Goal: Task Accomplishment & Management: Use online tool/utility

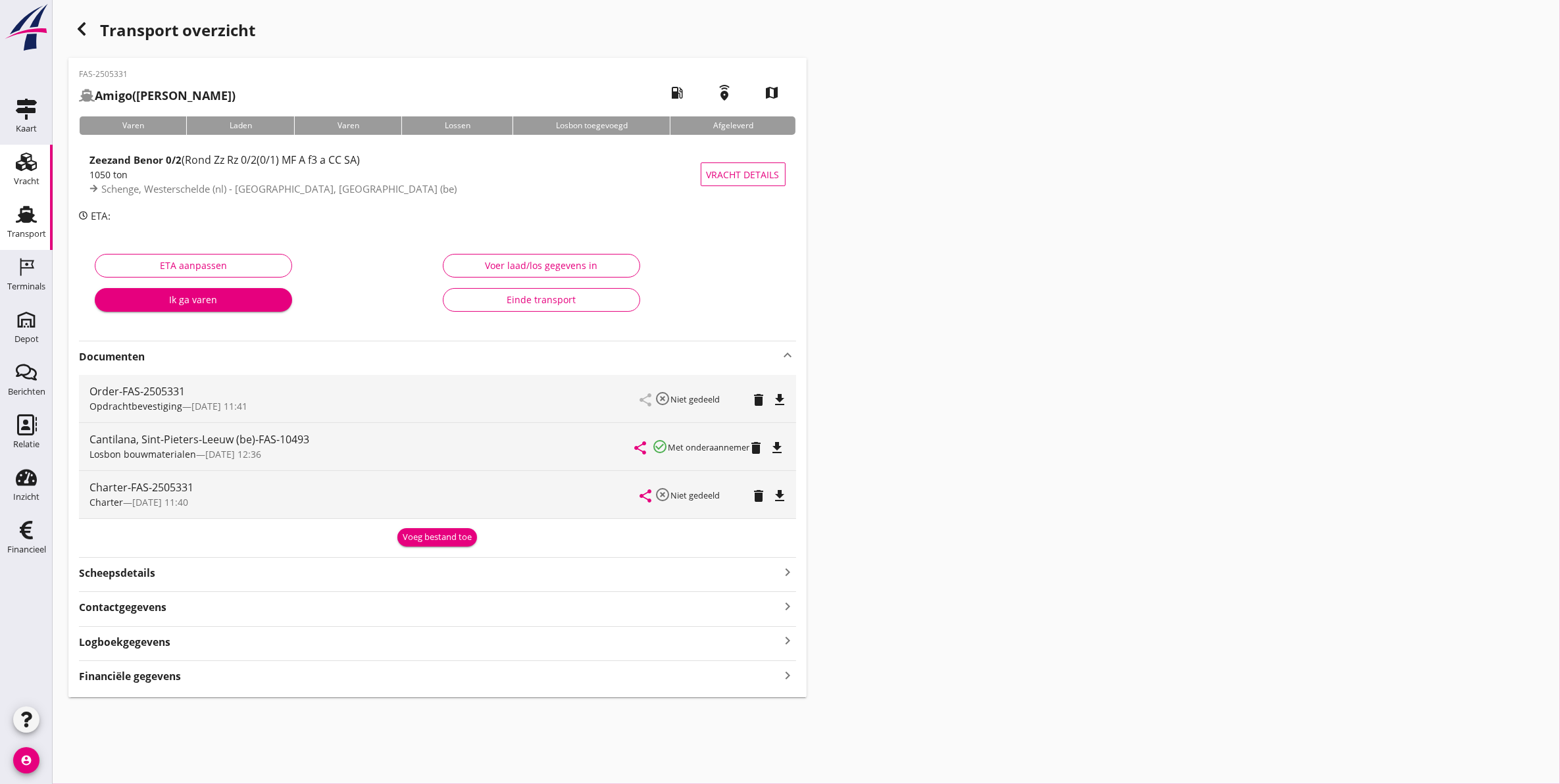
click at [30, 177] on div "Vracht" at bounding box center [26, 181] width 25 height 9
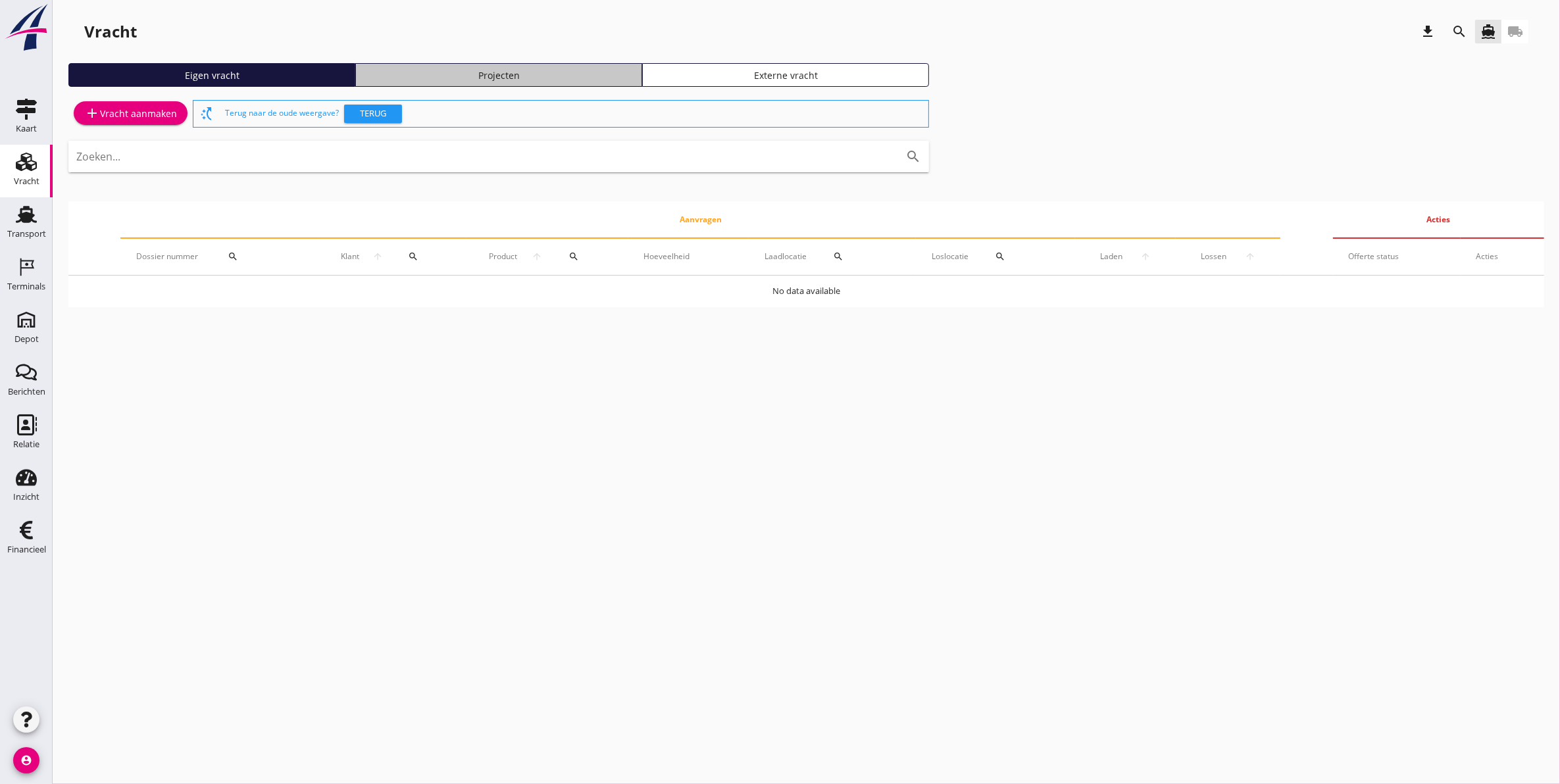
click at [436, 74] on div "Projecten" at bounding box center [499, 75] width 275 height 14
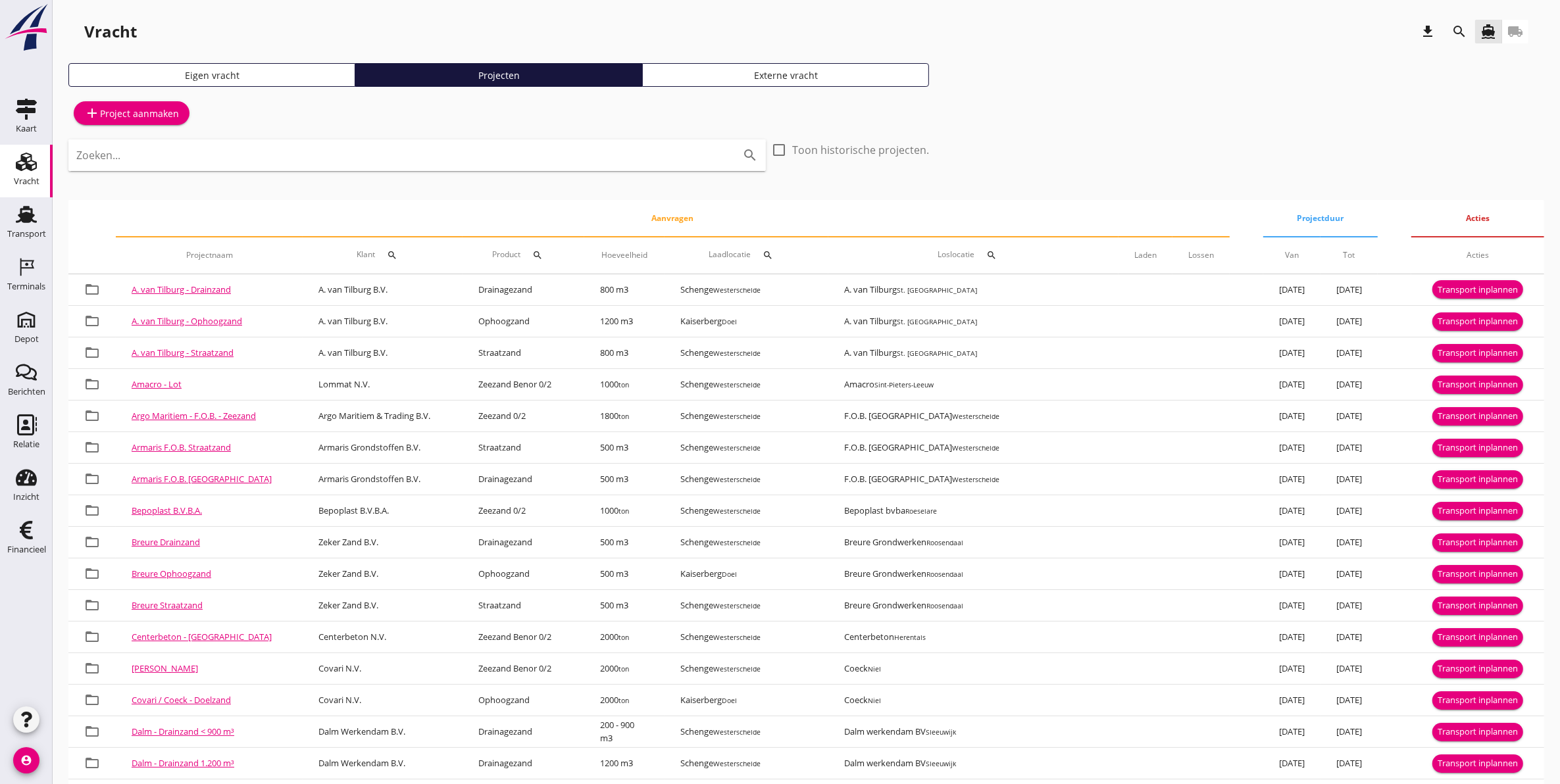
click at [397, 252] on icon "search" at bounding box center [392, 255] width 10 height 10
click at [427, 284] on input "Zoeken op opdrachtgever..." at bounding box center [470, 293] width 137 height 21
click at [465, 319] on div "[PERSON_NAME] Zand en Grind N.V." at bounding box center [501, 326] width 178 height 16
type input "[PERSON_NAME] Zand en Grind N.V."
click at [586, 297] on icon "check" at bounding box center [594, 293] width 16 height 16
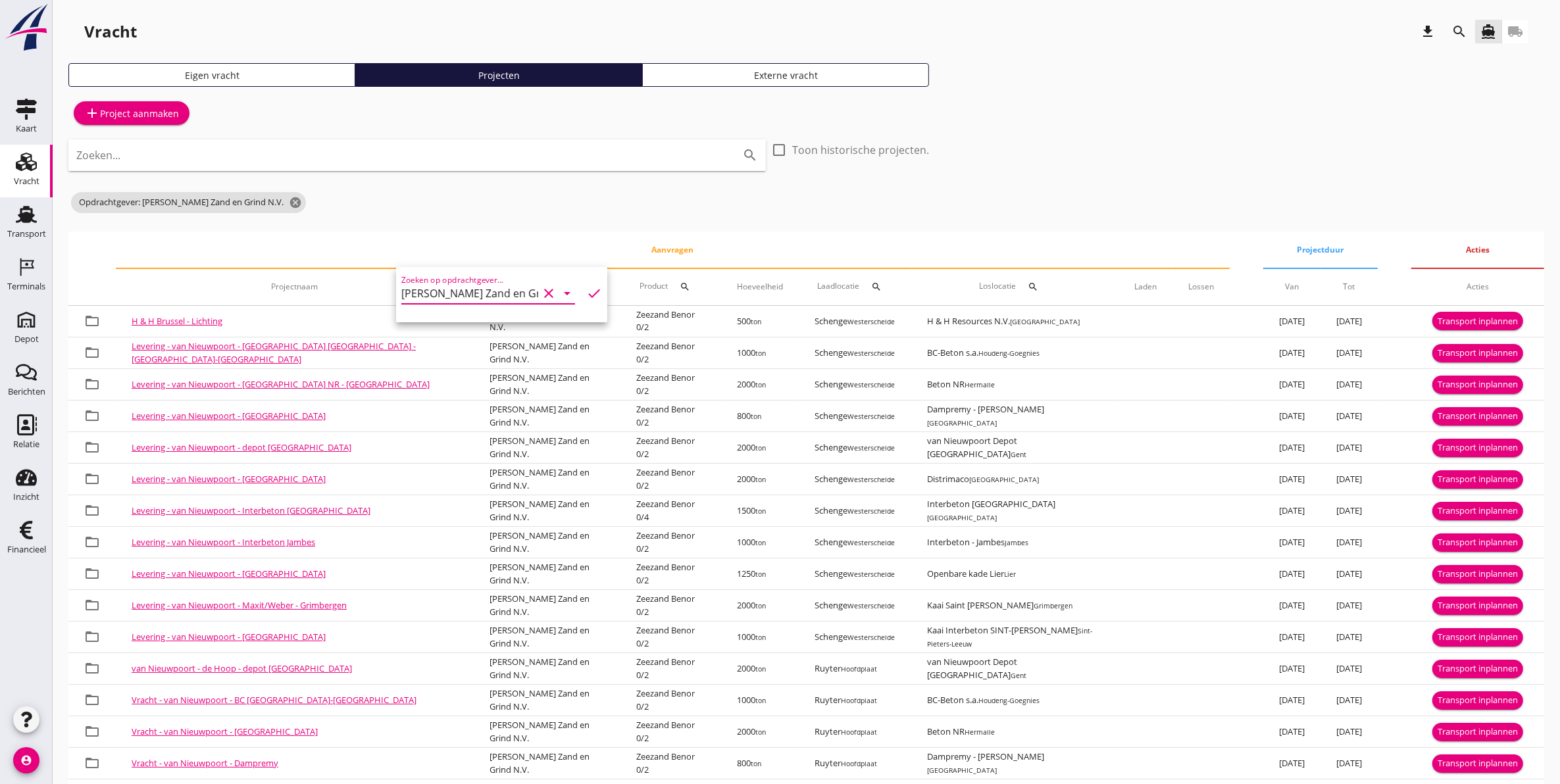
click at [219, 244] on th "Aanvragen" at bounding box center [673, 250] width 1114 height 37
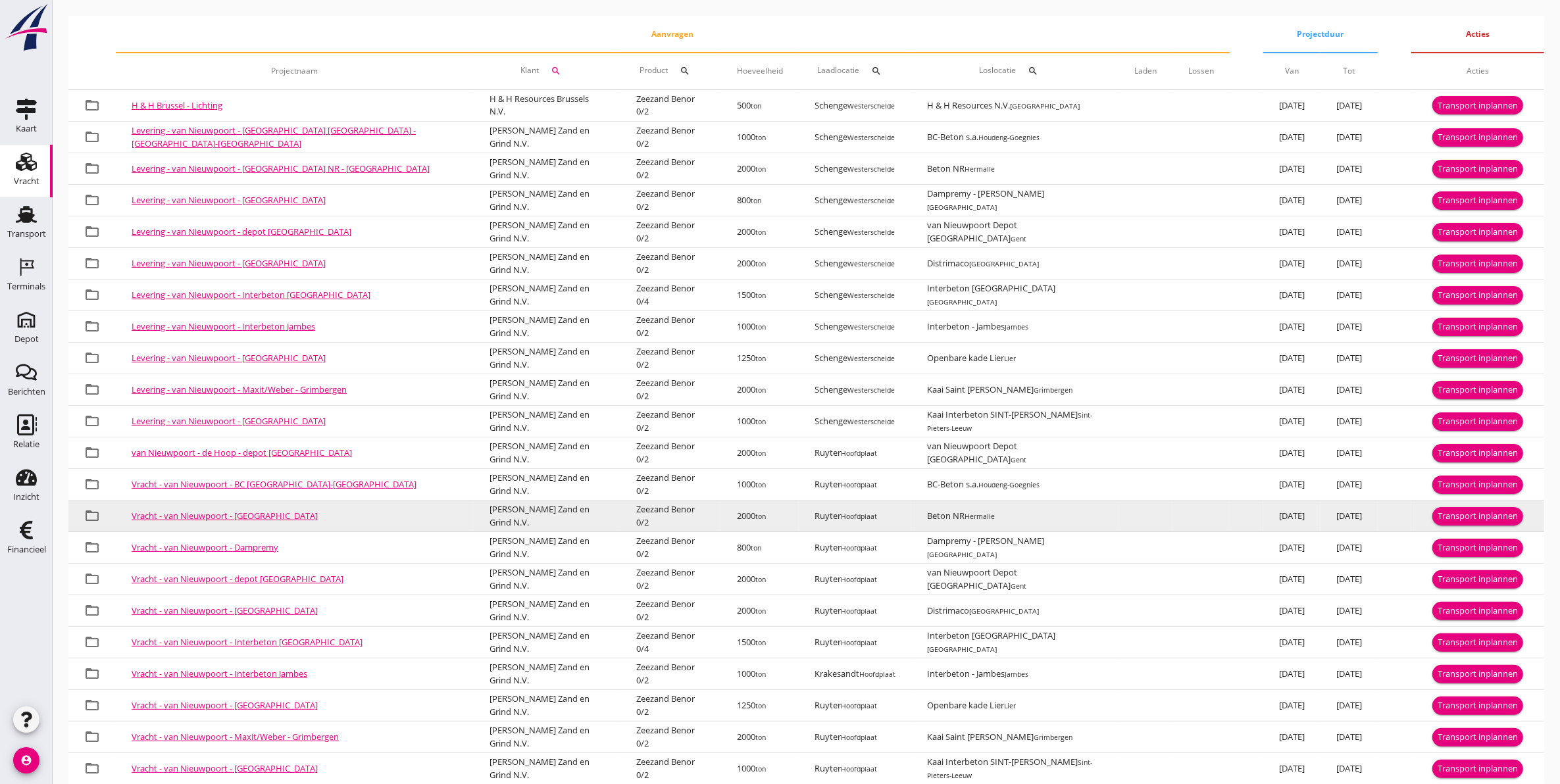
scroll to position [242, 0]
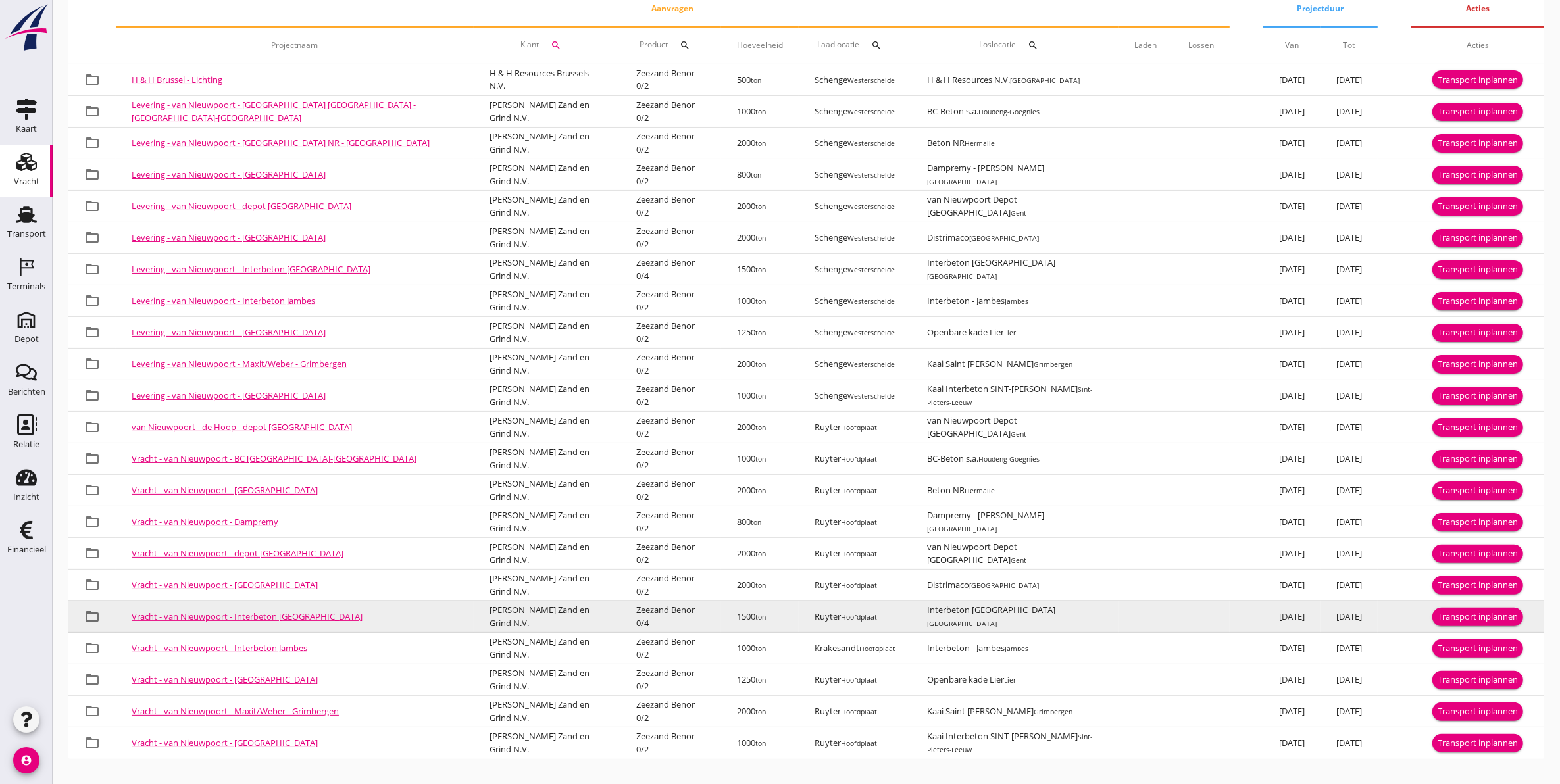
click at [283, 617] on link "Vracht - van Nieuwpoort - Interbeton Brussel" at bounding box center [247, 617] width 231 height 12
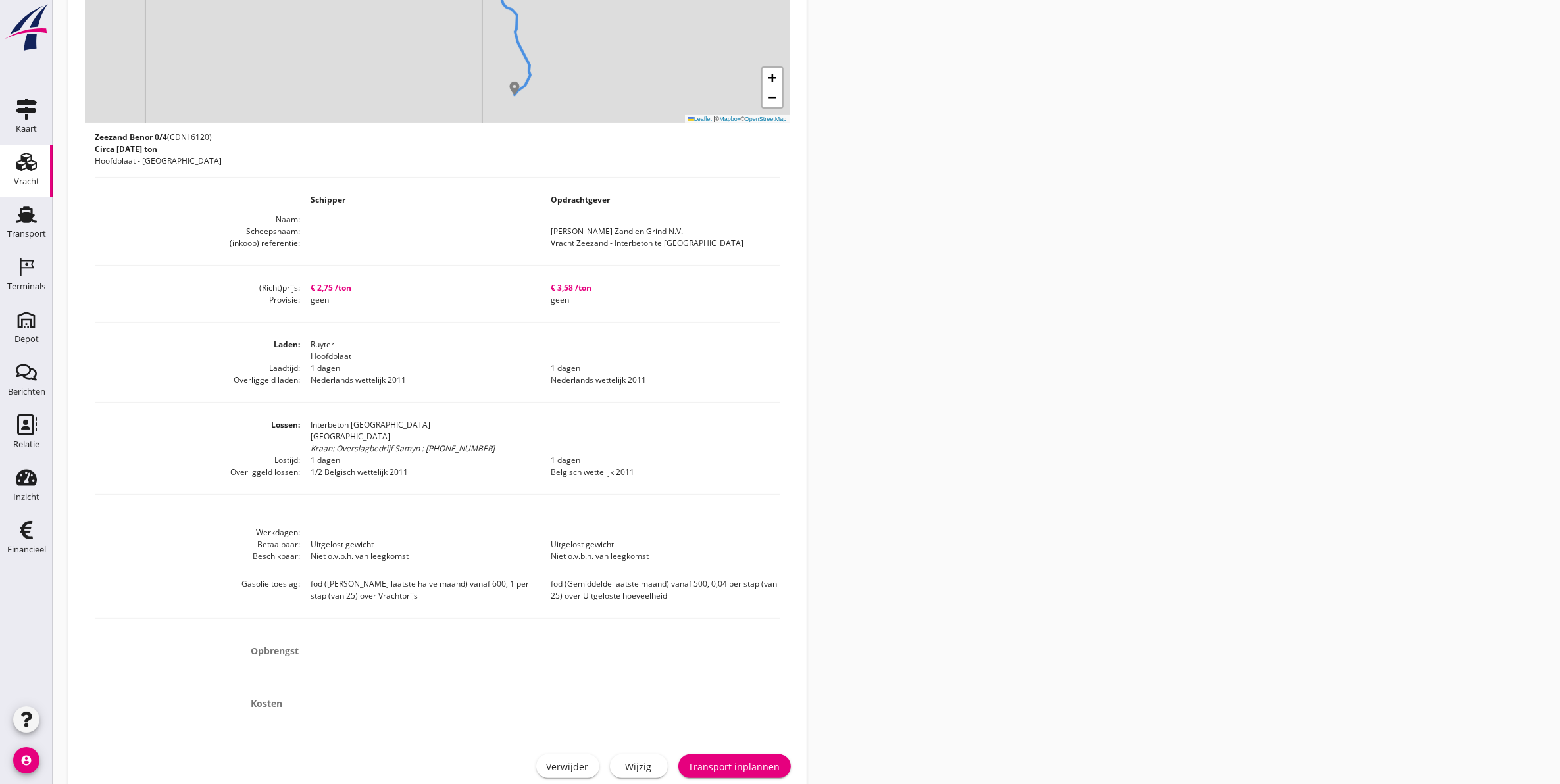
scroll to position [427, 0]
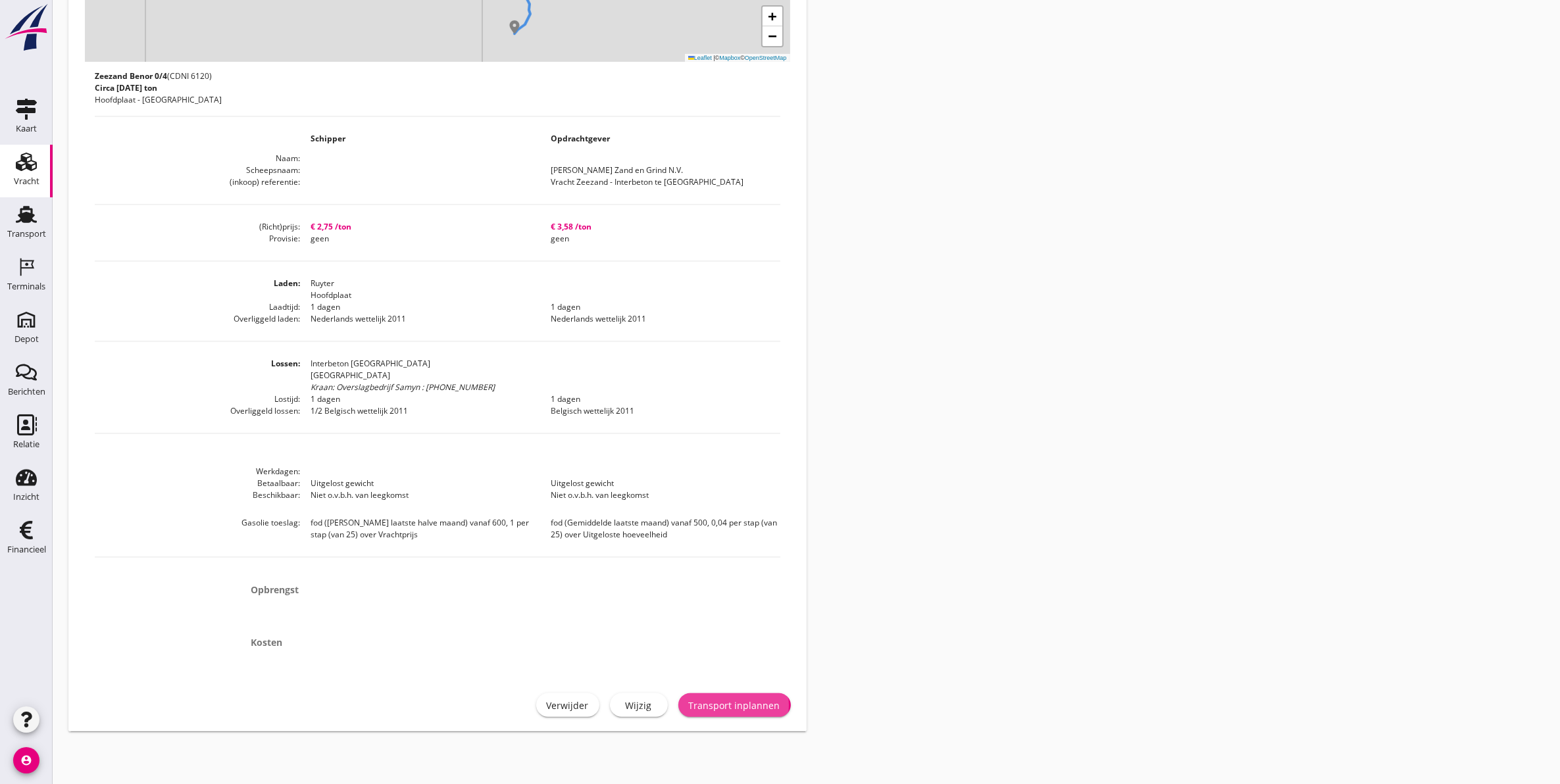
click at [756, 696] on button "Transport inplannen" at bounding box center [735, 705] width 113 height 24
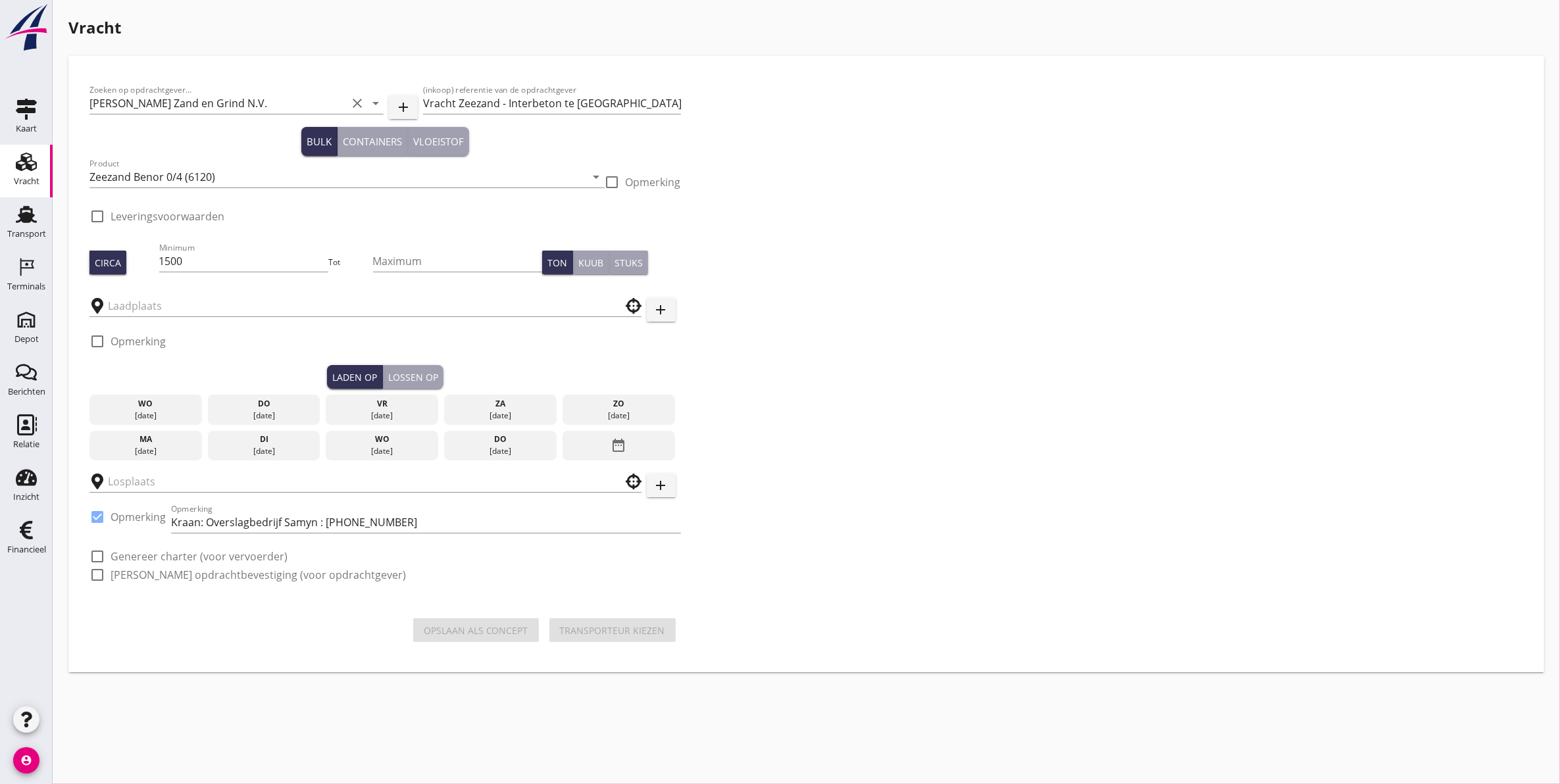
type input "Ruyter"
type input "Interbeton Brussel"
checkbox input "true"
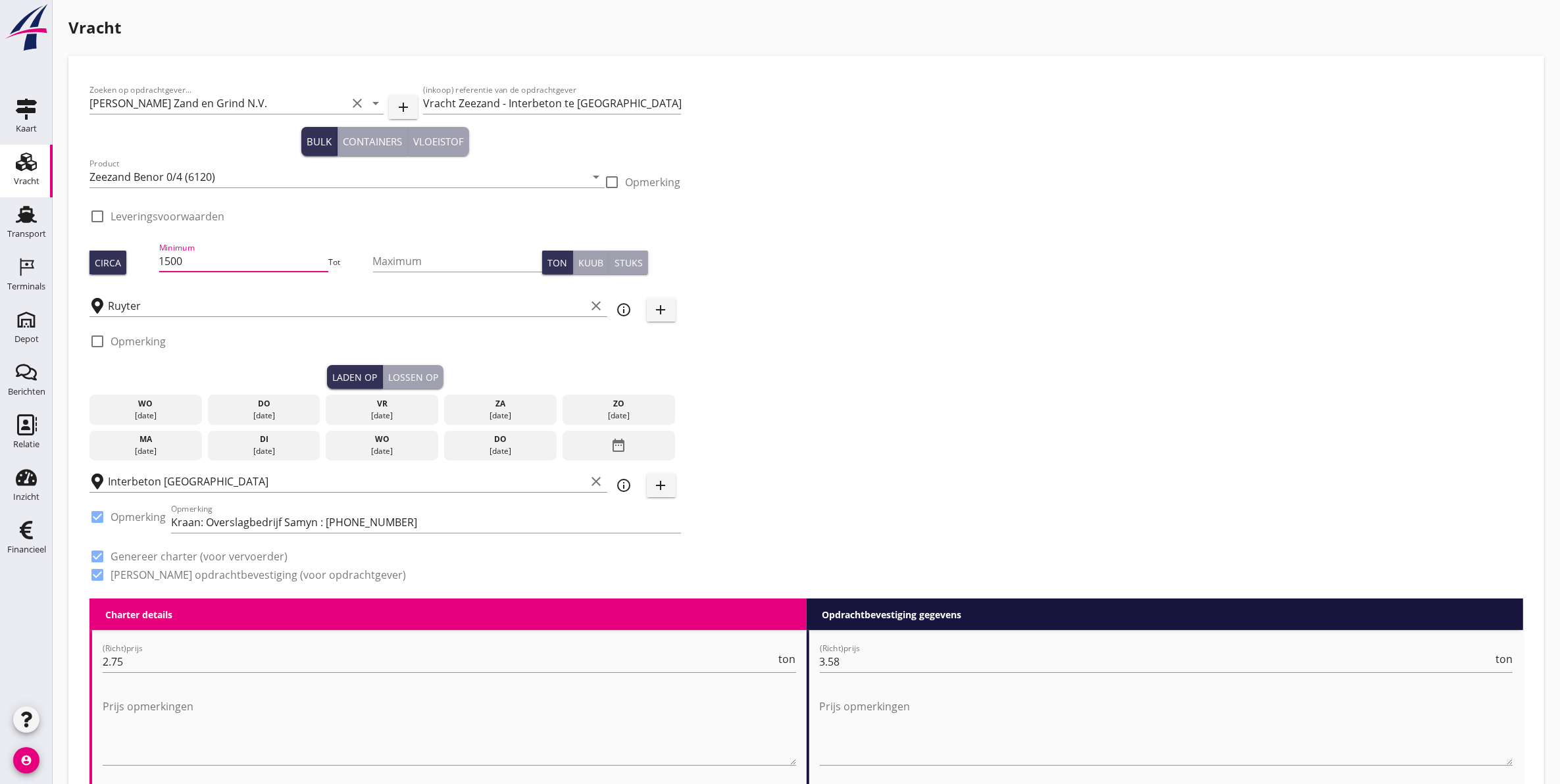
drag, startPoint x: 234, startPoint y: 253, endPoint x: 59, endPoint y: 256, distance: 175.0
click at [221, 258] on input "1500" at bounding box center [244, 261] width 170 height 21
drag, startPoint x: 221, startPoint y: 258, endPoint x: 119, endPoint y: 258, distance: 102.0
click at [119, 258] on div "Circa Minimum 1500 Tot Maximum Ton Kuub Stuks" at bounding box center [385, 262] width 591 height 44
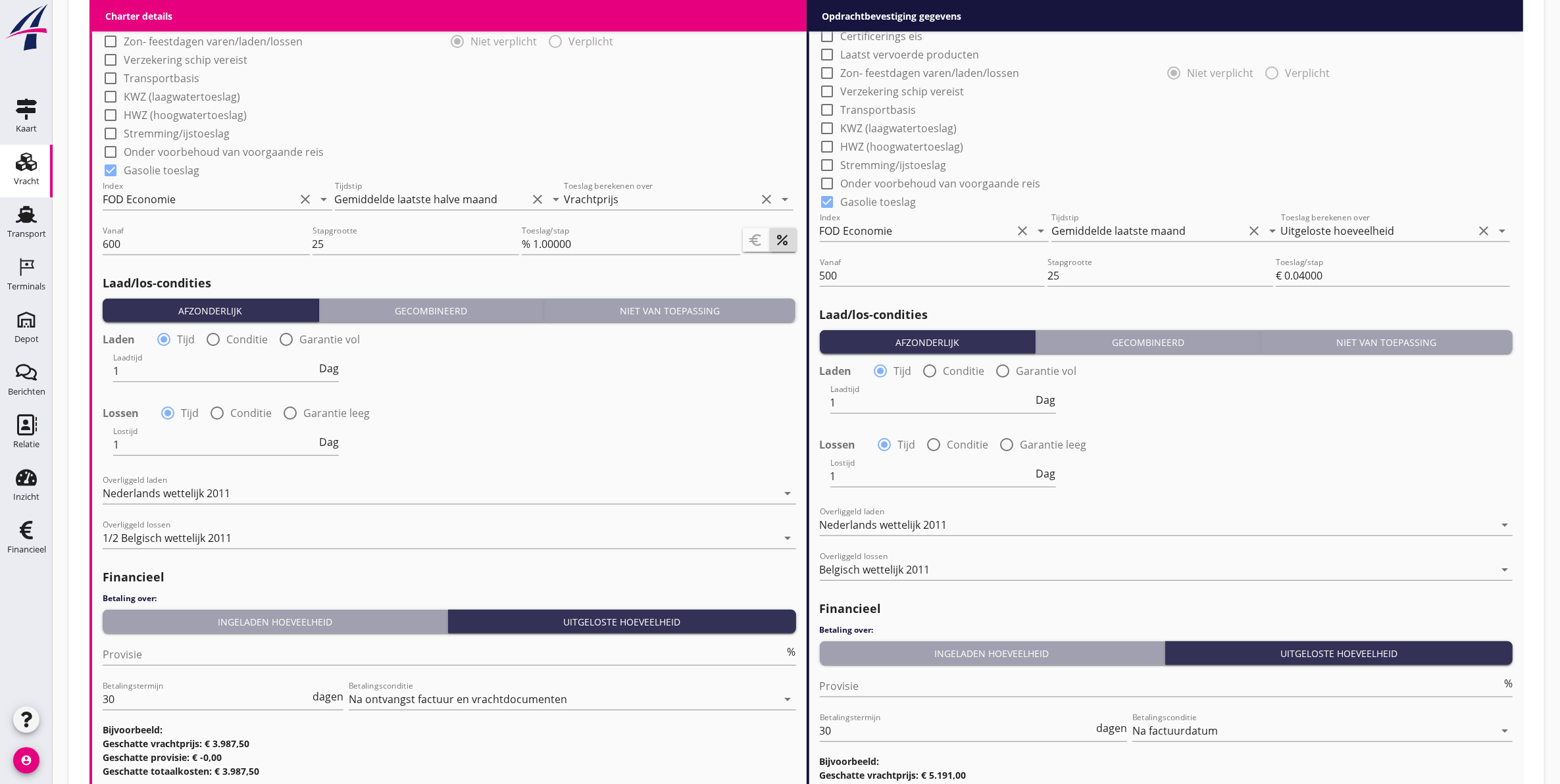
scroll to position [1245, 0]
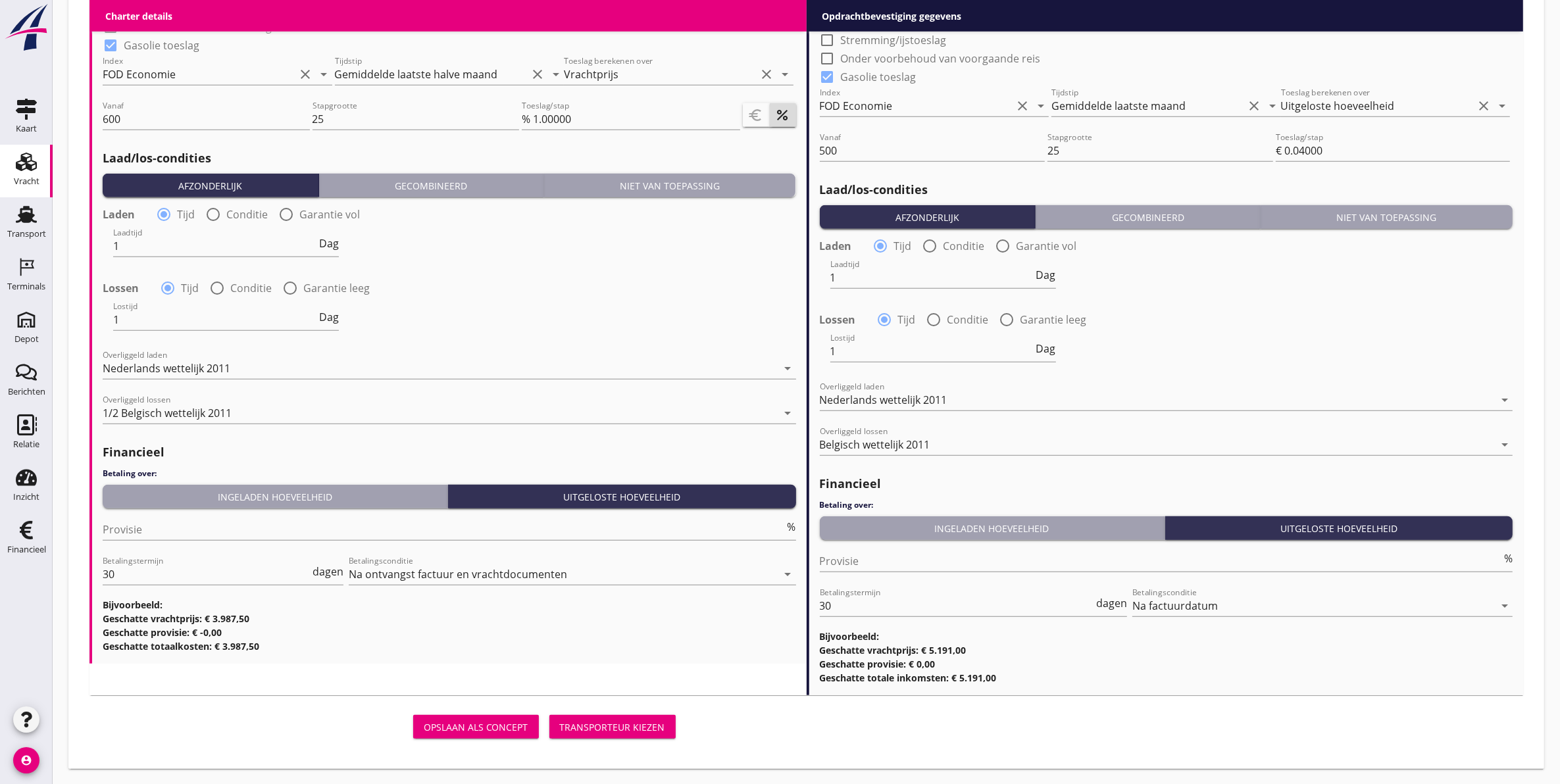
type input "1450"
click at [622, 728] on div "Transporteur kiezen" at bounding box center [612, 727] width 106 height 14
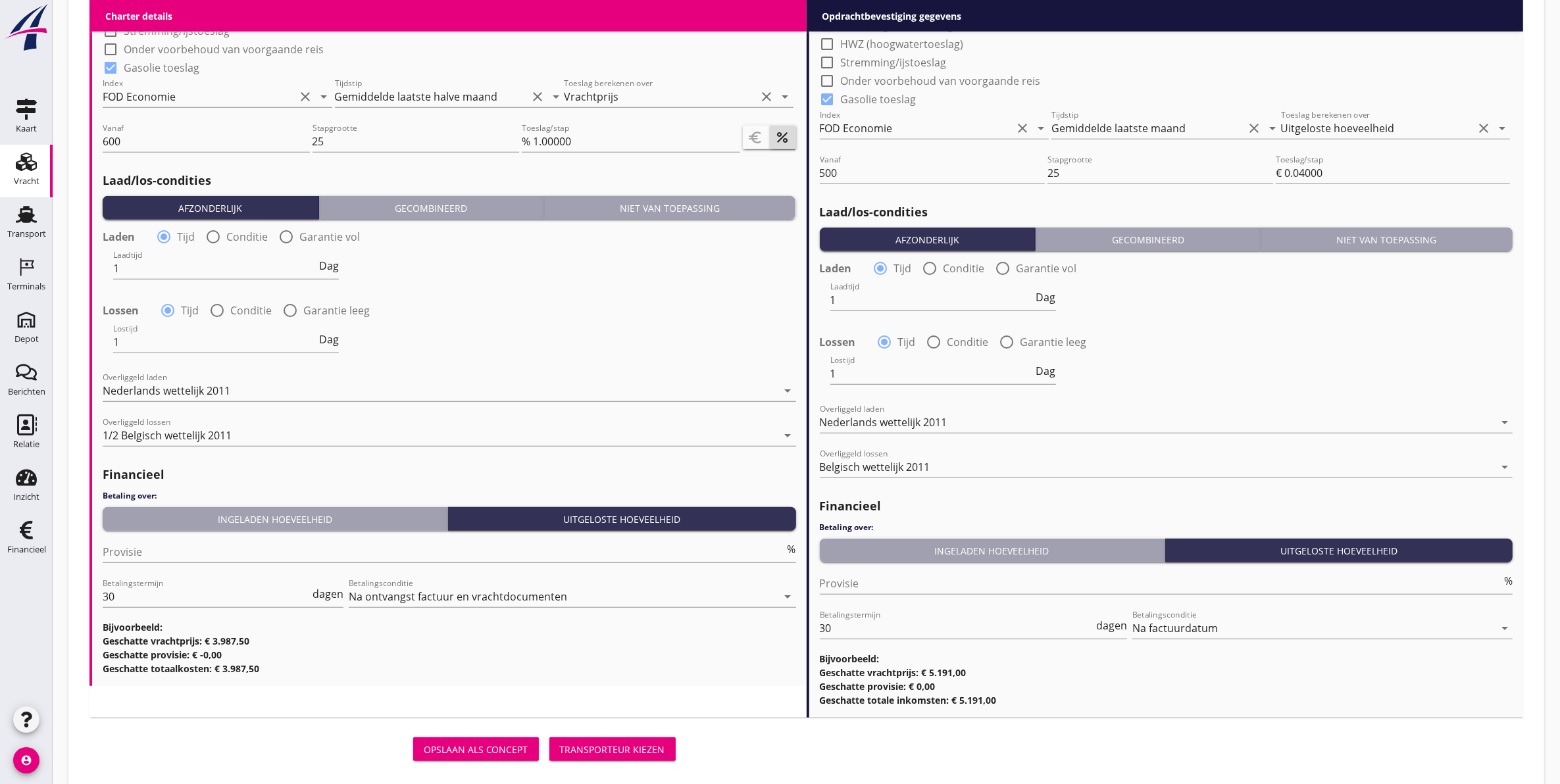
scroll to position [1267, 0]
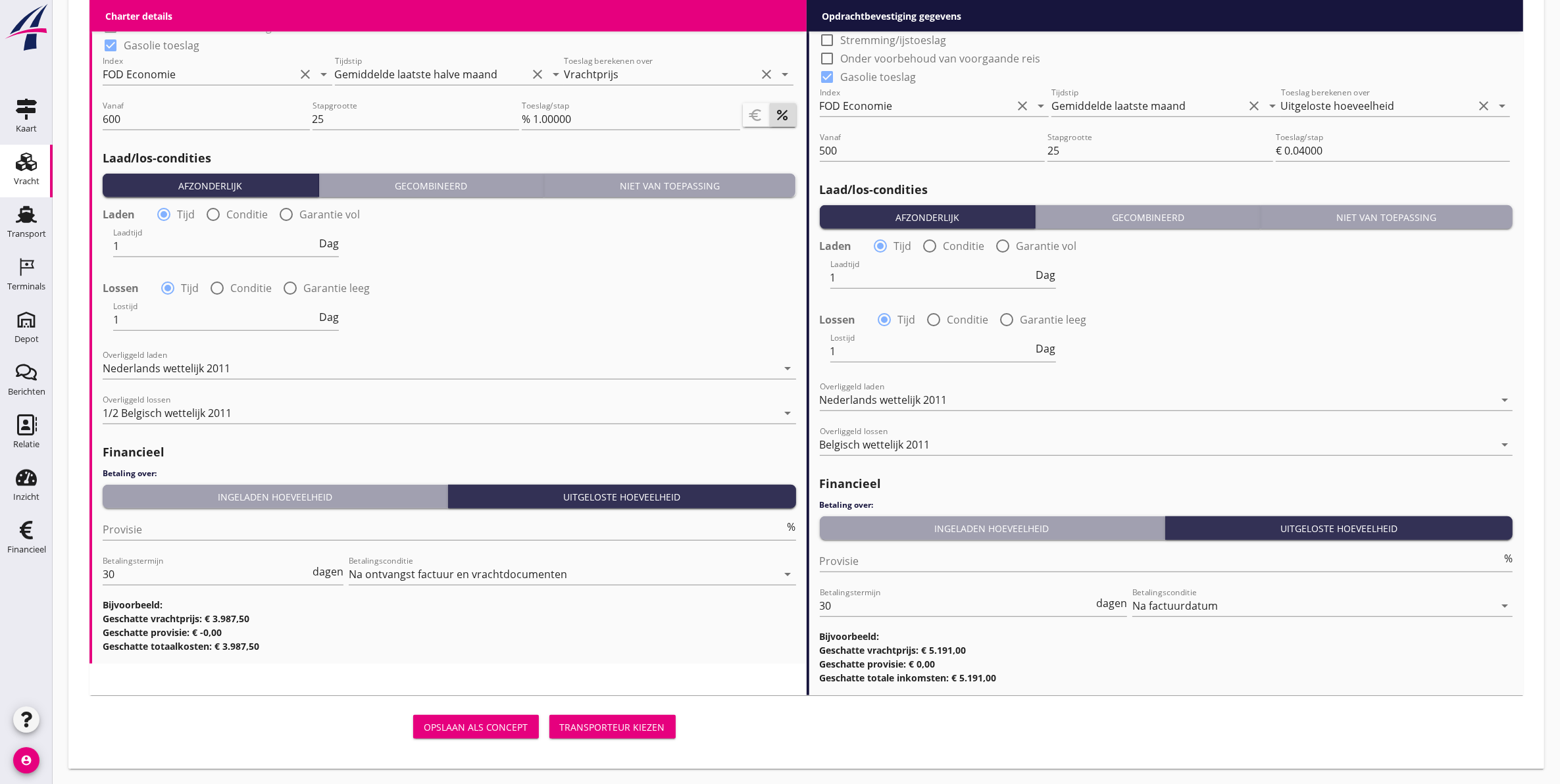
click at [646, 717] on button "Transporteur kiezen" at bounding box center [613, 726] width 127 height 24
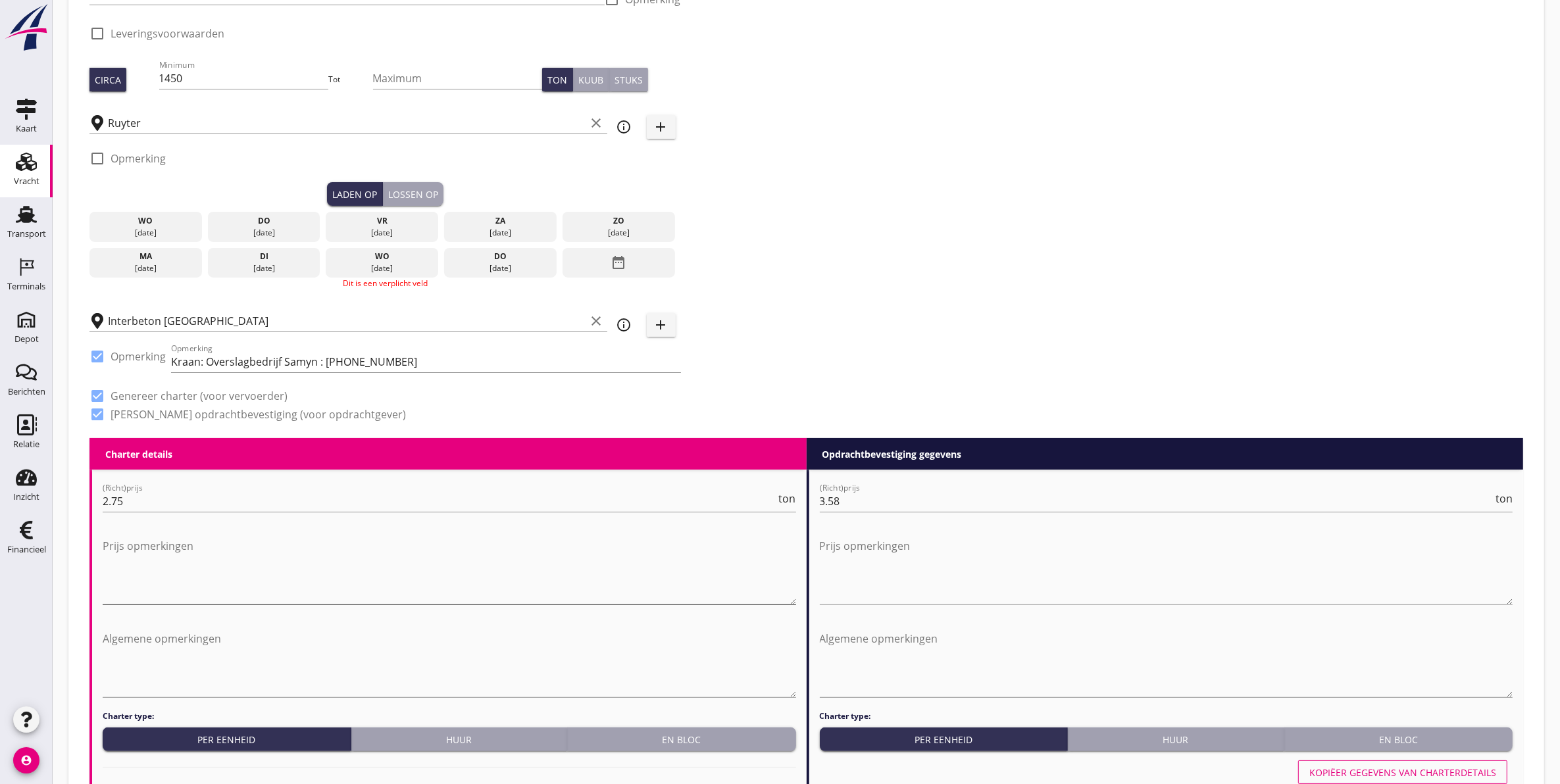
scroll to position [0, 0]
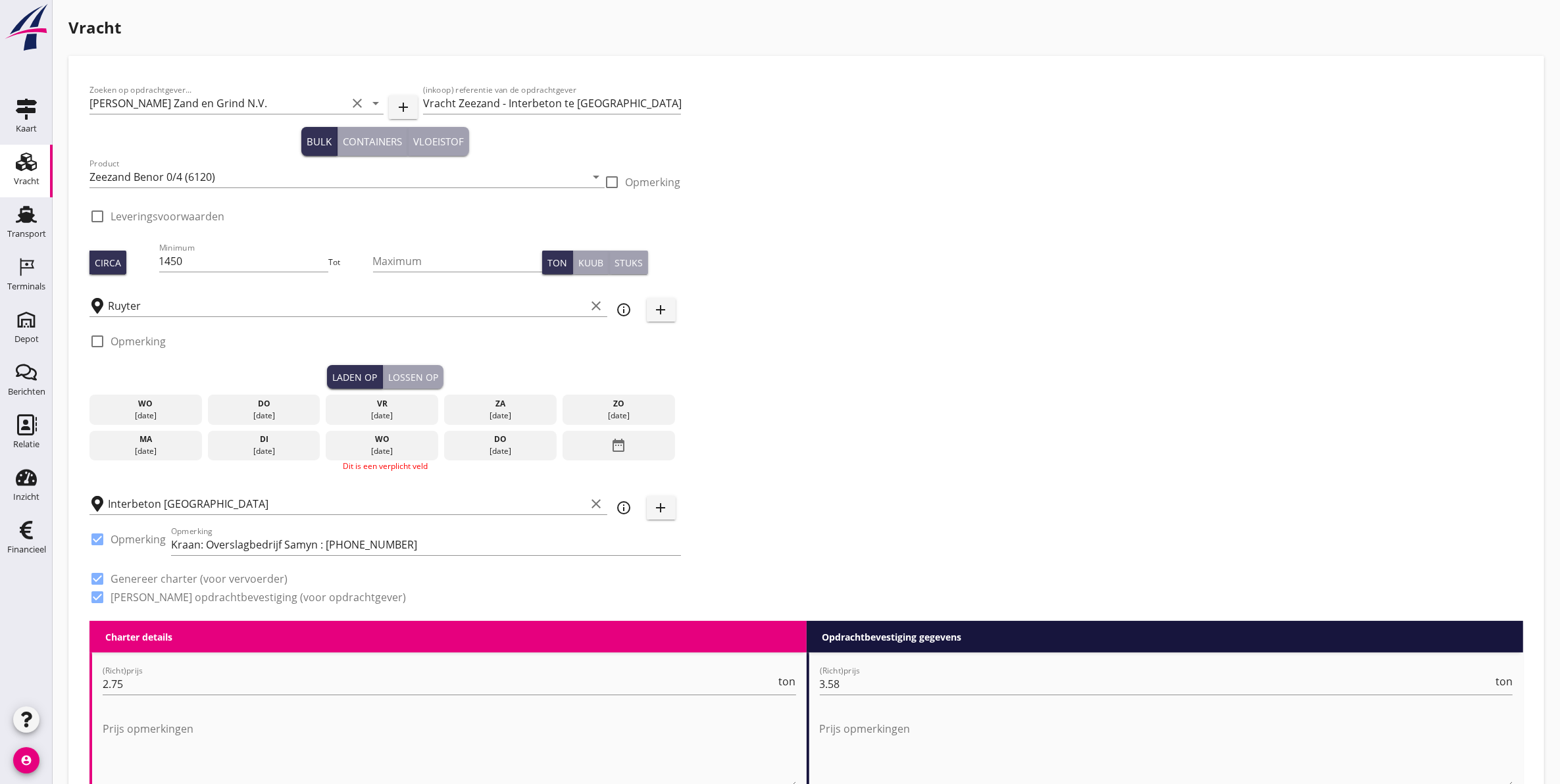
click at [163, 408] on div "wo" at bounding box center [146, 404] width 106 height 12
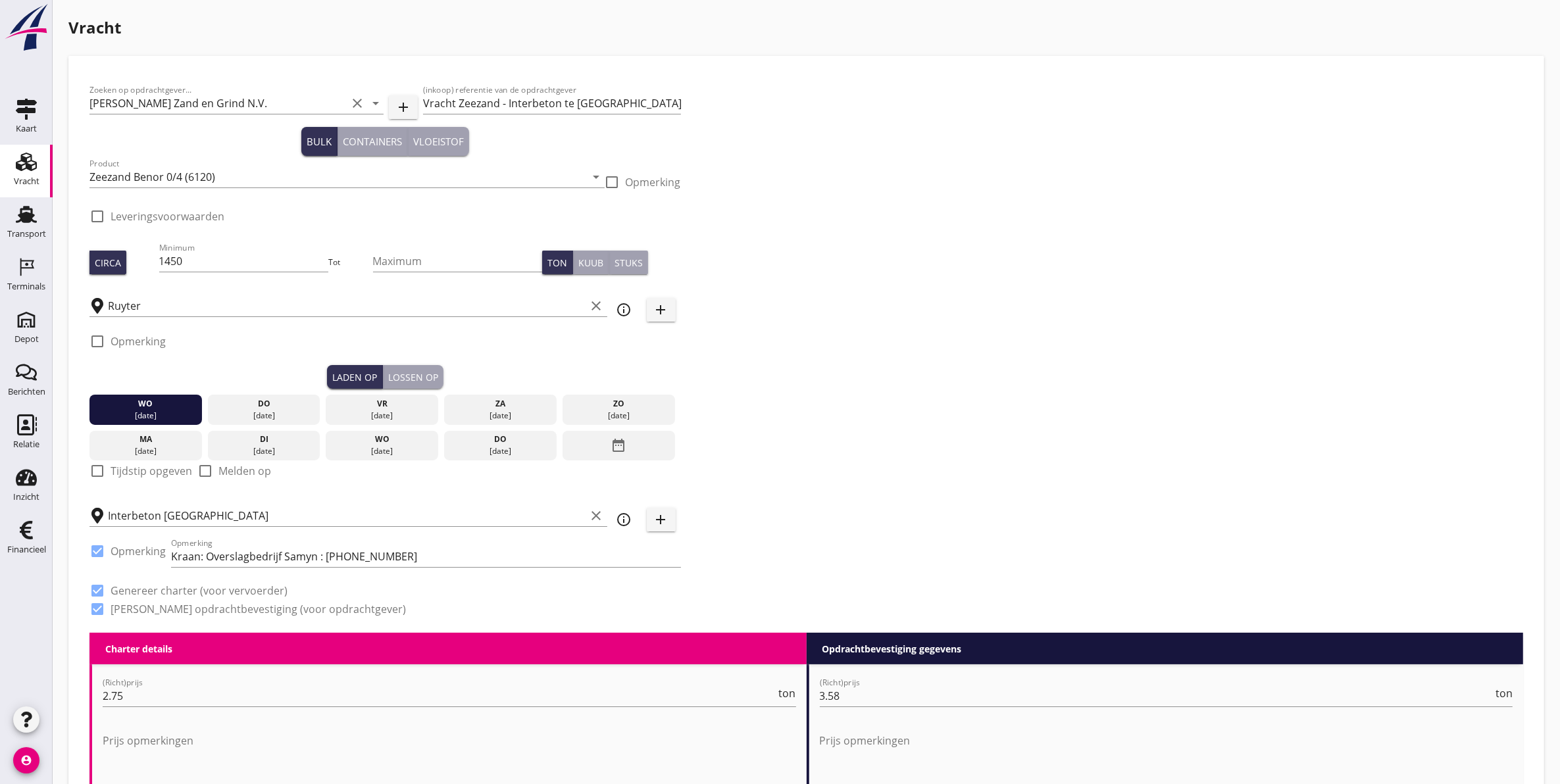
click at [413, 379] on div "Lossen op" at bounding box center [413, 377] width 50 height 14
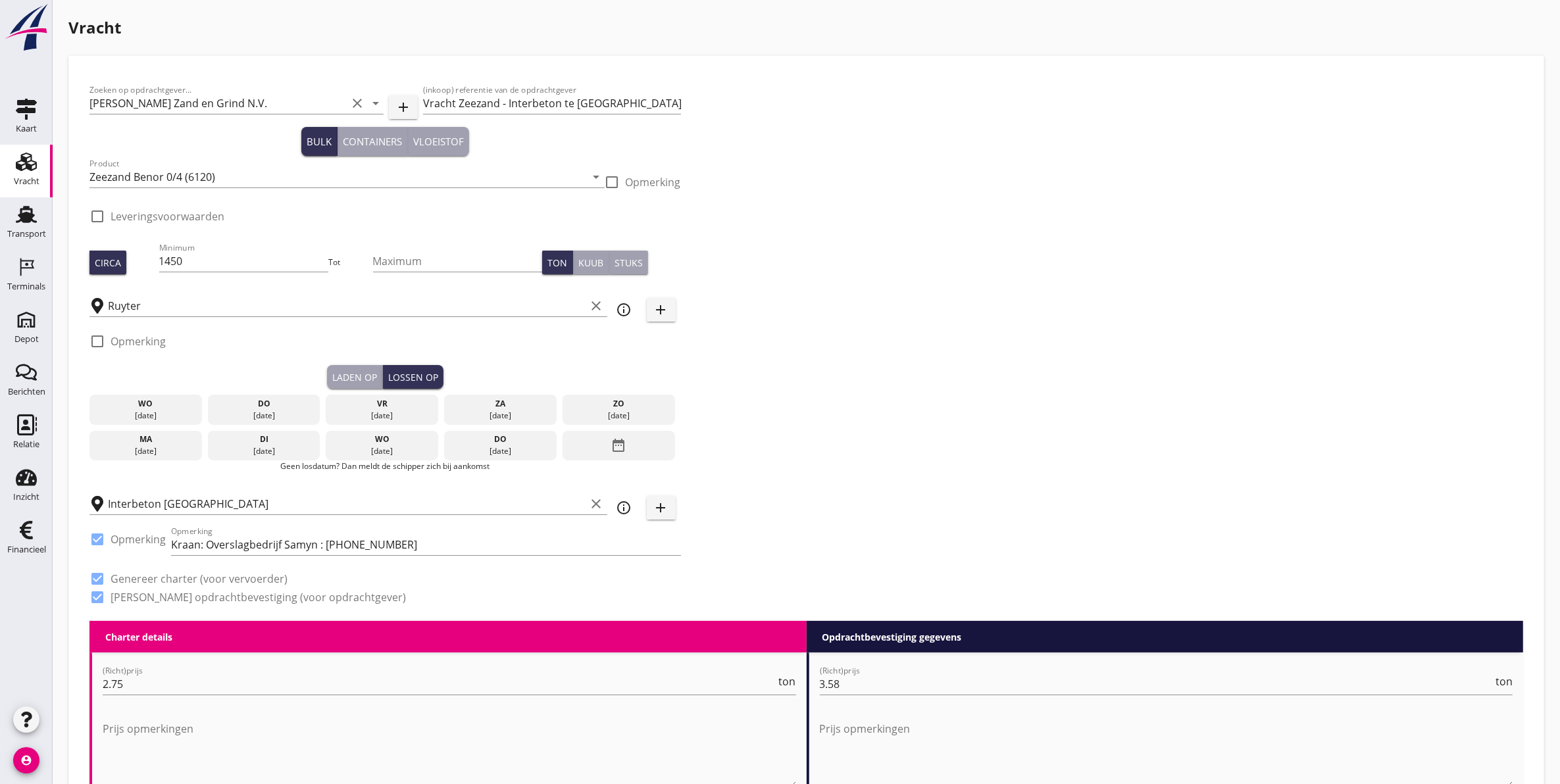
drag, startPoint x: 418, startPoint y: 408, endPoint x: 392, endPoint y: 422, distance: 29.5
click at [418, 408] on div "vr 05 sep." at bounding box center [381, 410] width 113 height 31
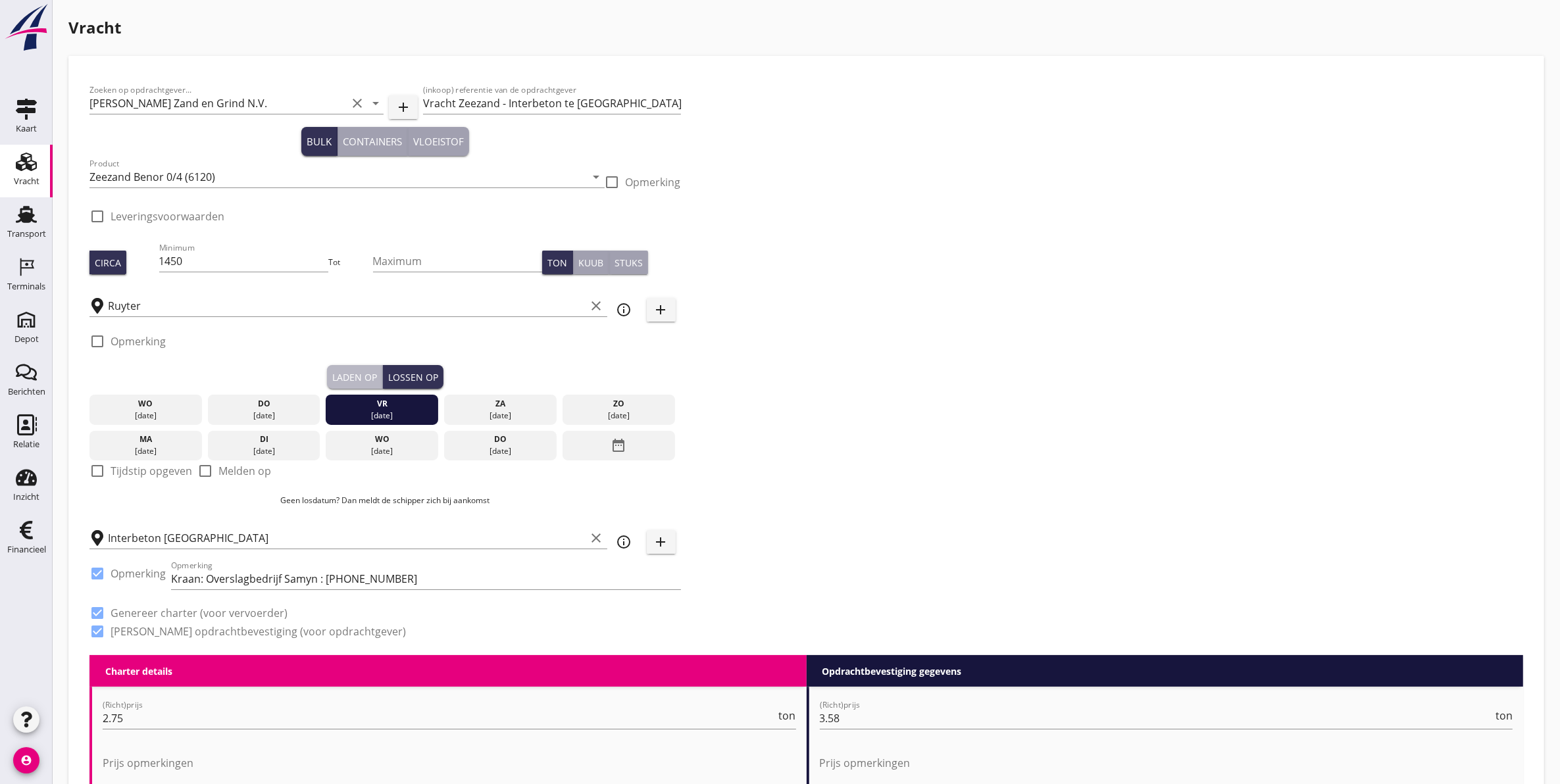
click at [356, 383] on div "Laden op" at bounding box center [354, 377] width 44 height 14
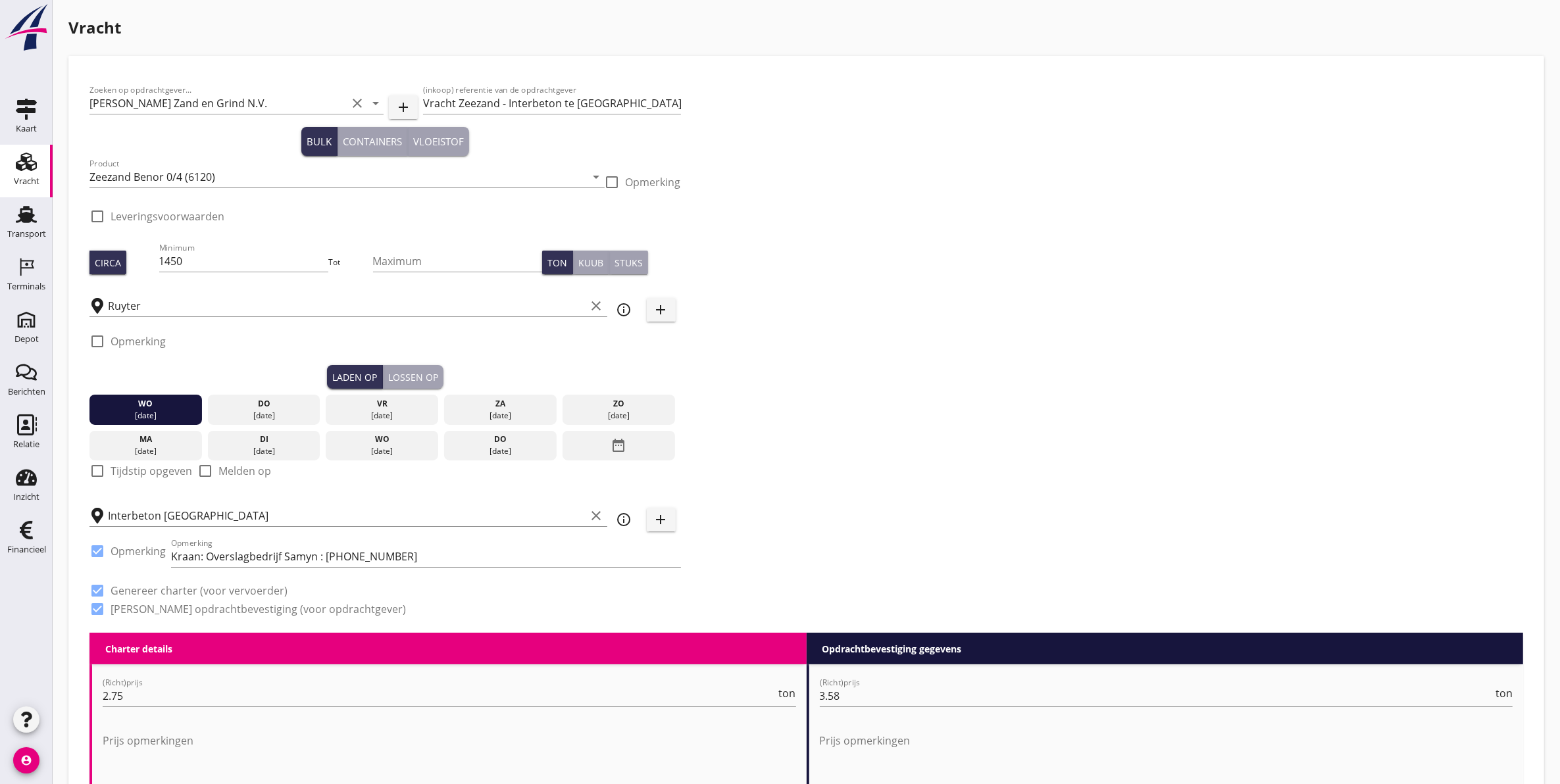
click at [269, 401] on div "do" at bounding box center [264, 404] width 106 height 12
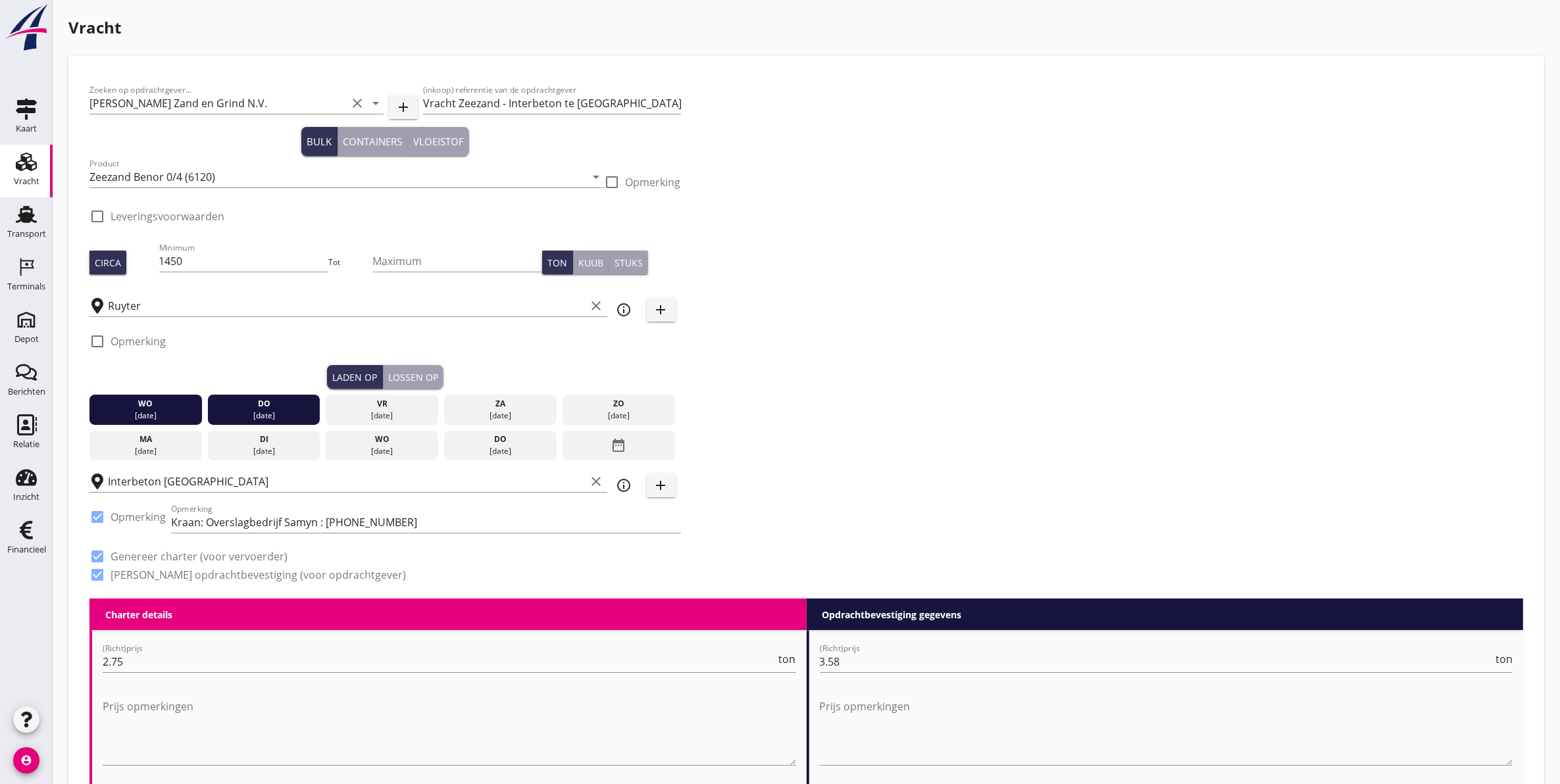
click at [191, 408] on div "wo 03 sep." at bounding box center [146, 410] width 113 height 31
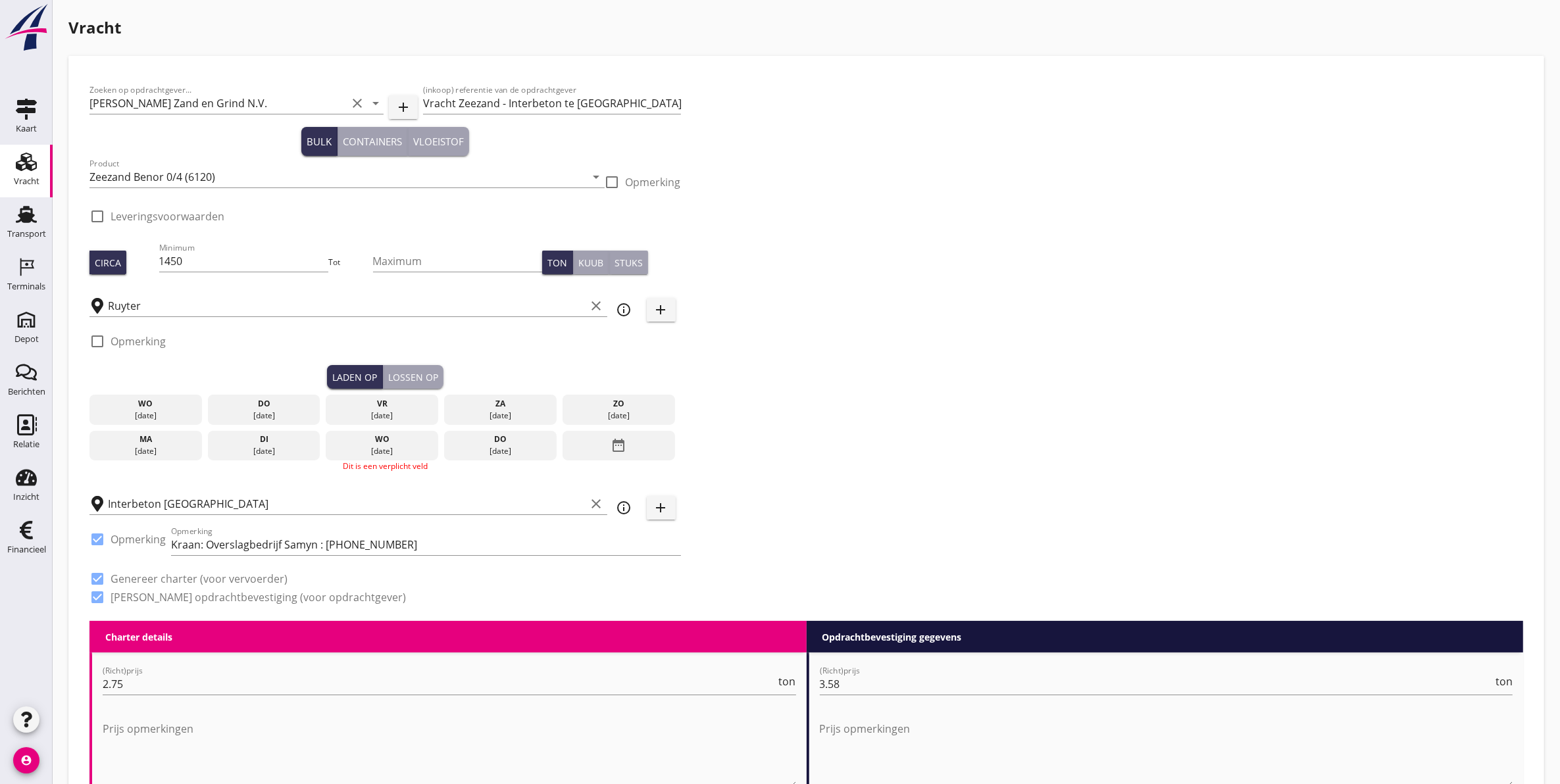
drag, startPoint x: 264, startPoint y: 403, endPoint x: 326, endPoint y: 398, distance: 62.2
click at [264, 400] on div "do" at bounding box center [264, 404] width 106 height 12
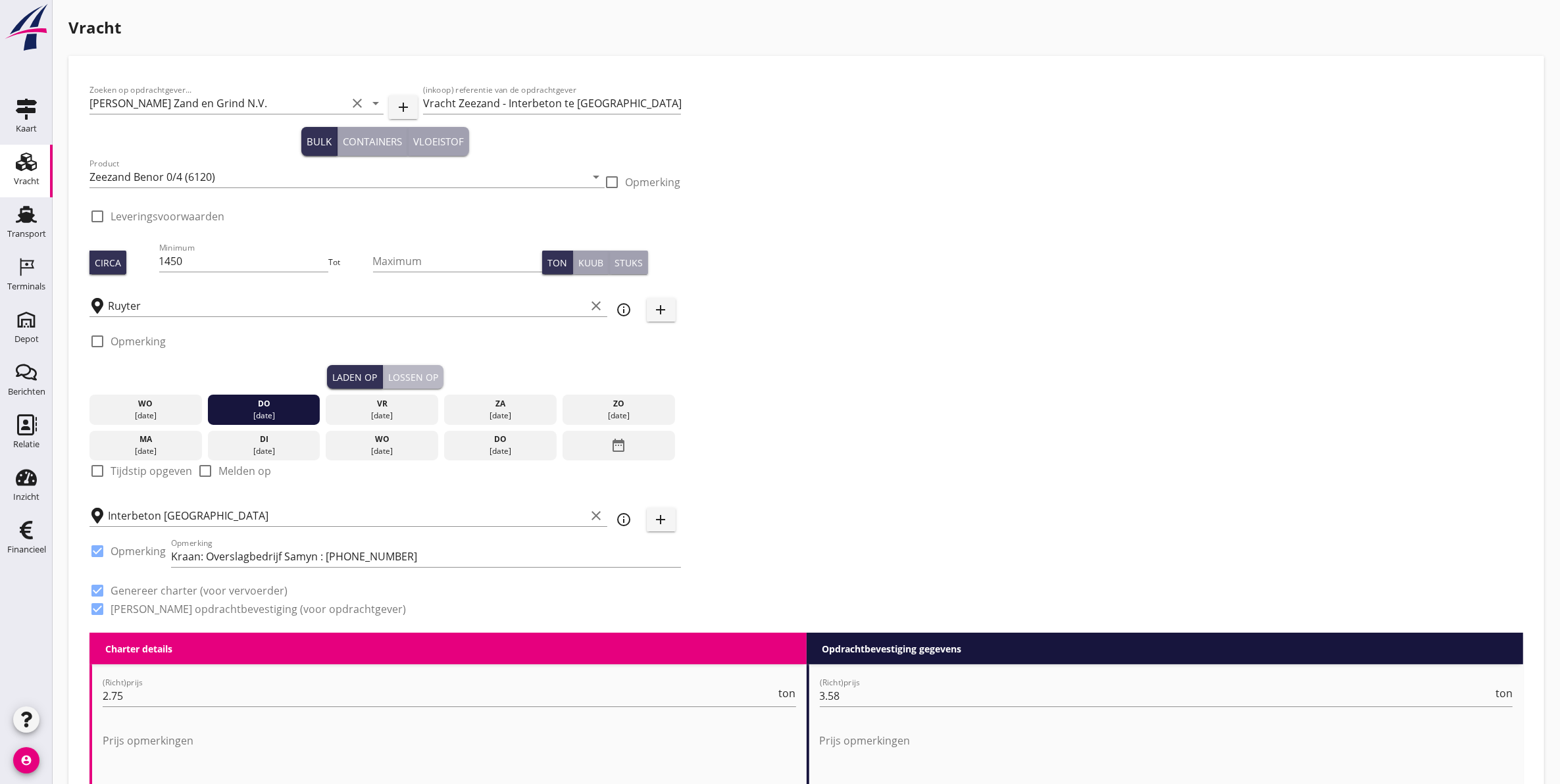
click at [402, 371] on div "Lossen op" at bounding box center [413, 377] width 50 height 14
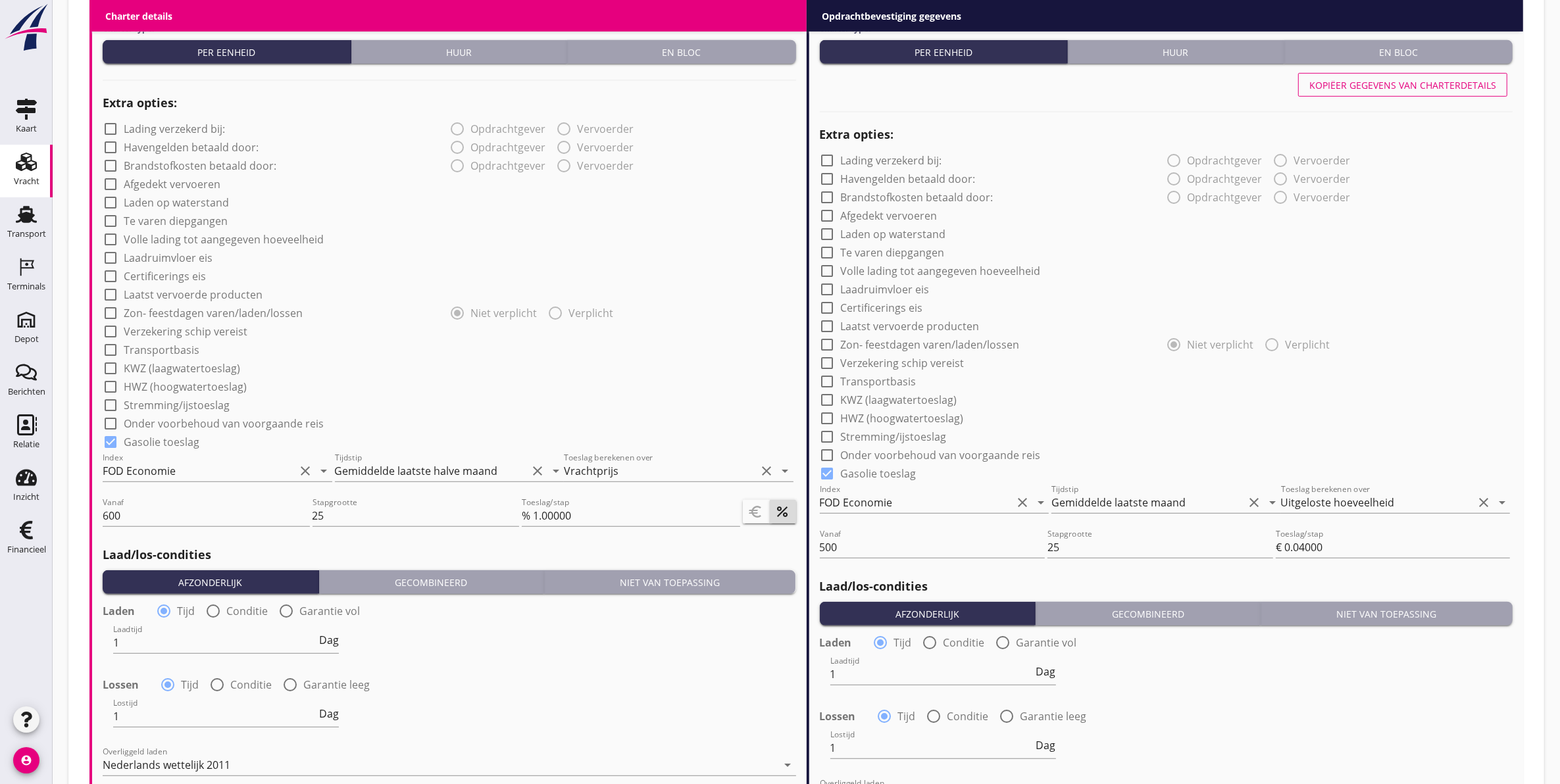
scroll to position [1301, 0]
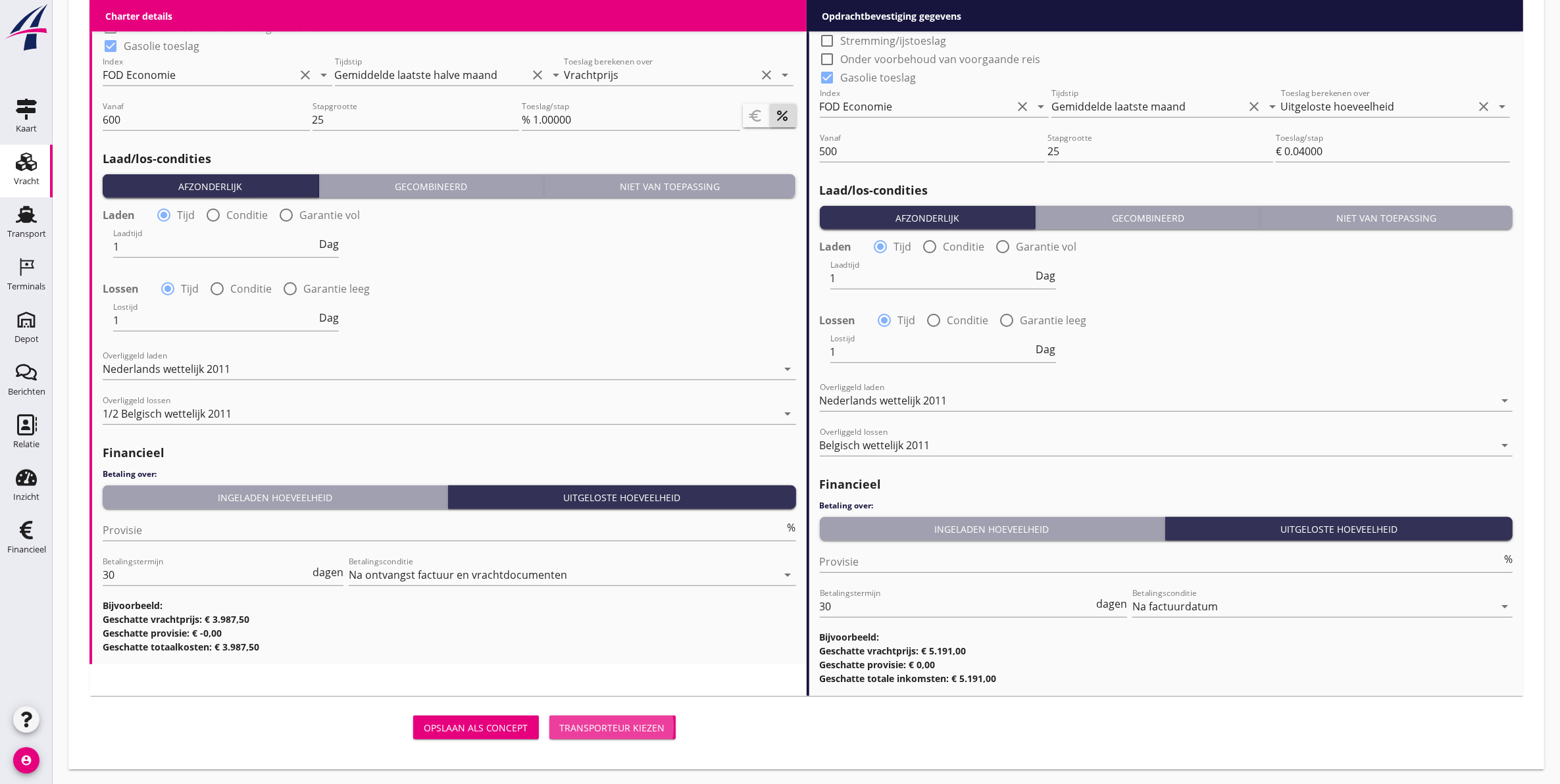
click at [609, 727] on div "Transporteur kiezen" at bounding box center [612, 728] width 106 height 14
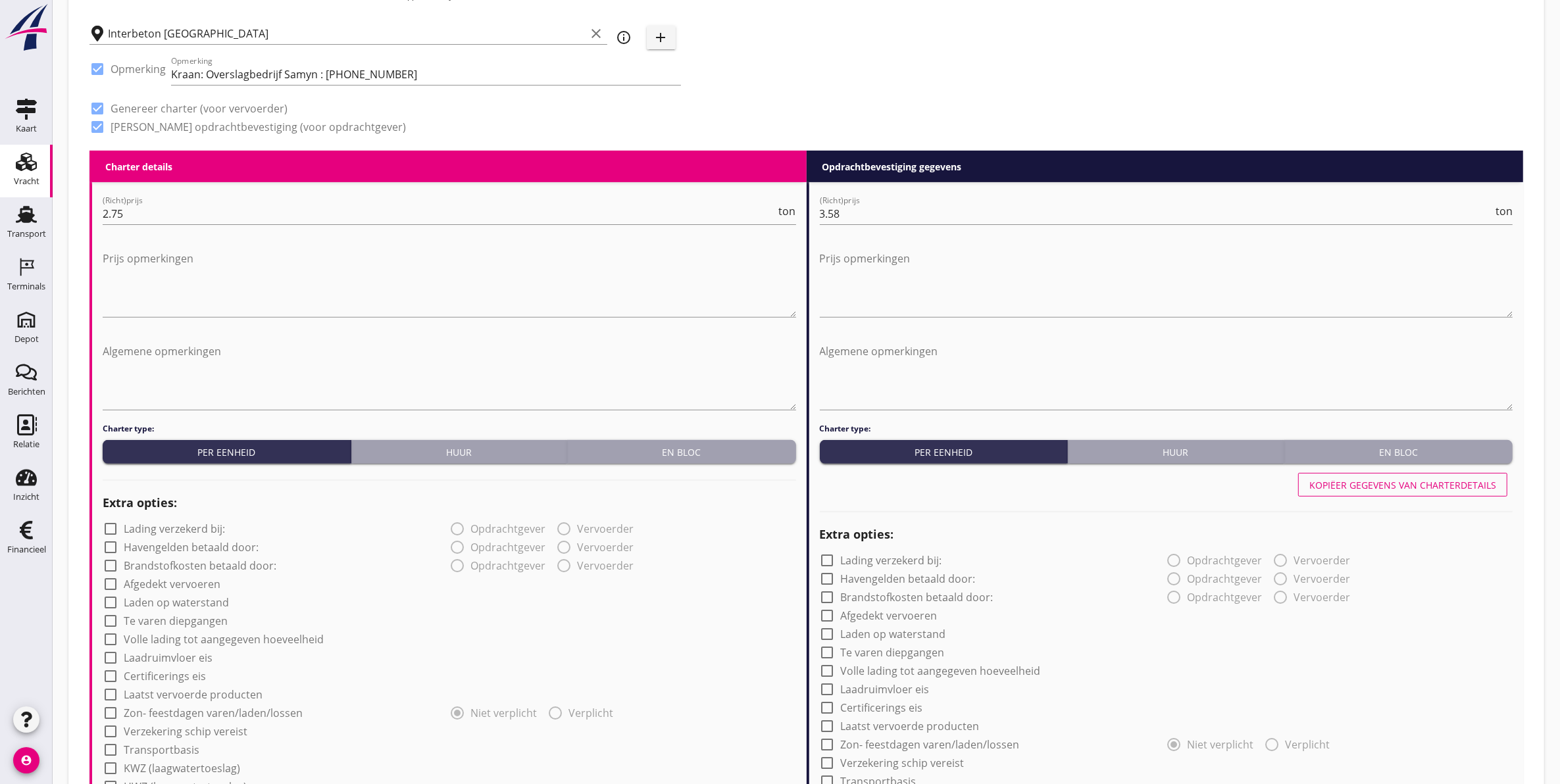
scroll to position [468, 0]
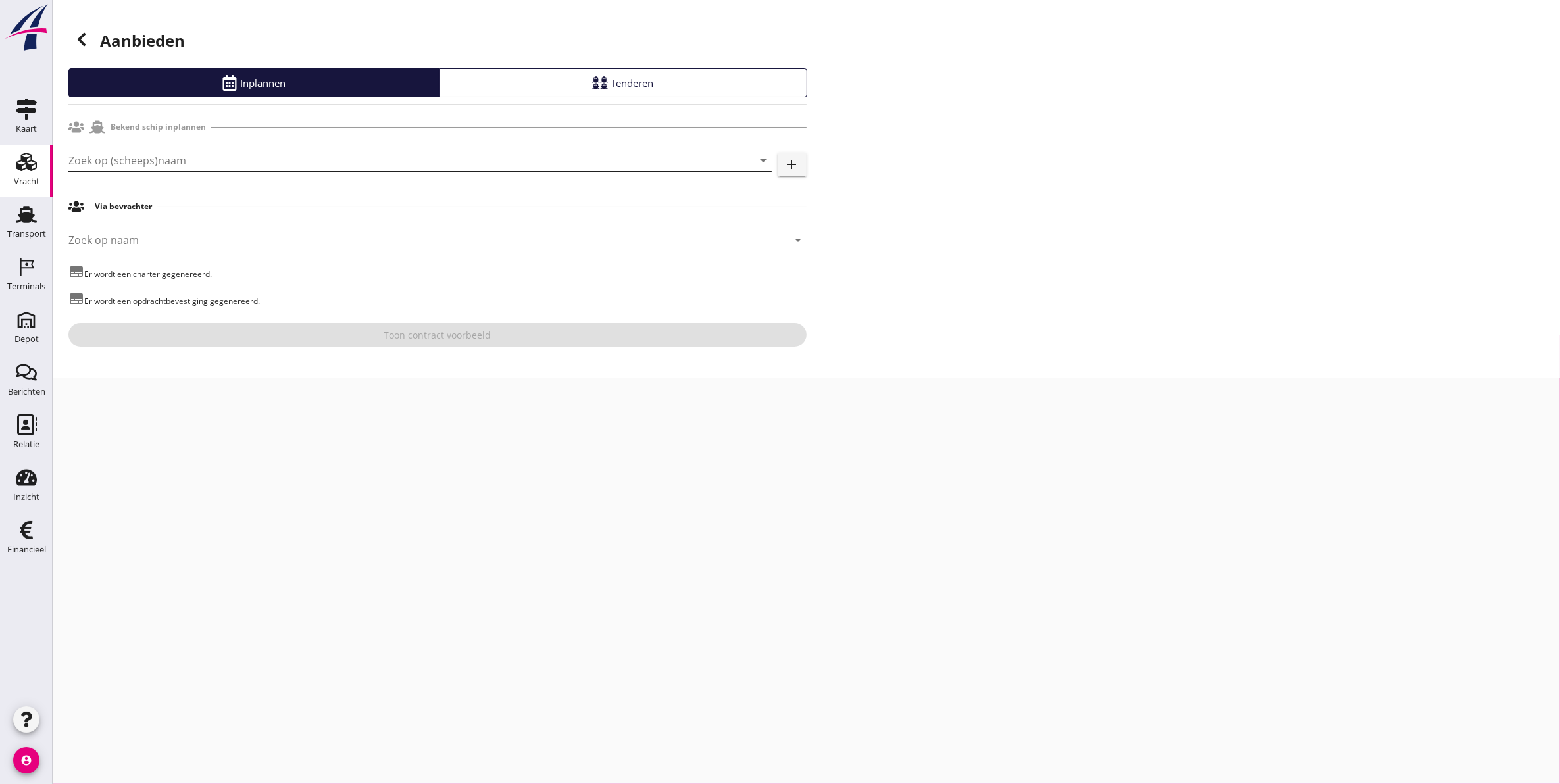
click at [245, 155] on input "Zoek op (scheeps)naam" at bounding box center [402, 160] width 667 height 21
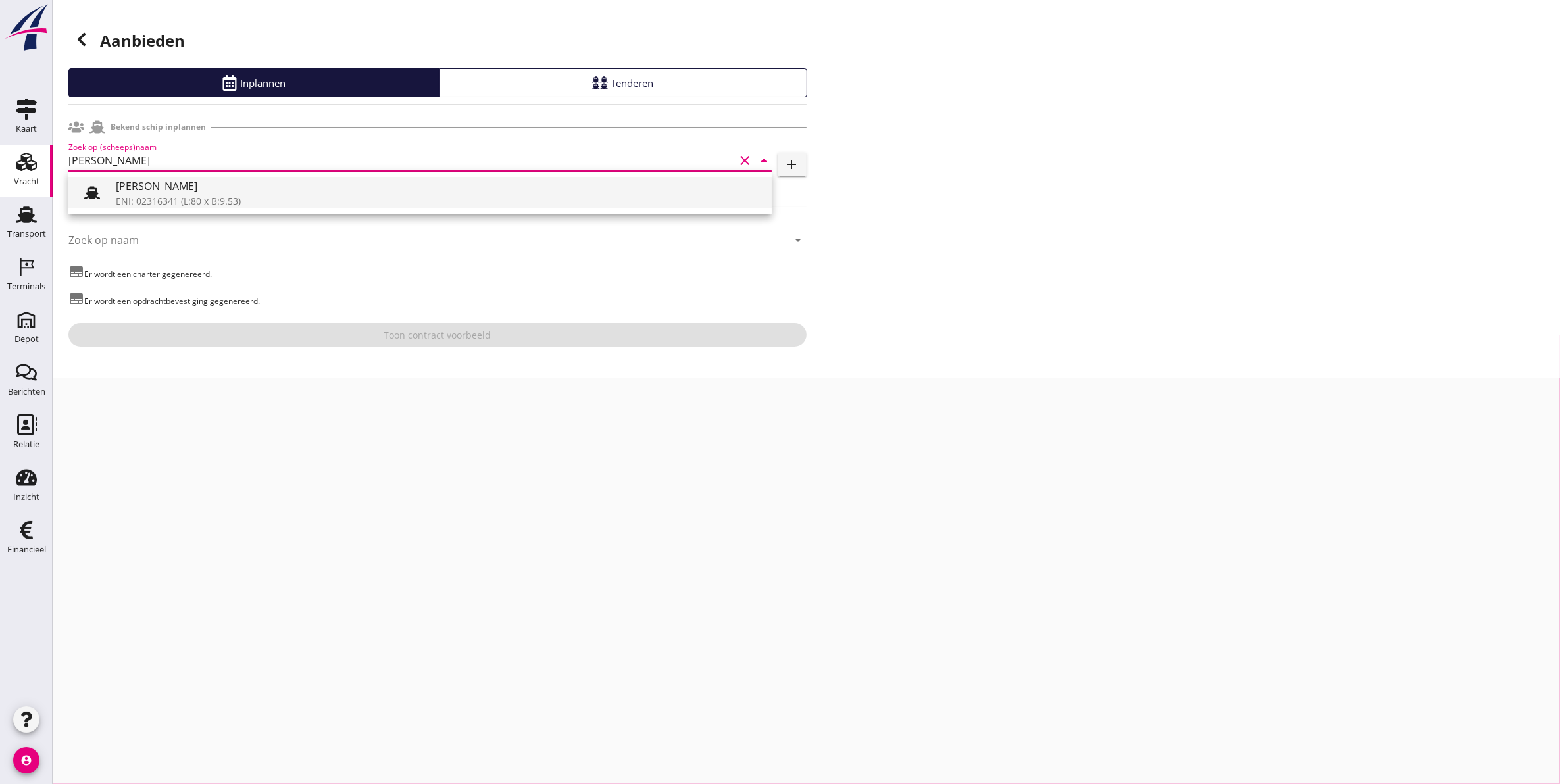
click at [153, 191] on div "[PERSON_NAME]" at bounding box center [438, 186] width 646 height 16
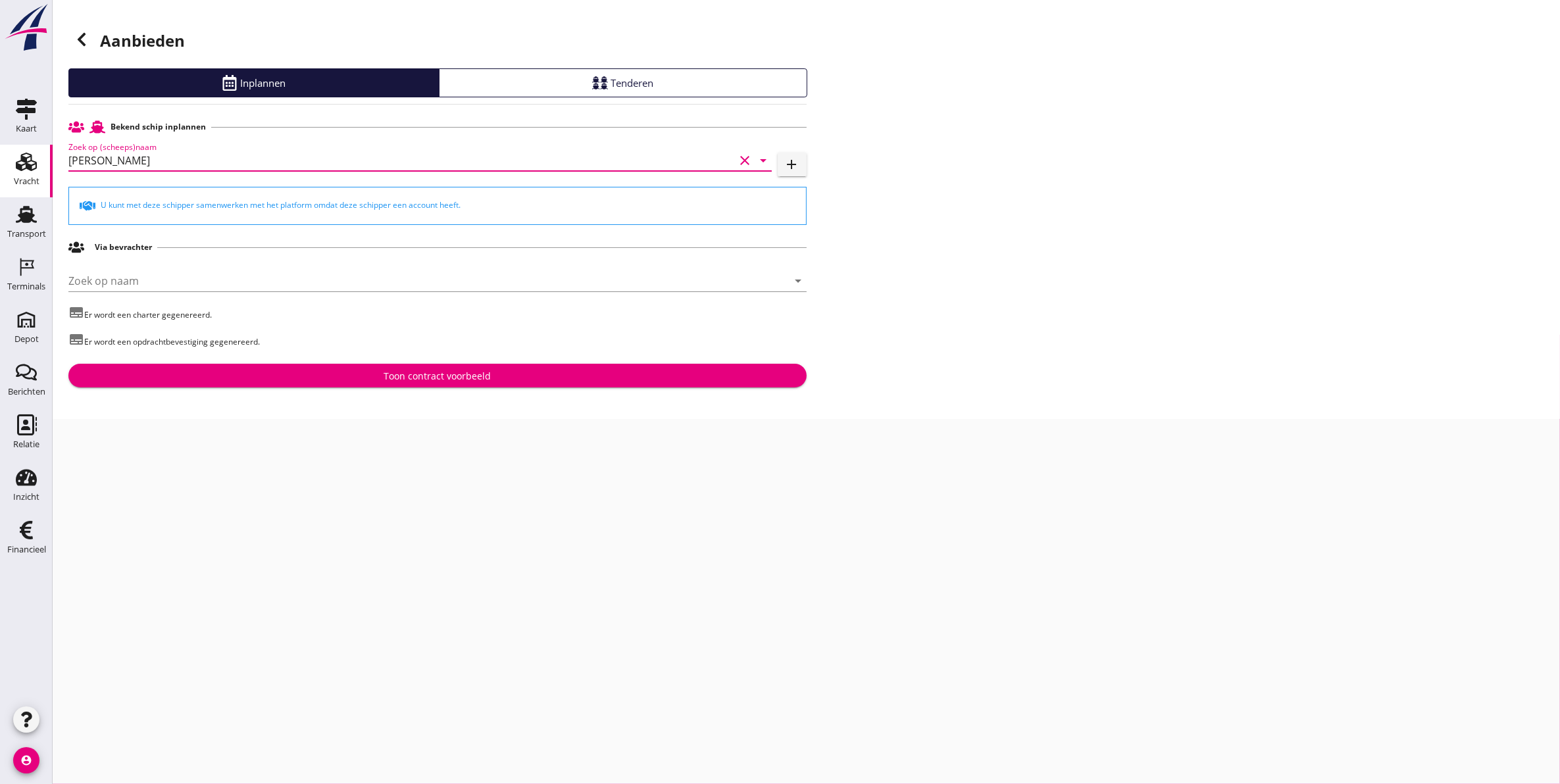
type input "[PERSON_NAME]"
click at [334, 372] on div "Toon contract voorbeeld" at bounding box center [437, 376] width 717 height 14
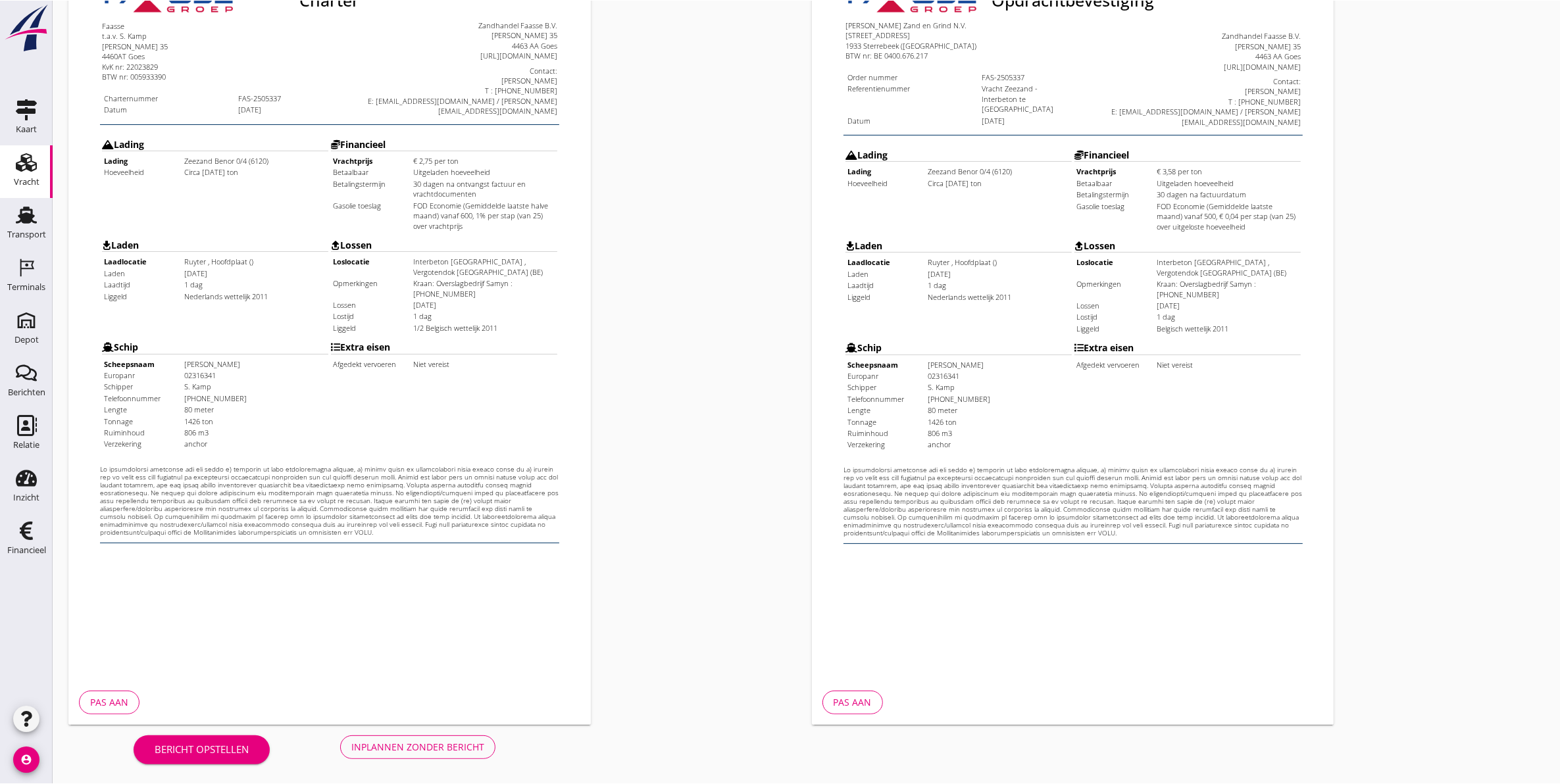
scroll to position [189, 0]
click at [420, 744] on div "Inplannen zonder bericht" at bounding box center [418, 748] width 133 height 14
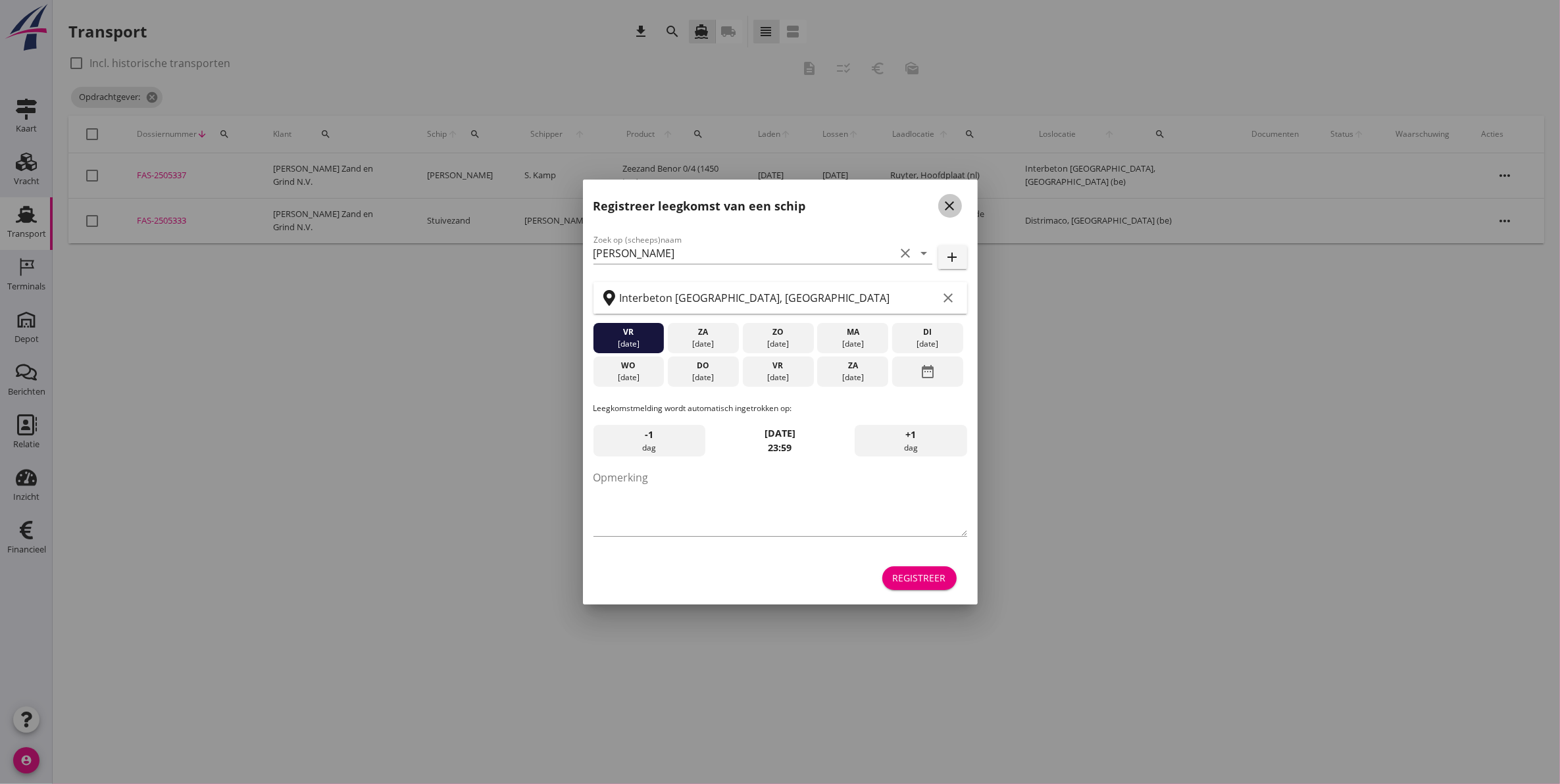
click at [958, 205] on div "close" at bounding box center [950, 206] width 24 height 16
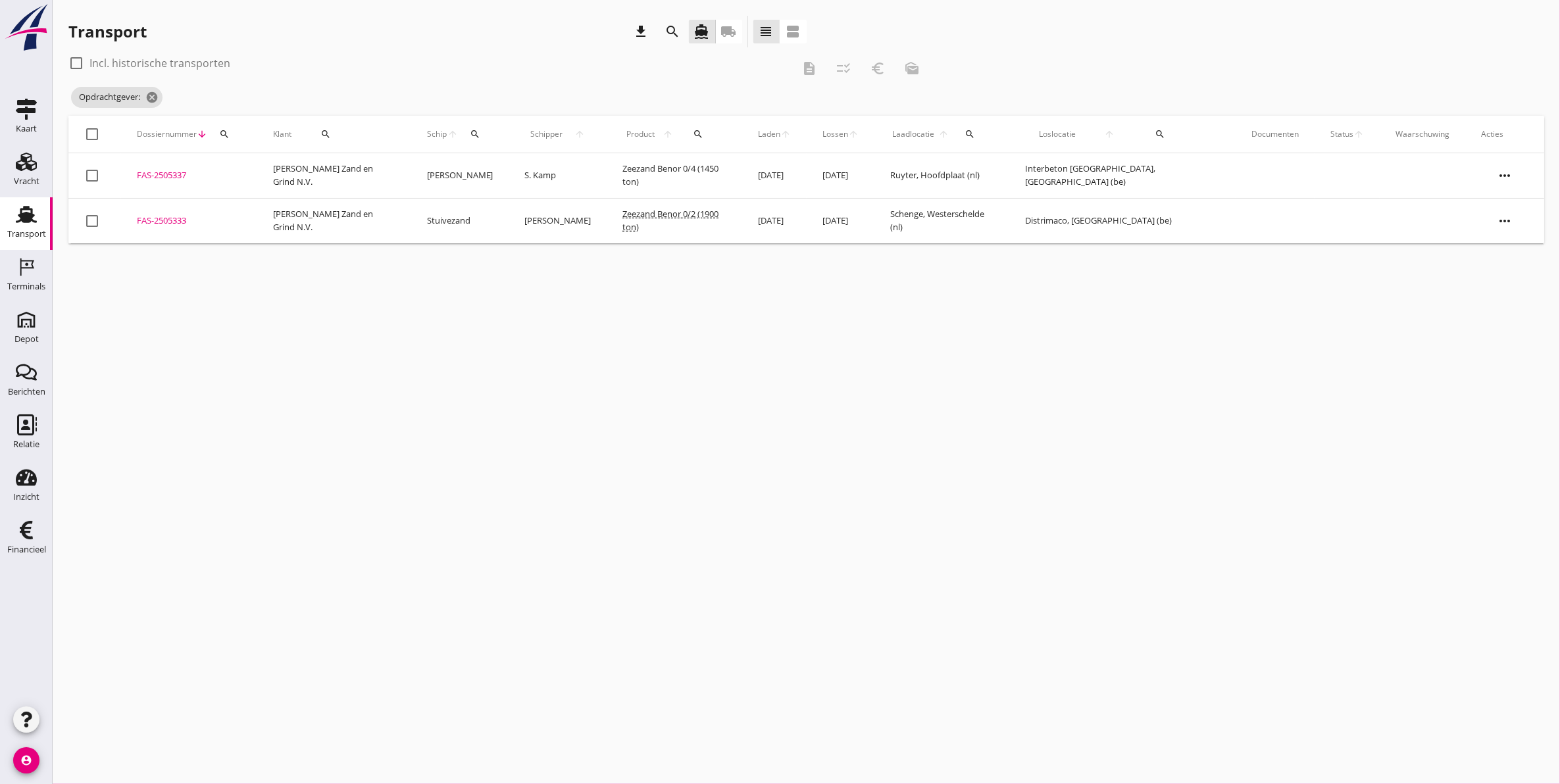
click at [226, 129] on icon "search" at bounding box center [224, 134] width 10 height 10
click at [234, 365] on div "cancel You are impersonating another user. Transport download search directions…" at bounding box center [806, 392] width 1508 height 784
click at [39, 178] on link "Vracht Vracht" at bounding box center [26, 171] width 52 height 52
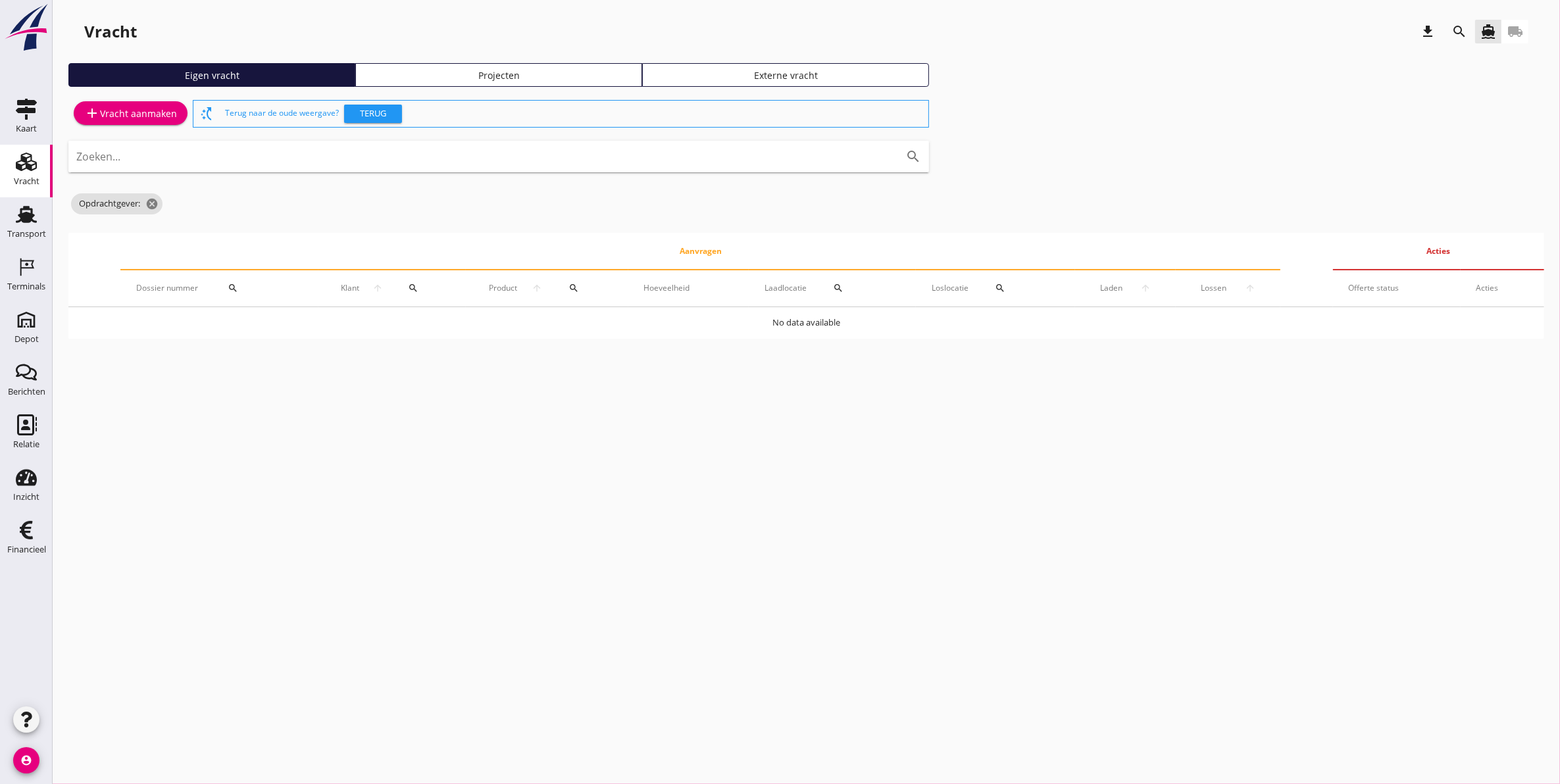
click at [498, 74] on div "Projecten" at bounding box center [499, 75] width 275 height 14
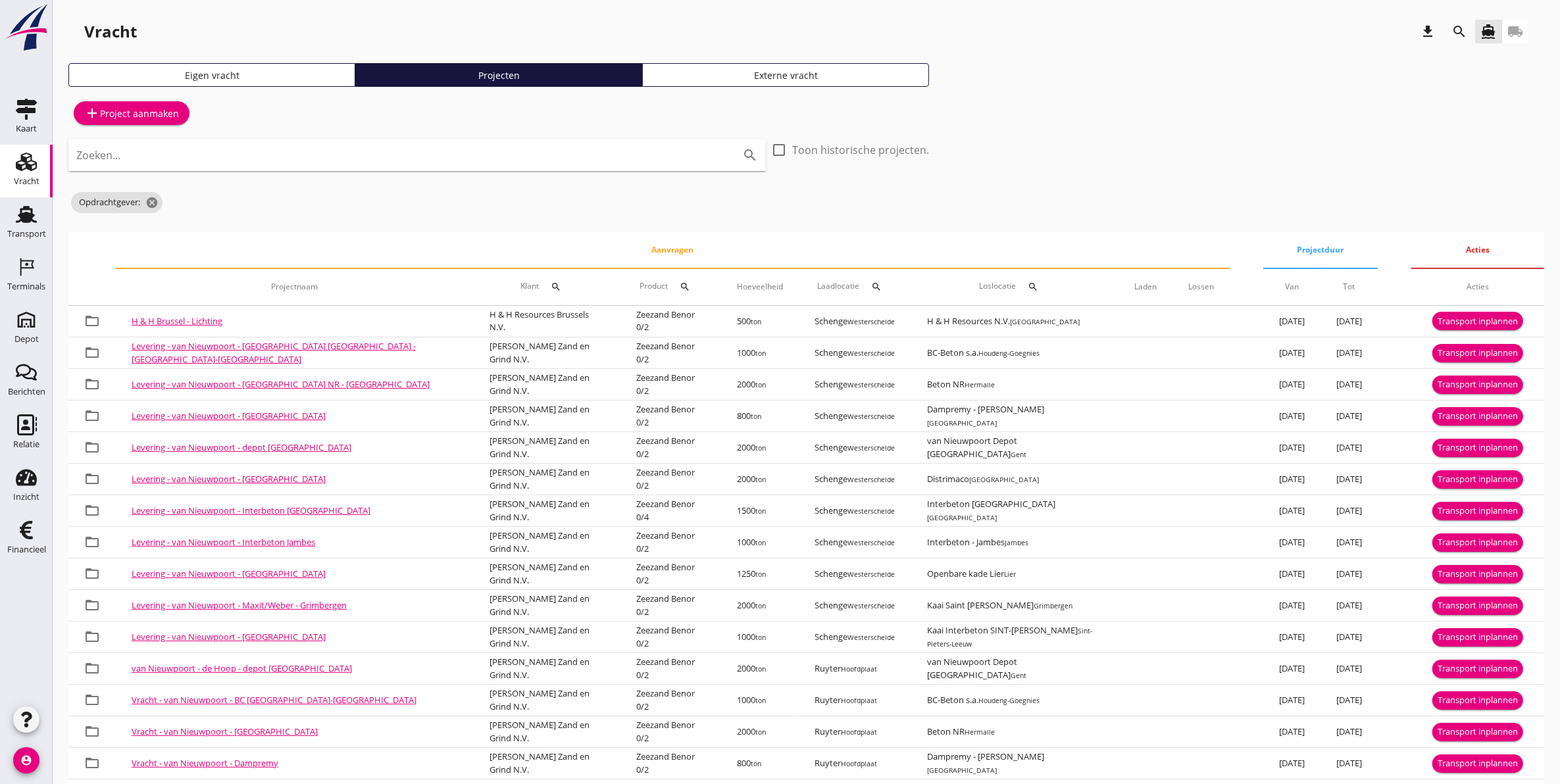
click at [198, 161] on input "Zoeken..." at bounding box center [399, 155] width 645 height 21
click at [550, 287] on icon "search" at bounding box center [555, 287] width 10 height 10
click at [507, 323] on input "Zoeken op opdrachtgever..." at bounding box center [528, 325] width 137 height 21
click at [505, 351] on div "Diamur N.V." at bounding box center [542, 357] width 143 height 16
type input "Diamur N.V."
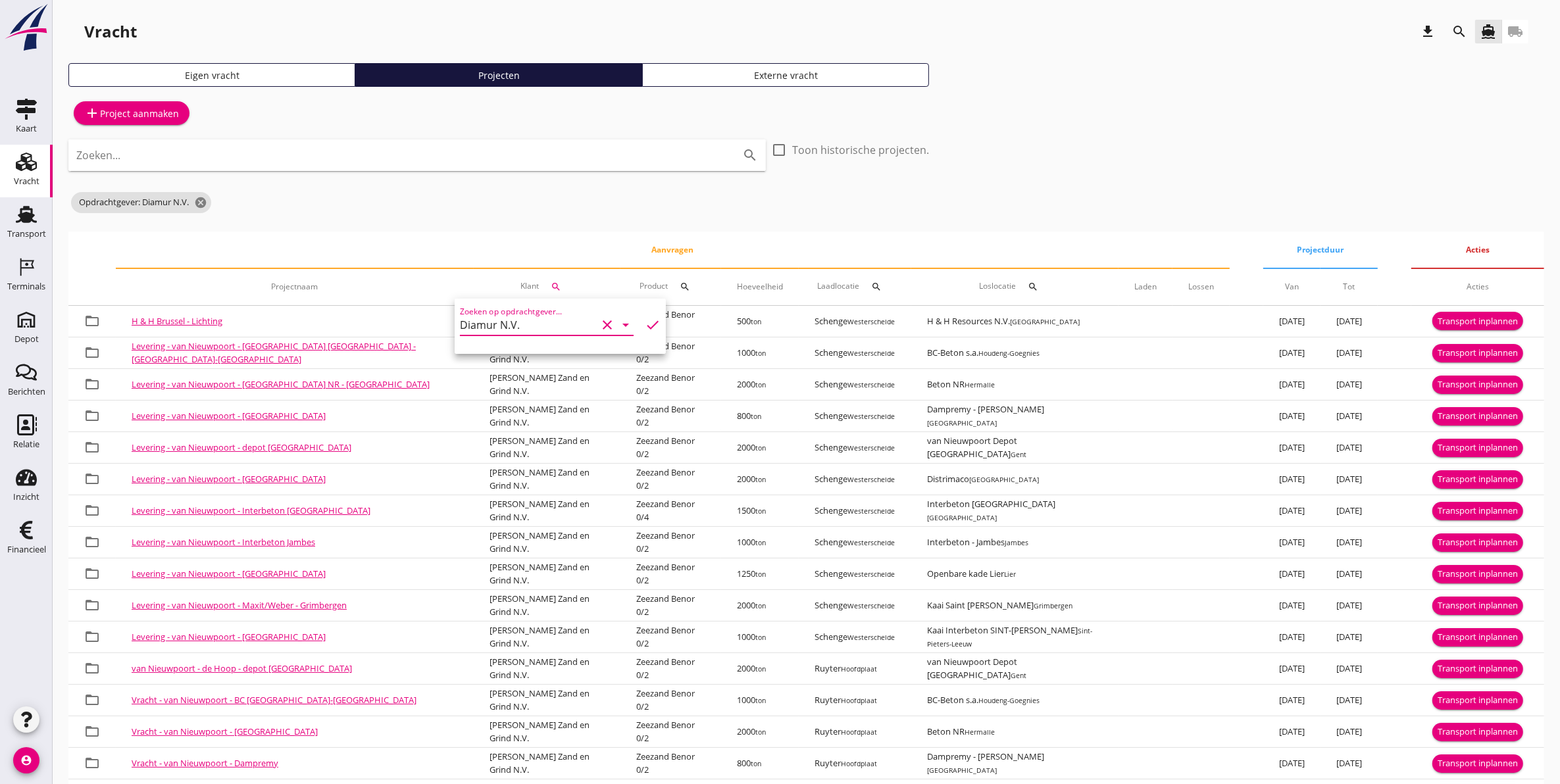
click at [645, 322] on icon "check" at bounding box center [653, 325] width 16 height 16
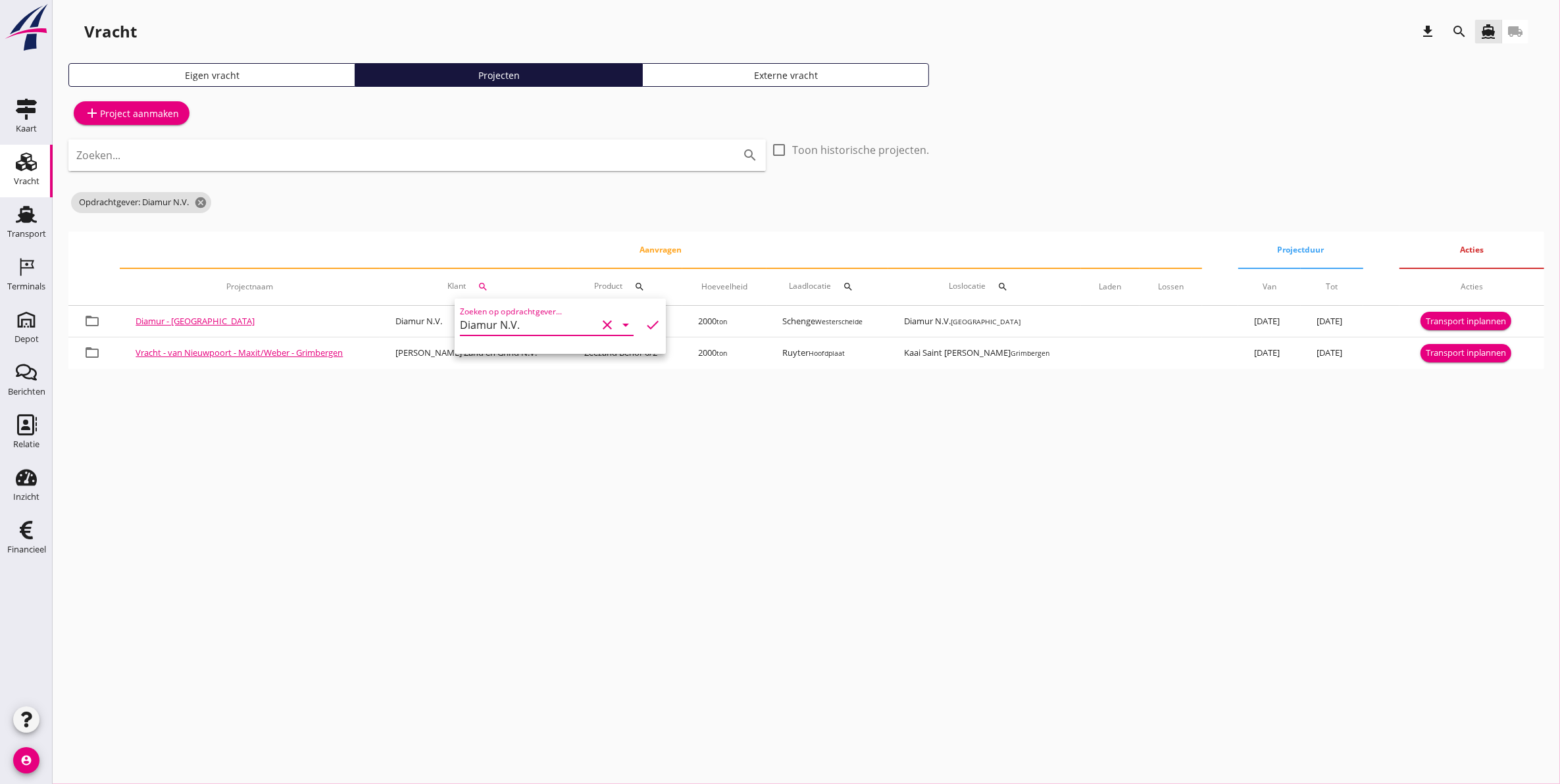
click at [530, 437] on div "cancel You are impersonating another user. Vracht download search directions_bo…" at bounding box center [806, 392] width 1508 height 784
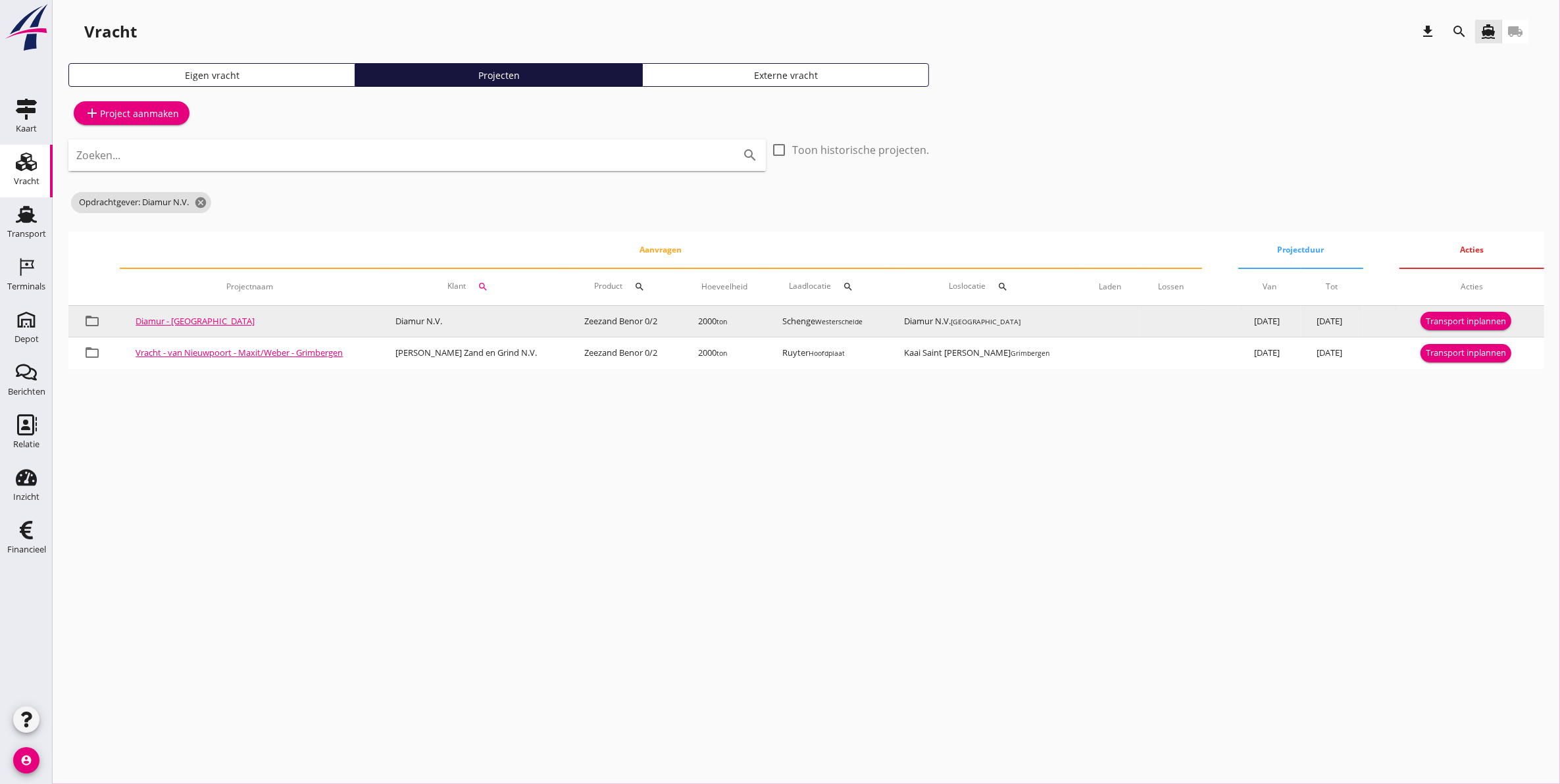
click at [189, 318] on link "Diamur - Antwerpen" at bounding box center [195, 321] width 119 height 12
click at [1455, 320] on div "Transport inplannen" at bounding box center [1465, 322] width 80 height 13
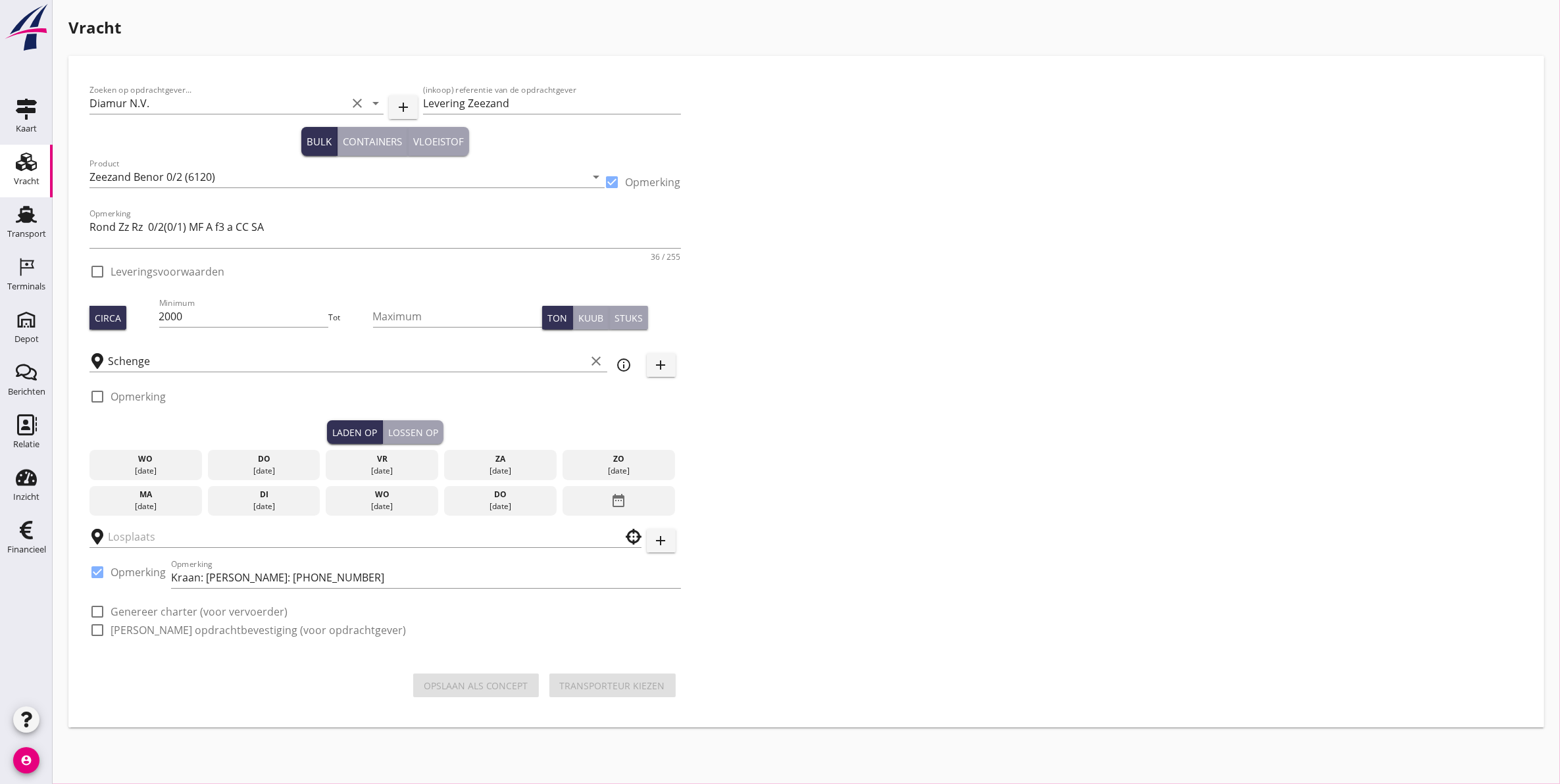
checkbox input "true"
type input "Diamur N.V."
checkbox input "true"
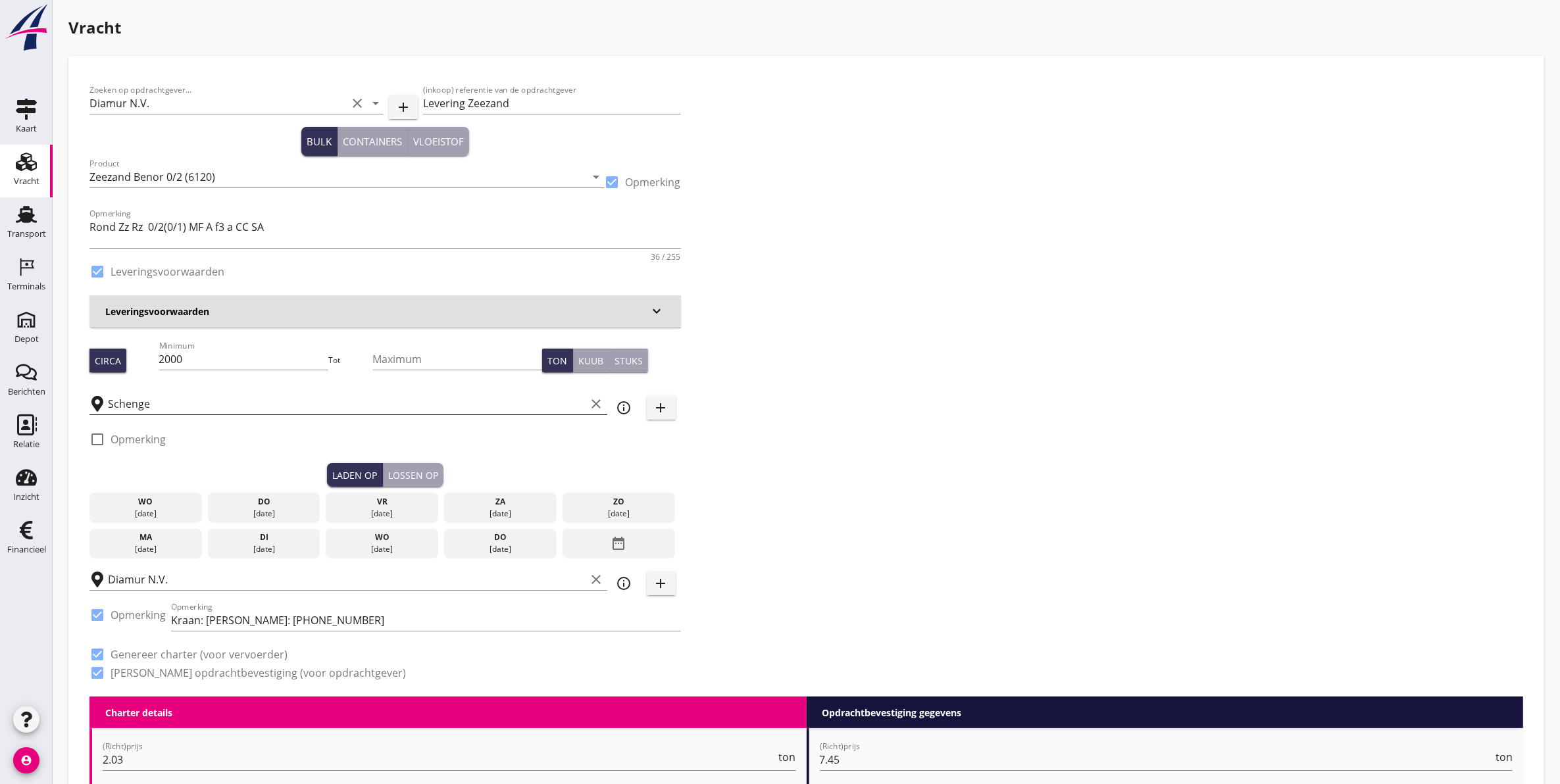
click at [598, 407] on icon "clear" at bounding box center [597, 404] width 16 height 16
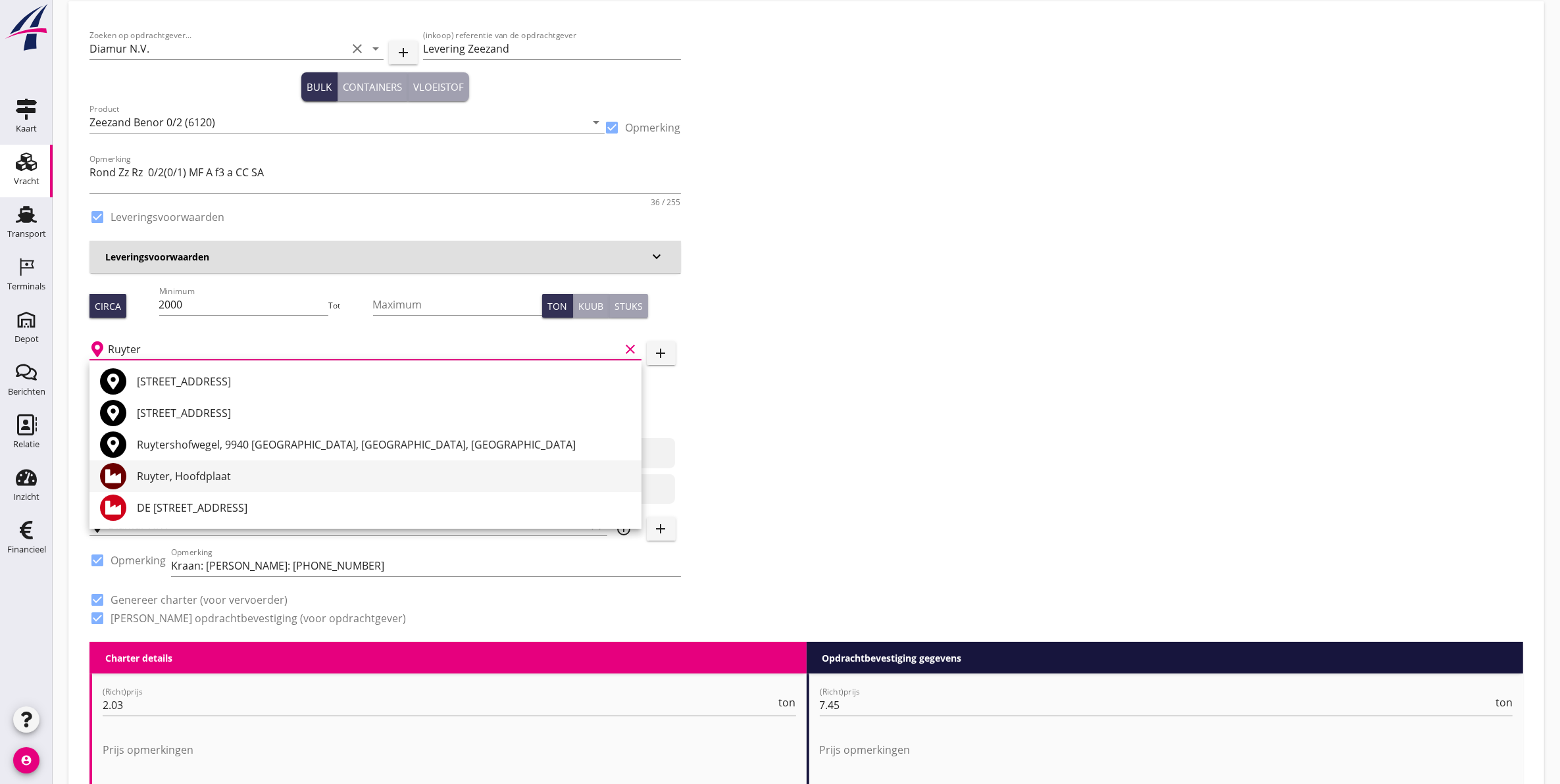
scroll to position [82, 0]
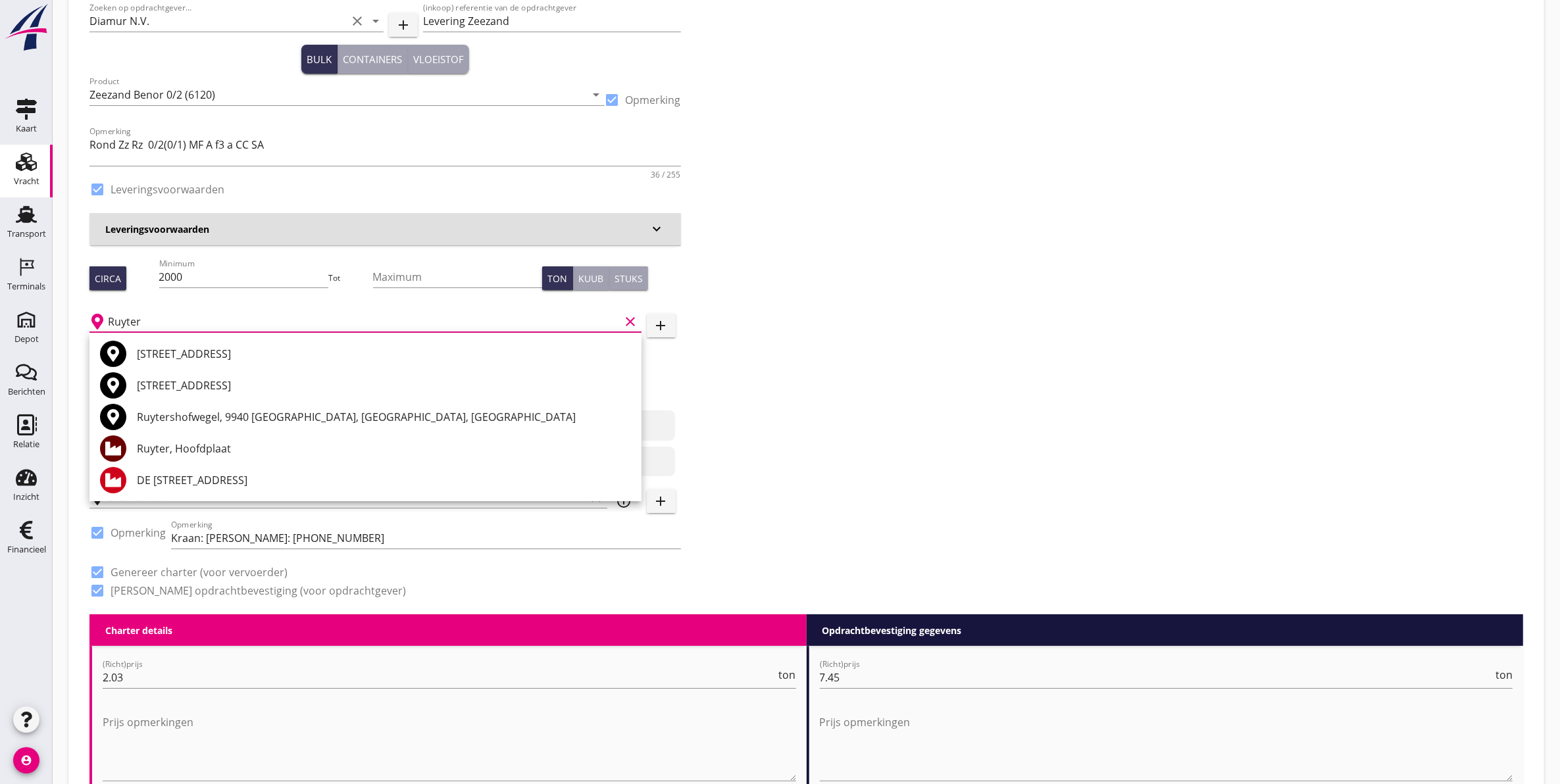
click at [244, 453] on div "Ruyter, Hoofdplaat" at bounding box center [384, 449] width 494 height 16
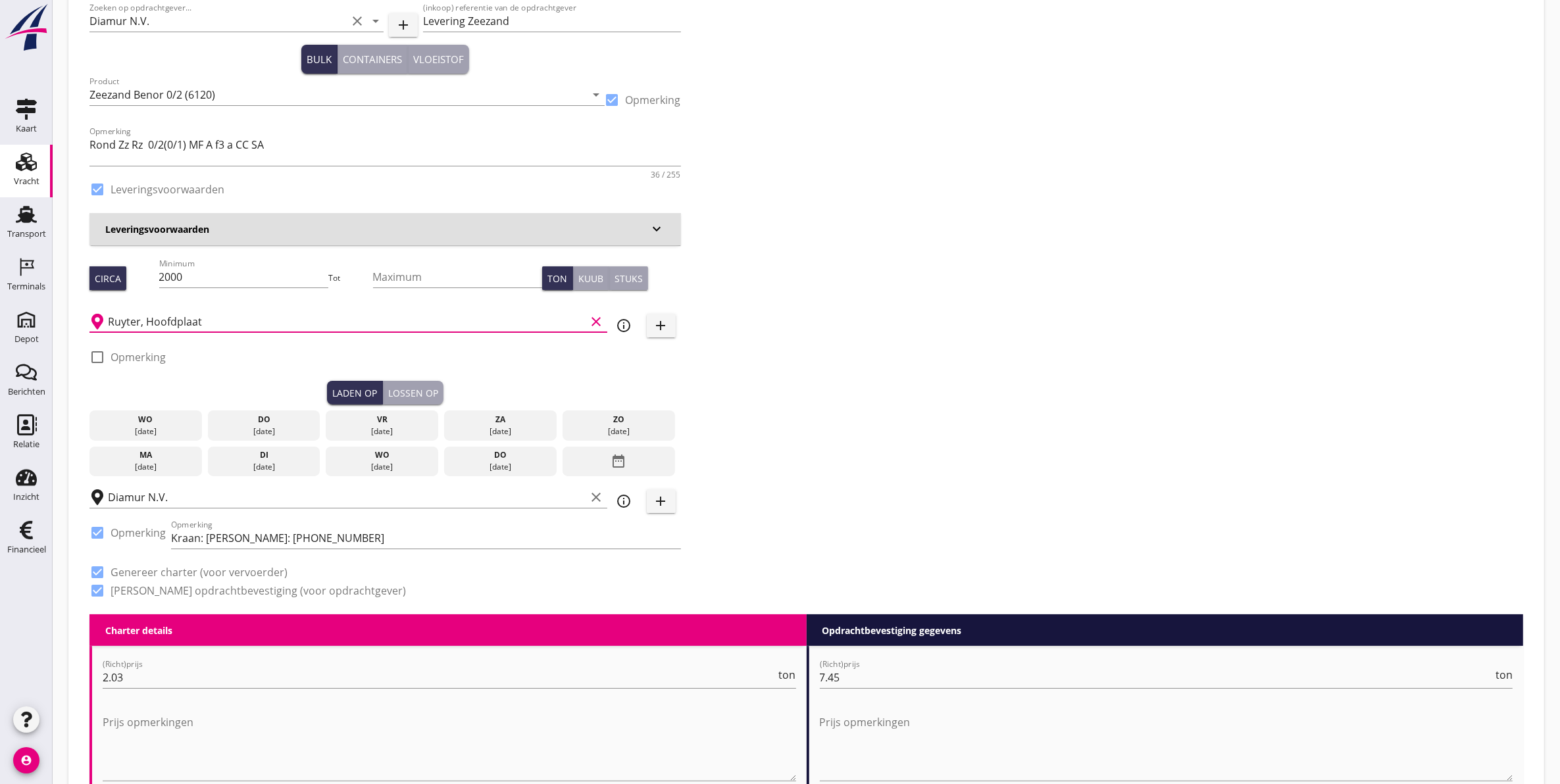
type input "Ruyter, Hoofdplaat"
drag, startPoint x: 594, startPoint y: 325, endPoint x: 505, endPoint y: 332, distance: 89.3
click at [593, 325] on icon "clear" at bounding box center [597, 322] width 16 height 16
click at [345, 320] on input "text" at bounding box center [356, 321] width 496 height 21
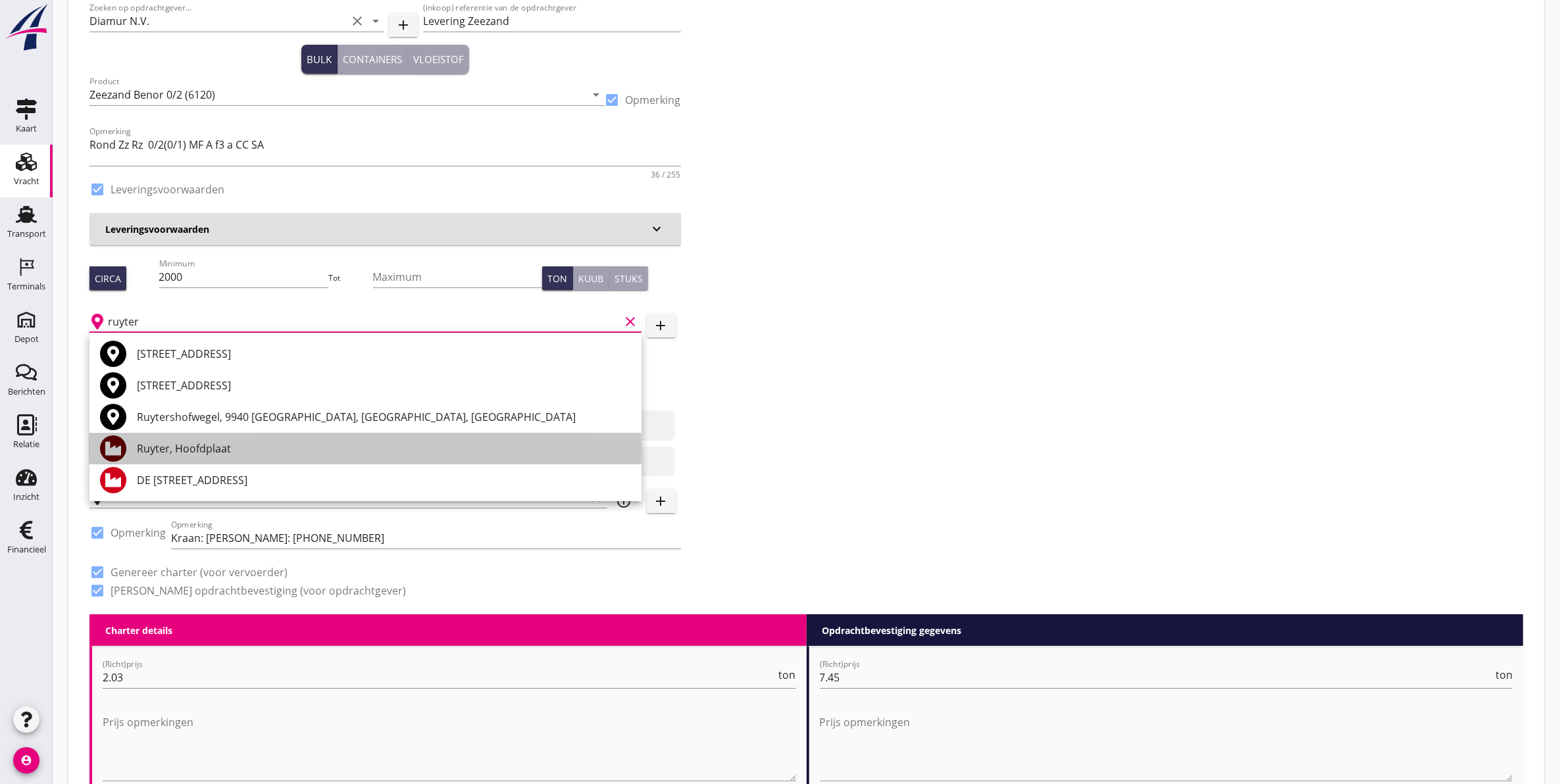
click at [317, 449] on div "Ruyter, Hoofdplaat" at bounding box center [384, 449] width 494 height 16
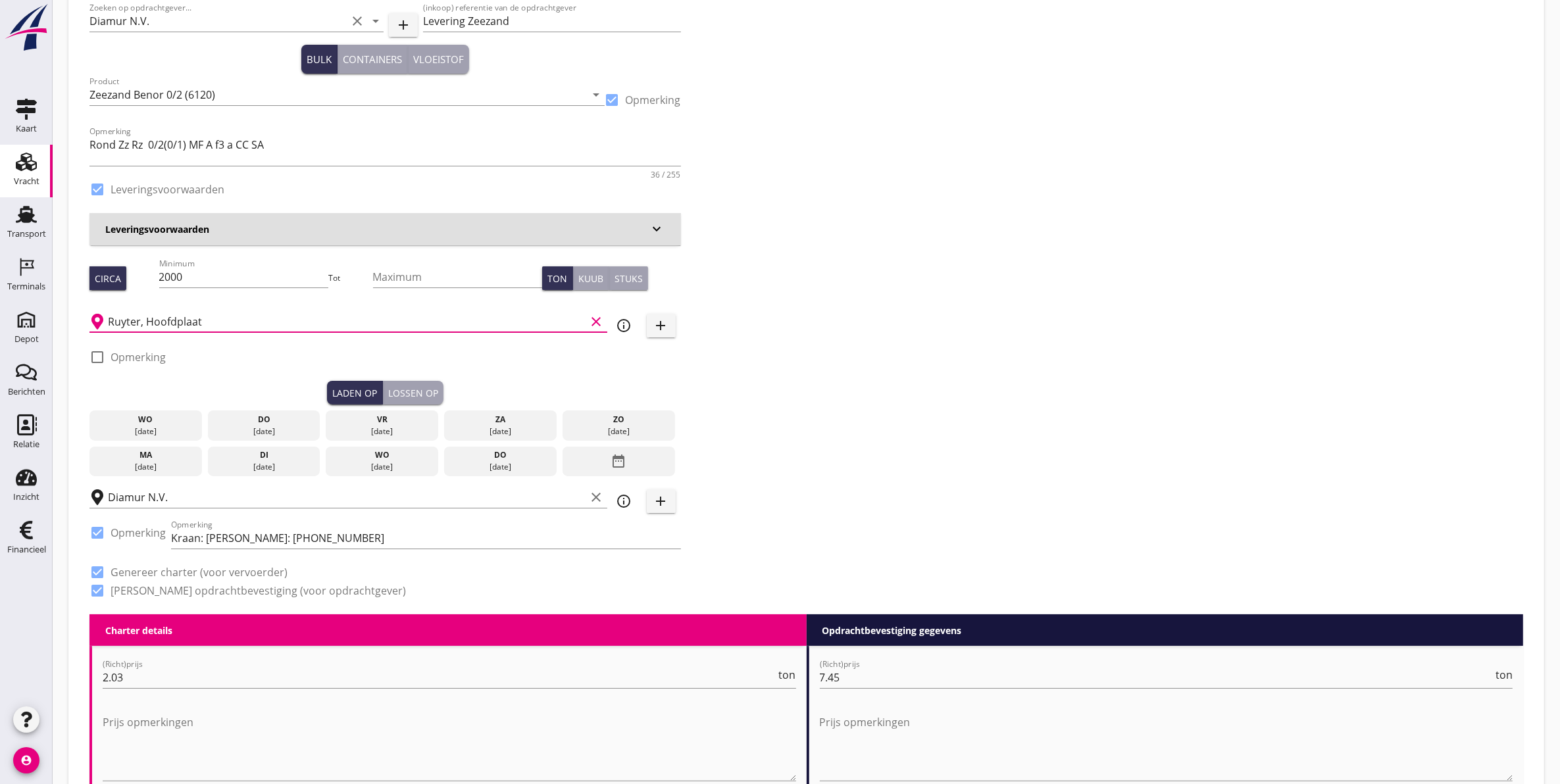
type input "Ruyter, Hoofdplaat"
click at [431, 393] on div "Lossen op" at bounding box center [413, 393] width 50 height 14
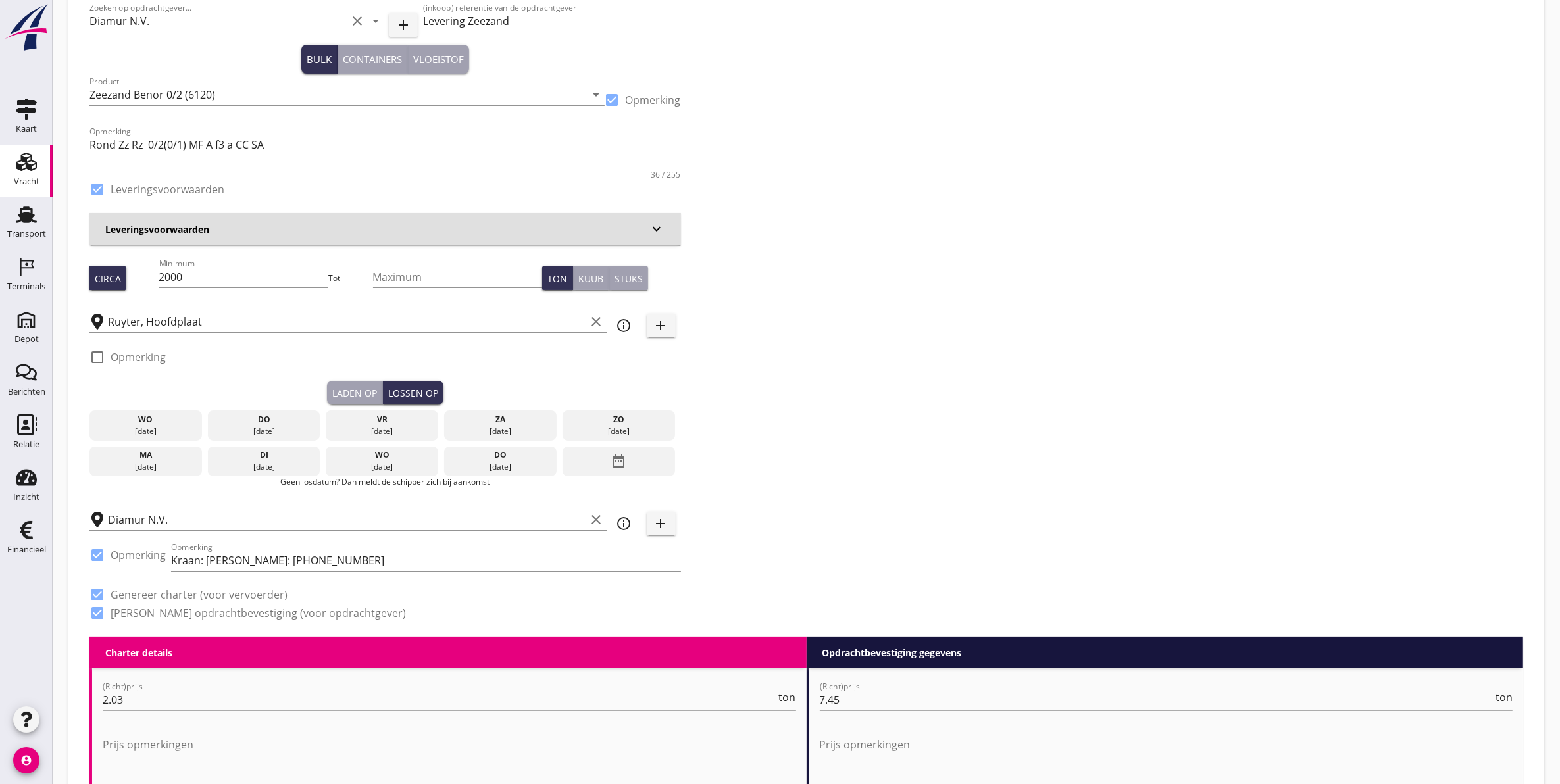
click at [387, 424] on div "vr" at bounding box center [382, 419] width 106 height 12
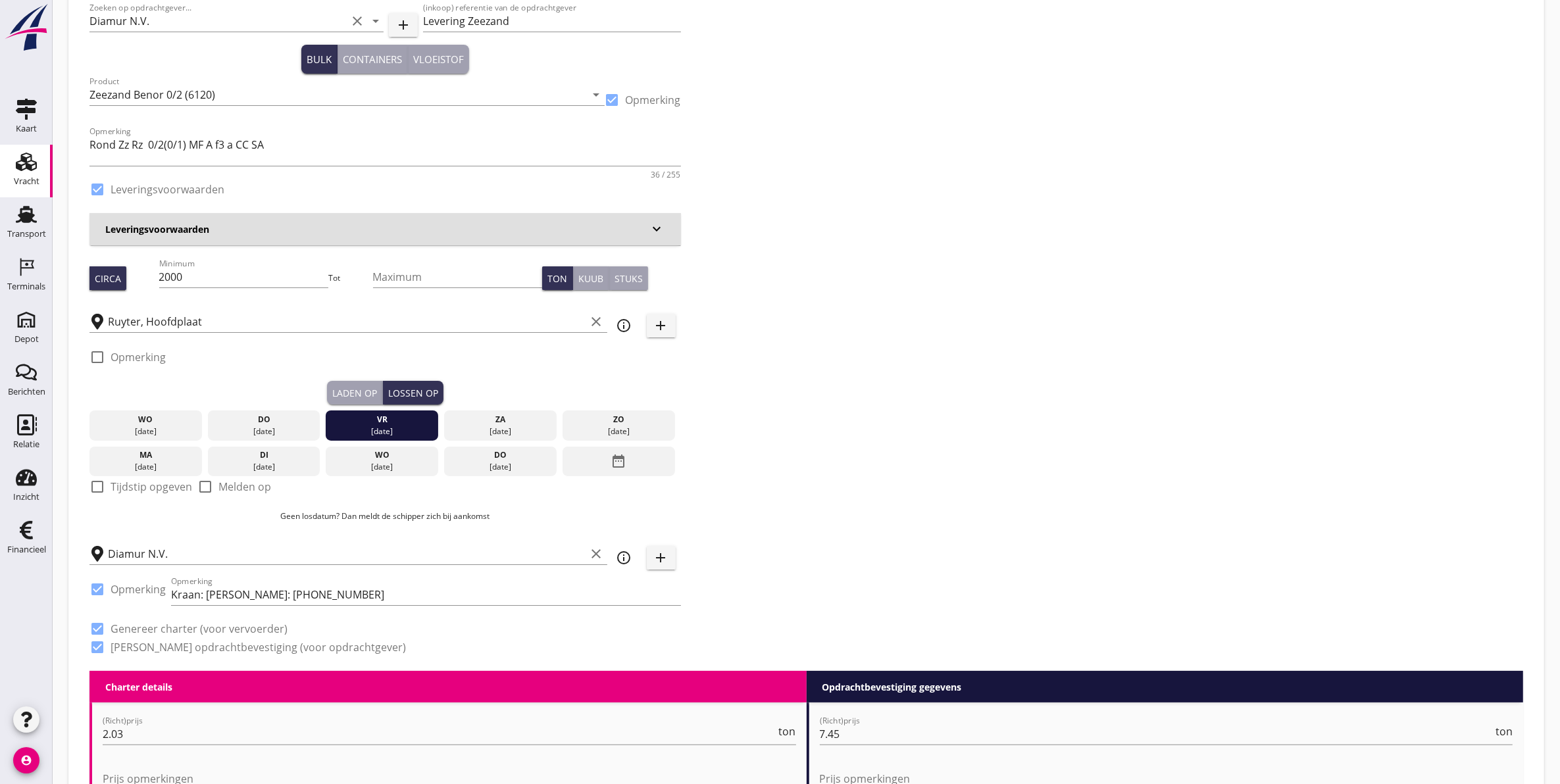
drag, startPoint x: 365, startPoint y: 387, endPoint x: 354, endPoint y: 388, distance: 11.0
click at [365, 387] on div "Laden op" at bounding box center [354, 393] width 44 height 14
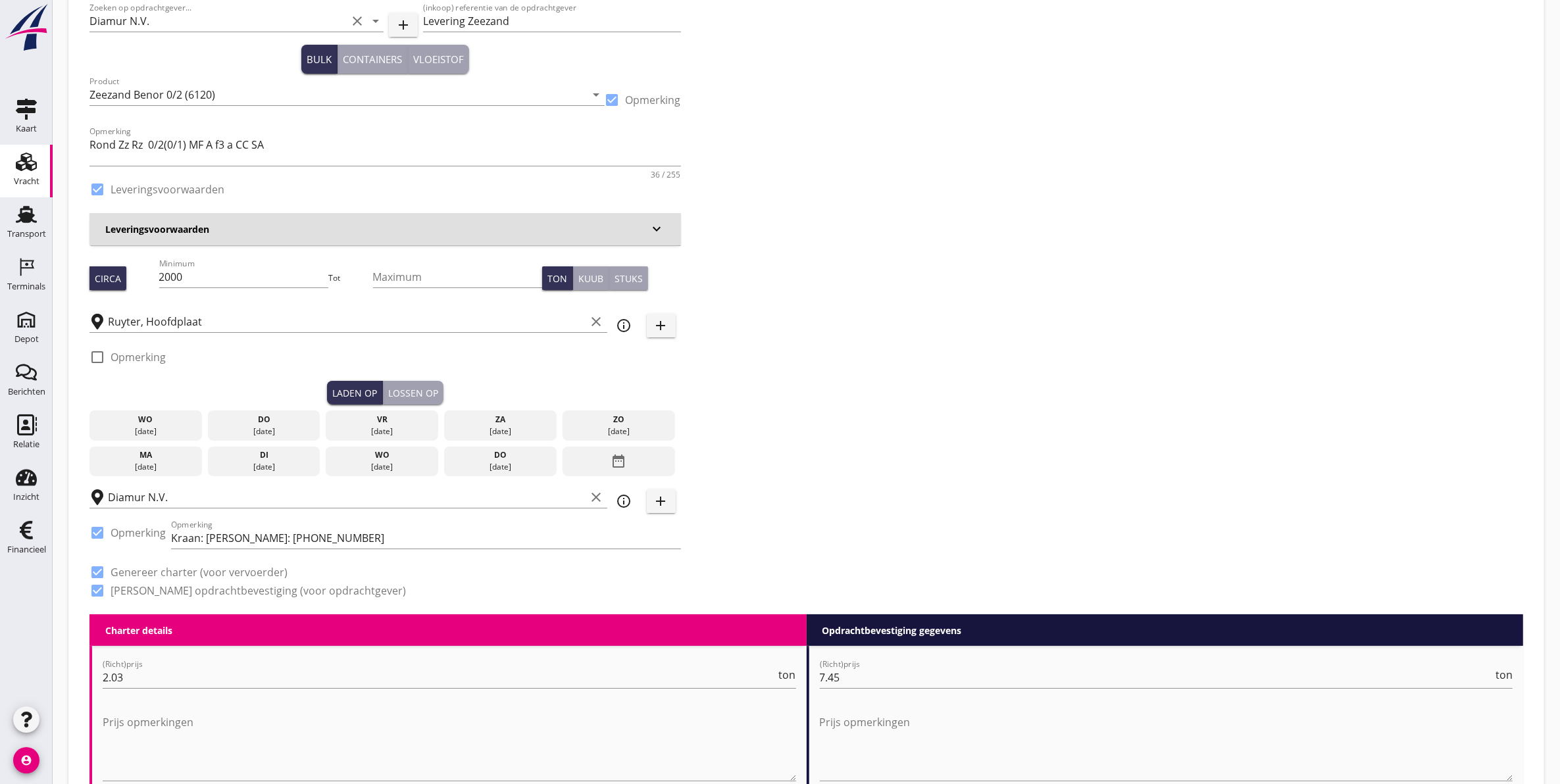
click at [277, 420] on div "do" at bounding box center [264, 419] width 106 height 12
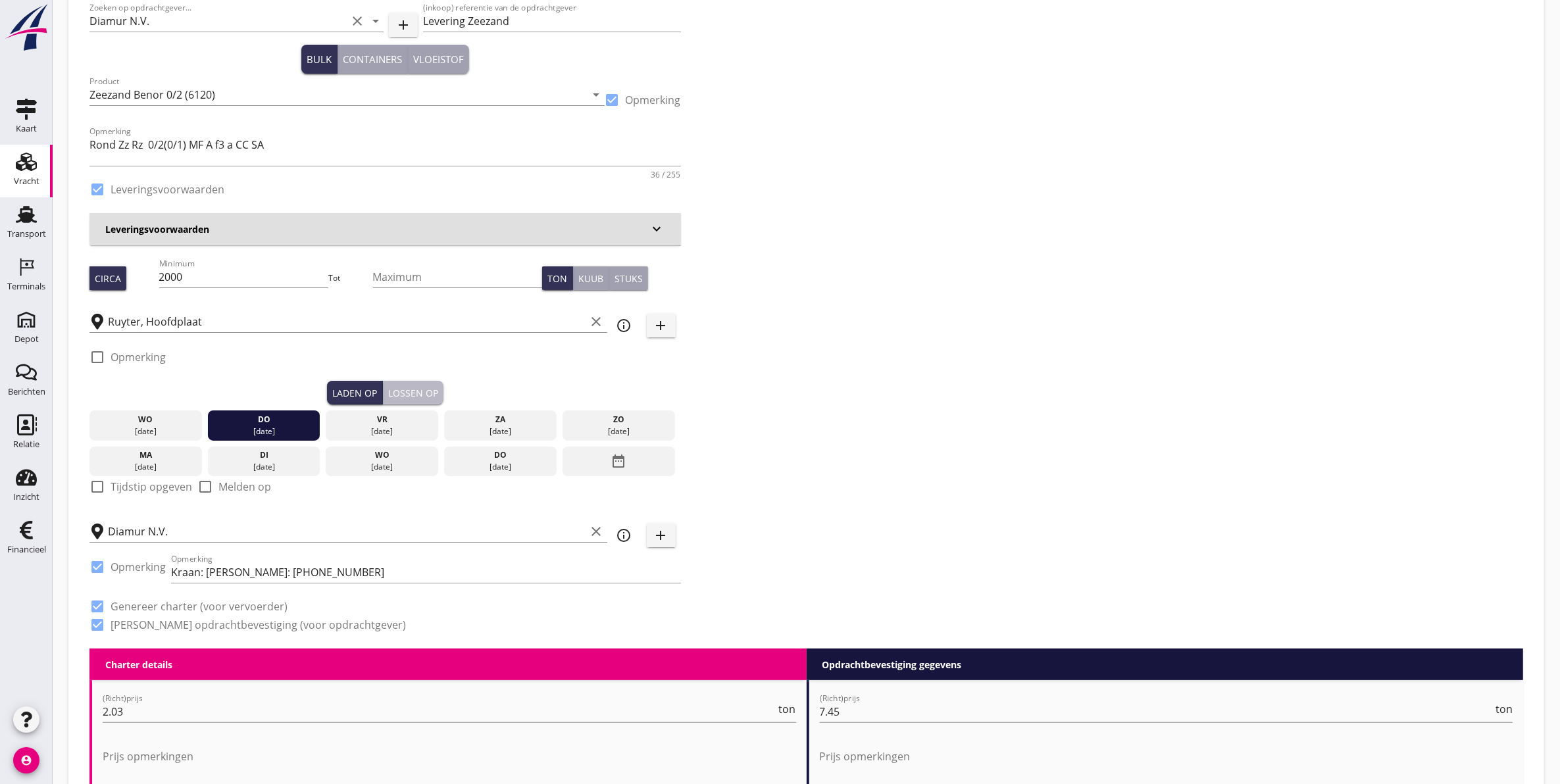
drag, startPoint x: 439, startPoint y: 397, endPoint x: 432, endPoint y: 393, distance: 8.1
click at [437, 395] on button "Lossen op" at bounding box center [413, 392] width 60 height 24
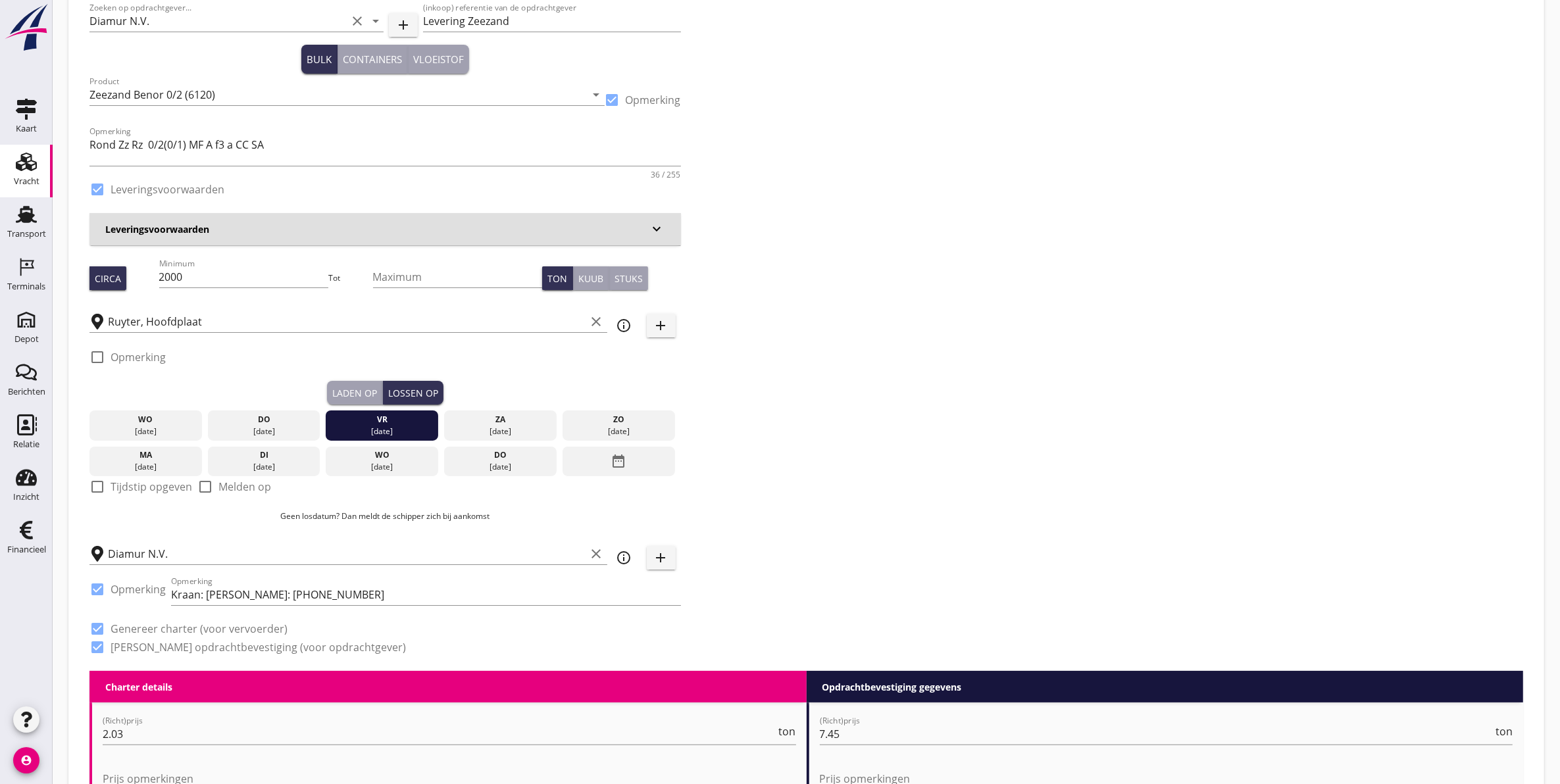
click at [352, 395] on div "Laden op" at bounding box center [354, 393] width 44 height 14
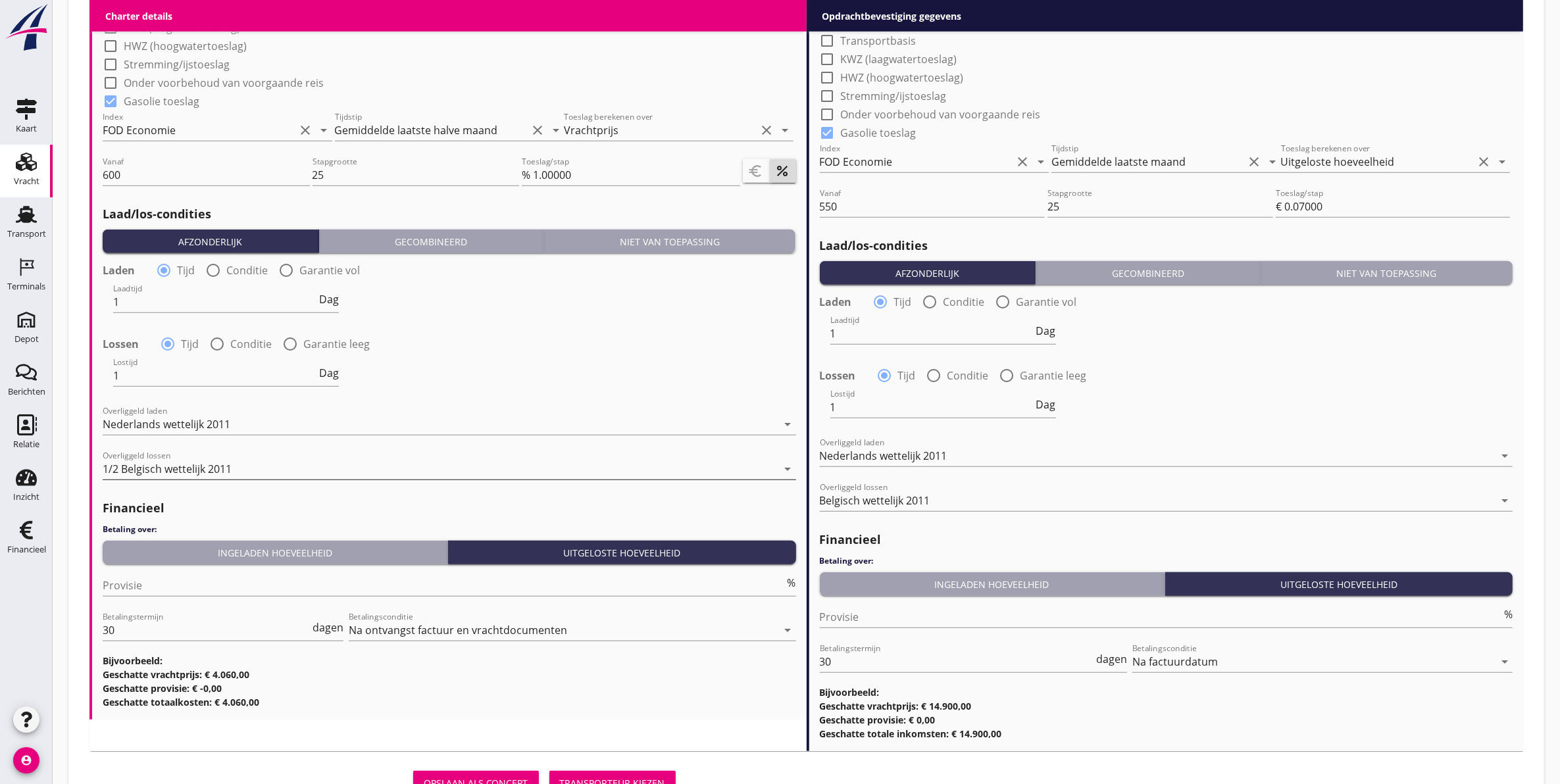
scroll to position [1377, 0]
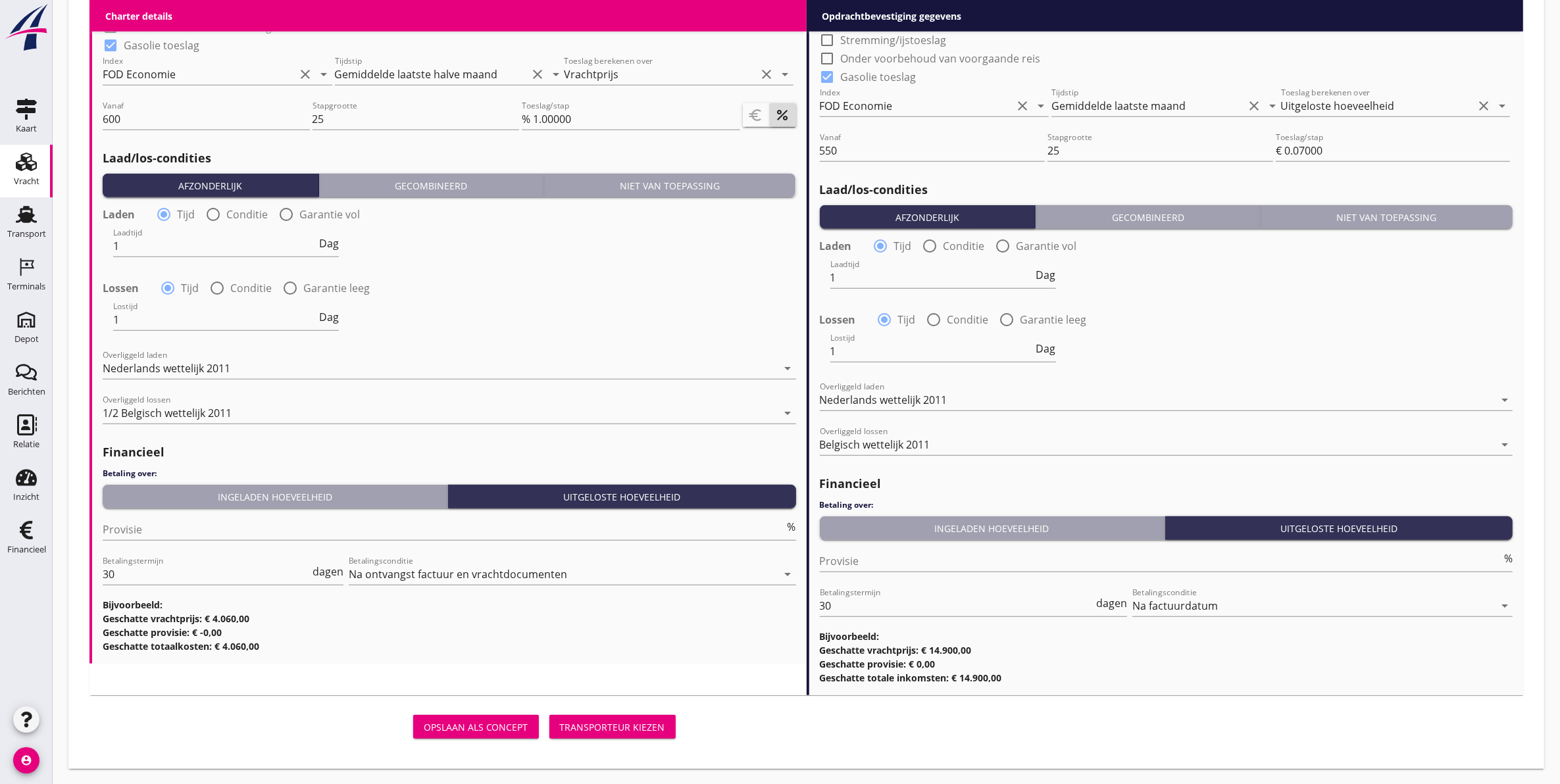
click at [606, 728] on div "Transporteur kiezen" at bounding box center [612, 727] width 106 height 14
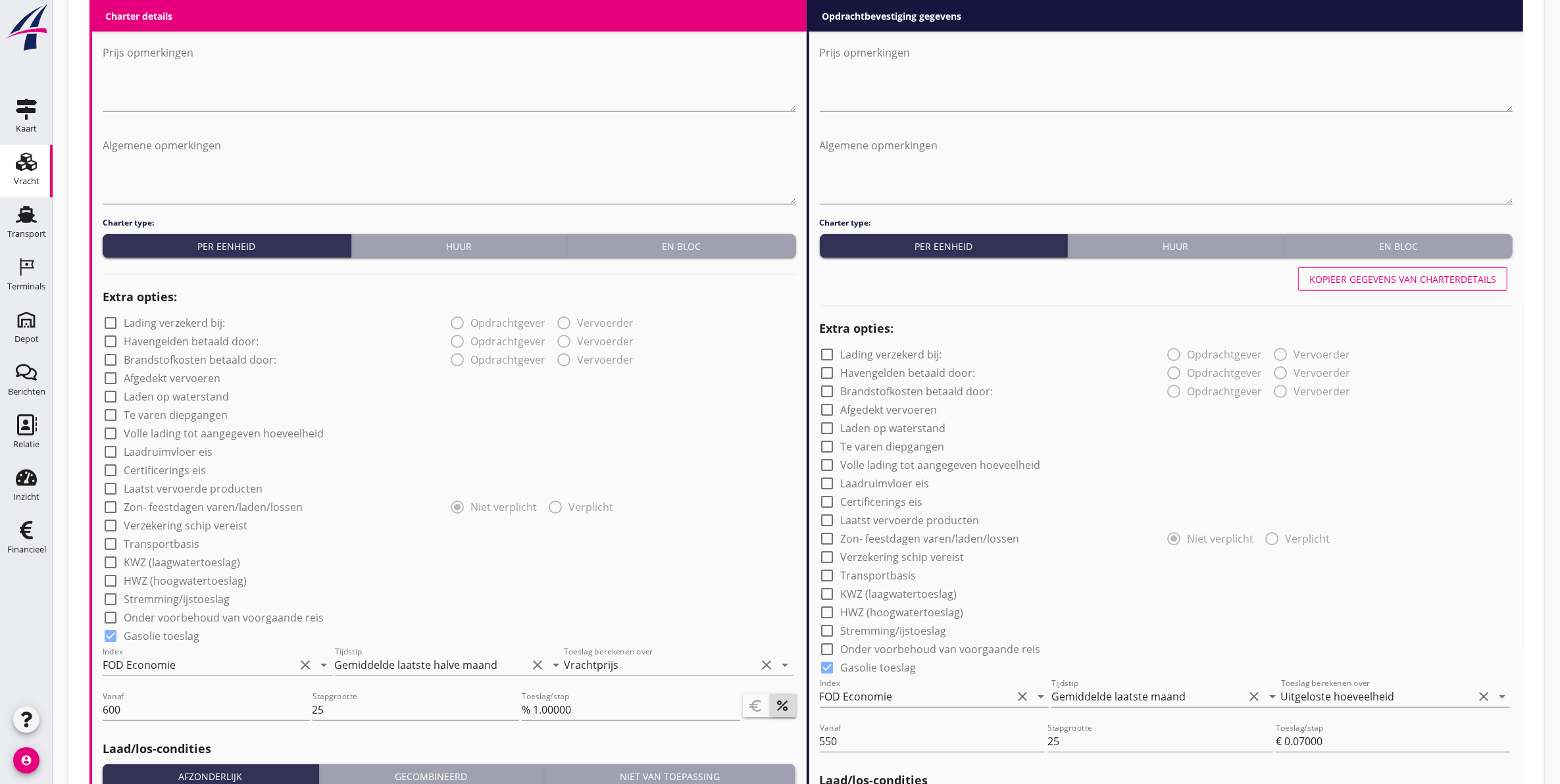
scroll to position [708, 0]
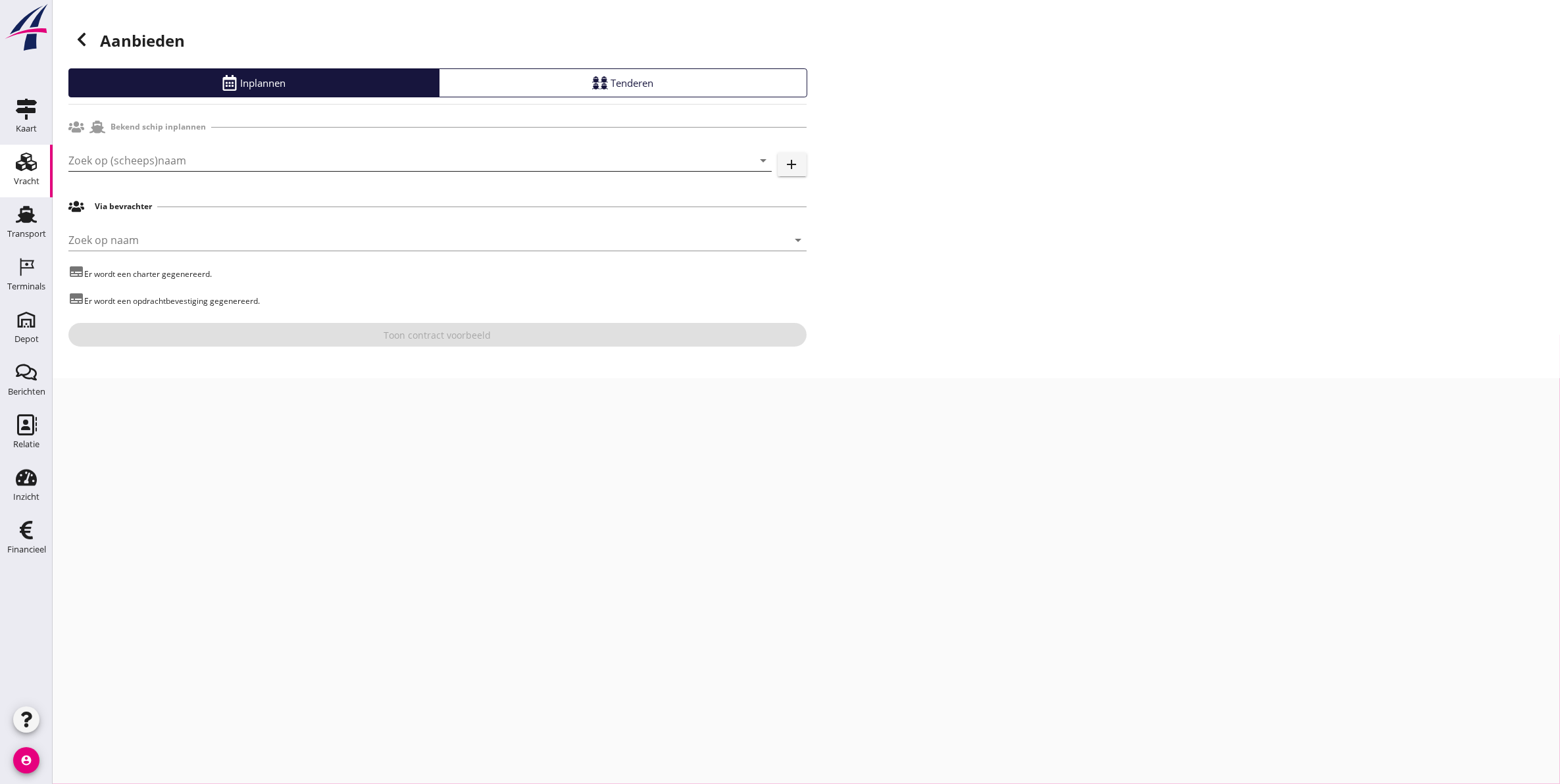
click at [237, 154] on input "Zoek op (scheeps)naam" at bounding box center [402, 160] width 667 height 21
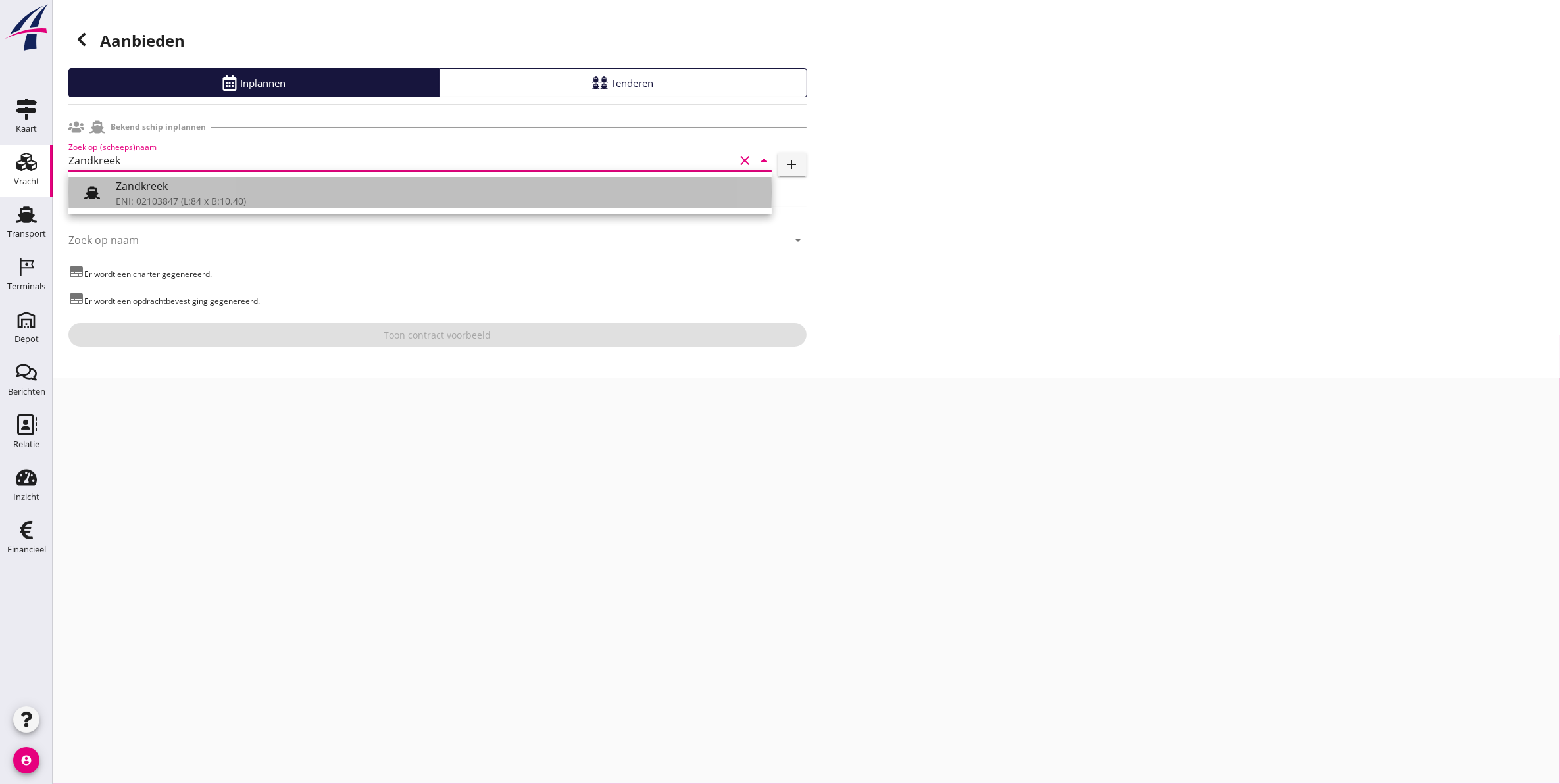
click at [254, 193] on div "Zandkreek ENI: 02103847 (L:84 x B:10.40)" at bounding box center [438, 192] width 646 height 31
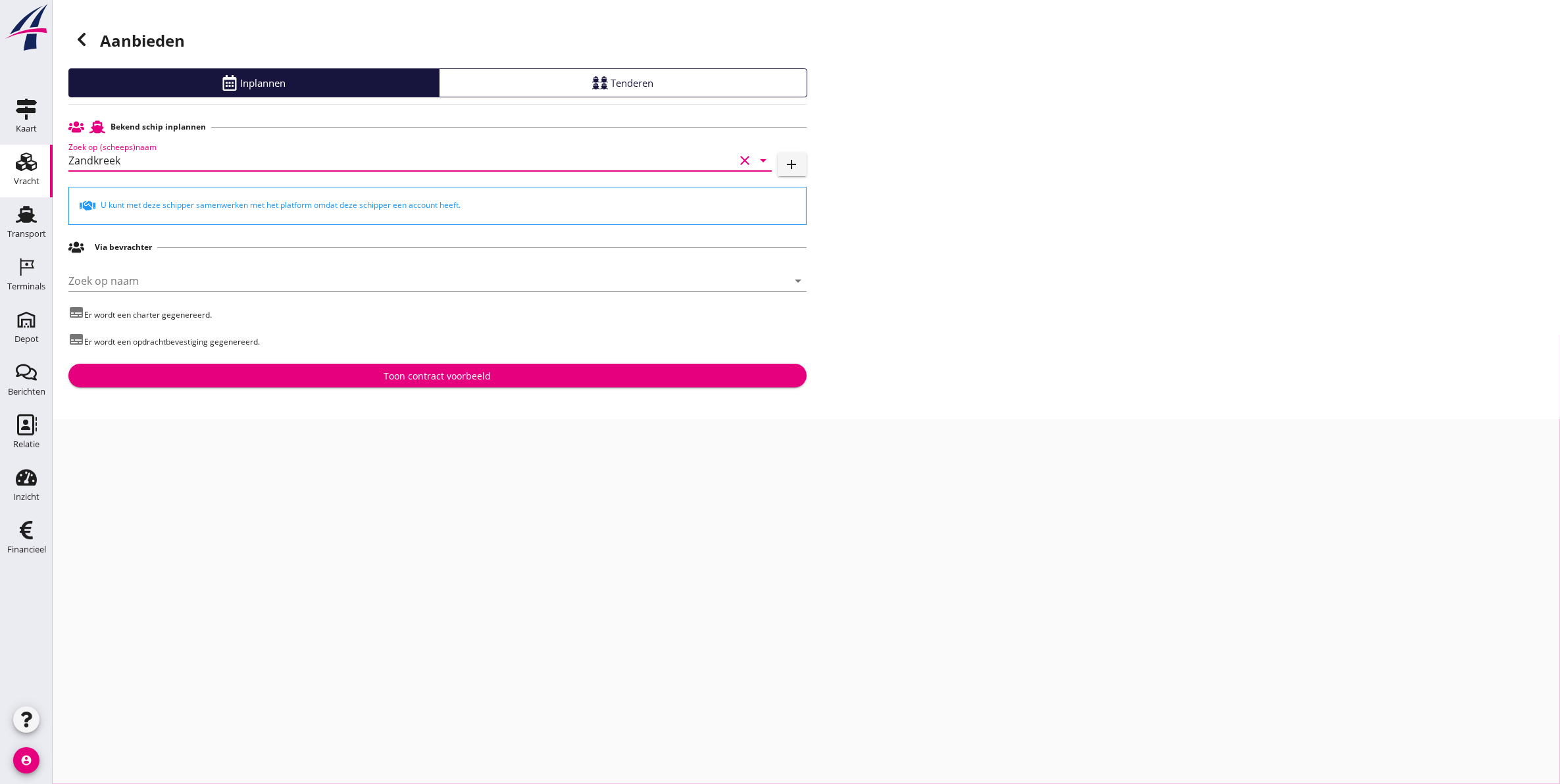
type input "Zandkreek"
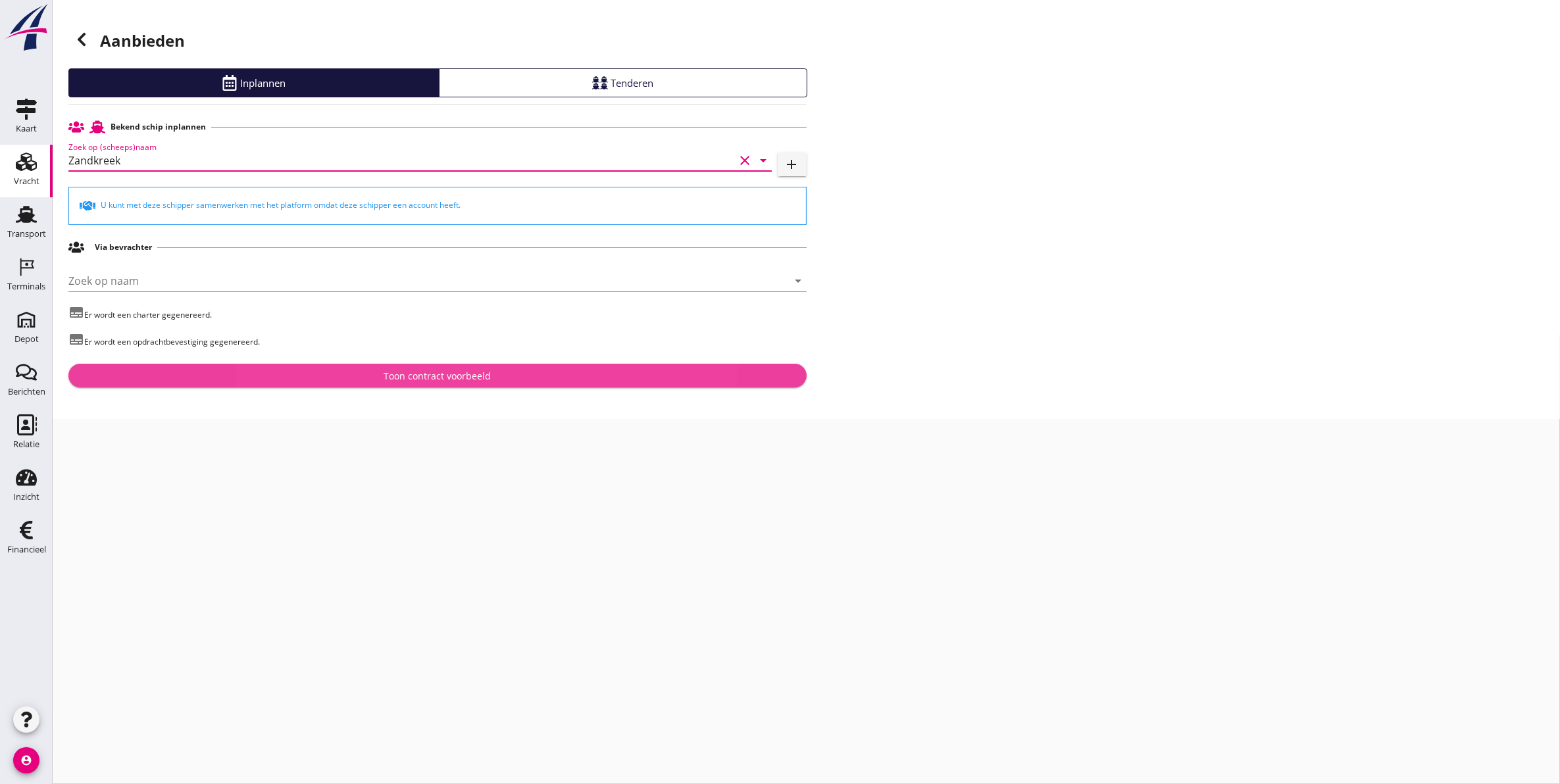
click at [334, 376] on div "Toon contract voorbeeld" at bounding box center [437, 376] width 717 height 14
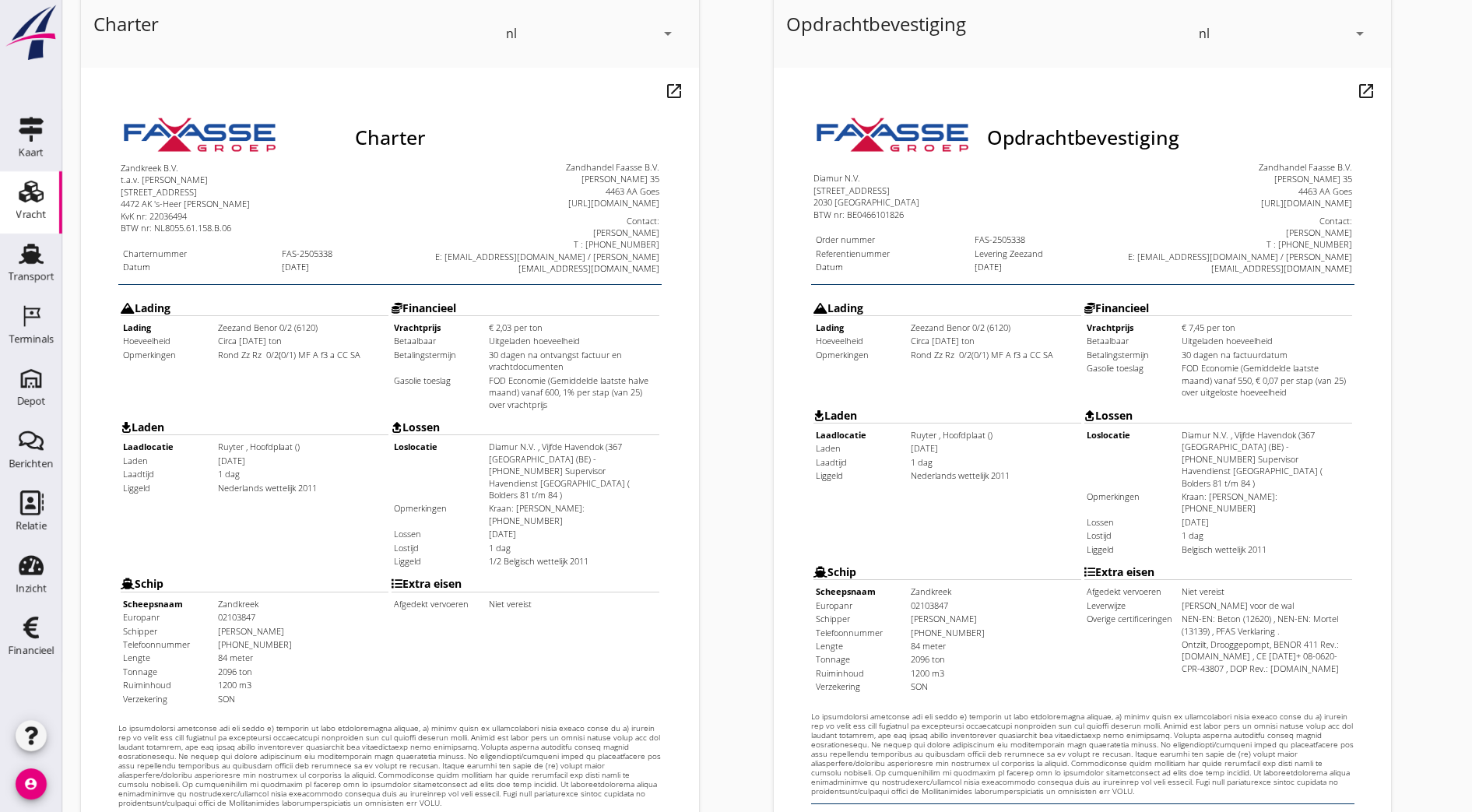
scroll to position [341, 0]
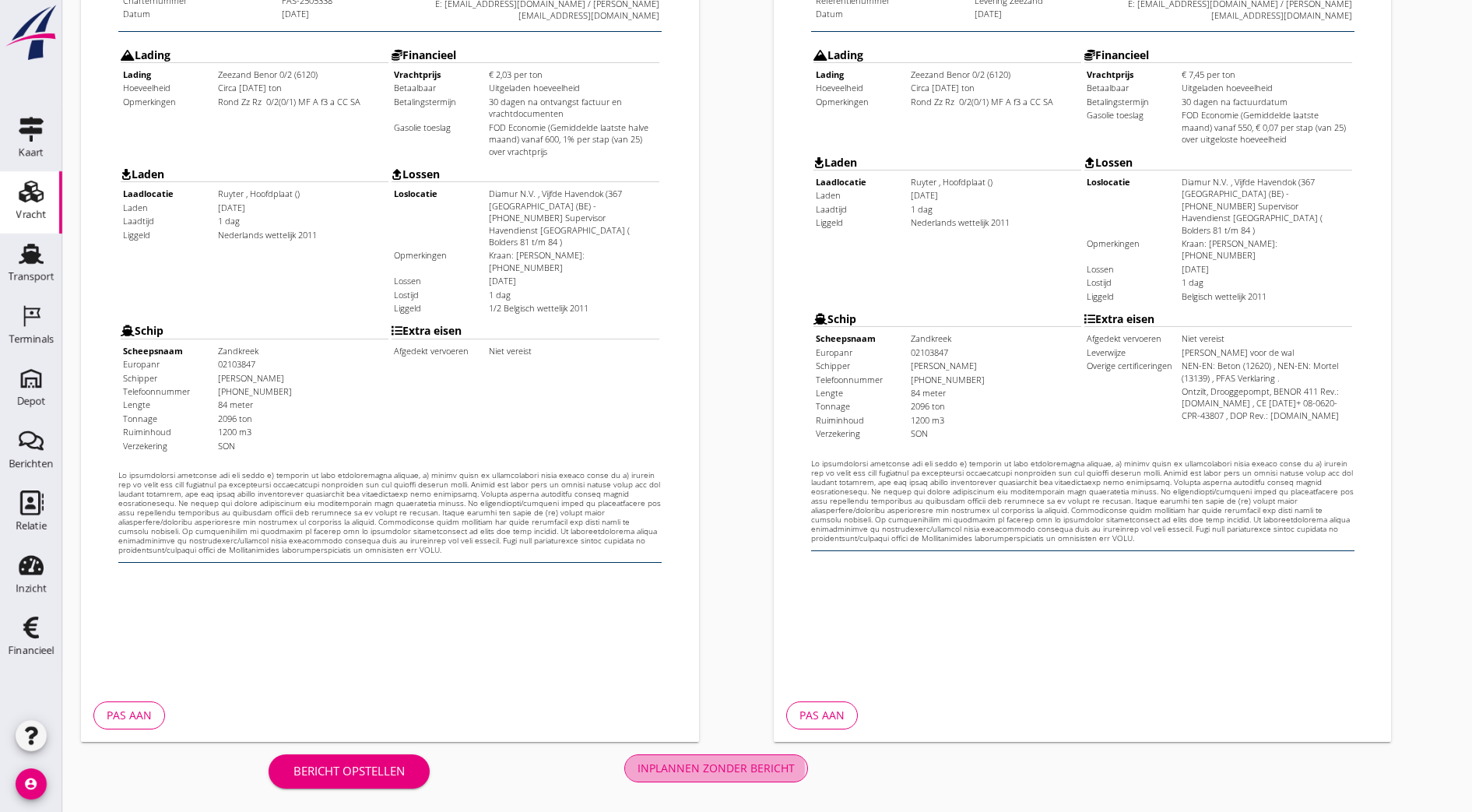
click at [637, 766] on div "Inplannen zonder bericht" at bounding box center [716, 767] width 158 height 16
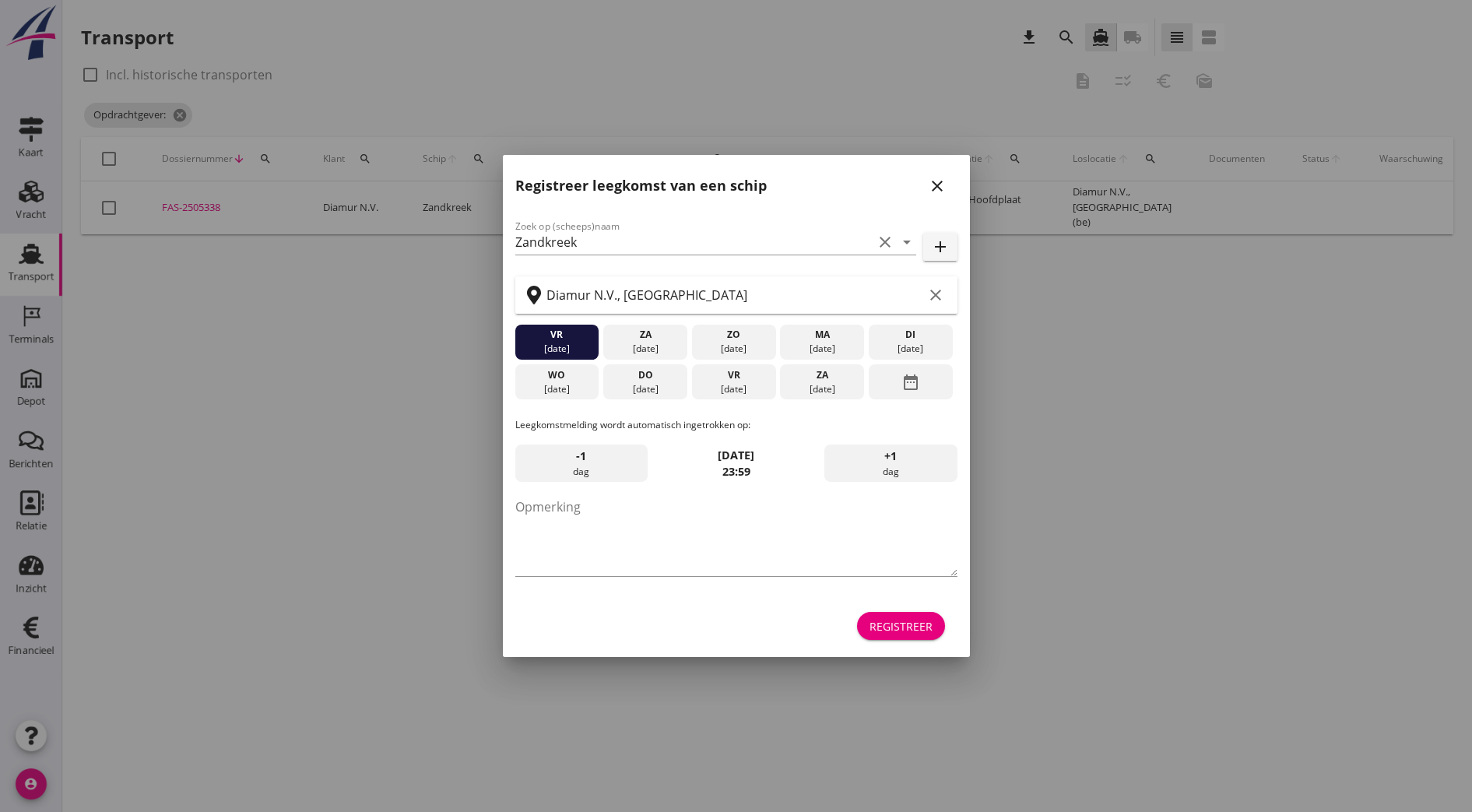
click at [945, 184] on icon "close" at bounding box center [937, 186] width 19 height 19
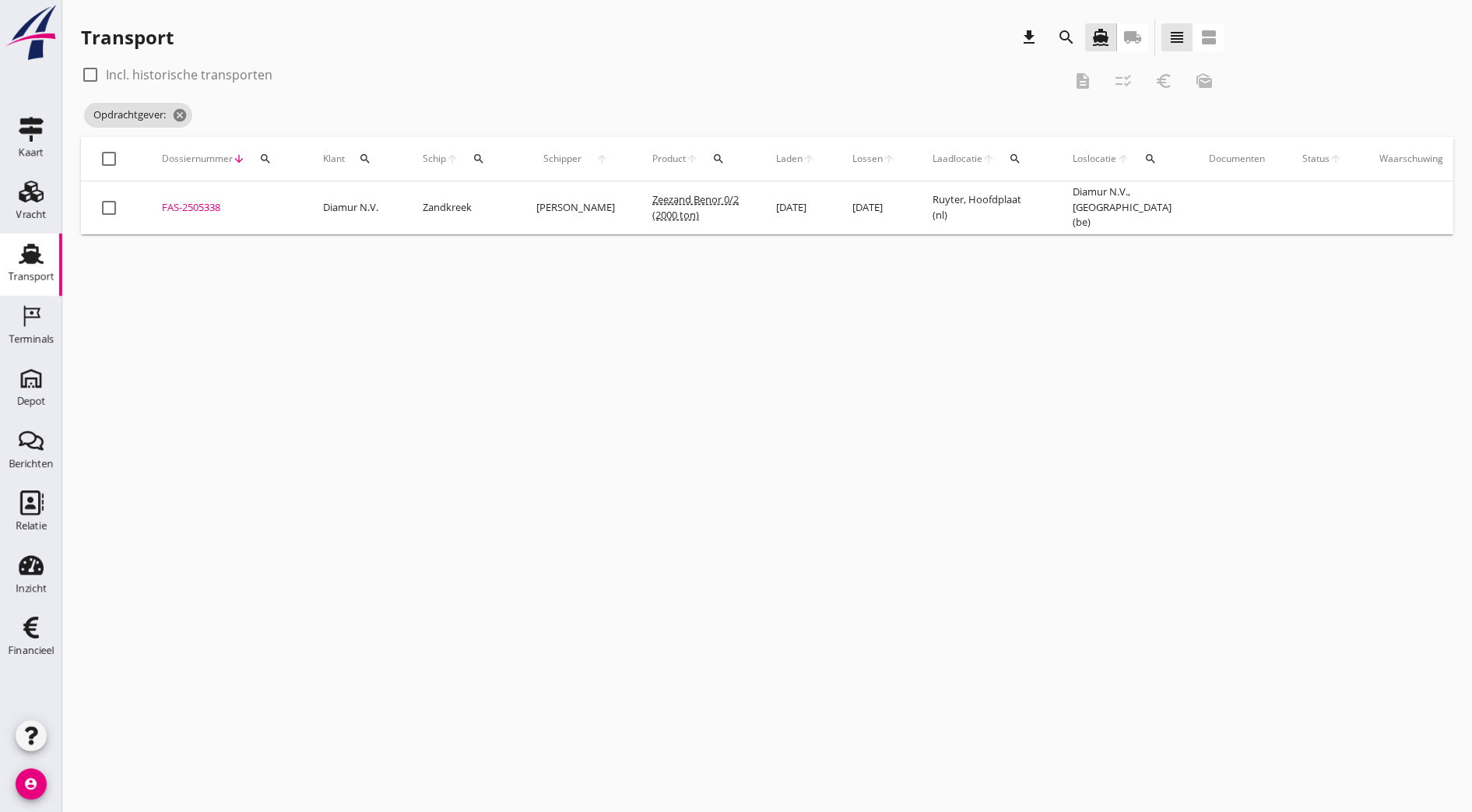
click at [450, 473] on div "cancel You are impersonating another user. Transport download search directions…" at bounding box center [767, 406] width 1410 height 812
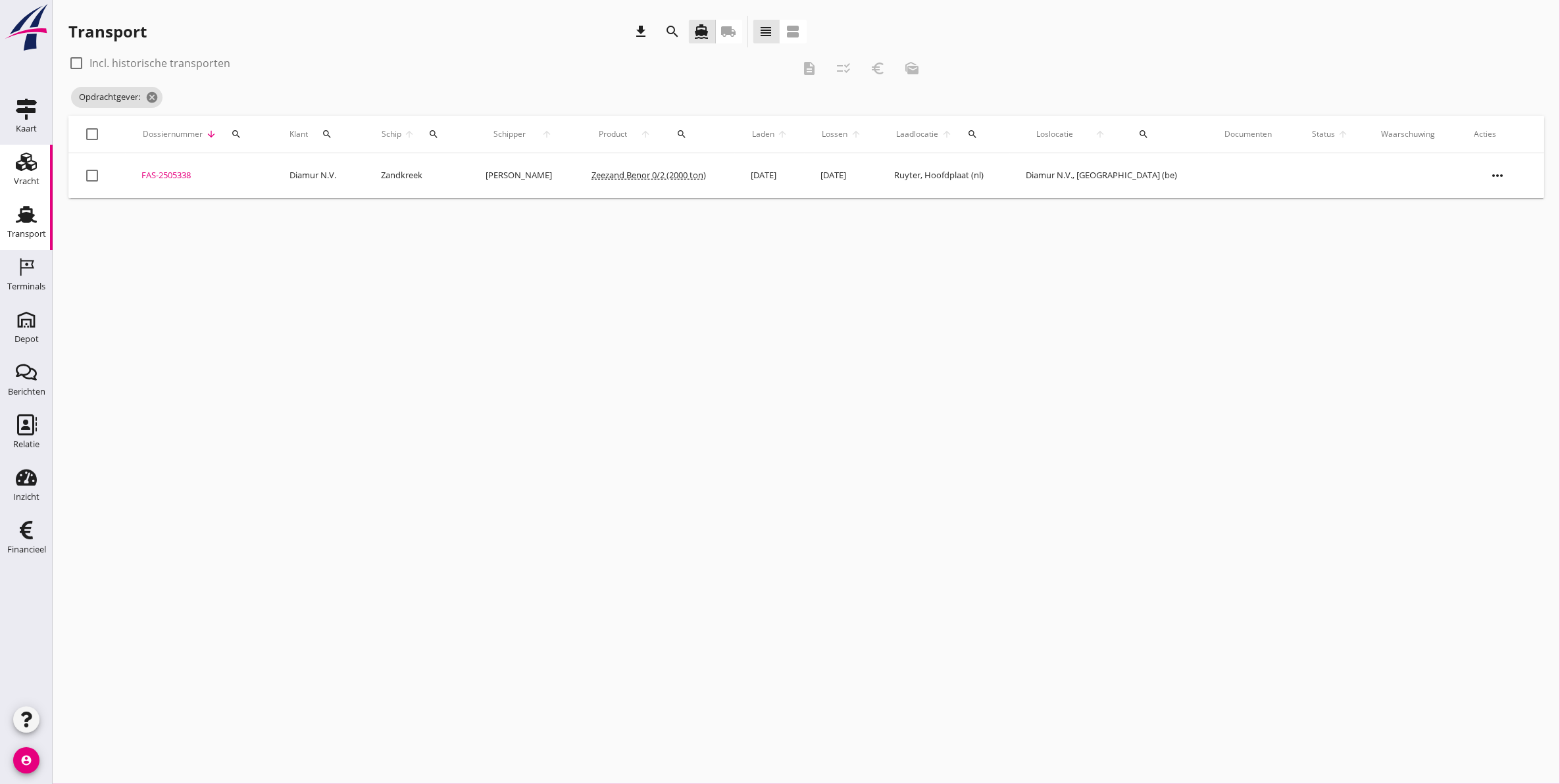
click at [33, 165] on use at bounding box center [26, 162] width 21 height 18
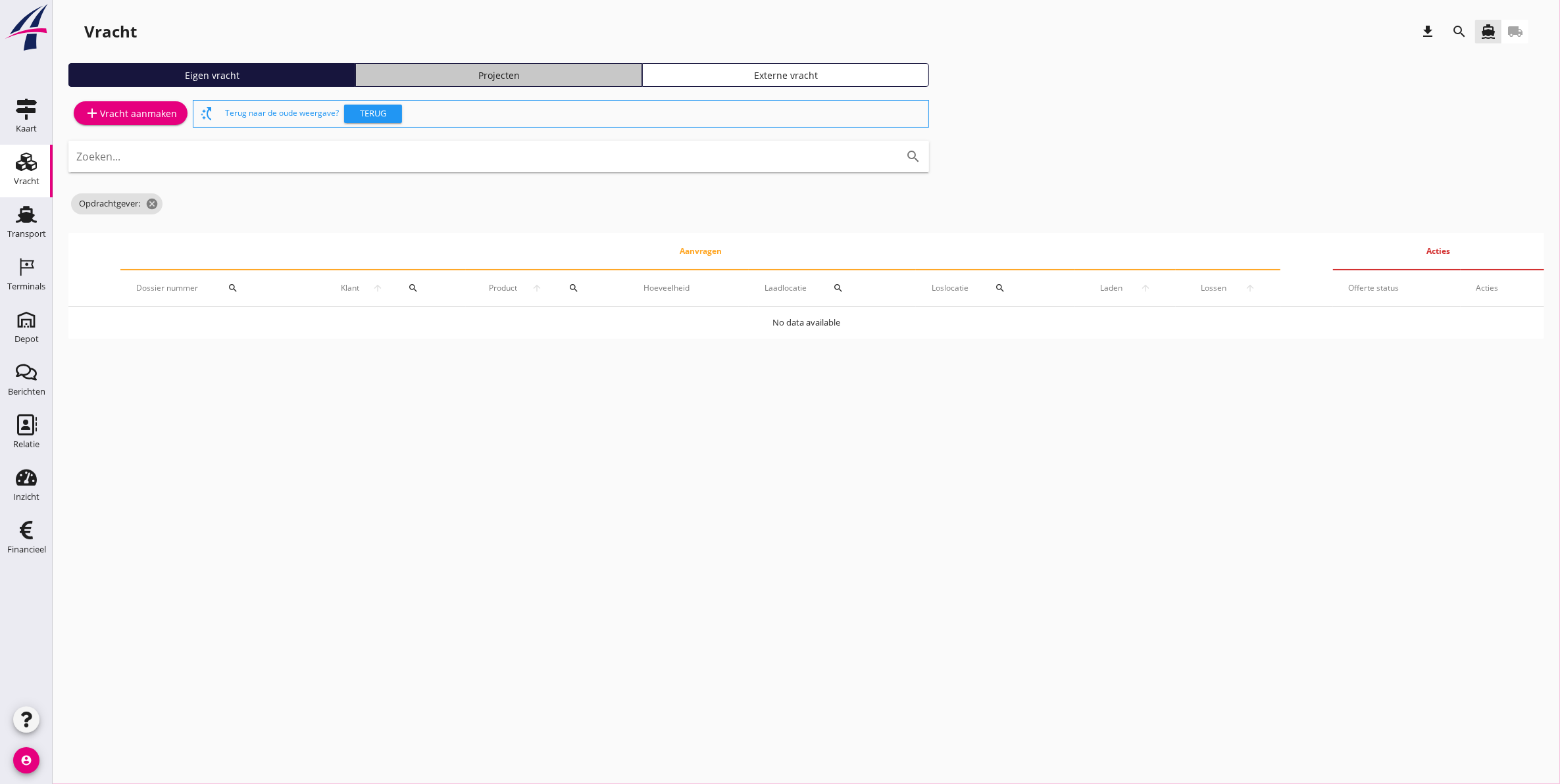
click at [422, 70] on div "Projecten" at bounding box center [499, 75] width 275 height 14
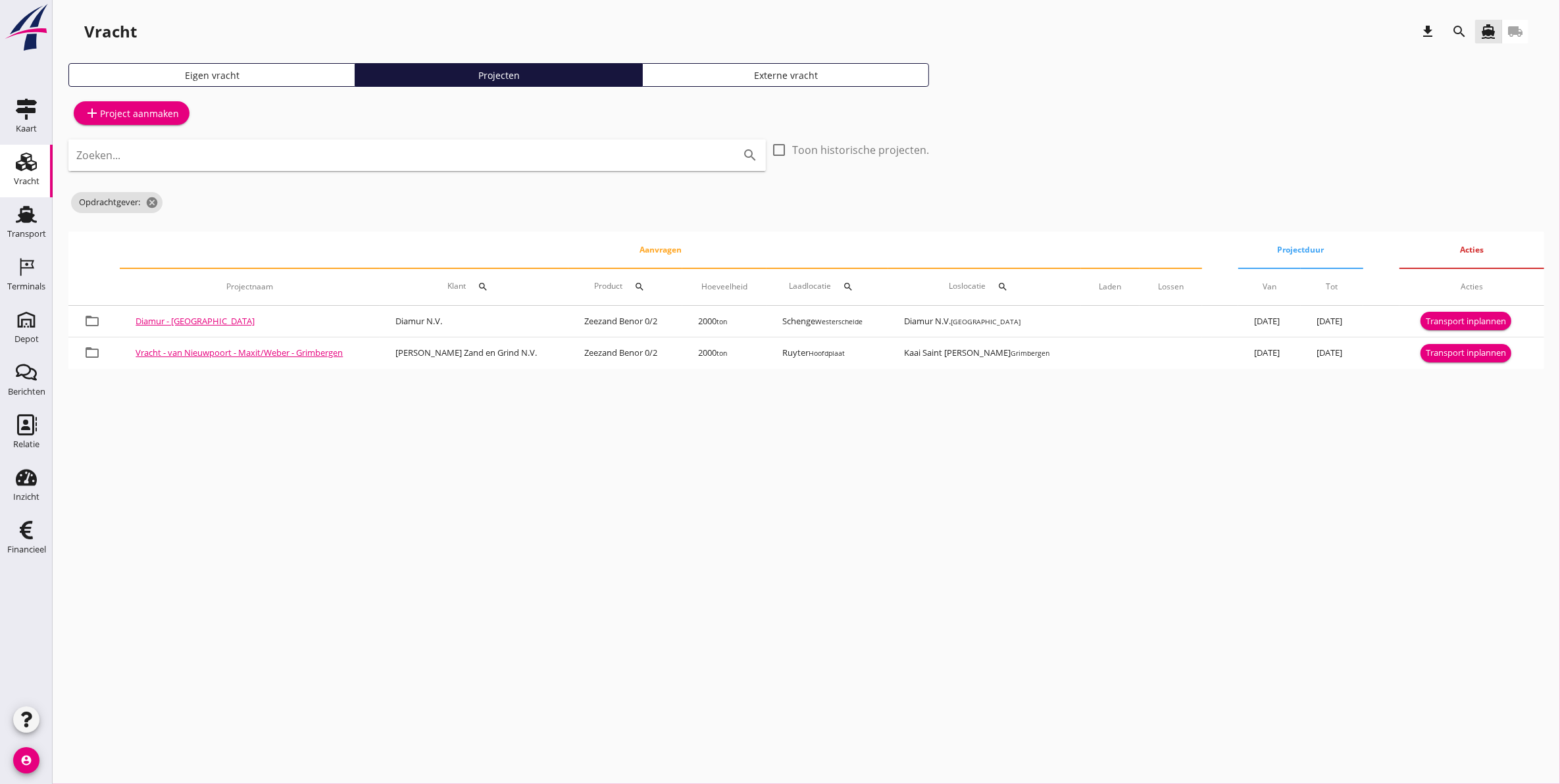
click at [370, 295] on th "Projectnaam" at bounding box center [249, 287] width 260 height 37
click at [478, 284] on icon "search" at bounding box center [483, 287] width 10 height 10
click at [550, 328] on input "Zoeken op opdrachtgever..." at bounding box center [538, 325] width 137 height 21
click at [531, 352] on div "Centerbeton N.V." at bounding box center [552, 357] width 143 height 16
type input "Centerbeton N.V."
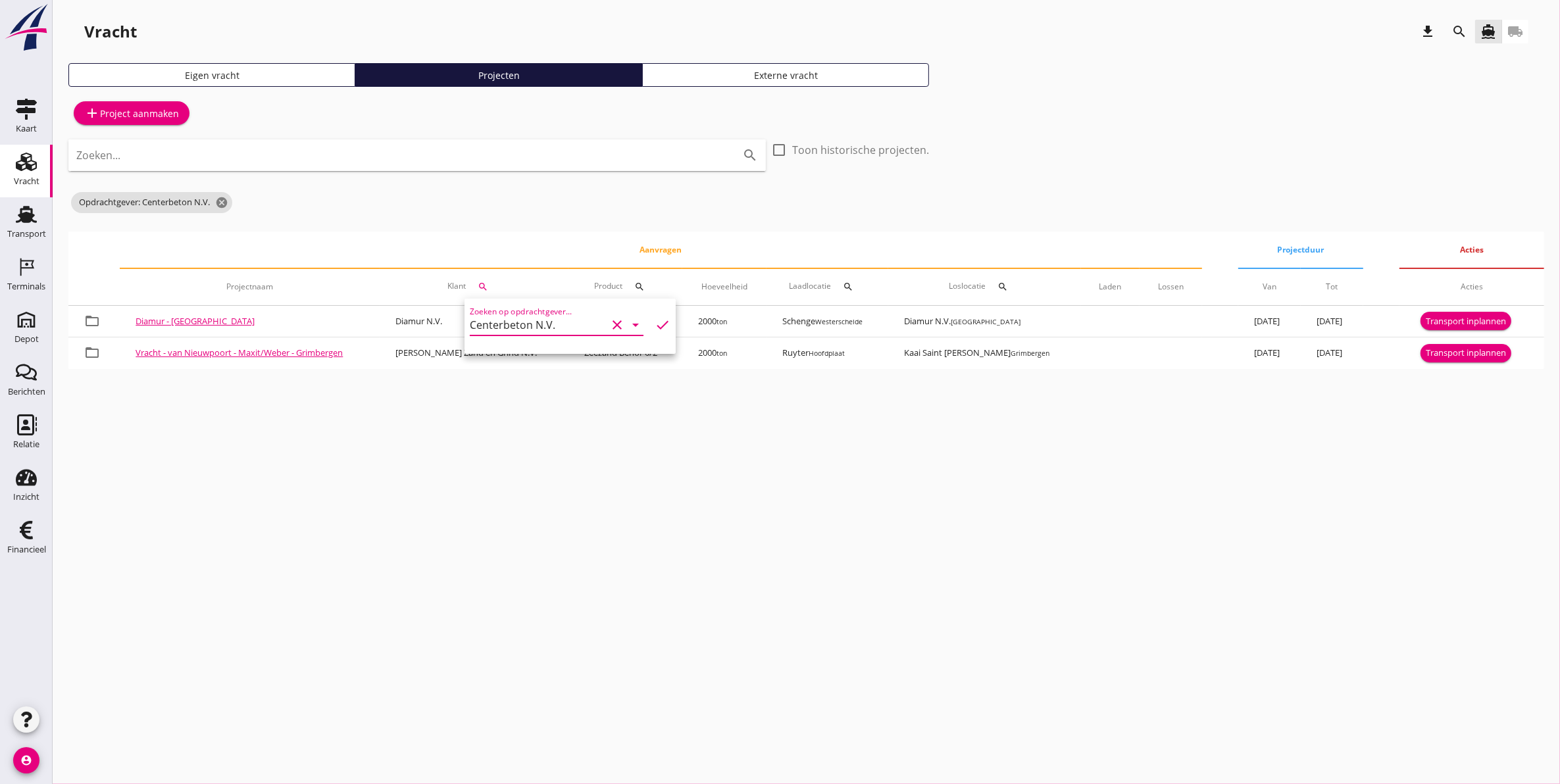
click at [654, 319] on icon "check" at bounding box center [662, 325] width 16 height 16
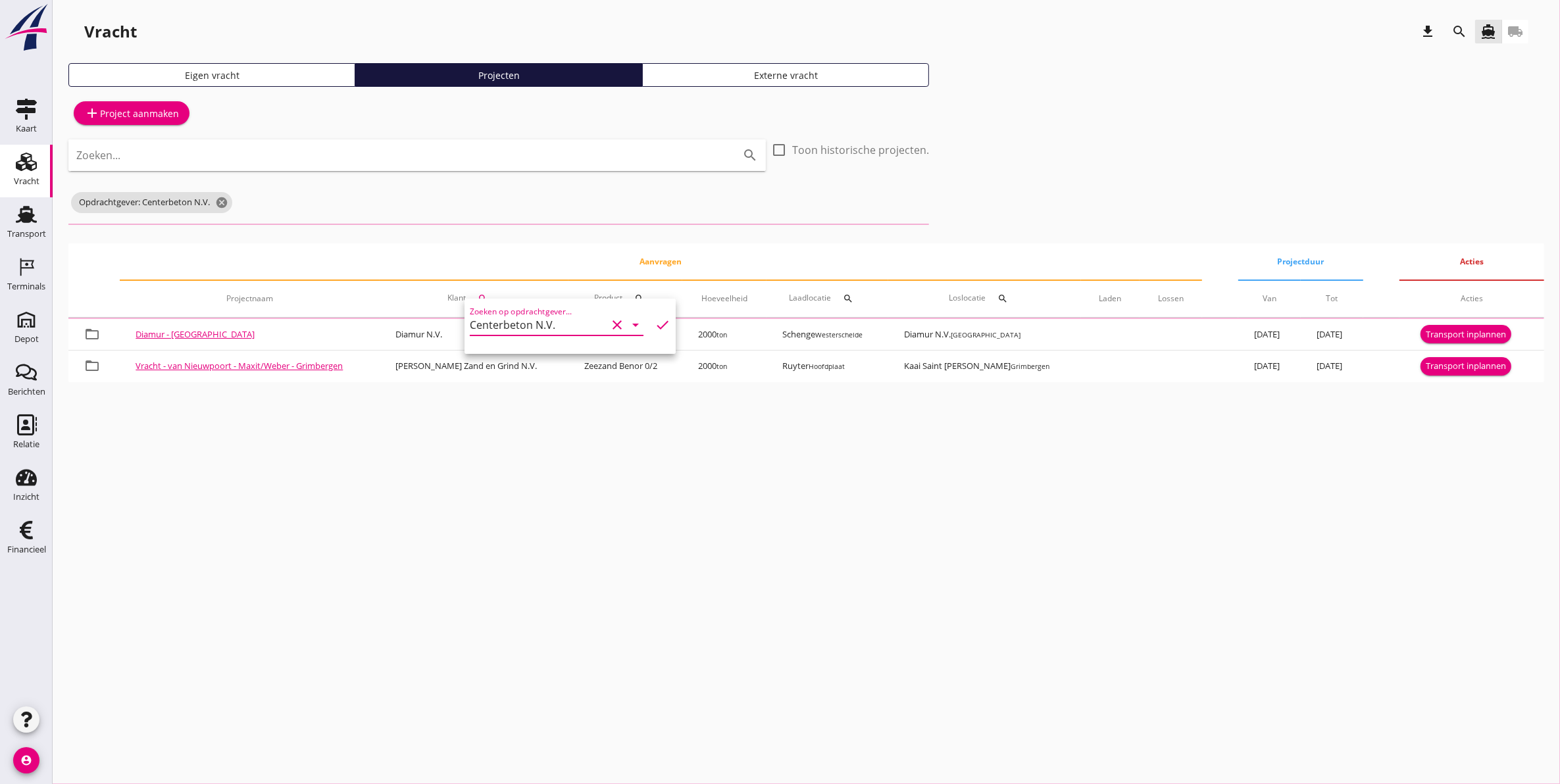
click at [582, 470] on div "cancel You are impersonating another user. Vracht download search directions_bo…" at bounding box center [806, 392] width 1508 height 784
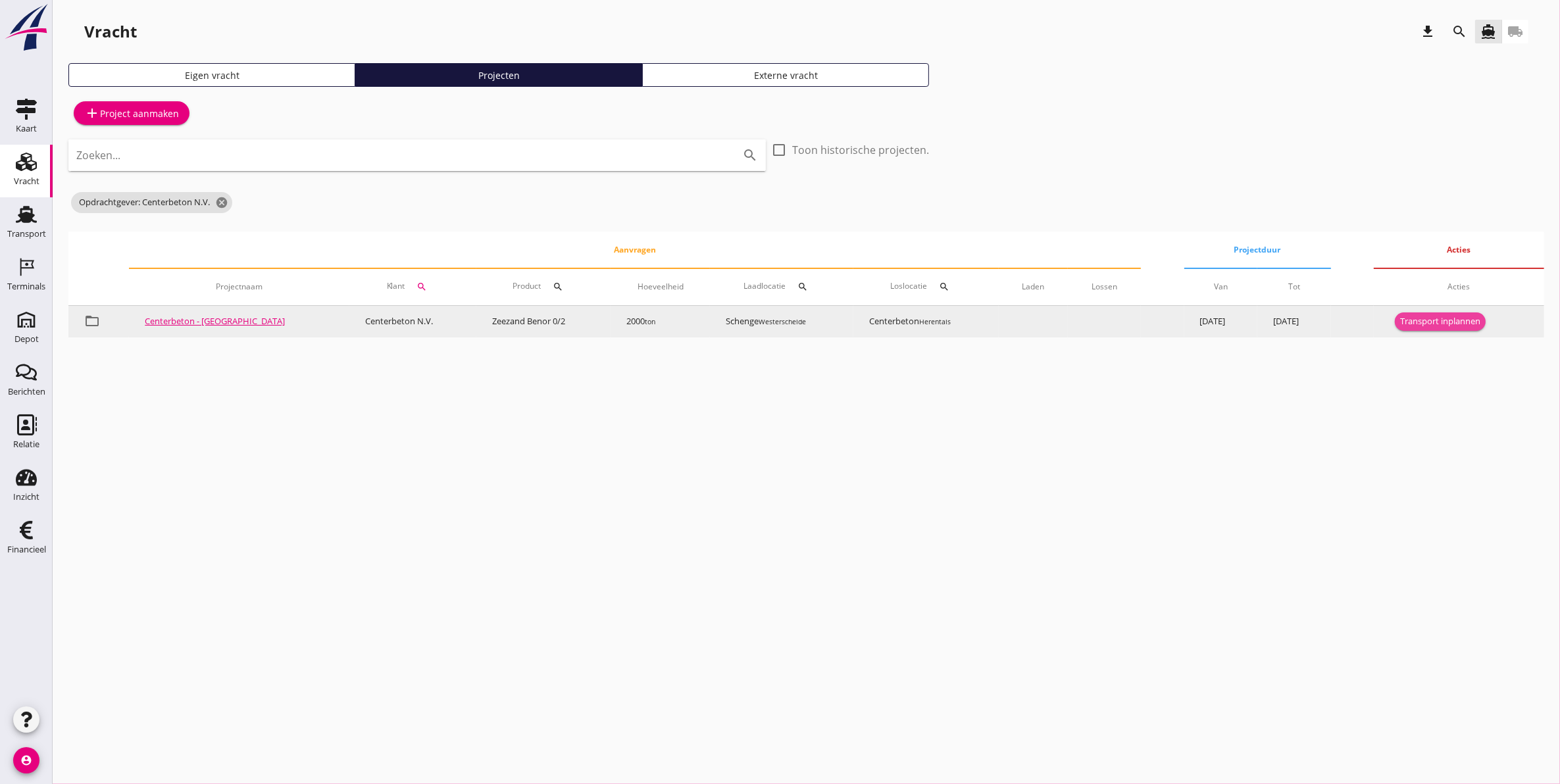
click at [1446, 320] on div "Transport inplannen" at bounding box center [1440, 322] width 80 height 13
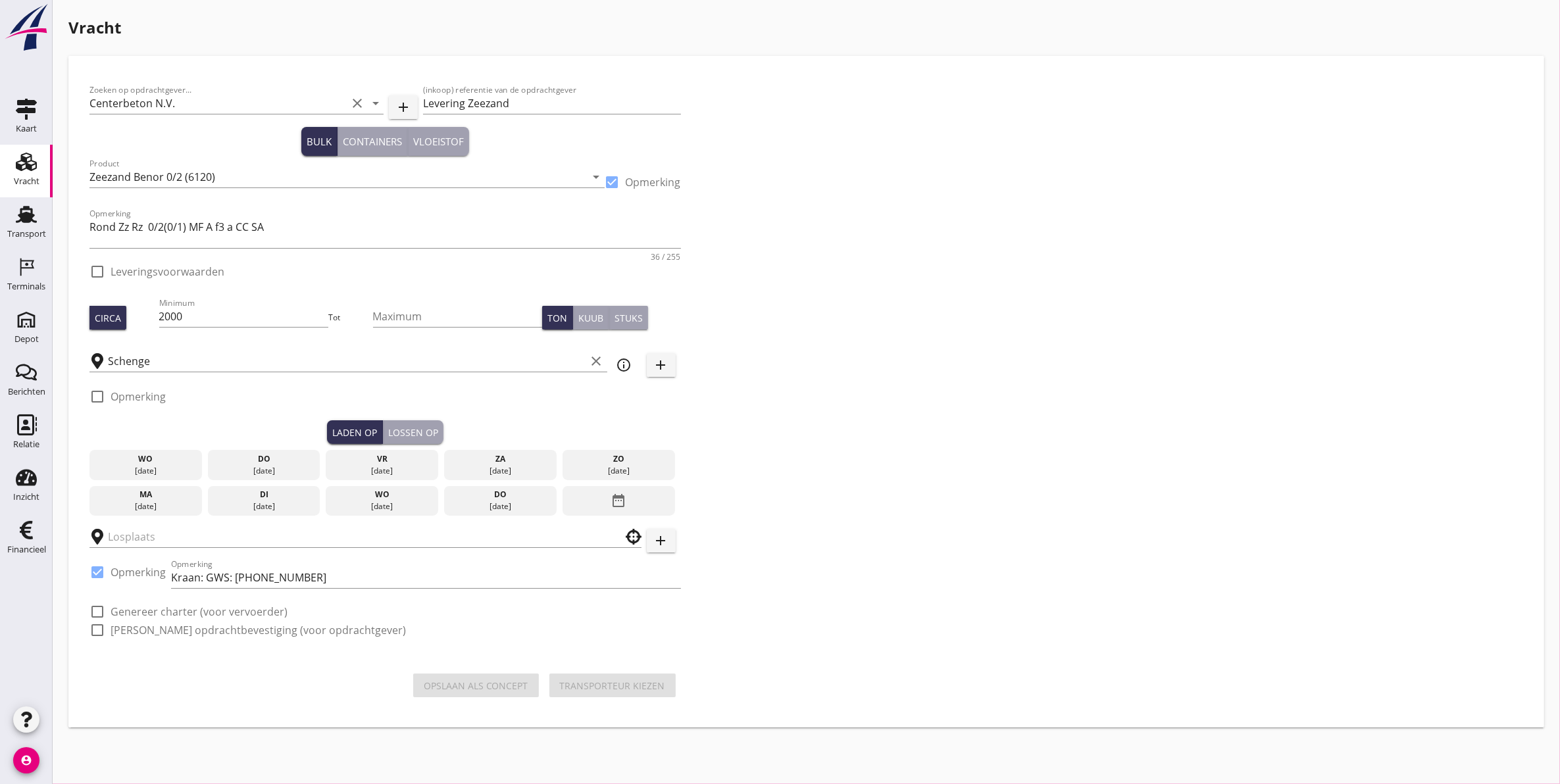
checkbox input "true"
type input "Centerbeton"
checkbox input "true"
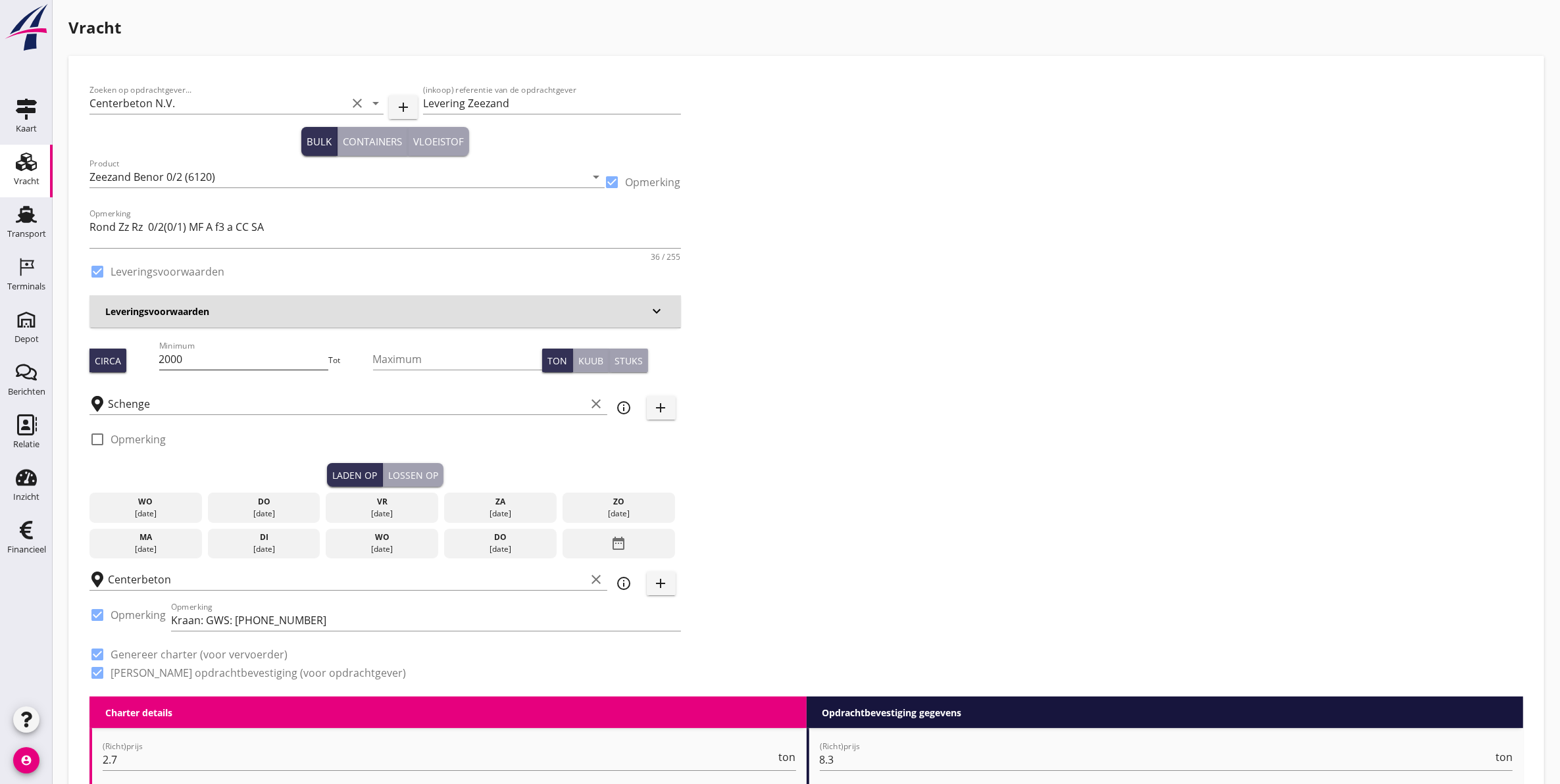
click at [250, 366] on input "2000" at bounding box center [244, 359] width 170 height 21
drag, startPoint x: 217, startPoint y: 363, endPoint x: 17, endPoint y: 365, distance: 200.0
type input "1500"
click at [261, 508] on div "[DATE]" at bounding box center [264, 514] width 106 height 12
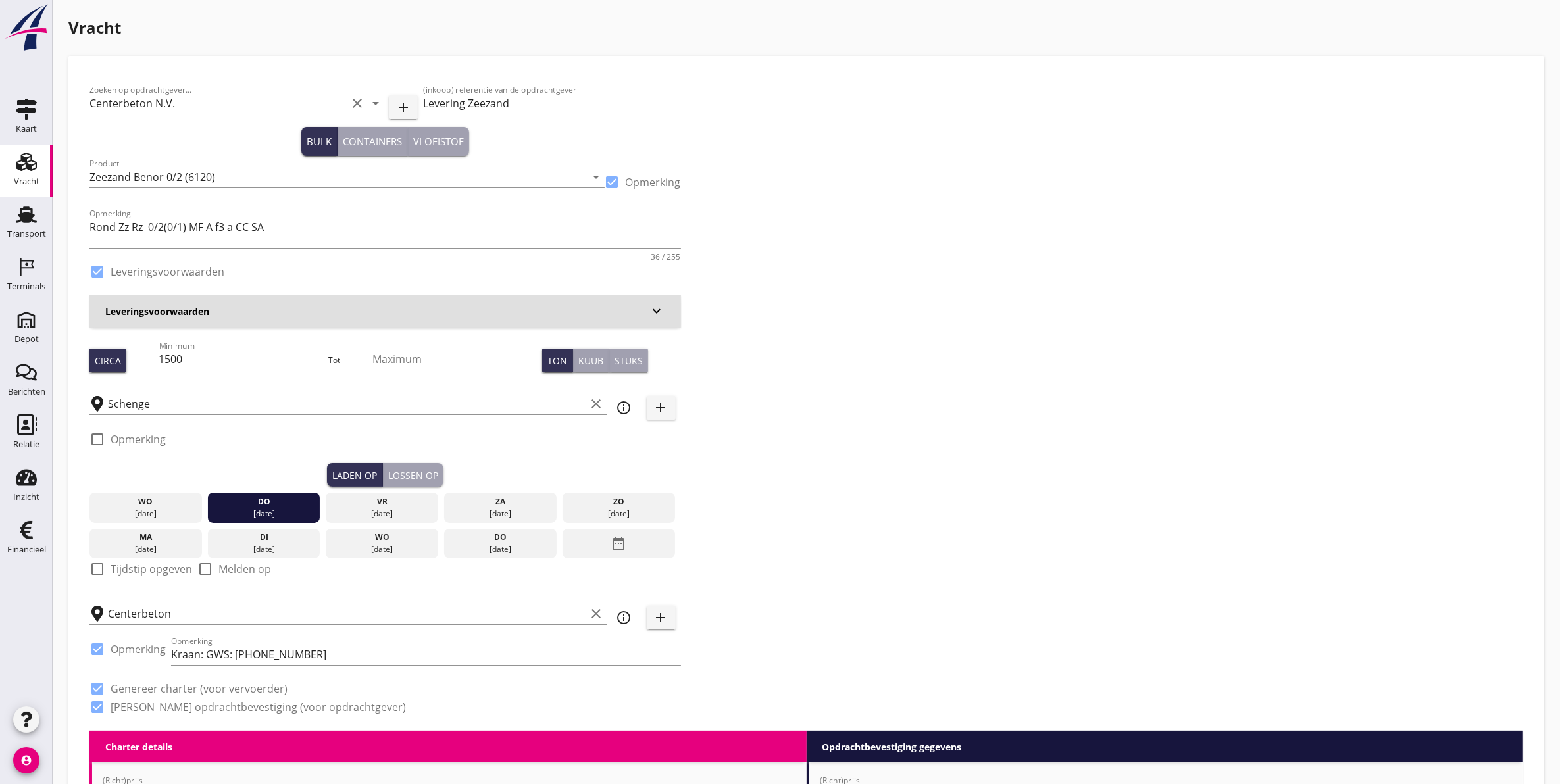
click at [410, 463] on button "Lossen op" at bounding box center [413, 475] width 60 height 24
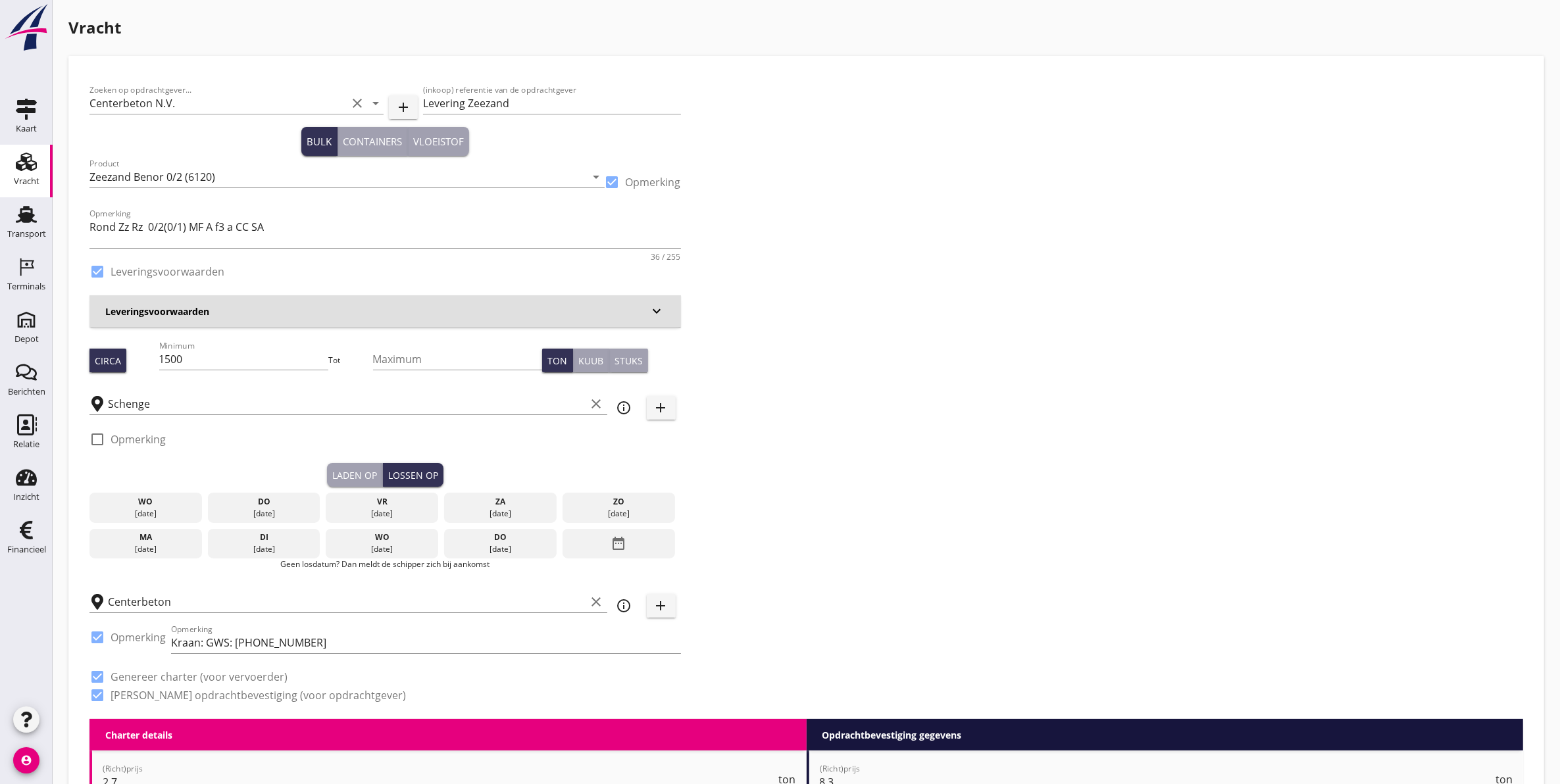
drag, startPoint x: 384, startPoint y: 507, endPoint x: 363, endPoint y: 523, distance: 26.4
click at [384, 507] on div "vr 05 sep." at bounding box center [381, 508] width 113 height 31
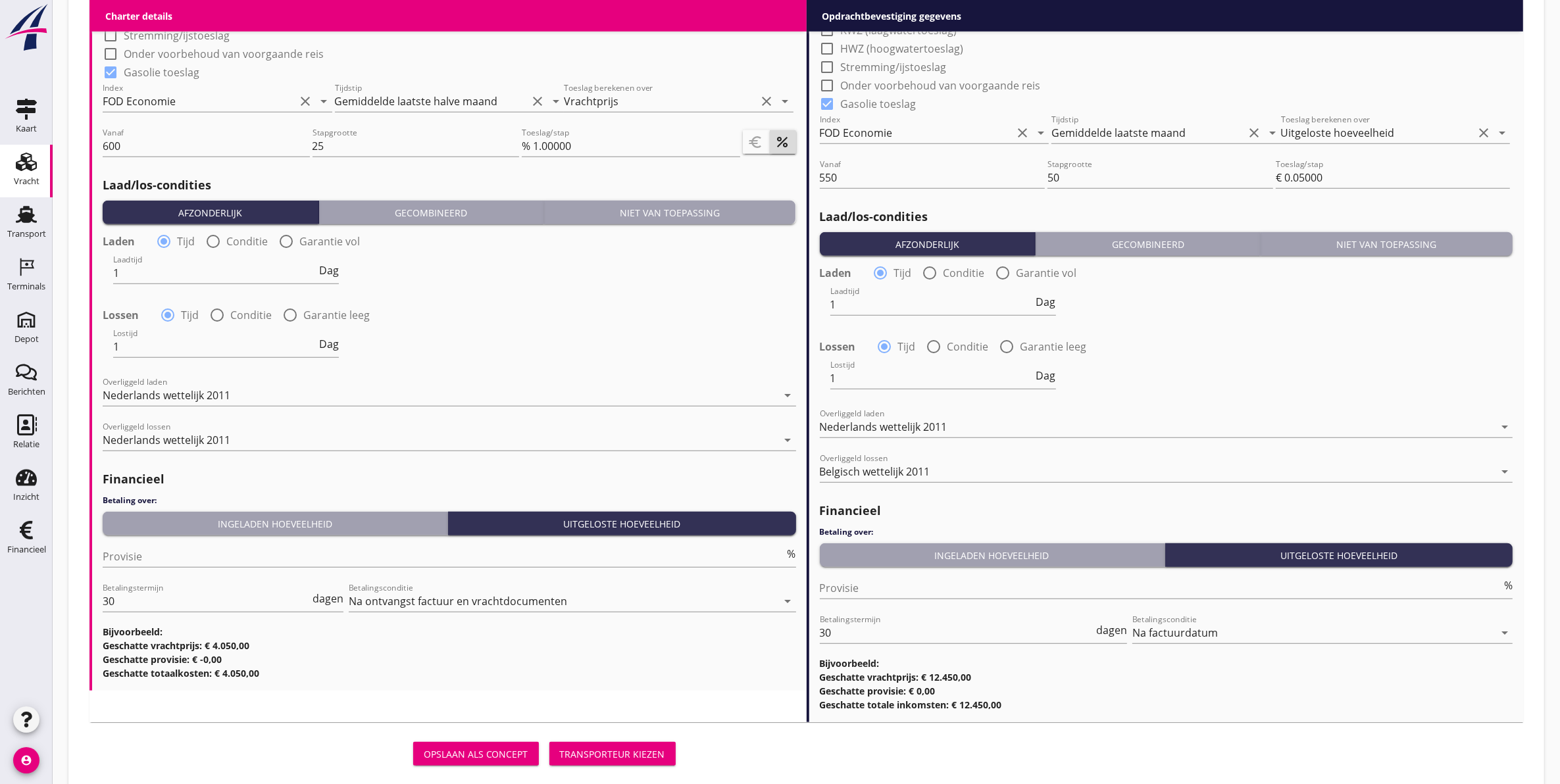
scroll to position [1399, 0]
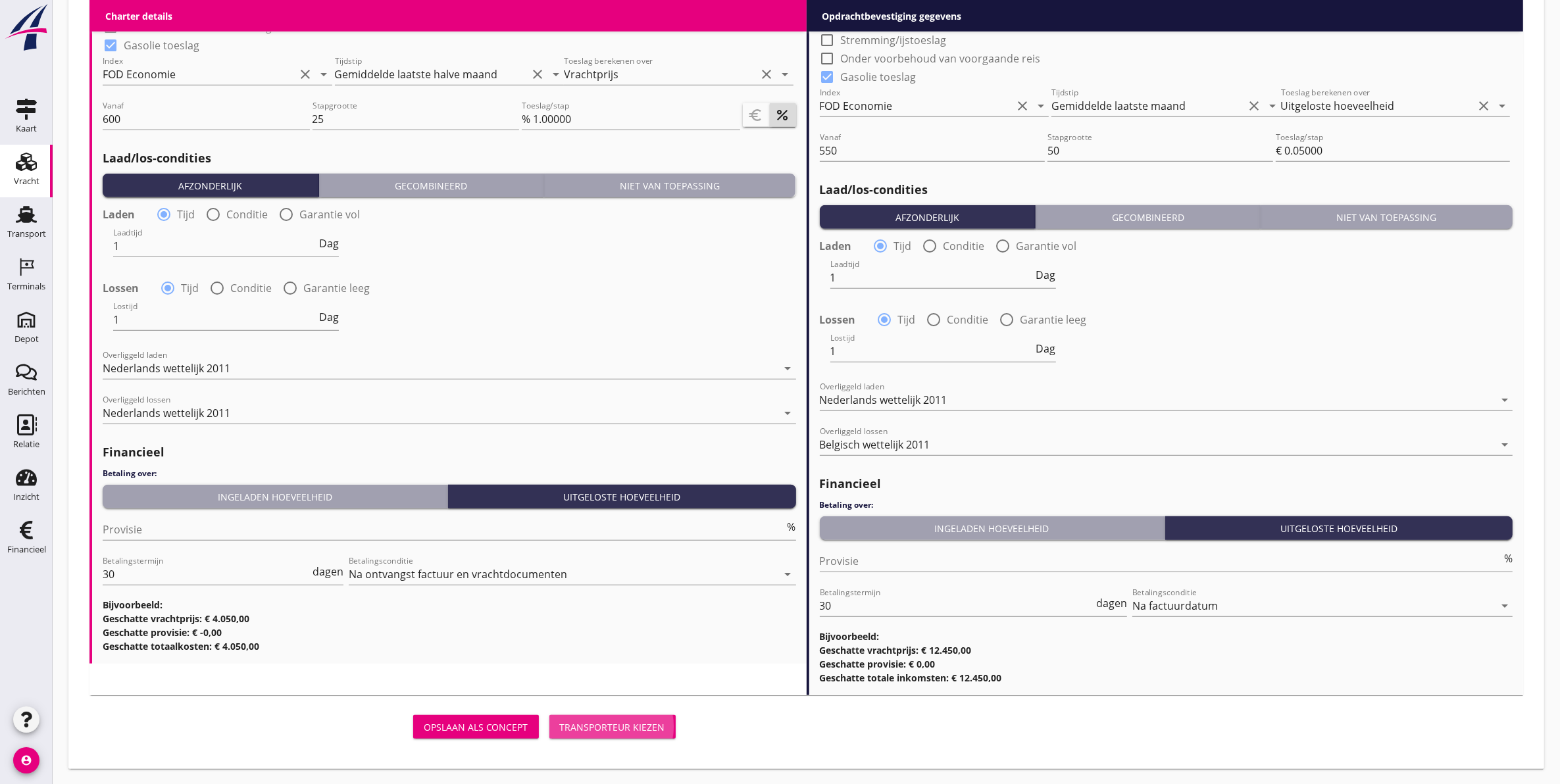
click at [597, 721] on div "Transporteur kiezen" at bounding box center [612, 727] width 106 height 14
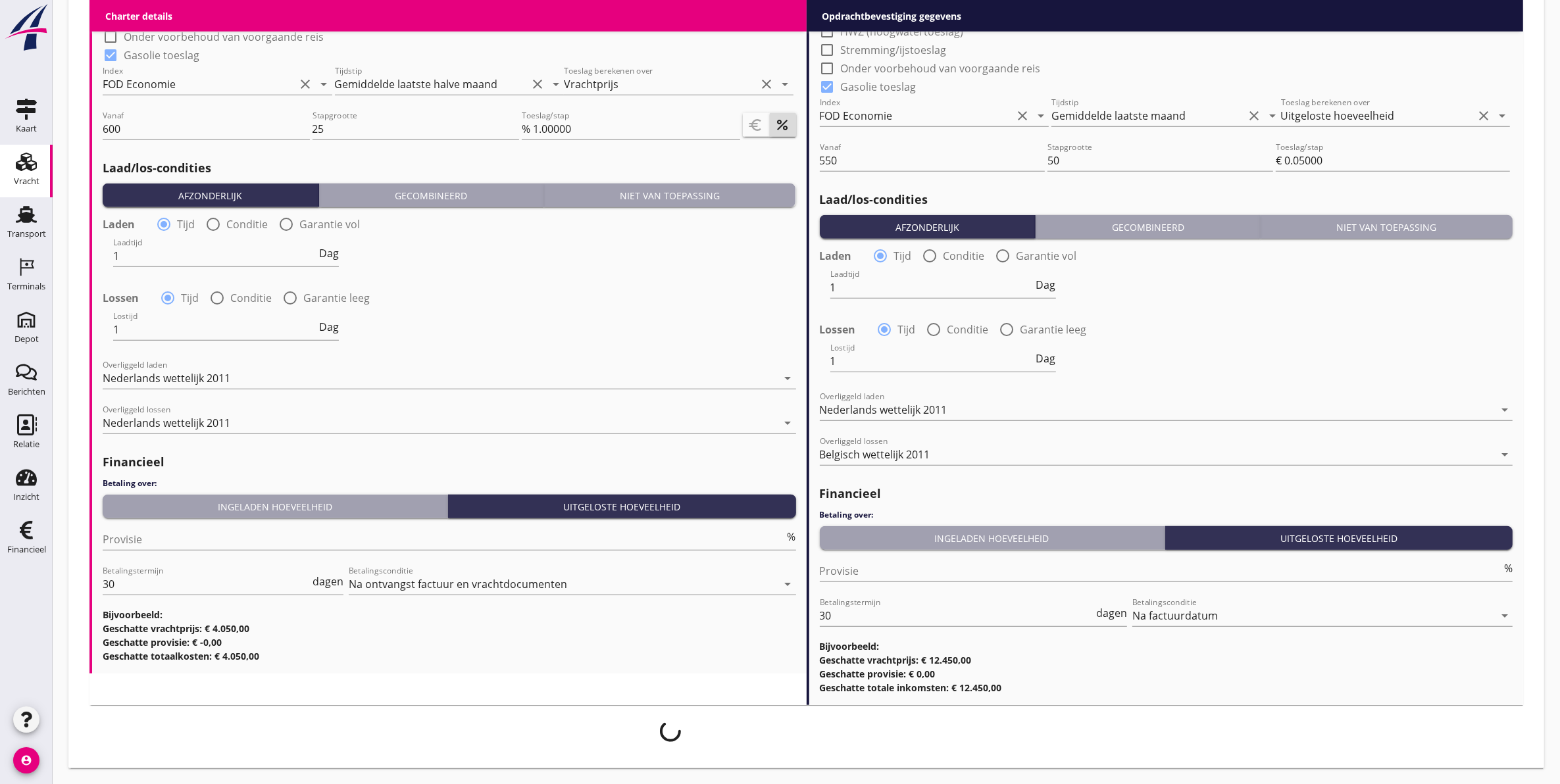
scroll to position [1389, 0]
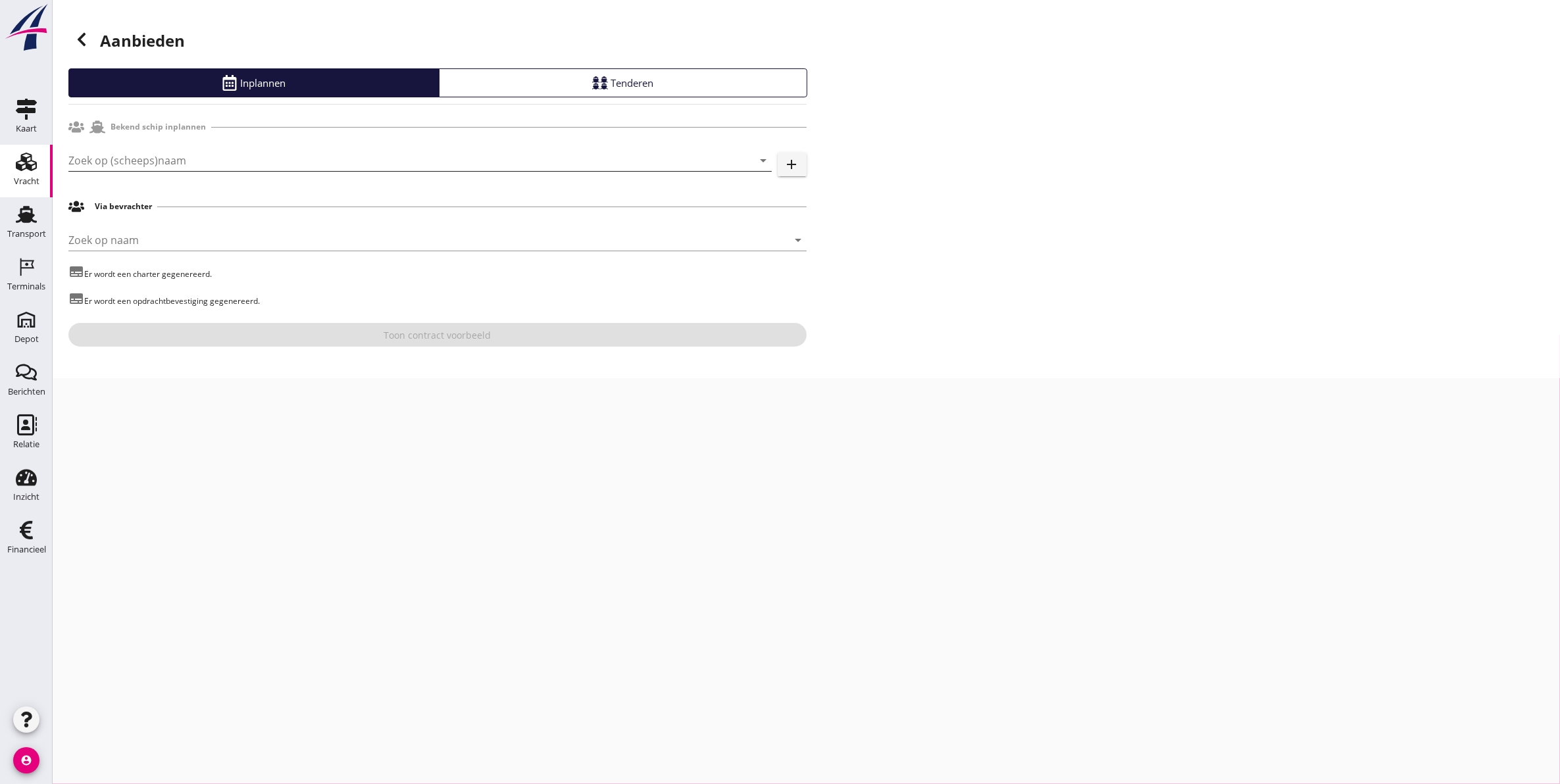
click at [146, 154] on input "Zoek op (scheeps)naam" at bounding box center [402, 160] width 667 height 21
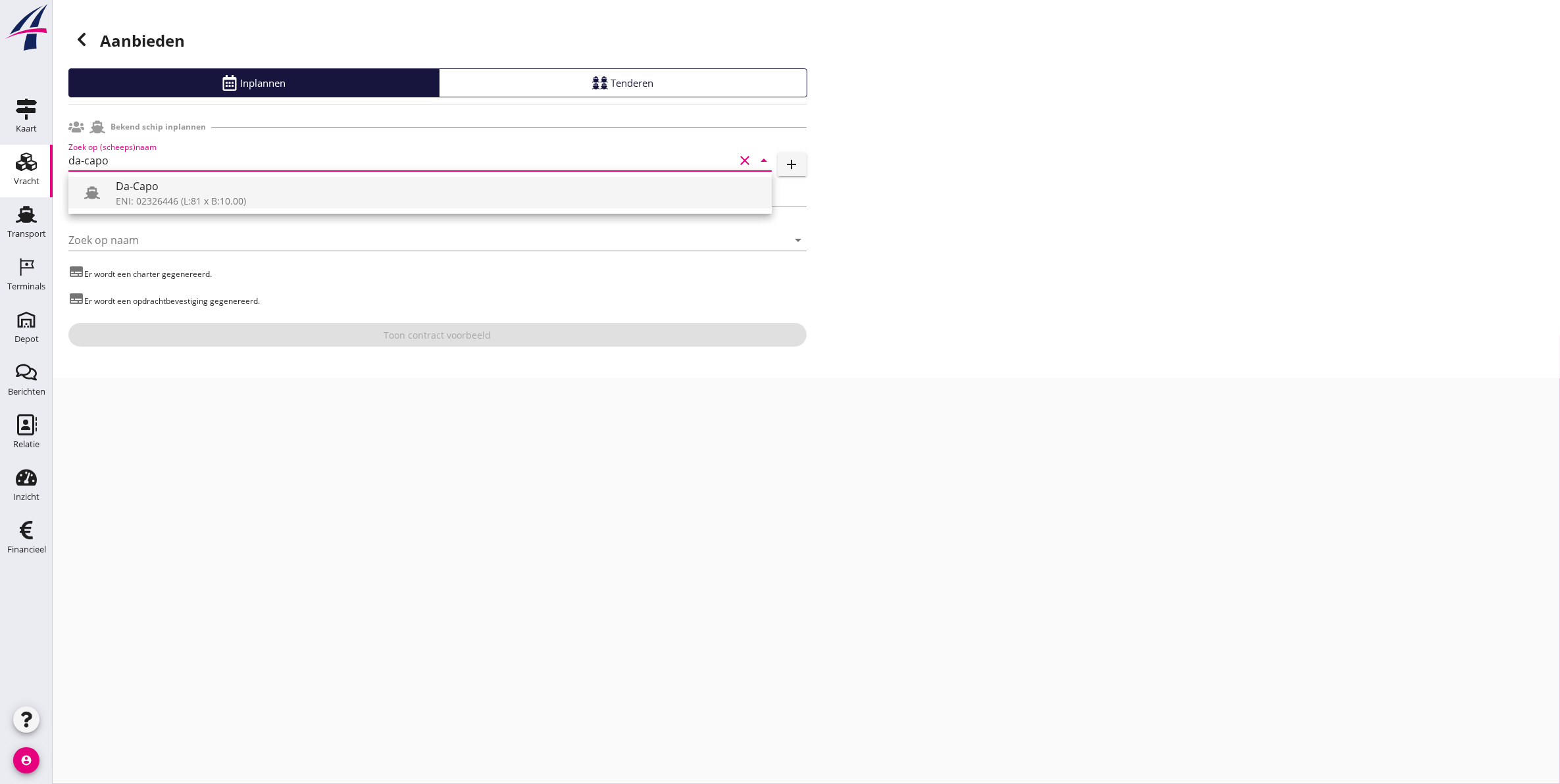
click at [215, 185] on div "Da-Capo" at bounding box center [438, 186] width 646 height 16
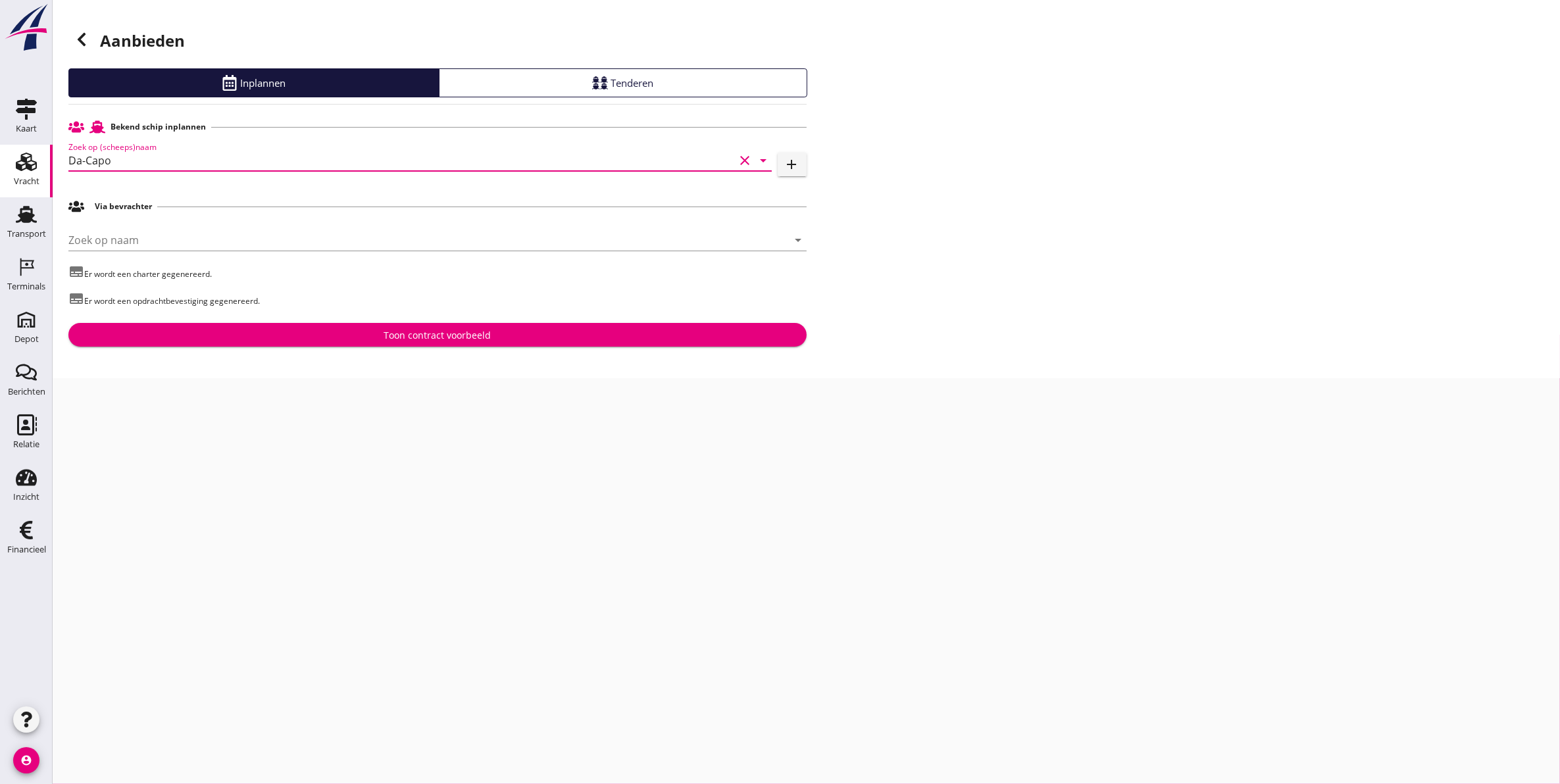
type input "Da-Capo"
click at [363, 344] on button "Toon contract voorbeeld" at bounding box center [437, 335] width 738 height 24
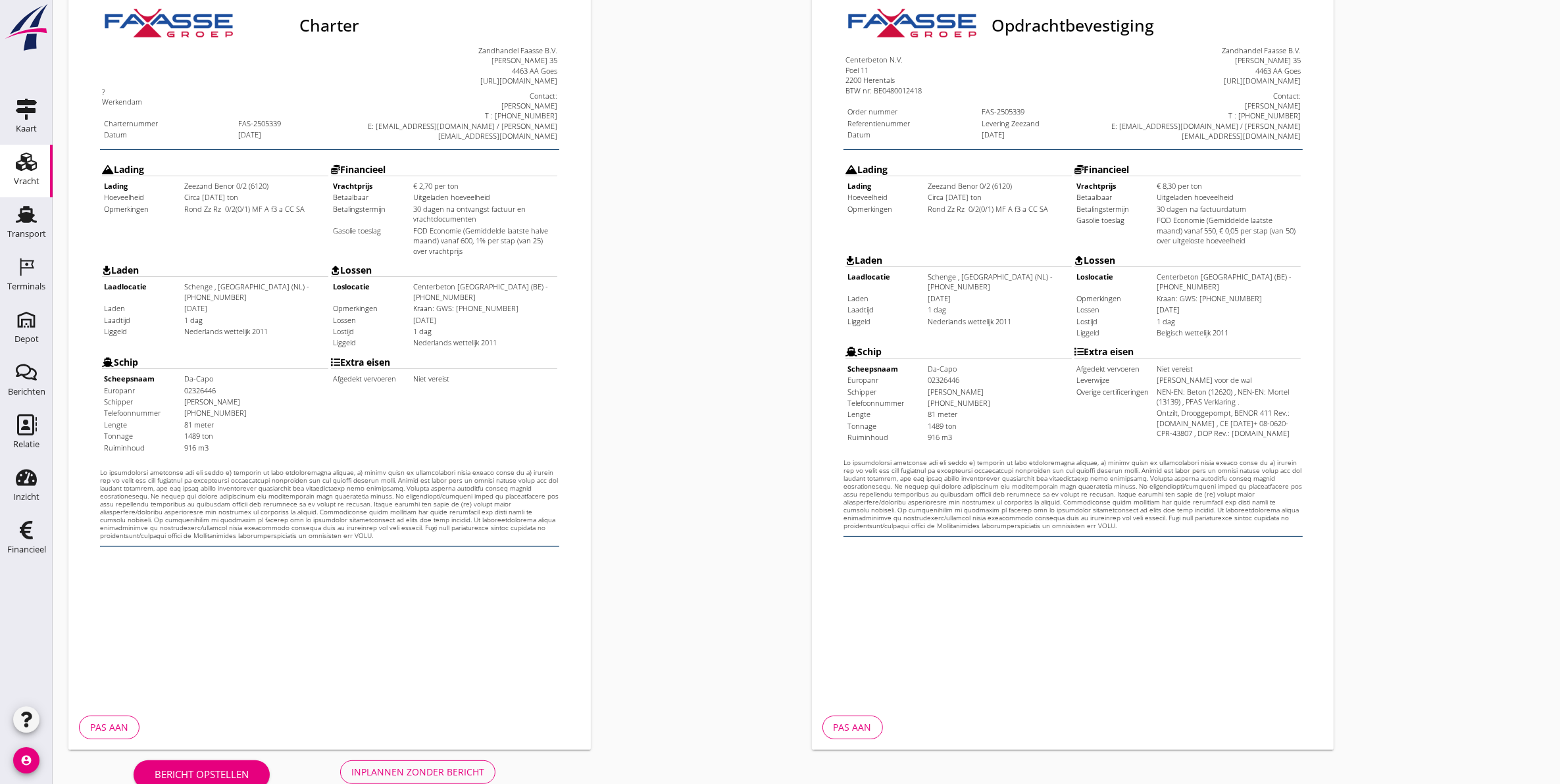
scroll to position [189, 0]
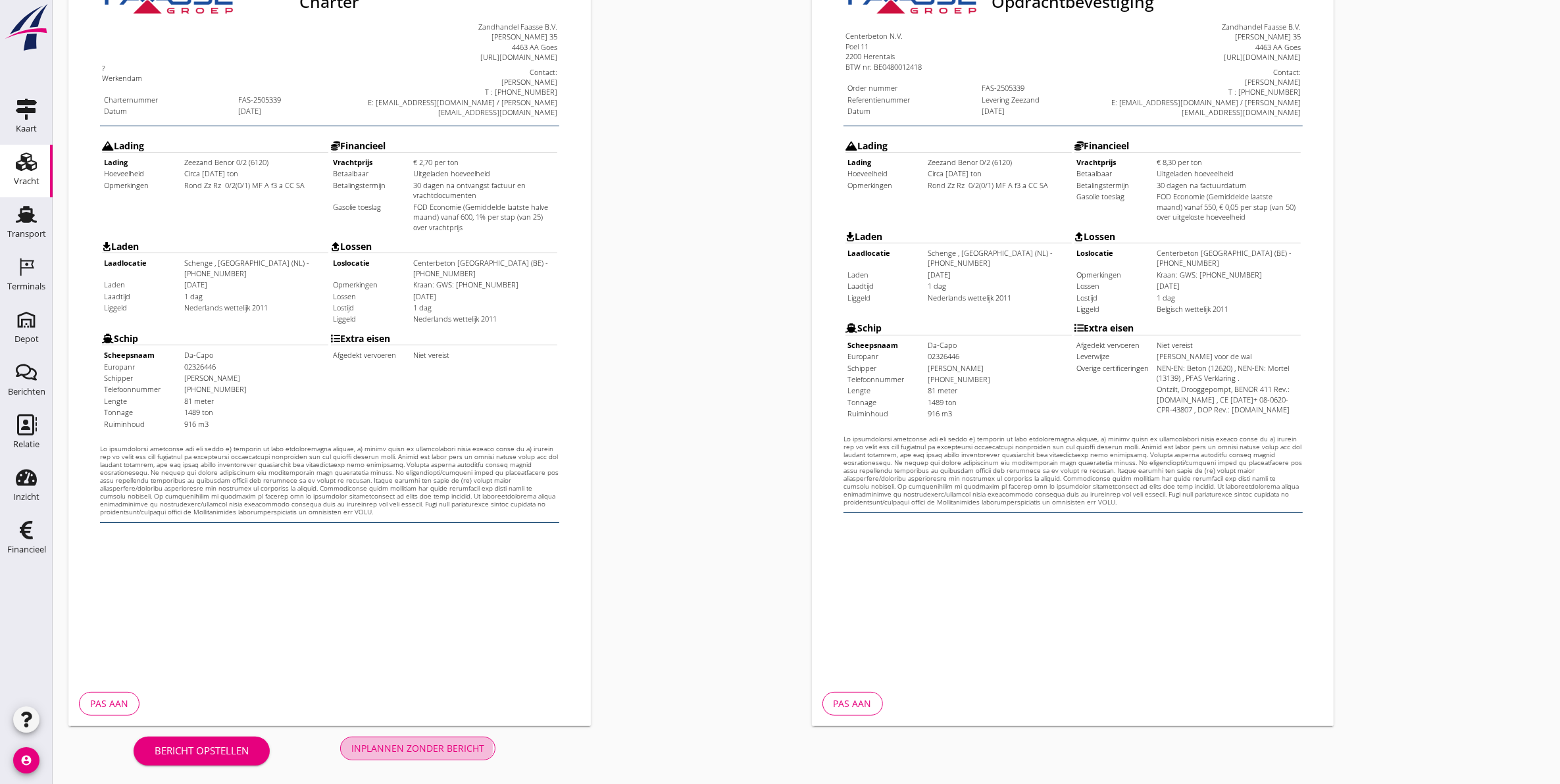
click at [408, 750] on div "Inplannen zonder bericht" at bounding box center [418, 748] width 133 height 14
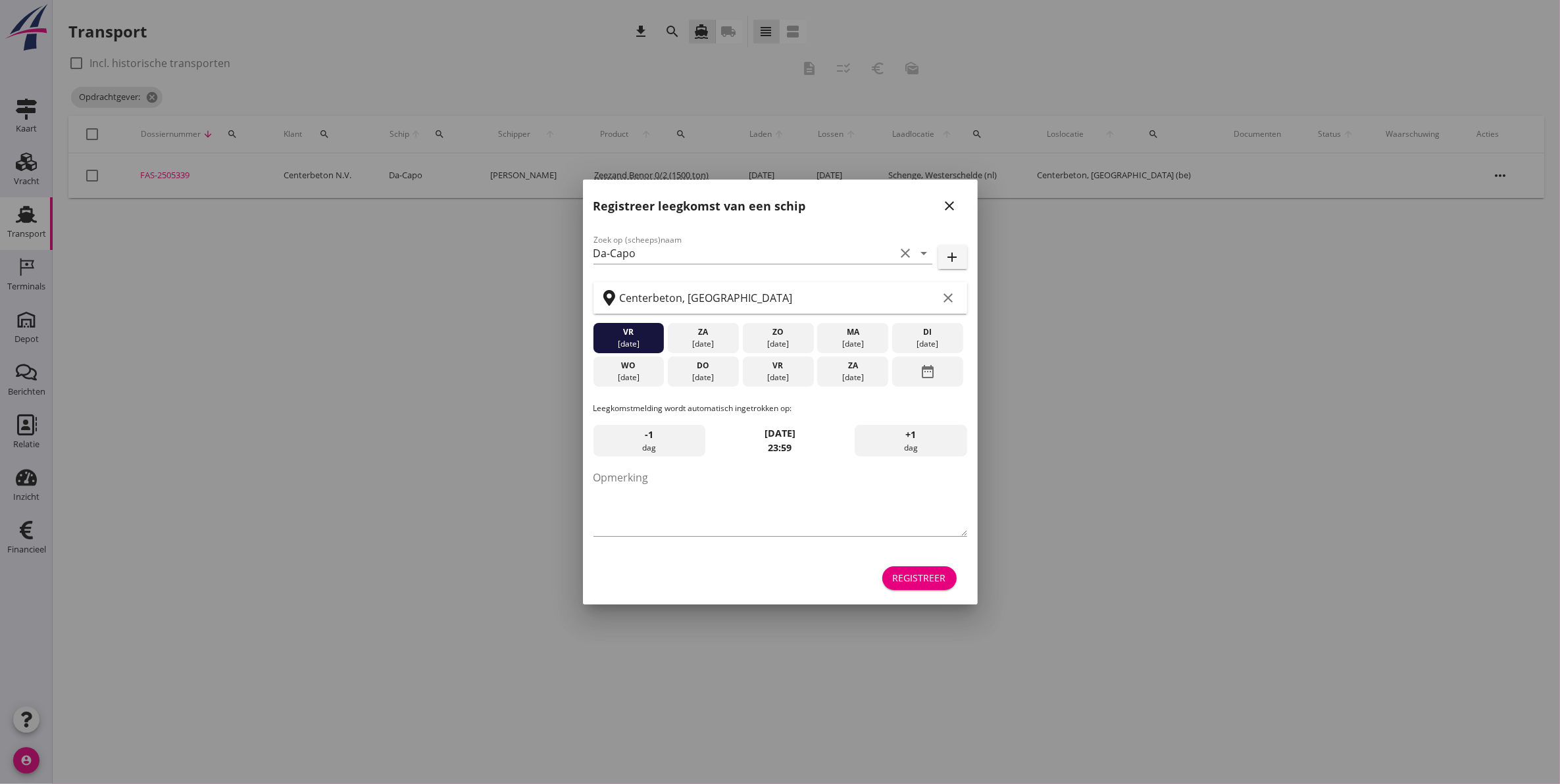
click at [956, 206] on icon "close" at bounding box center [950, 206] width 16 height 16
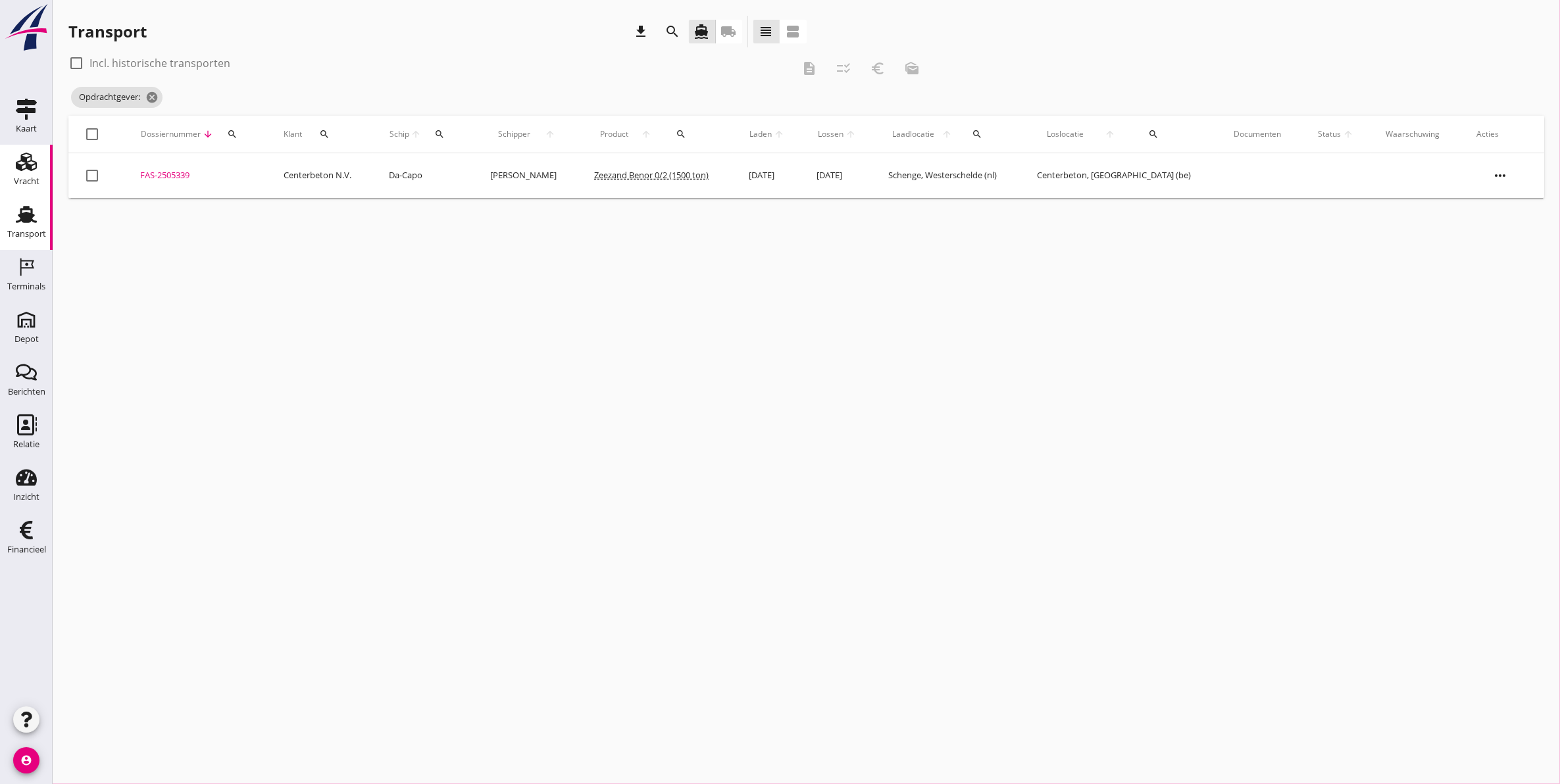
click at [36, 162] on use at bounding box center [26, 162] width 21 height 18
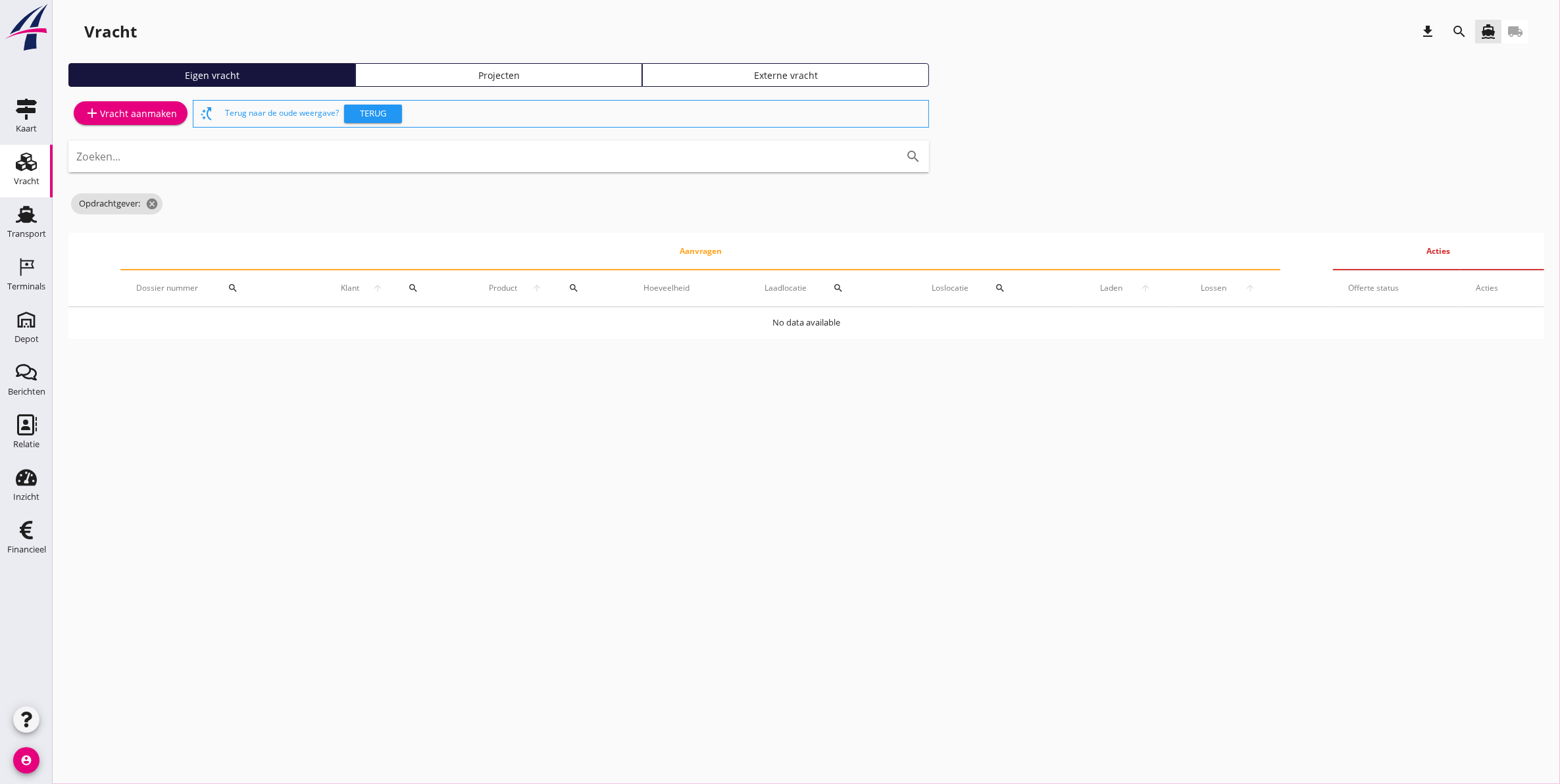
click at [434, 74] on div "Projecten" at bounding box center [499, 75] width 275 height 14
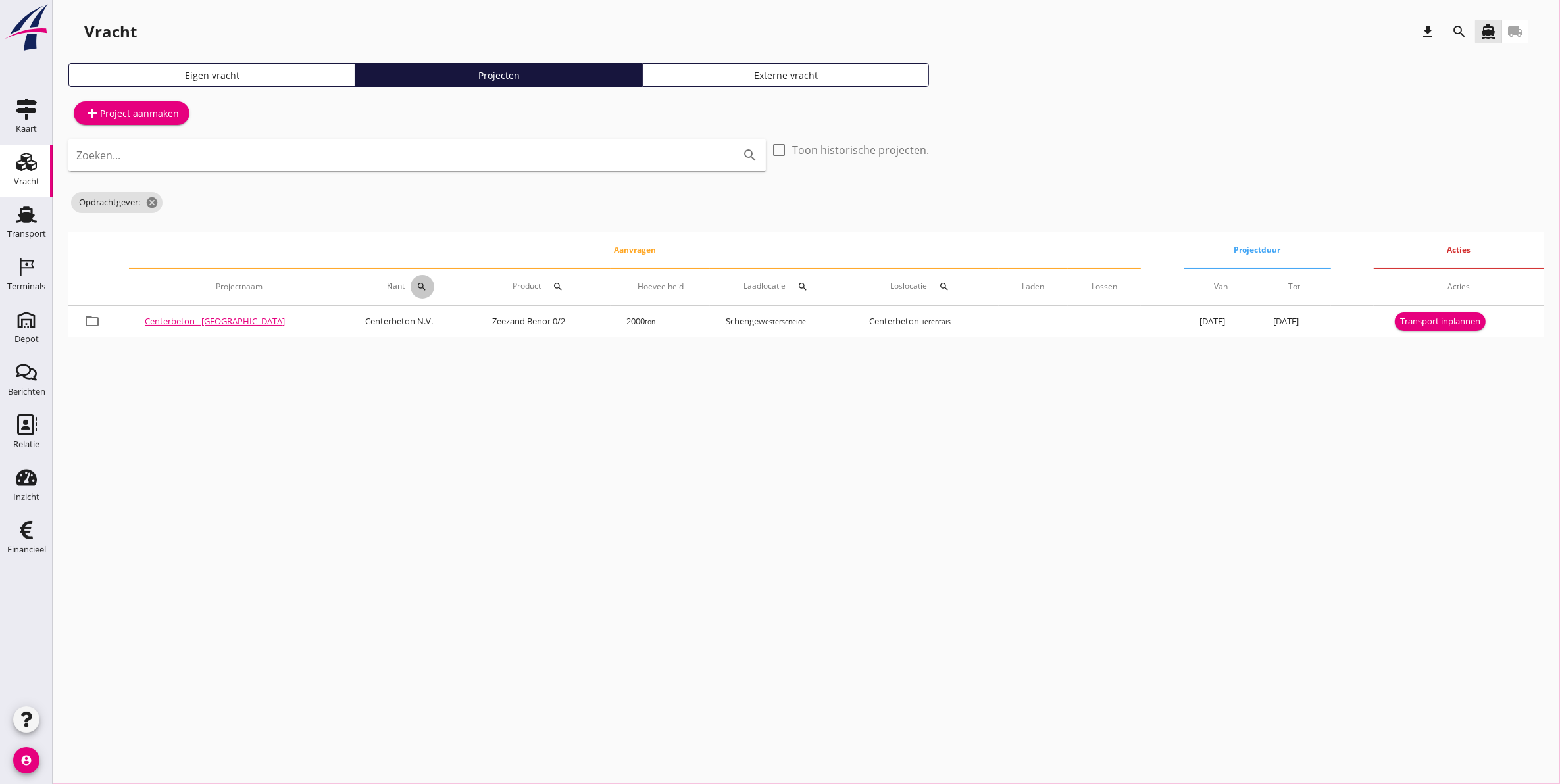
click at [411, 288] on div "search" at bounding box center [422, 287] width 24 height 10
click at [462, 324] on input "Zoeken op opdrachtgever..." at bounding box center [427, 325] width 137 height 21
click at [423, 357] on div "Diamur N.V." at bounding box center [441, 357] width 143 height 16
type input "Diamur N.V."
click at [547, 325] on icon "check" at bounding box center [552, 325] width 16 height 16
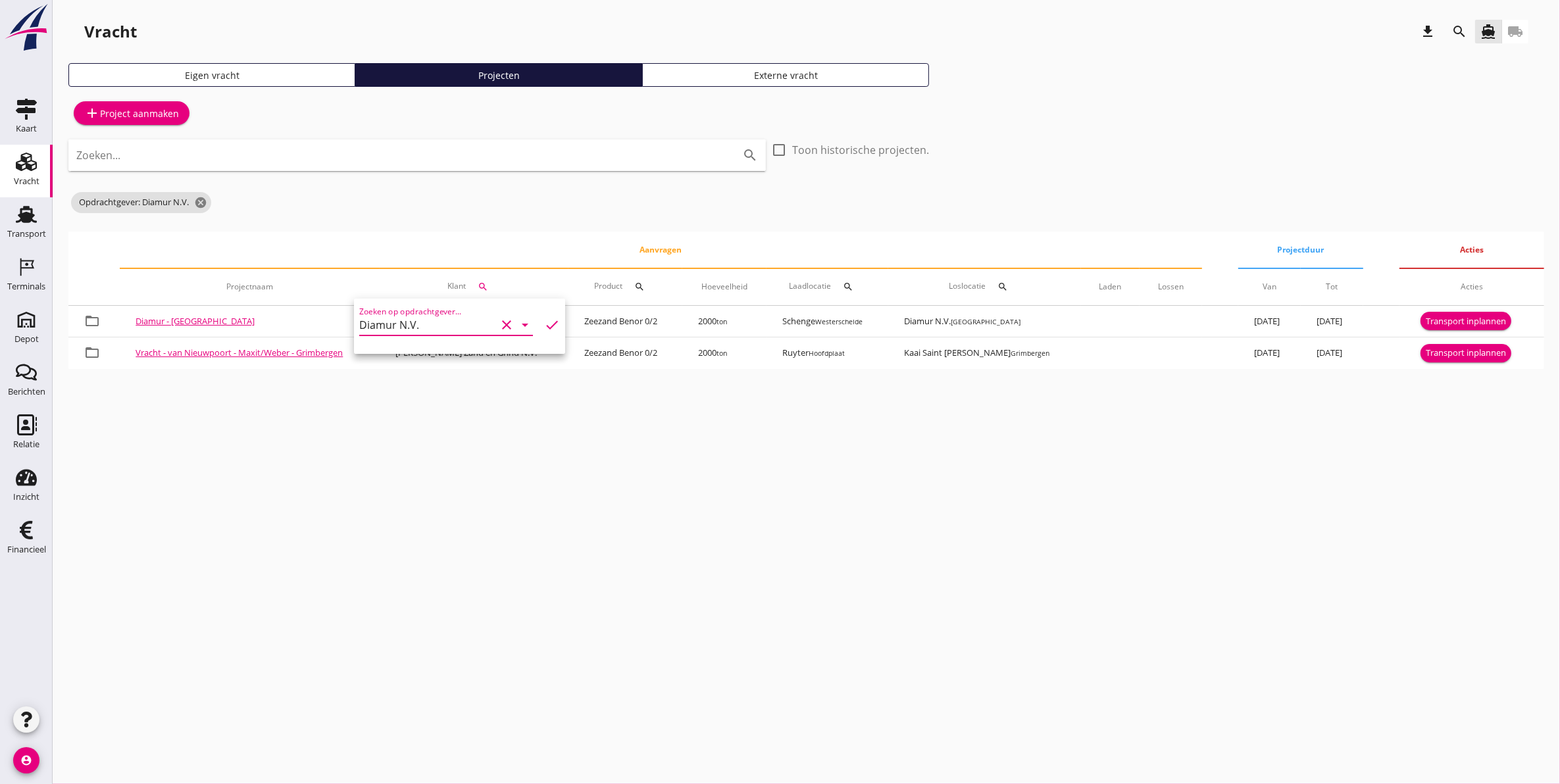
click at [392, 441] on div "cancel You are impersonating another user. Vracht download search directions_bo…" at bounding box center [806, 392] width 1508 height 784
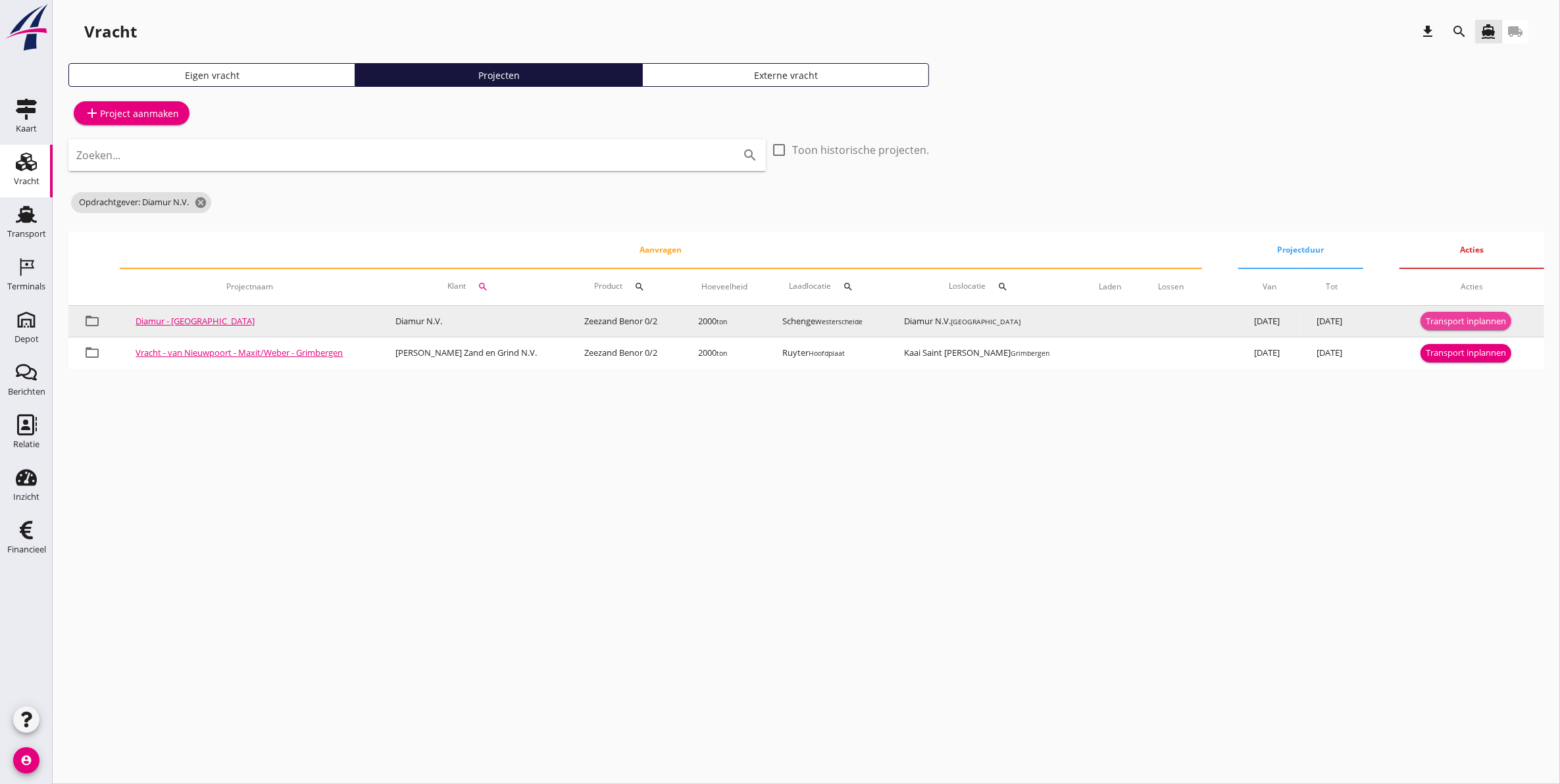
click at [1443, 319] on div "Transport inplannen" at bounding box center [1465, 322] width 80 height 13
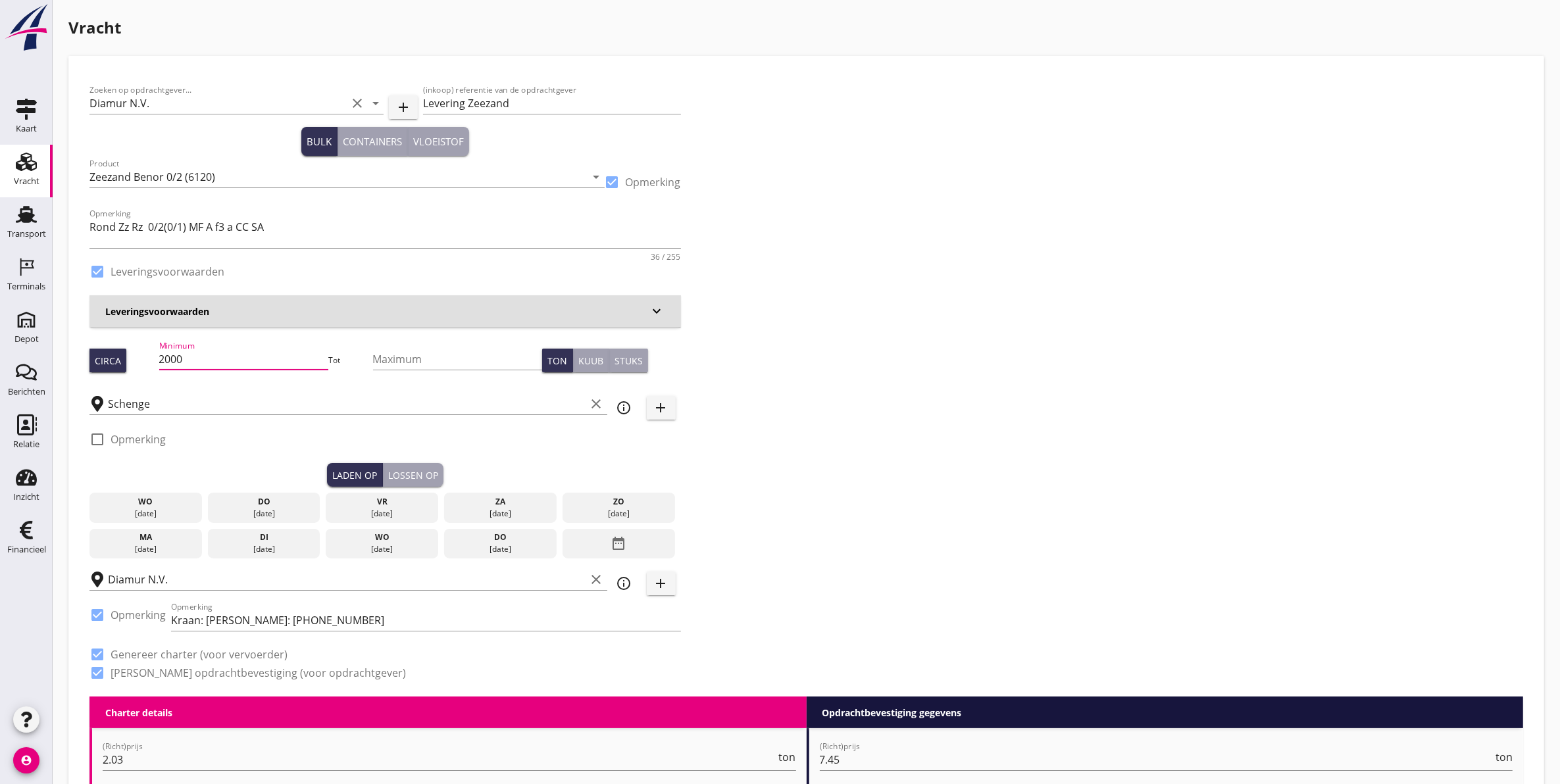
click at [209, 363] on input "2000" at bounding box center [244, 359] width 170 height 21
type input "2450"
click at [419, 467] on button "Lossen op" at bounding box center [413, 475] width 60 height 24
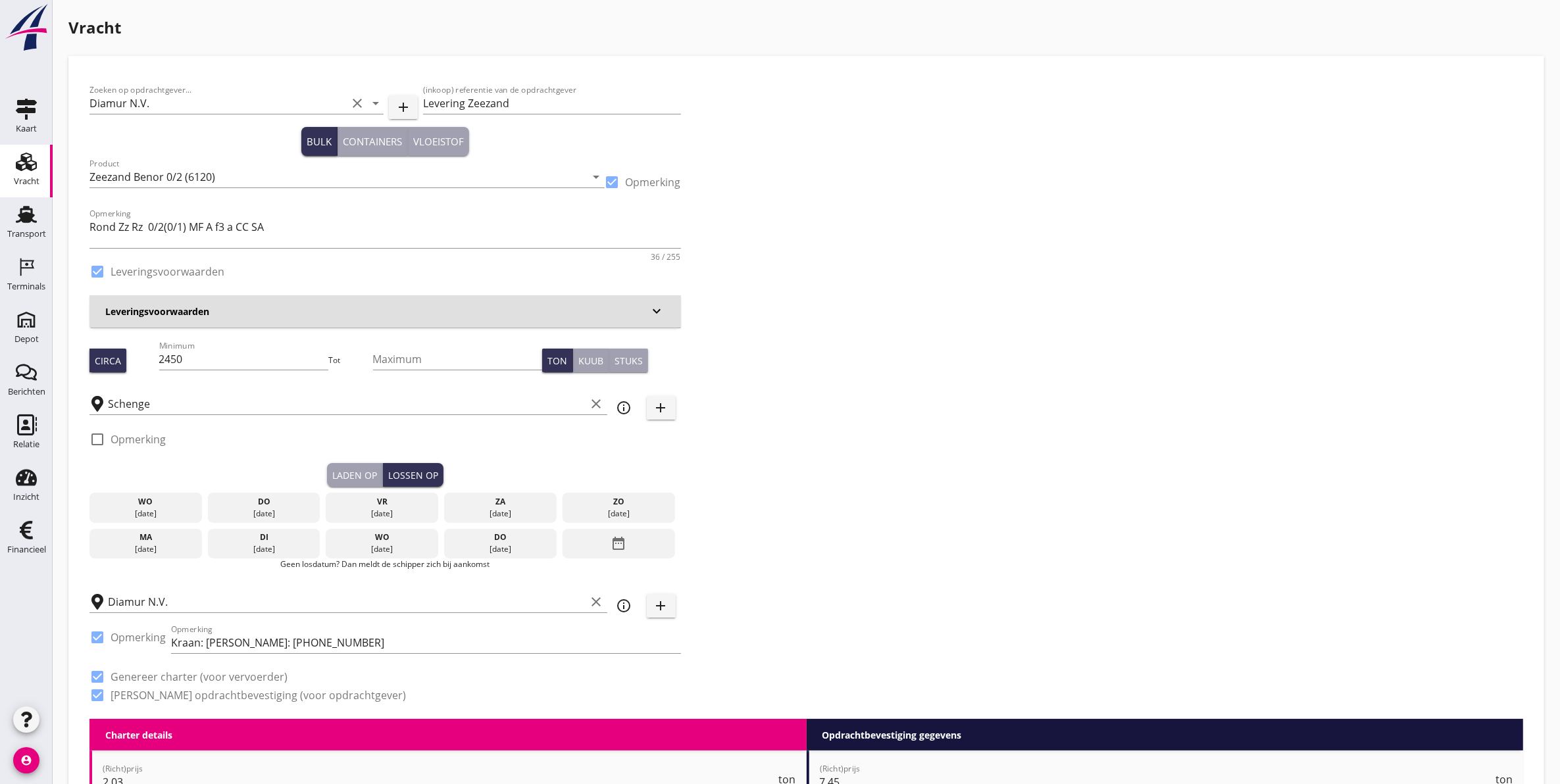
click at [390, 500] on div "vr" at bounding box center [382, 502] width 106 height 12
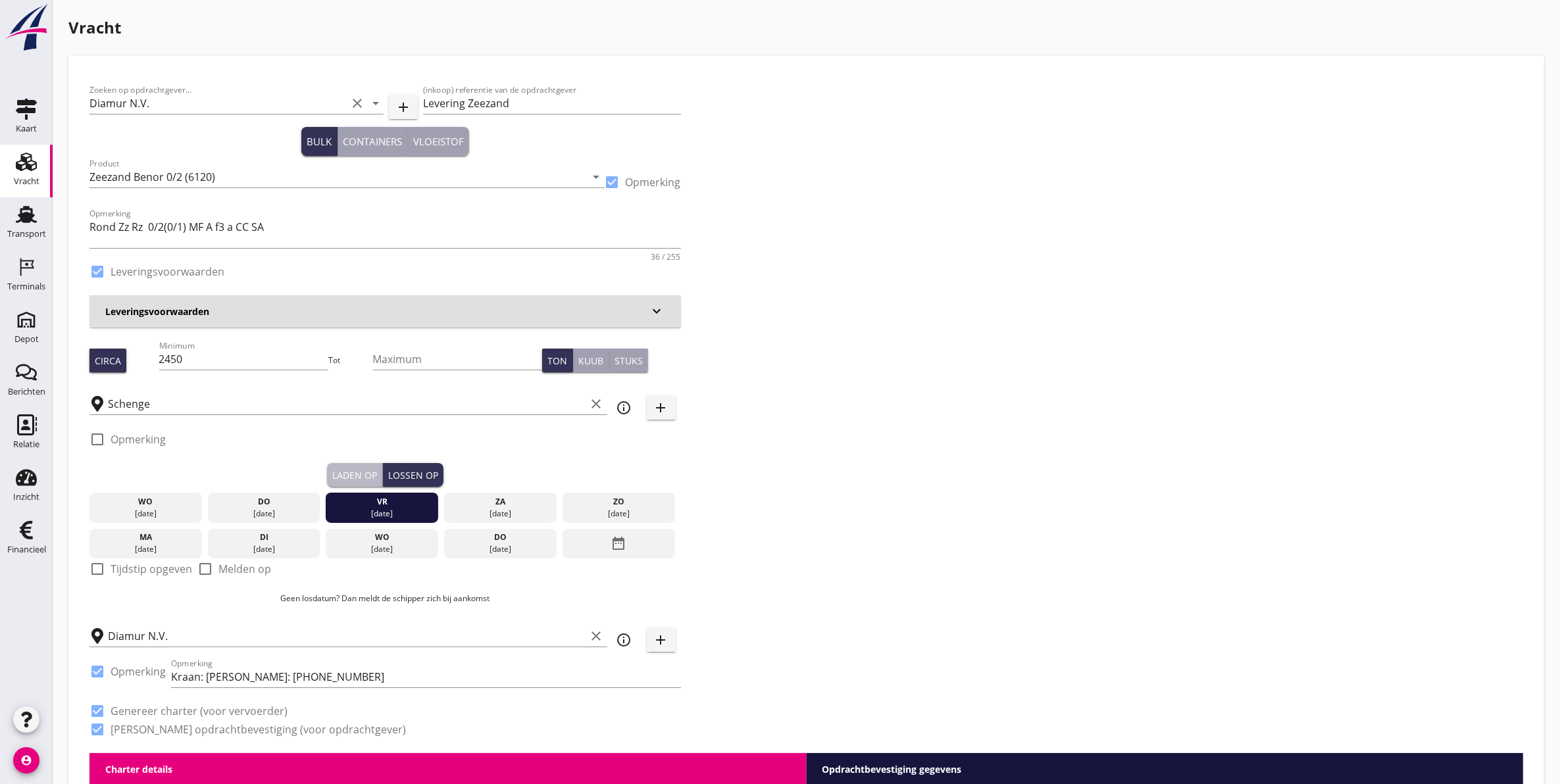
click at [356, 468] on div "Laden op" at bounding box center [354, 475] width 44 height 14
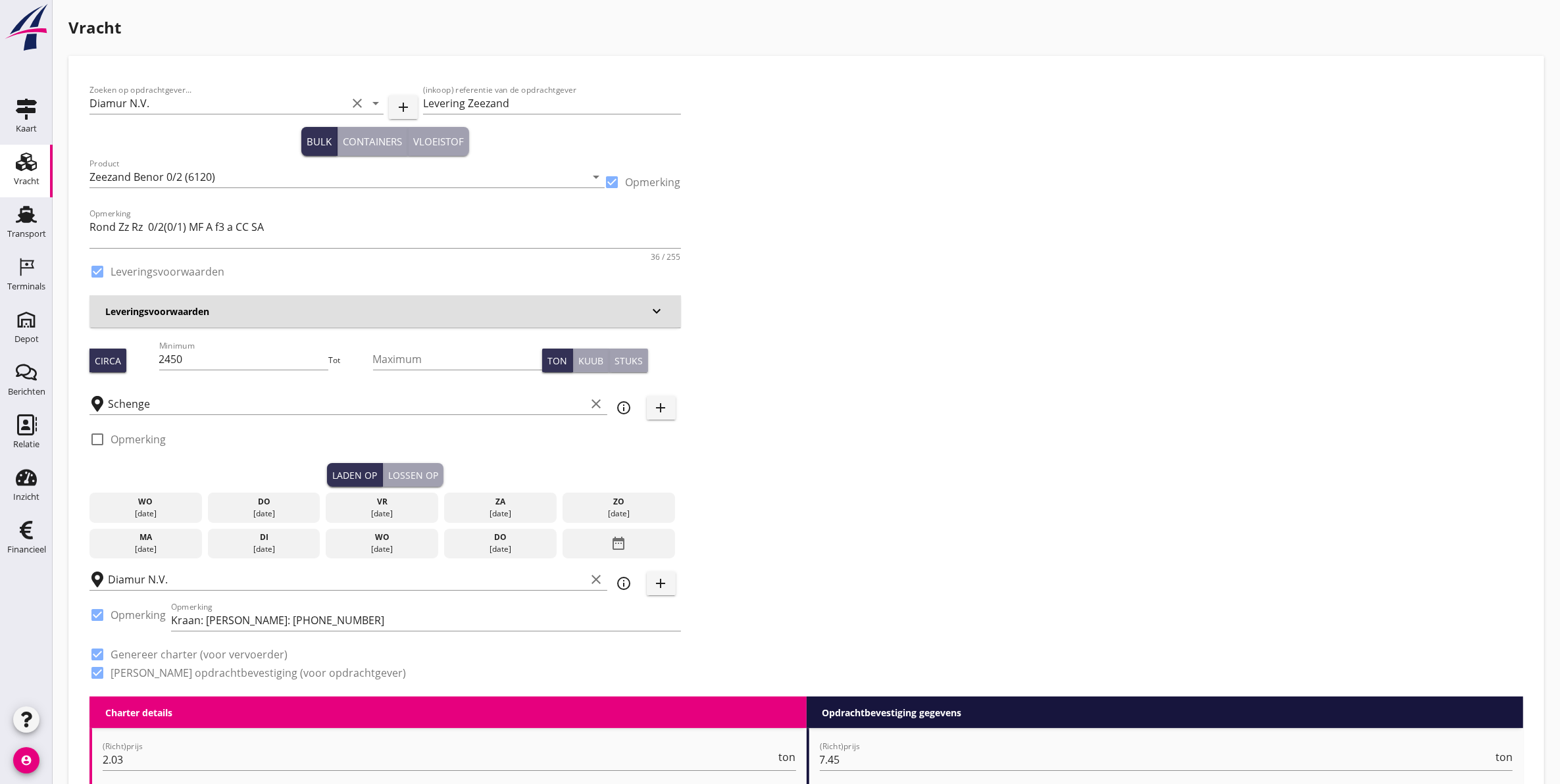
click at [280, 509] on div "[DATE]" at bounding box center [264, 514] width 106 height 12
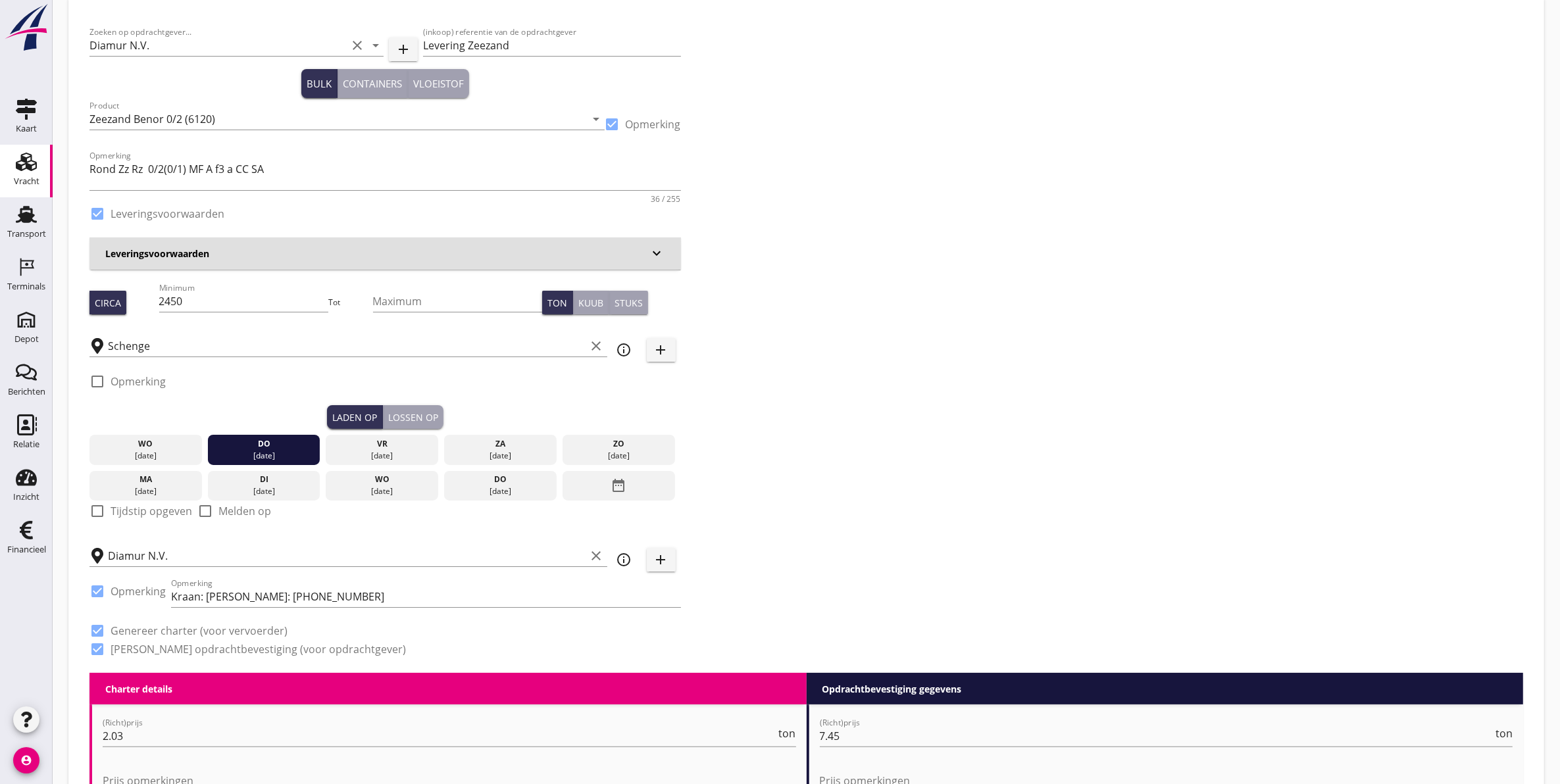
scroll to position [247, 0]
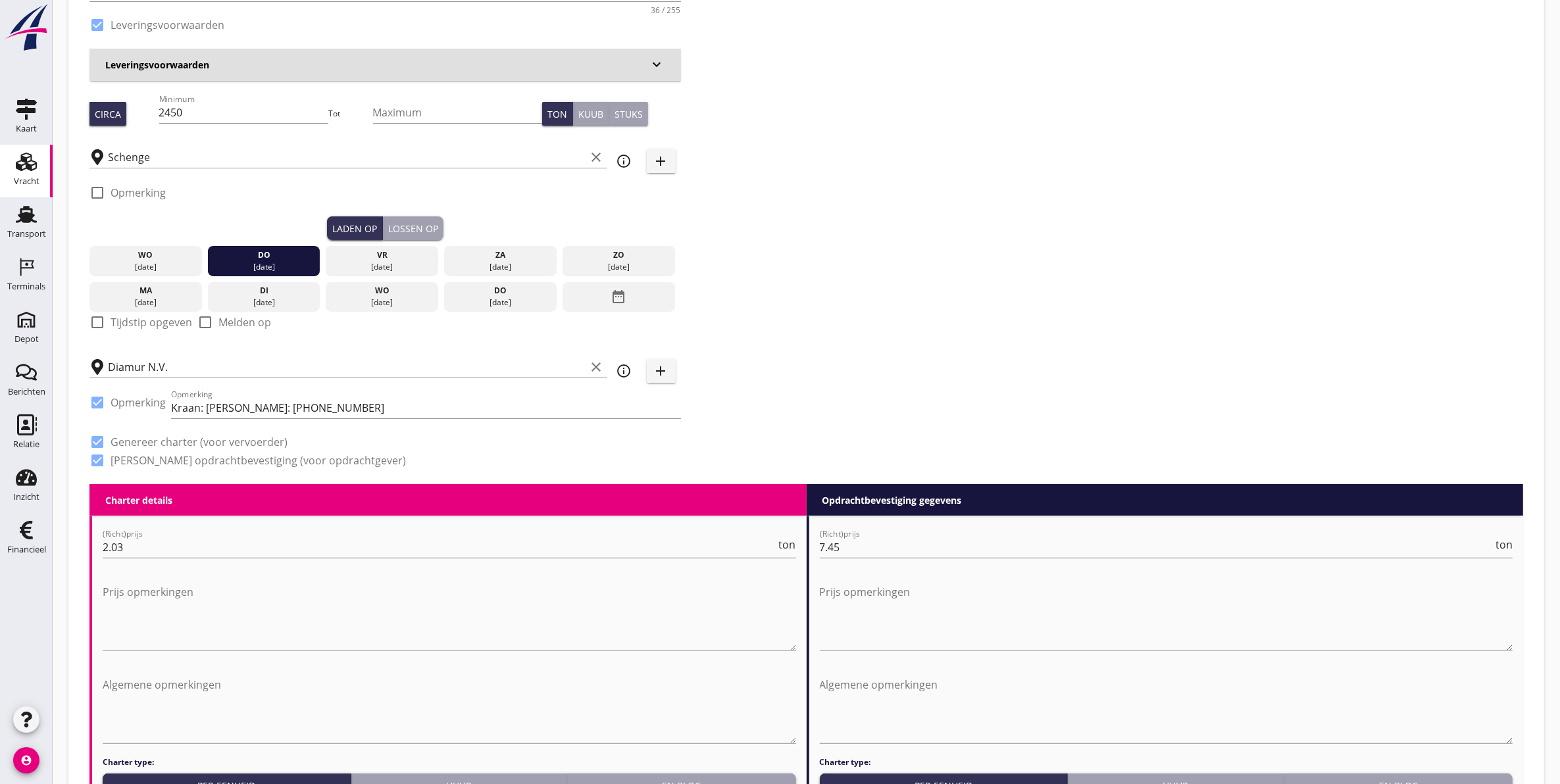
click at [420, 230] on div "Lossen op" at bounding box center [413, 229] width 50 height 14
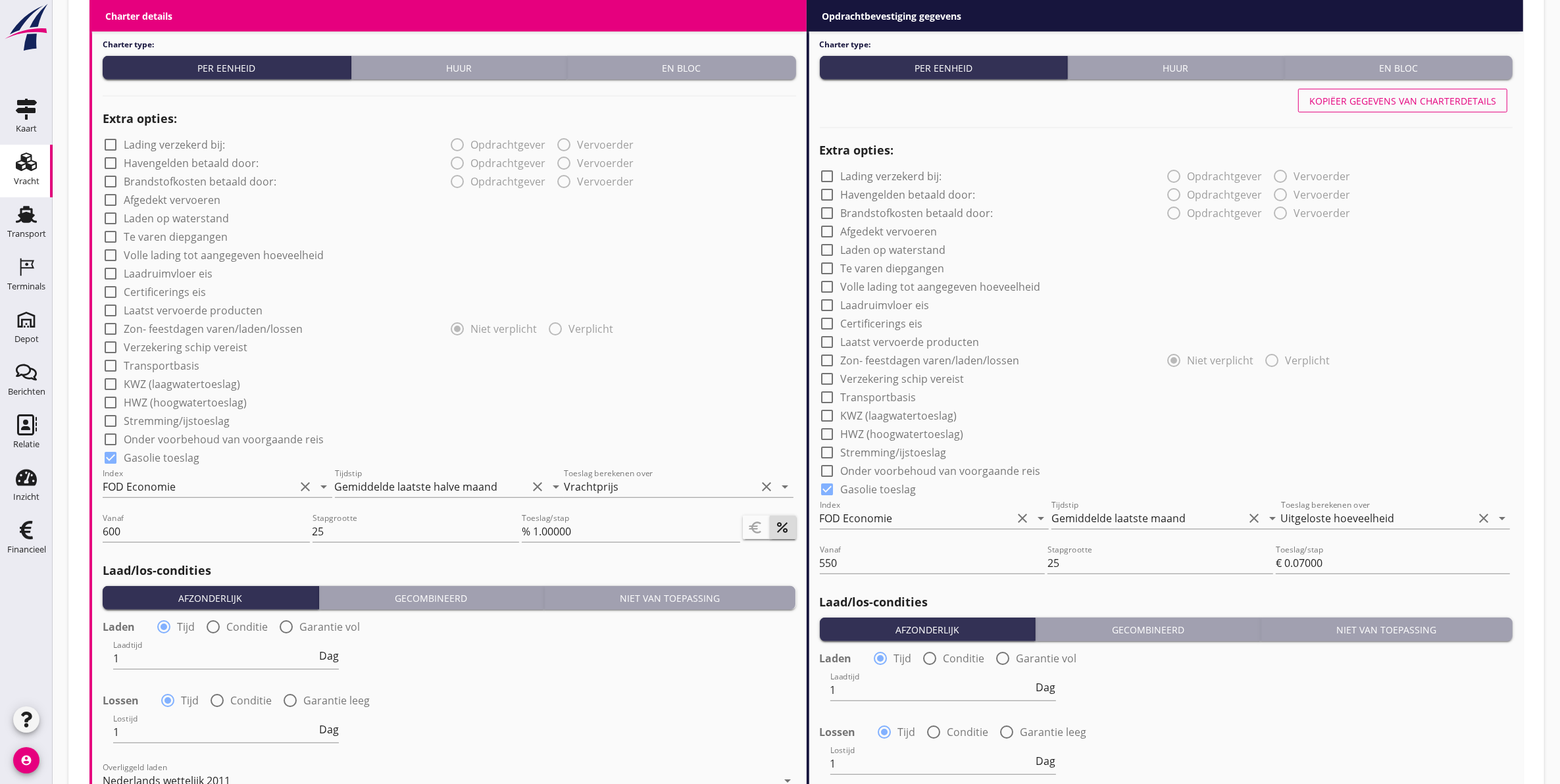
scroll to position [1399, 0]
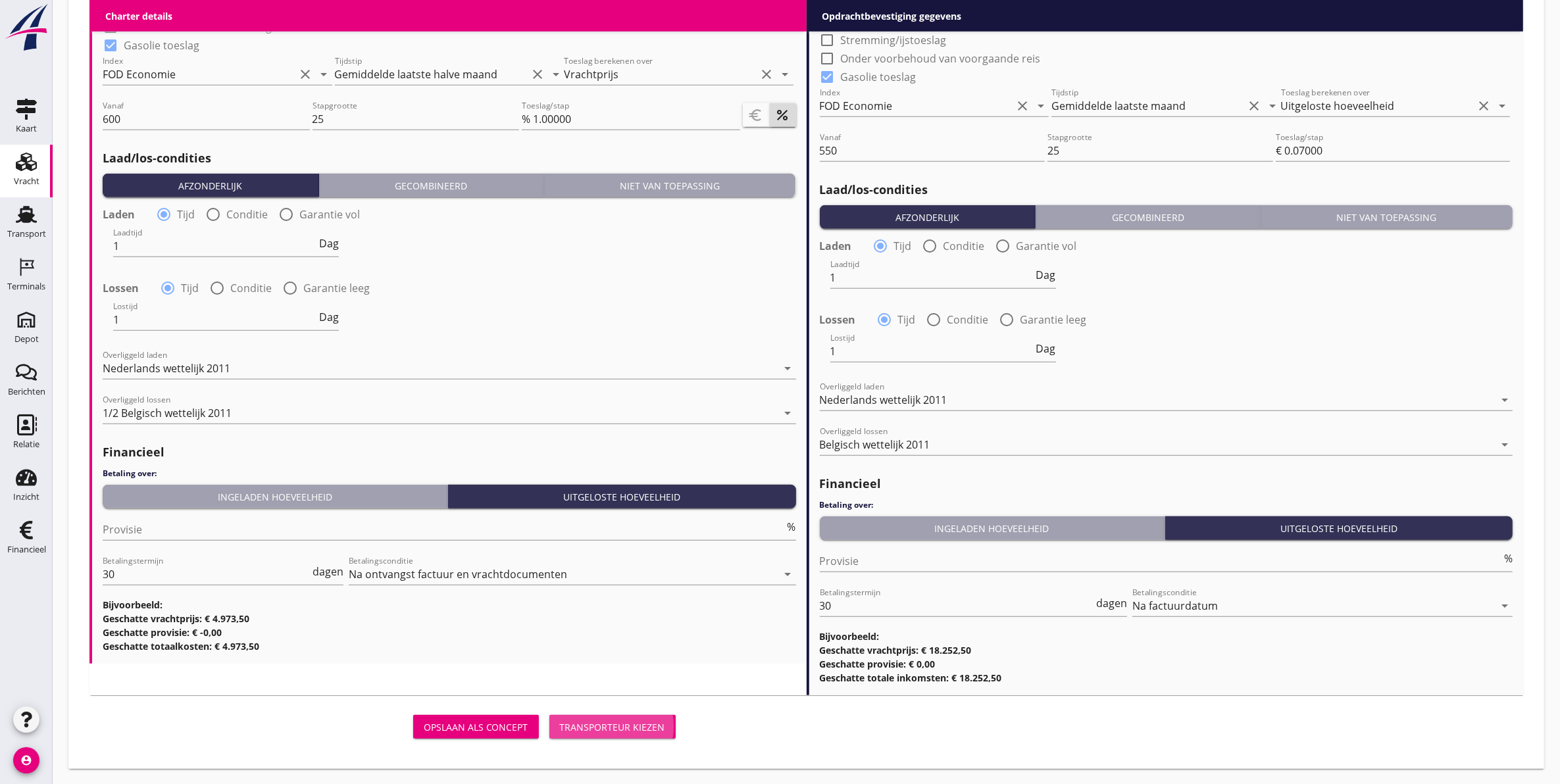
click at [595, 725] on div "Transporteur kiezen" at bounding box center [612, 727] width 106 height 14
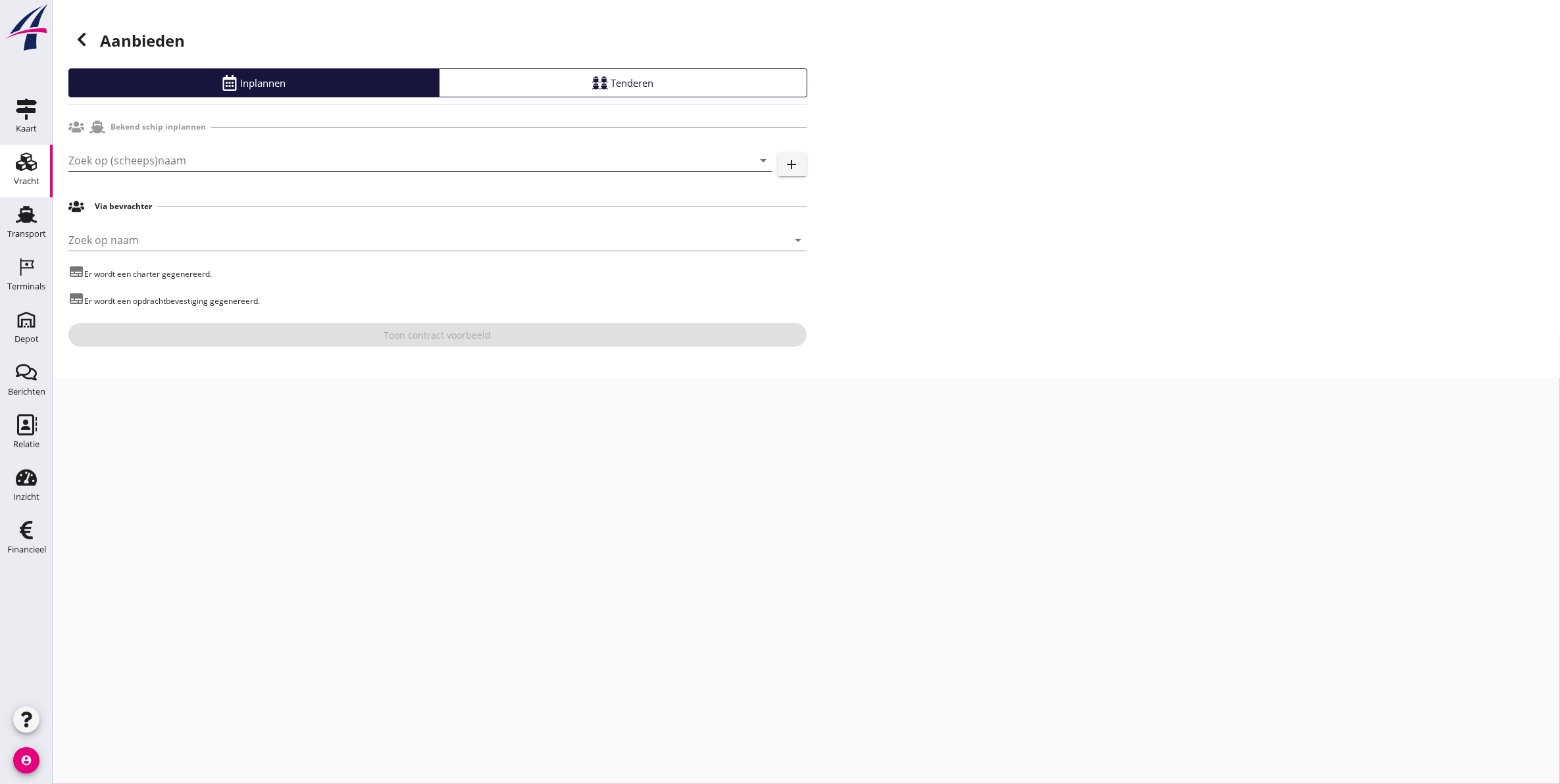
click at [128, 161] on input "Zoek op (scheeps)naam" at bounding box center [402, 160] width 667 height 21
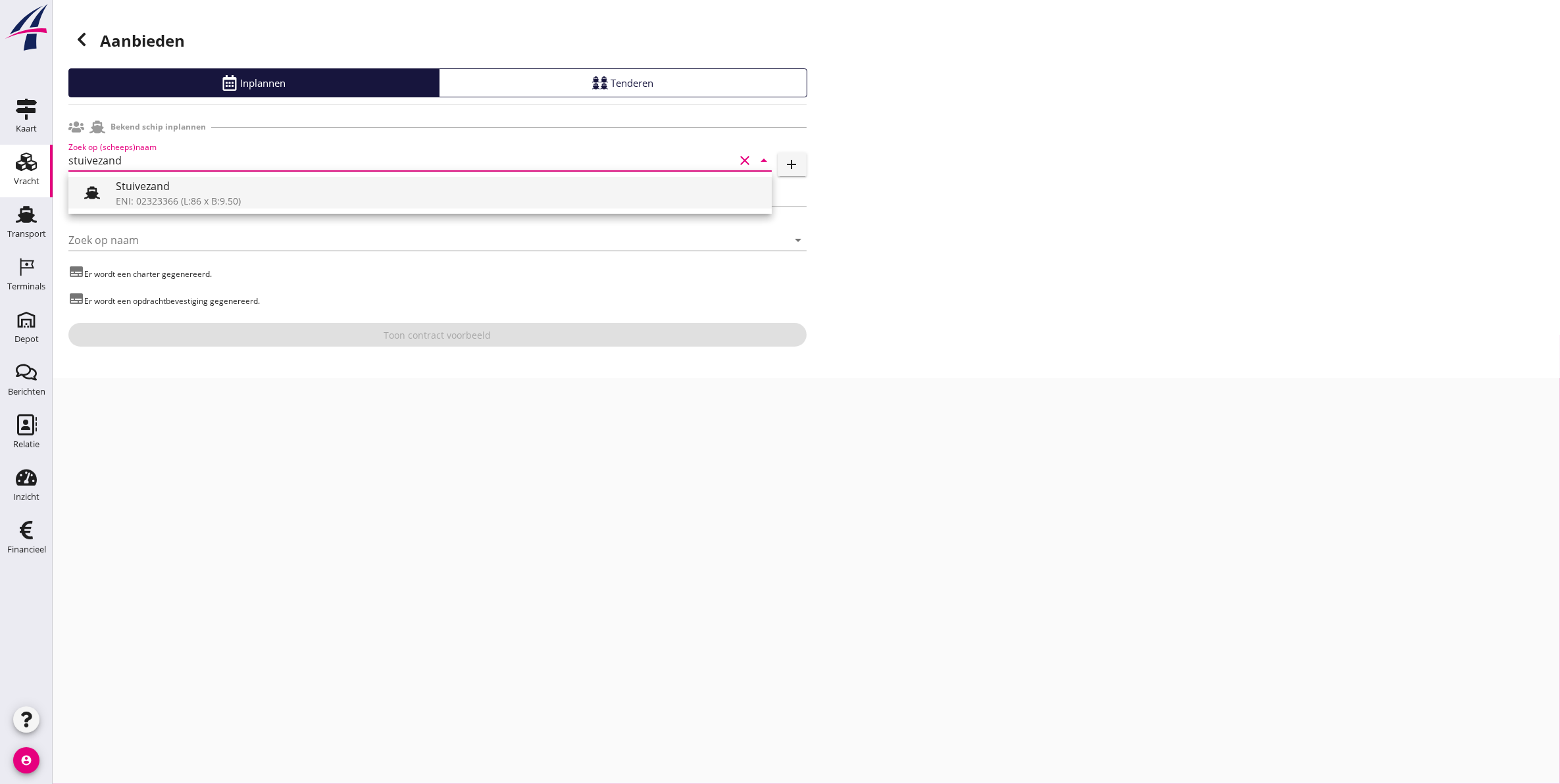
click at [159, 191] on div "Stuivezand ENI: 02323366 (L:86 x B:9.50)" at bounding box center [438, 192] width 646 height 31
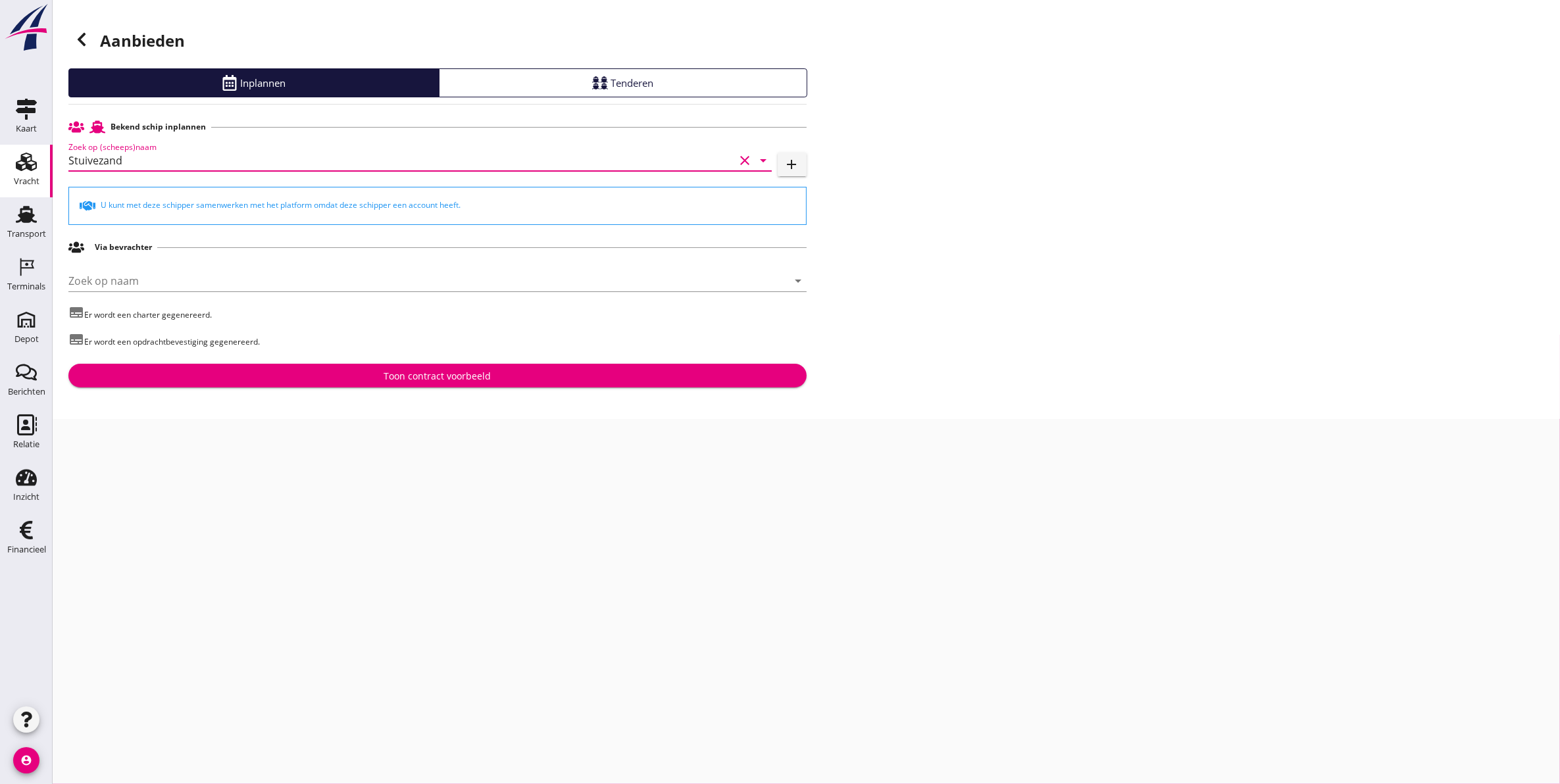
type input "Stuivezand"
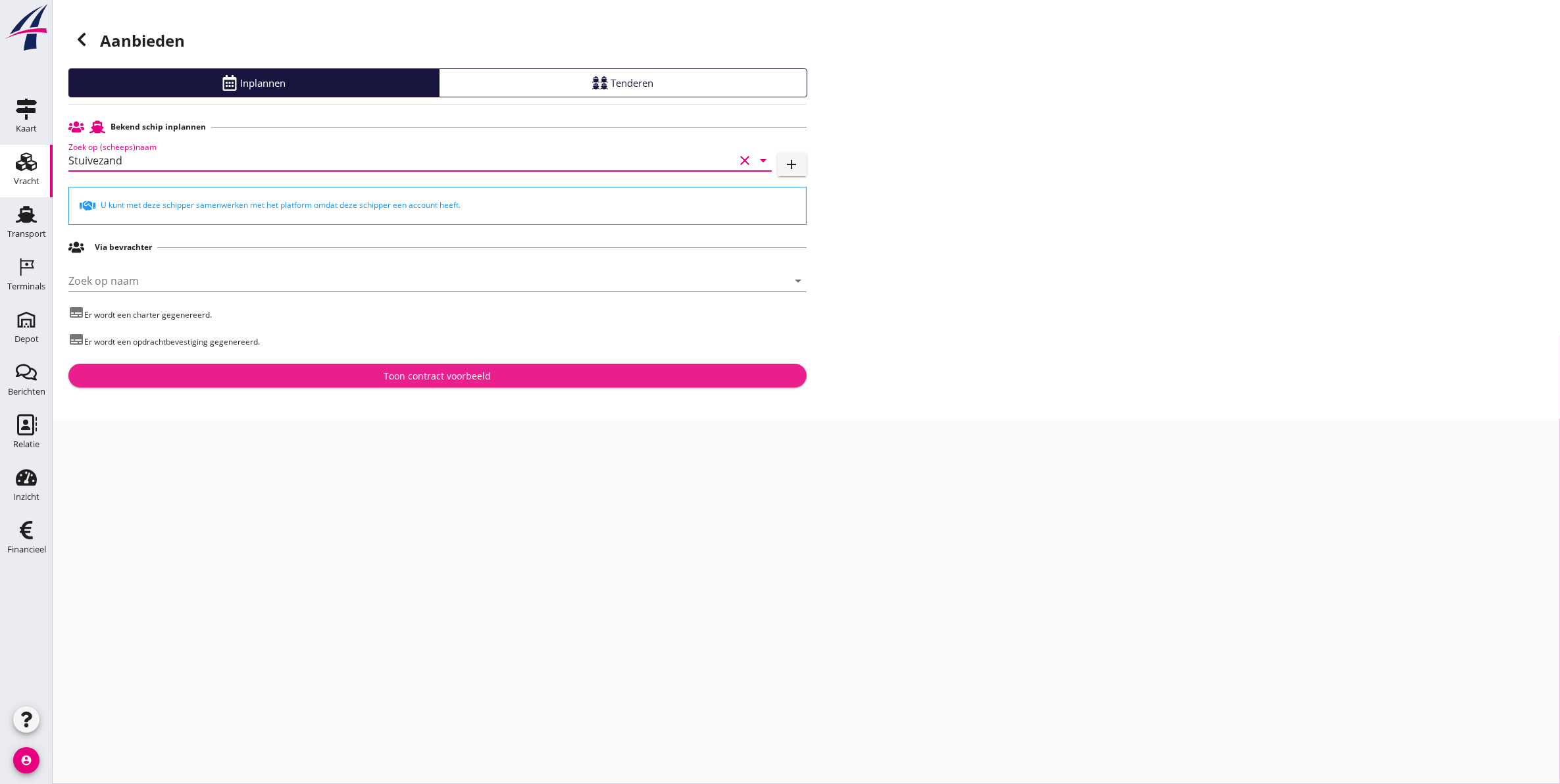
click at [275, 376] on div "Toon contract voorbeeld" at bounding box center [437, 376] width 717 height 14
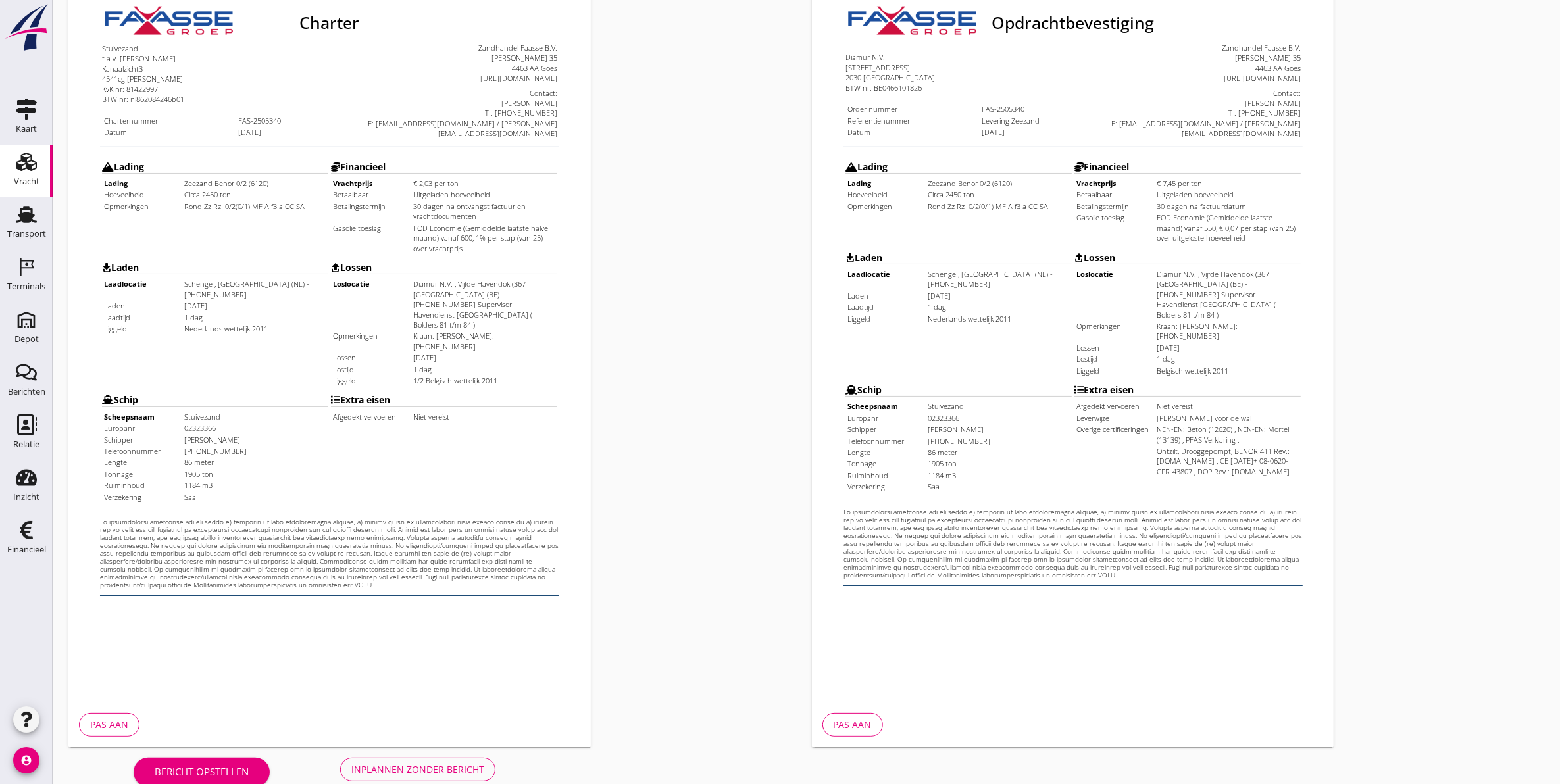
scroll to position [189, 0]
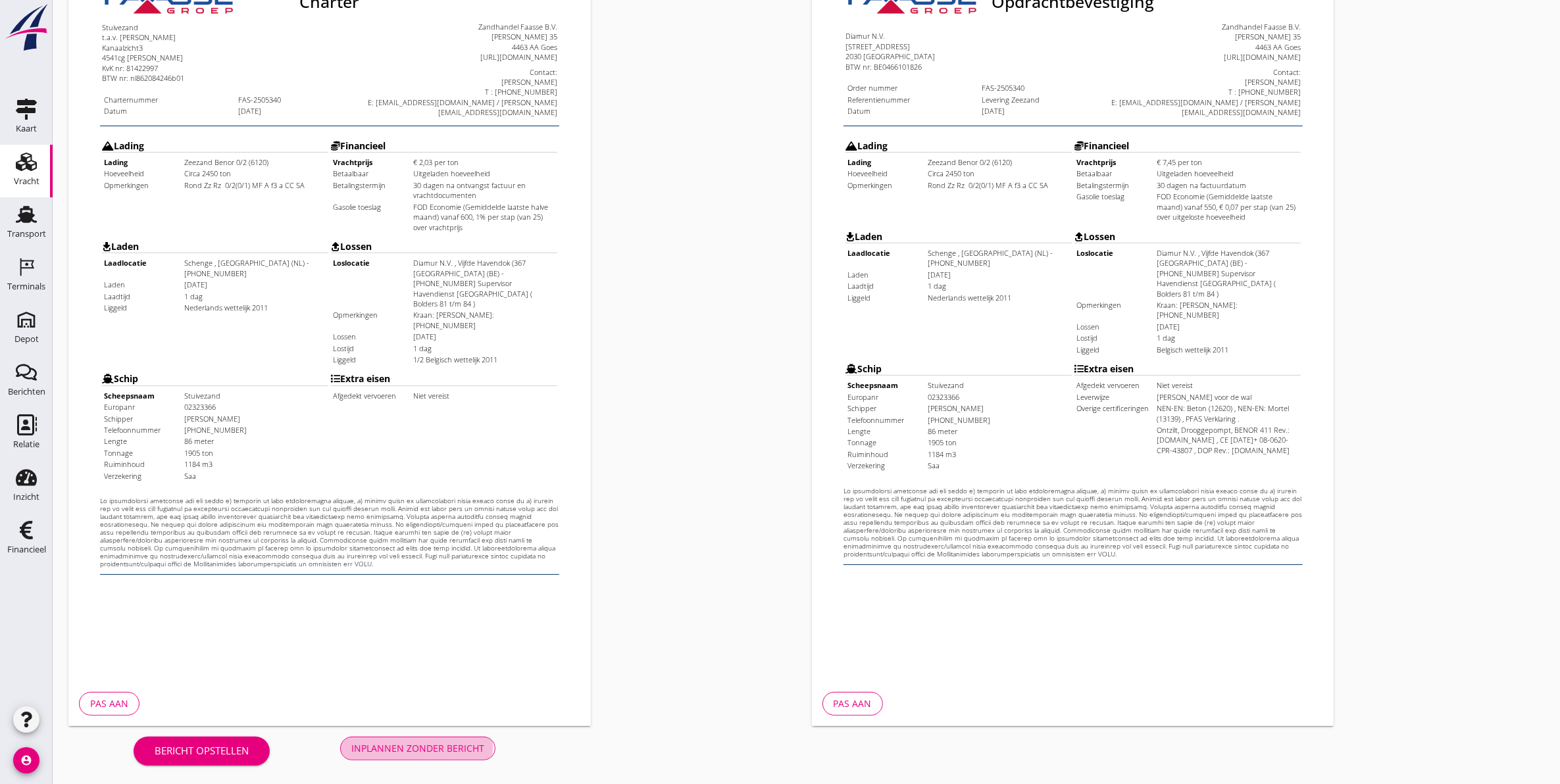
click at [467, 745] on div "Inplannen zonder bericht" at bounding box center [418, 748] width 133 height 14
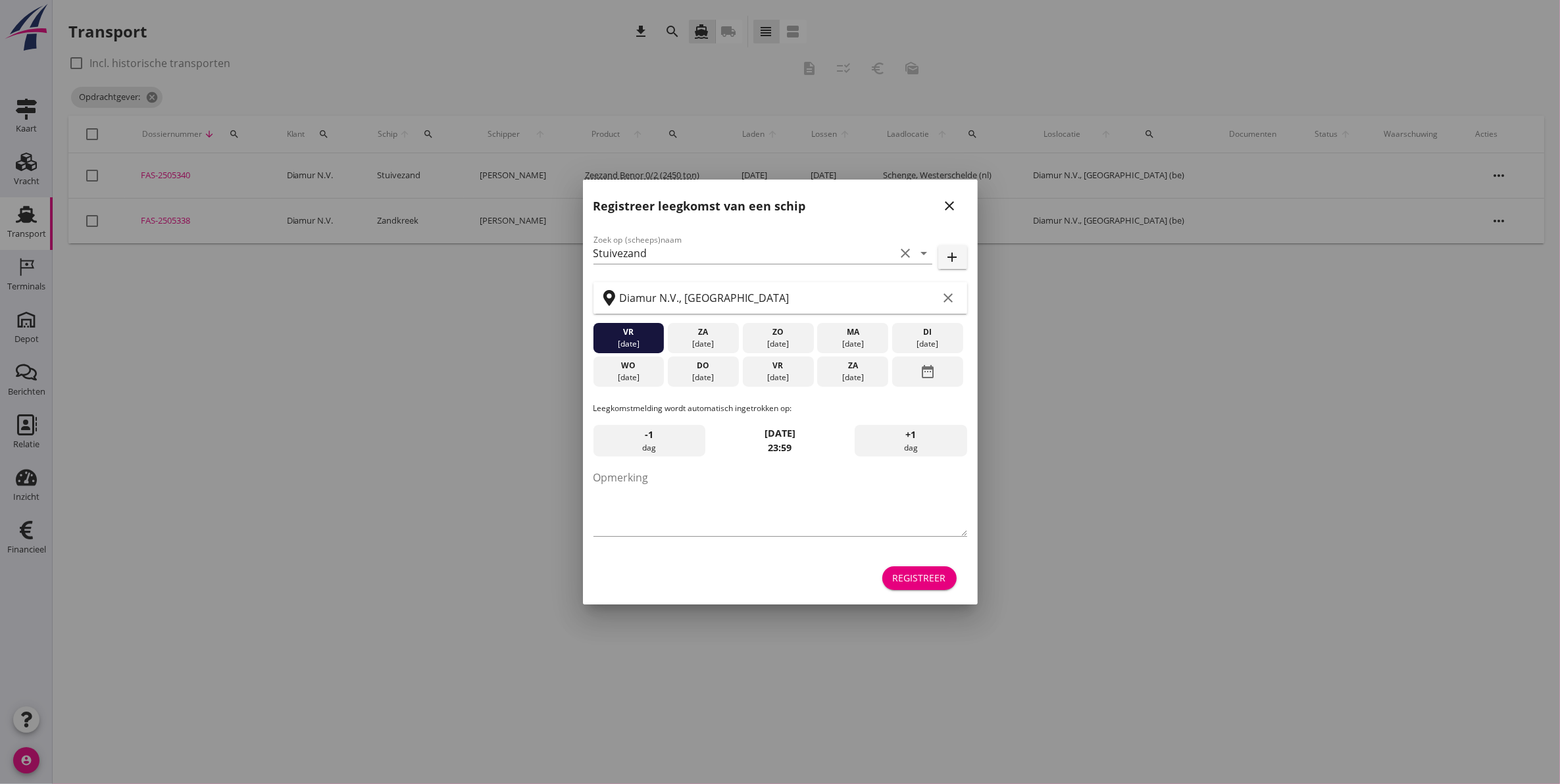
click at [951, 208] on icon "close" at bounding box center [950, 206] width 16 height 16
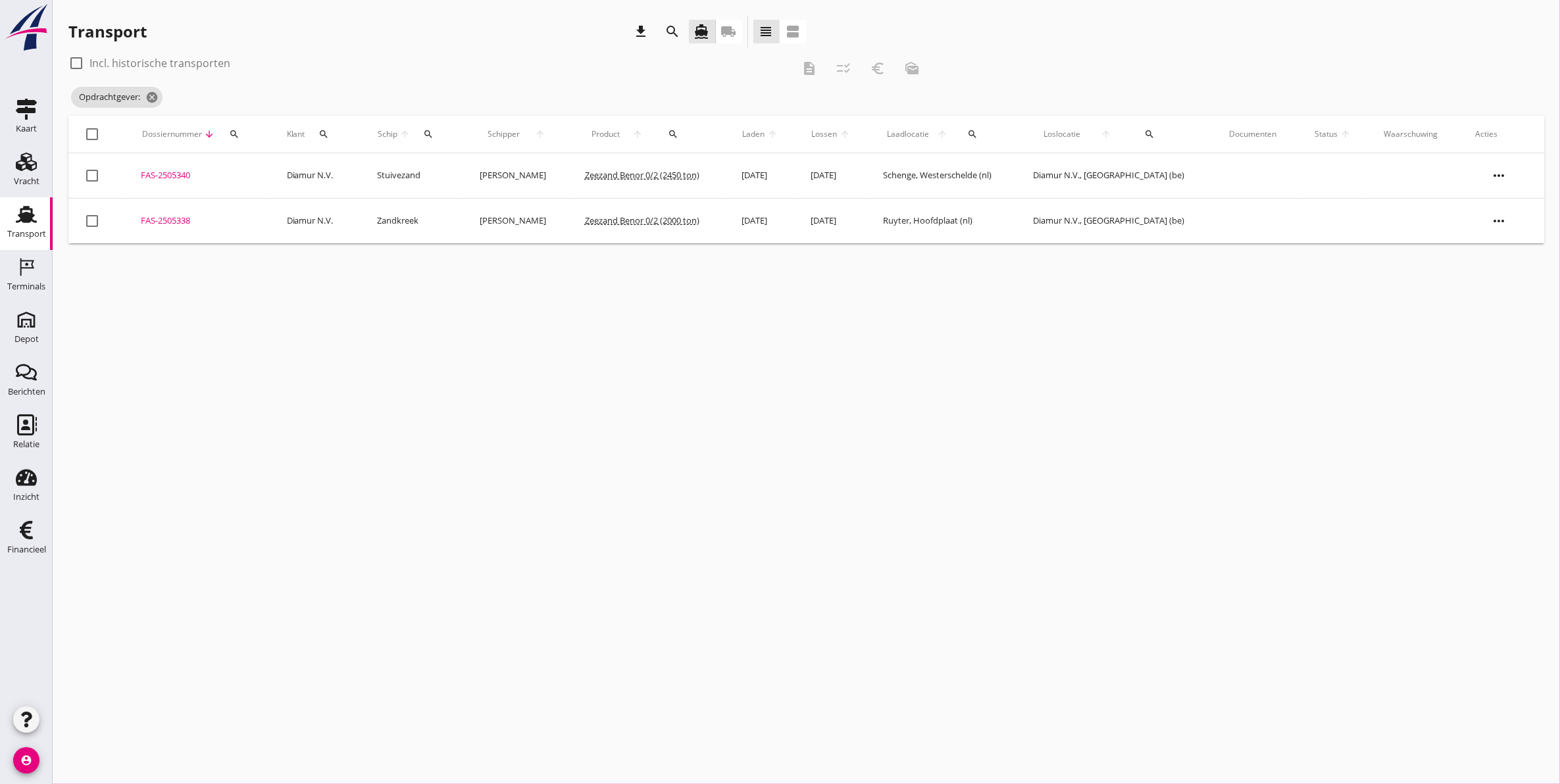
click at [257, 392] on div "cancel You are impersonating another user. Transport download search directions…" at bounding box center [806, 392] width 1508 height 784
click at [149, 96] on icon "cancel" at bounding box center [152, 98] width 13 height 13
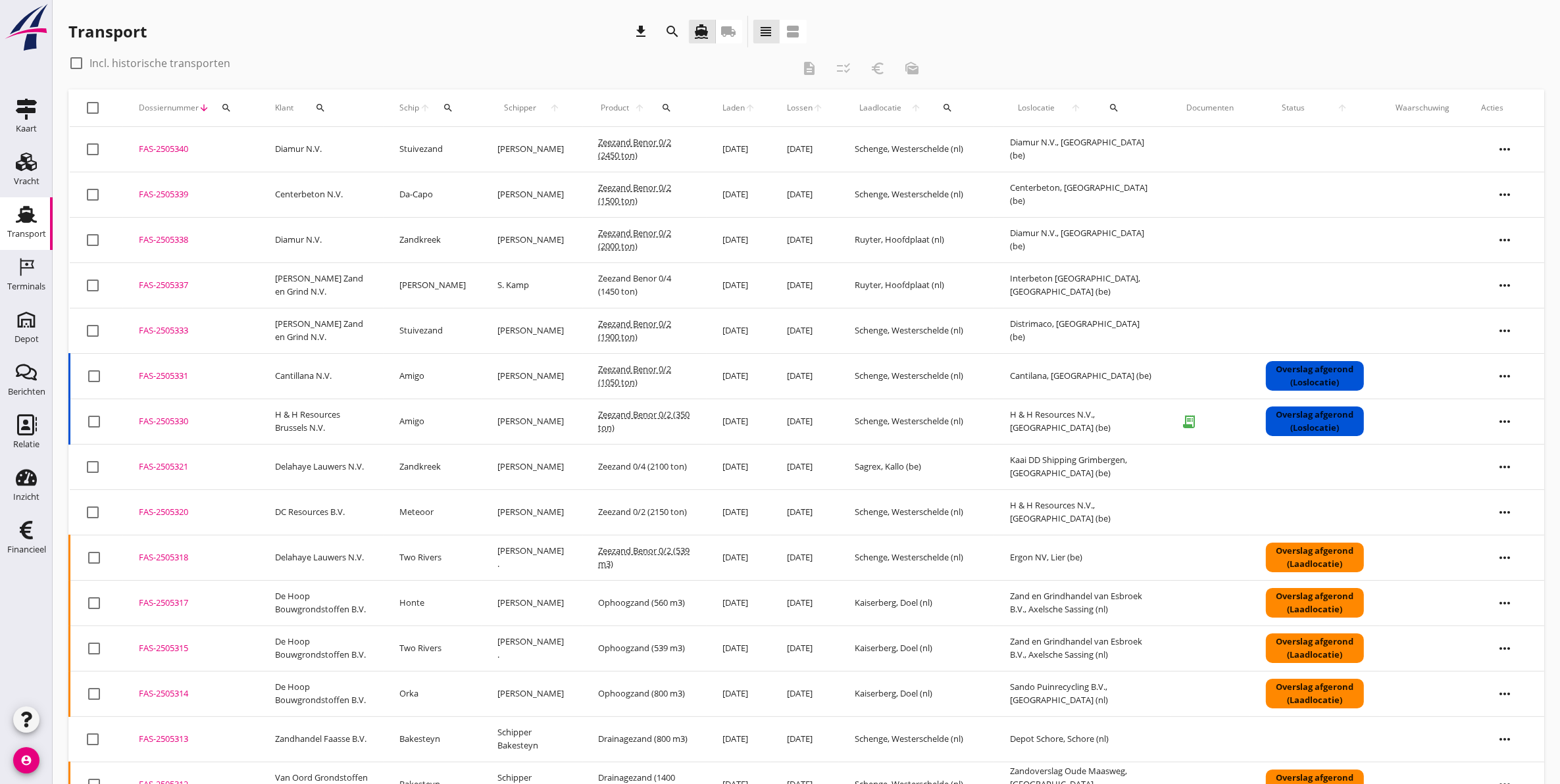
click at [180, 196] on div "FAS-2505339" at bounding box center [191, 194] width 105 height 13
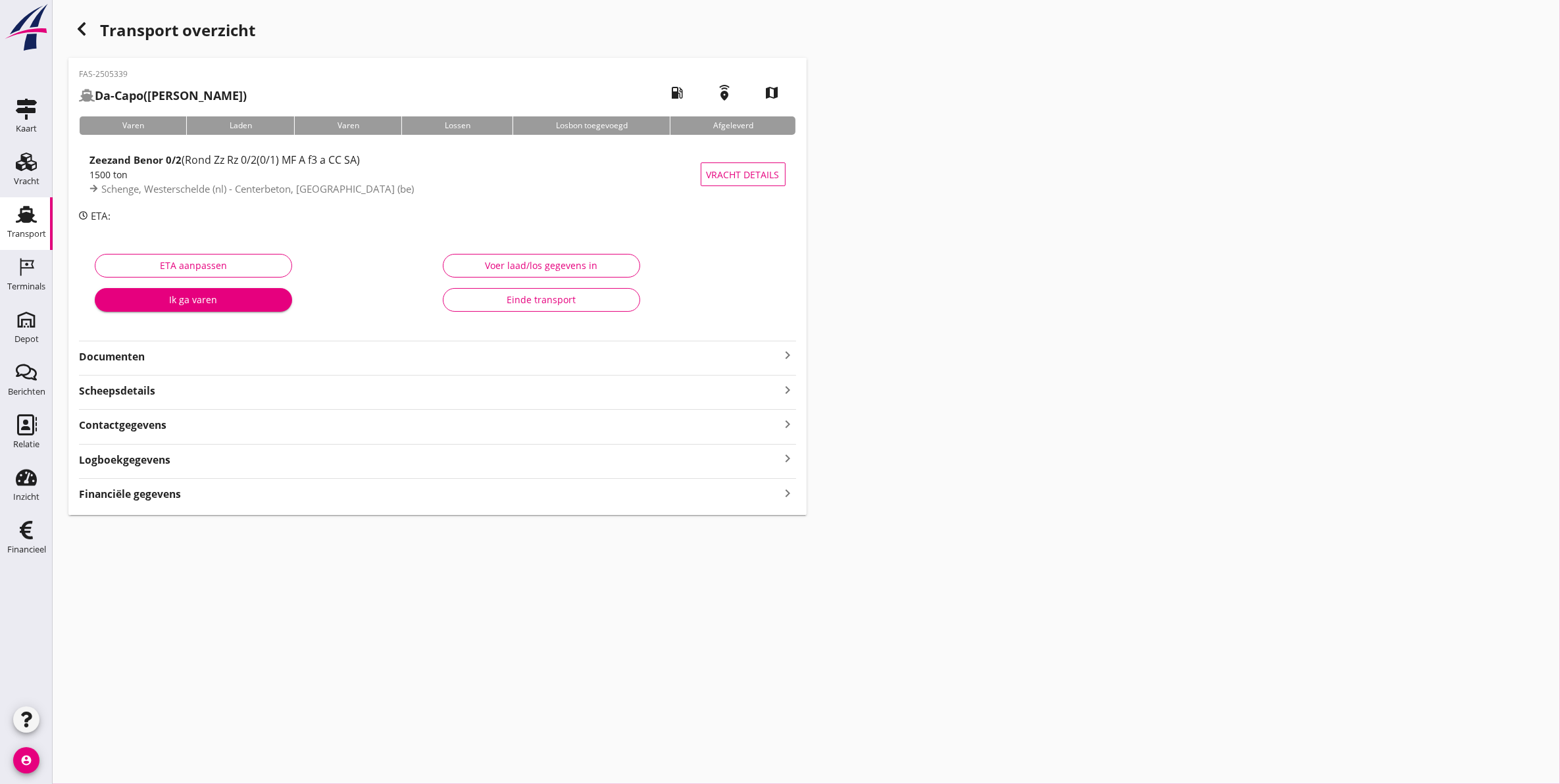
click at [349, 352] on strong "Documenten" at bounding box center [429, 357] width 701 height 15
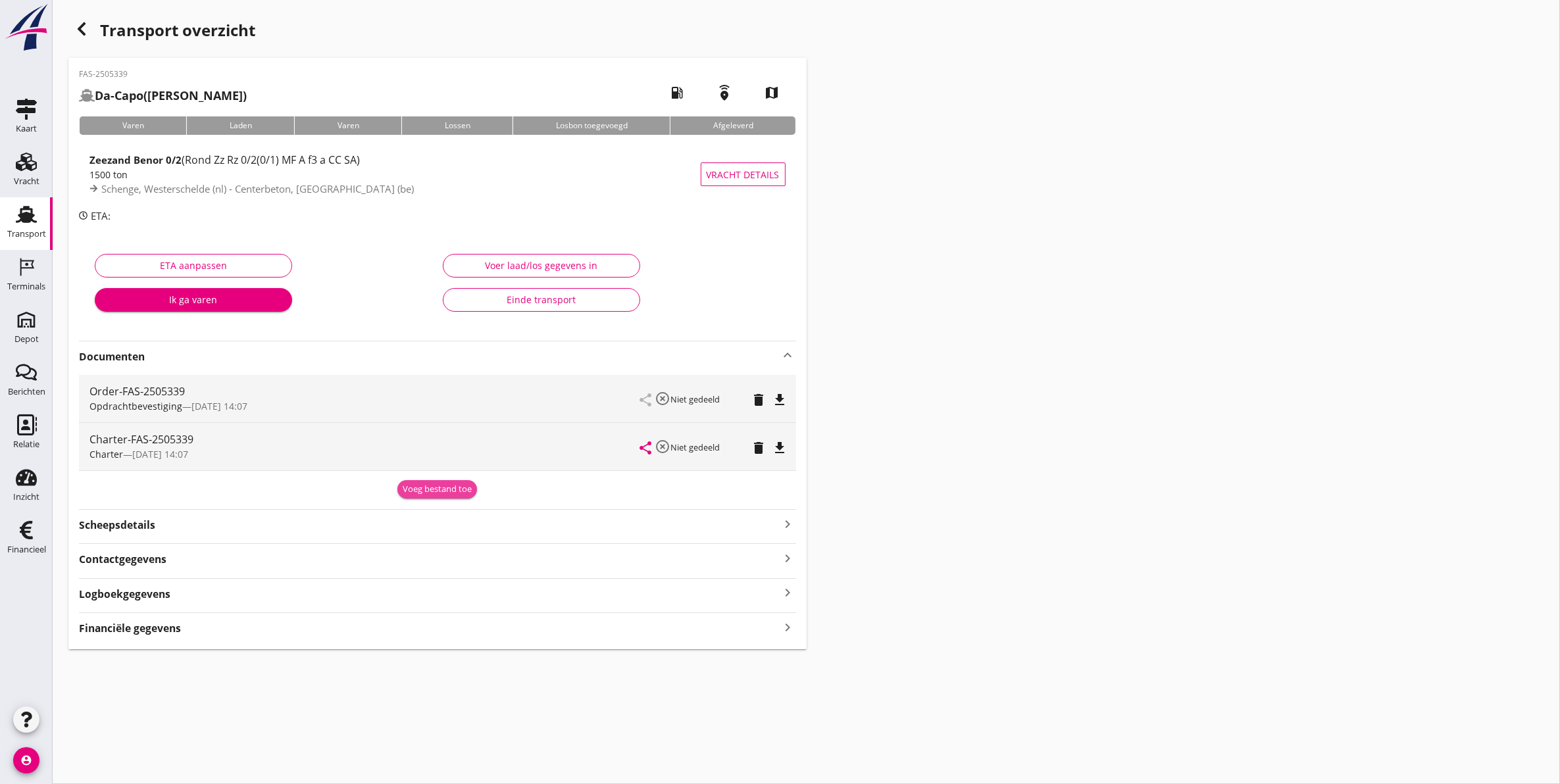
click at [428, 486] on div "Voeg bestand toe" at bounding box center [437, 489] width 69 height 13
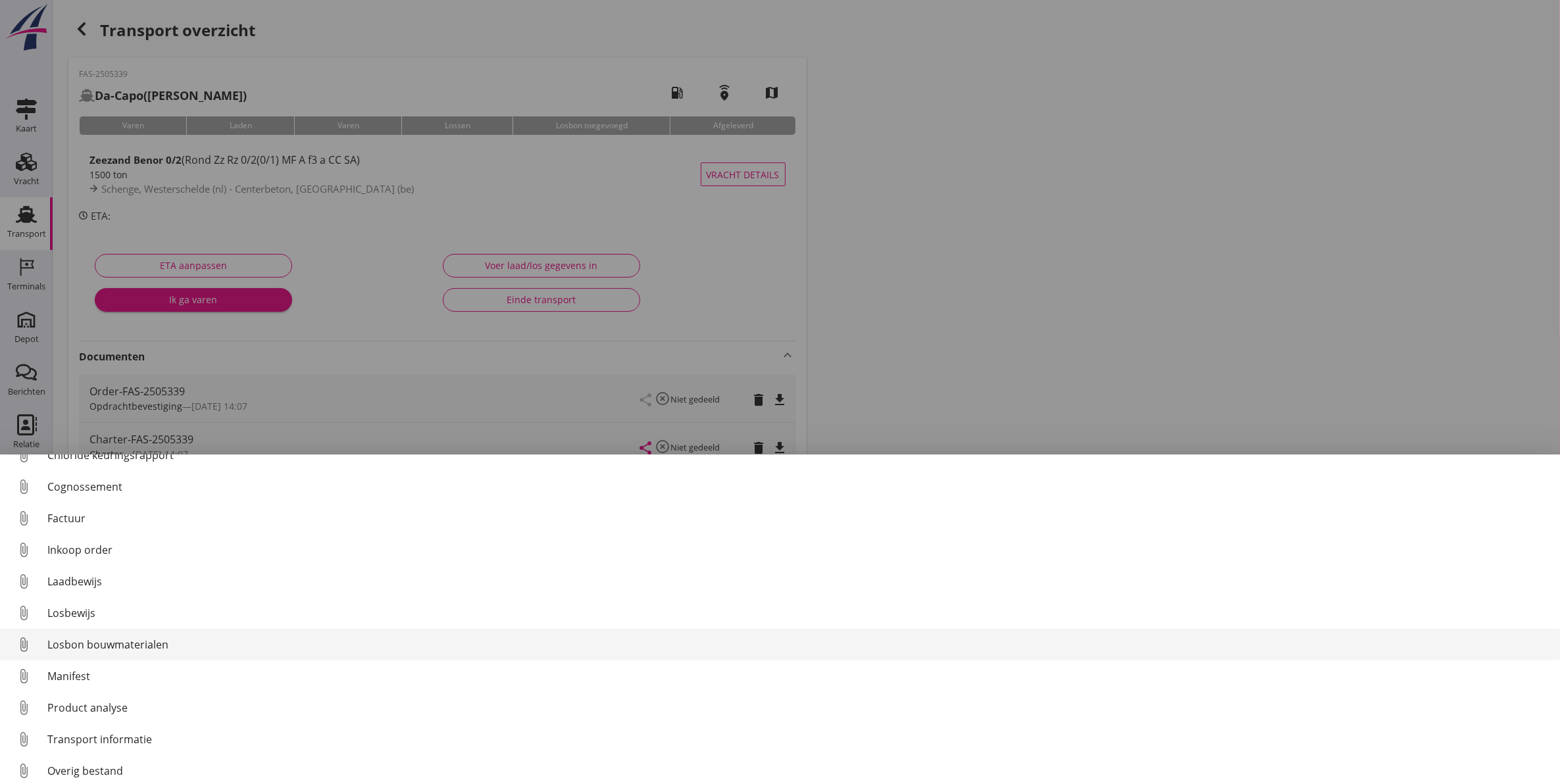
scroll to position [60, 0]
click at [183, 641] on div "Losbon bouwmaterialen" at bounding box center [798, 638] width 1502 height 16
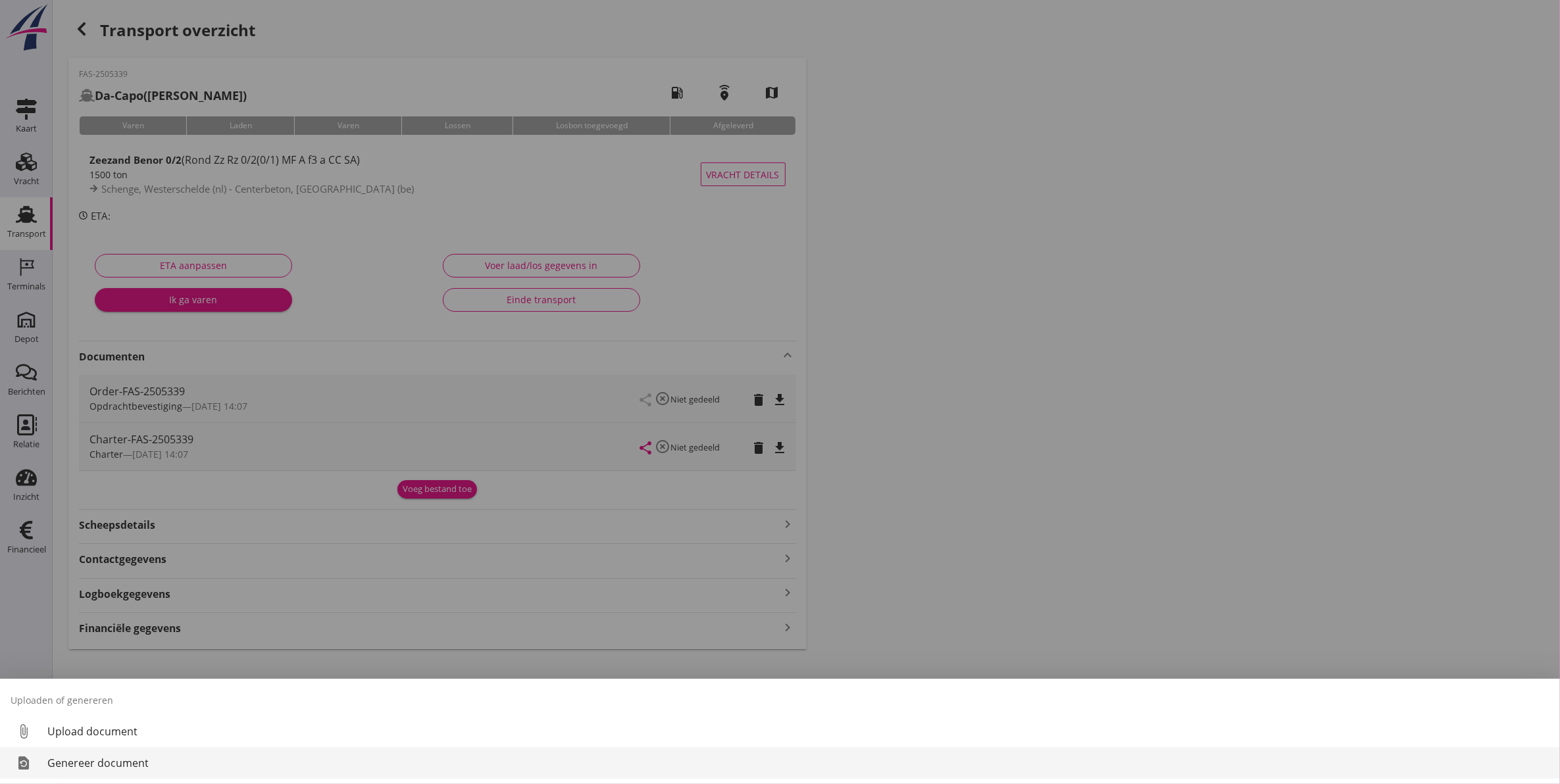
click at [93, 763] on div "Genereer document" at bounding box center [798, 764] width 1502 height 16
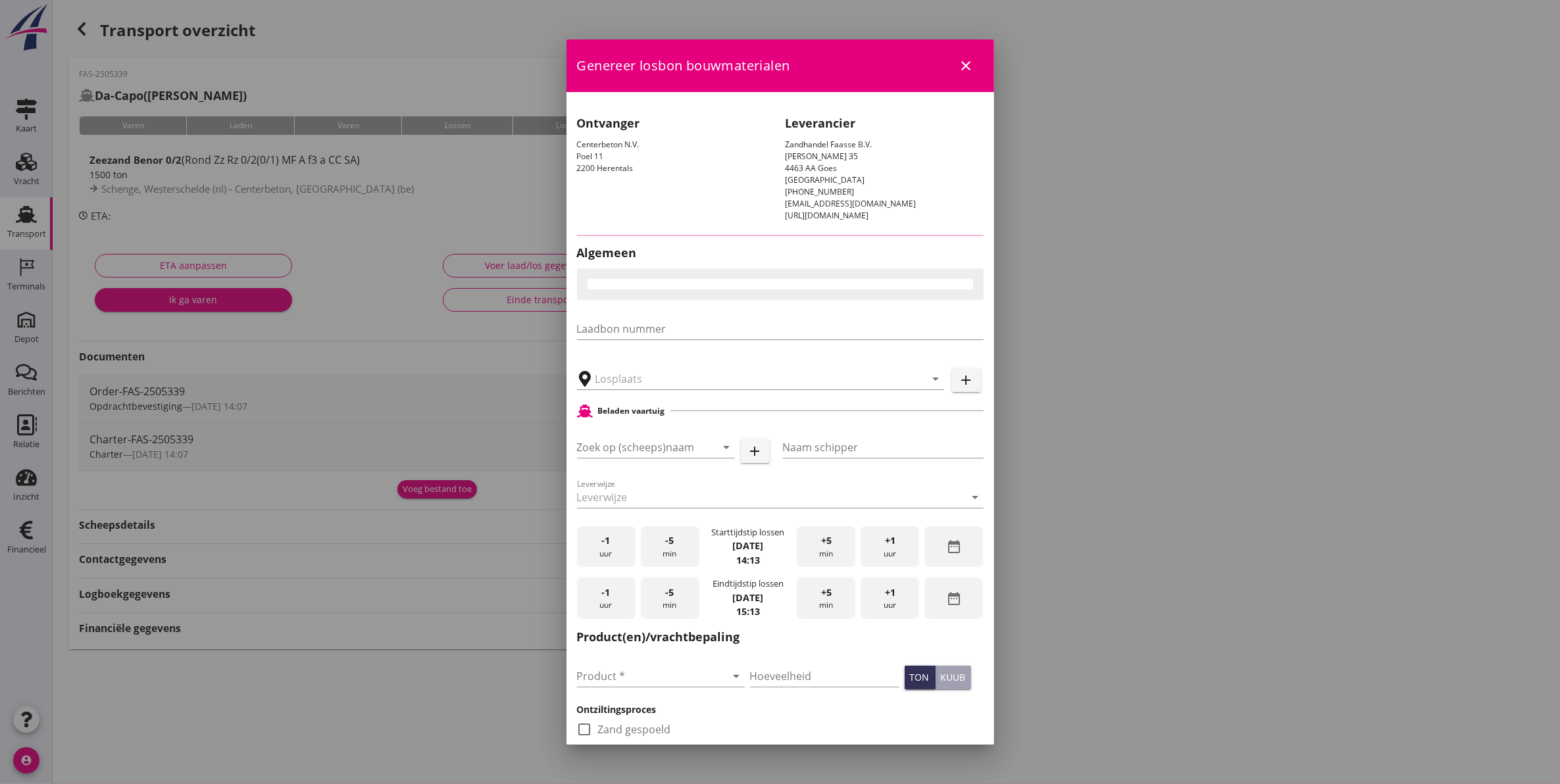
type input "Centerbeton, [GEOGRAPHIC_DATA]"
type input "Da-Capo"
type input "[PERSON_NAME]"
type input "Zeezand Benor 0/2 (6120)"
checkbox input "true"
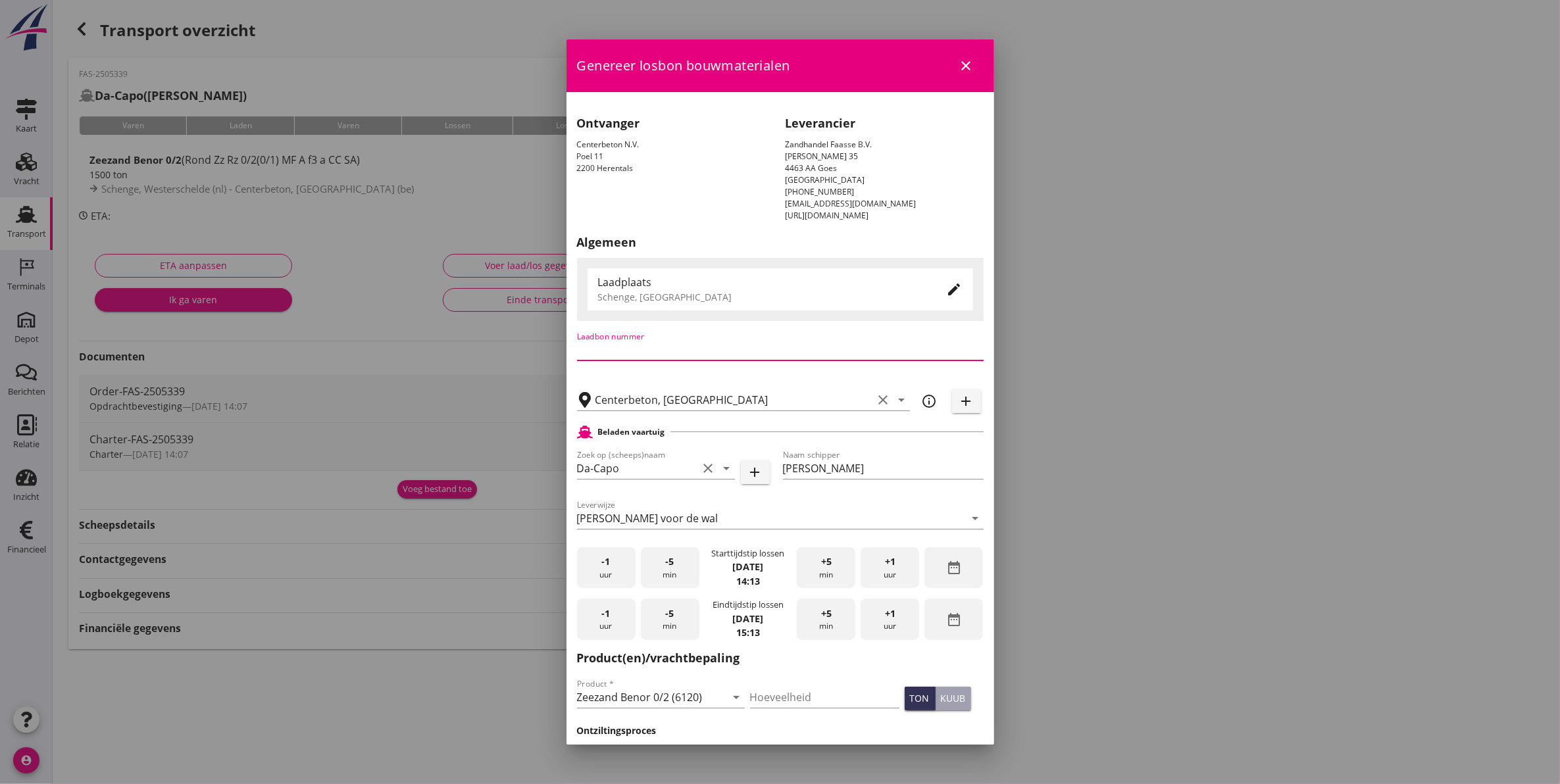
click at [670, 353] on input "Laadbon nummer" at bounding box center [780, 349] width 407 height 21
click at [769, 406] on input "Centerbeton, [GEOGRAPHIC_DATA]" at bounding box center [734, 400] width 277 height 21
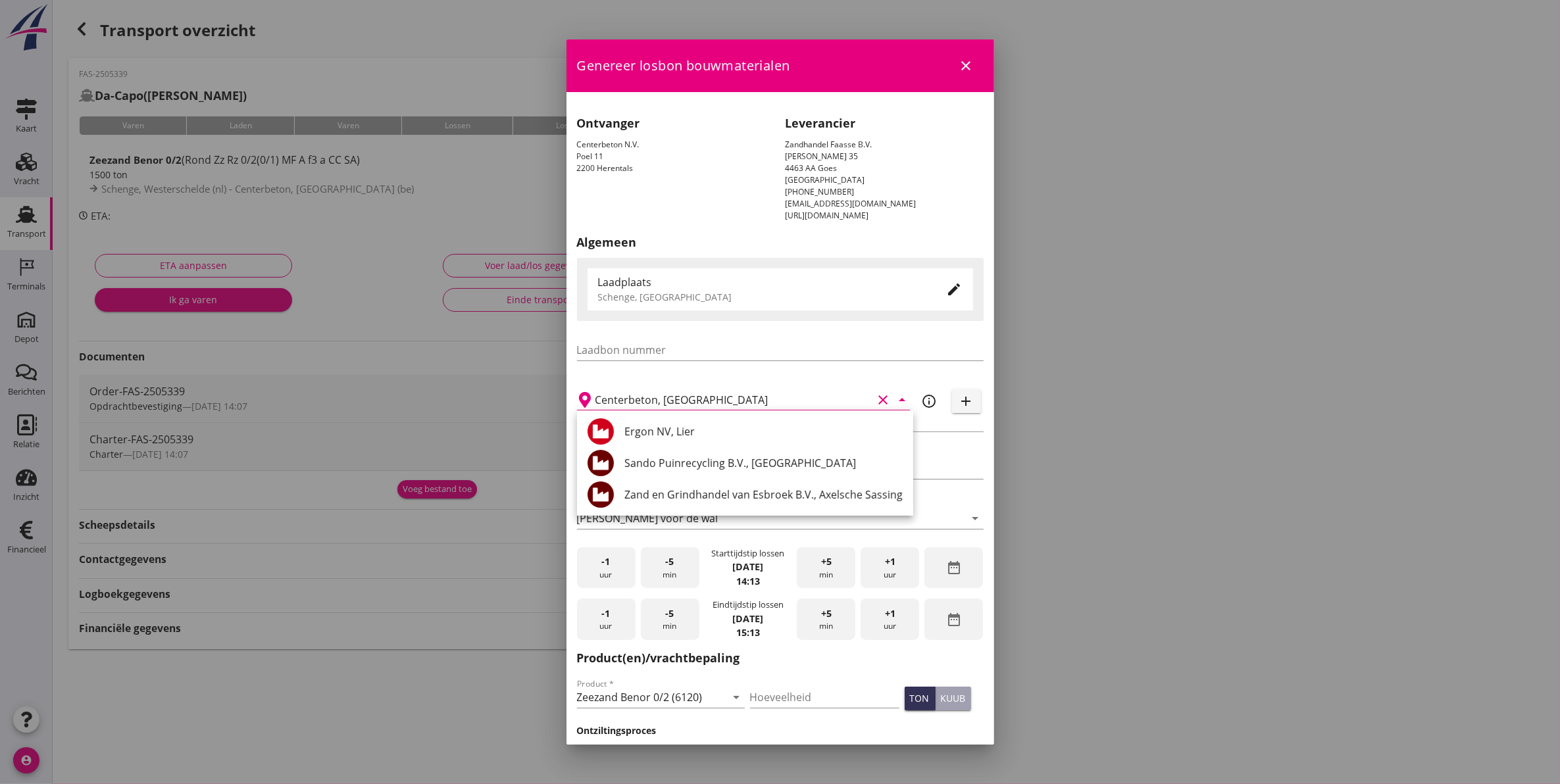
click at [761, 373] on div "Laadbon nummer" at bounding box center [780, 351] width 412 height 50
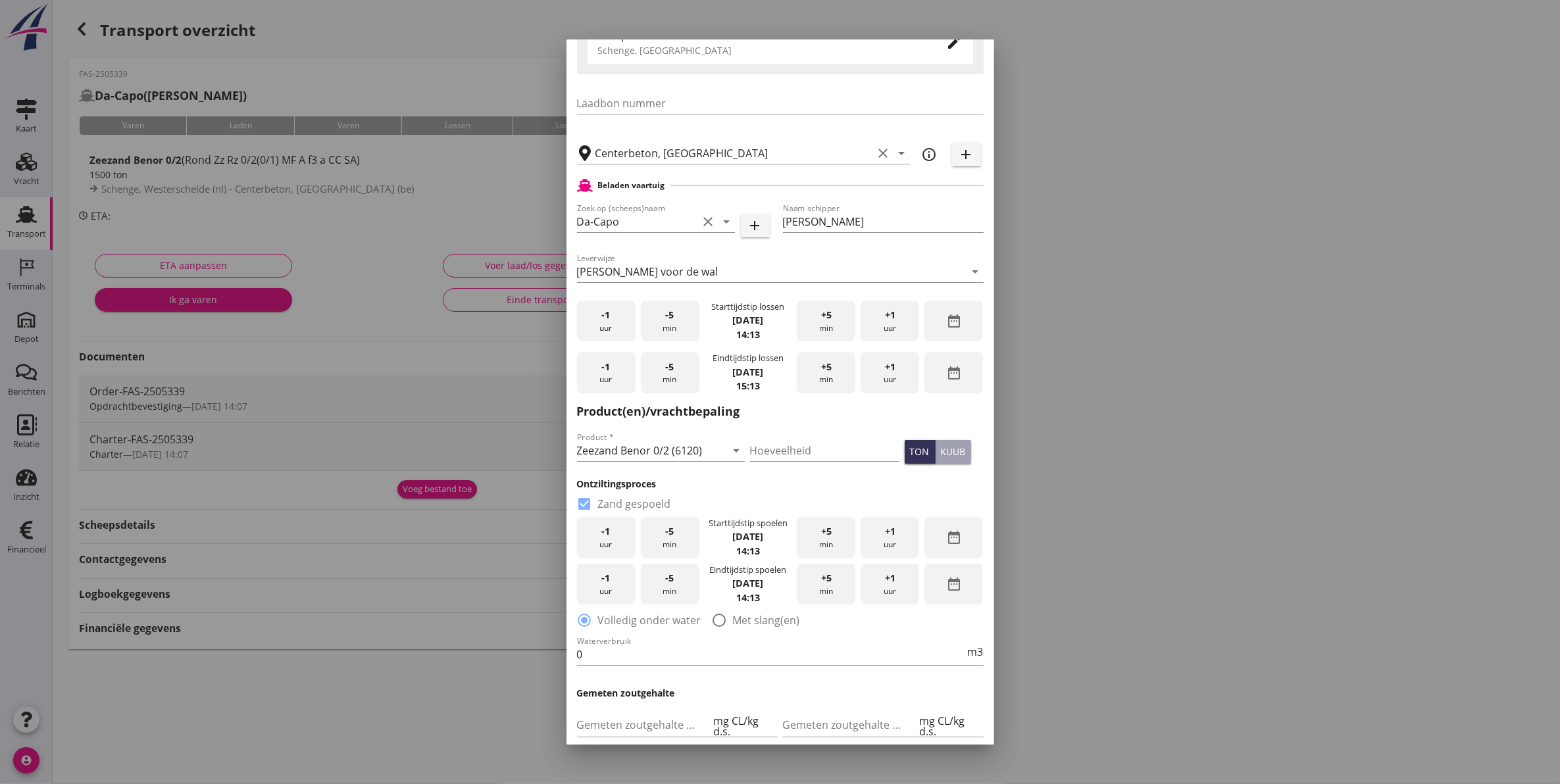
scroll to position [165, 0]
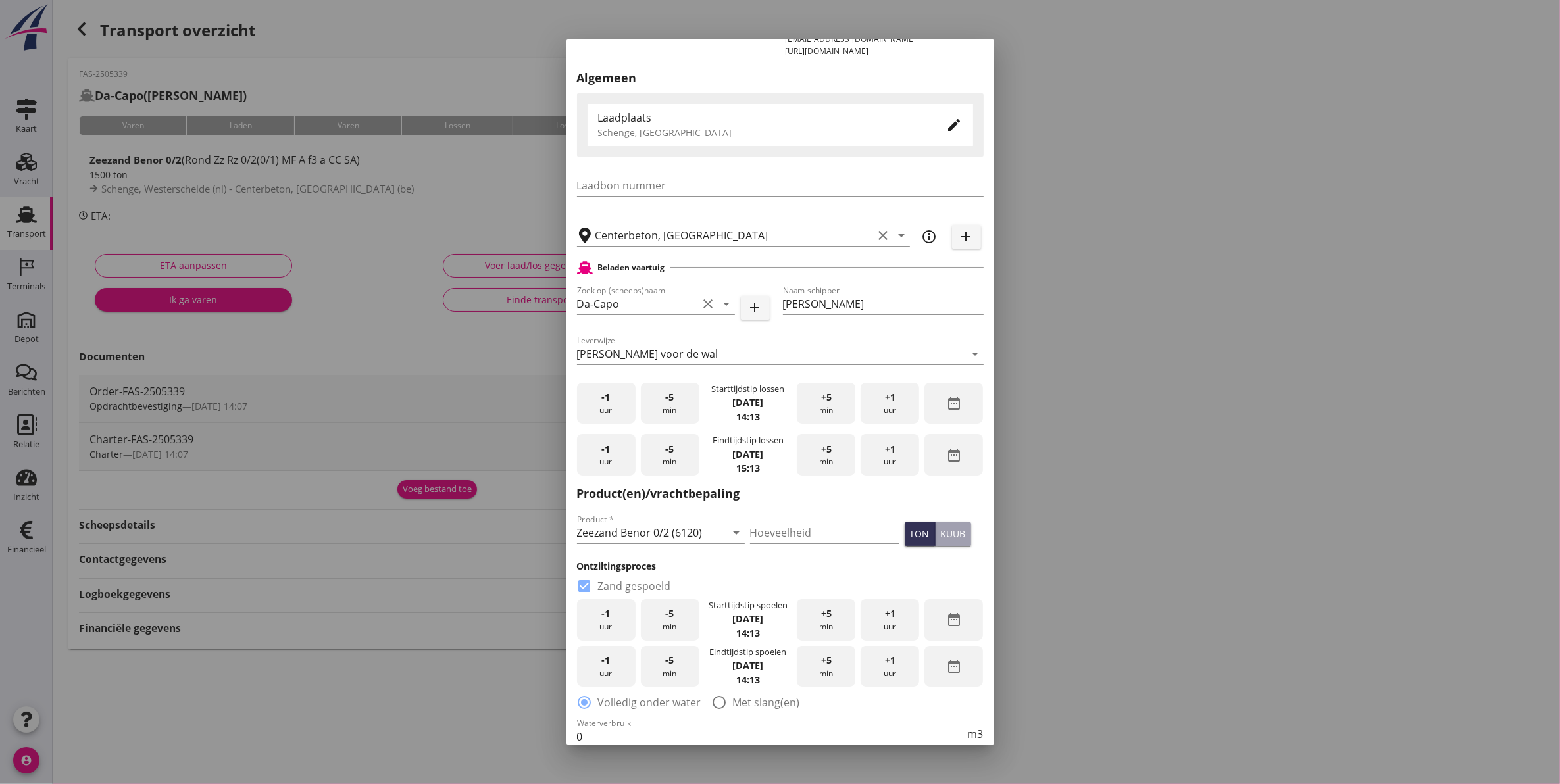
click at [946, 400] on icon "date_range" at bounding box center [954, 403] width 16 height 16
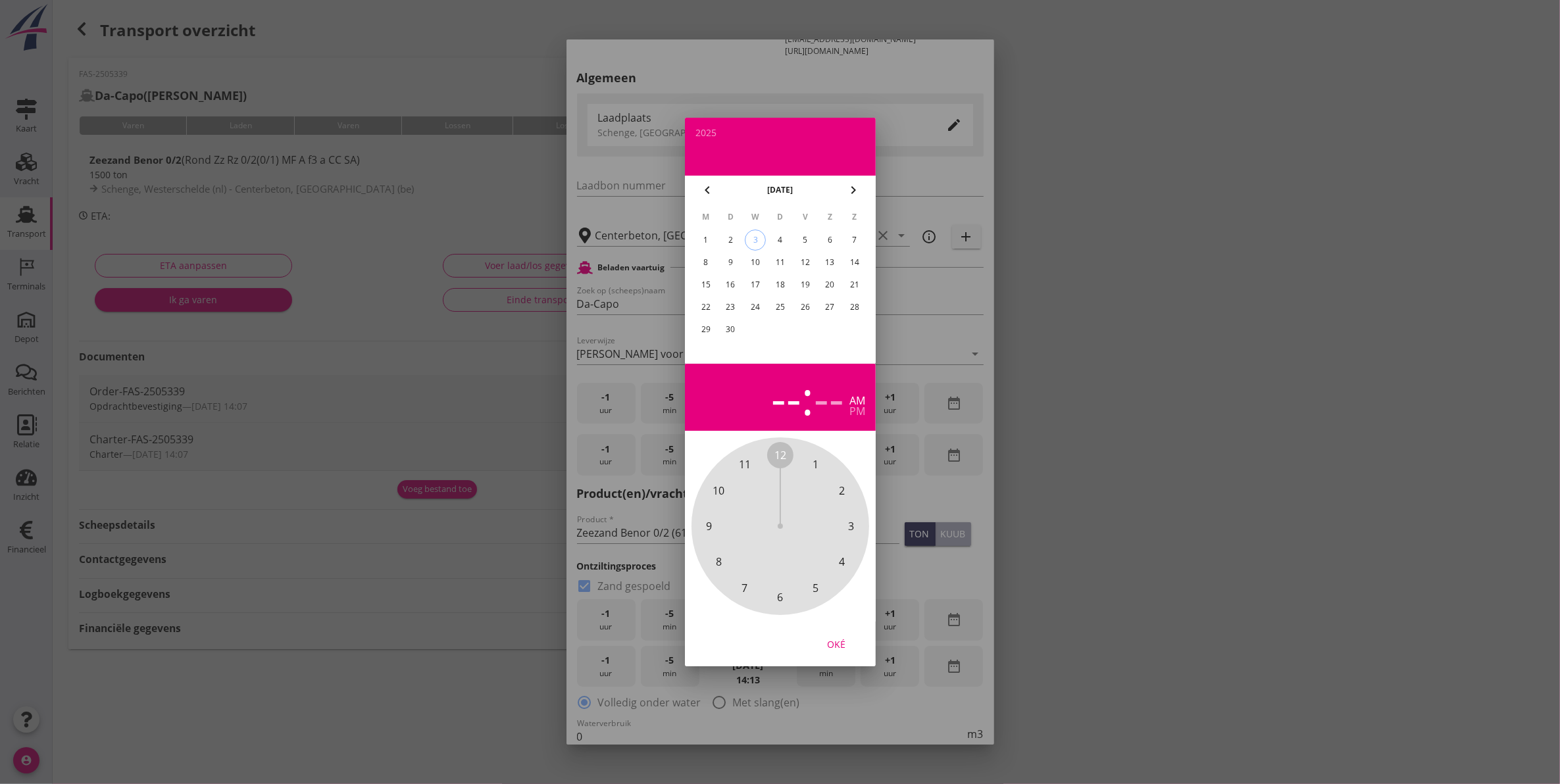
click at [806, 242] on div "5" at bounding box center [804, 239] width 21 height 21
drag, startPoint x: 780, startPoint y: 462, endPoint x: 748, endPoint y: 593, distance: 134.9
click at [748, 593] on div "12 1 2 3 4 5 6 7 8 9 10 11" at bounding box center [780, 526] width 142 height 142
click at [782, 453] on span "00" at bounding box center [780, 456] width 12 height 16
click at [839, 652] on button "Oké" at bounding box center [836, 644] width 58 height 24
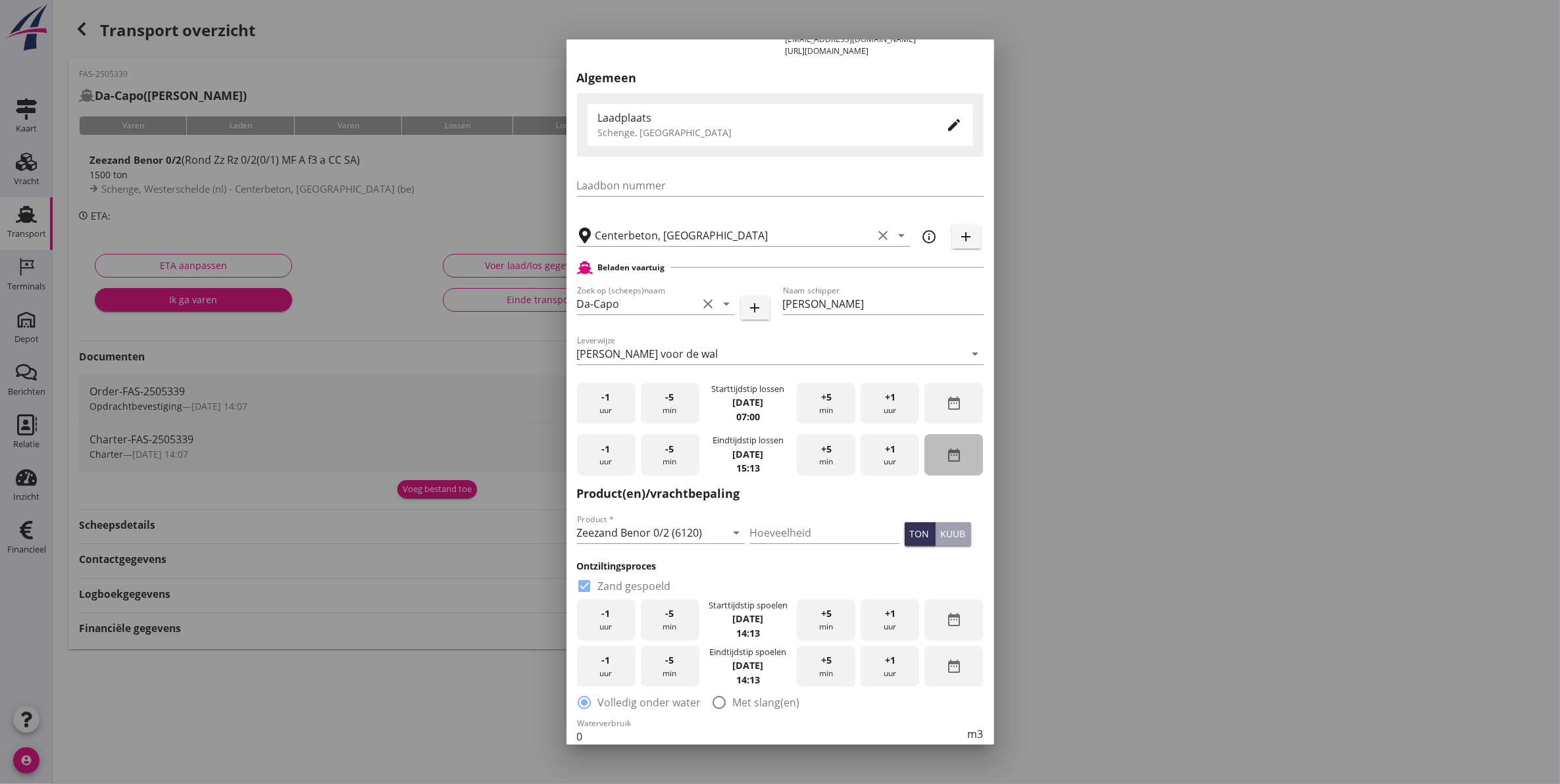
click at [946, 453] on icon "date_range" at bounding box center [954, 456] width 16 height 16
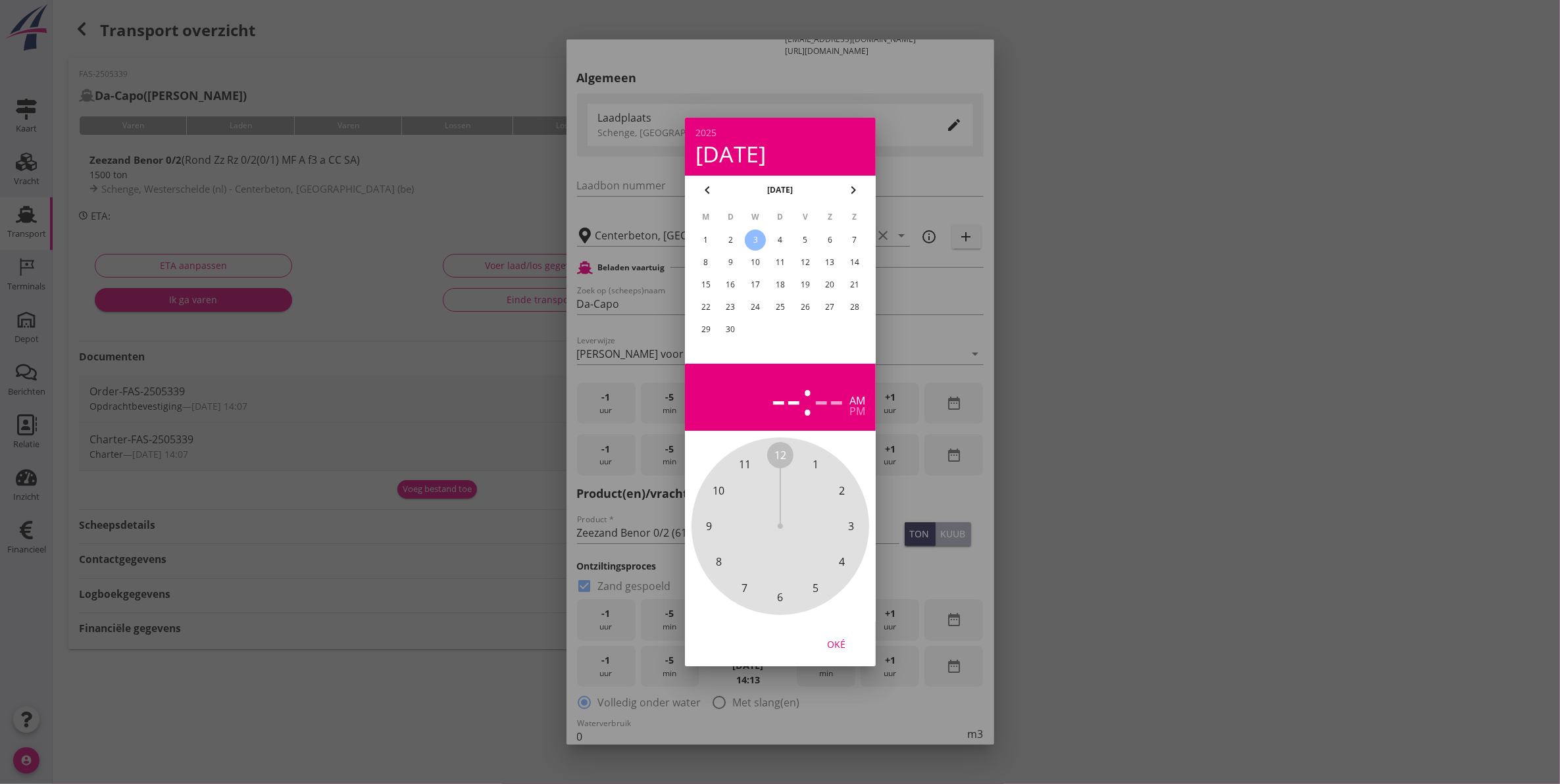
click at [804, 235] on div "5" at bounding box center [804, 239] width 21 height 21
drag, startPoint x: 783, startPoint y: 457, endPoint x: 732, endPoint y: 502, distance: 68.0
click at [783, 411] on div "5" at bounding box center [788, 397] width 26 height 46
click at [717, 482] on span "10" at bounding box center [718, 491] width 26 height 26
click at [780, 448] on span "00" at bounding box center [780, 456] width 12 height 16
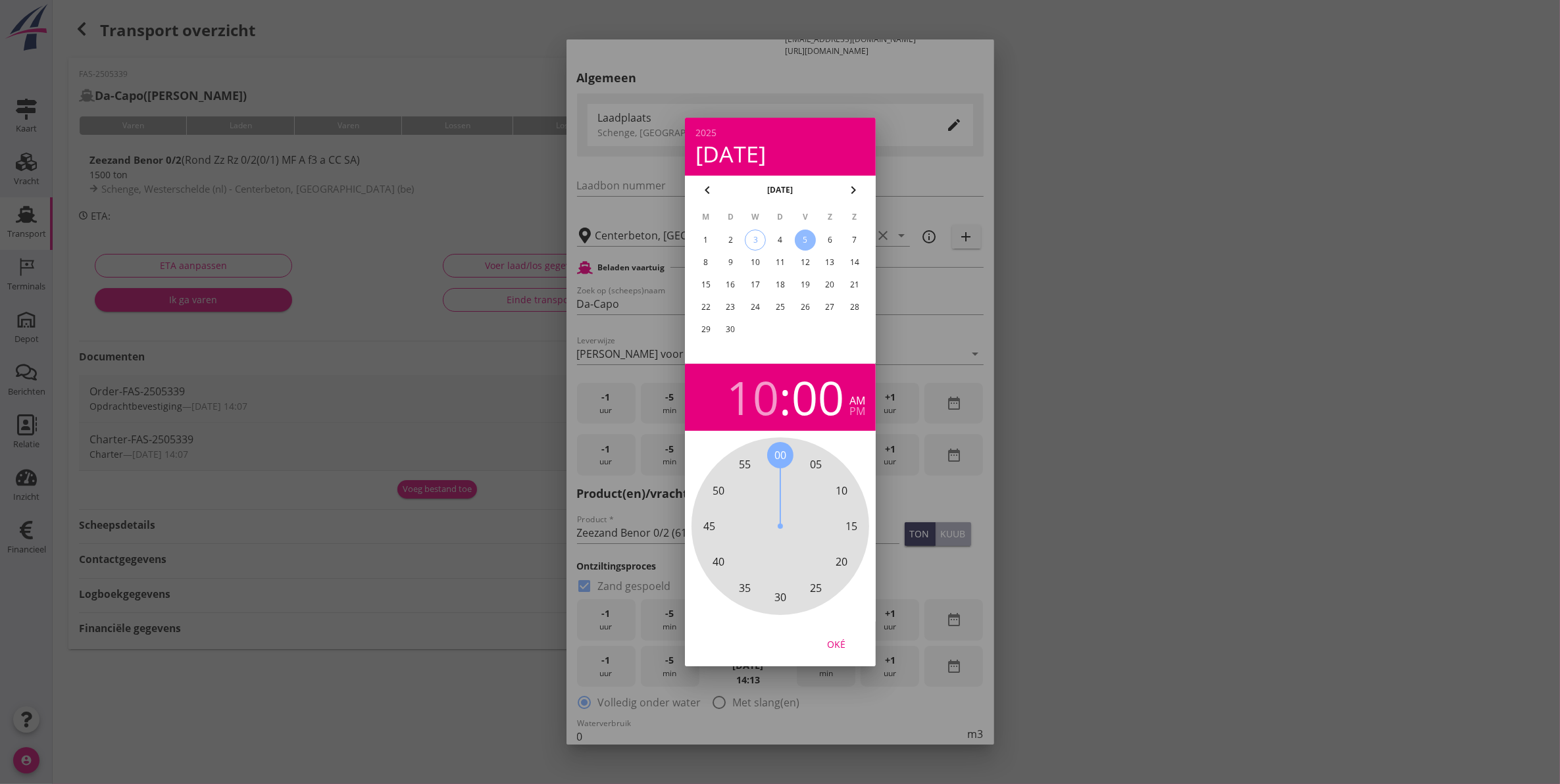
click at [836, 638] on div "Oké" at bounding box center [836, 644] width 37 height 14
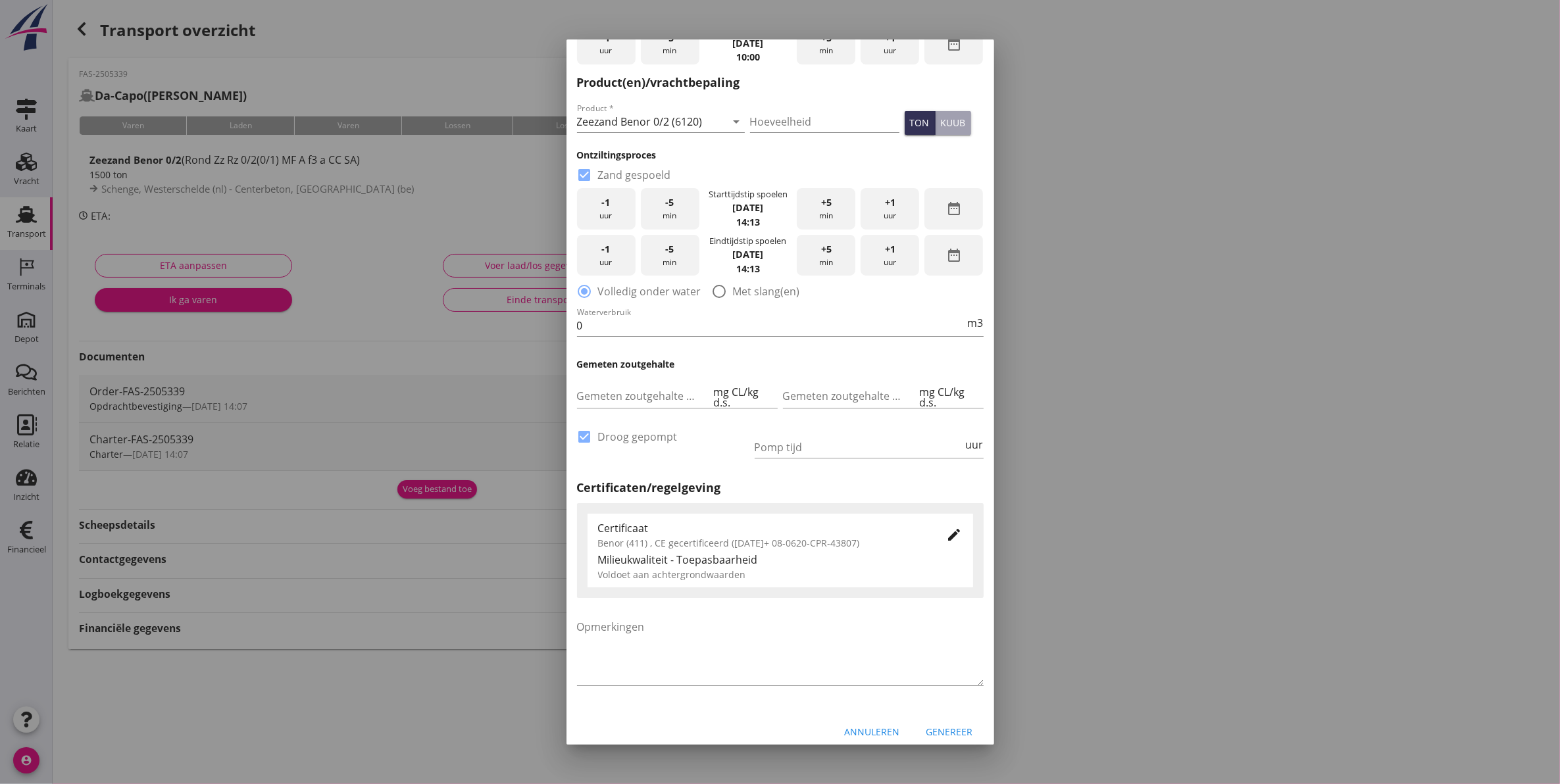
scroll to position [585, 0]
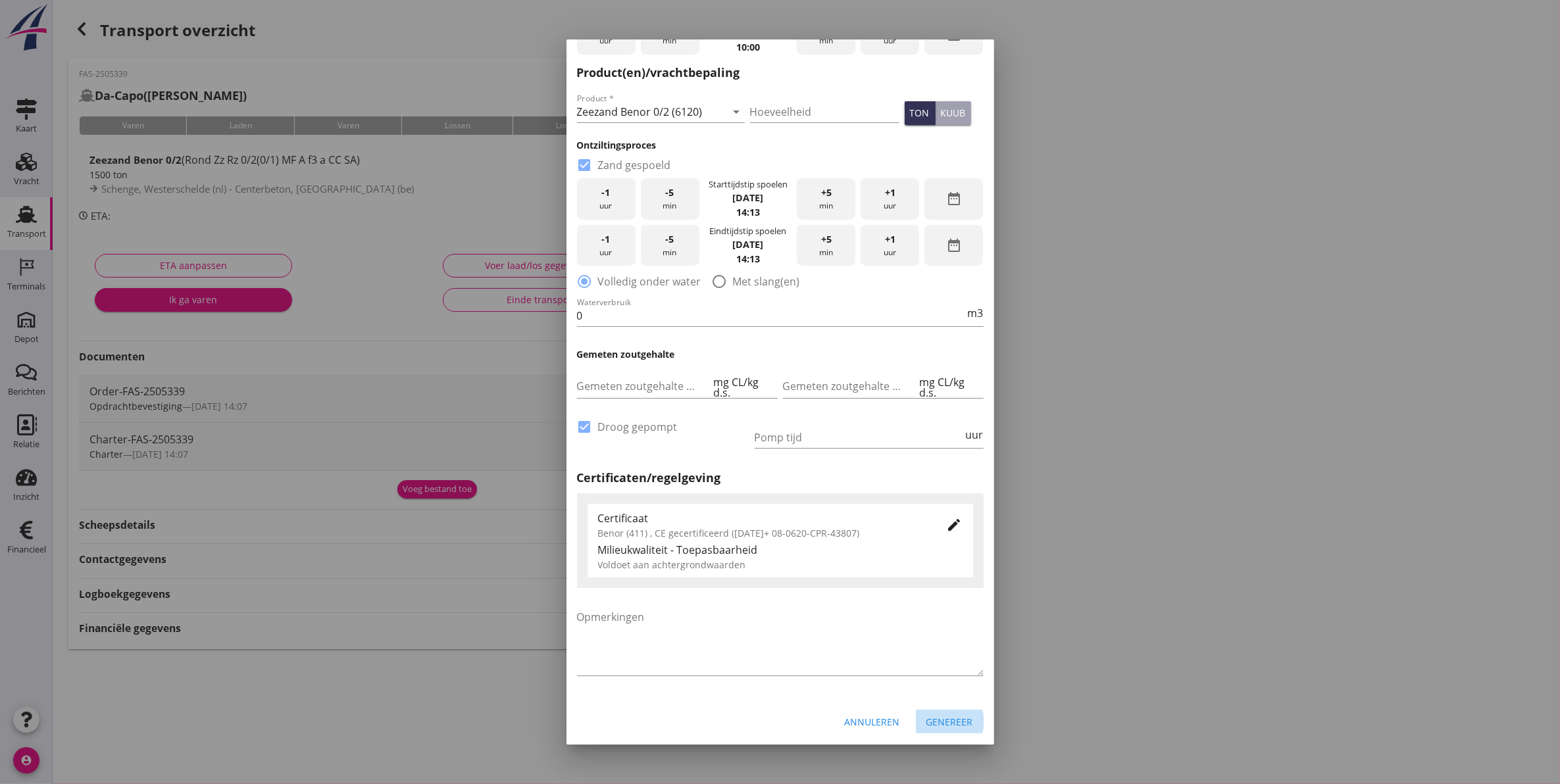
click at [935, 728] on div "Genereer" at bounding box center [949, 721] width 47 height 14
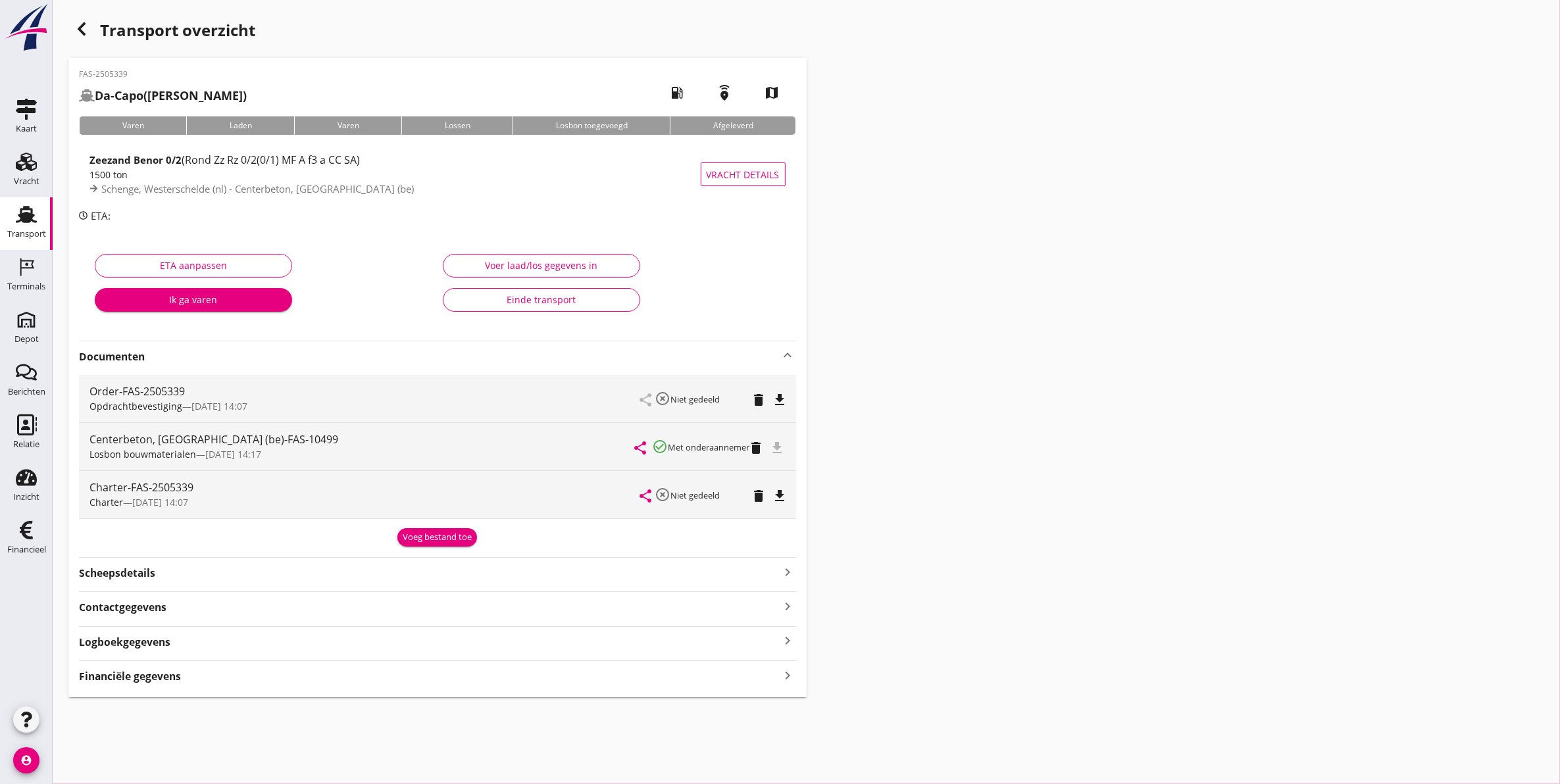
click at [705, 446] on small "Met onderaannemer" at bounding box center [709, 447] width 82 height 12
click at [780, 448] on div "file_download" at bounding box center [779, 447] width 13 height 16
click at [908, 431] on div "Transport overzicht FAS-2505339 Da-Capo (C. van der Hoff) local_gas_station eme…" at bounding box center [806, 357] width 1508 height 713
click at [780, 446] on div "file_download" at bounding box center [779, 447] width 13 height 16
click at [637, 446] on icon "share" at bounding box center [641, 448] width 16 height 16
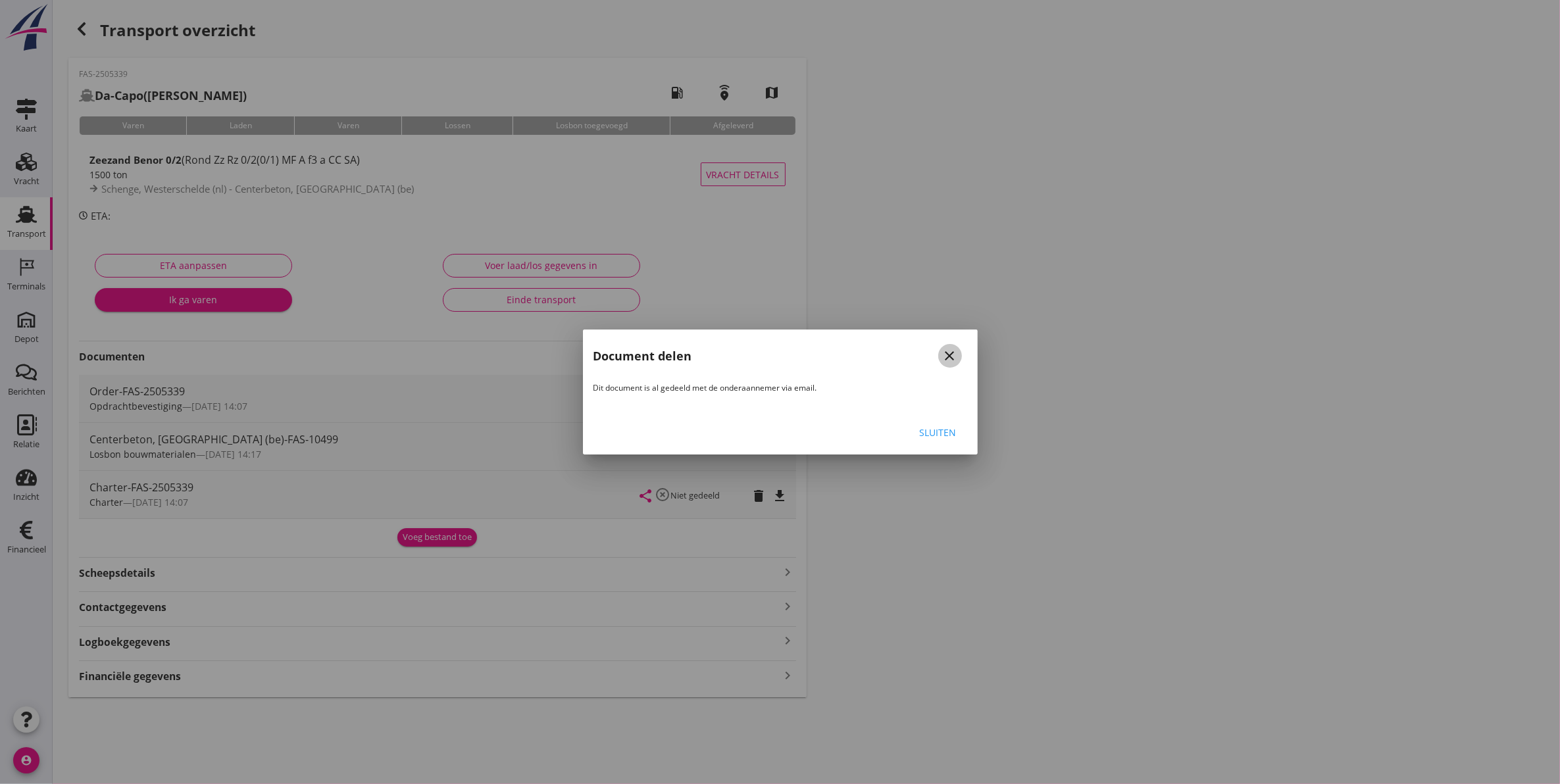
click at [951, 354] on icon "close" at bounding box center [950, 356] width 16 height 16
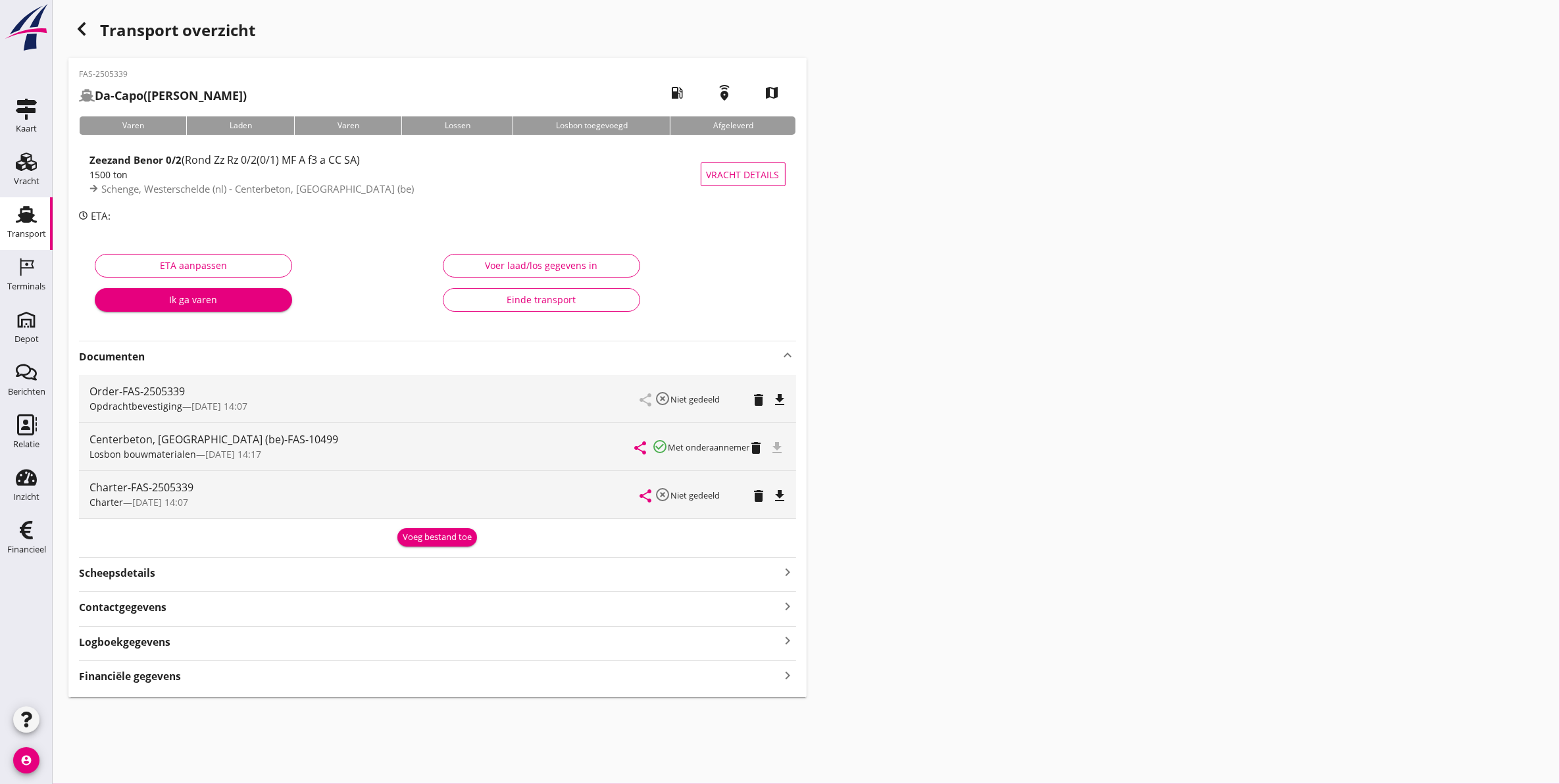
click at [788, 448] on div "Centerbeton, Herentals (be)-FAS-10499 Losbon bouwmaterialen — 03/09 14:17 share…" at bounding box center [437, 446] width 717 height 47
click at [297, 440] on div "Centerbeton, Herentals (be)-FAS-10499" at bounding box center [363, 440] width 546 height 16
click at [245, 441] on div "Centerbeton, Herentals (be)-FAS-10499" at bounding box center [363, 440] width 546 height 16
drag, startPoint x: 195, startPoint y: 446, endPoint x: 161, endPoint y: 449, distance: 34.1
click at [161, 449] on div "Centerbeton, Herentals (be)-FAS-10499 Losbon bouwmaterialen — 03/09 14:17" at bounding box center [363, 446] width 546 height 47
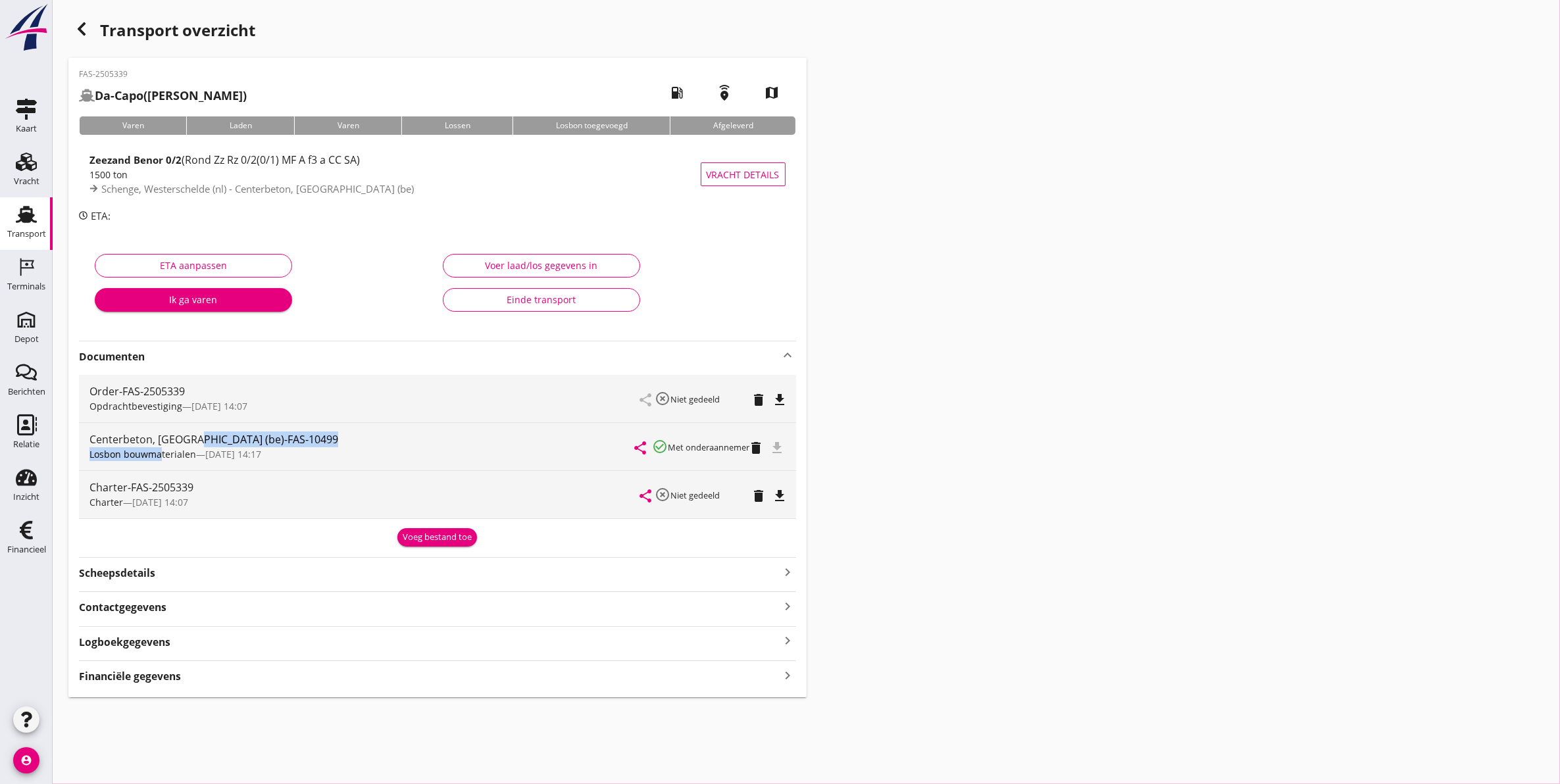
drag, startPoint x: 161, startPoint y: 449, endPoint x: 284, endPoint y: 445, distance: 123.1
click at [284, 445] on div "Centerbeton, Herentals (be)-FAS-10499" at bounding box center [363, 440] width 546 height 16
click at [780, 436] on div "share check_circle_outline Met onderaannemer delete file_download" at bounding box center [710, 446] width 150 height 47
click at [787, 347] on icon "keyboard_arrow_up" at bounding box center [788, 355] width 16 height 16
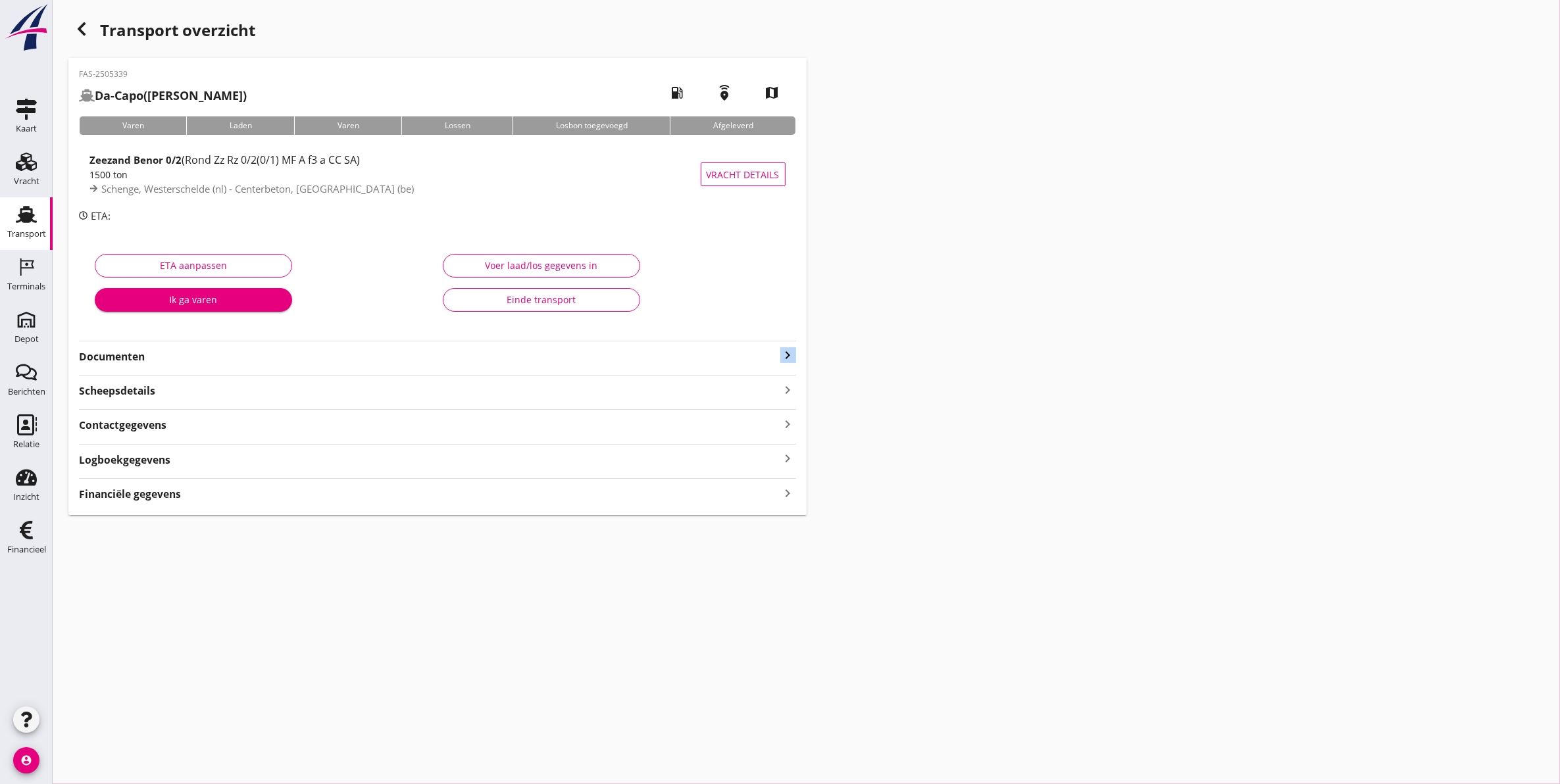
drag, startPoint x: 787, startPoint y: 346, endPoint x: 788, endPoint y: 356, distance: 10.0
click at [788, 347] on icon "keyboard_arrow_right" at bounding box center [788, 355] width 16 height 16
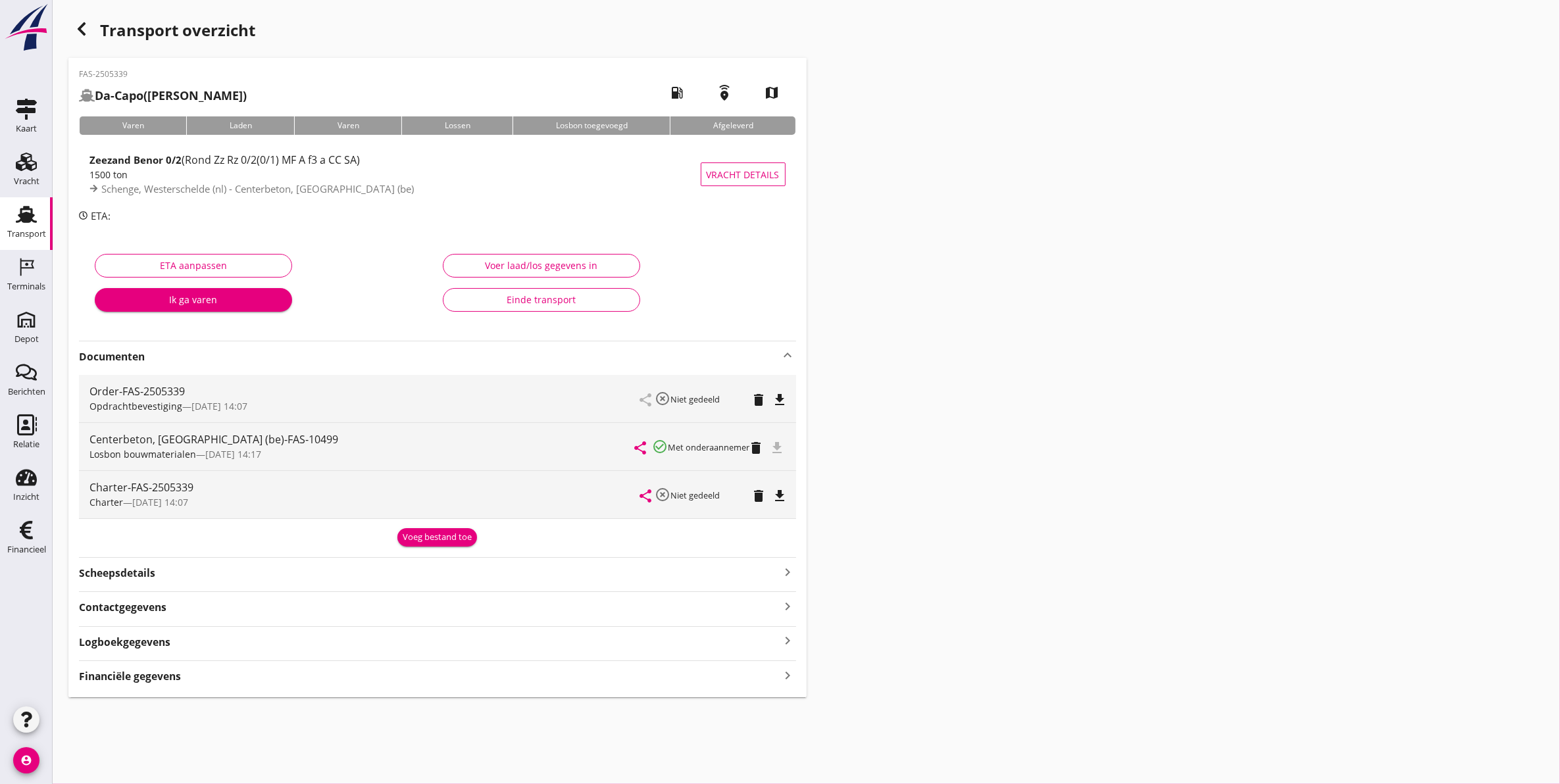
click at [785, 452] on div "Centerbeton, Herentals (be)-FAS-10499 Losbon bouwmaterialen — 03/09 14:17 share…" at bounding box center [437, 446] width 717 height 47
drag, startPoint x: 306, startPoint y: 445, endPoint x: 116, endPoint y: 453, distance: 190.2
click at [116, 453] on div "Centerbeton, Herentals (be)-FAS-10499 Losbon bouwmaterialen — 03/09 14:17" at bounding box center [363, 446] width 546 height 47
drag, startPoint x: 116, startPoint y: 453, endPoint x: 344, endPoint y: 426, distance: 229.6
click at [344, 426] on div "Centerbeton, Herentals (be)-FAS-10499 Losbon bouwmaterialen — 03/09 14:17" at bounding box center [363, 446] width 546 height 47
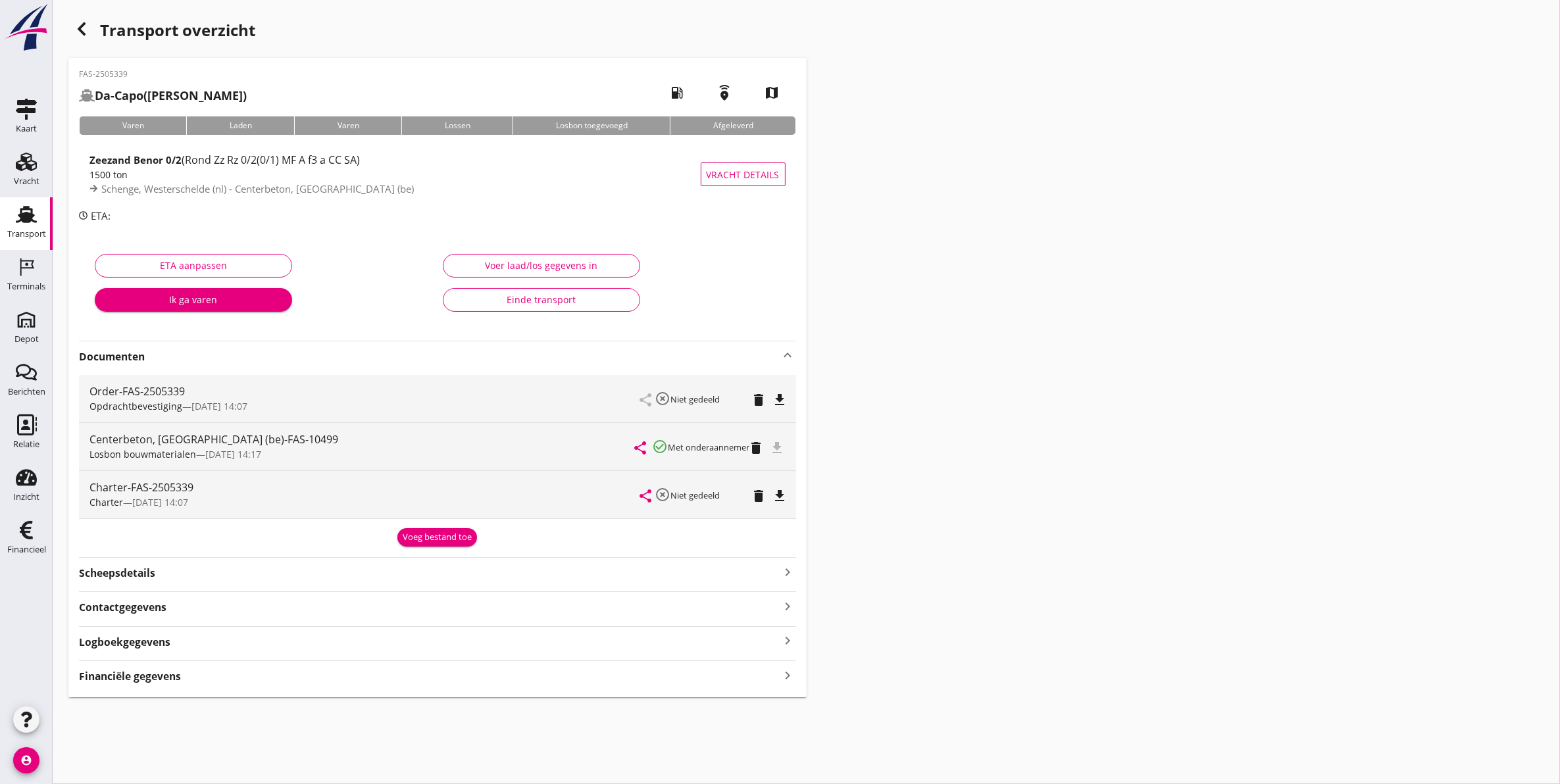
click at [784, 452] on div "file_download" at bounding box center [779, 447] width 13 height 16
click at [927, 439] on div "Transport overzicht FAS-2505339 Da-Capo (C. van der Hoff) local_gas_station eme…" at bounding box center [806, 357] width 1508 height 713
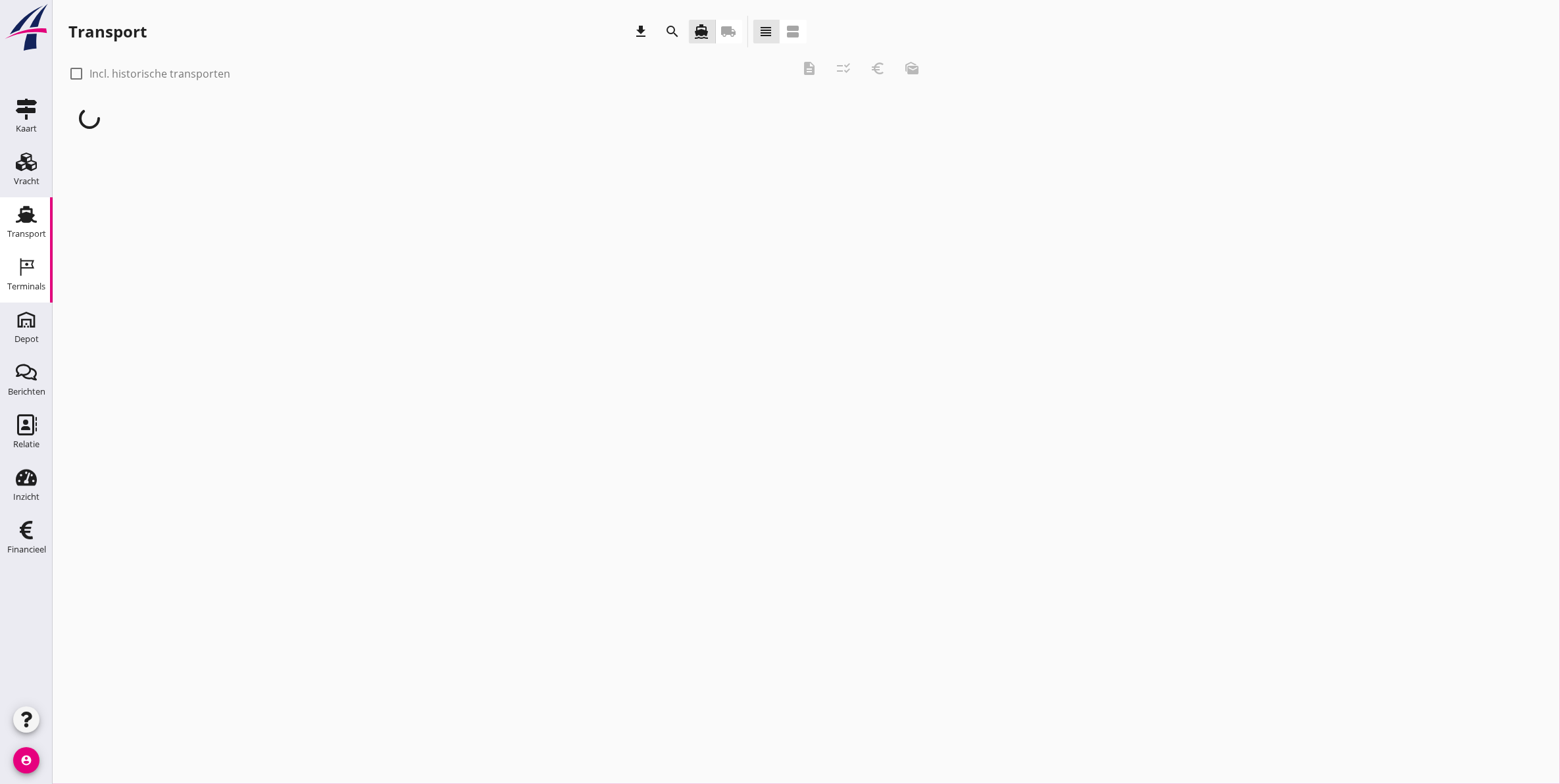
click at [30, 280] on div "Terminals" at bounding box center [26, 286] width 38 height 18
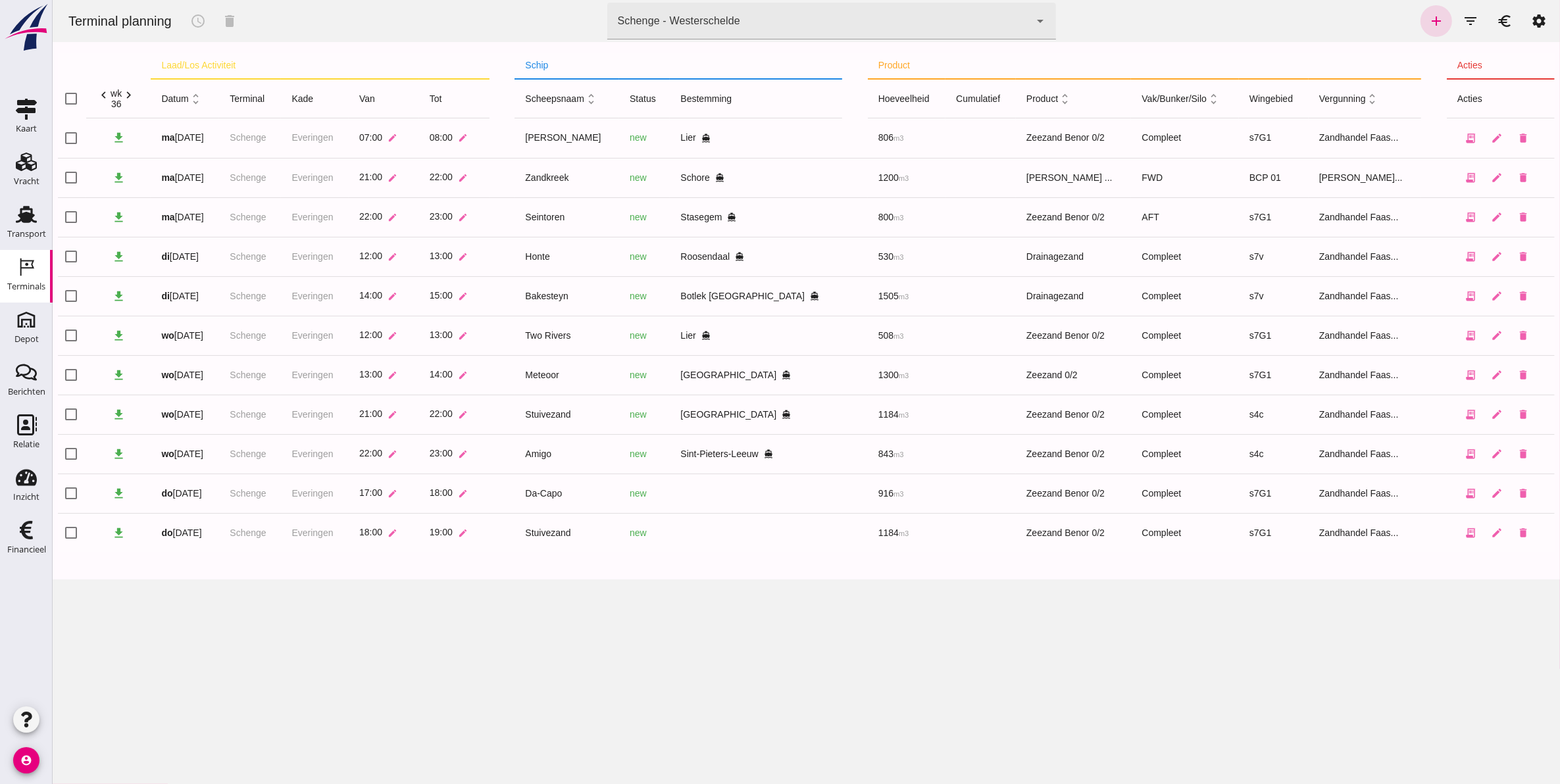
click at [754, 69] on th "schip" at bounding box center [678, 66] width 328 height 26
click at [571, 68] on th "schip" at bounding box center [678, 66] width 328 height 26
click at [560, 70] on th "schip" at bounding box center [678, 66] width 328 height 26
drag, startPoint x: 715, startPoint y: 491, endPoint x: 701, endPoint y: 501, distance: 17.2
click at [715, 491] on td at bounding box center [755, 494] width 173 height 39
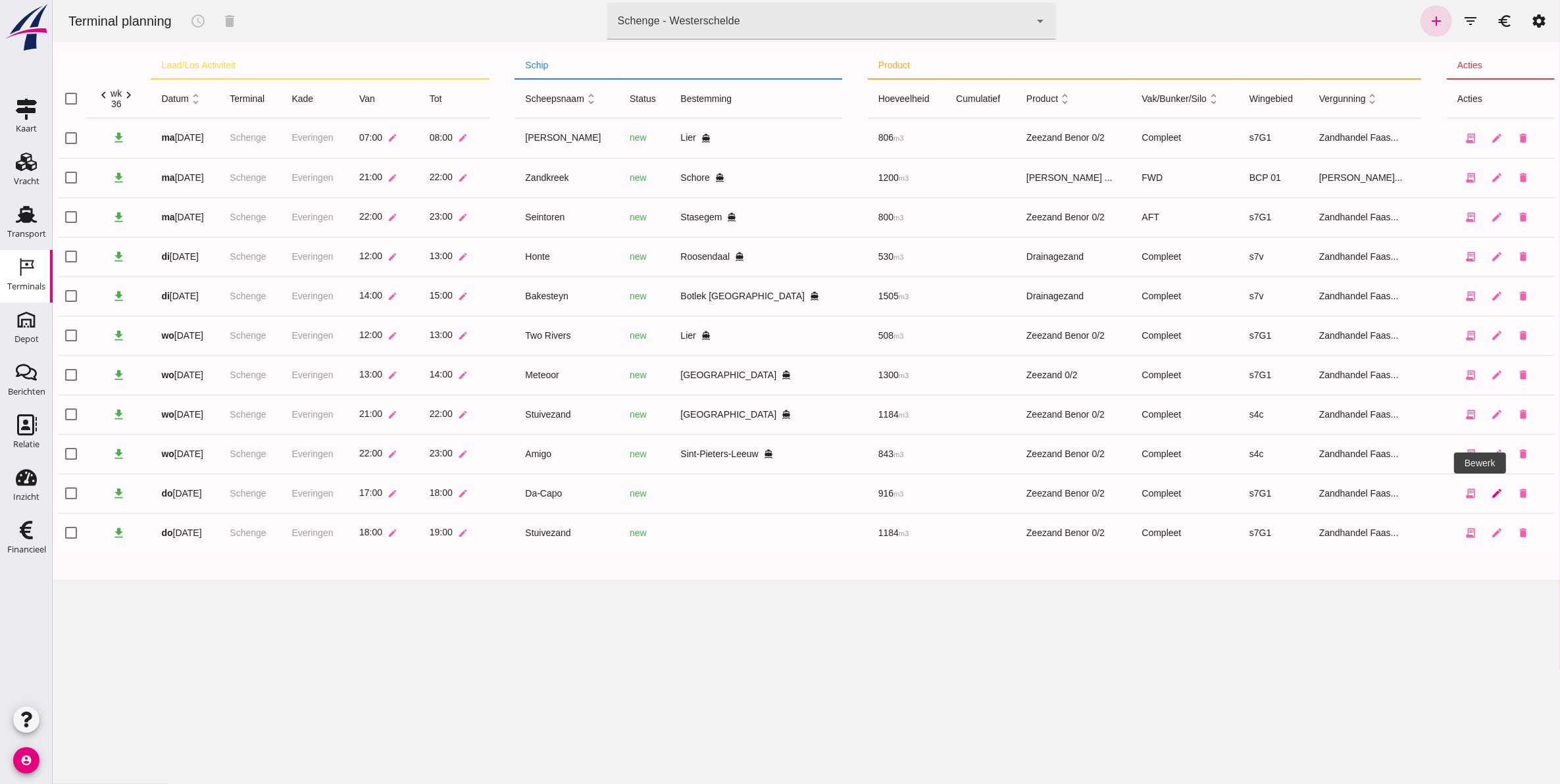
click at [1490, 494] on icon "edit" at bounding box center [1496, 494] width 12 height 12
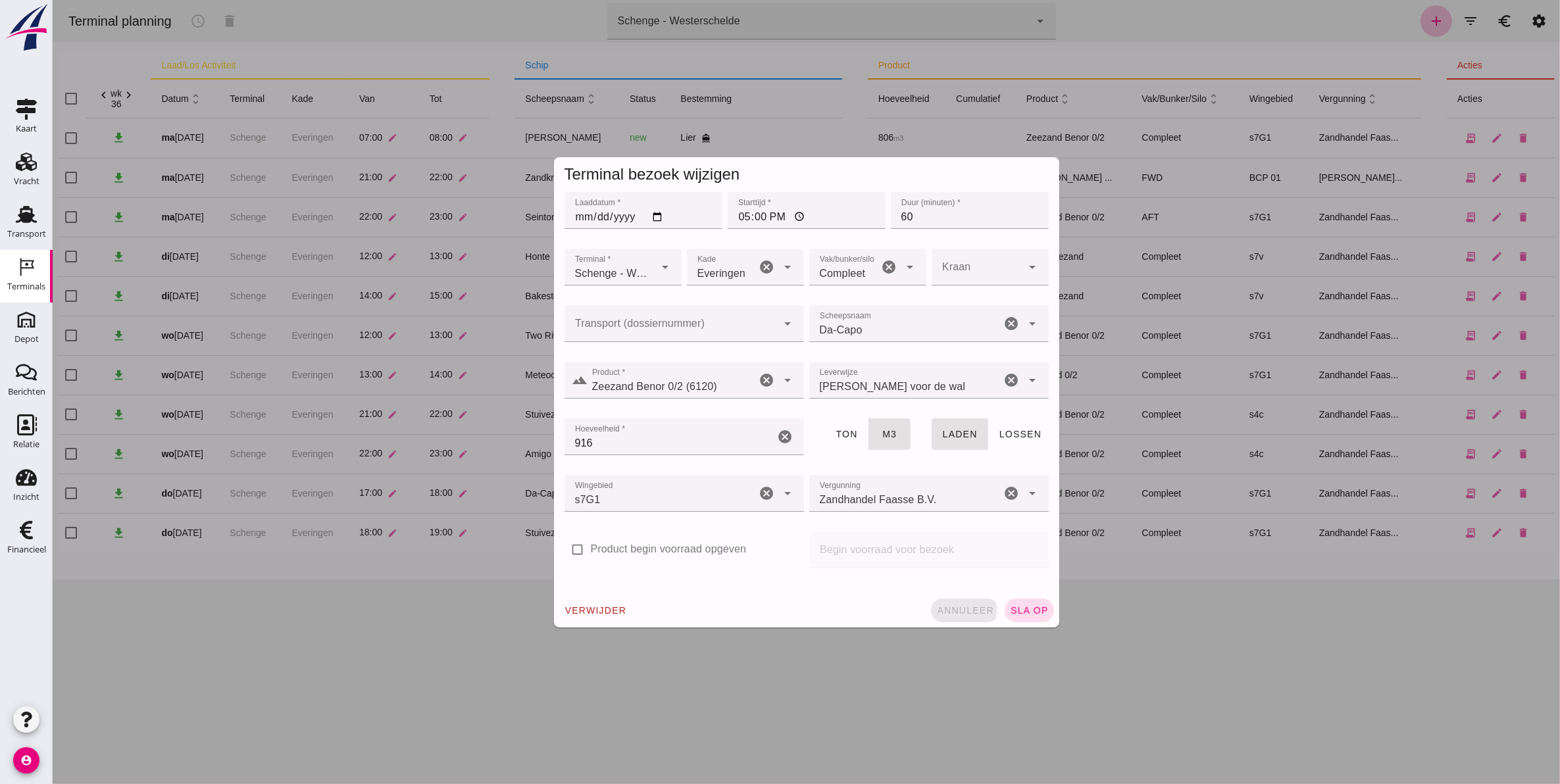
click span "annuleer"
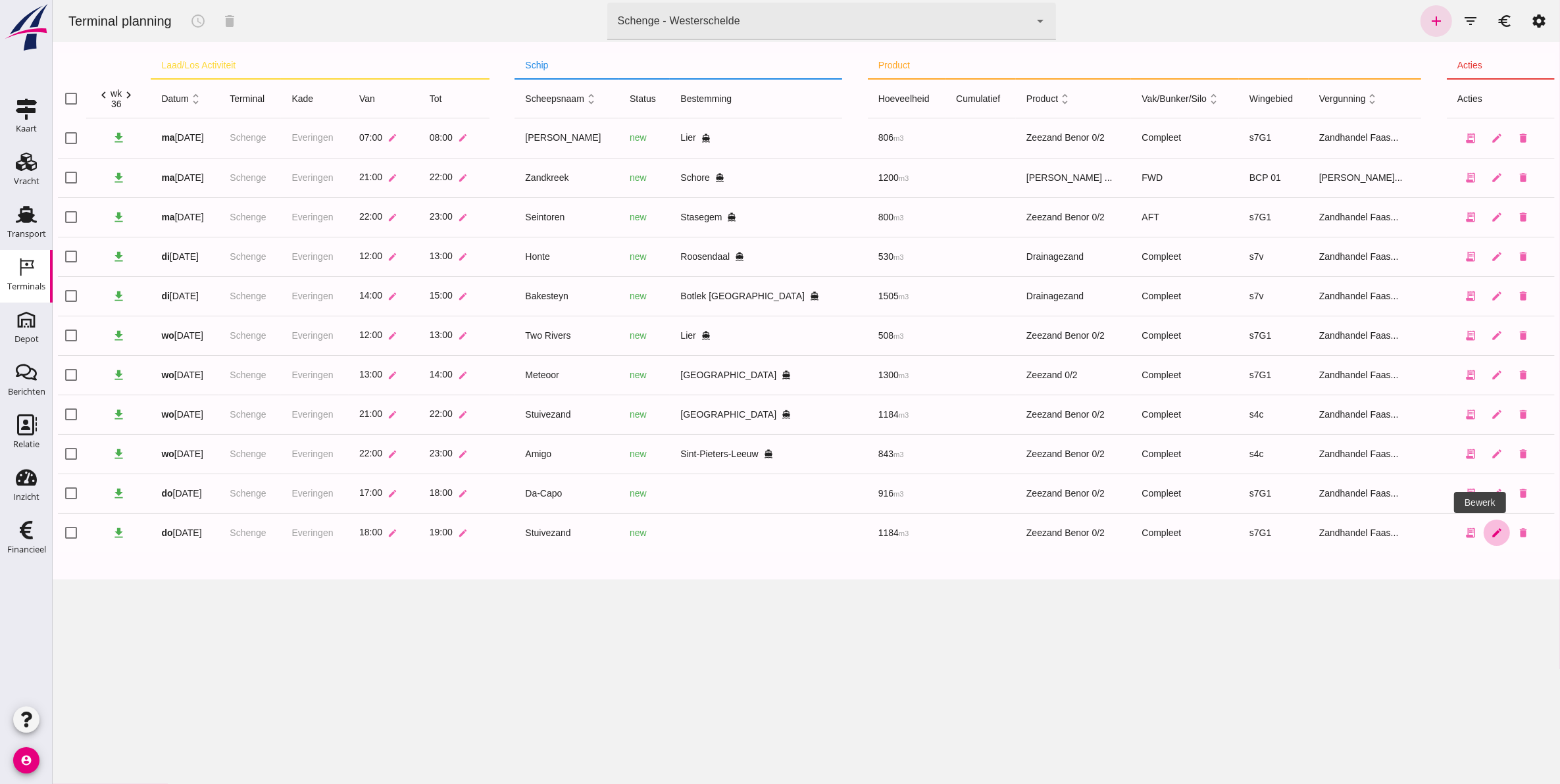
click at [1490, 534] on icon "edit" at bounding box center [1496, 533] width 12 height 12
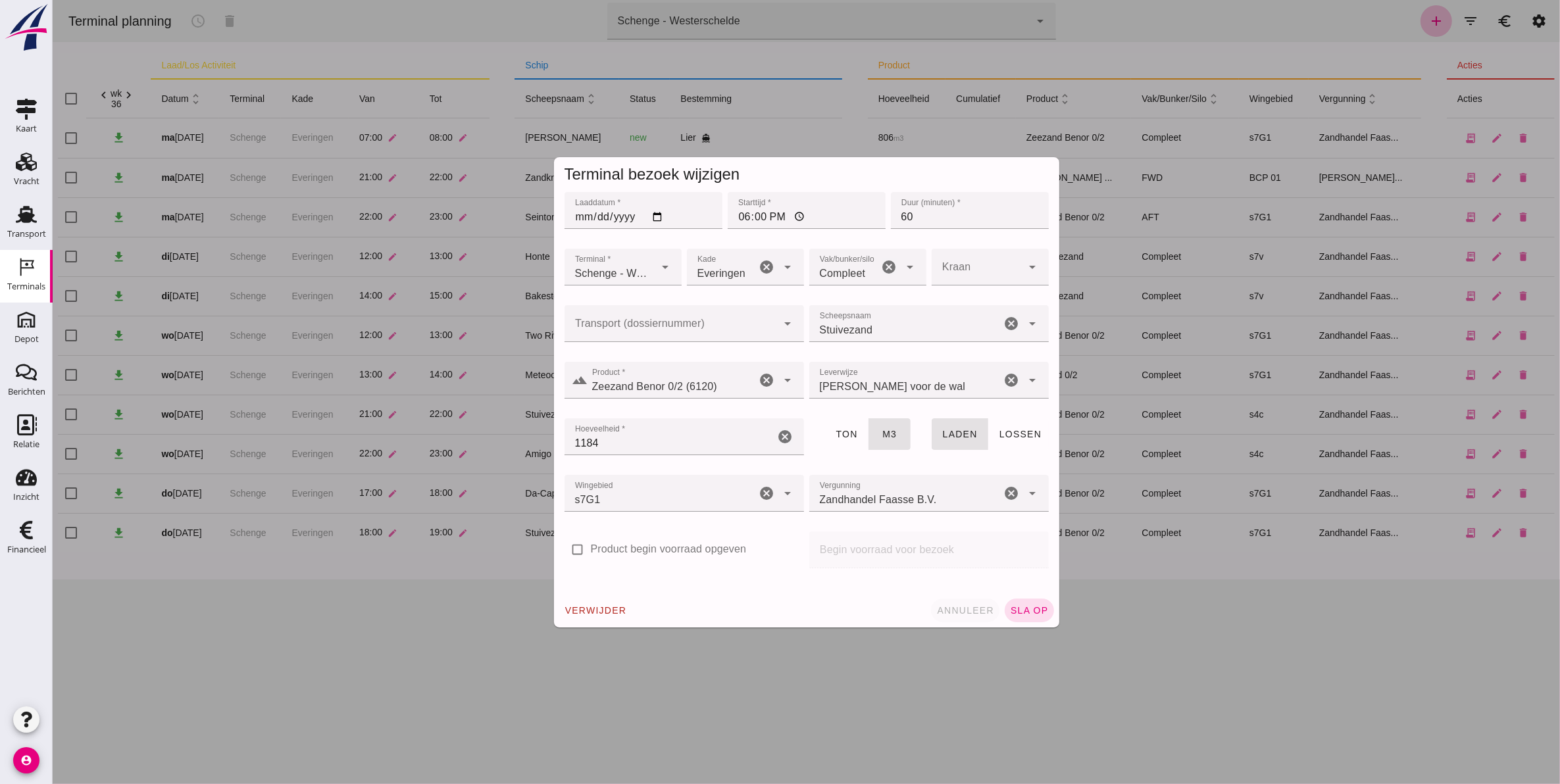
click span "annuleer"
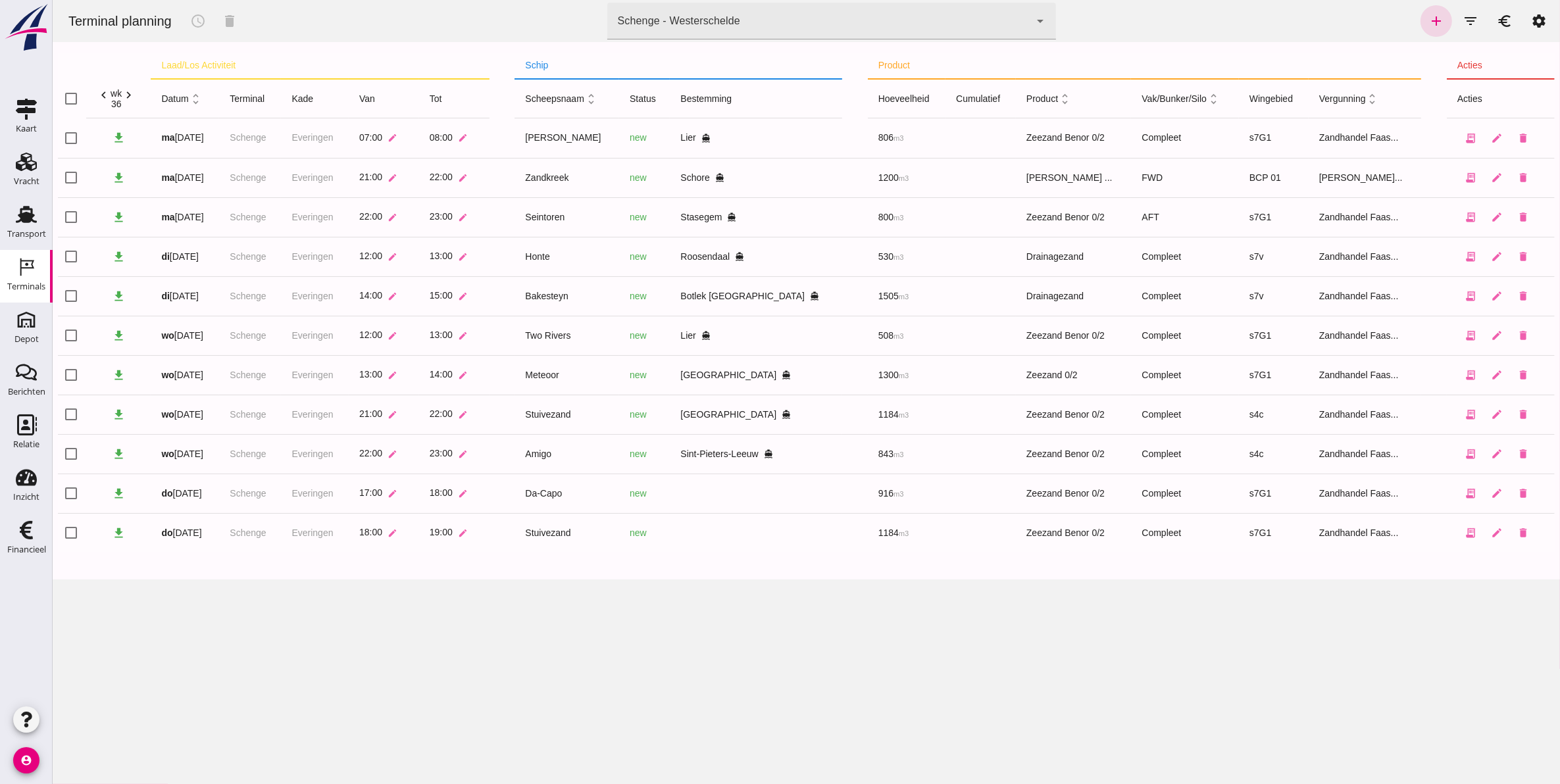
click at [605, 71] on th "schip" at bounding box center [678, 66] width 328 height 26
click at [592, 71] on th "schip" at bounding box center [678, 66] width 328 height 26
click div "Schenge - Westerschelde 9c876888-926f-4f5f-969d-c779b766b815"
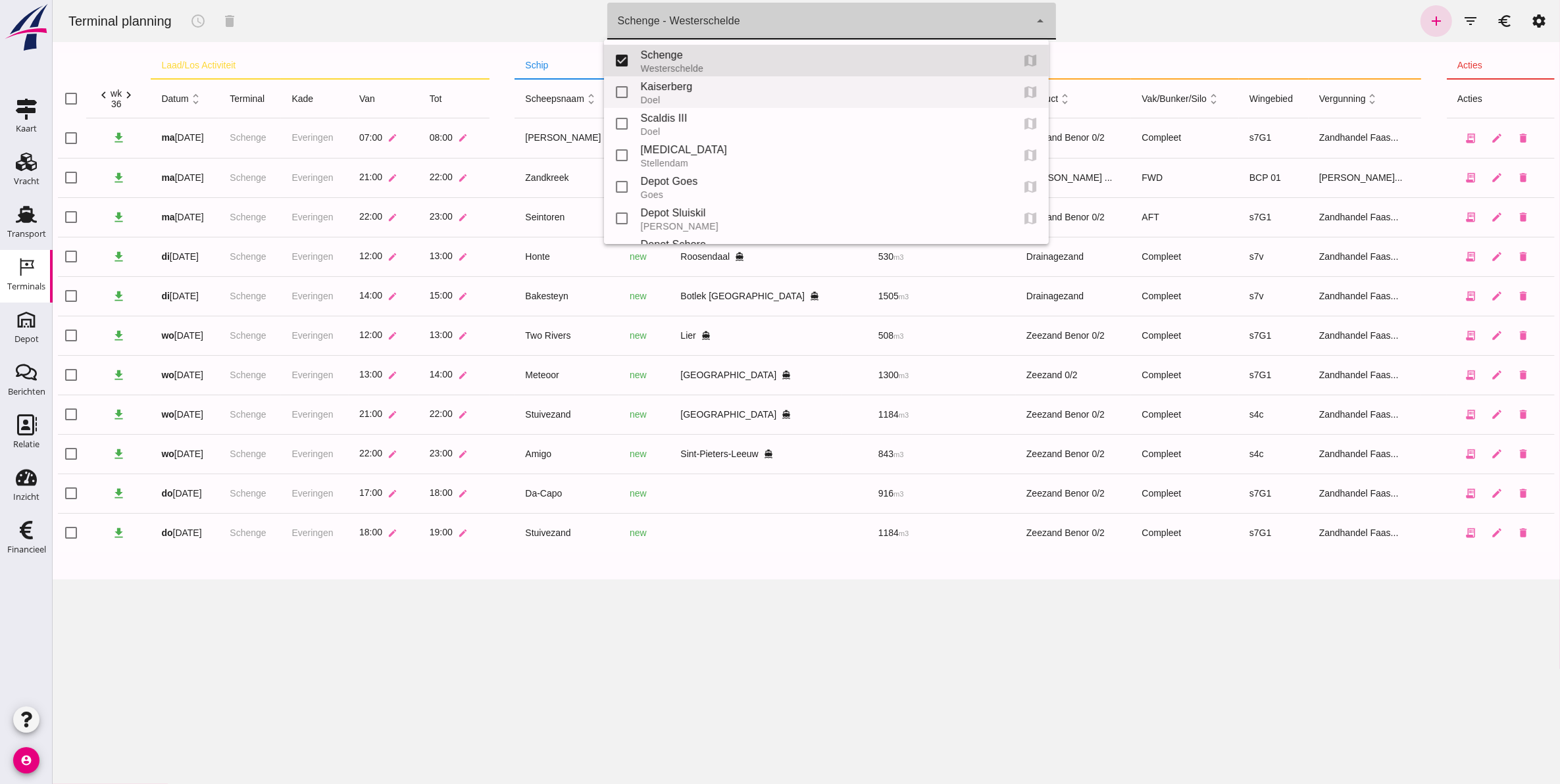
click at [796, 87] on div "Kaiserberg" at bounding box center [820, 87] width 361 height 16
type input "7f603609-51ae-4e75-986b-c9057e559465"
checkbox input "false"
checkbox input "true"
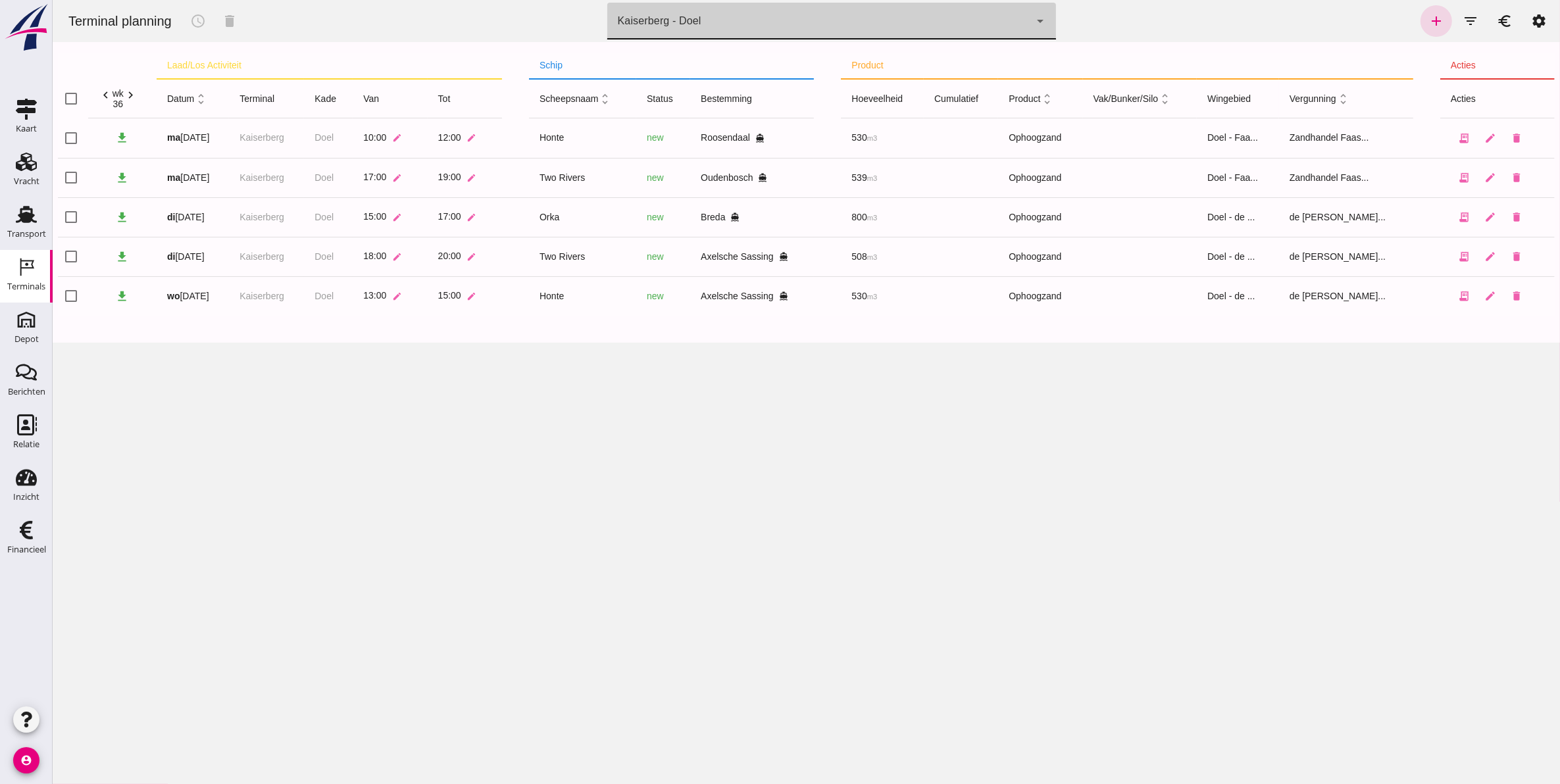
click div "Kaiserberg - Doel 7f603609-51ae-4e75-986b-c9057e559465"
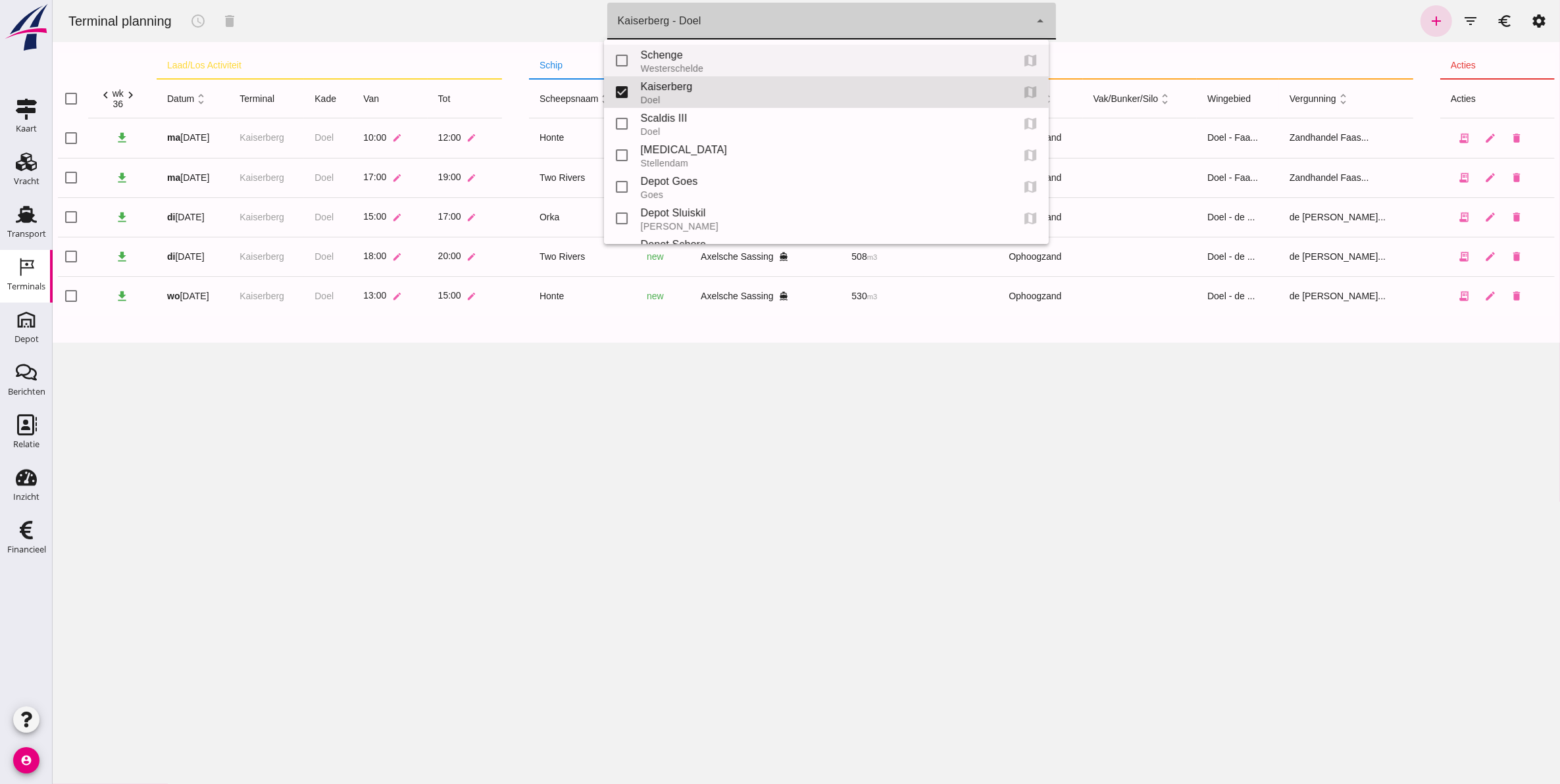
click at [684, 58] on div "Schenge" at bounding box center [820, 55] width 361 height 16
type input "9c876888-926f-4f5f-969d-c779b766b815"
checkbox input "true"
checkbox input "false"
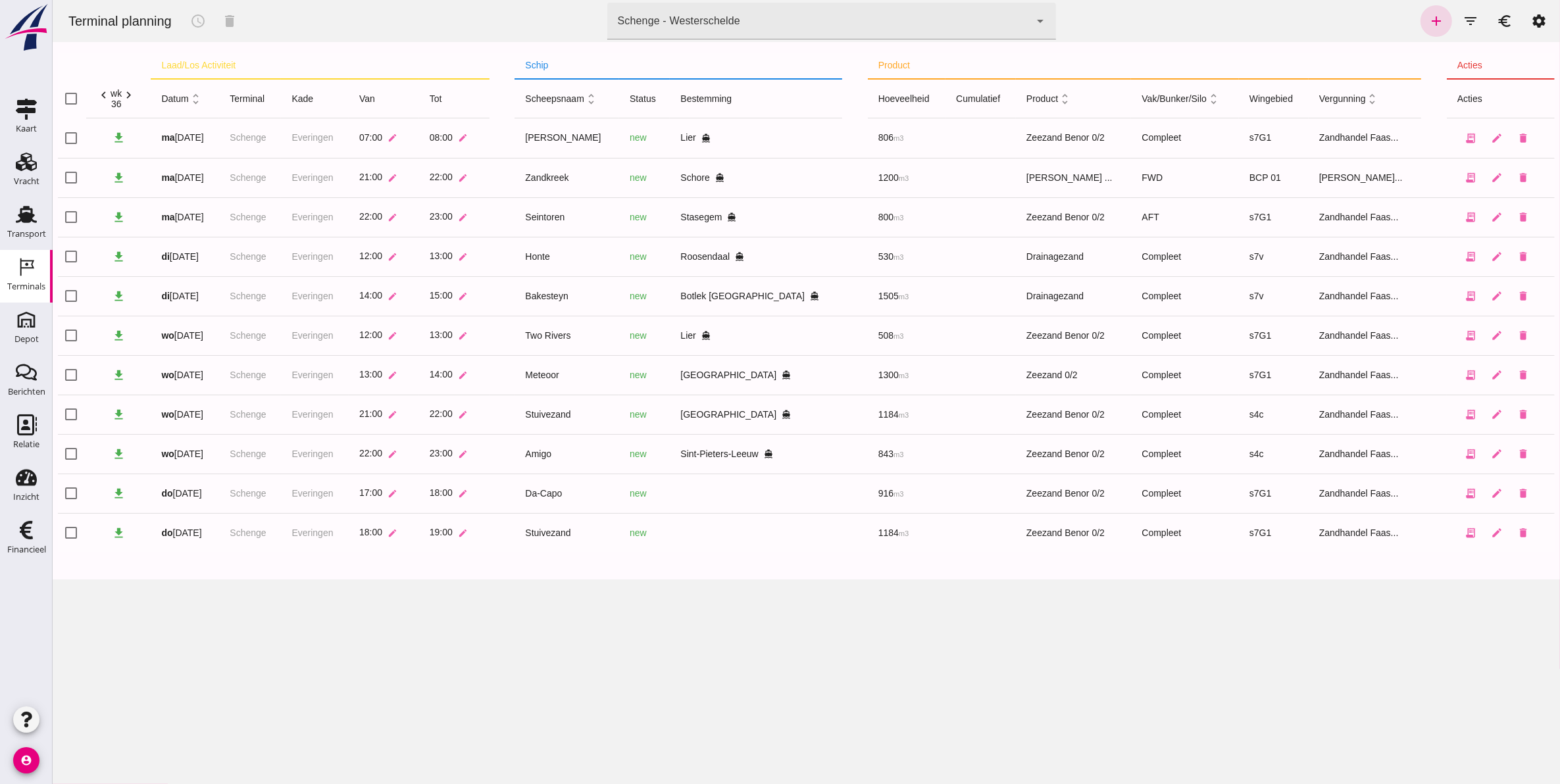
click div "Schenge - Westerschelde 9c876888-926f-4f5f-969d-c779b766b815"
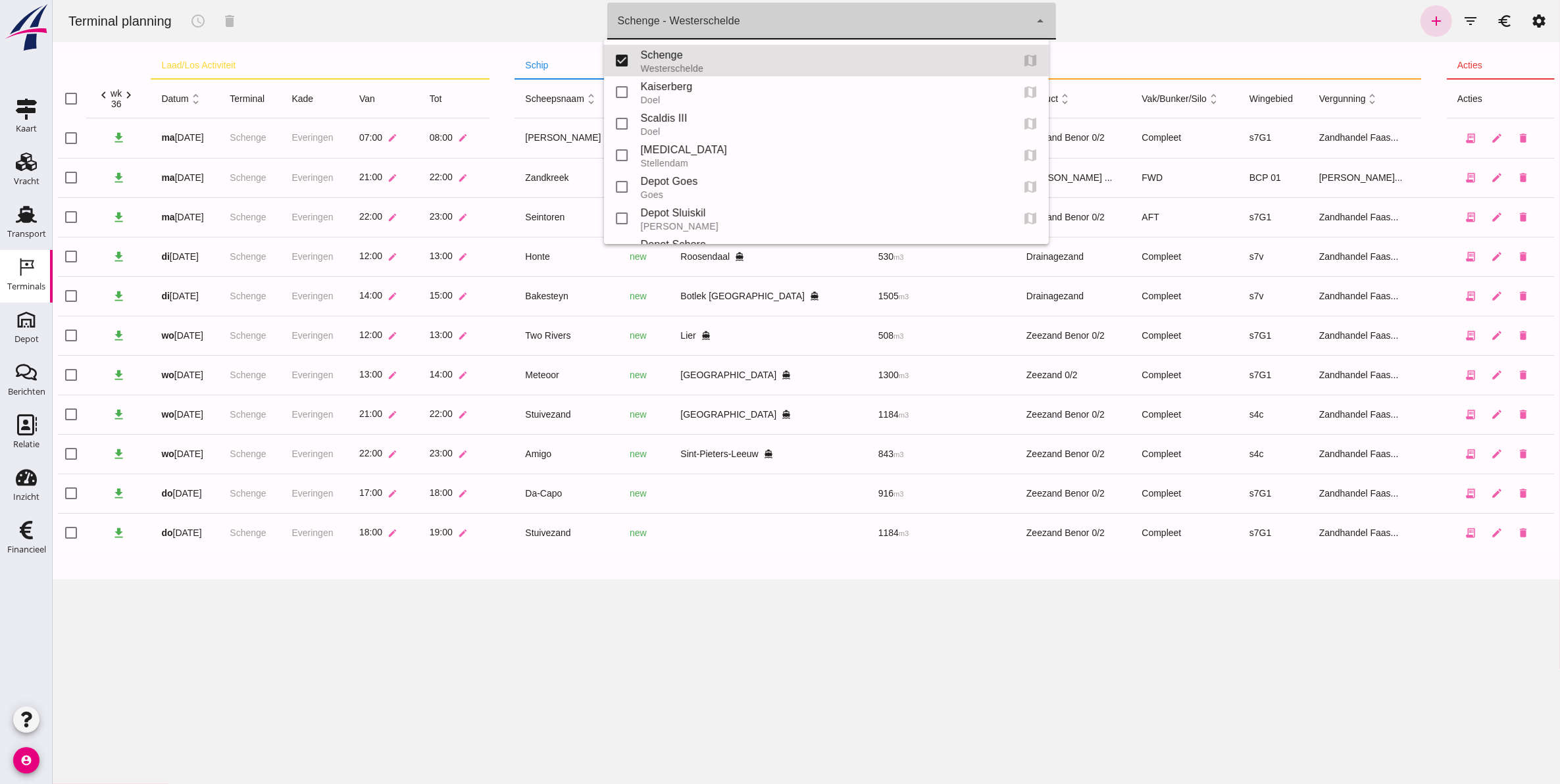
click div "Schenge - Westerschelde 9c876888-926f-4f5f-969d-c779b766b815"
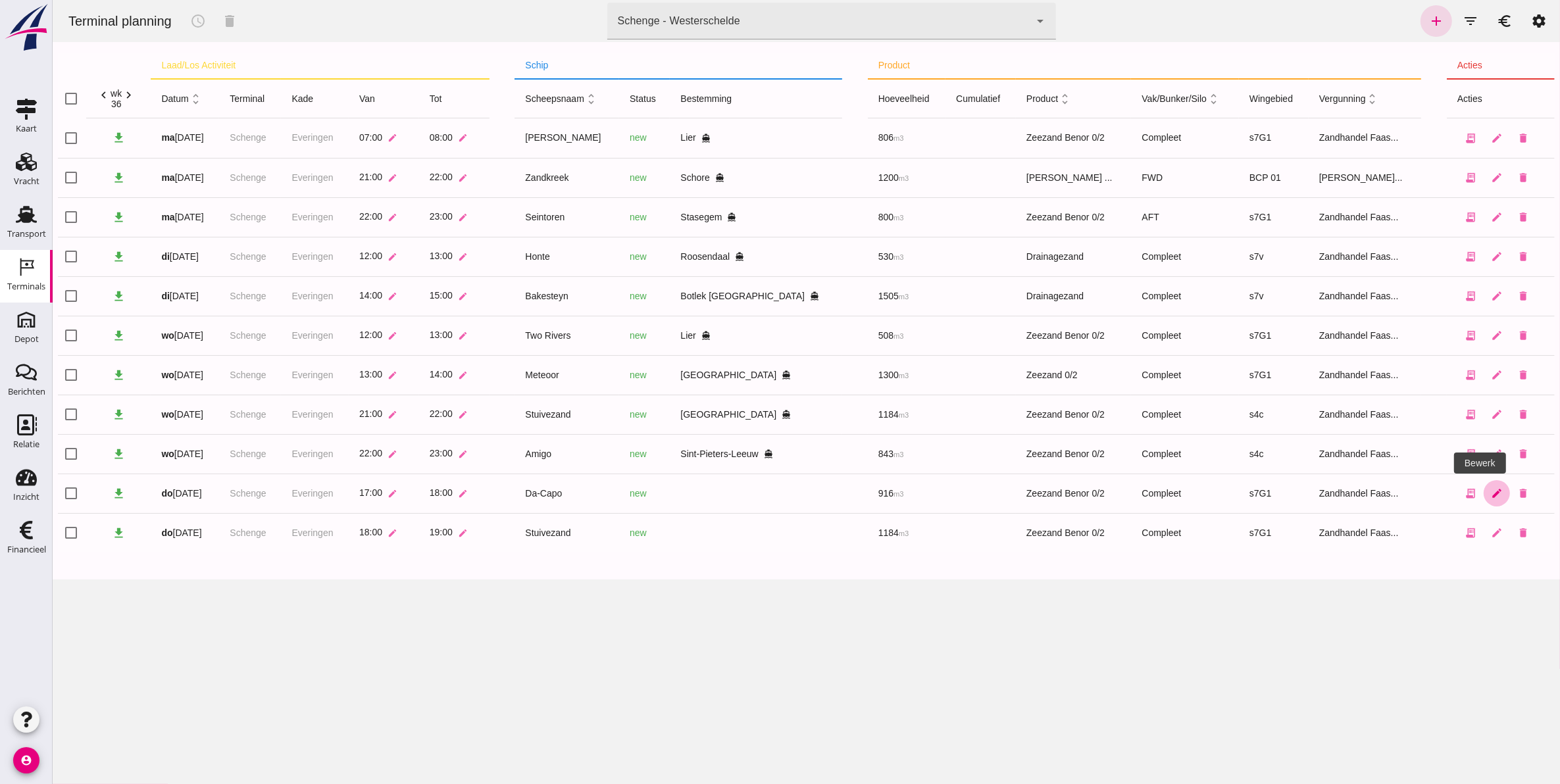
click at [1490, 499] on icon "edit" at bounding box center [1496, 494] width 12 height 12
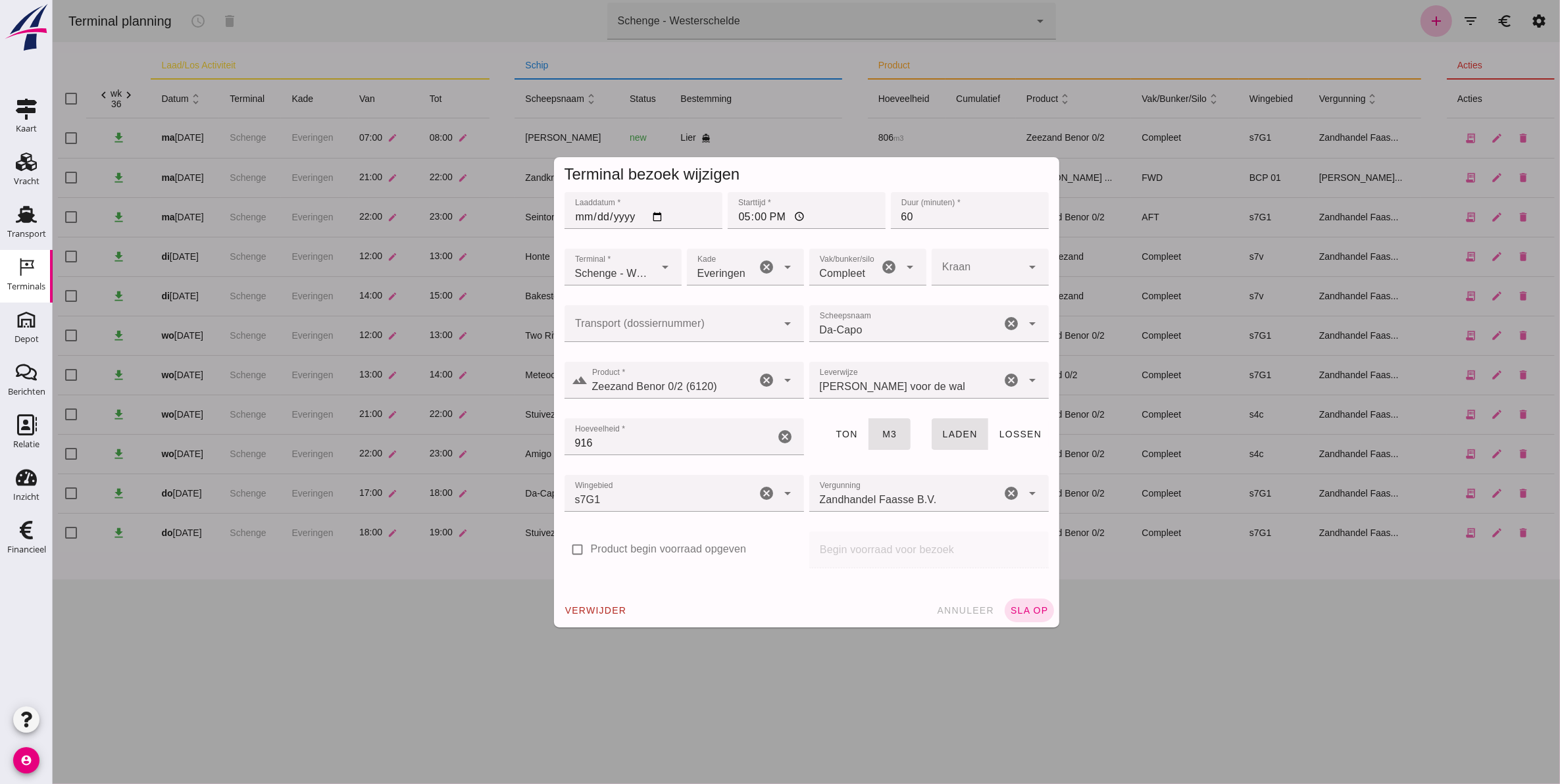
click div
click span "annuleer"
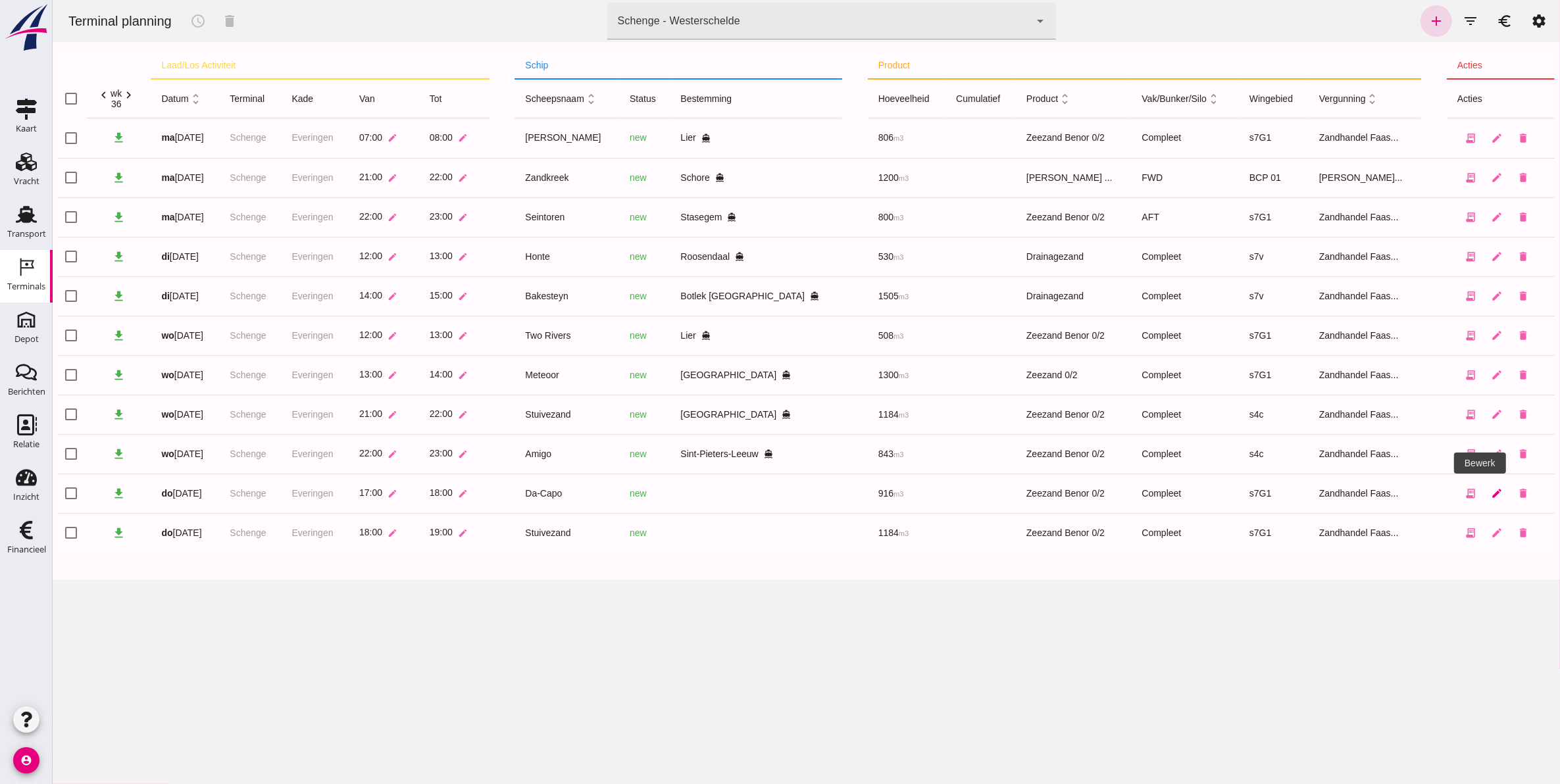
click at [1490, 495] on icon "edit" at bounding box center [1496, 494] width 12 height 12
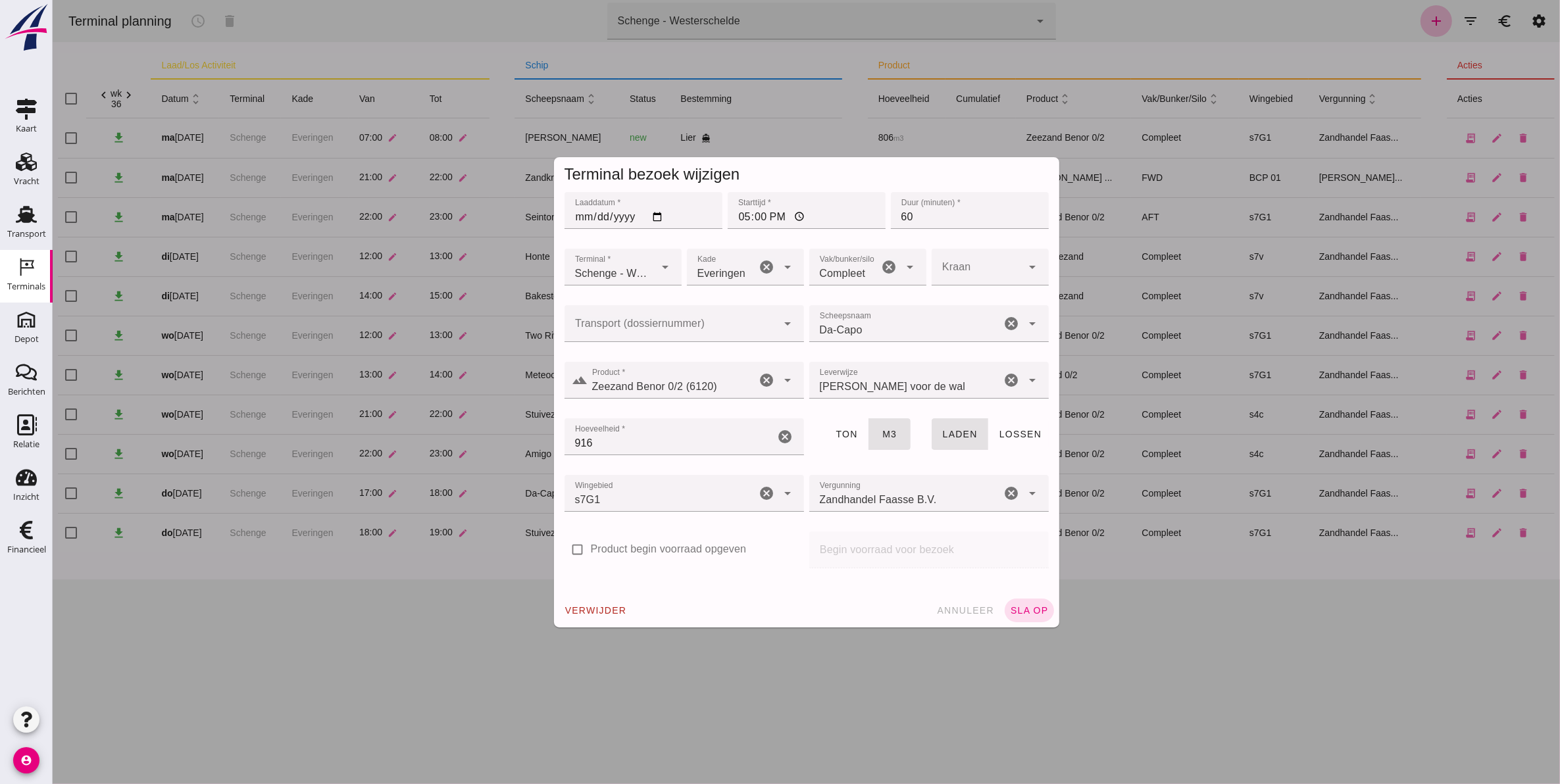
click input "Transport (dossiernummer)"
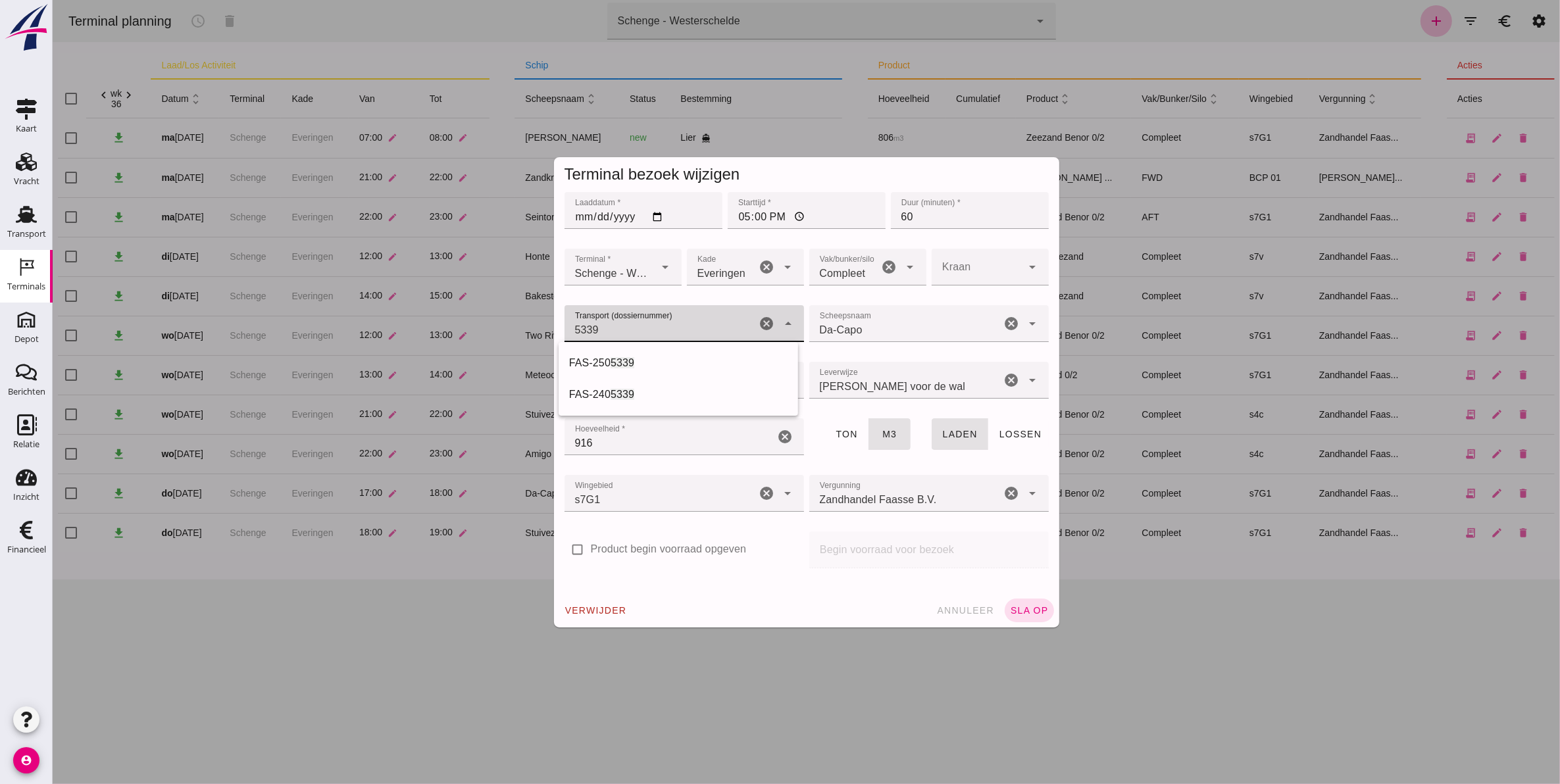
click at [665, 357] on div "FAS-250 5339" at bounding box center [678, 363] width 218 height 16
type input "FAS-2505339"
click icon "cancel"
click input "Transport (dossiernummer)"
click at [641, 357] on div "FAS-250 5339" at bounding box center [678, 363] width 218 height 16
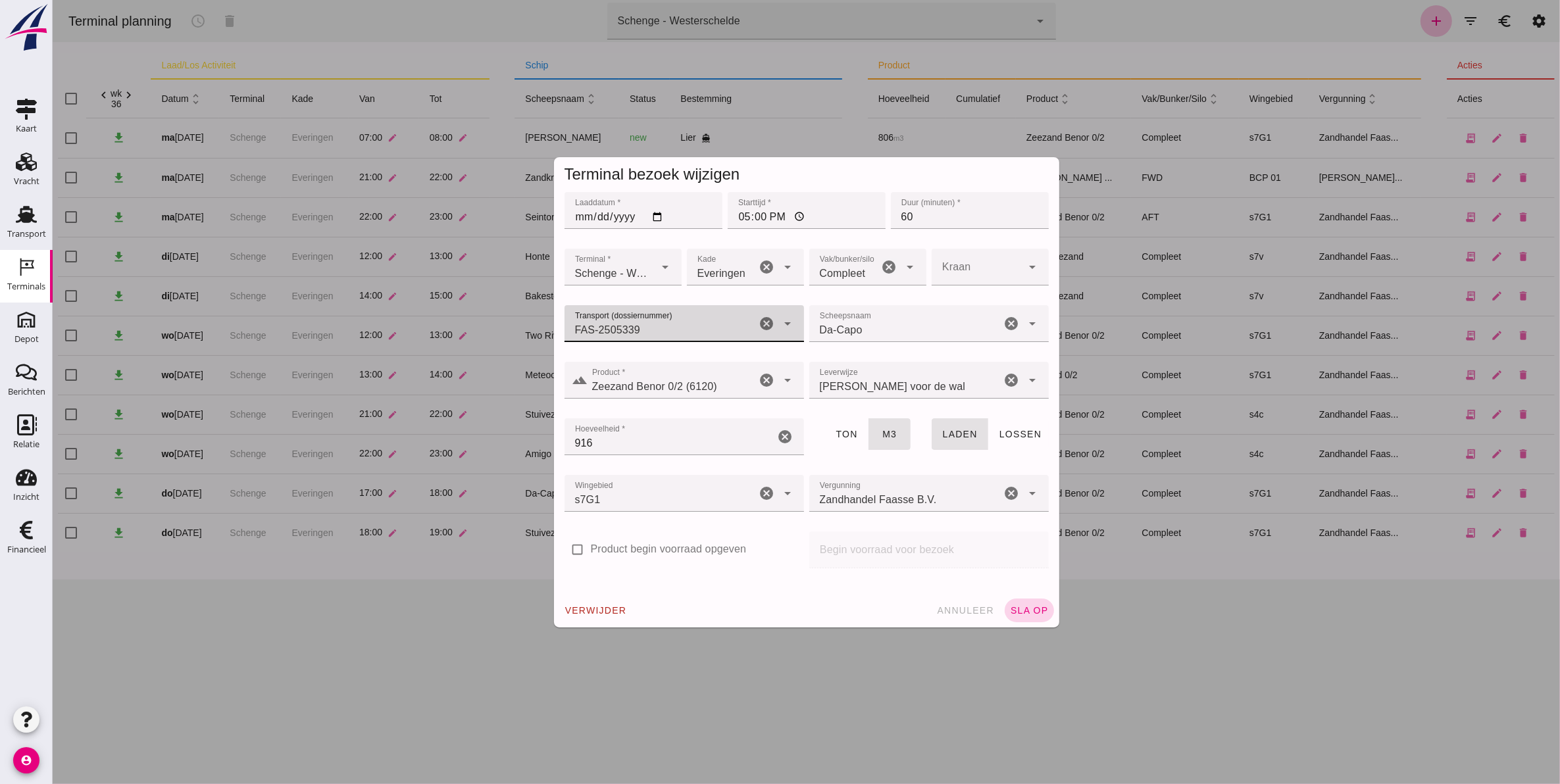
type input "FAS-2505339"
click span "sla op"
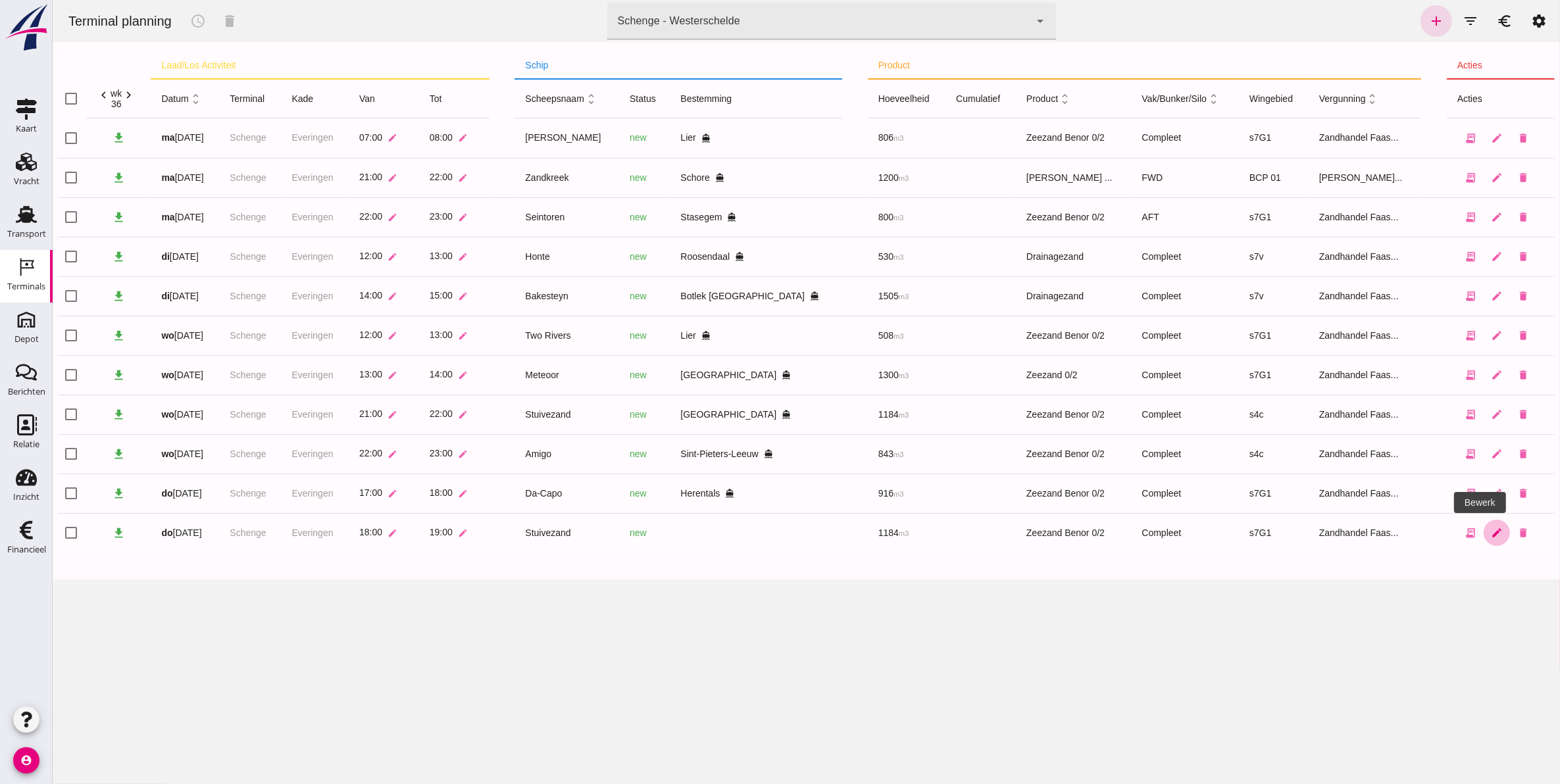
click at [1490, 528] on icon "edit" at bounding box center [1496, 533] width 12 height 12
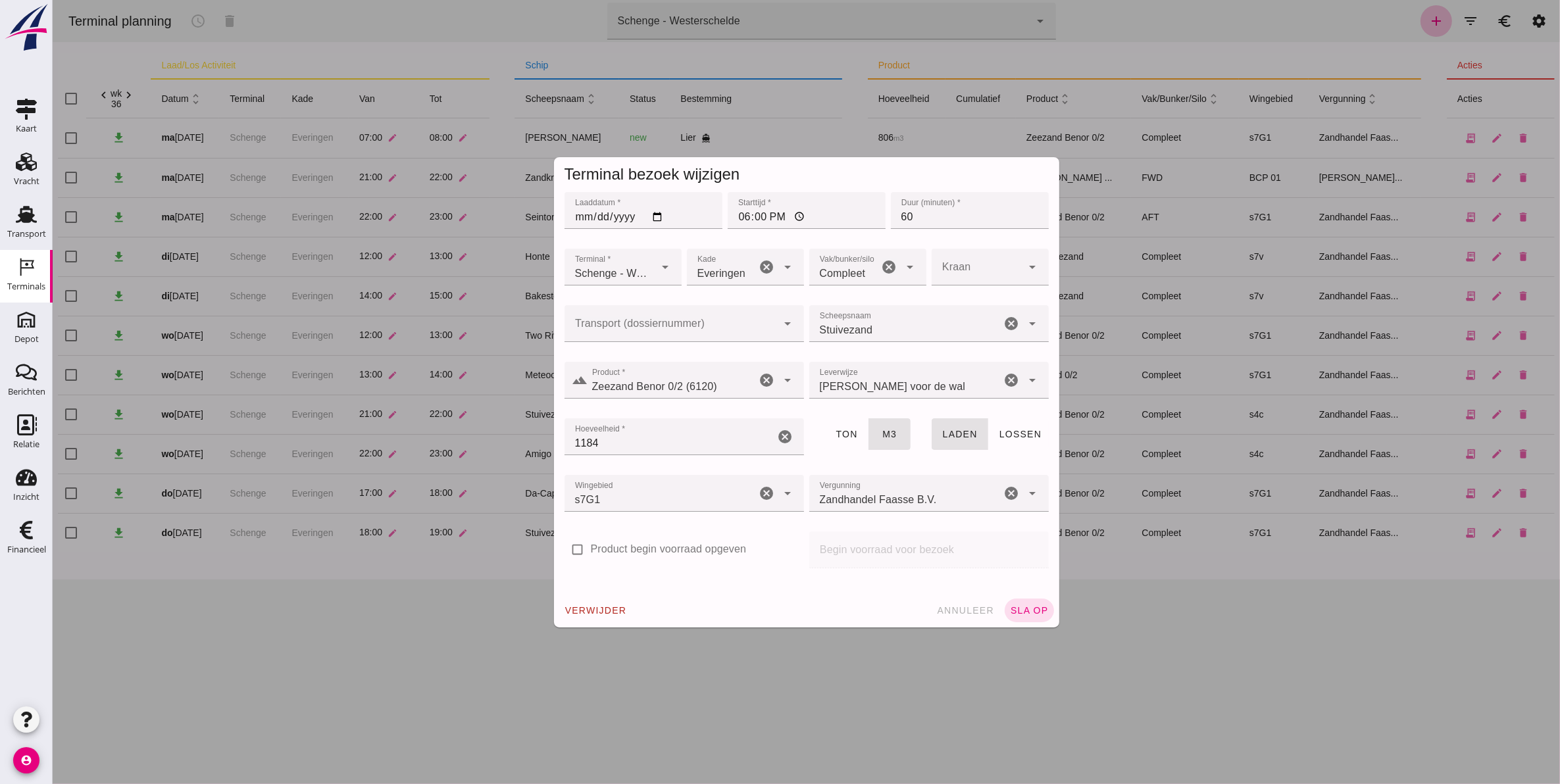
click input "Transport (dossiernummer)"
click at [647, 359] on div "FAS-250 5340" at bounding box center [678, 363] width 218 height 16
type input "FAS-2505340"
click span "sla op"
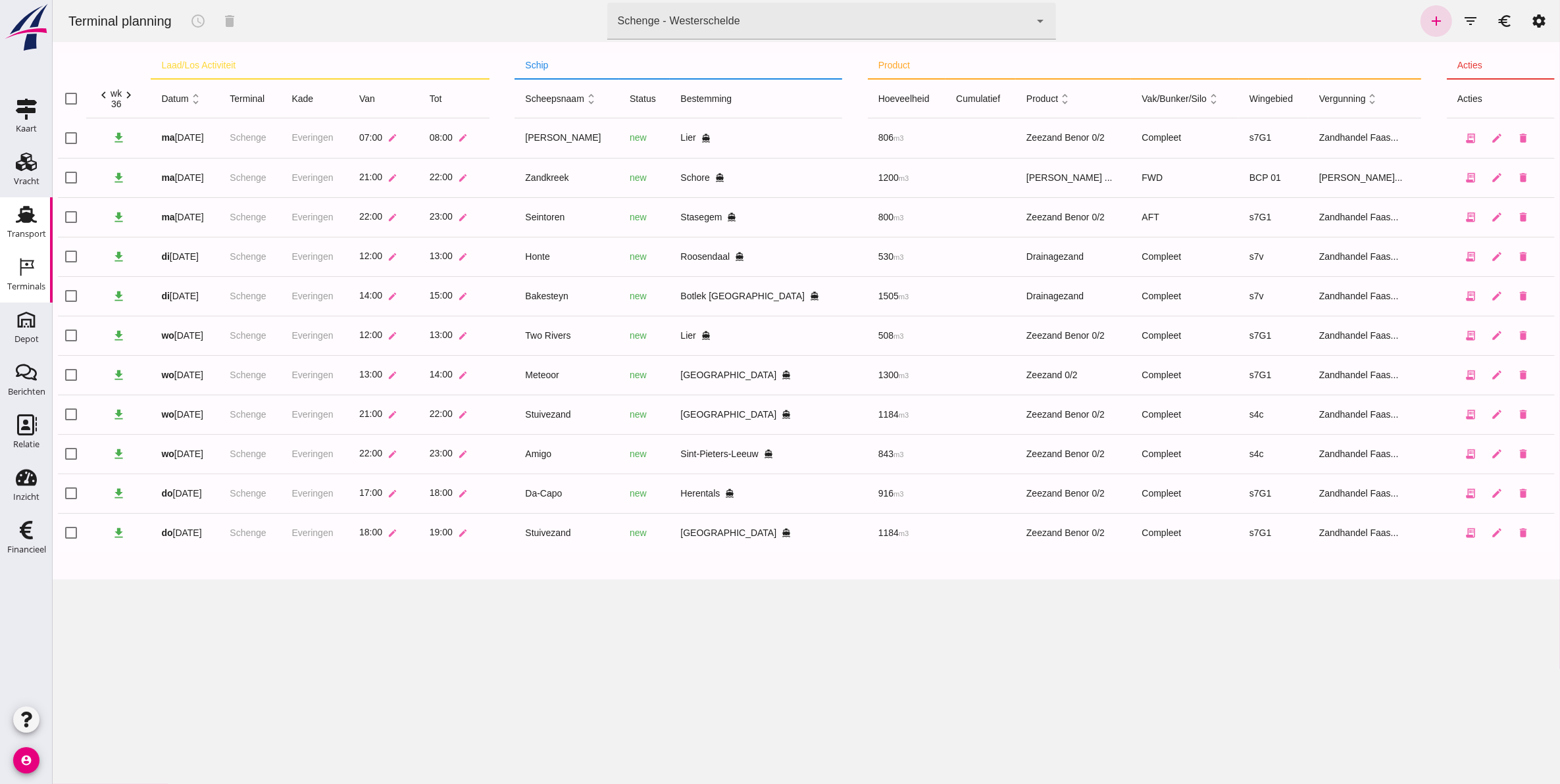
click at [18, 219] on icon "Transport" at bounding box center [26, 214] width 21 height 21
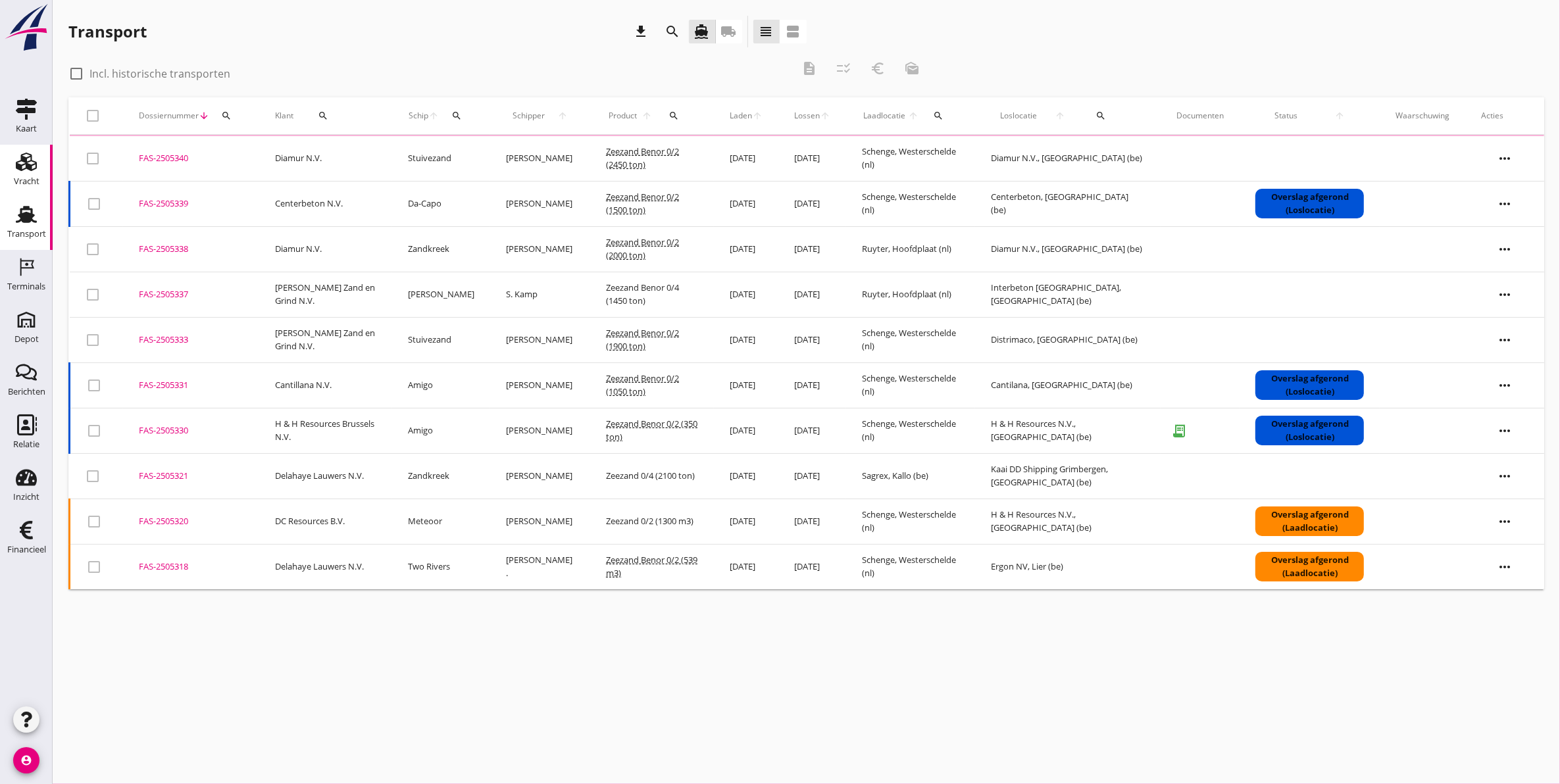
click at [31, 169] on use at bounding box center [26, 162] width 21 height 18
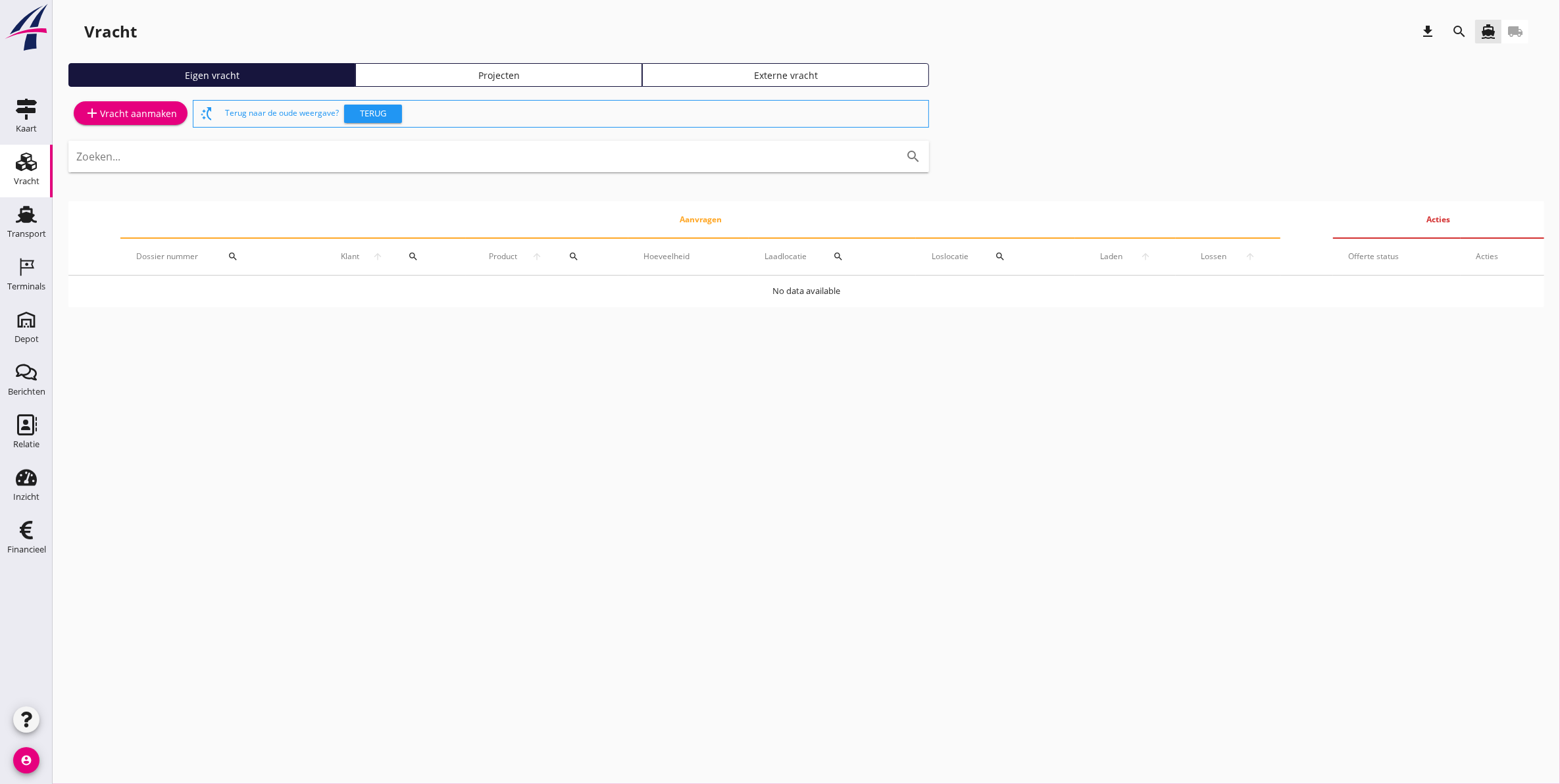
click at [497, 76] on div "Projecten" at bounding box center [499, 75] width 275 height 14
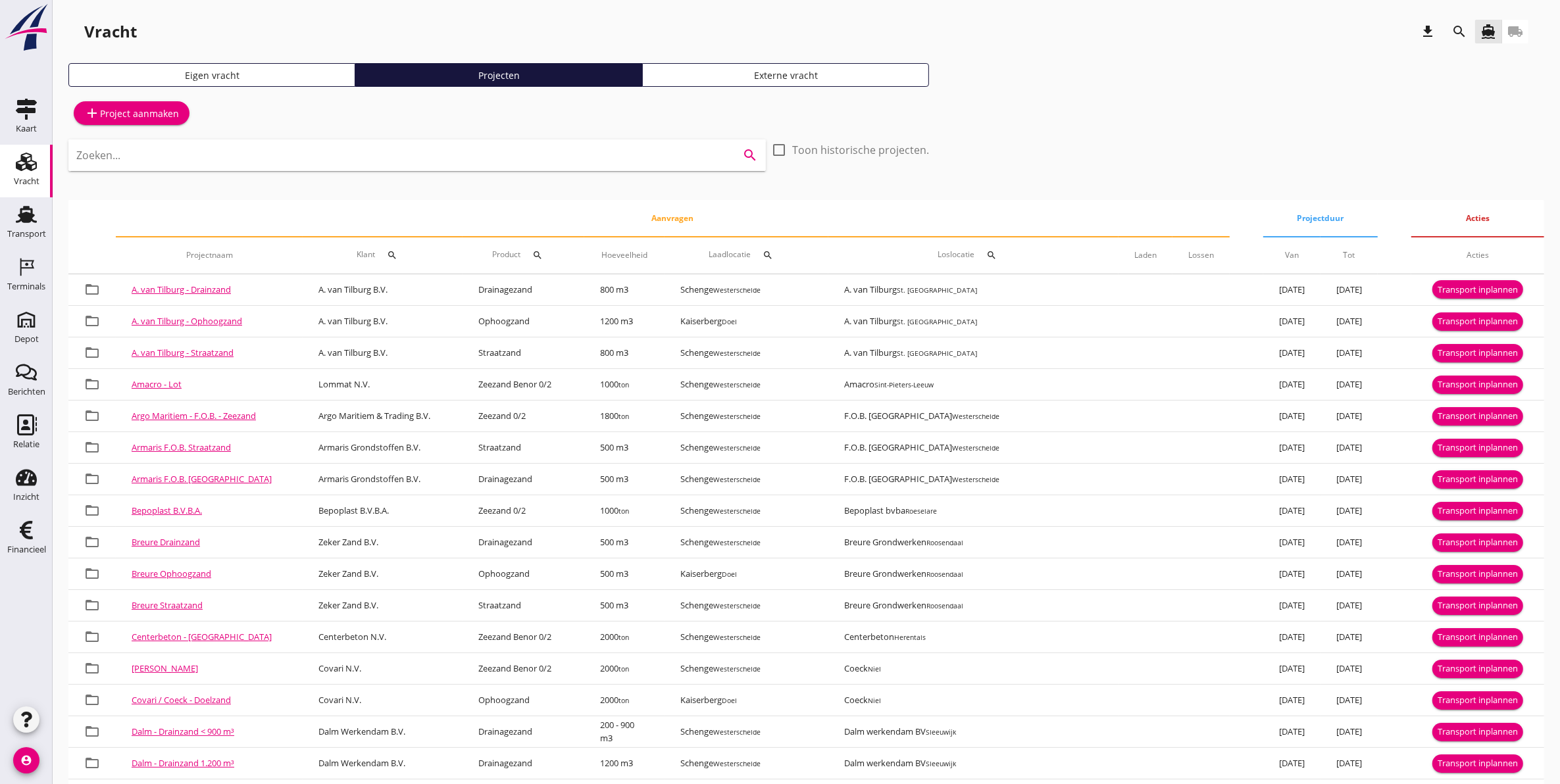
click at [242, 162] on input "Zoeken..." at bounding box center [399, 155] width 645 height 21
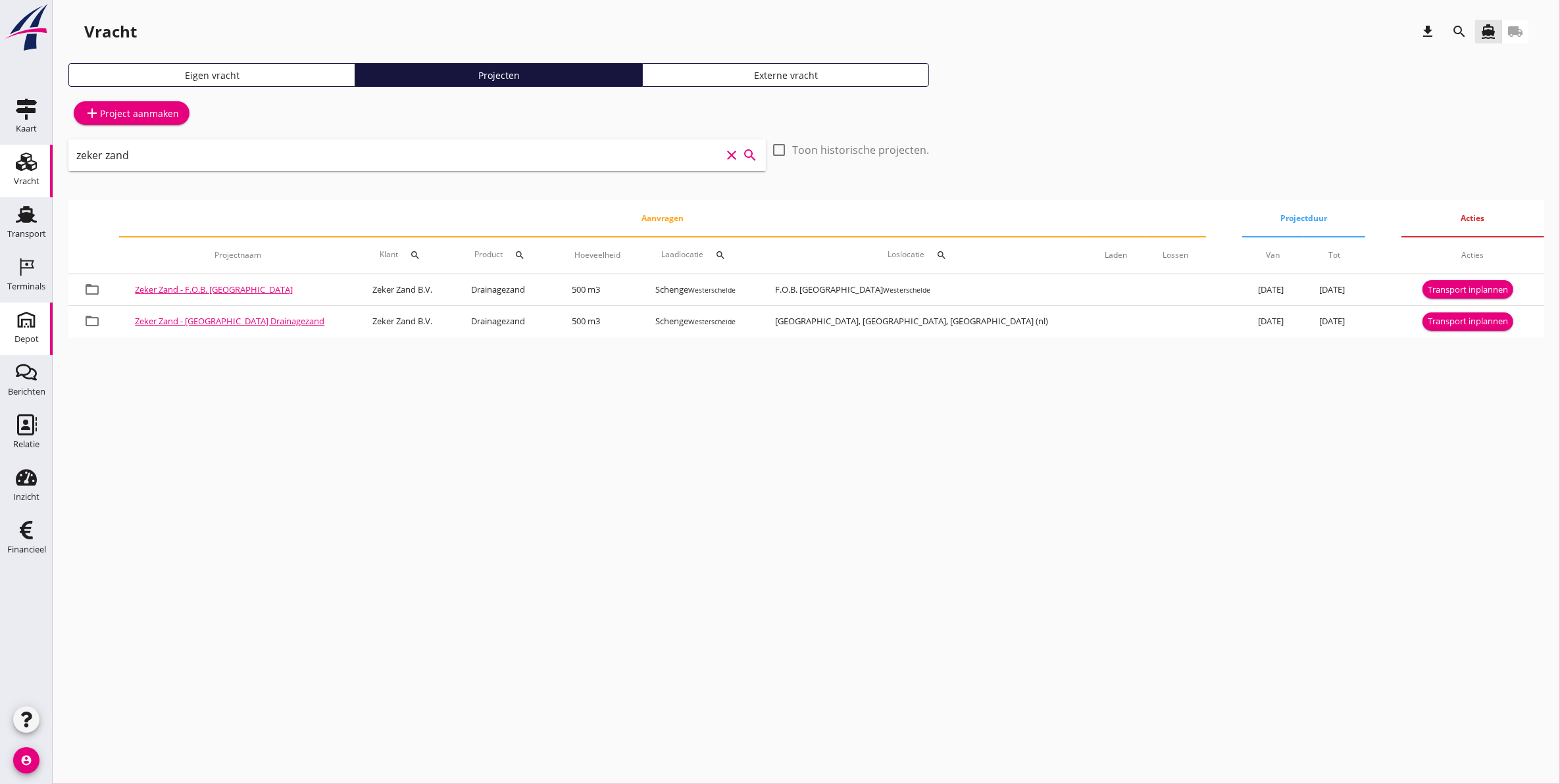
type input "zeker zand"
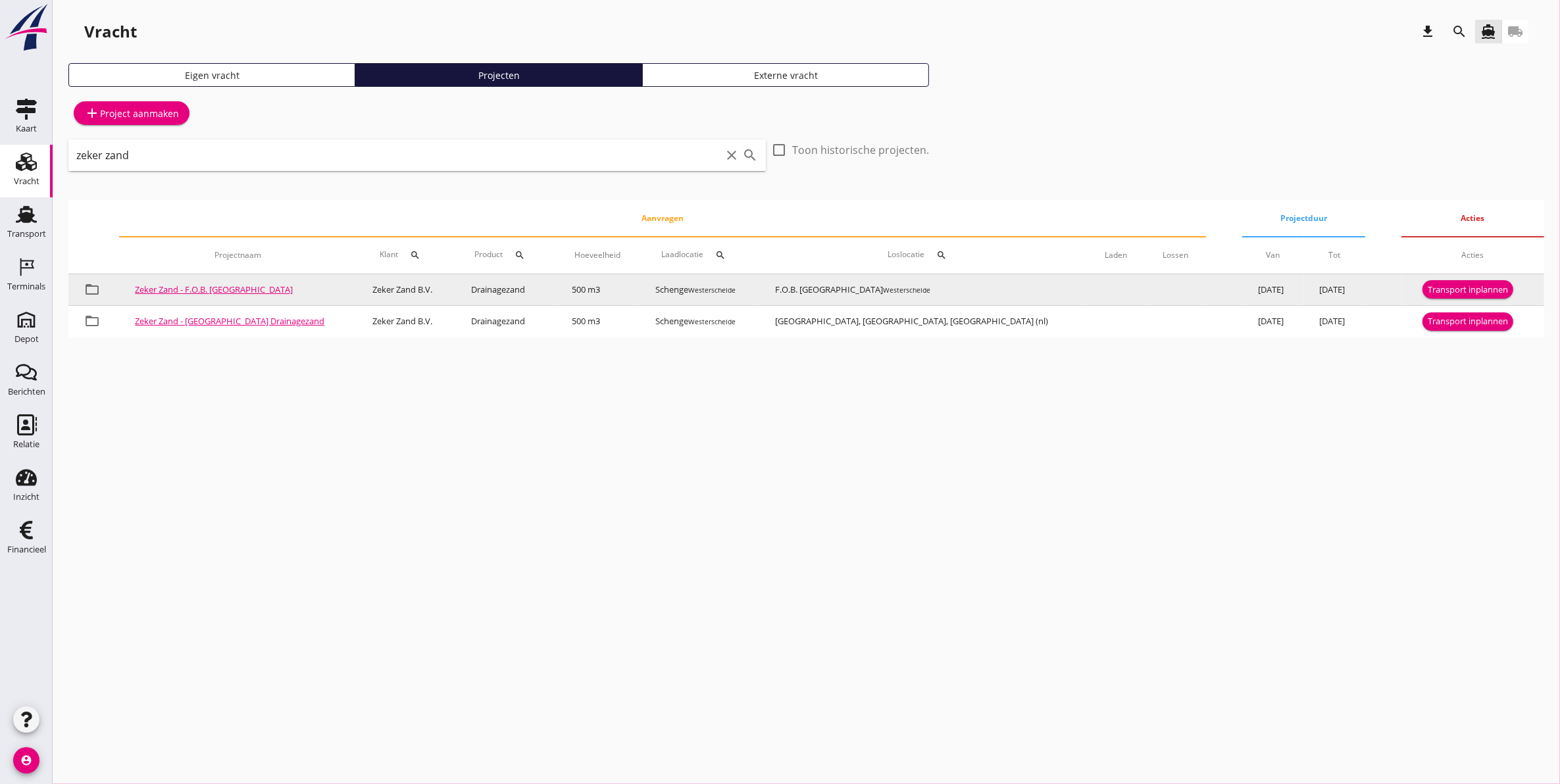
drag, startPoint x: 916, startPoint y: 290, endPoint x: 780, endPoint y: 290, distance: 136.0
click at [780, 290] on td "F.O.B. Beladen Westerschelde" at bounding box center [923, 290] width 327 height 31
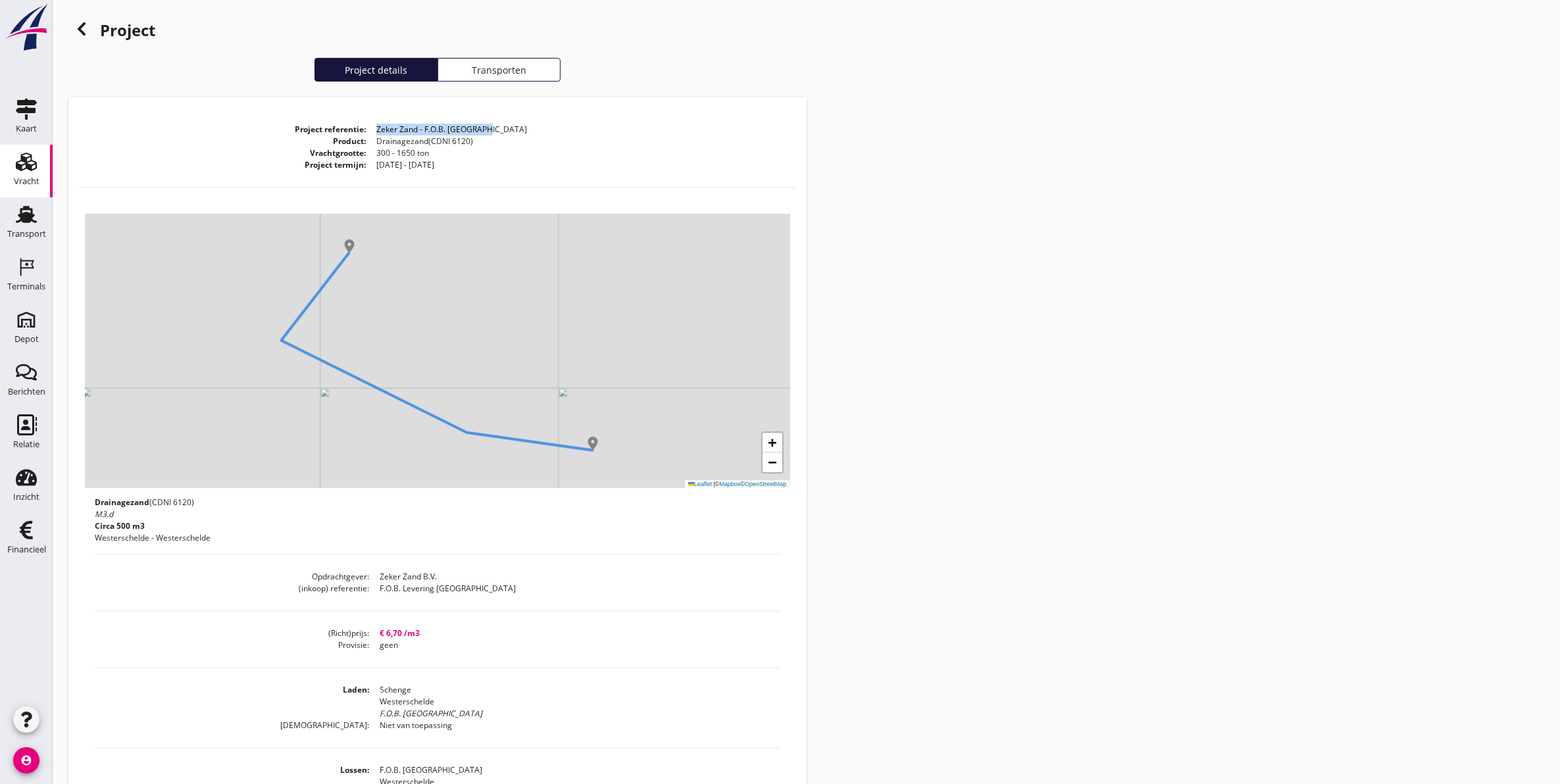
drag, startPoint x: 495, startPoint y: 125, endPoint x: 372, endPoint y: 129, distance: 123.1
click at [372, 129] on dd "Zeker Zand - F.O.B. [GEOGRAPHIC_DATA]" at bounding box center [580, 130] width 430 height 12
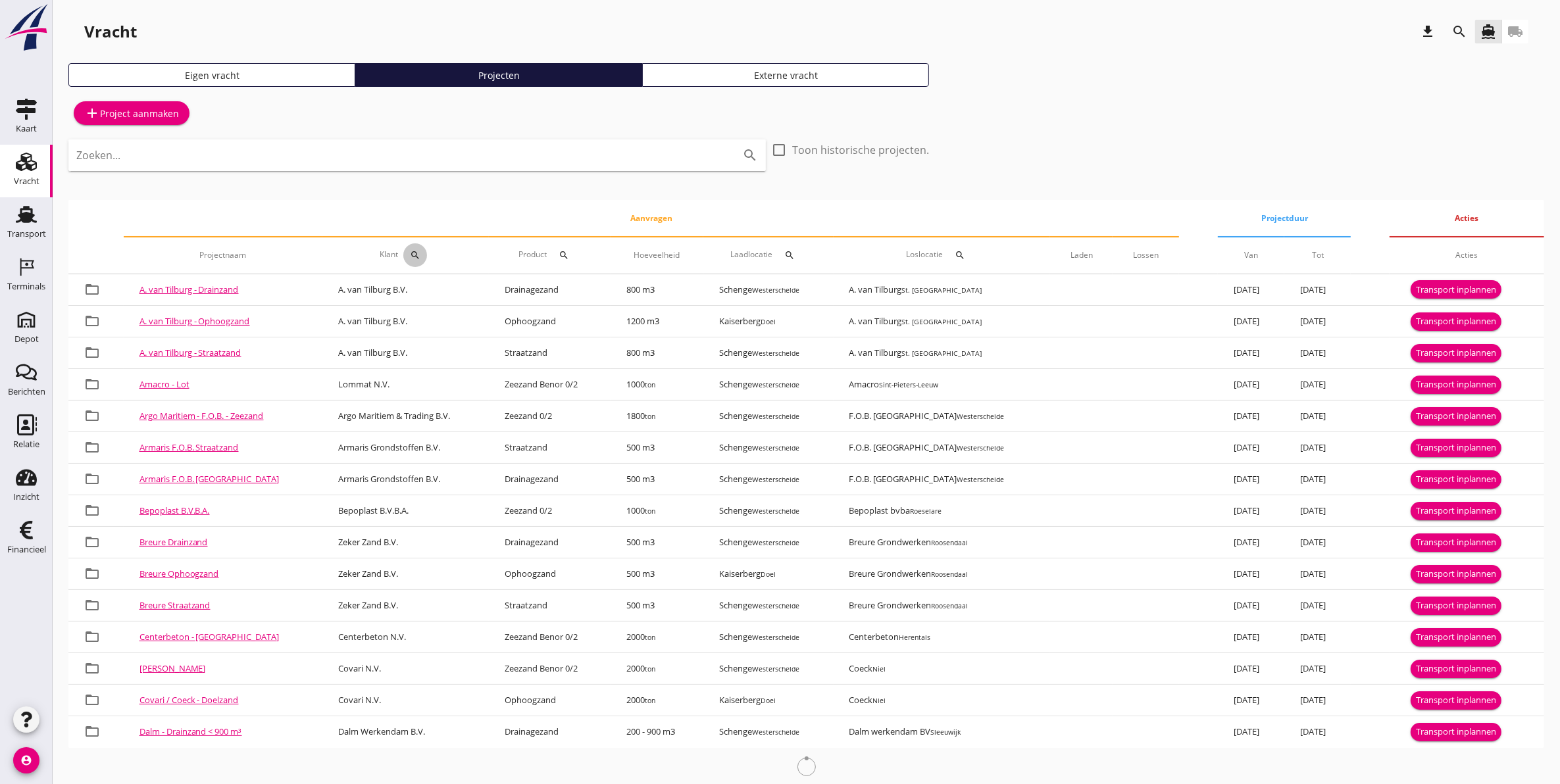
click at [410, 251] on icon "search" at bounding box center [415, 255] width 10 height 10
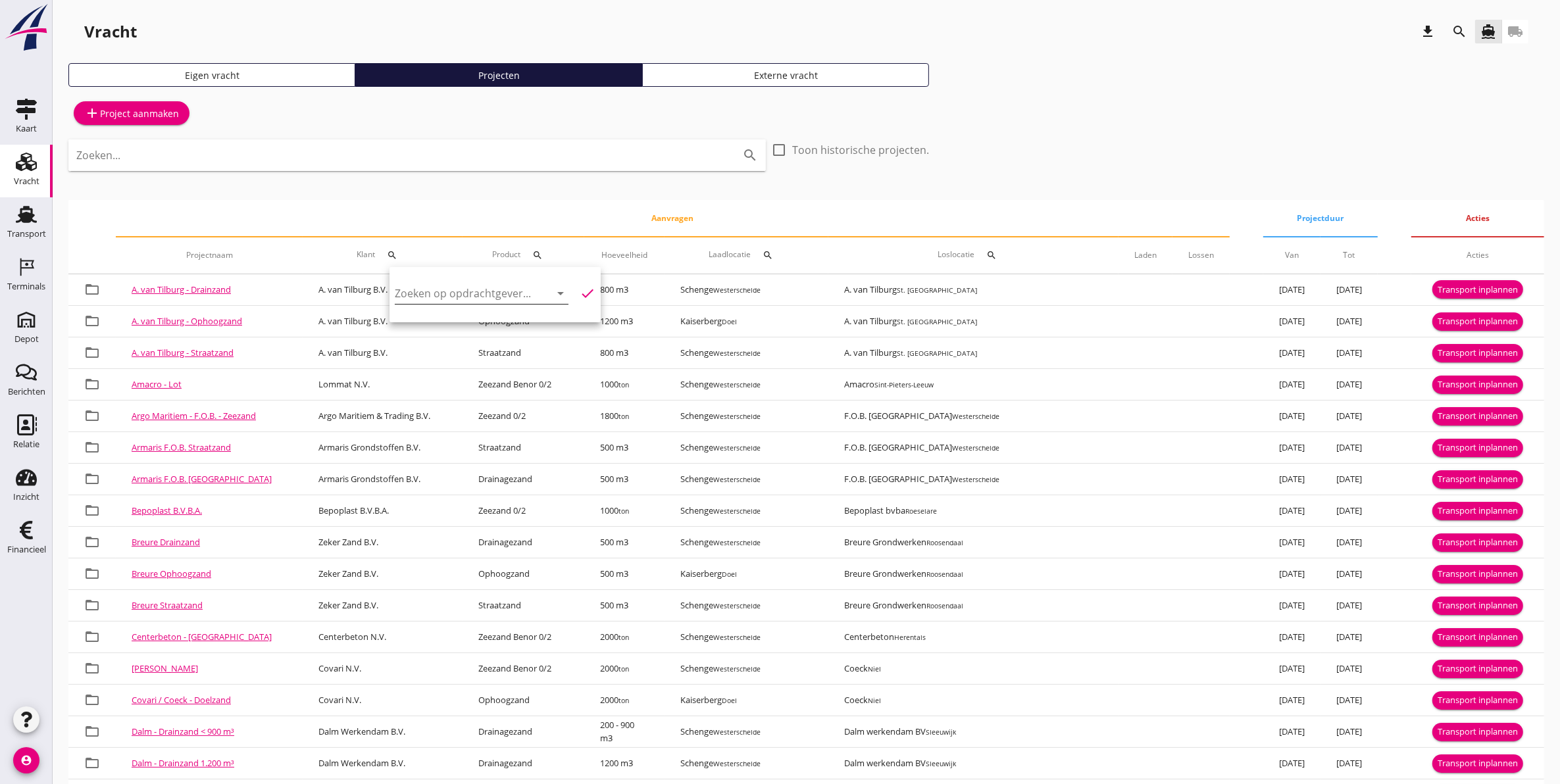
click at [448, 297] on input "Zoeken op opdrachtgever..." at bounding box center [463, 293] width 137 height 21
click at [454, 323] on div "Zeker Zand B.V." at bounding box center [477, 326] width 143 height 16
type input "Zeker Zand B.V."
click at [579, 294] on icon "check" at bounding box center [587, 293] width 16 height 16
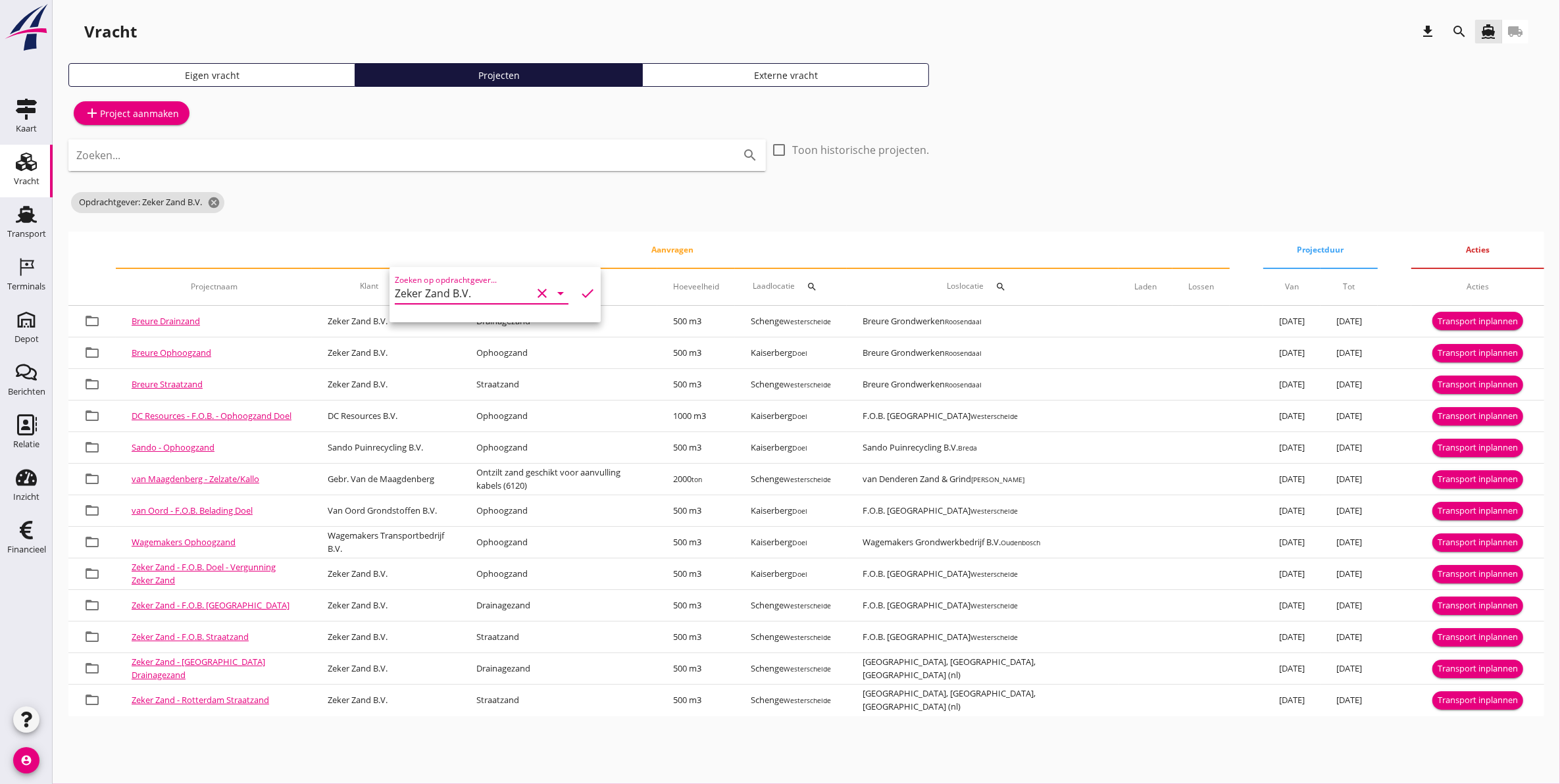
click at [534, 297] on icon "clear" at bounding box center [542, 293] width 16 height 16
click at [474, 244] on th "Aanvragen" at bounding box center [673, 250] width 1114 height 37
click at [44, 165] on link "Vracht Vracht" at bounding box center [26, 171] width 52 height 52
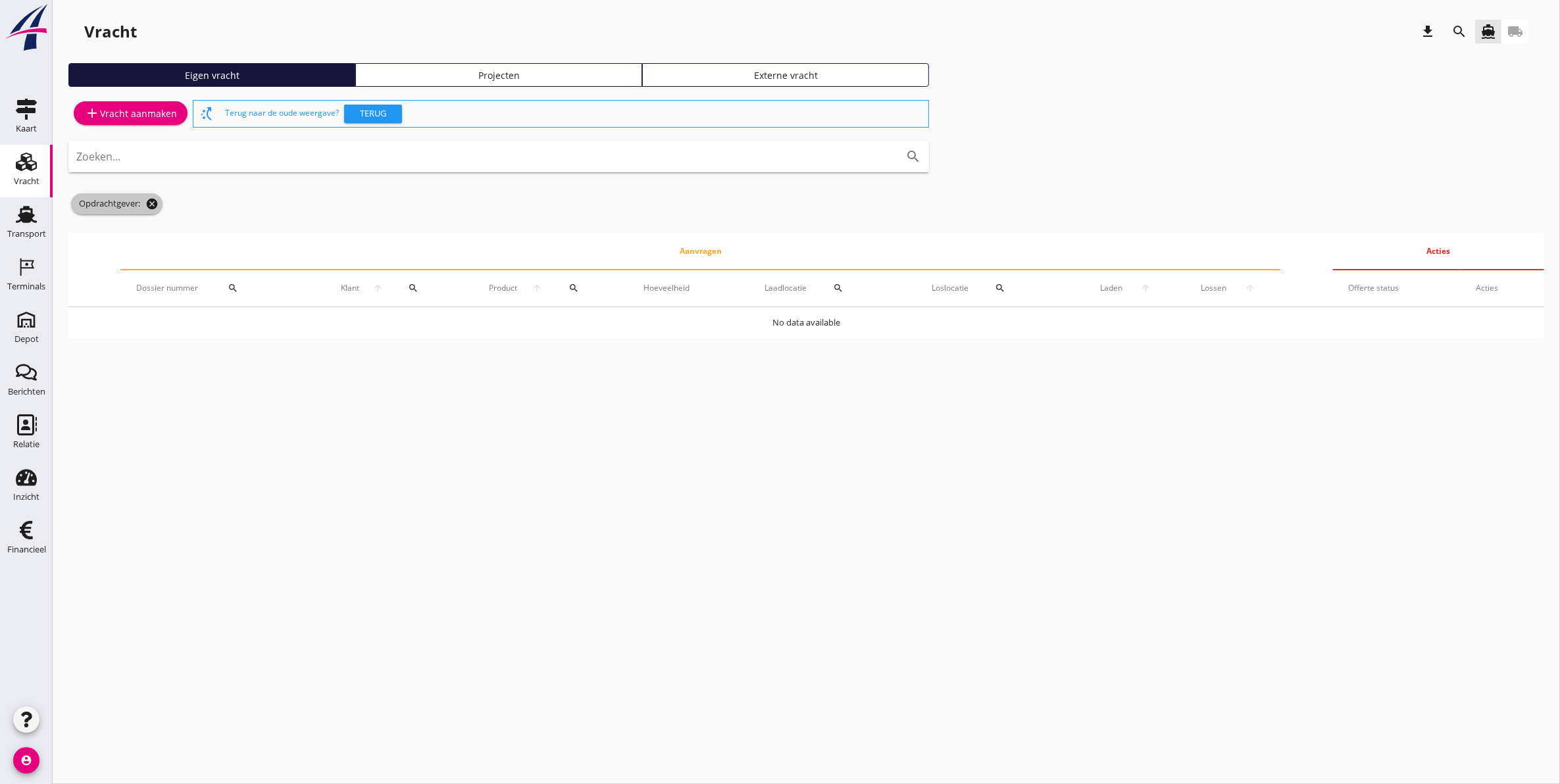
click at [154, 208] on icon "cancel" at bounding box center [152, 204] width 13 height 13
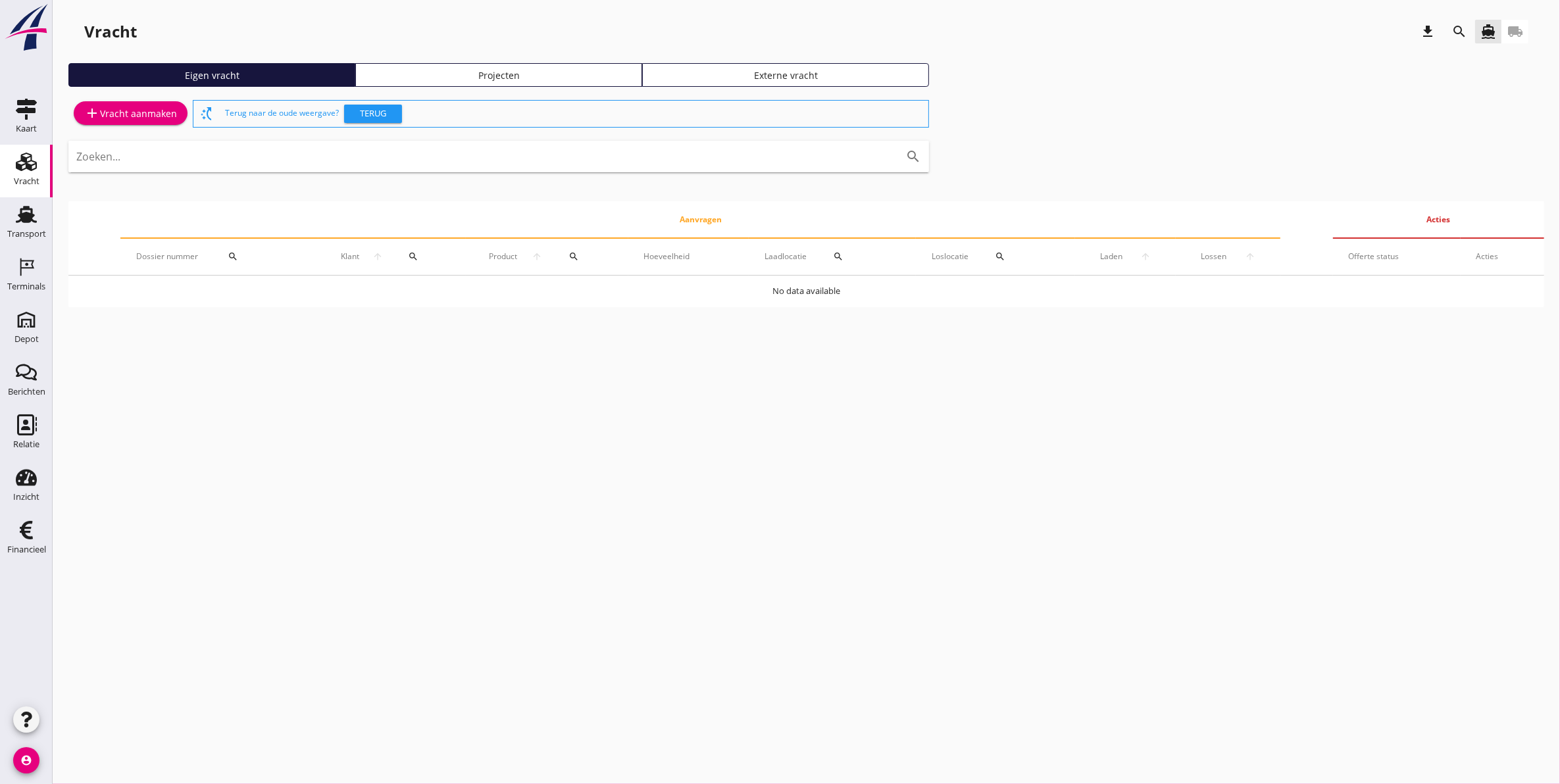
click at [459, 71] on div "Projecten" at bounding box center [499, 75] width 275 height 14
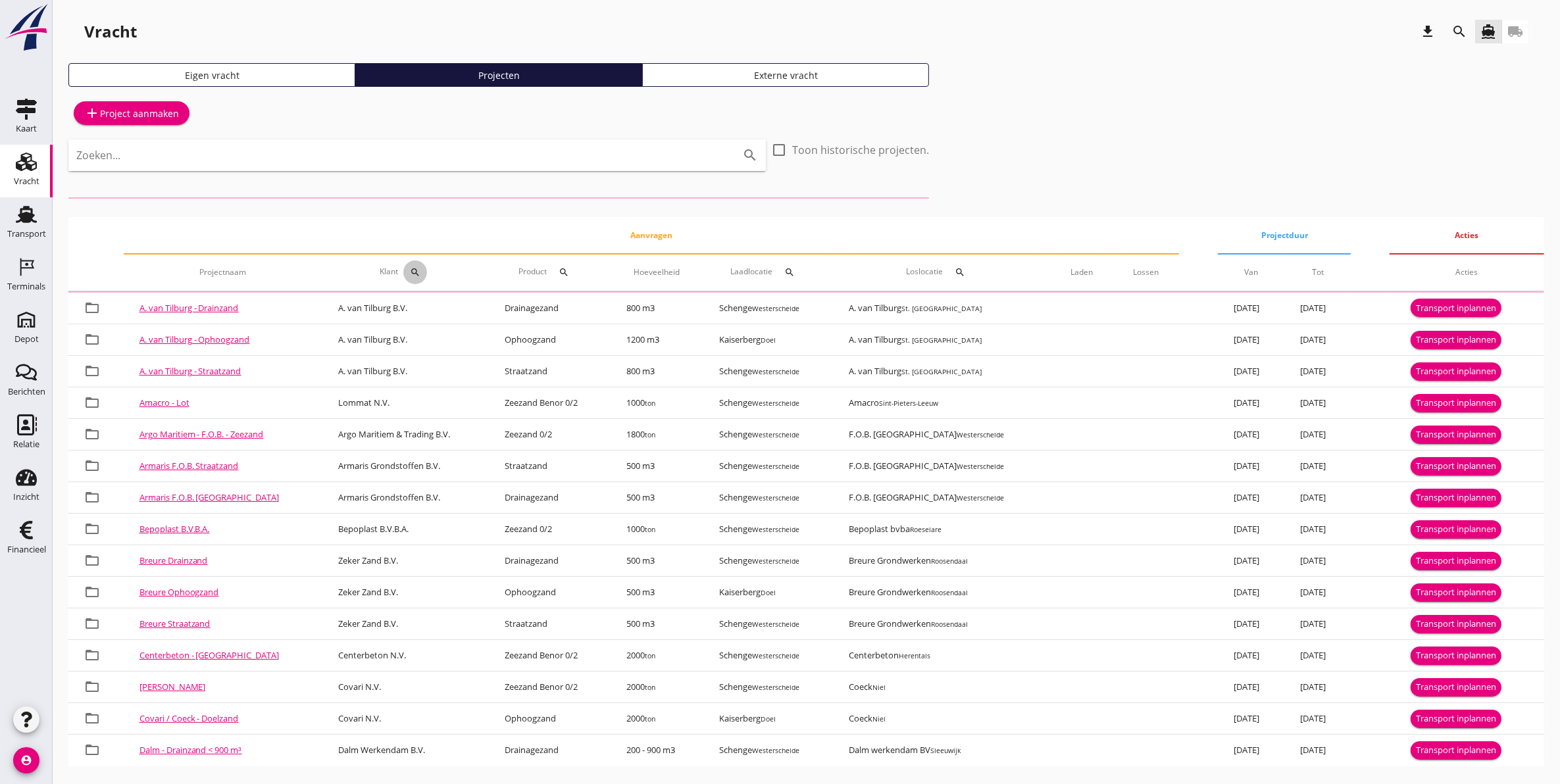
click at [410, 275] on icon "search" at bounding box center [415, 272] width 10 height 10
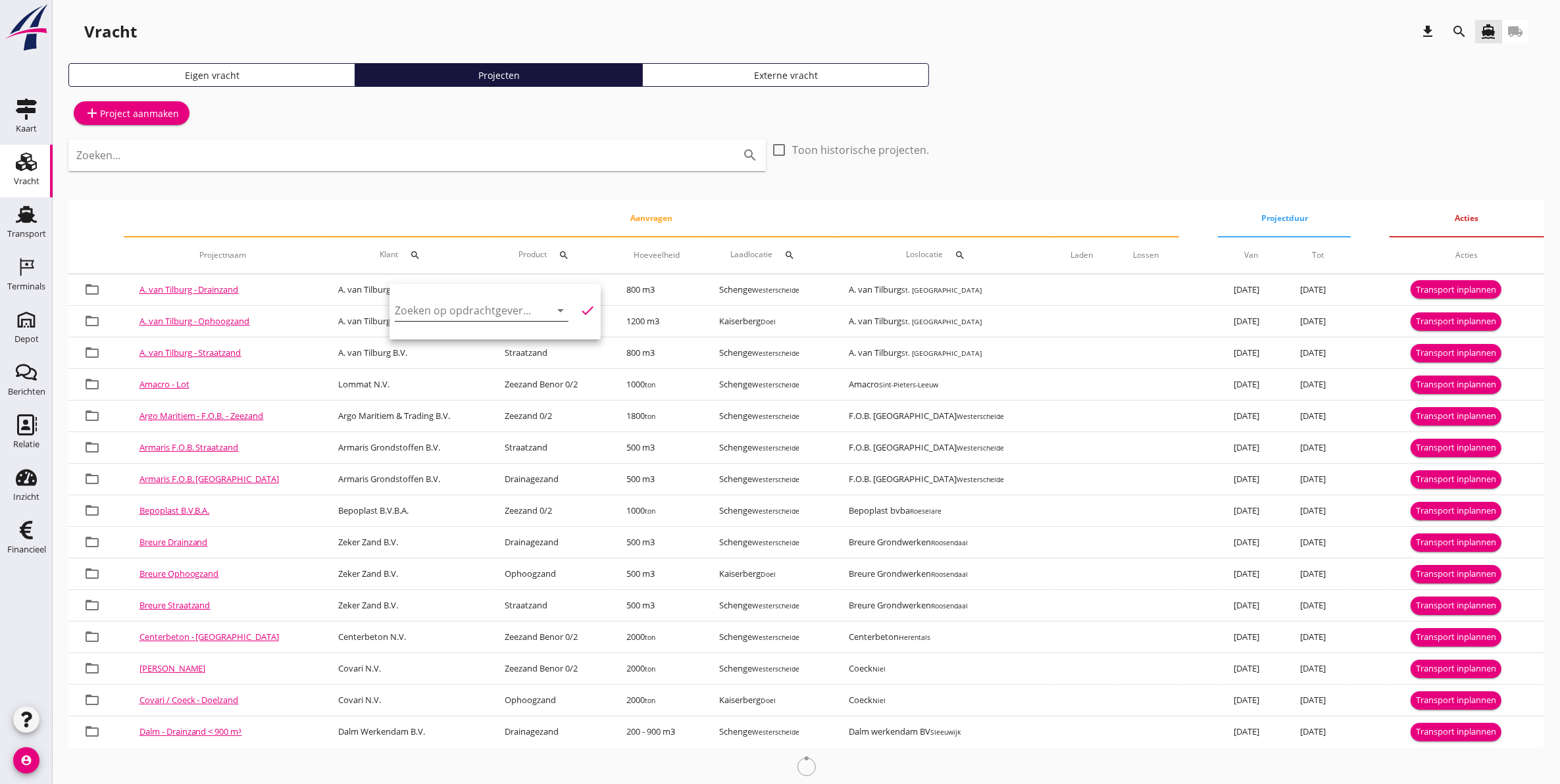
click at [464, 312] on input "Zoeken op opdrachtgever..." at bounding box center [463, 310] width 137 height 21
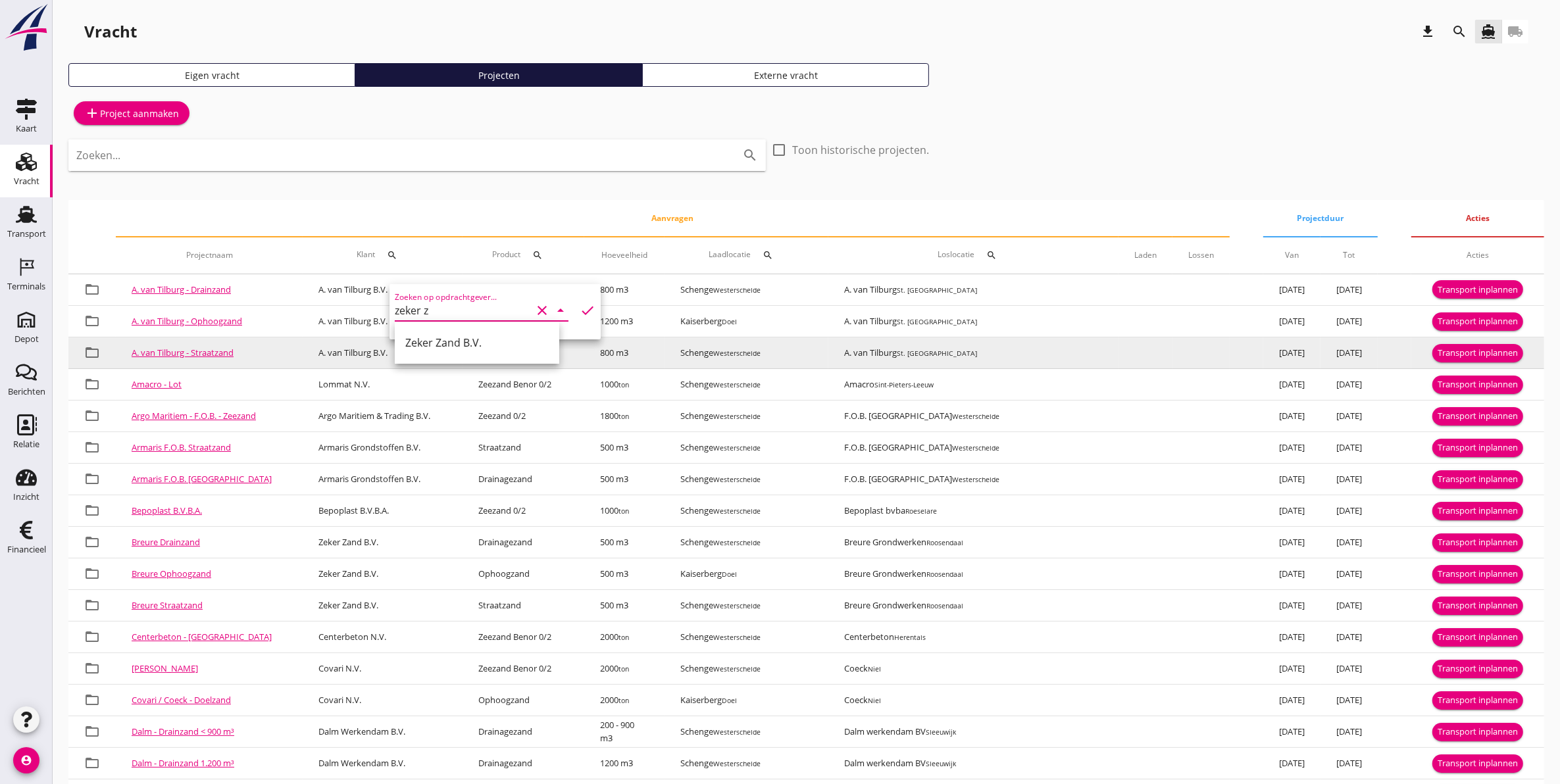
click at [475, 346] on div "Zeker Zand B.V." at bounding box center [477, 343] width 143 height 16
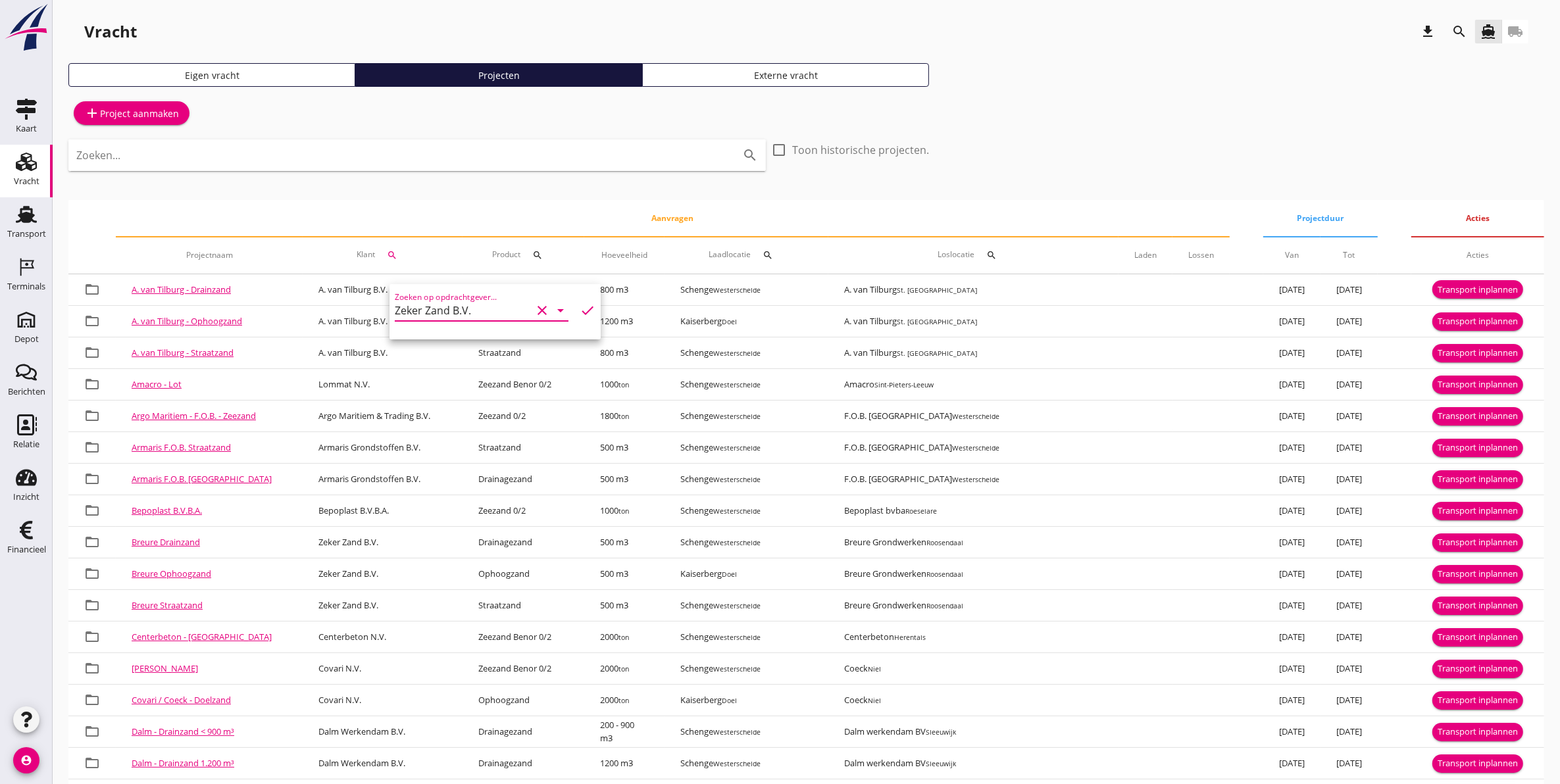
type input "Zeker Zand B.V."
click at [579, 307] on icon "check" at bounding box center [587, 311] width 16 height 16
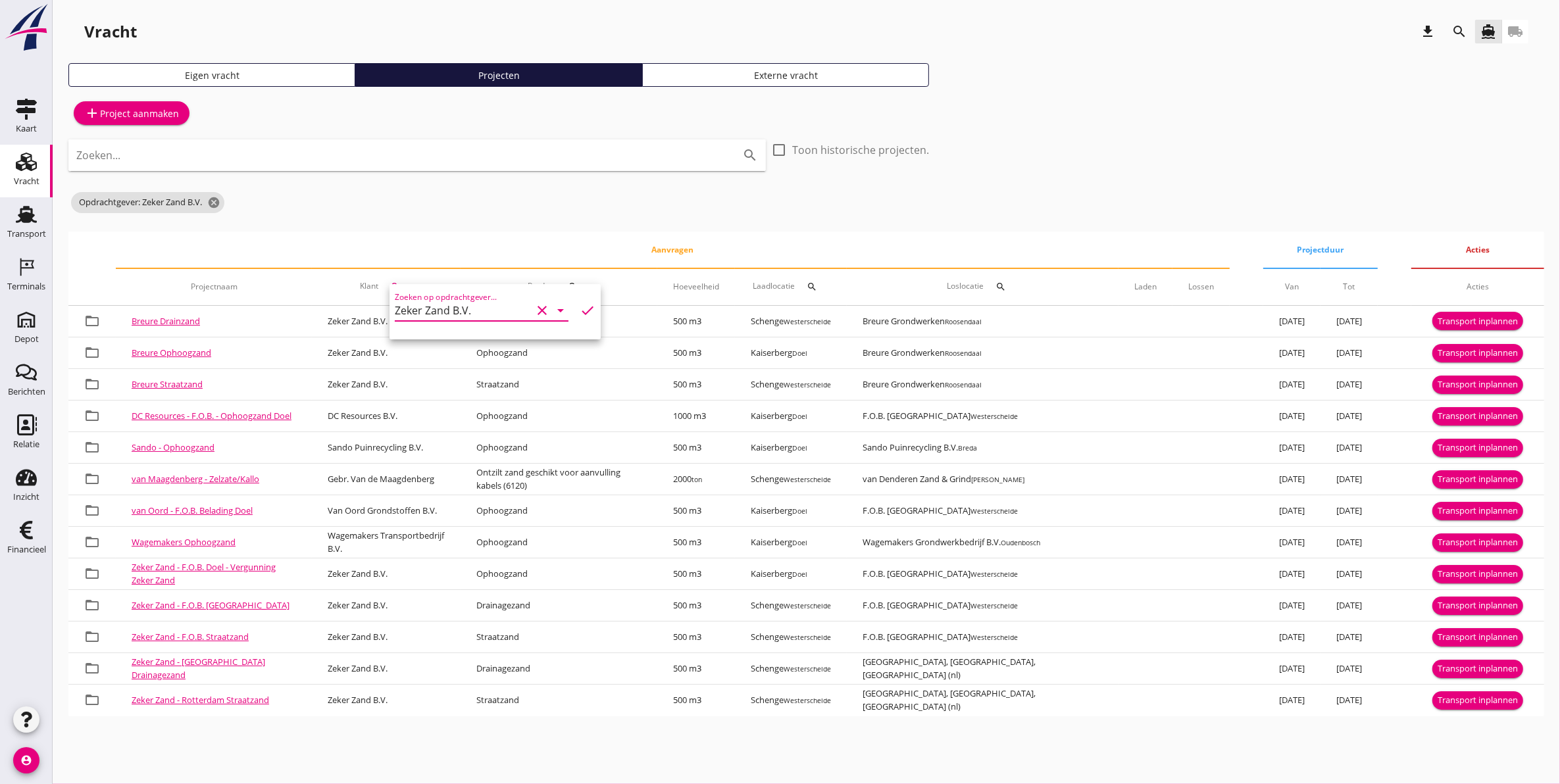
click at [462, 211] on div "Opdrachtgever: Zeker Zand B.V. cancel" at bounding box center [499, 202] width 860 height 26
click at [24, 228] on div "Transport" at bounding box center [26, 234] width 39 height 18
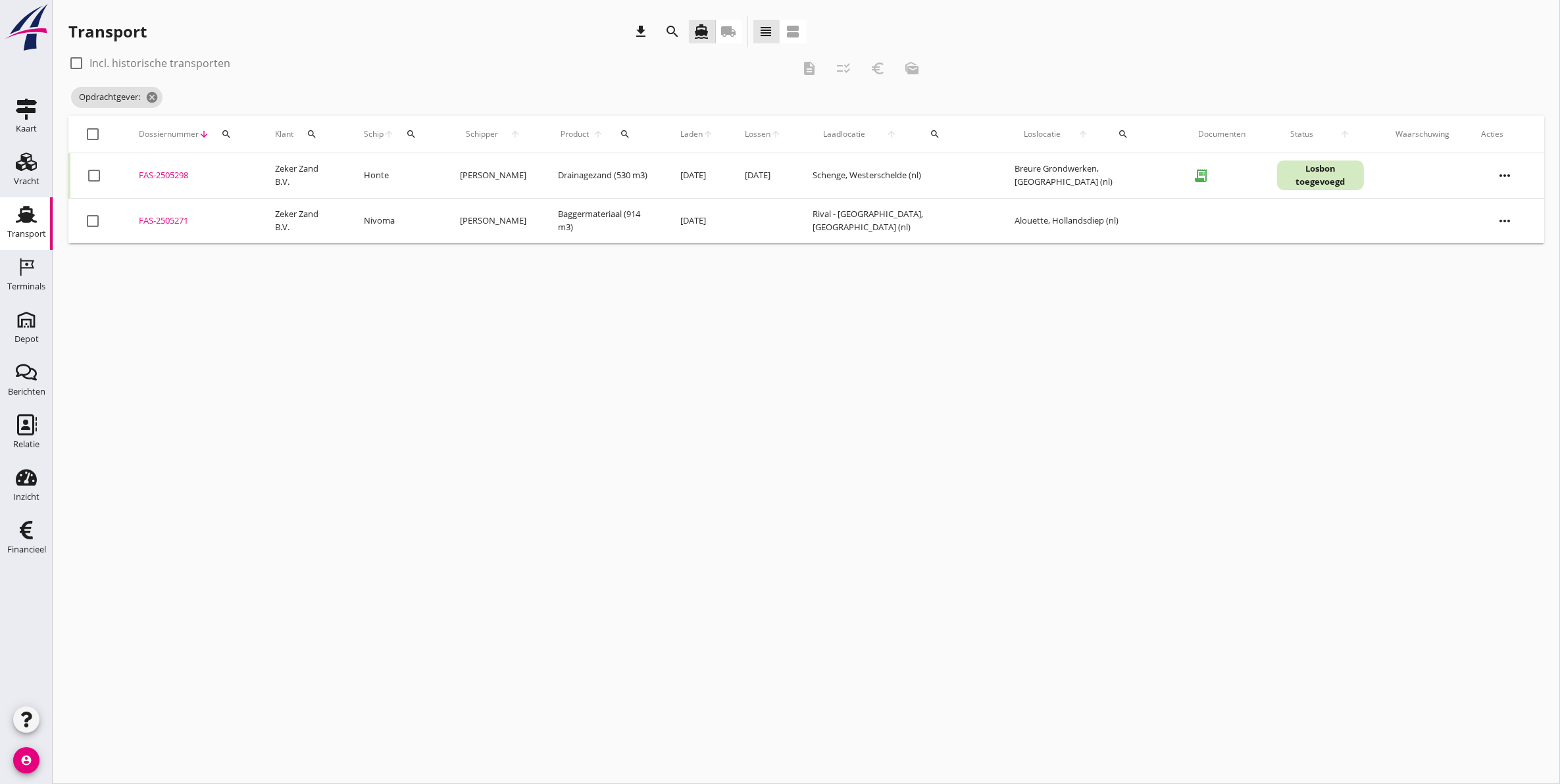
click at [218, 133] on div "search" at bounding box center [226, 134] width 24 height 10
click at [270, 167] on input "Zoeken op dossiernummer..." at bounding box center [288, 172] width 137 height 21
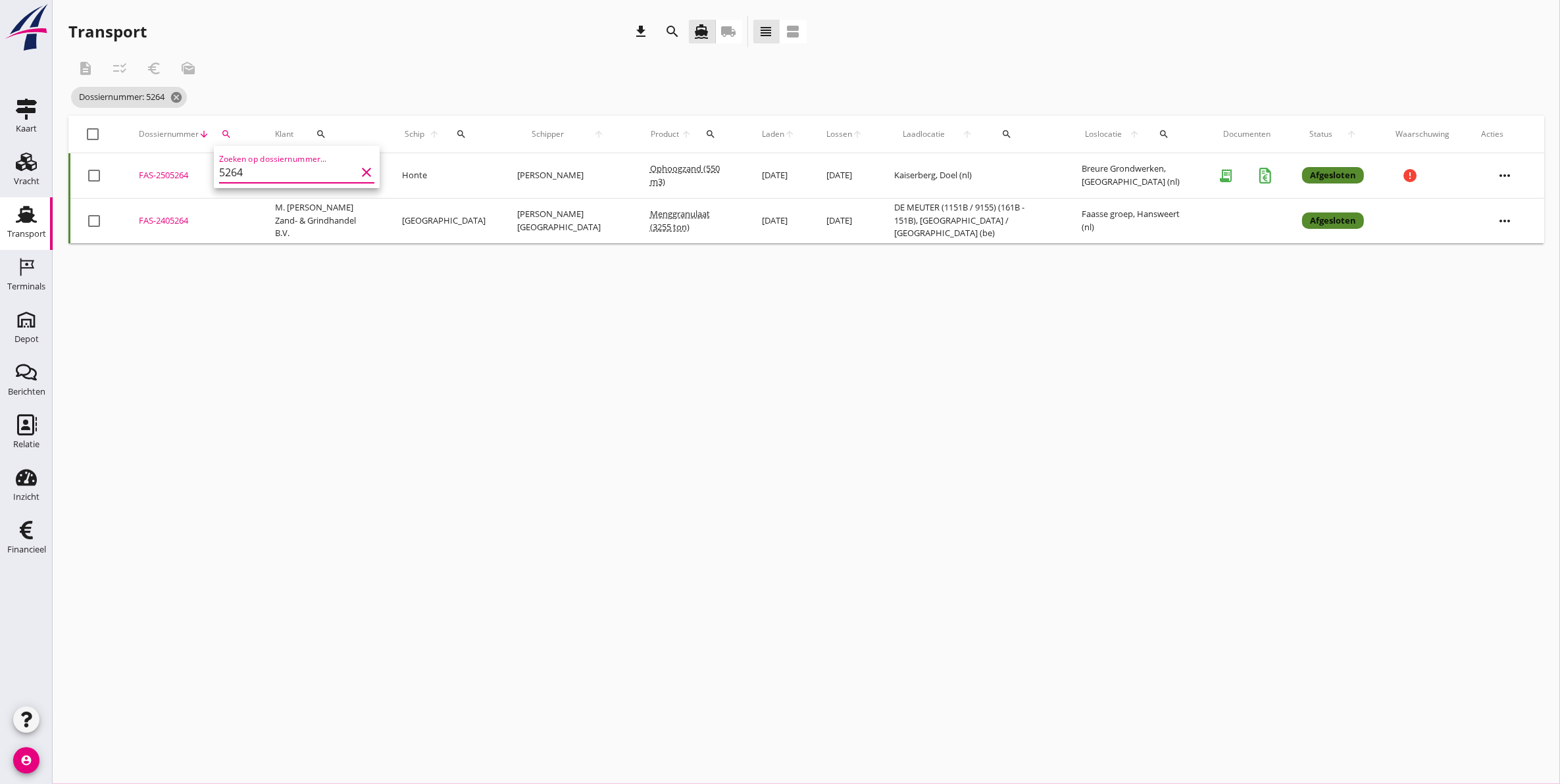
type input "5264"
click at [653, 538] on div "cancel You are impersonating another user. Transport download search directions…" at bounding box center [806, 392] width 1508 height 784
click at [15, 174] on div "Vracht" at bounding box center [26, 181] width 25 height 18
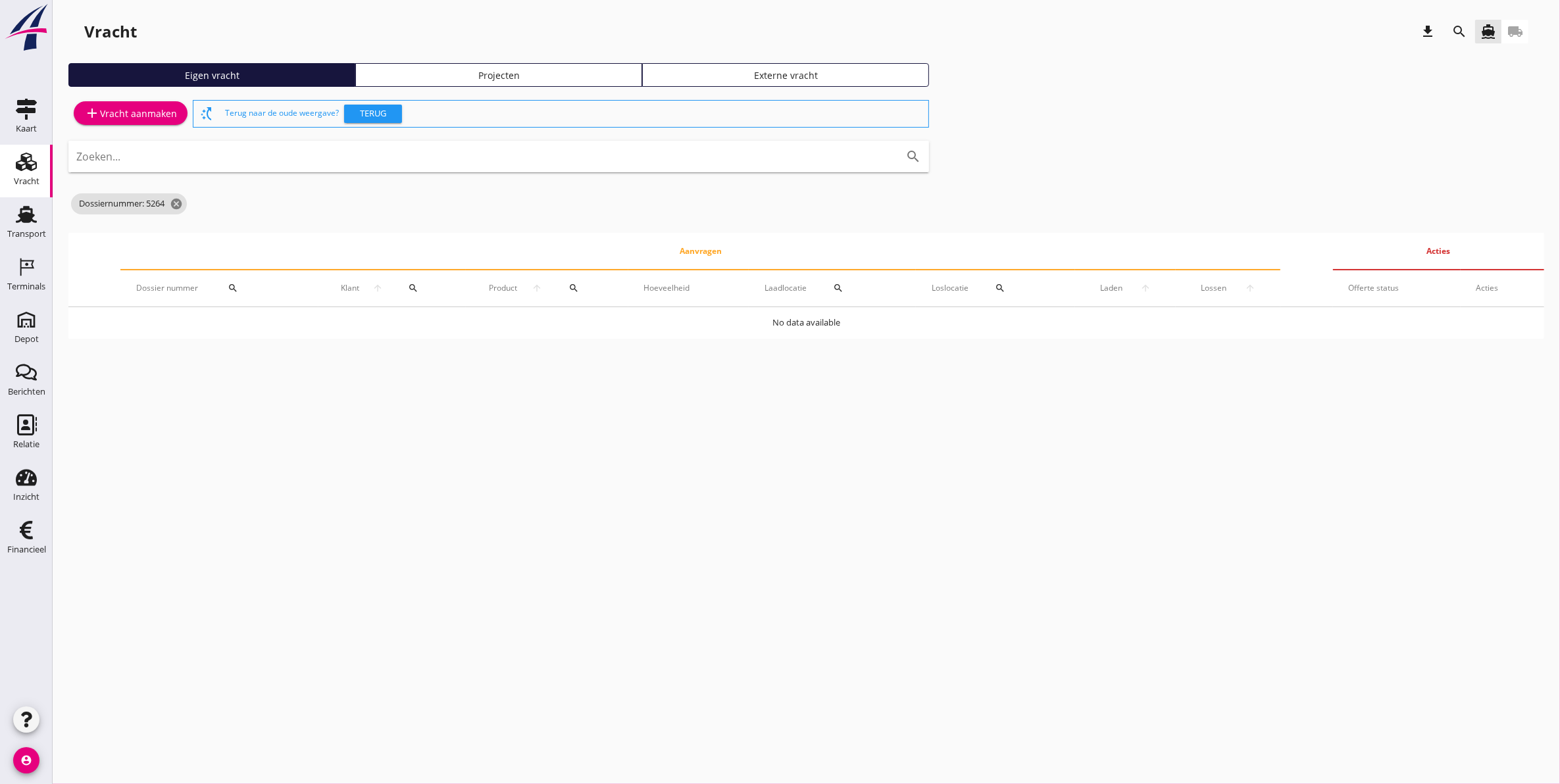
click at [472, 66] on link "Projecten" at bounding box center [499, 75] width 287 height 24
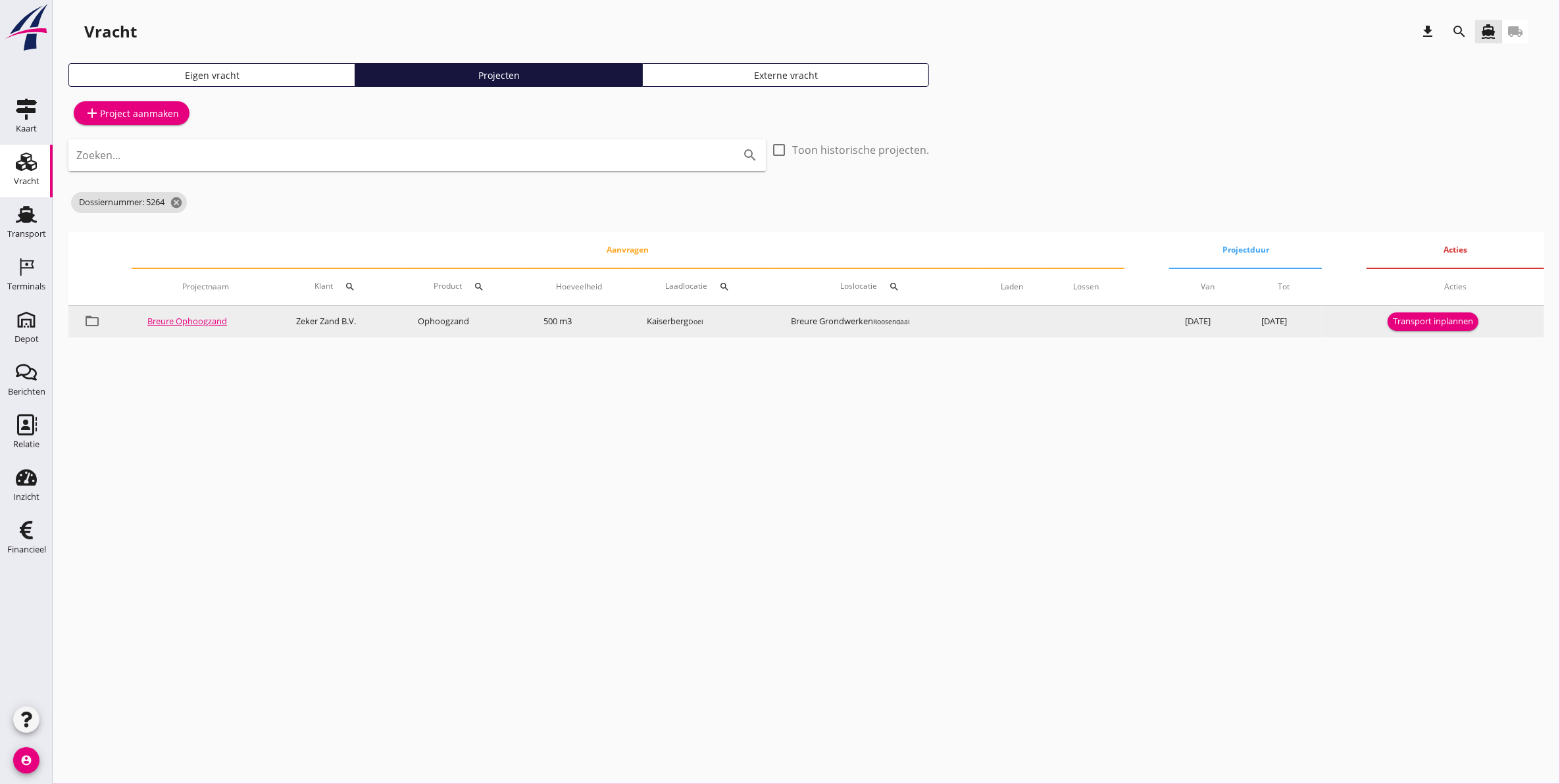
click at [167, 320] on link "Breure Ophoogzand" at bounding box center [186, 321] width 79 height 12
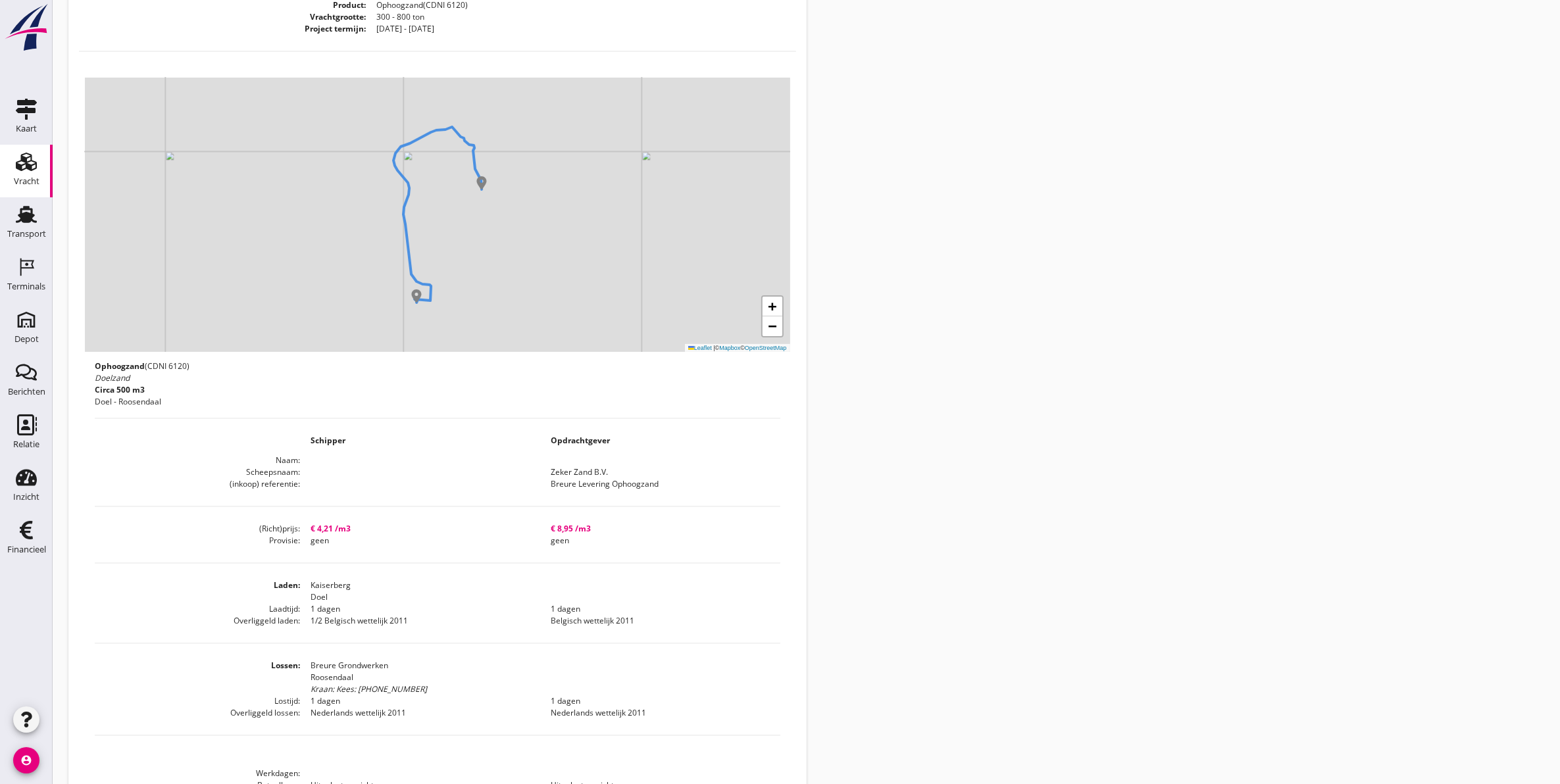
scroll to position [411, 0]
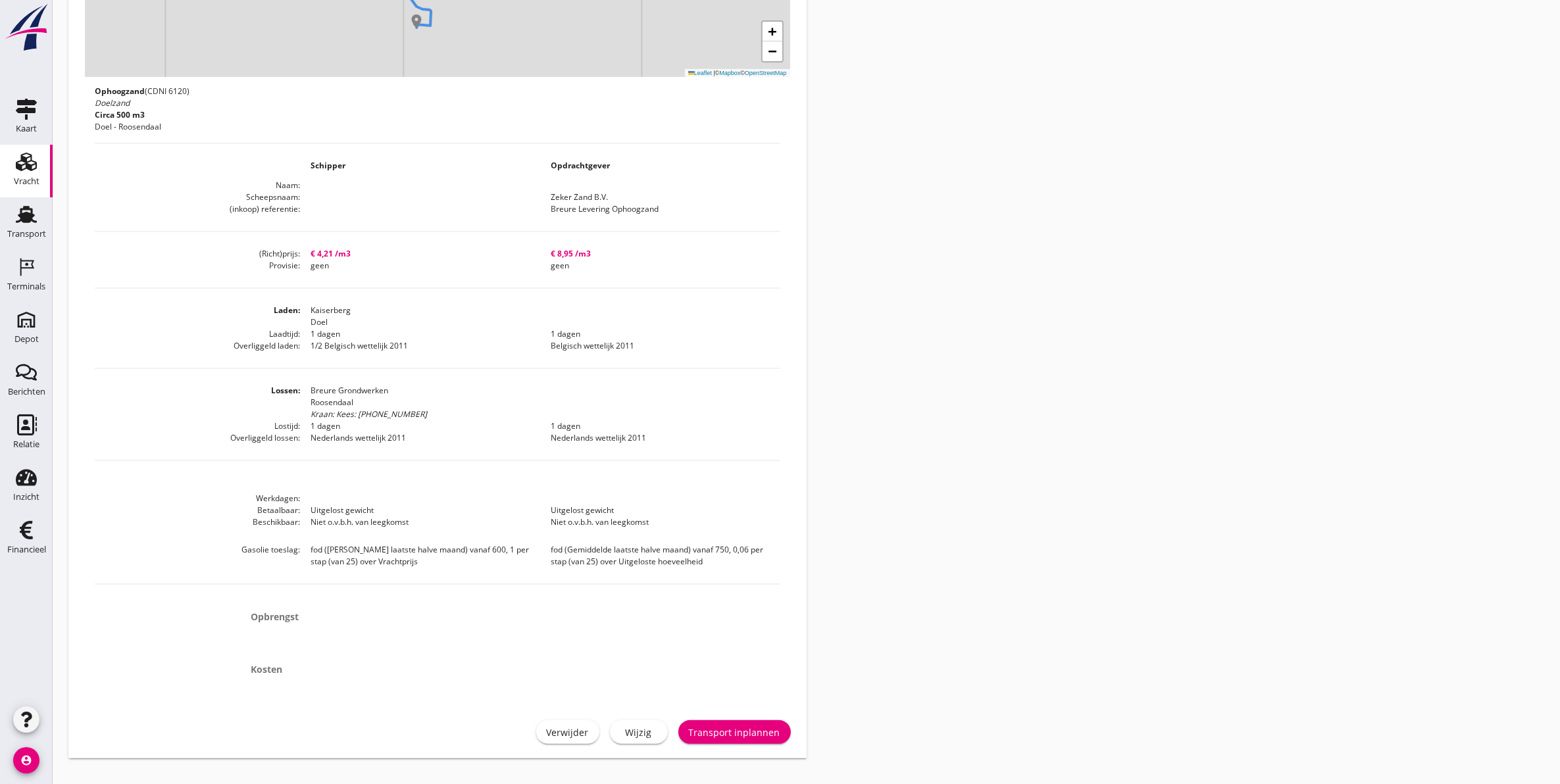
click at [739, 732] on div "Transport inplannen" at bounding box center [735, 732] width 92 height 14
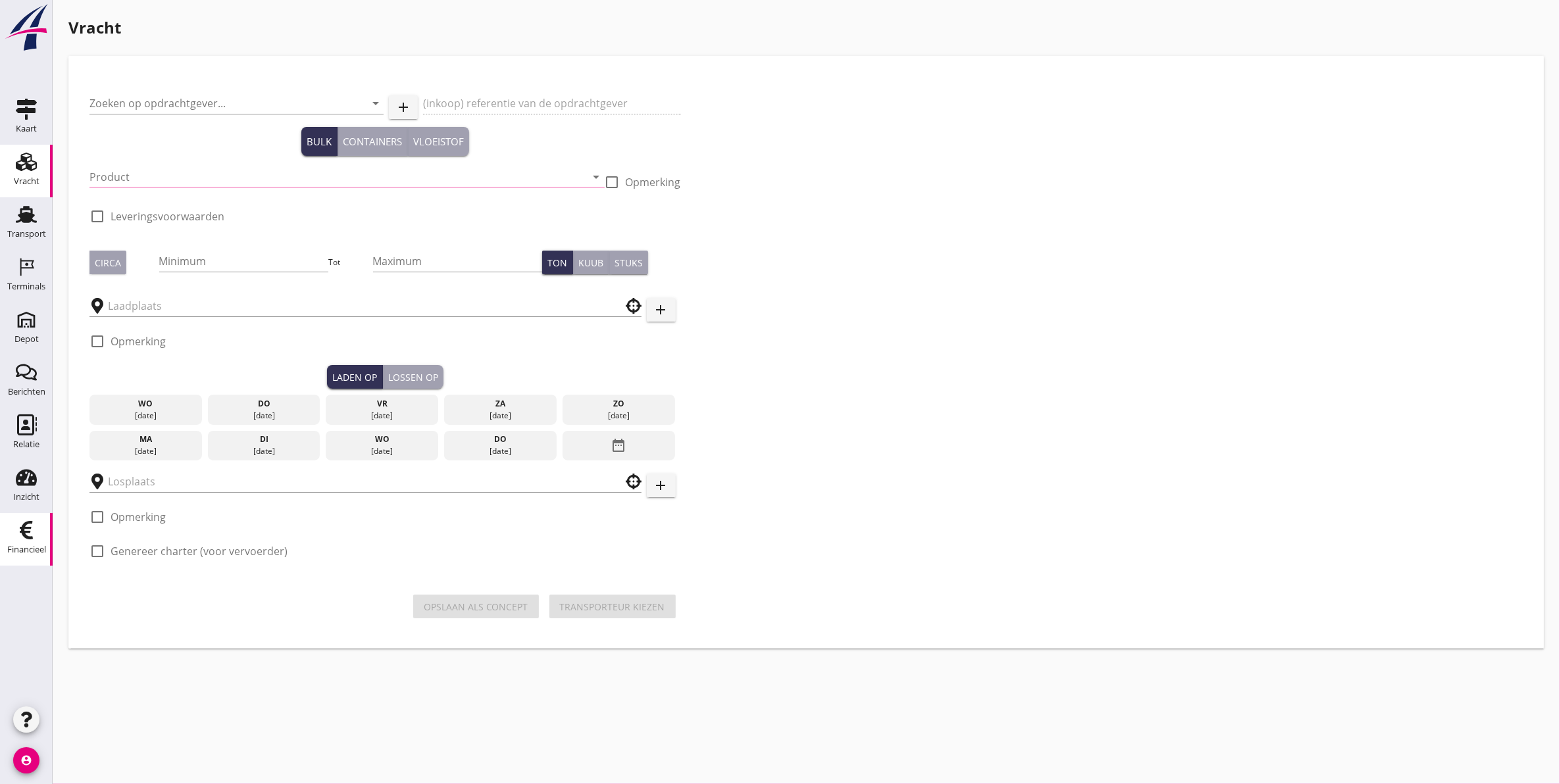
type input "Zeker Zand B.V."
type input "Breure Levering Ophoogzand"
type input "Ophoogzand (6120)"
checkbox input "true"
type input "500"
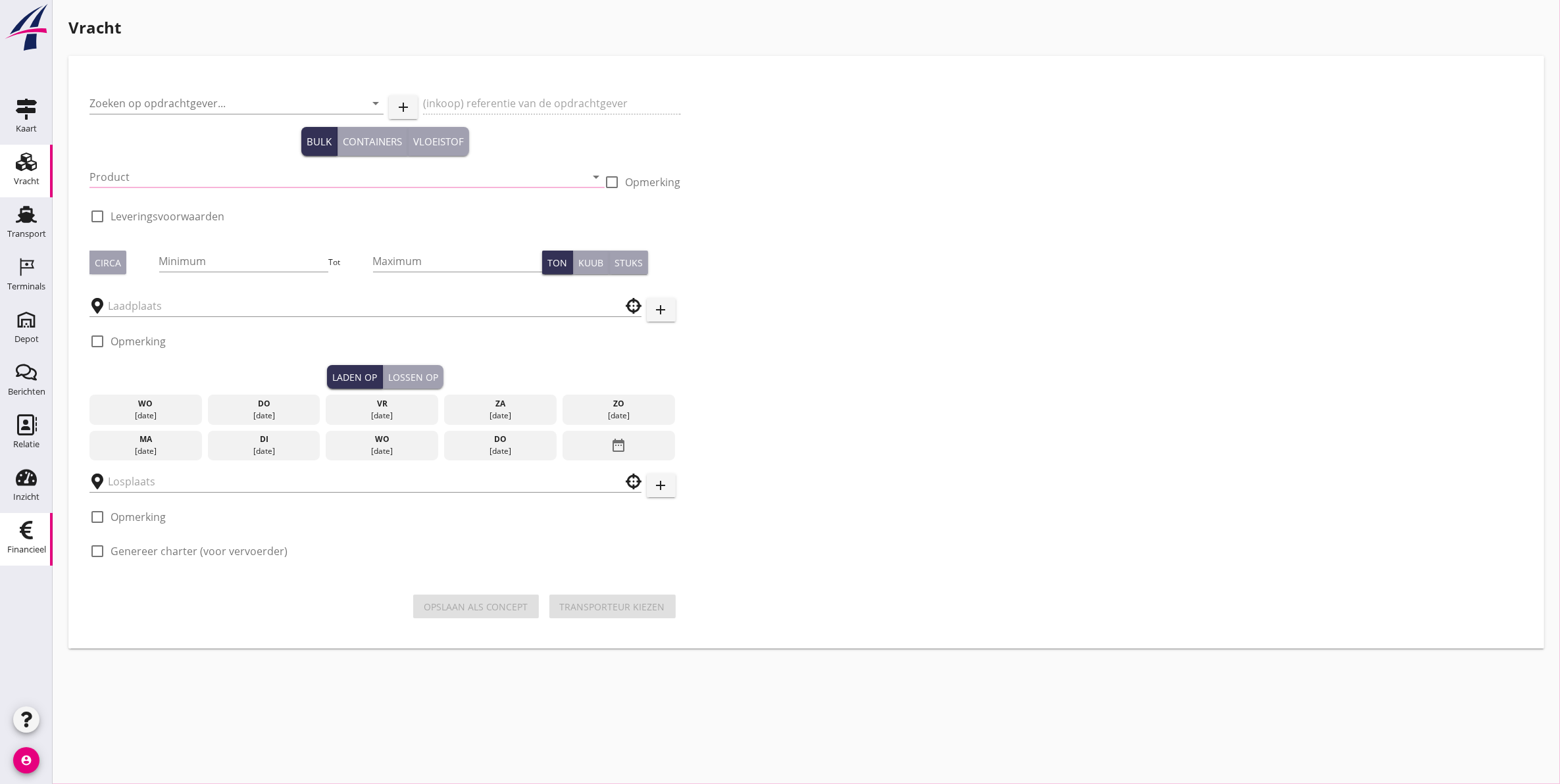
checkbox input "true"
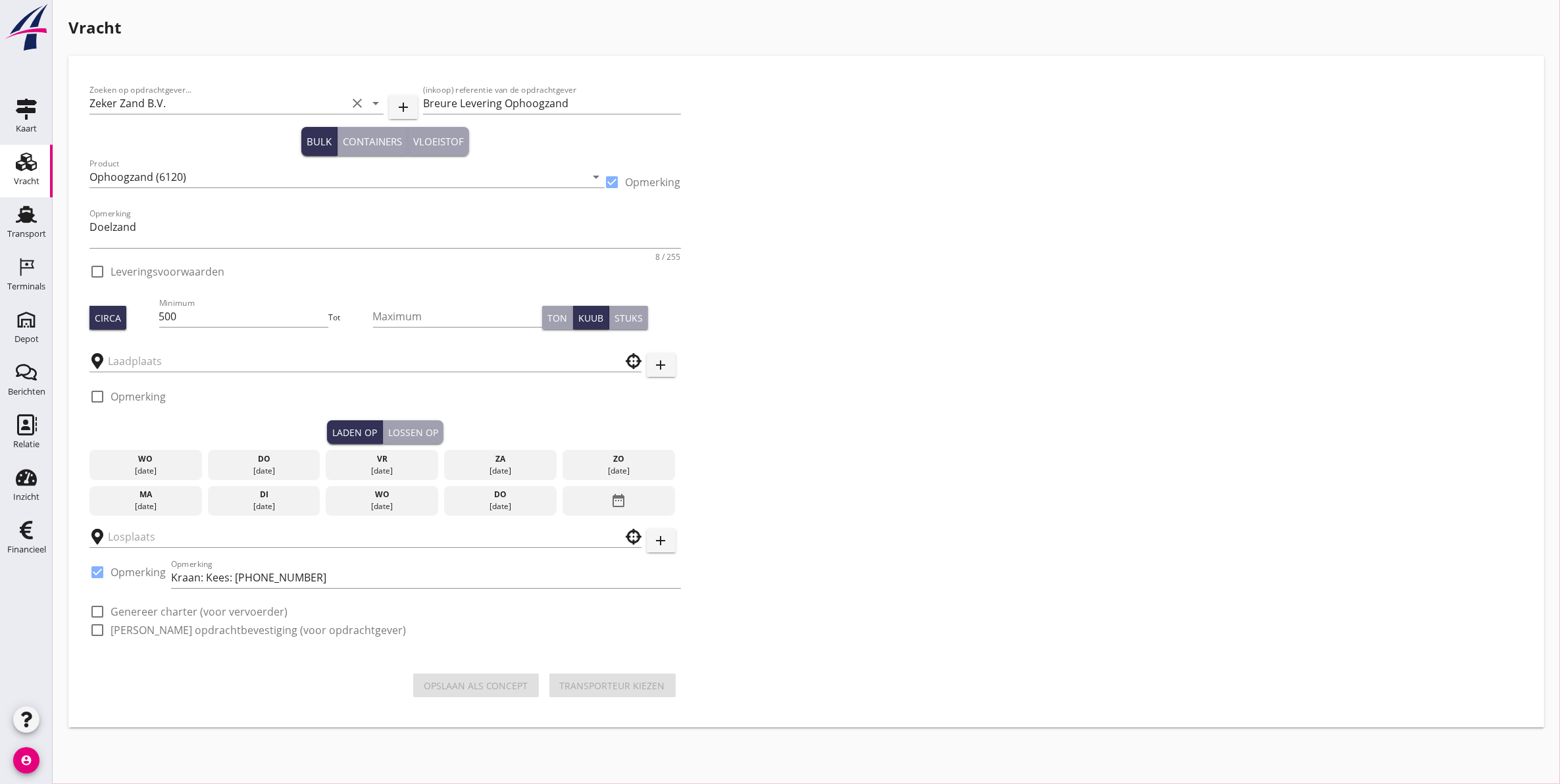
type input "Kaiserberg"
checkbox input "true"
type input "Breure Grondwerken"
checkbox input "true"
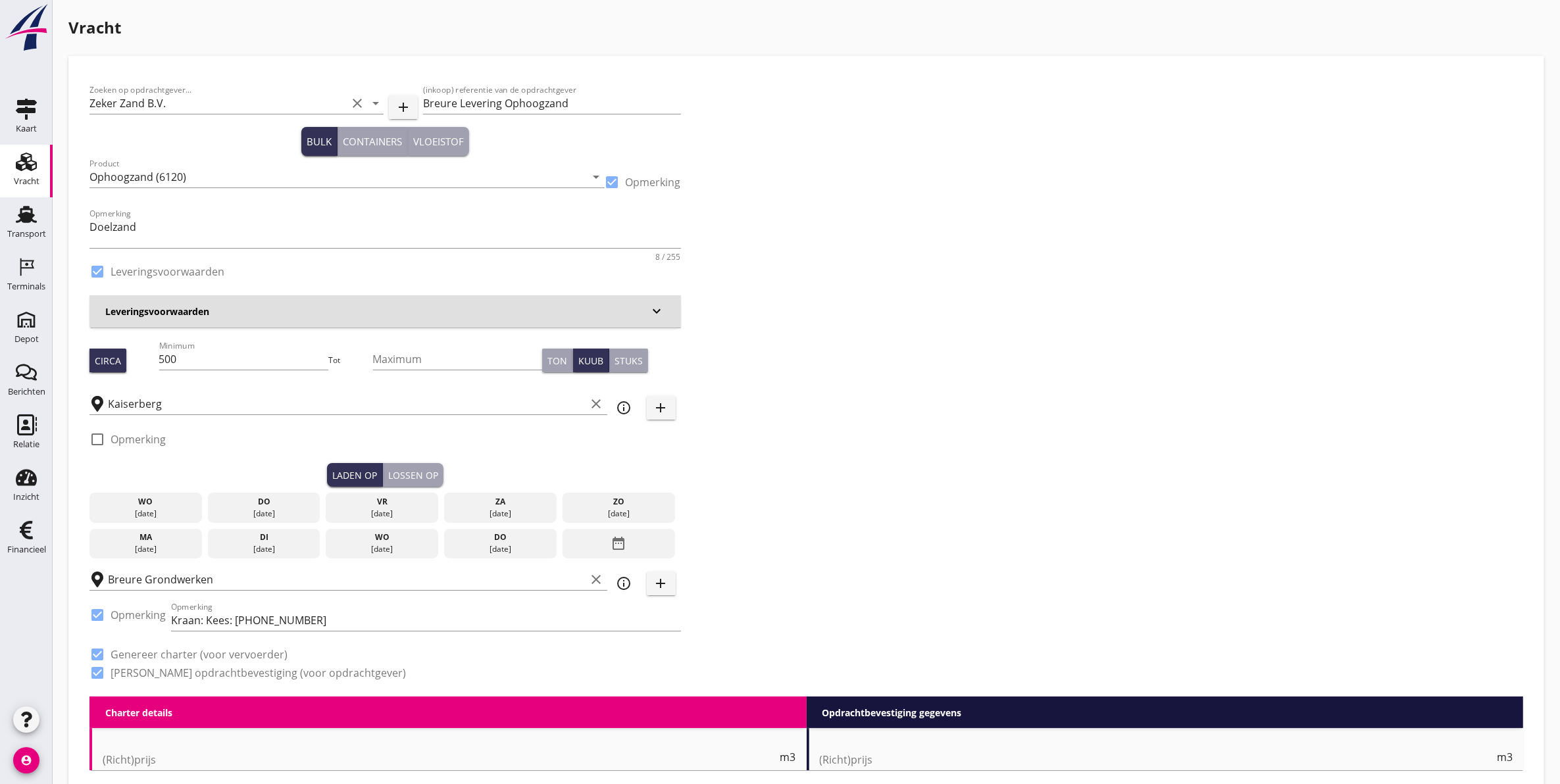
type input "4.21"
checkbox input "false"
radio input "false"
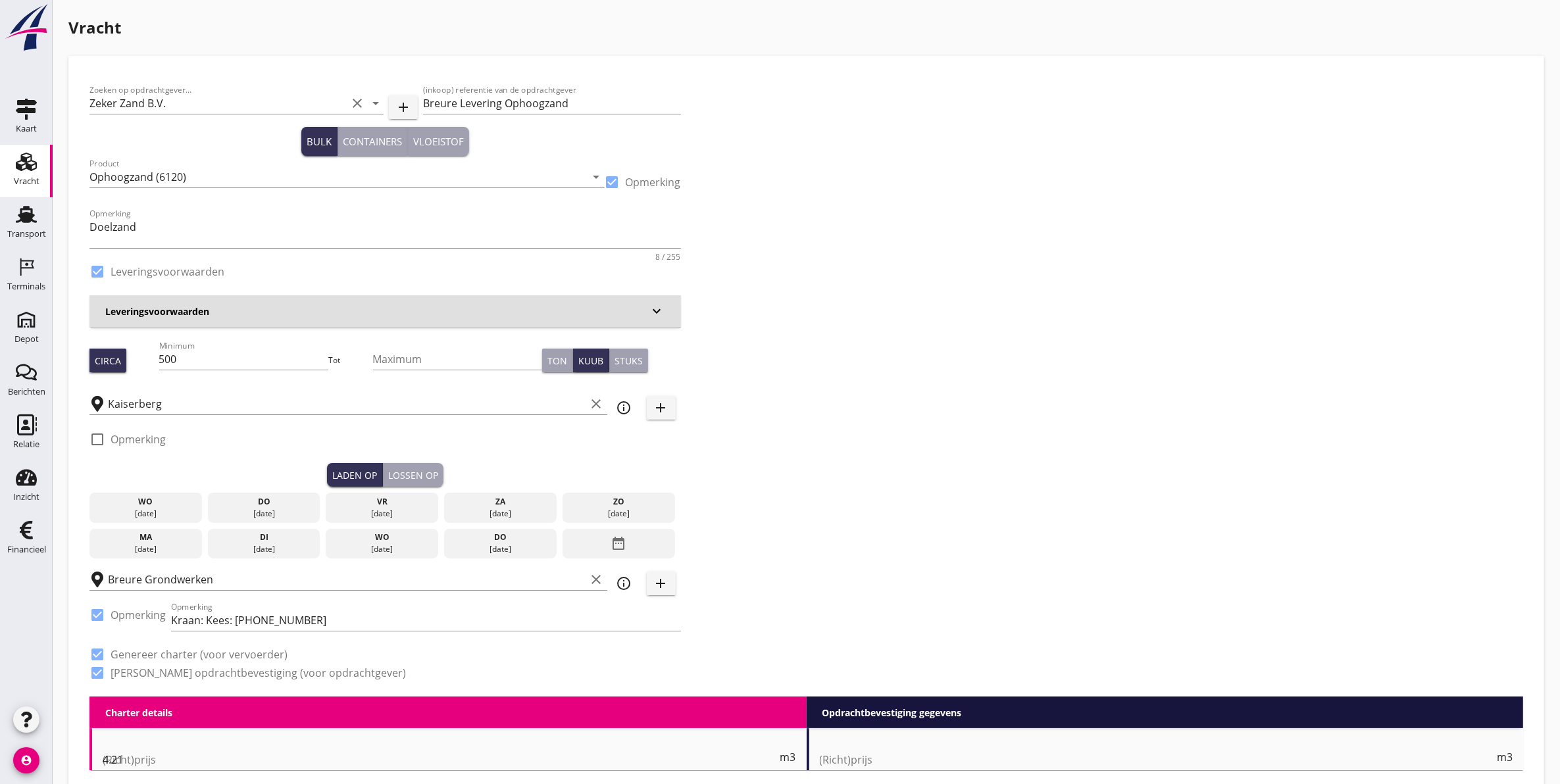
checkbox input "true"
type input "1"
type input "8.95"
checkbox input "false"
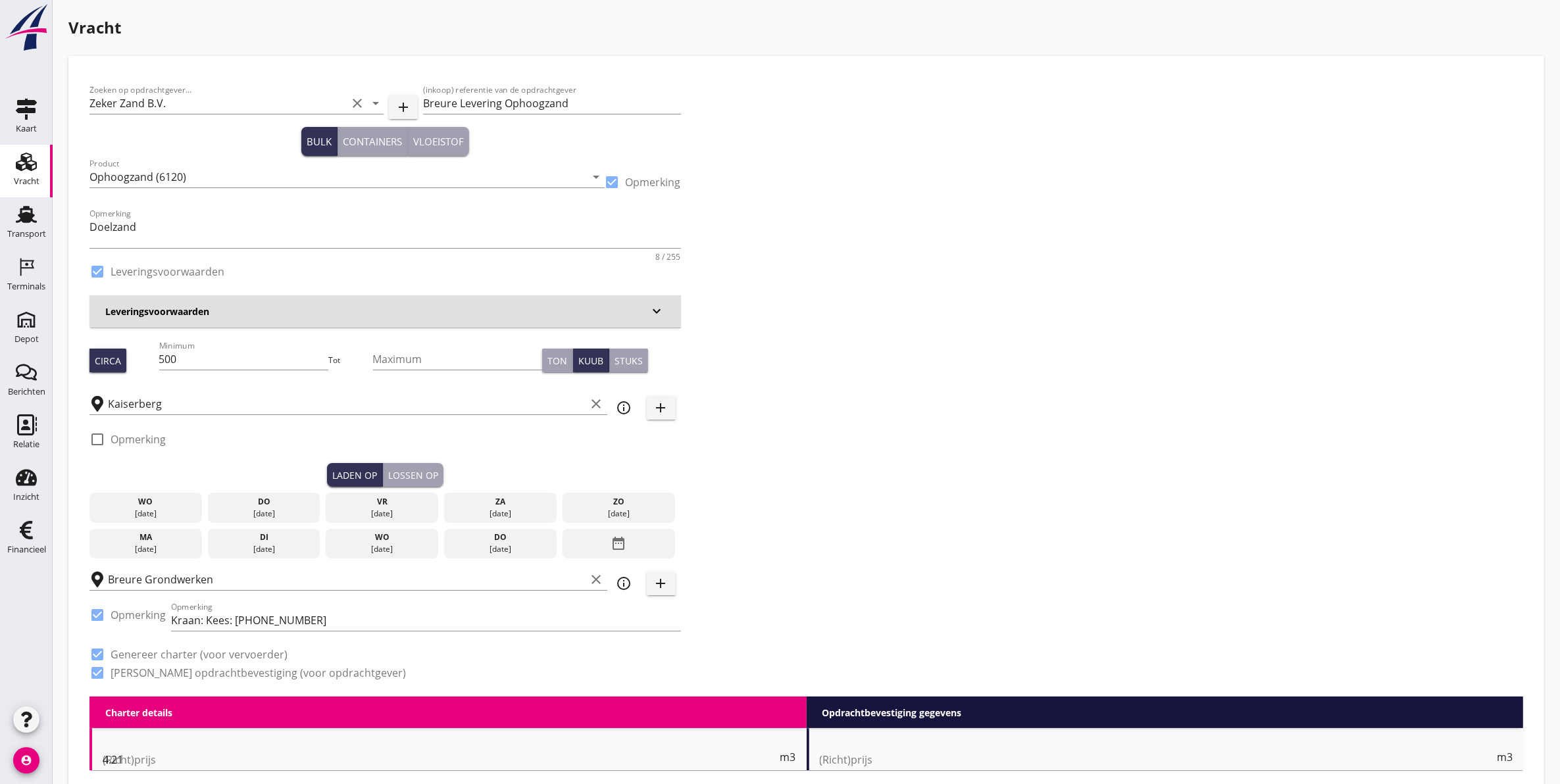
radio input "false"
checkbox input "true"
type input "1"
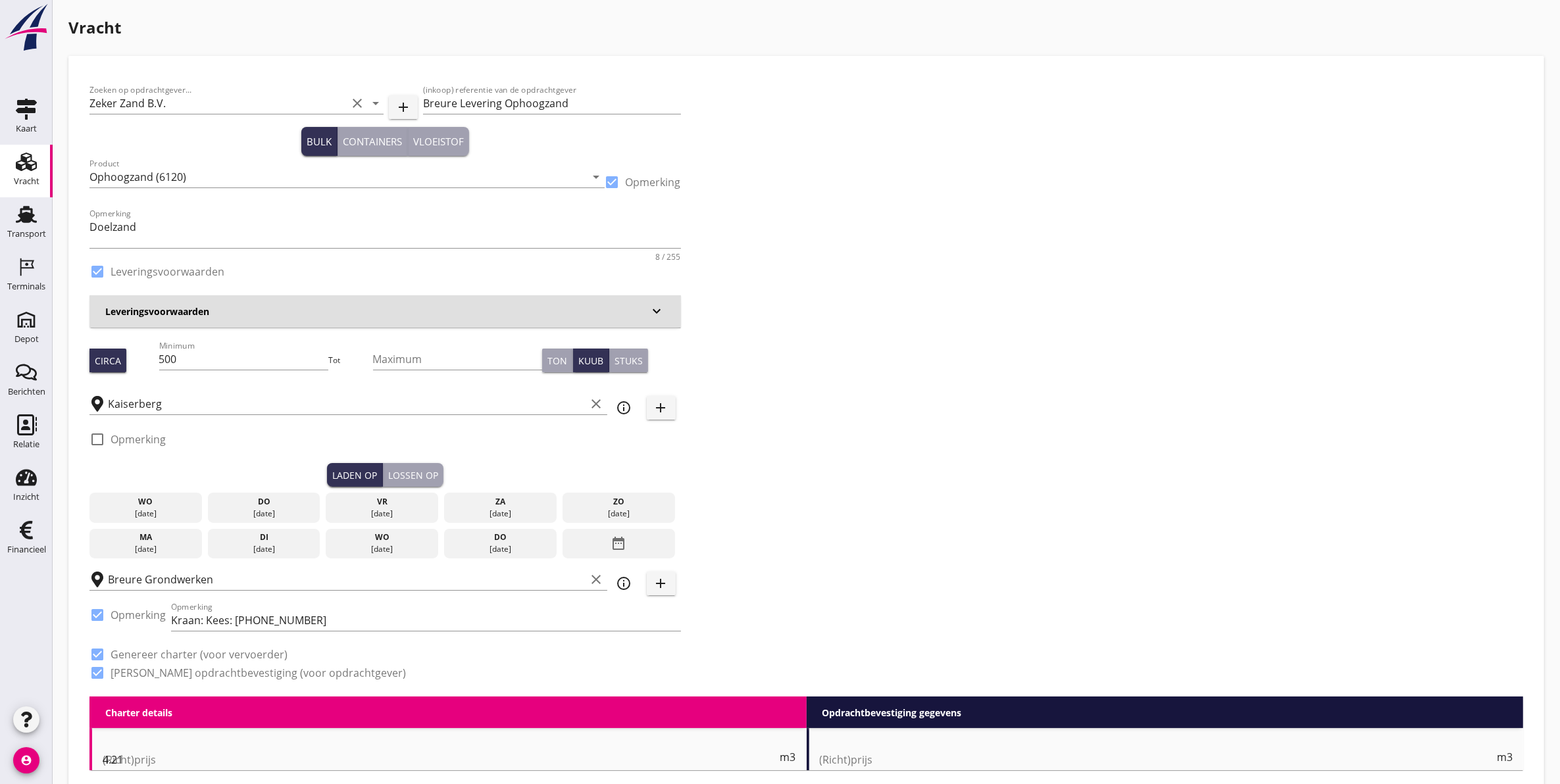
type input "1"
click at [195, 362] on input "500" at bounding box center [244, 359] width 170 height 21
type input "530"
drag, startPoint x: 605, startPoint y: 462, endPoint x: 419, endPoint y: 454, distance: 186.2
click at [604, 462] on div "check_box_outline_blank Opmerking" at bounding box center [385, 443] width 591 height 39
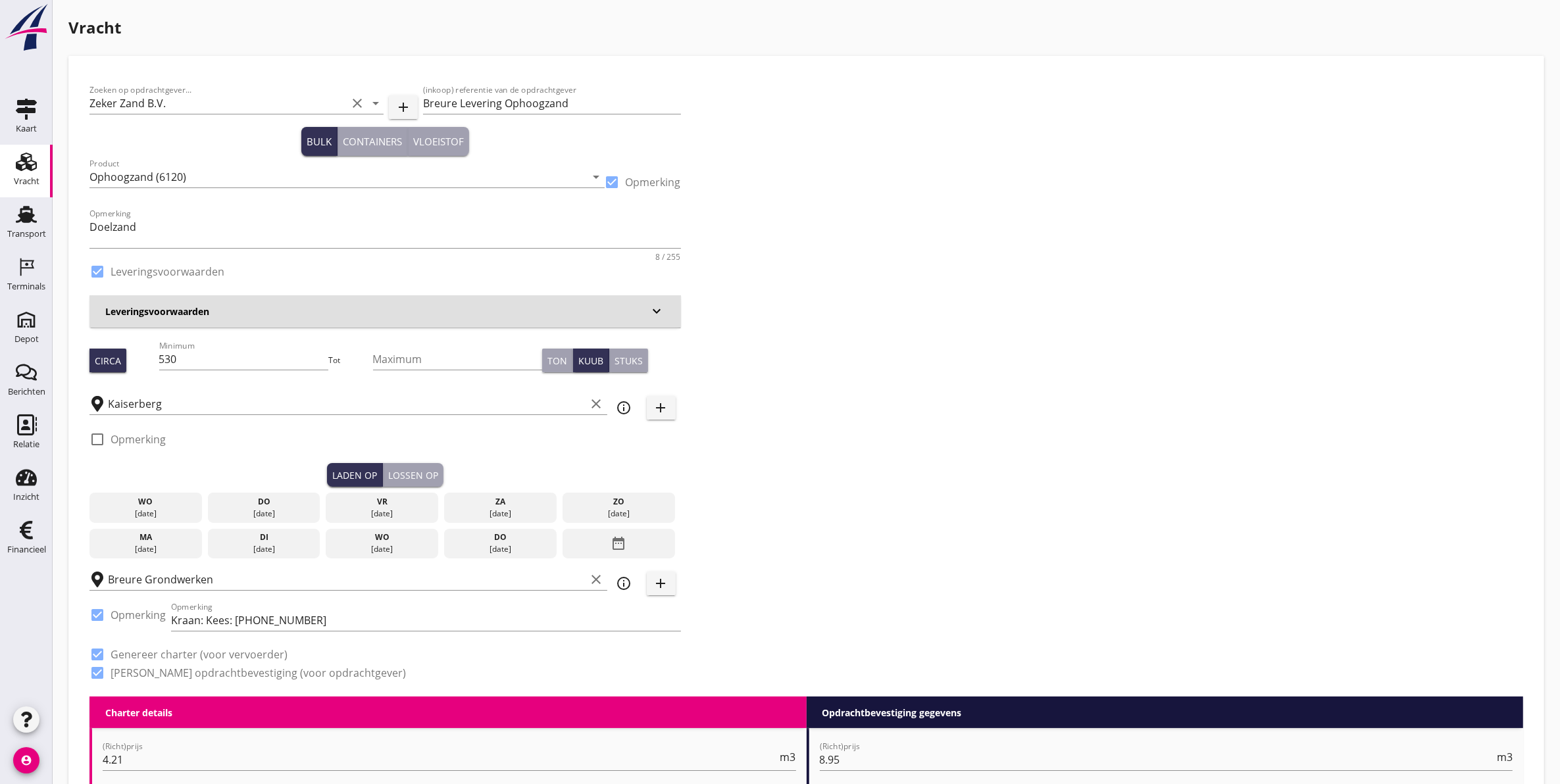
click at [286, 508] on div "[DATE]" at bounding box center [264, 514] width 106 height 12
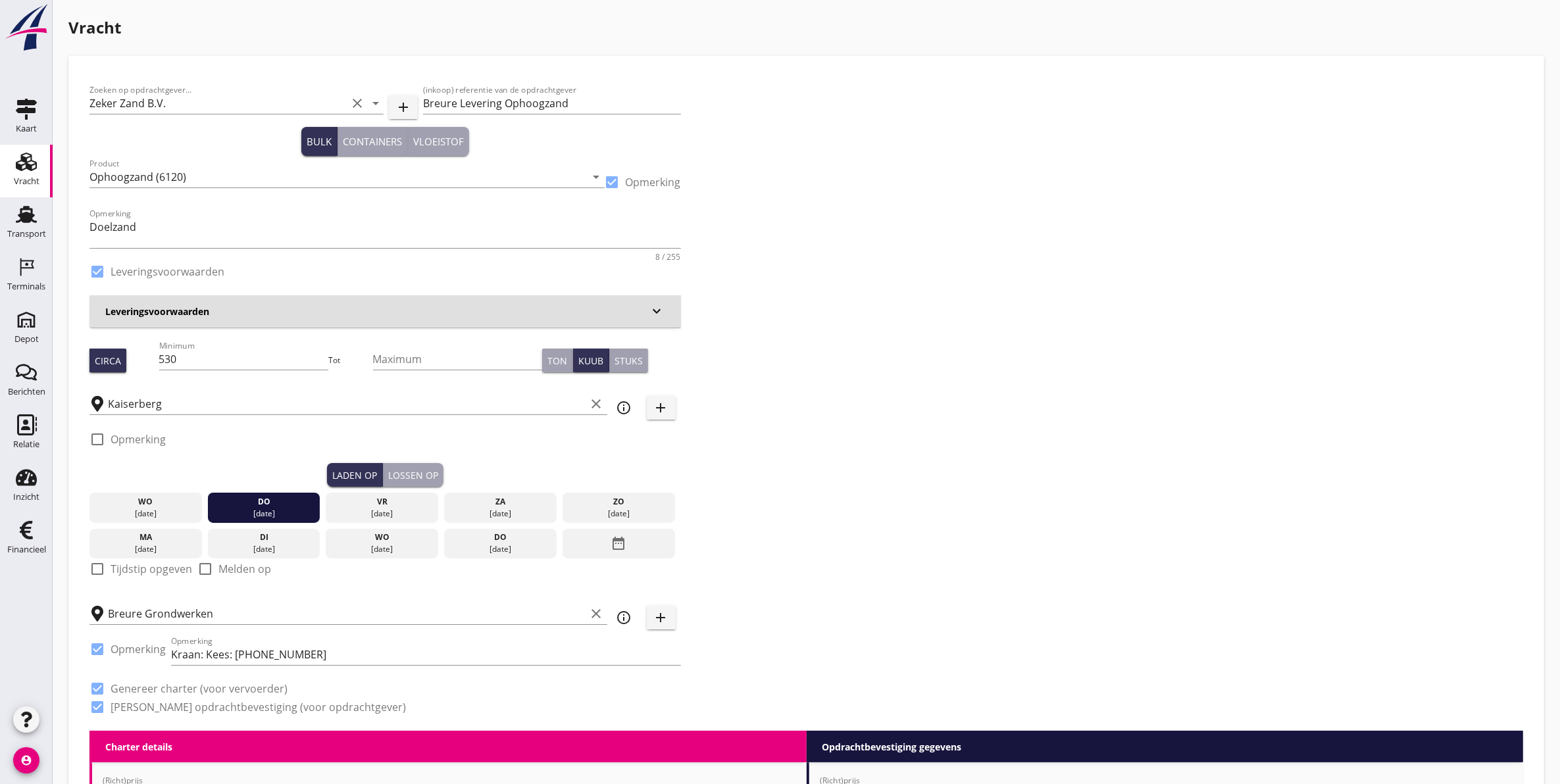
click at [410, 469] on div "Lossen op" at bounding box center [413, 475] width 50 height 14
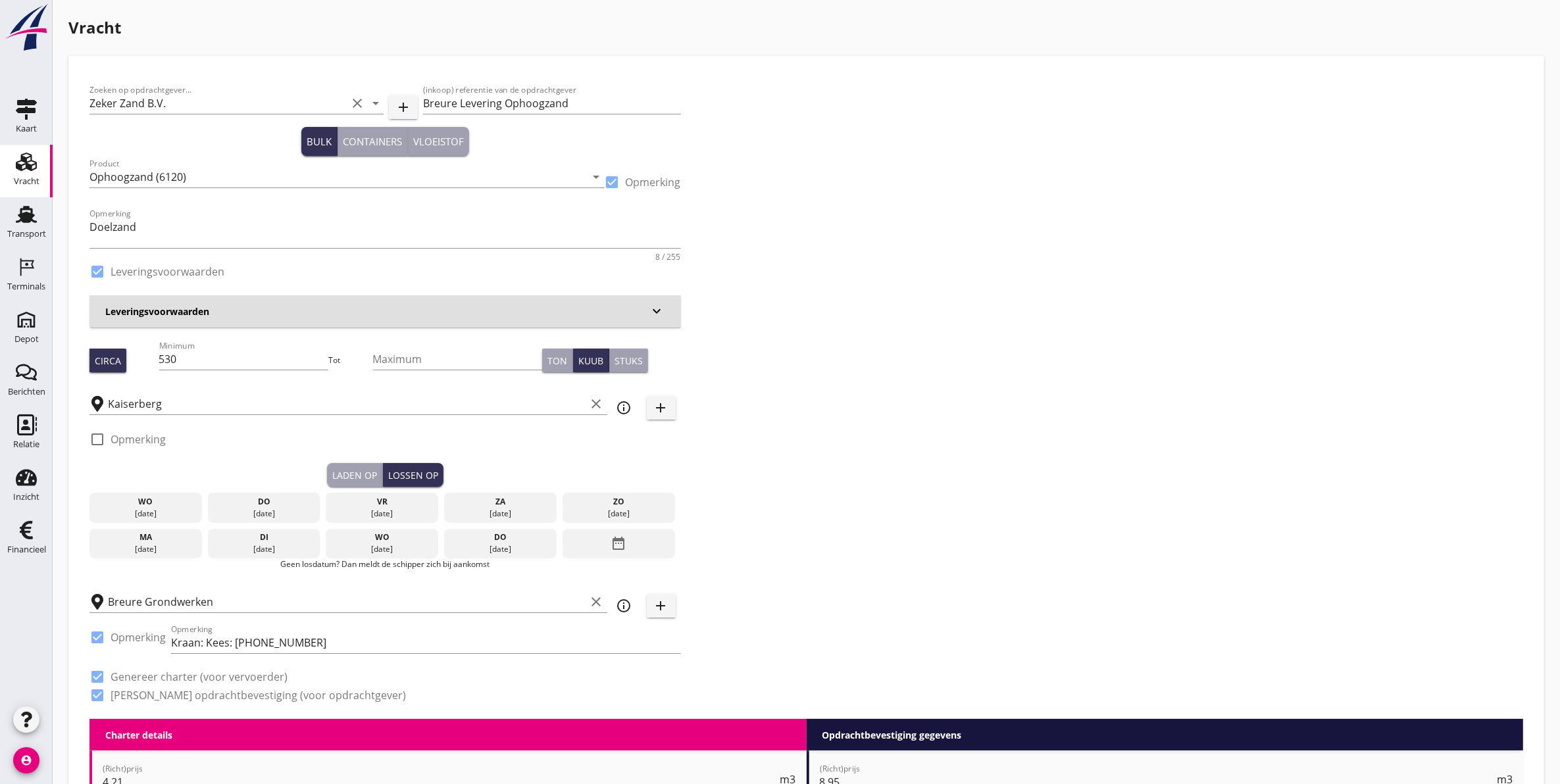
click at [376, 502] on div "vr" at bounding box center [382, 502] width 106 height 12
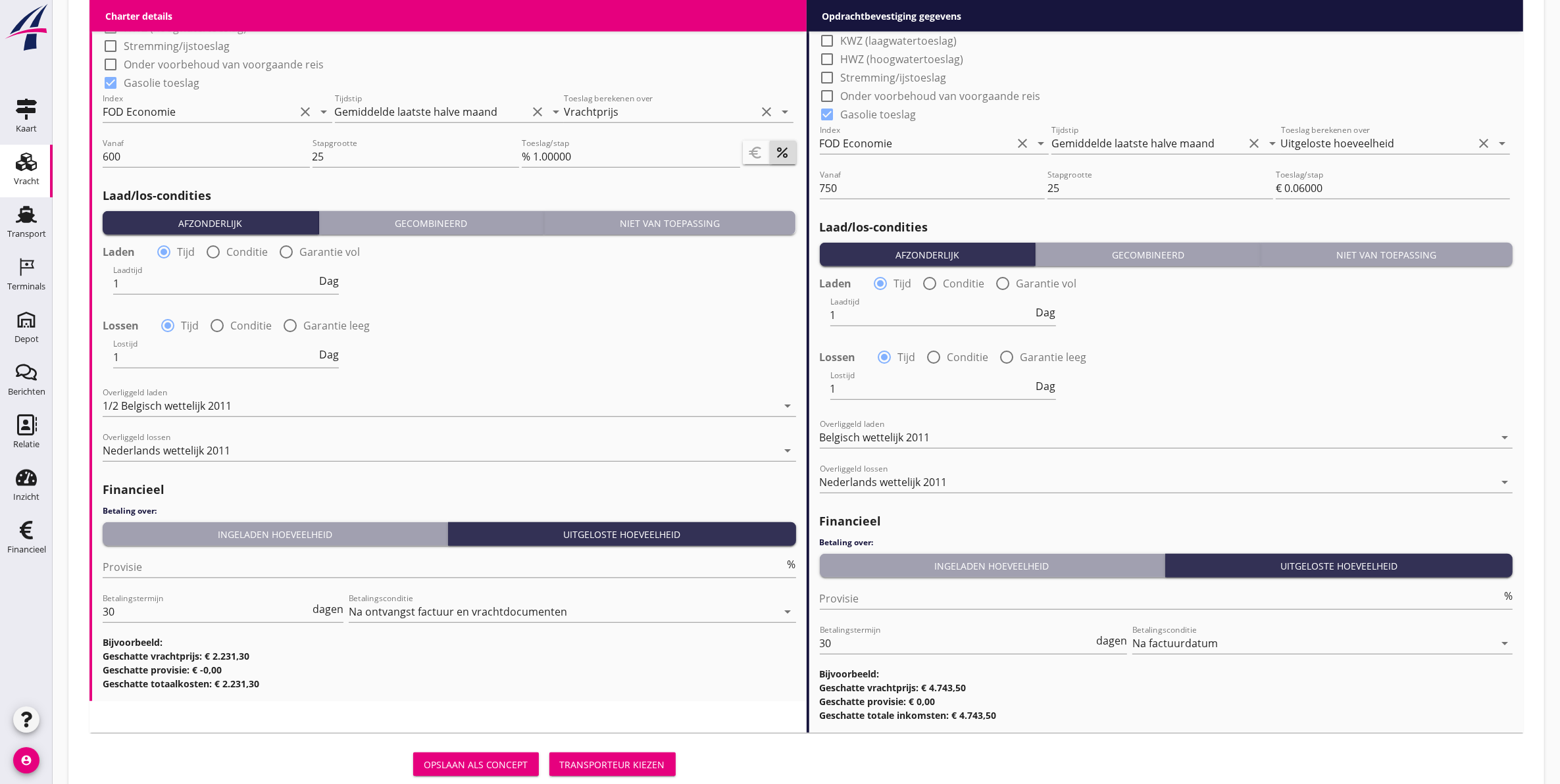
scroll to position [1399, 0]
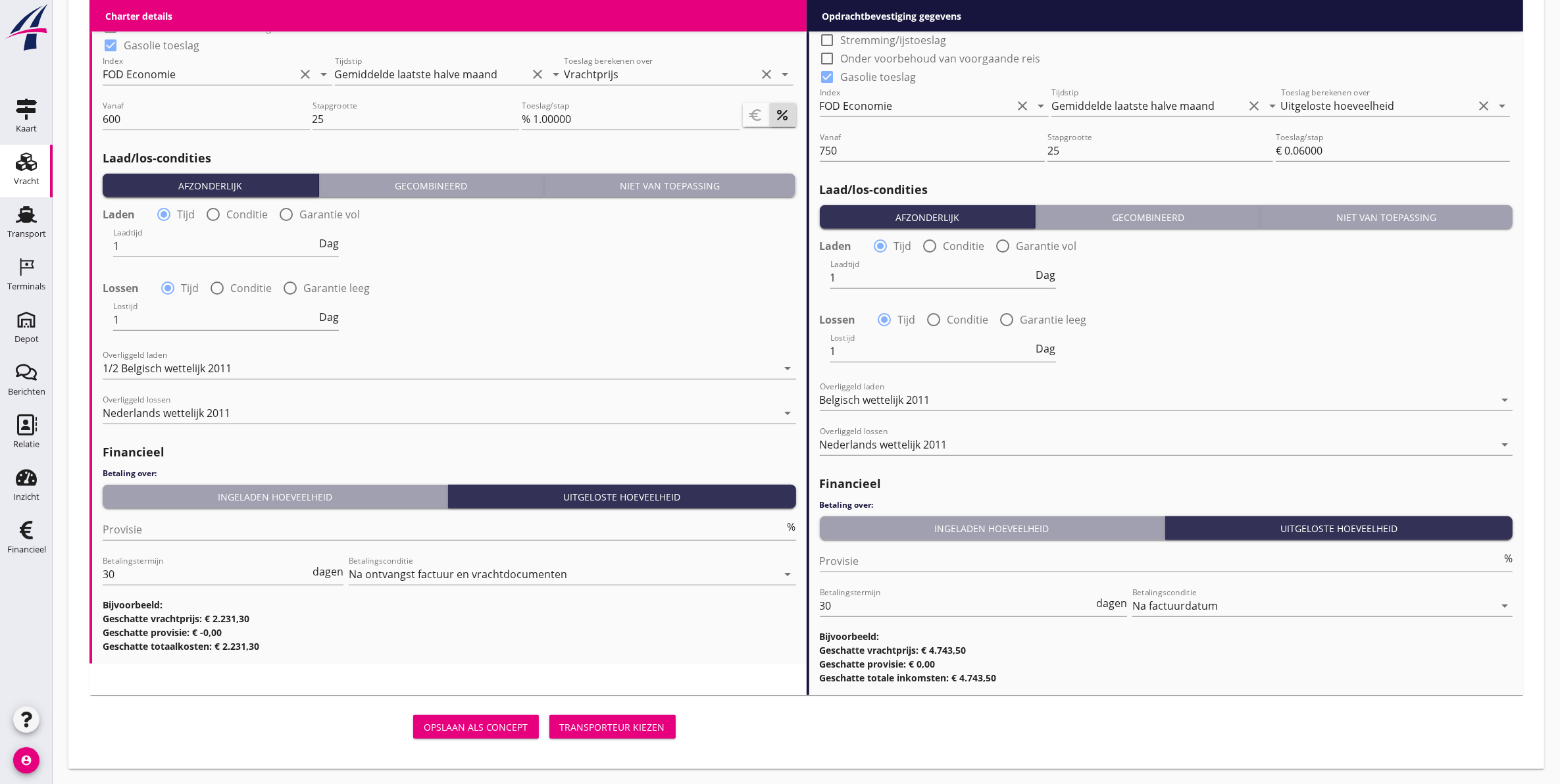
click at [615, 728] on div "Transporteur kiezen" at bounding box center [612, 727] width 106 height 14
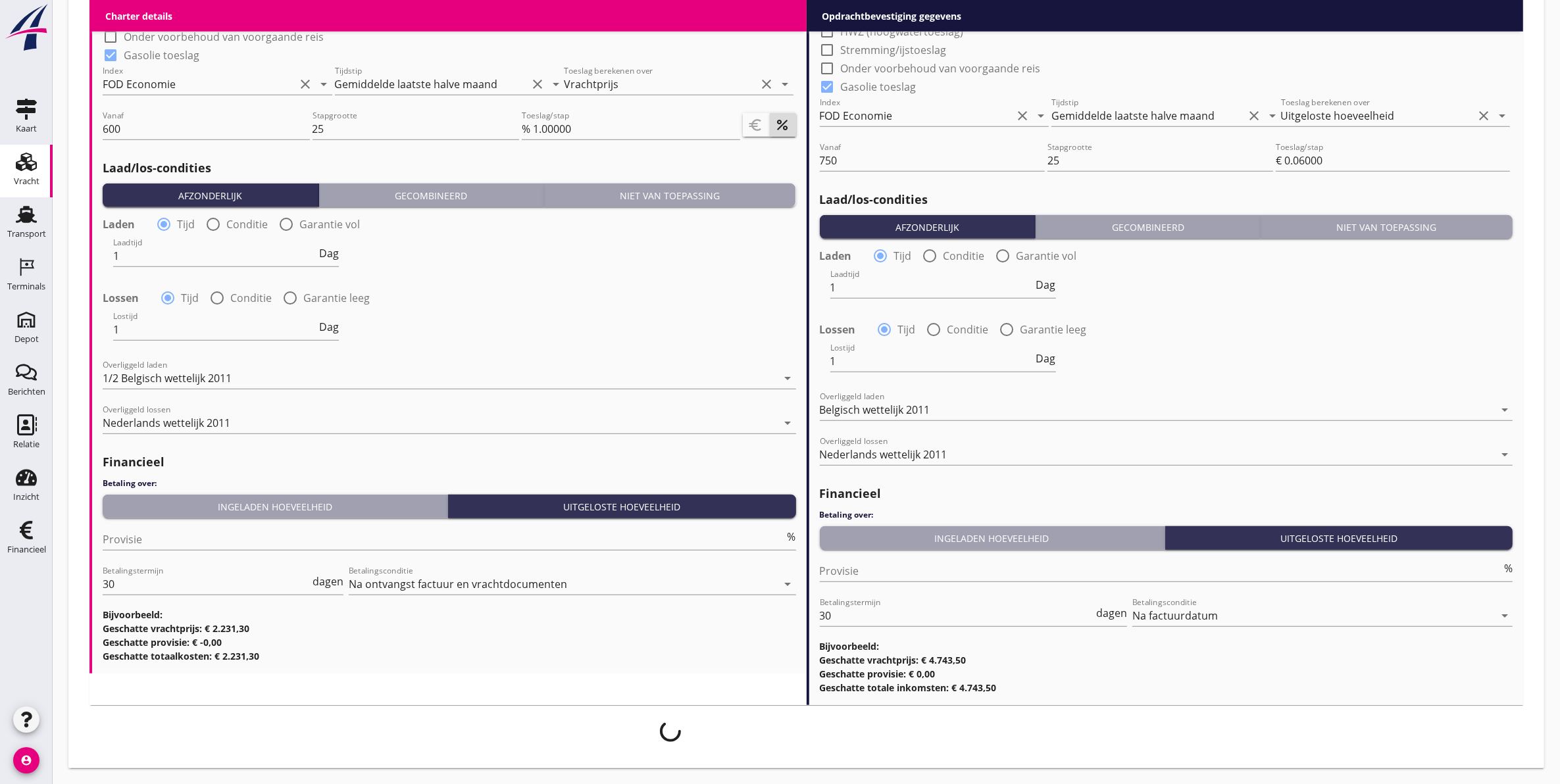
scroll to position [1389, 0]
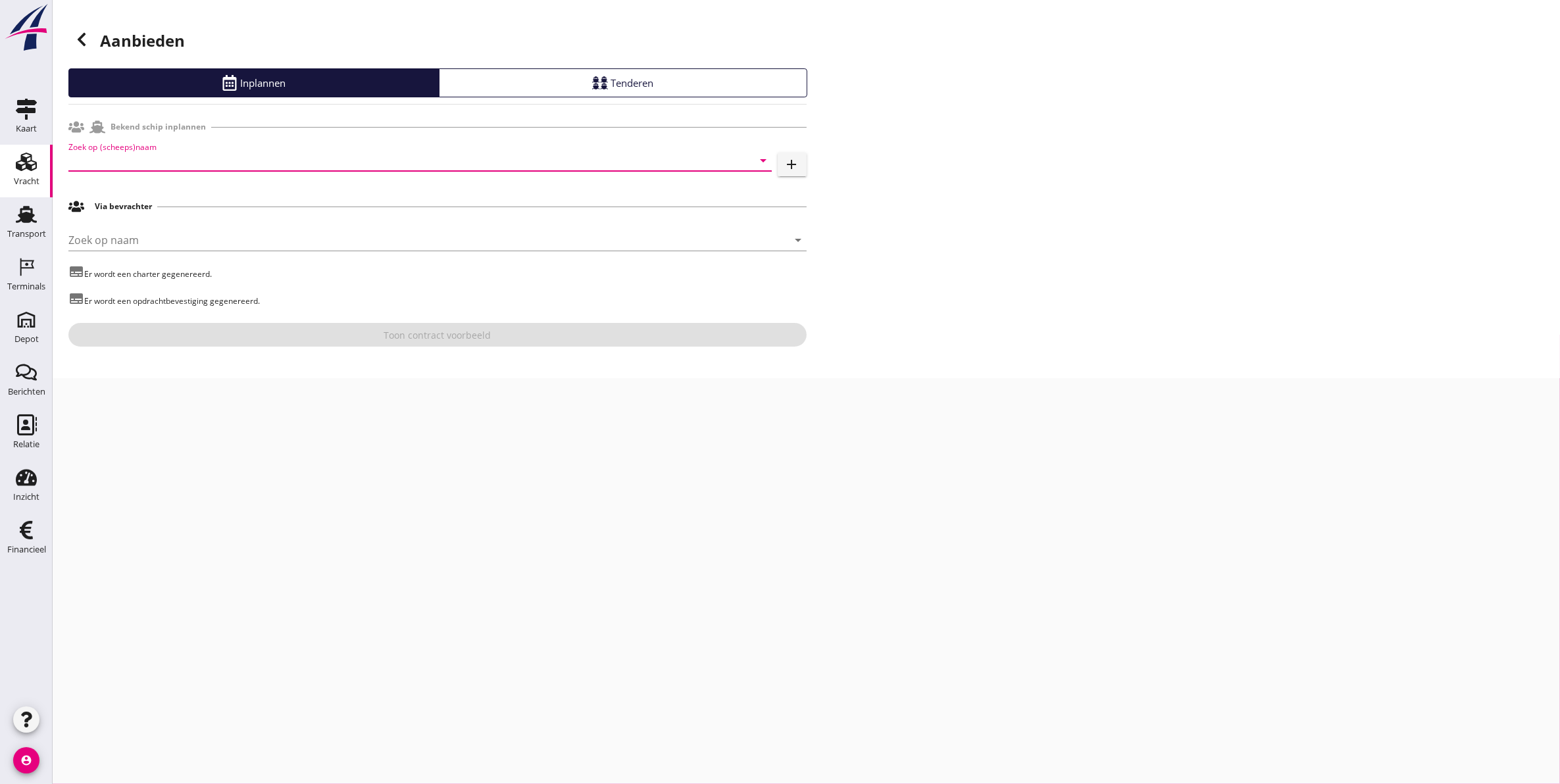
click at [181, 166] on input "Zoek op (scheeps)naam" at bounding box center [402, 160] width 667 height 21
click at [119, 165] on input "Zoek op (scheeps)naam" at bounding box center [402, 160] width 667 height 21
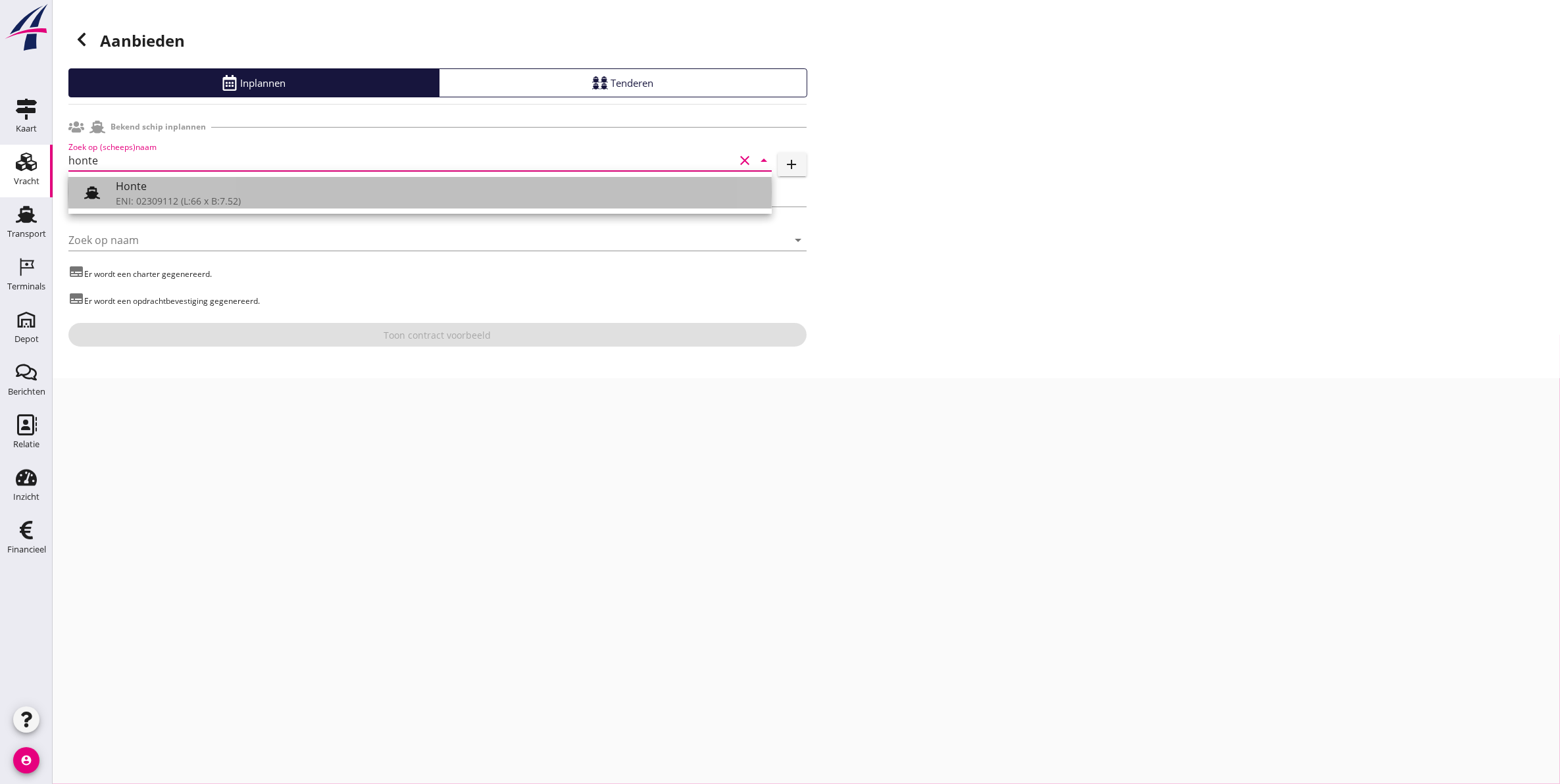
click at [165, 188] on div "Honte" at bounding box center [438, 186] width 646 height 16
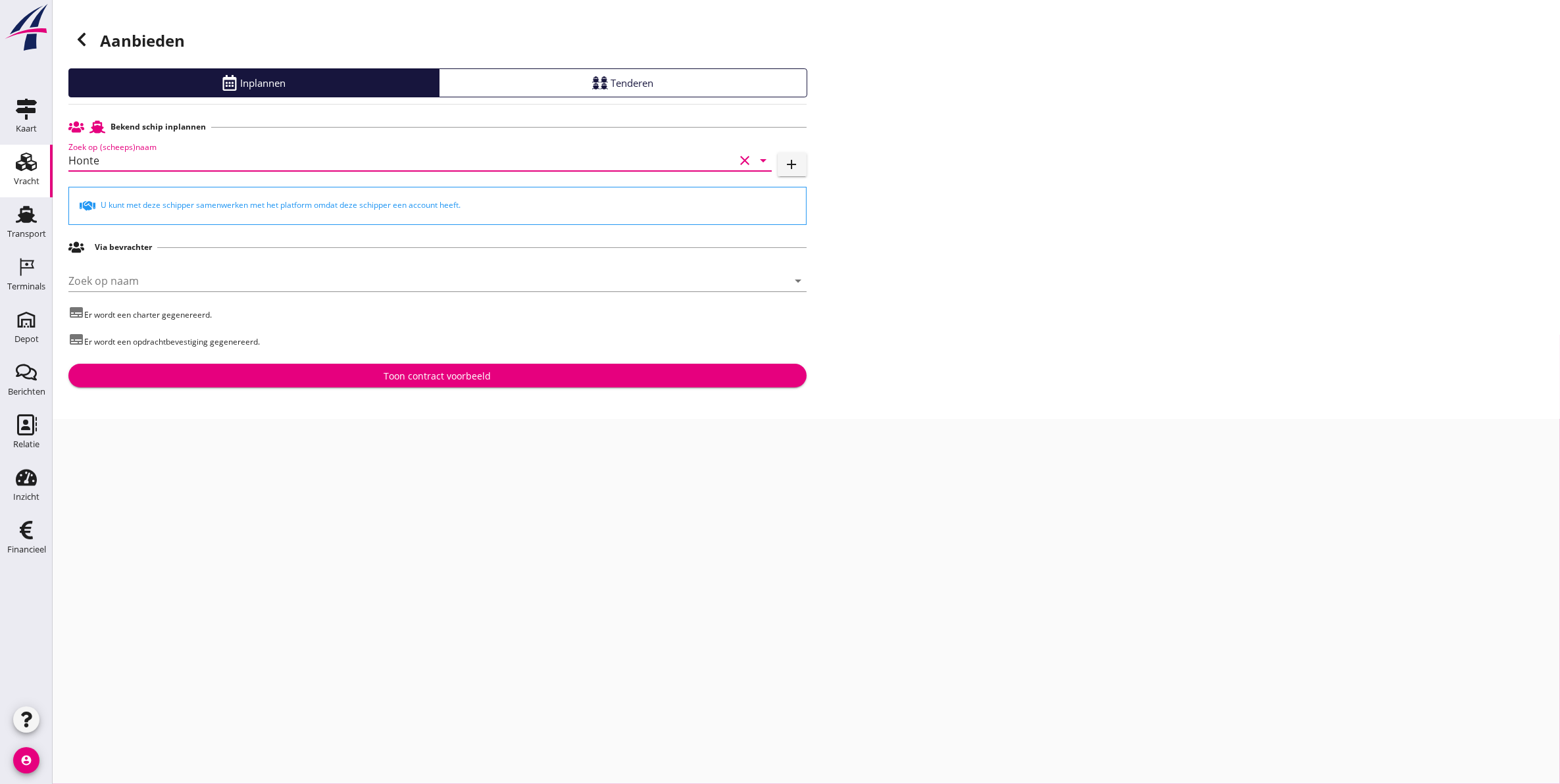
type input "Honte"
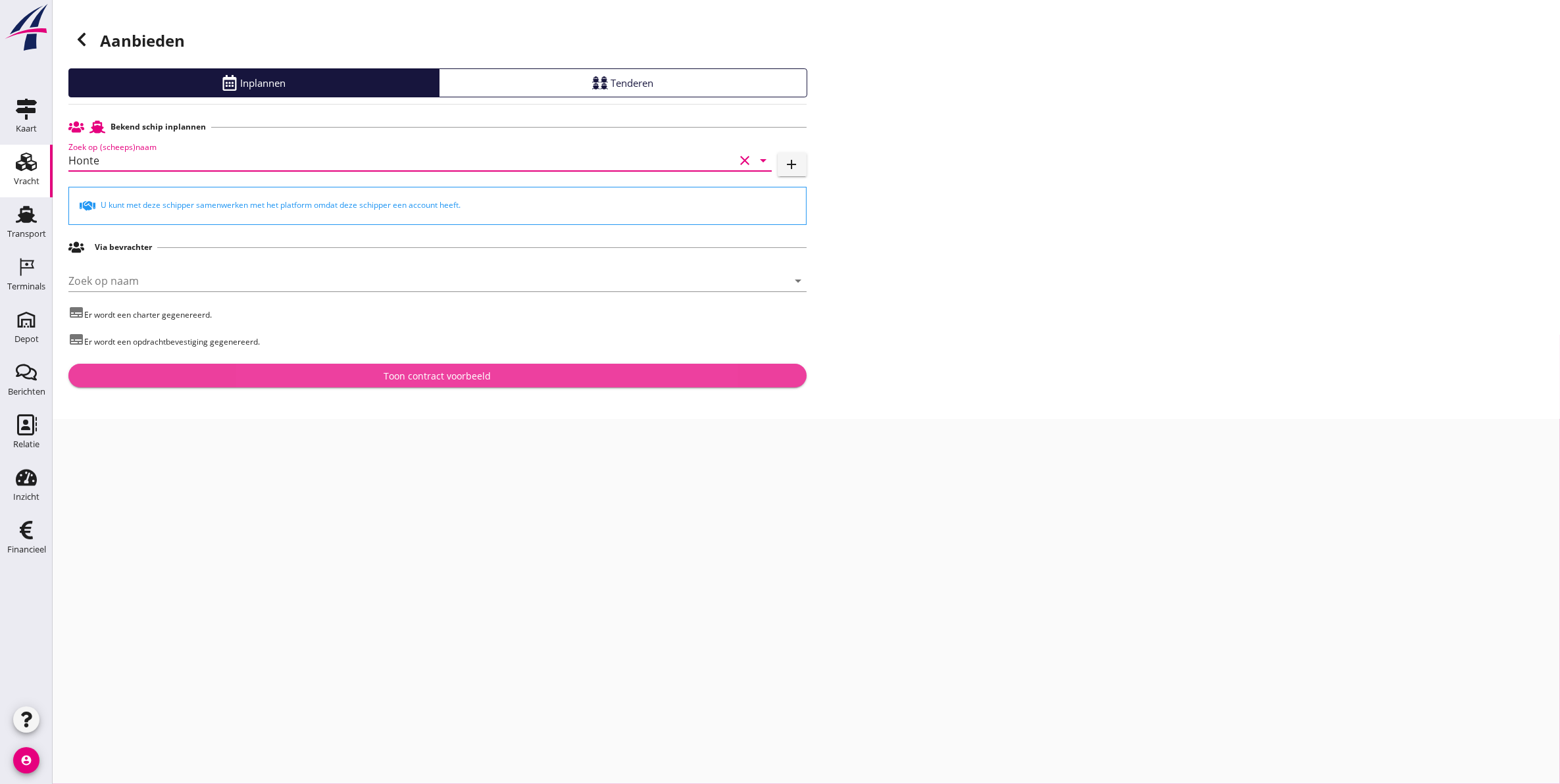
click at [334, 379] on div "Toon contract voorbeeld" at bounding box center [437, 376] width 717 height 14
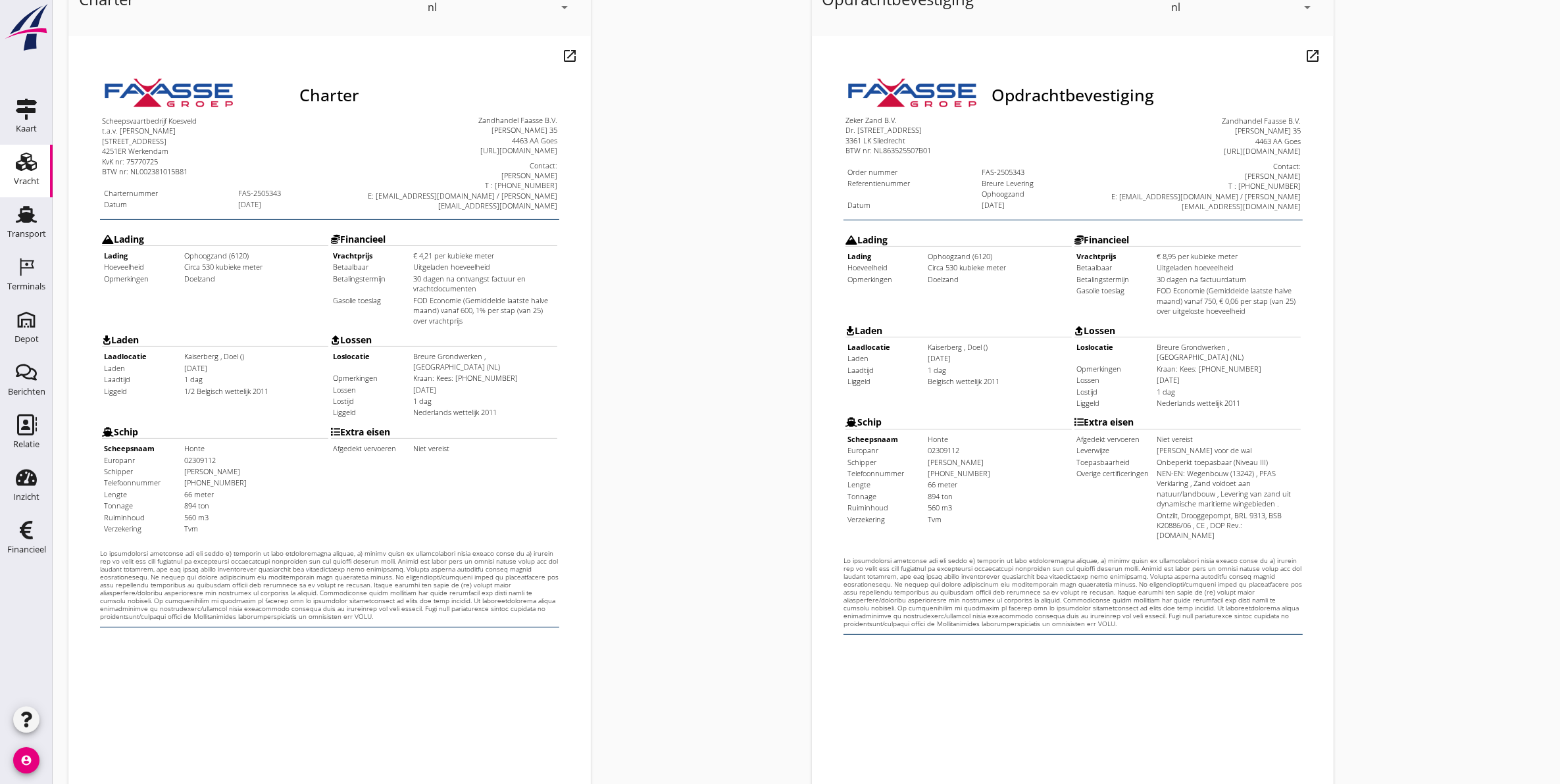
scroll to position [189, 0]
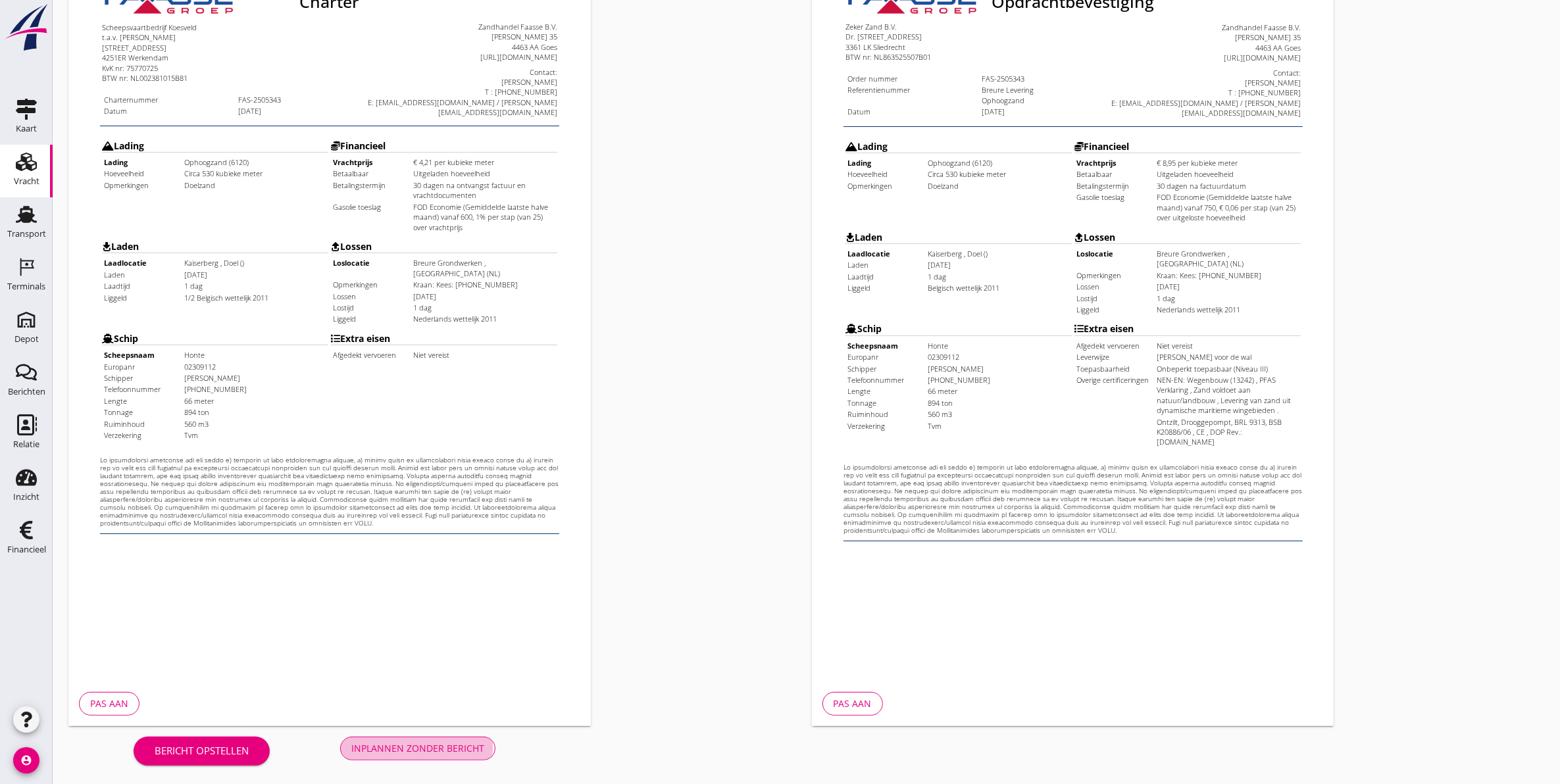
click at [456, 745] on div "Inplannen zonder bericht" at bounding box center [418, 748] width 133 height 14
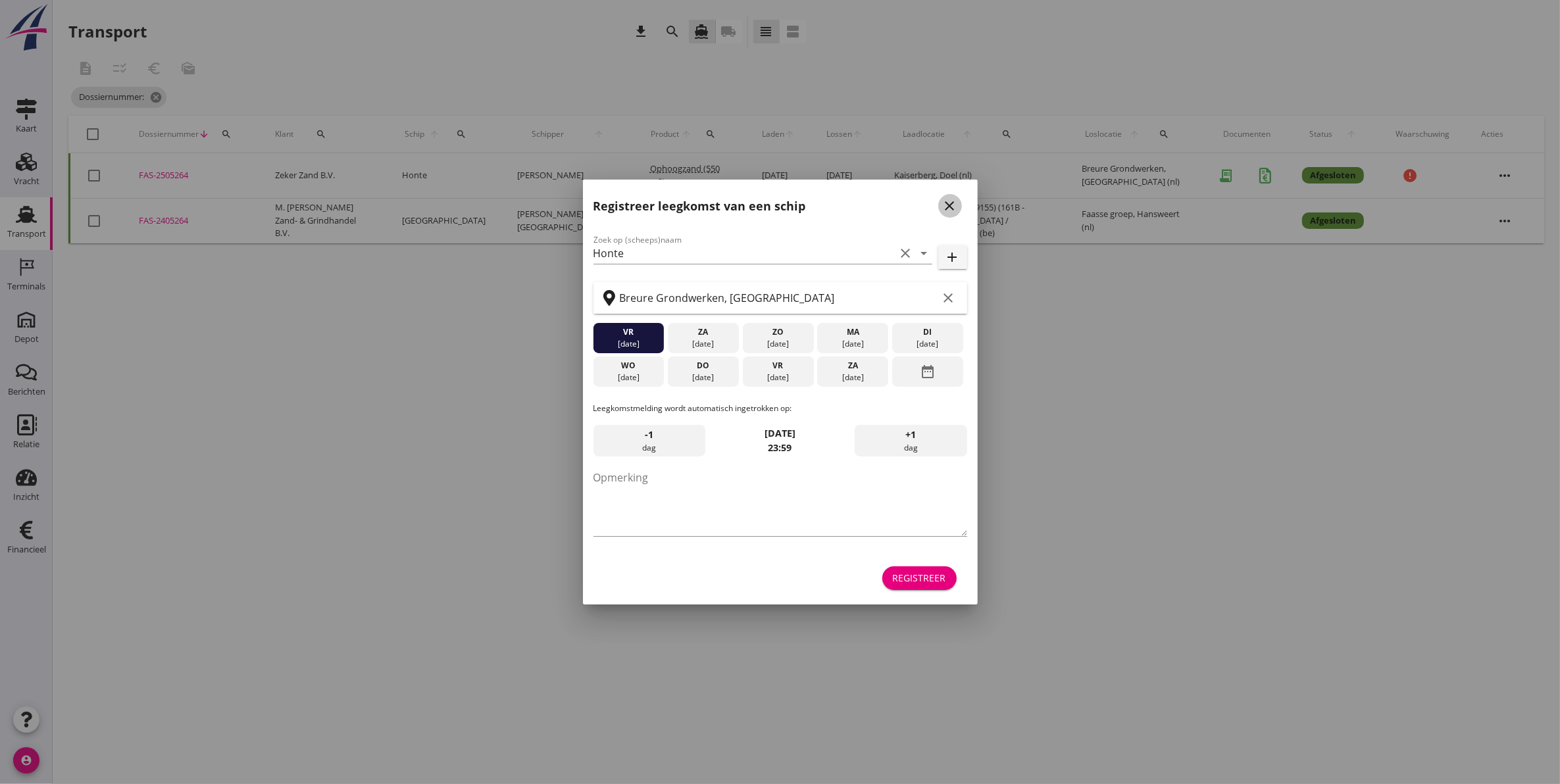
click at [951, 208] on icon "close" at bounding box center [950, 206] width 16 height 16
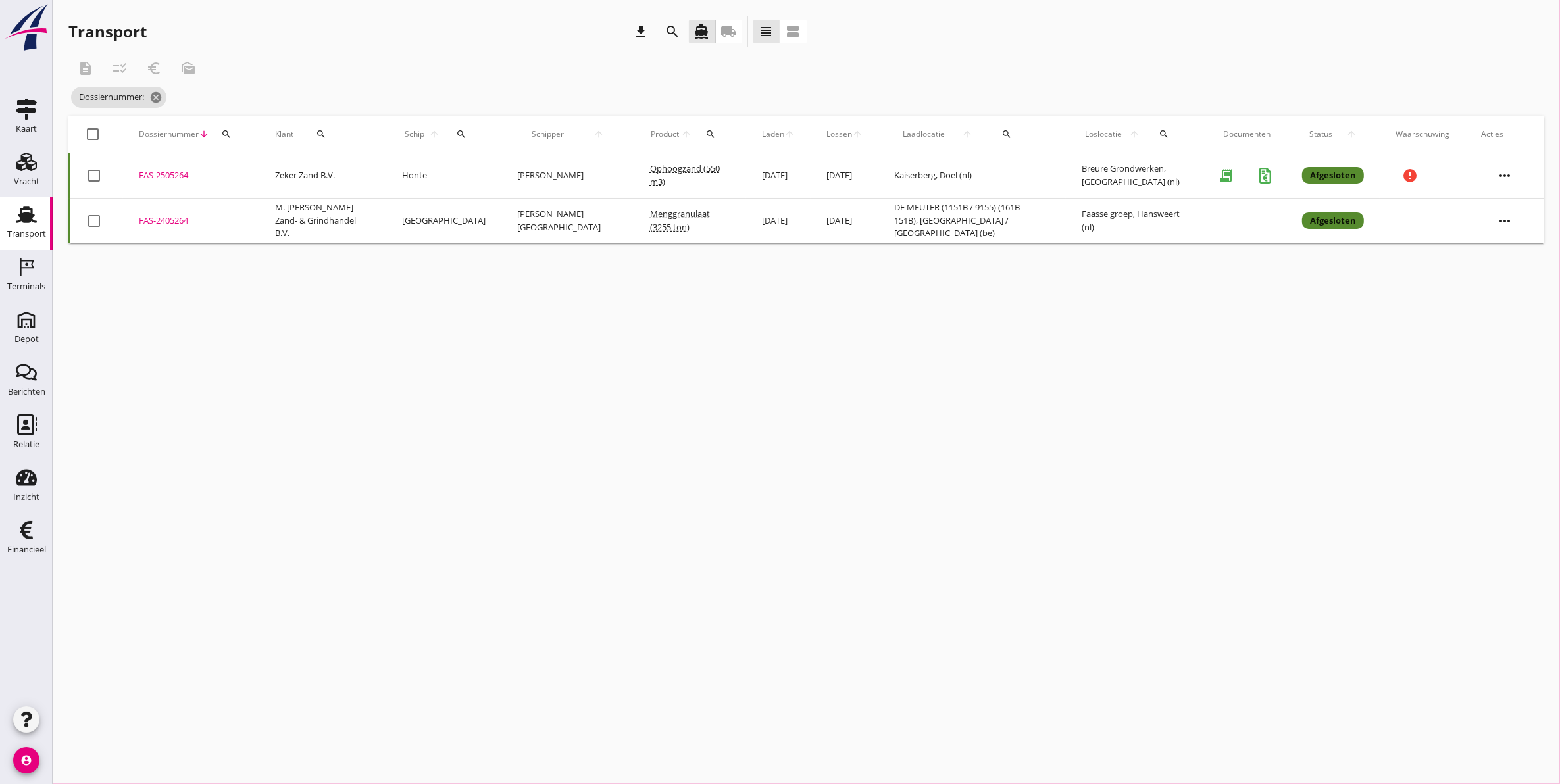
click at [34, 231] on div "Transport" at bounding box center [26, 234] width 39 height 9
click at [28, 171] on icon "Vracht" at bounding box center [26, 162] width 21 height 21
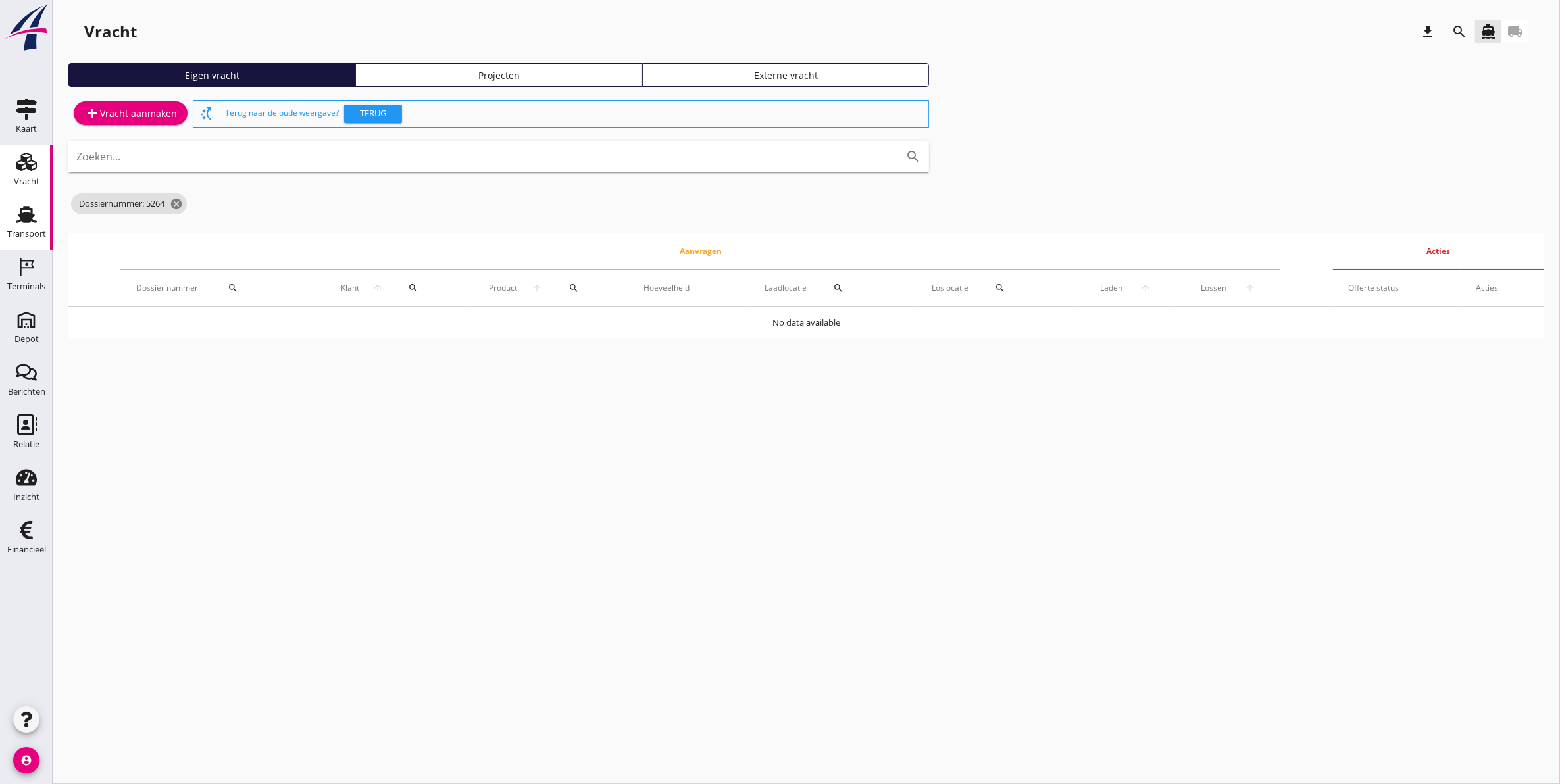
click at [33, 215] on use at bounding box center [26, 214] width 21 height 17
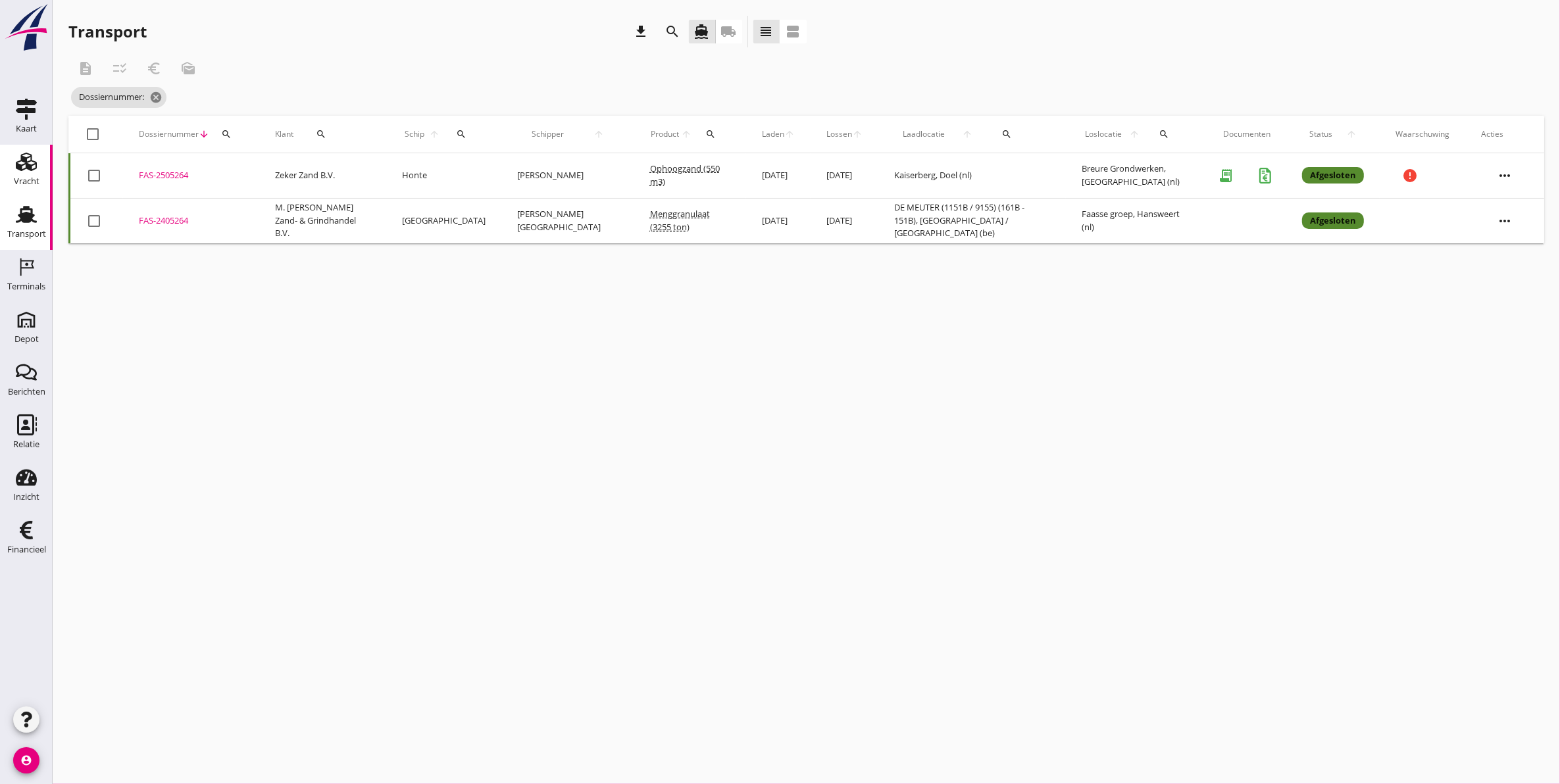
click at [24, 167] on icon "Vracht" at bounding box center [26, 162] width 21 height 21
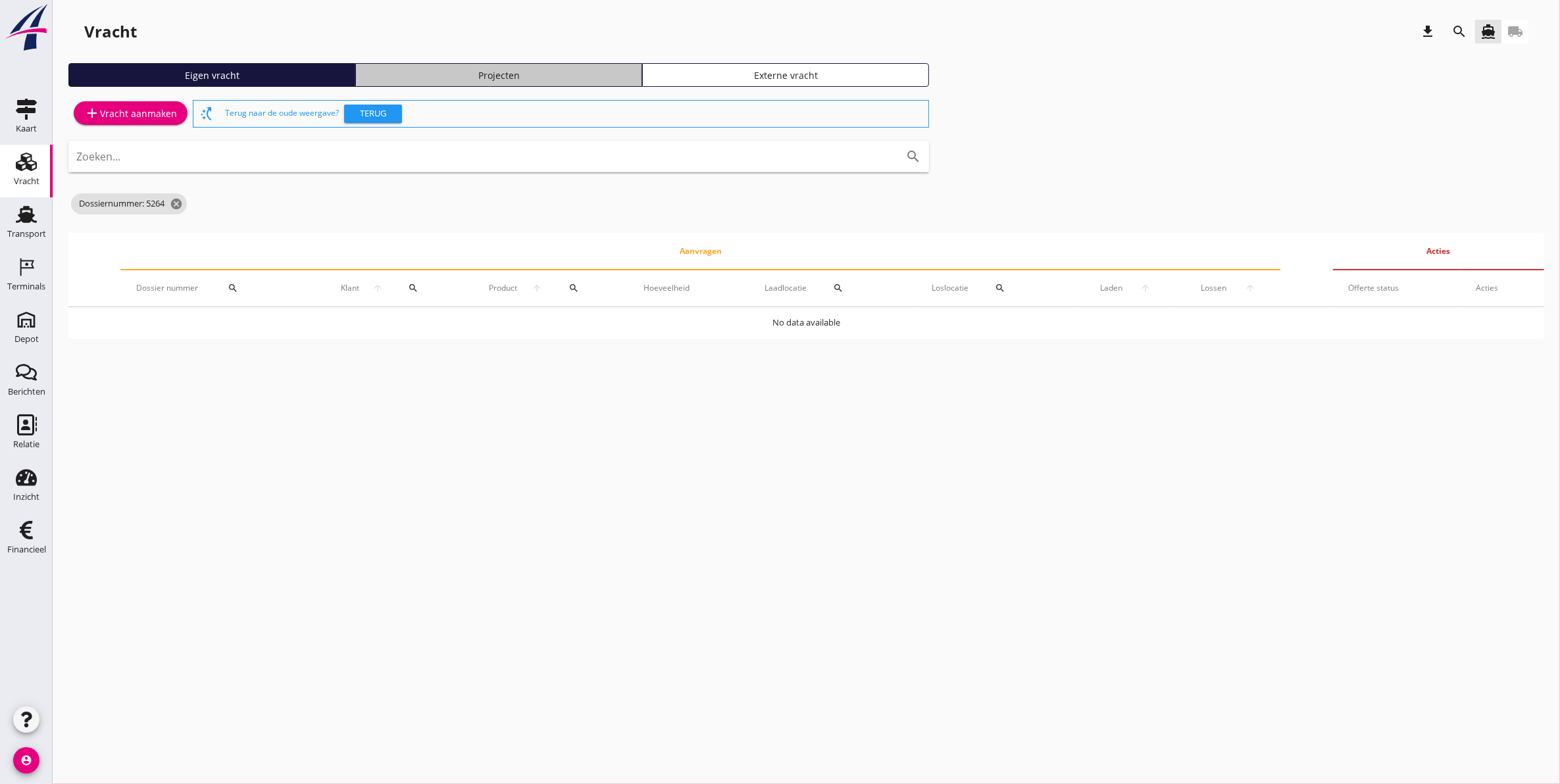
click at [537, 70] on div "Projecten" at bounding box center [499, 75] width 275 height 14
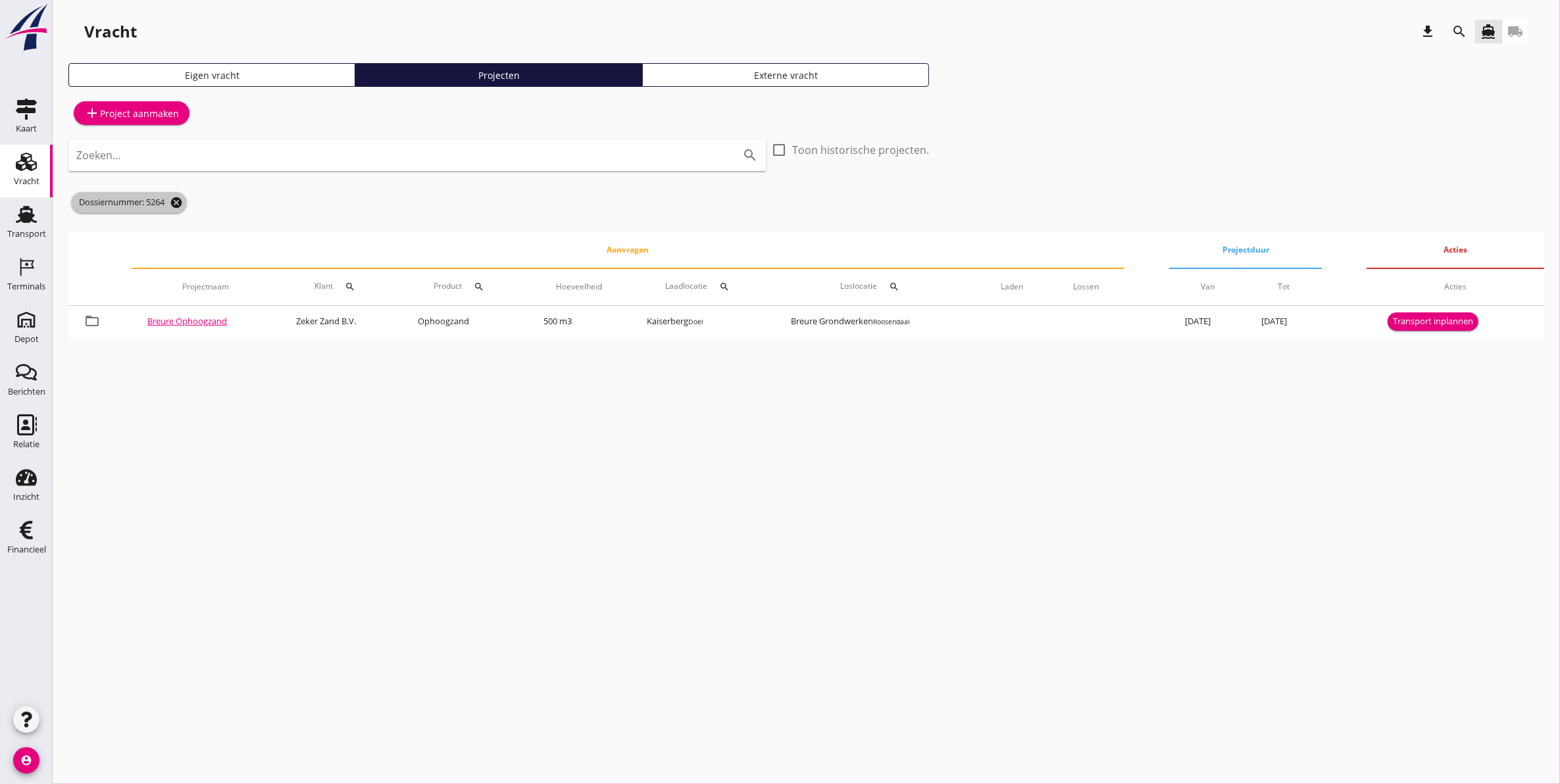
click at [178, 201] on icon "cancel" at bounding box center [176, 202] width 13 height 13
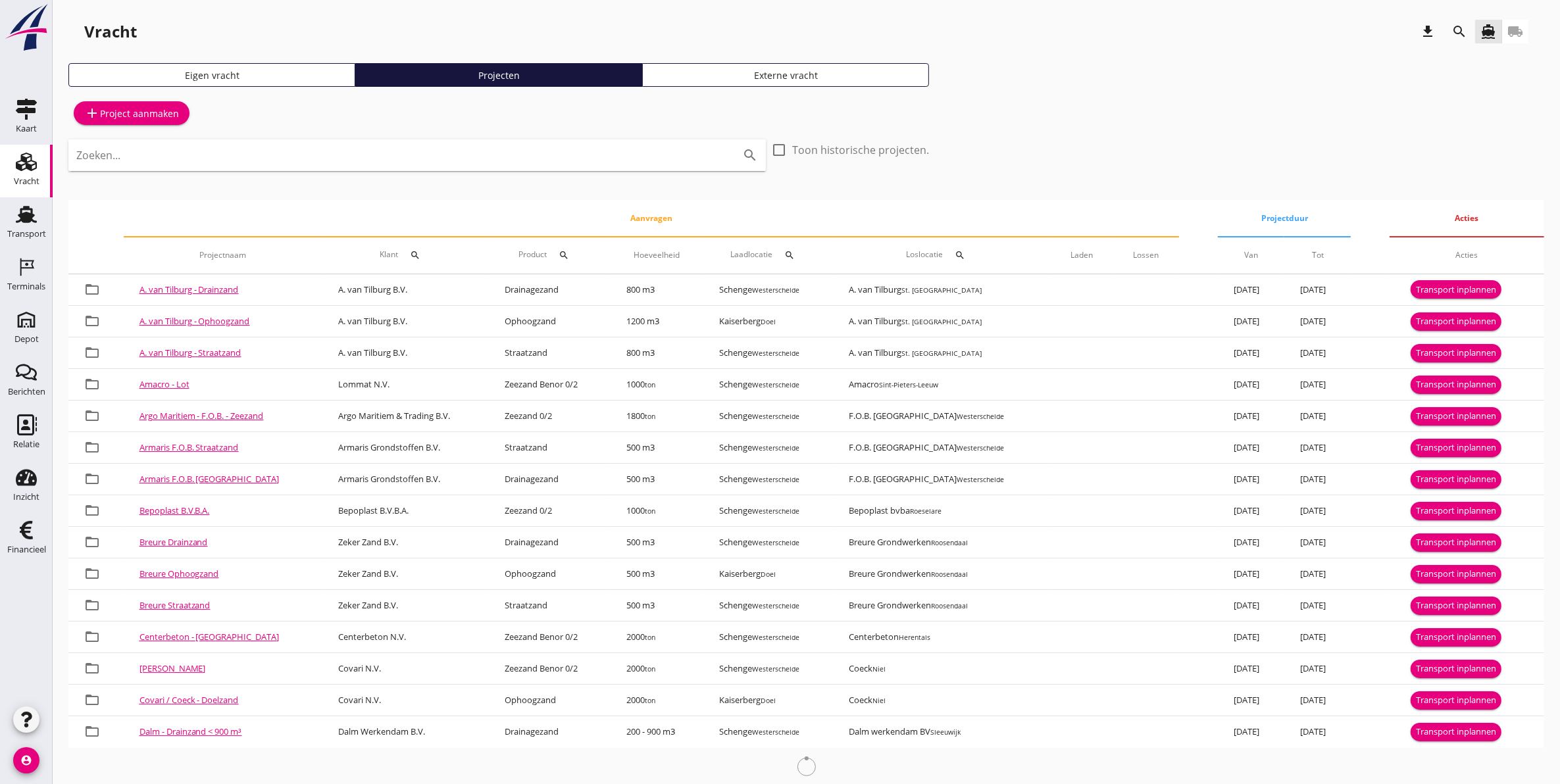
click at [410, 253] on icon "search" at bounding box center [415, 255] width 10 height 10
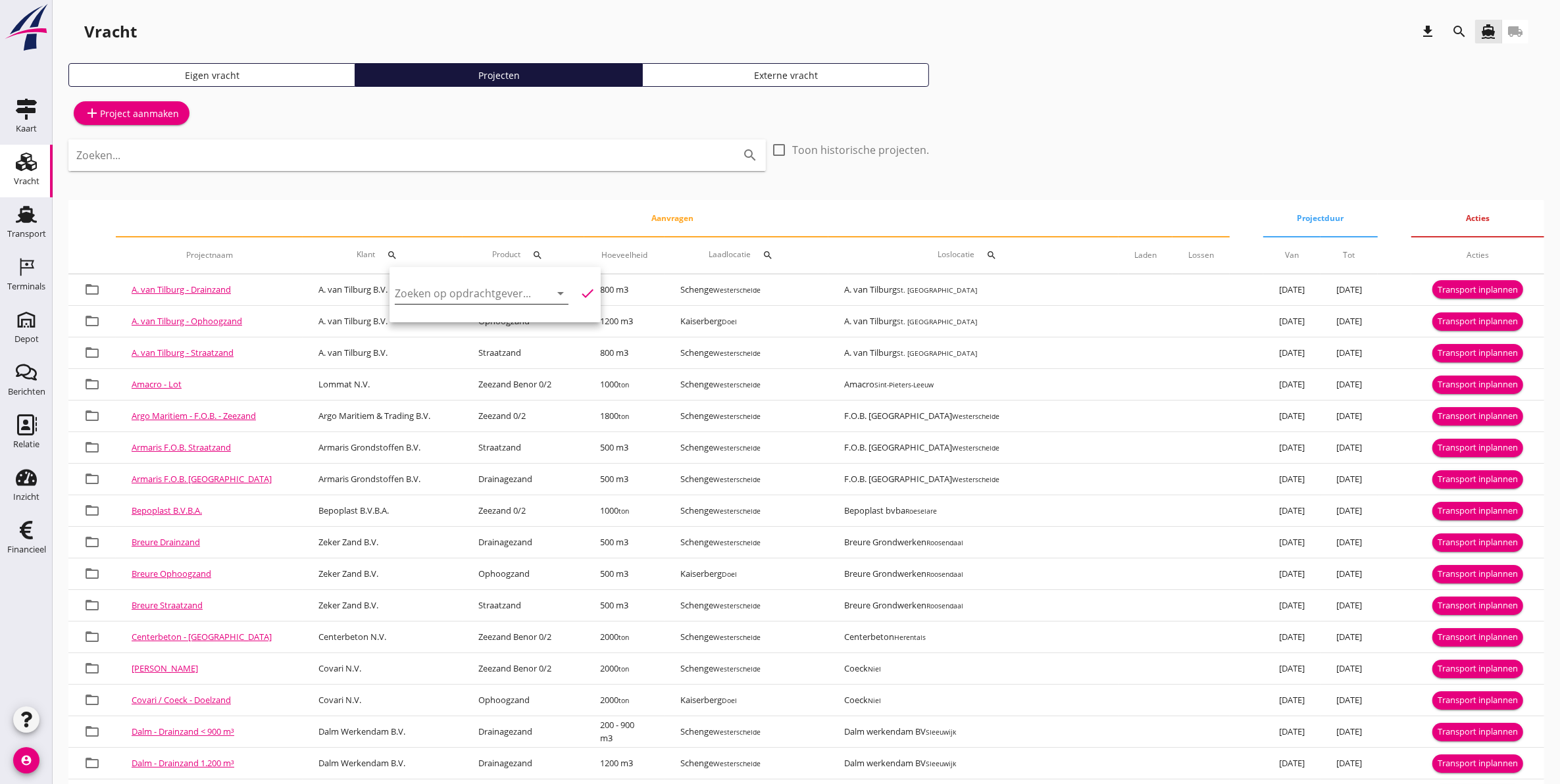
click at [421, 303] on input "Zoeken op opdrachtgever..." at bounding box center [463, 293] width 137 height 21
click at [435, 320] on div "Wagemakers Transportbedrijf B.V." at bounding box center [491, 326] width 170 height 16
type input "Wagemakers Transportbedrijf B.V."
click at [579, 297] on icon "check" at bounding box center [587, 293] width 16 height 16
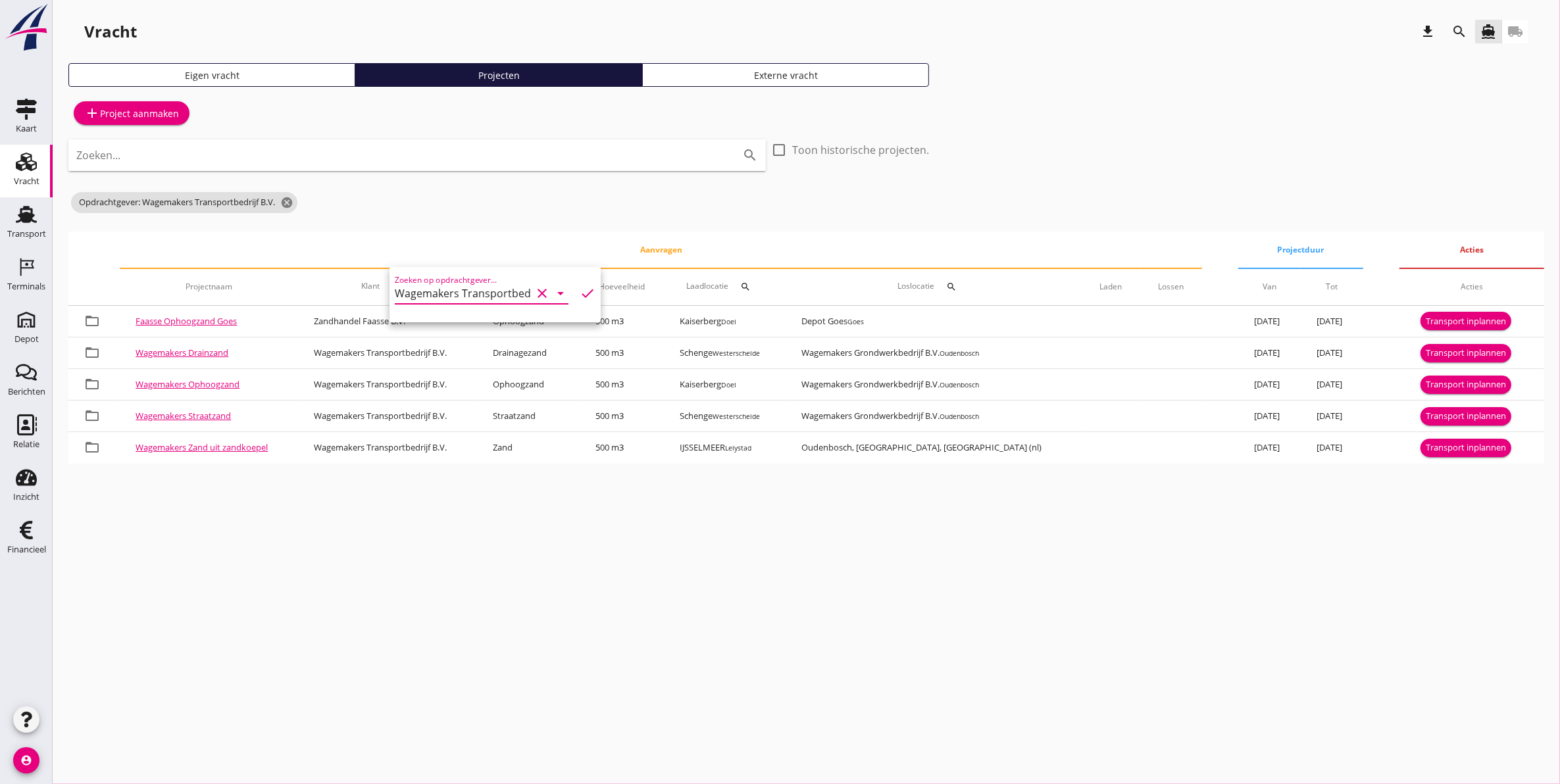
click at [534, 293] on icon "clear" at bounding box center [542, 293] width 16 height 16
click at [416, 517] on div "cancel You are impersonating another user. Vracht download search directions_bo…" at bounding box center [806, 392] width 1508 height 784
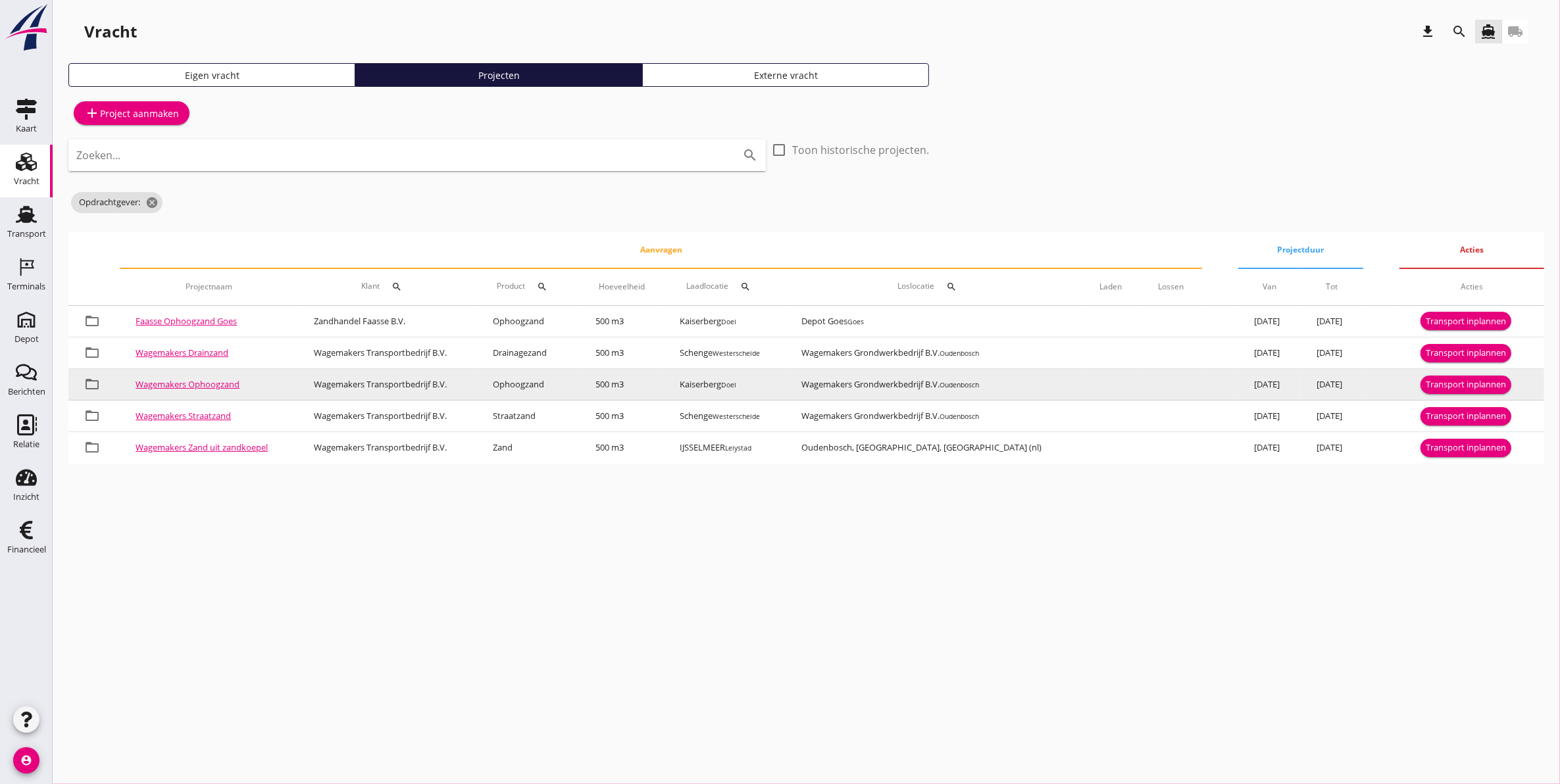
click at [208, 386] on link "Wagemakers Ophoogzand" at bounding box center [187, 384] width 104 height 12
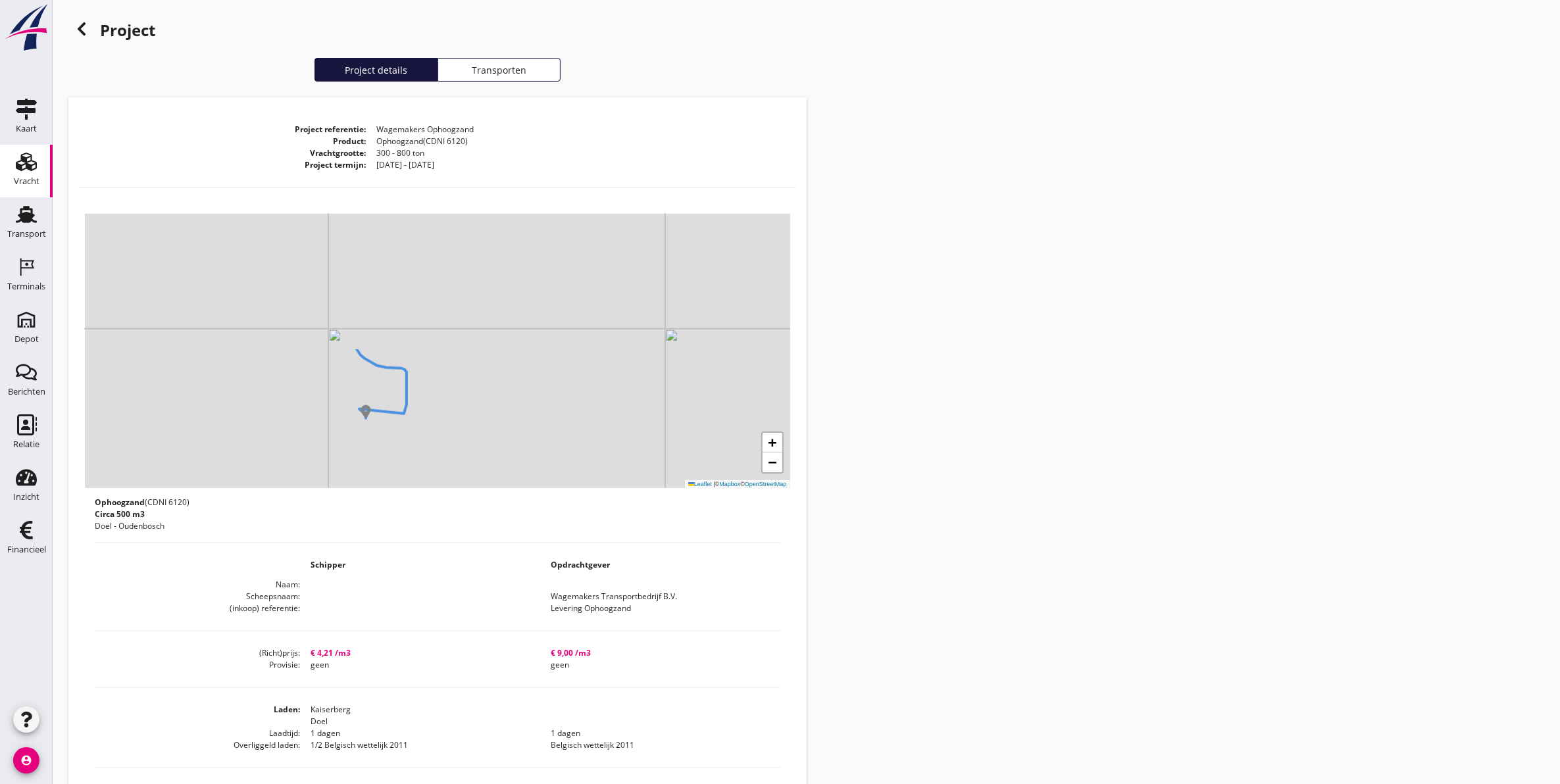
drag, startPoint x: 501, startPoint y: 387, endPoint x: 439, endPoint y: 443, distance: 83.5
click at [439, 448] on div "+ − Leaflet | © Mapbox © OpenStreetMap" at bounding box center [437, 351] width 705 height 274
drag, startPoint x: 365, startPoint y: 320, endPoint x: 466, endPoint y: 419, distance: 141.4
click at [466, 419] on div "+ − Leaflet | © Mapbox © OpenStreetMap" at bounding box center [437, 351] width 705 height 274
drag, startPoint x: 455, startPoint y: 338, endPoint x: 437, endPoint y: 363, distance: 30.8
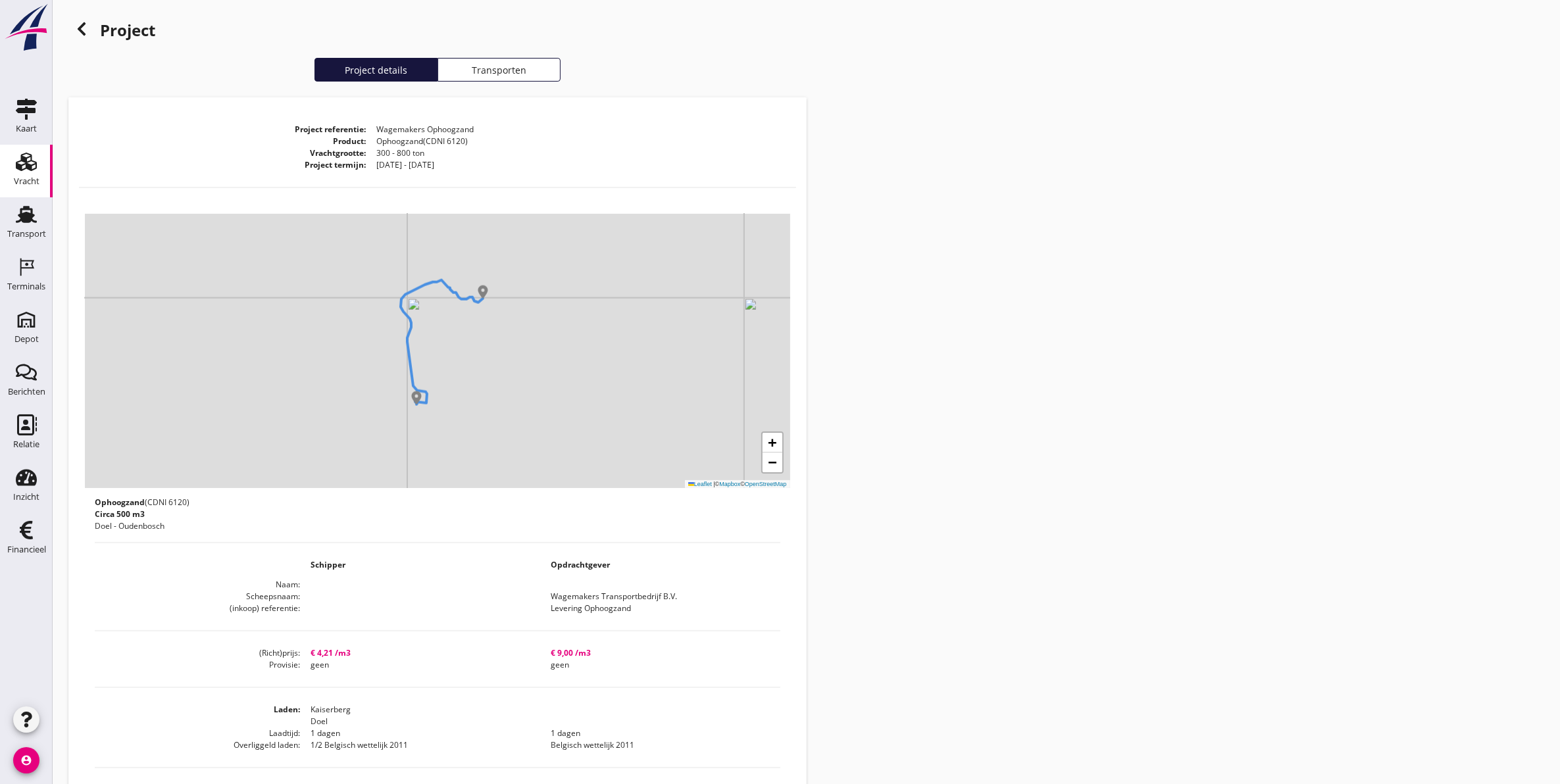
click at [437, 363] on div "+ − Leaflet | © Mapbox © OpenStreetMap" at bounding box center [437, 351] width 705 height 274
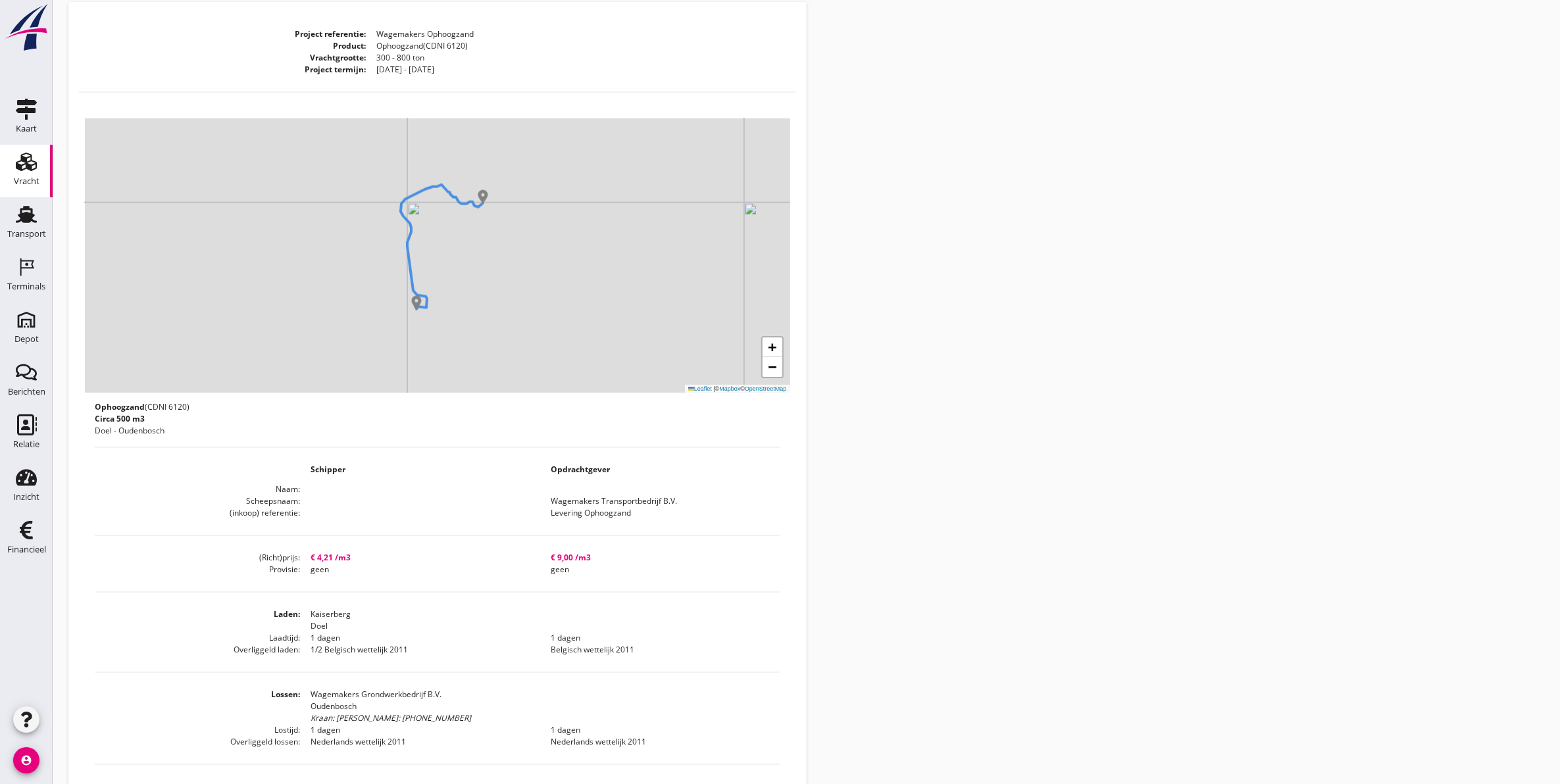
scroll to position [411, 0]
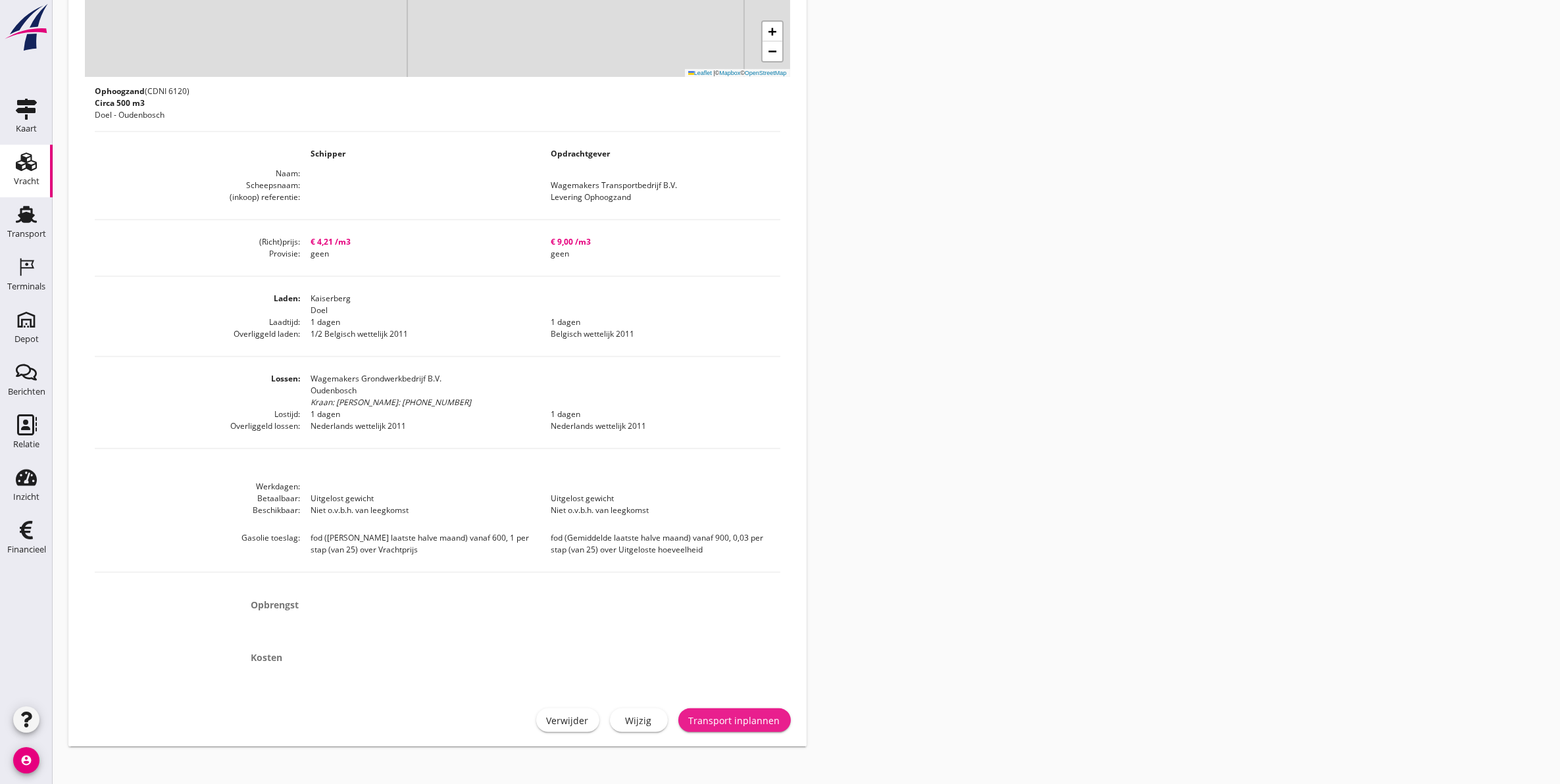
click at [752, 721] on div "Transport inplannen" at bounding box center [735, 721] width 92 height 14
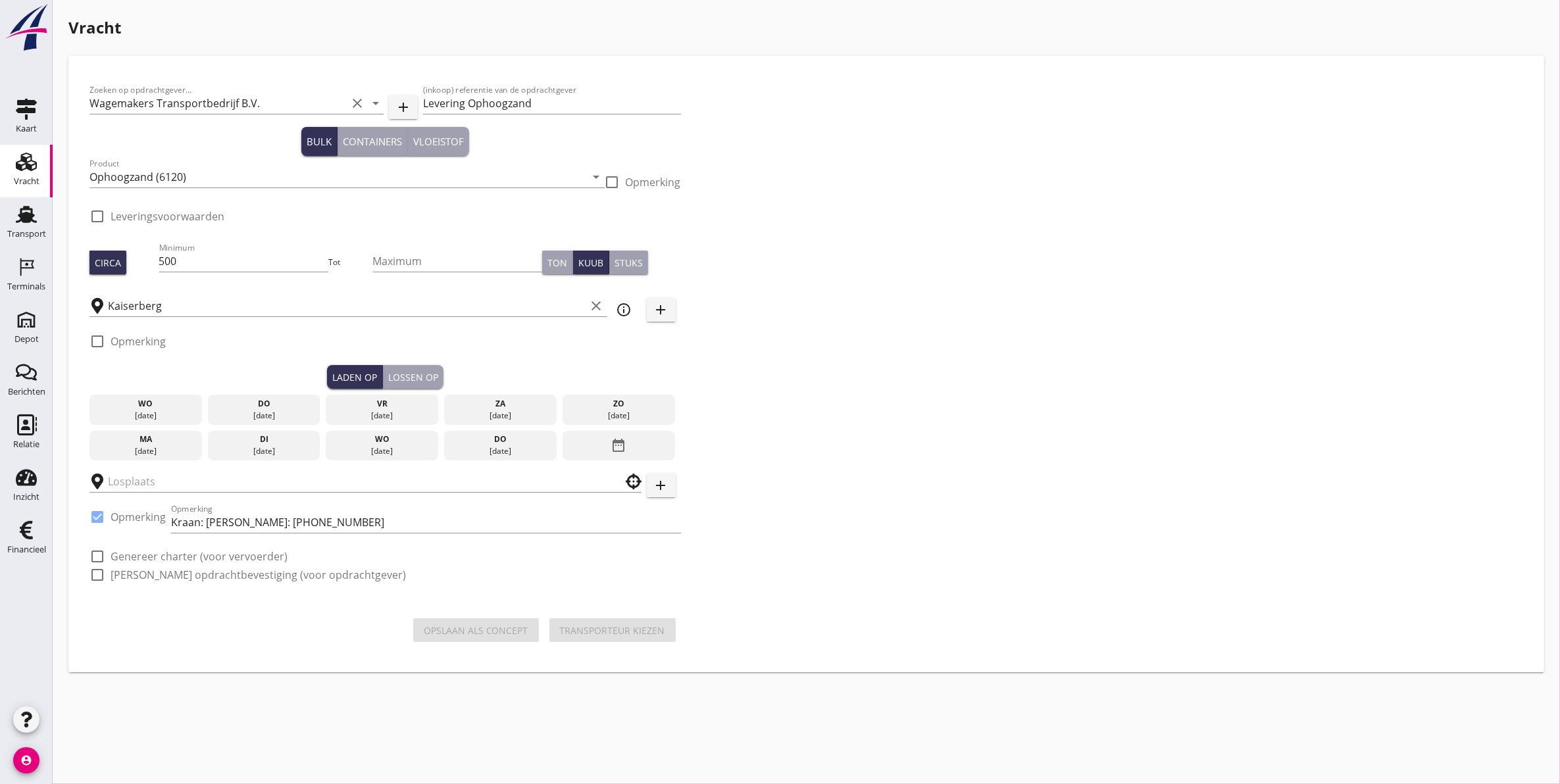
checkbox input "true"
type input "Wagemakers Grondwerkbedrijf B.V."
checkbox input "true"
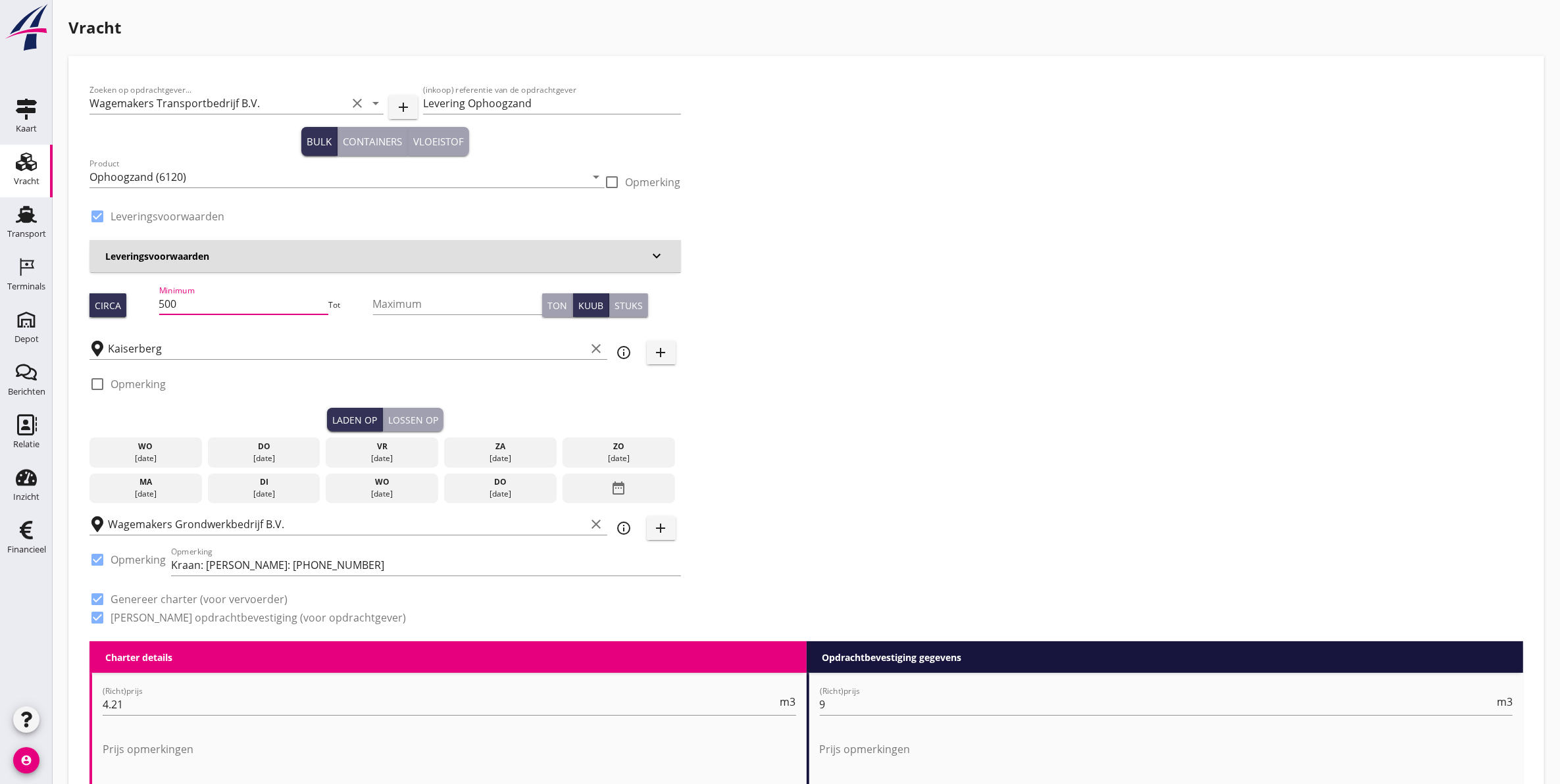
click at [242, 295] on input "500" at bounding box center [244, 304] width 170 height 21
click at [229, 307] on input "500" at bounding box center [244, 304] width 170 height 21
type input "508"
click at [202, 395] on div "check_box_outline_blank Opmerking" at bounding box center [385, 388] width 591 height 39
click at [266, 453] on div "[DATE]" at bounding box center [264, 459] width 106 height 12
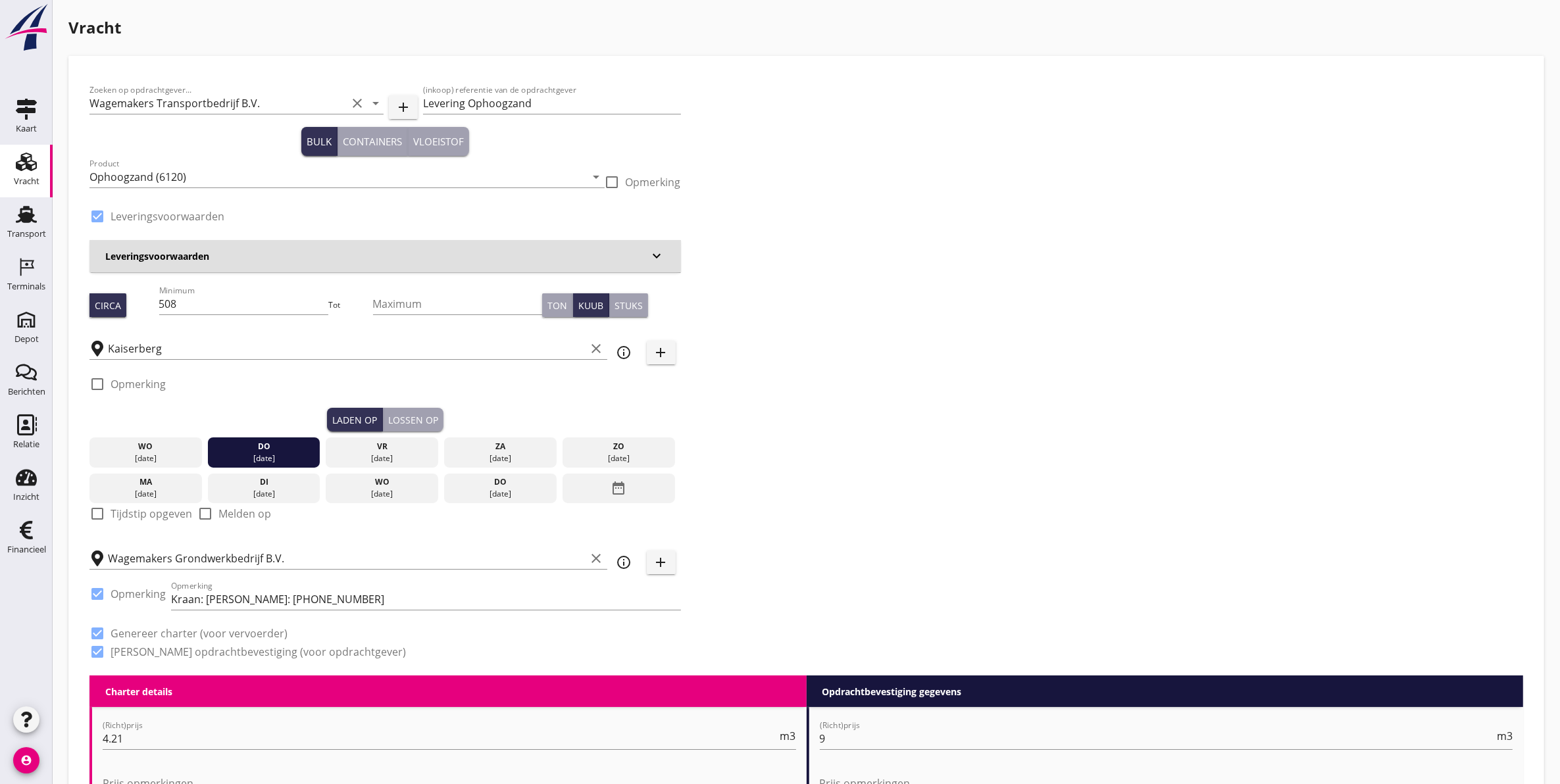
click at [407, 405] on div "check_box_outline_blank Opmerking" at bounding box center [385, 388] width 591 height 39
click at [408, 415] on div "Lossen op" at bounding box center [413, 420] width 50 height 14
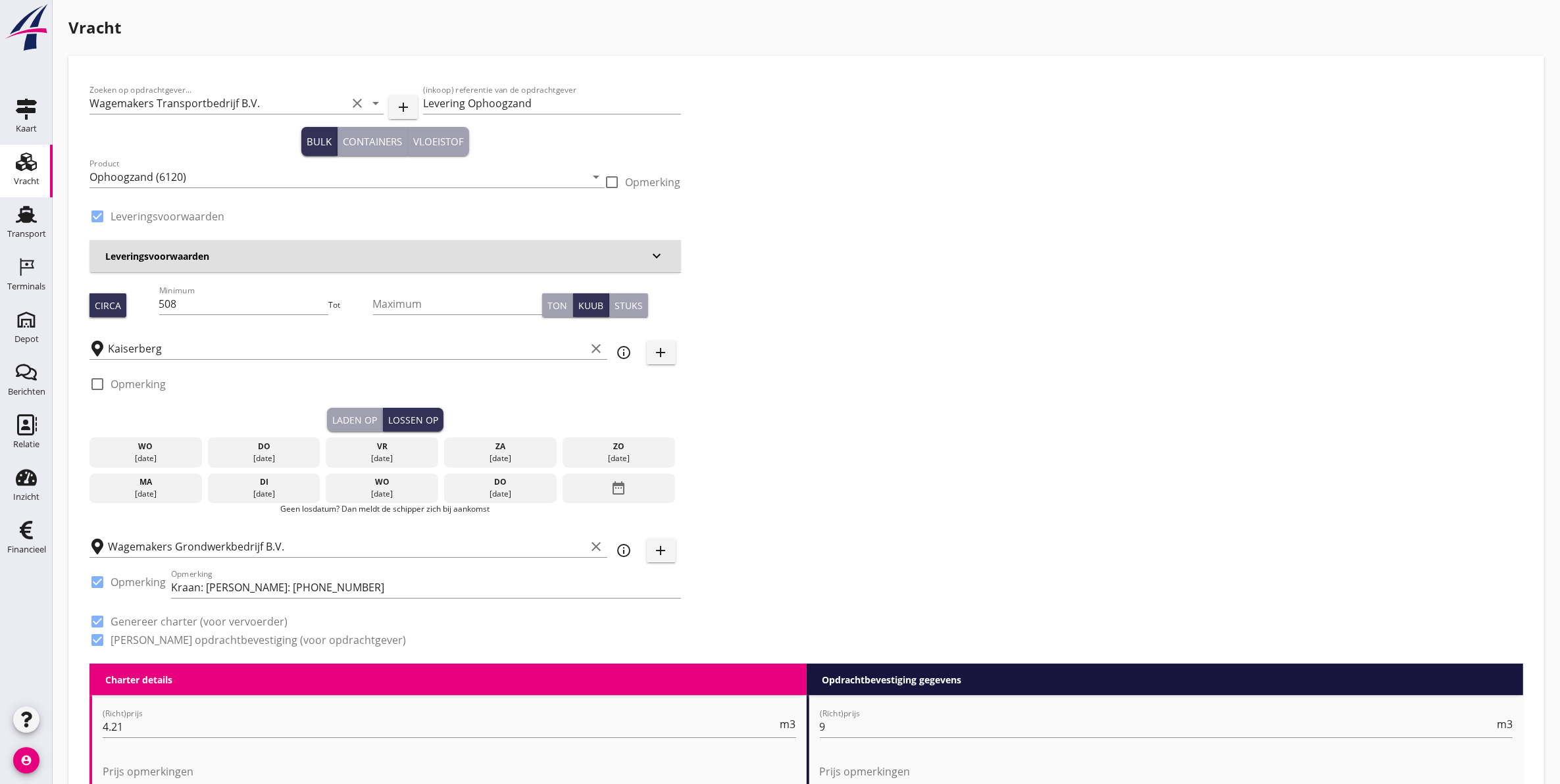
click at [392, 448] on div "vr" at bounding box center [382, 447] width 106 height 12
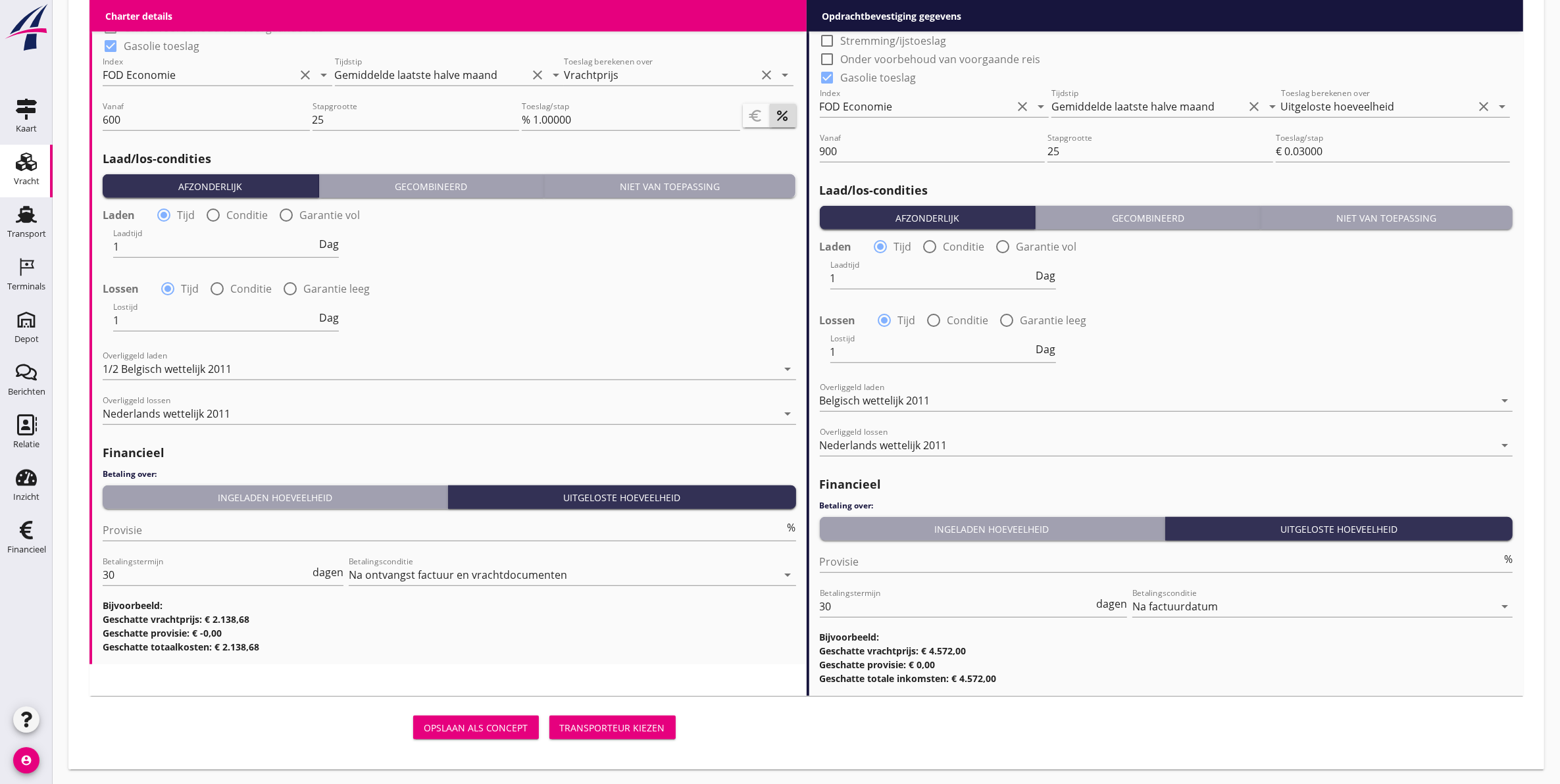
scroll to position [1344, 0]
drag, startPoint x: 615, startPoint y: 725, endPoint x: 497, endPoint y: 701, distance: 120.4
click at [615, 725] on div "Transporteur kiezen" at bounding box center [612, 727] width 106 height 14
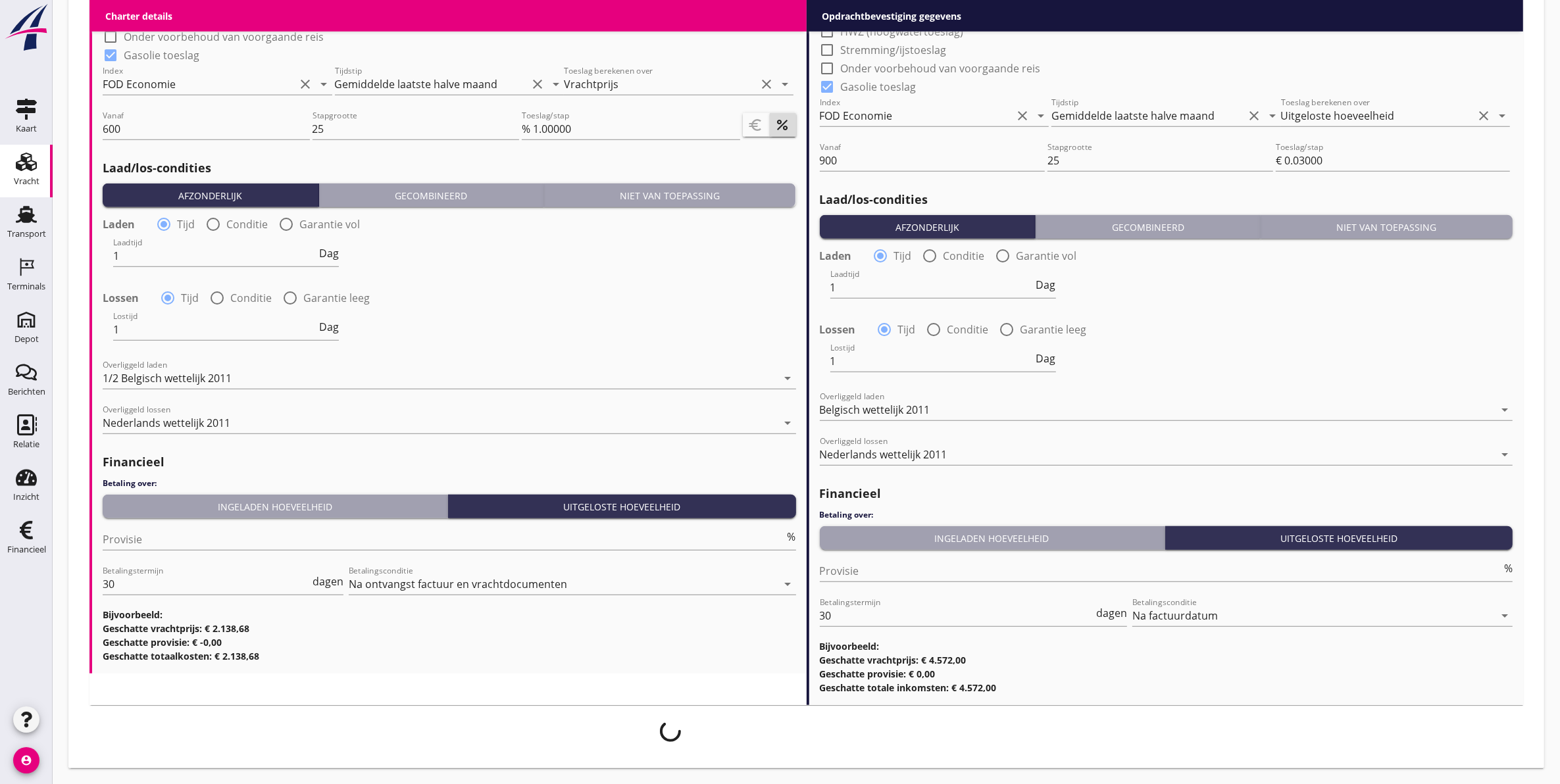
scroll to position [1334, 0]
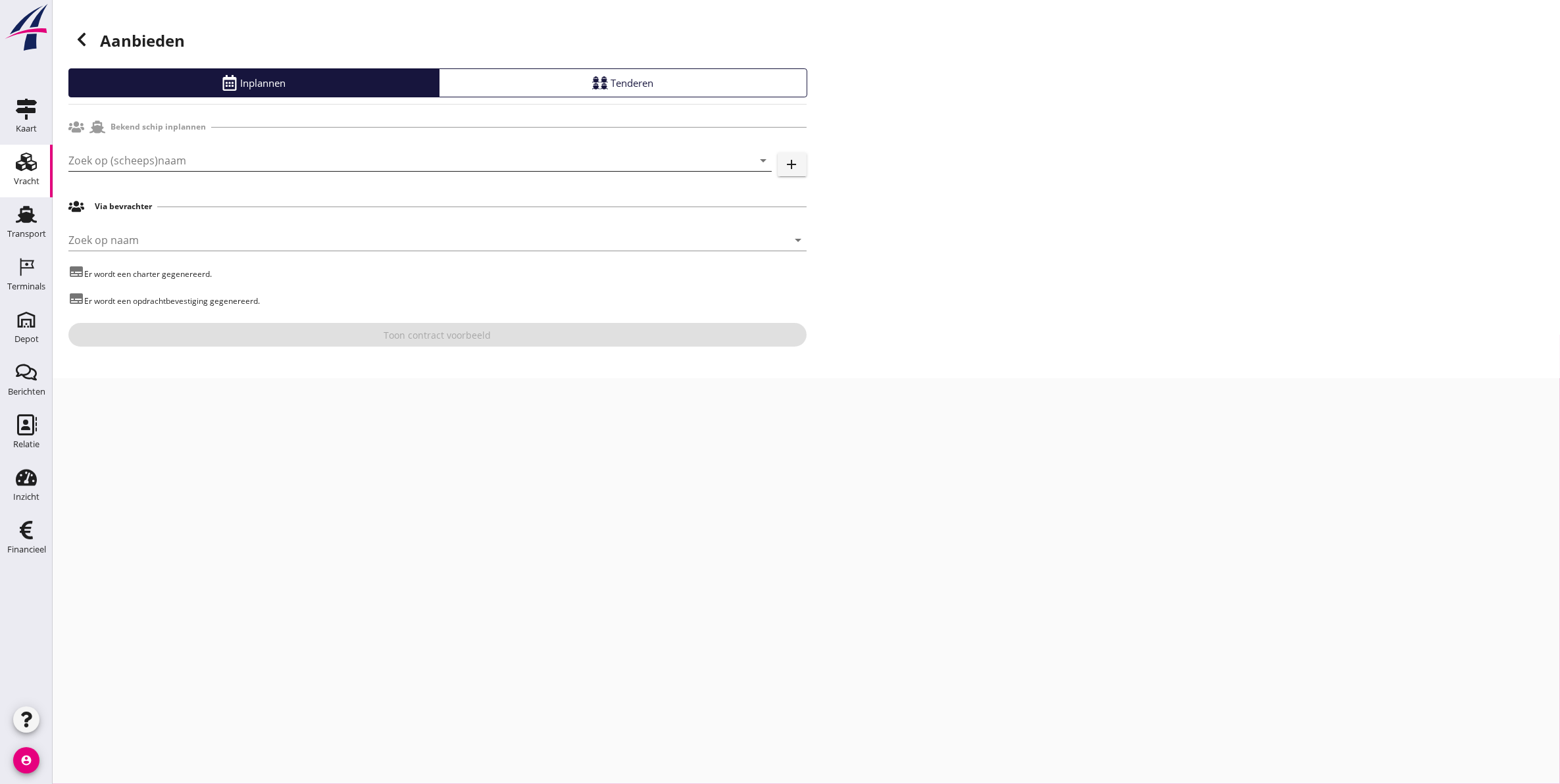
click at [196, 161] on input "Zoek op (scheeps)naam" at bounding box center [402, 160] width 667 height 21
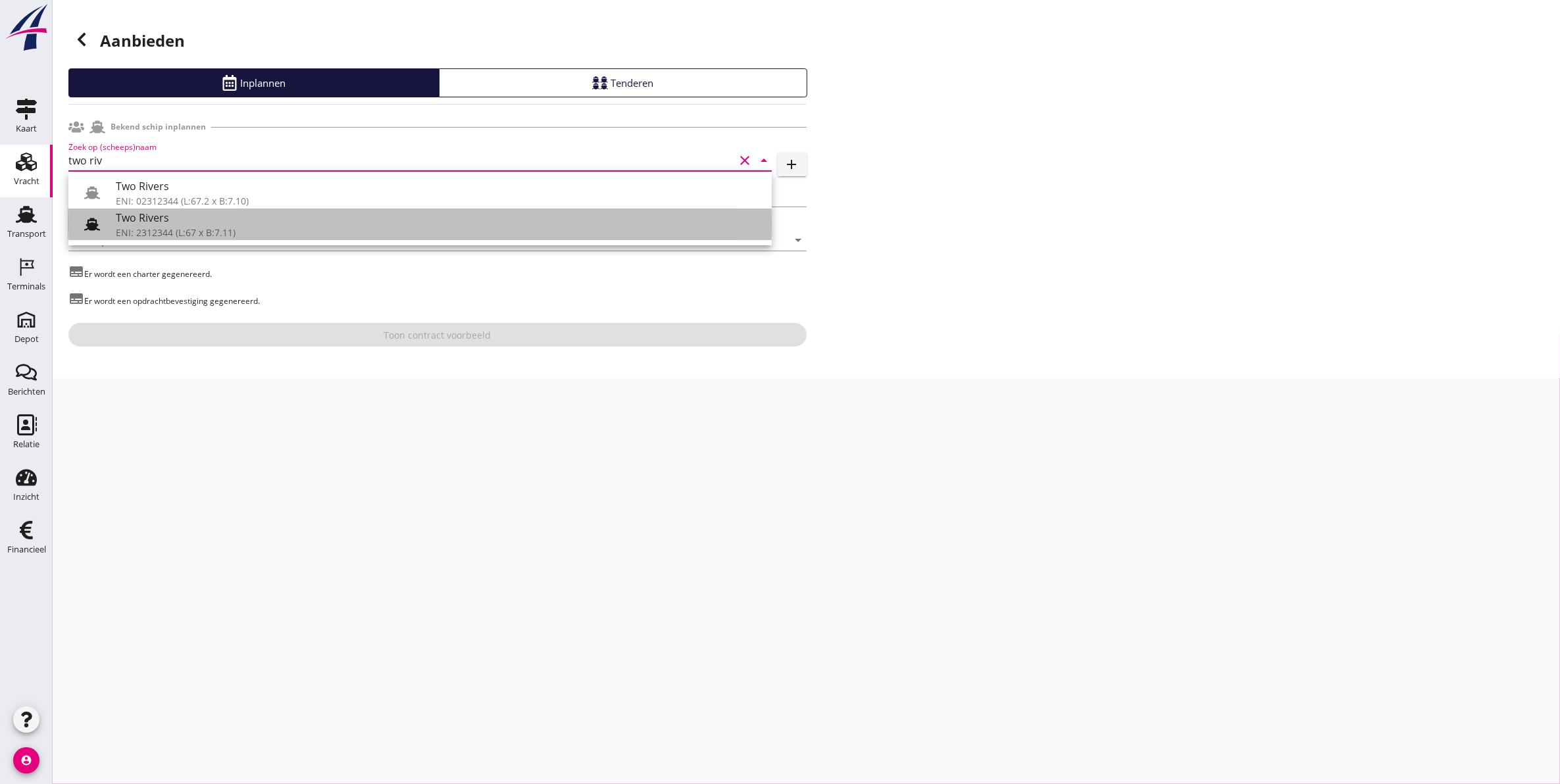
click at [221, 225] on div "Two Rivers" at bounding box center [438, 218] width 646 height 16
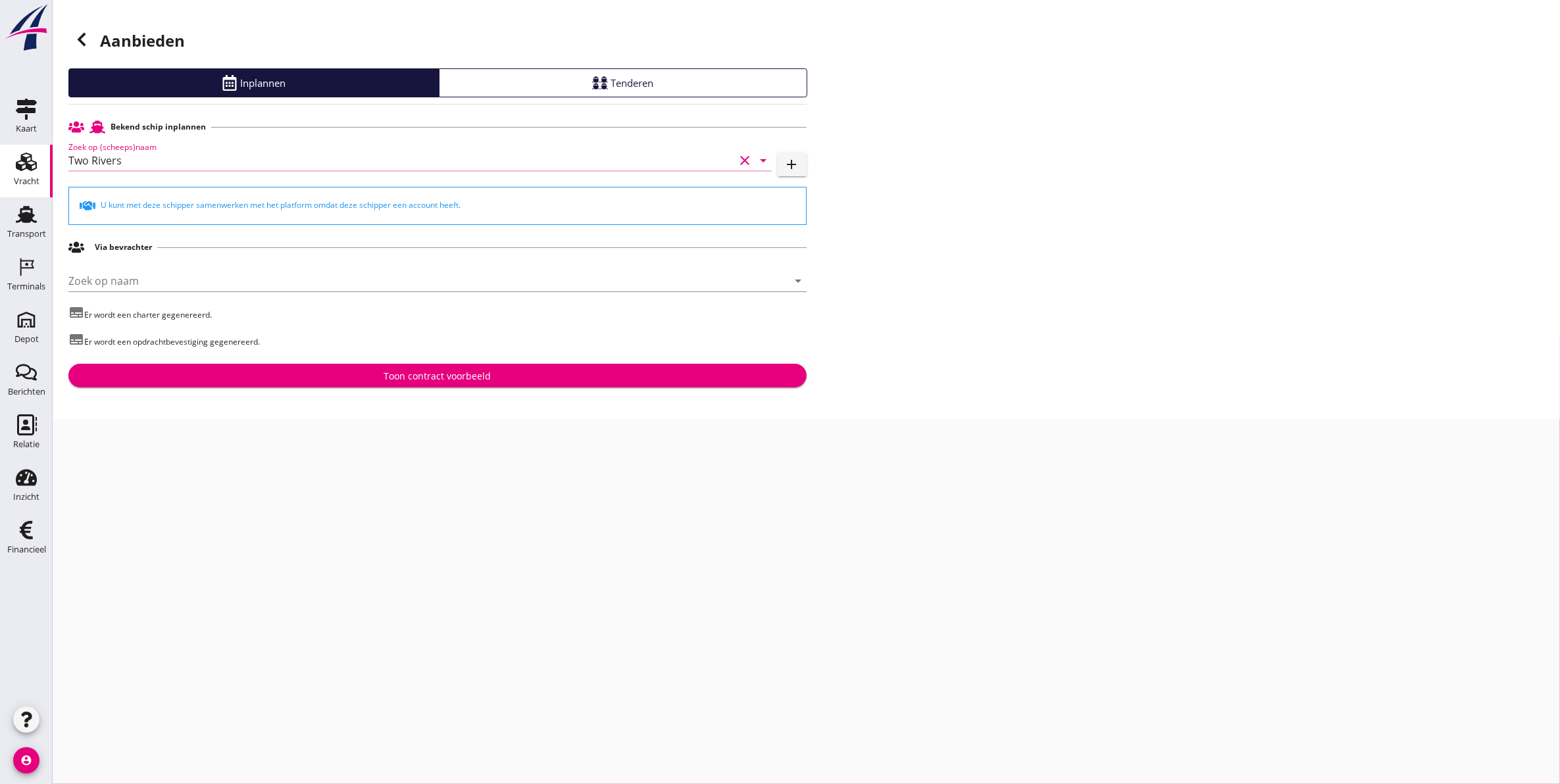
type input "Two Rivers"
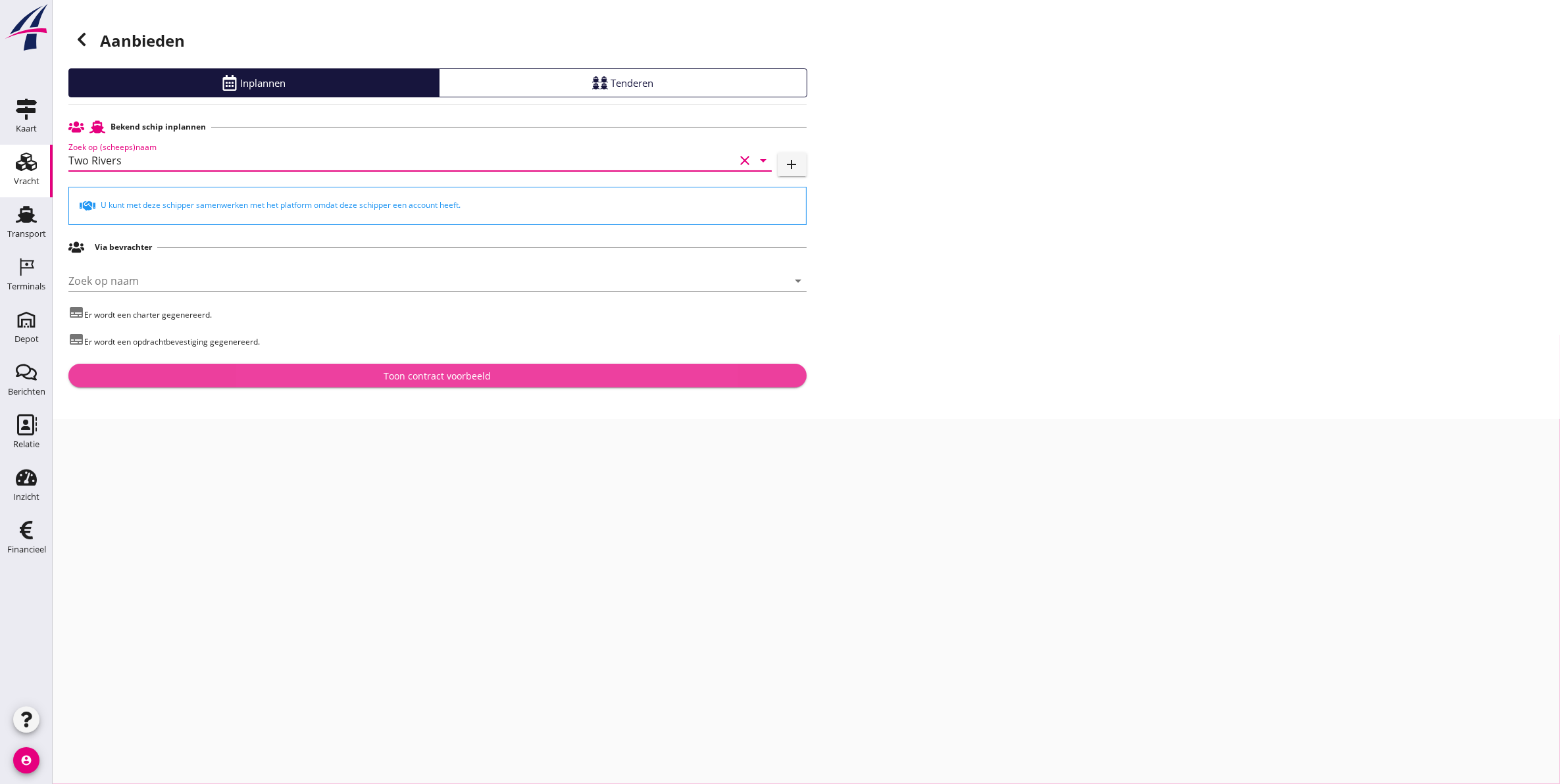
click at [405, 379] on div "Toon contract voorbeeld" at bounding box center [437, 376] width 107 height 14
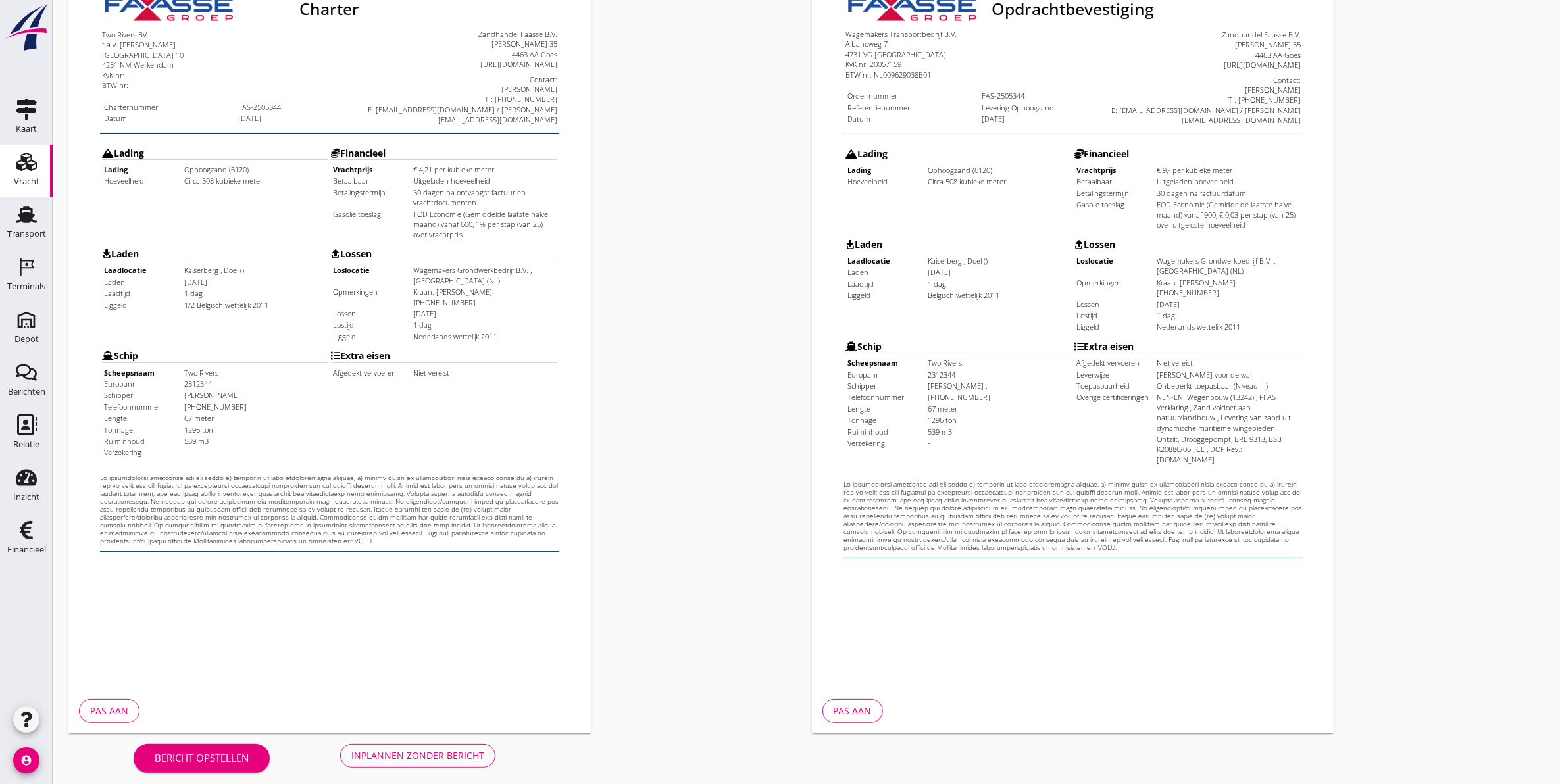
scroll to position [189, 0]
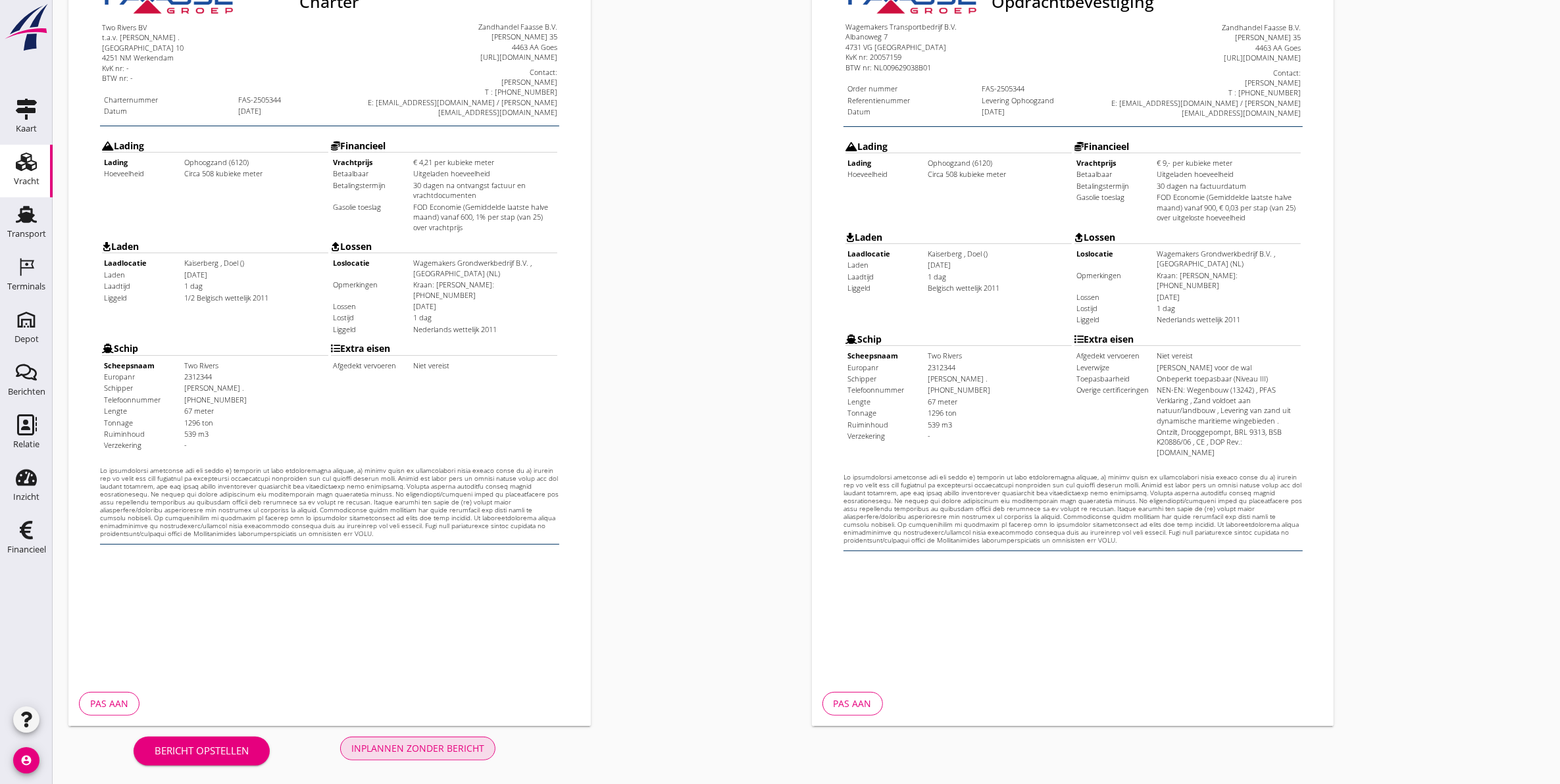
click at [443, 750] on div "Inplannen zonder bericht" at bounding box center [418, 748] width 133 height 14
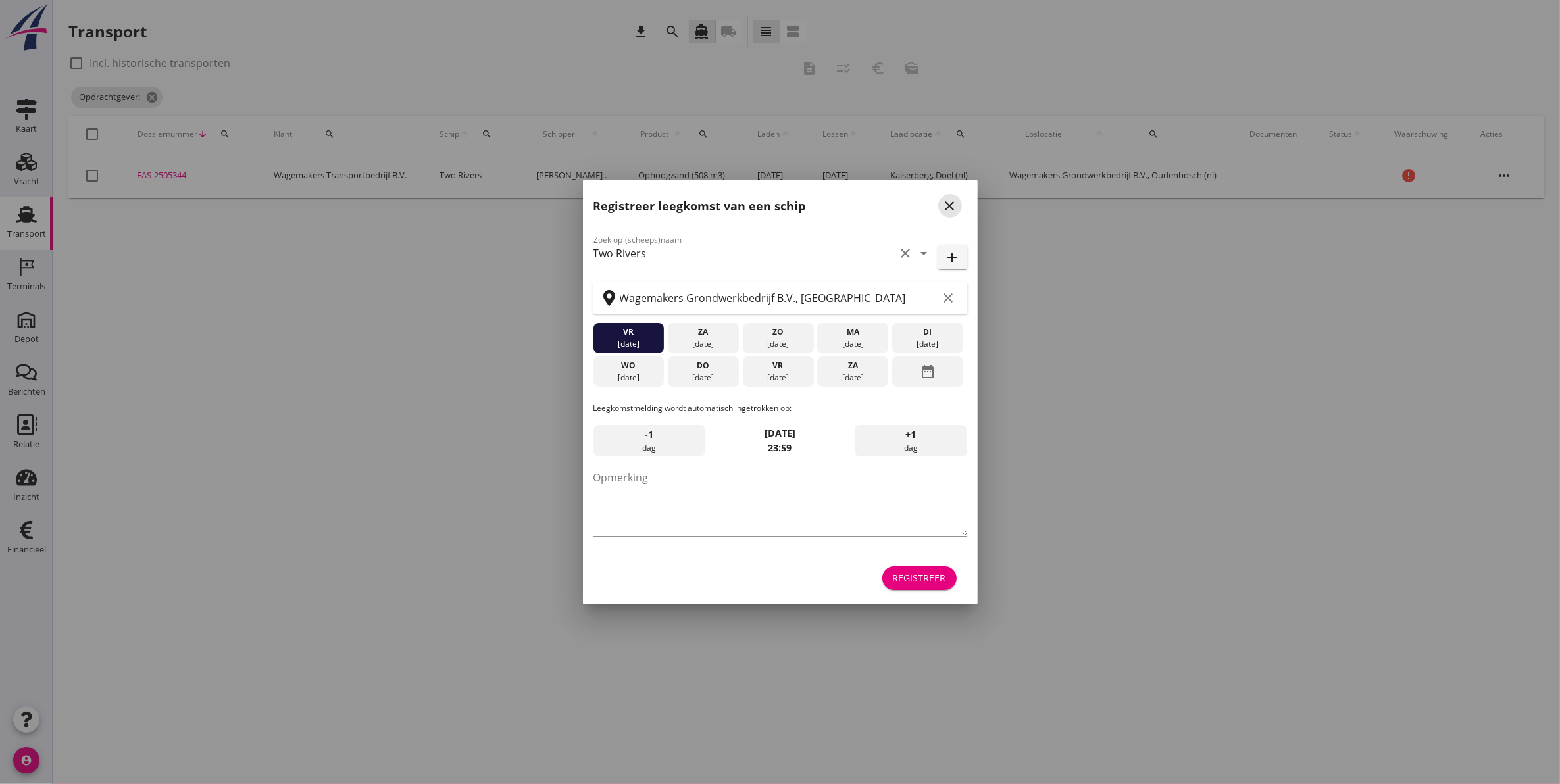
drag, startPoint x: 954, startPoint y: 204, endPoint x: 949, endPoint y: 207, distance: 5.8
click at [954, 204] on icon "close" at bounding box center [950, 206] width 16 height 16
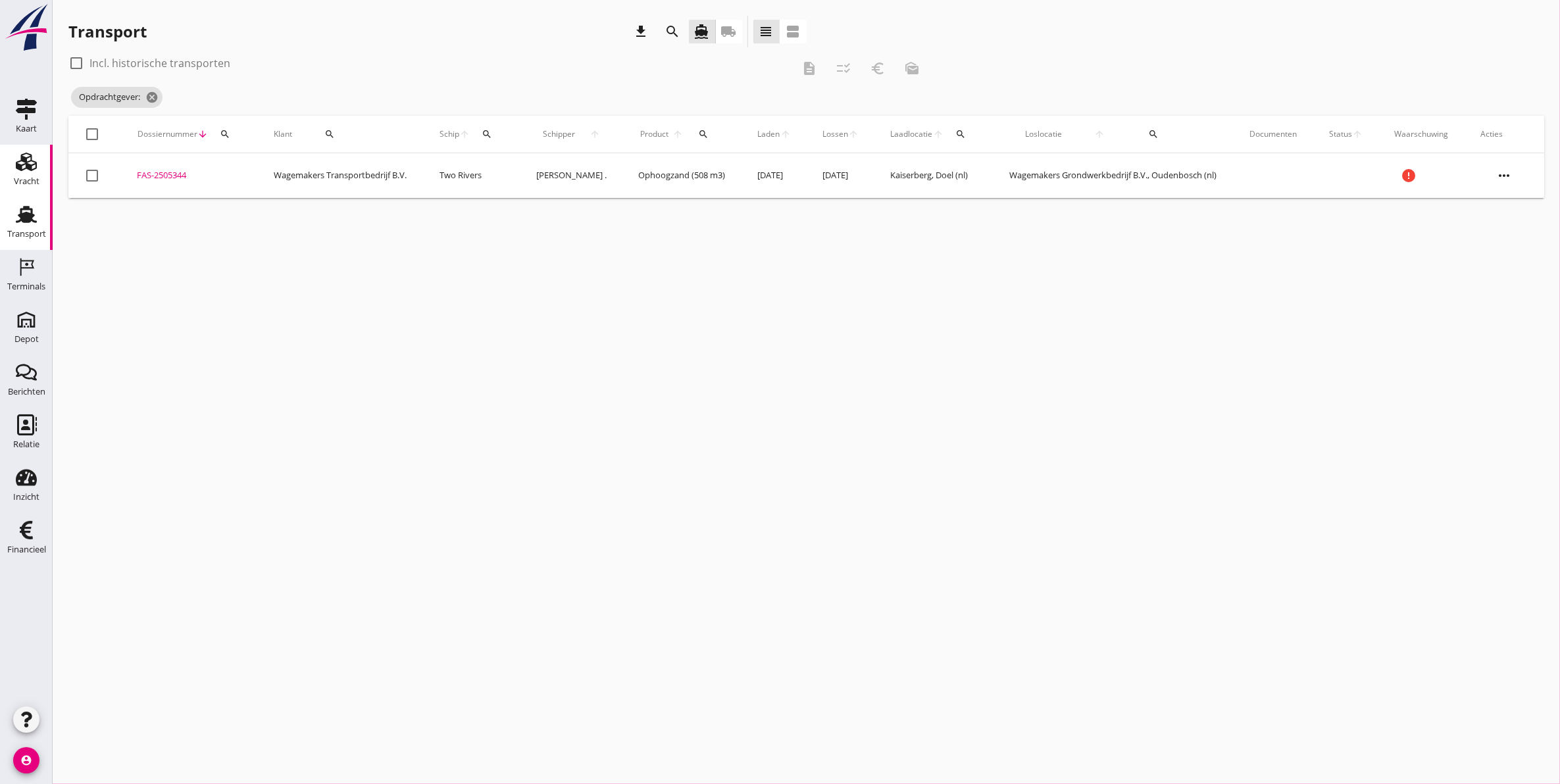
click at [26, 188] on div "Vracht" at bounding box center [26, 181] width 25 height 18
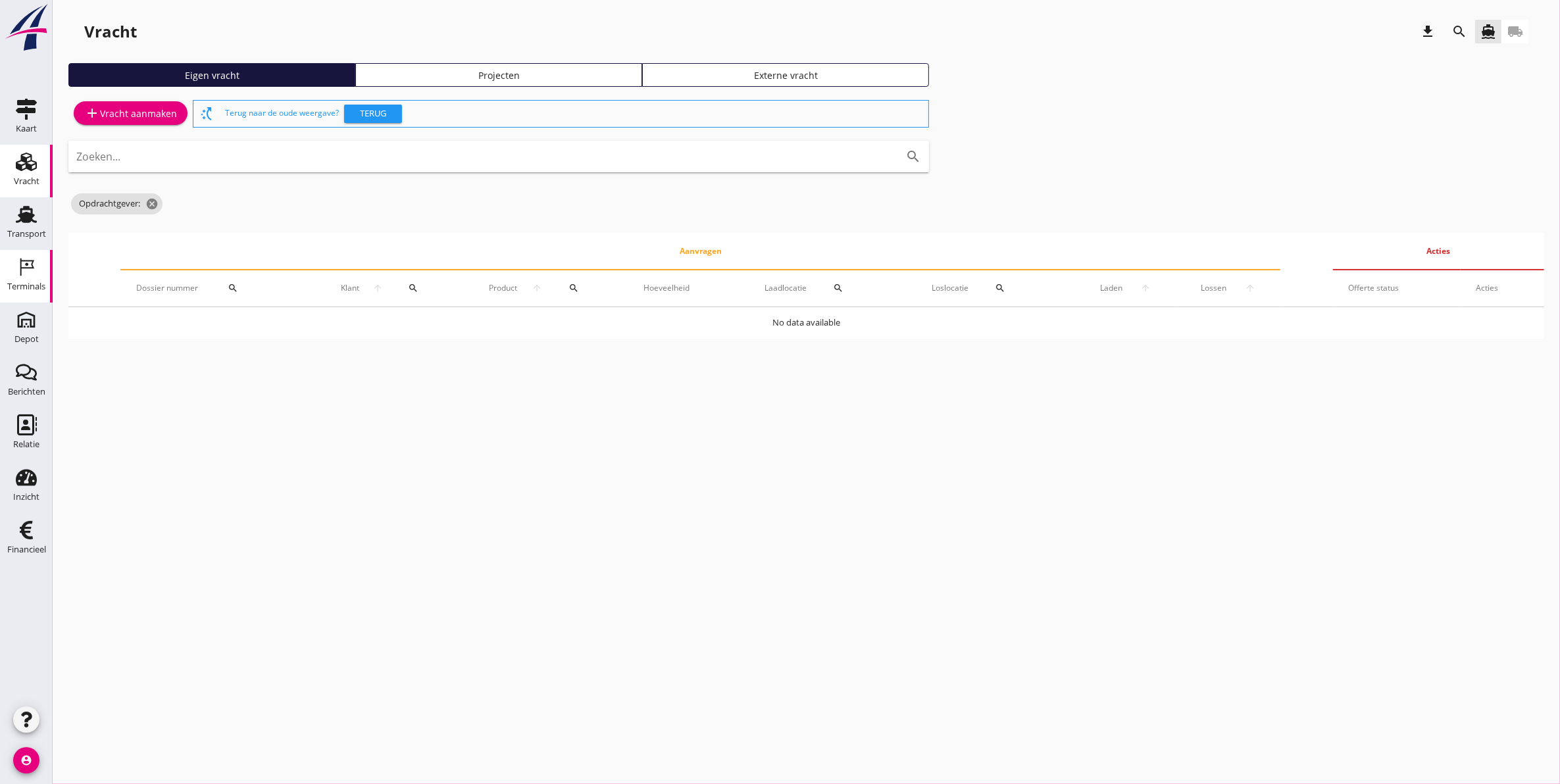
click at [30, 273] on icon "Terminals" at bounding box center [26, 266] width 21 height 21
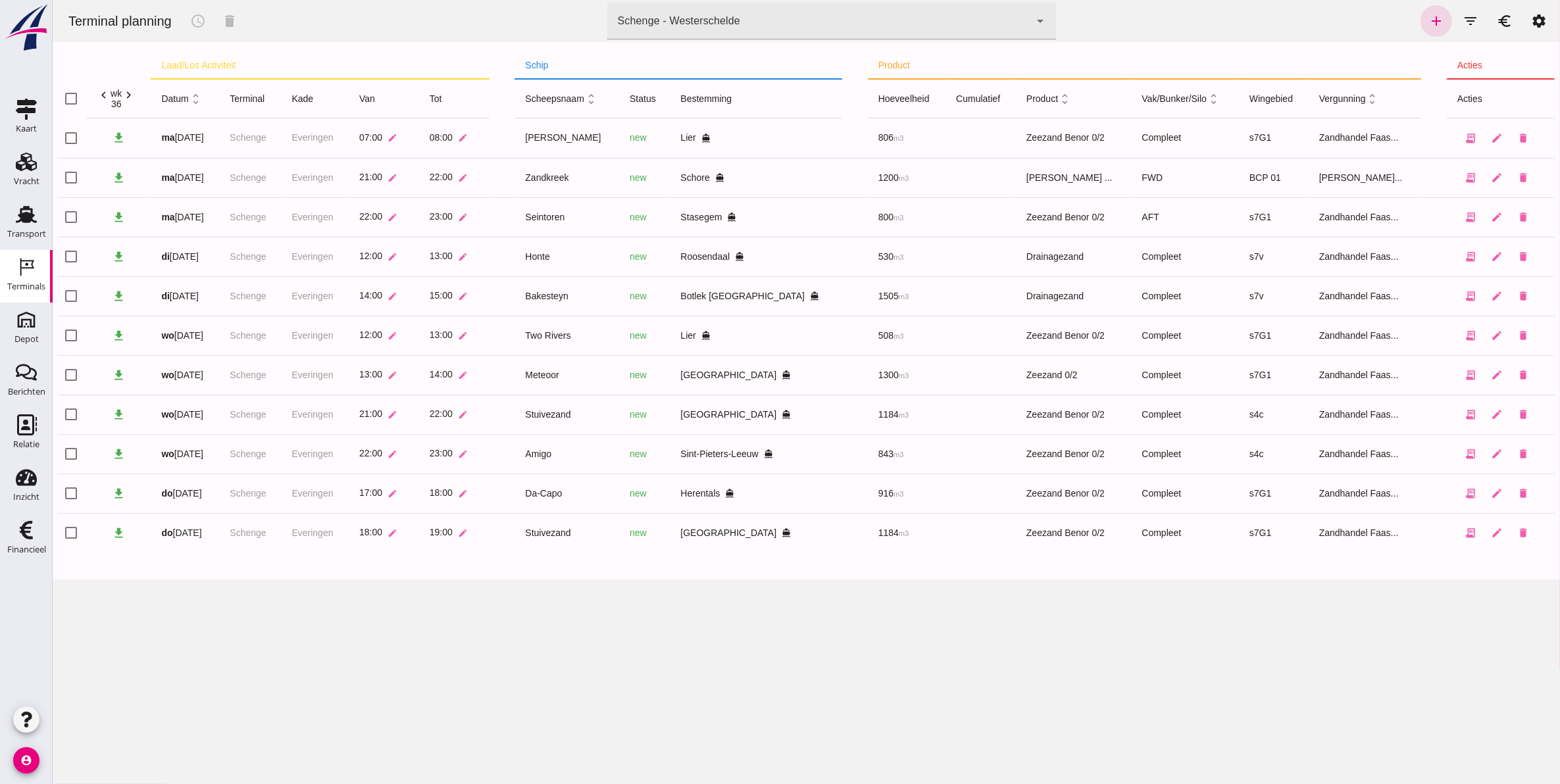
click div "Schenge - Westerschelde 9c876888-926f-4f5f-969d-c779b766b815"
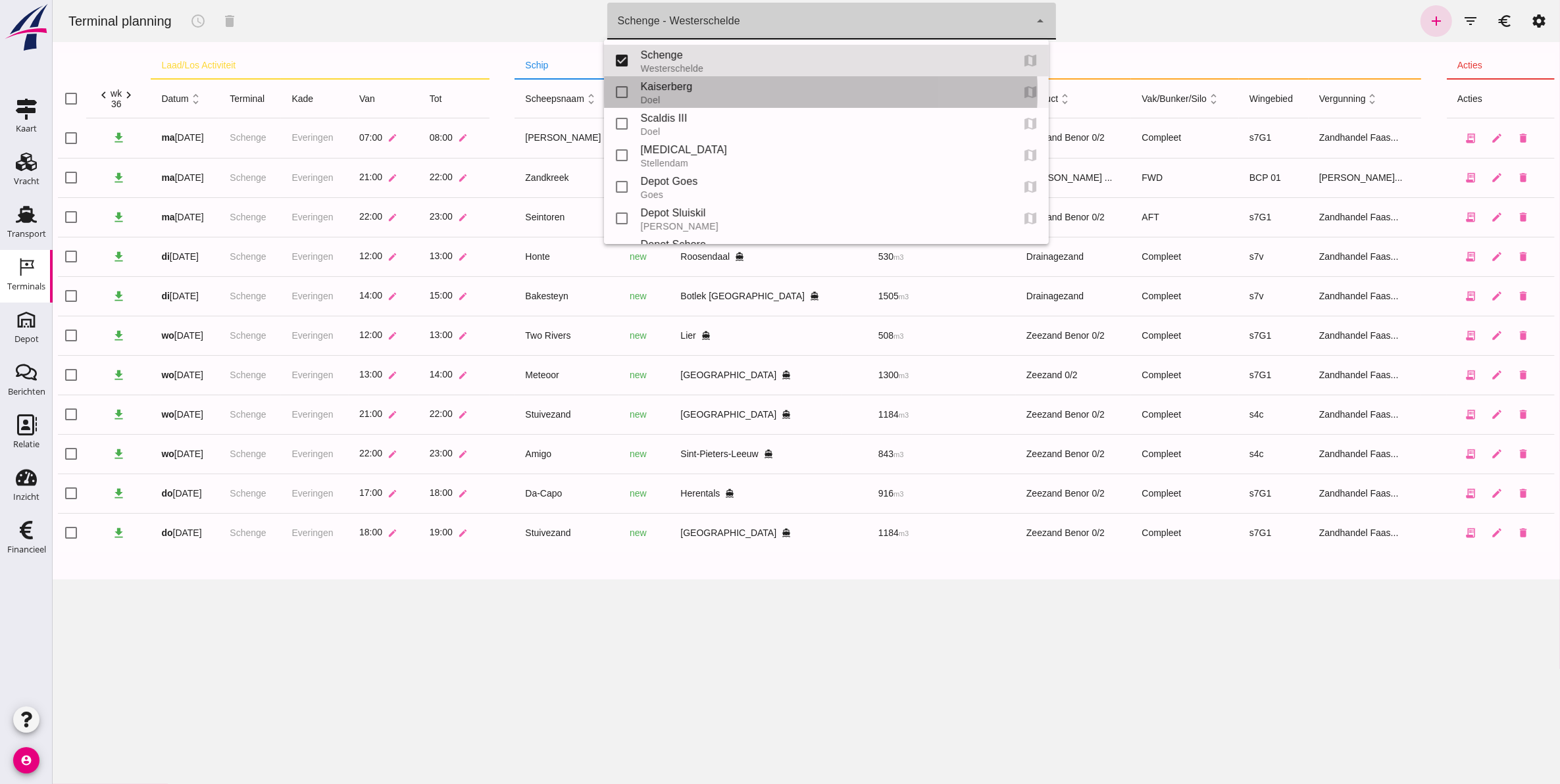
click at [744, 91] on div "Kaiserberg" at bounding box center [820, 87] width 361 height 16
type input "7f603609-51ae-4e75-986b-c9057e559465"
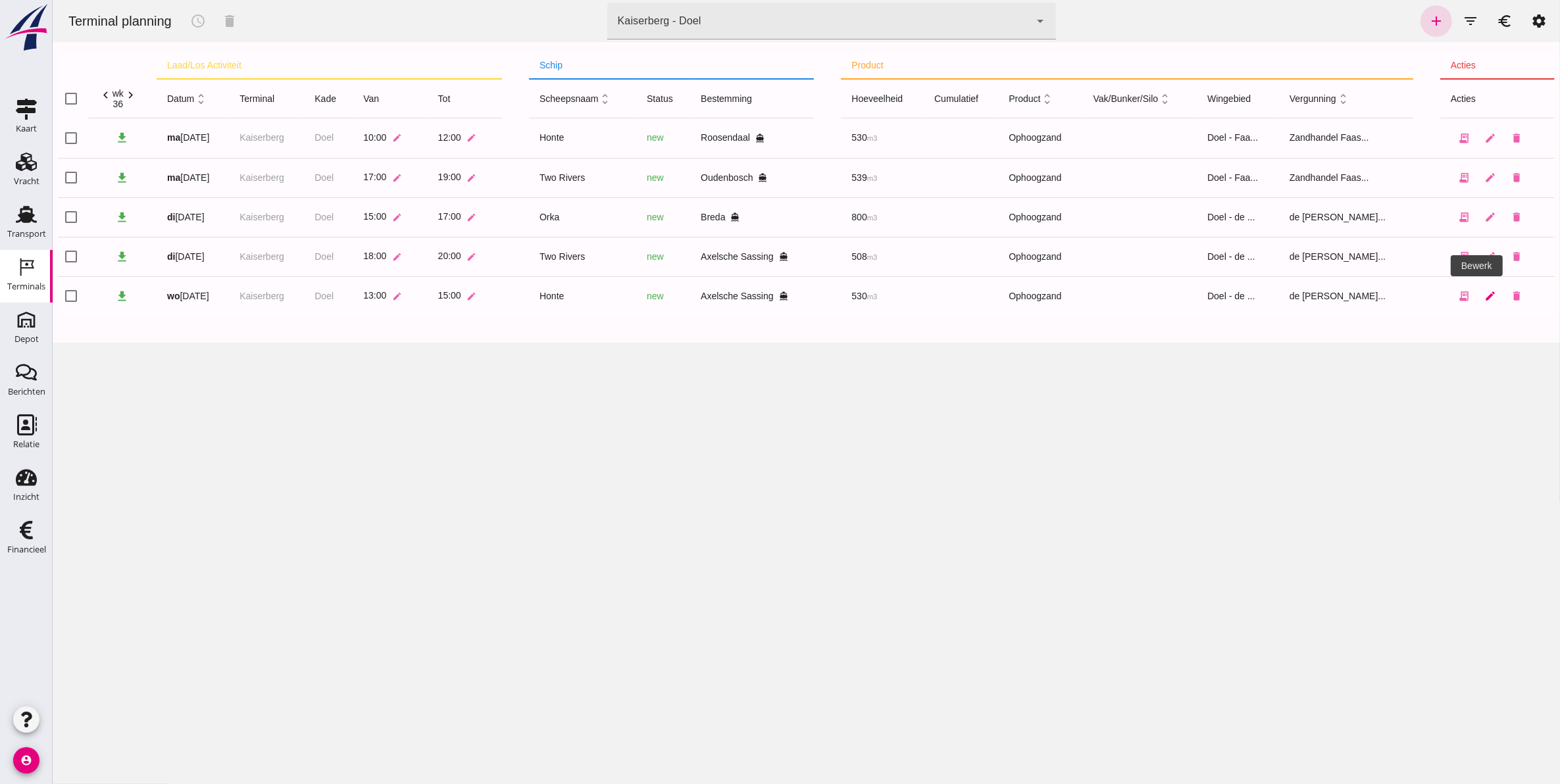
click at [1484, 295] on icon "edit" at bounding box center [1489, 296] width 12 height 12
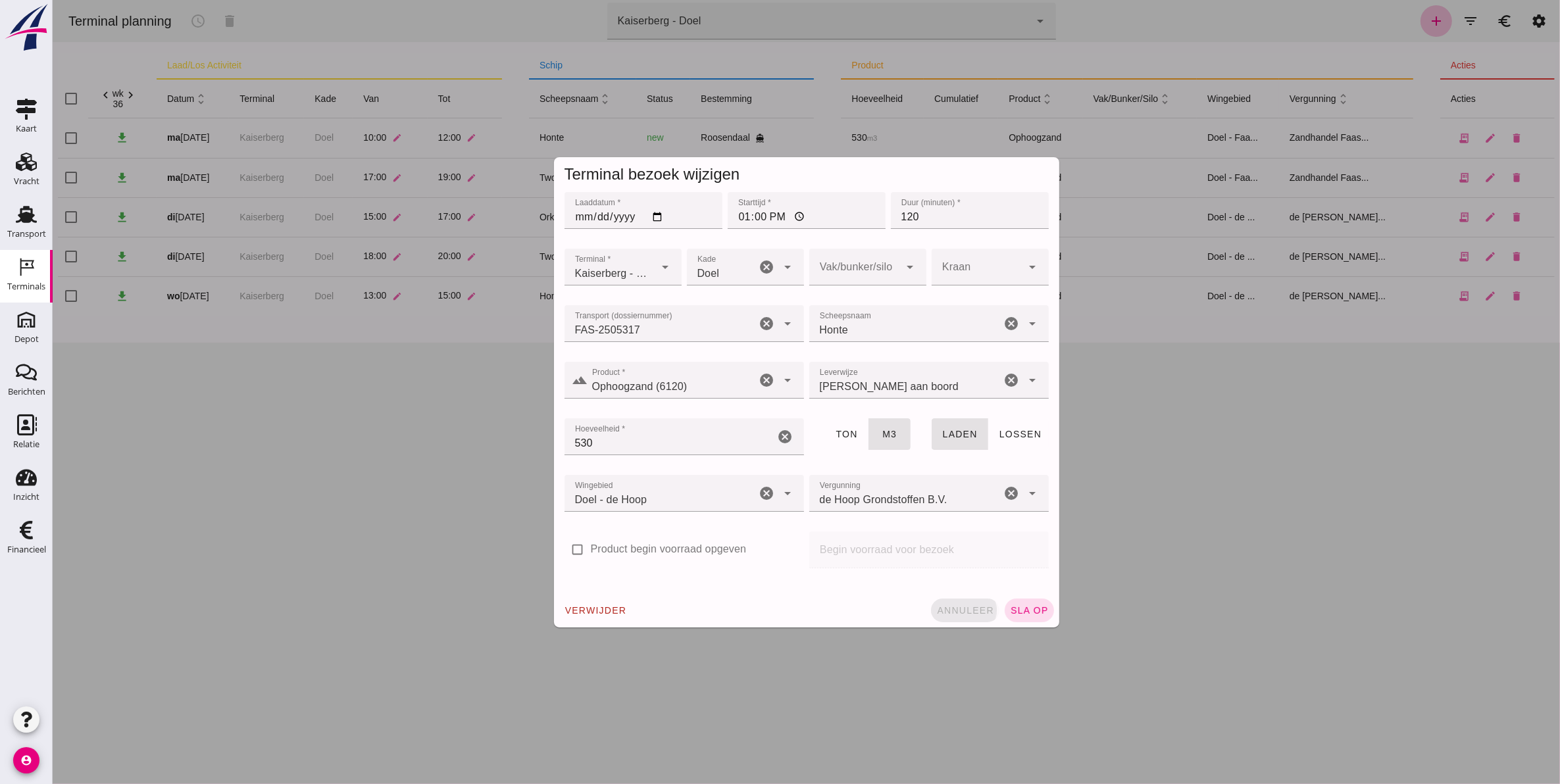
click span "annuleer"
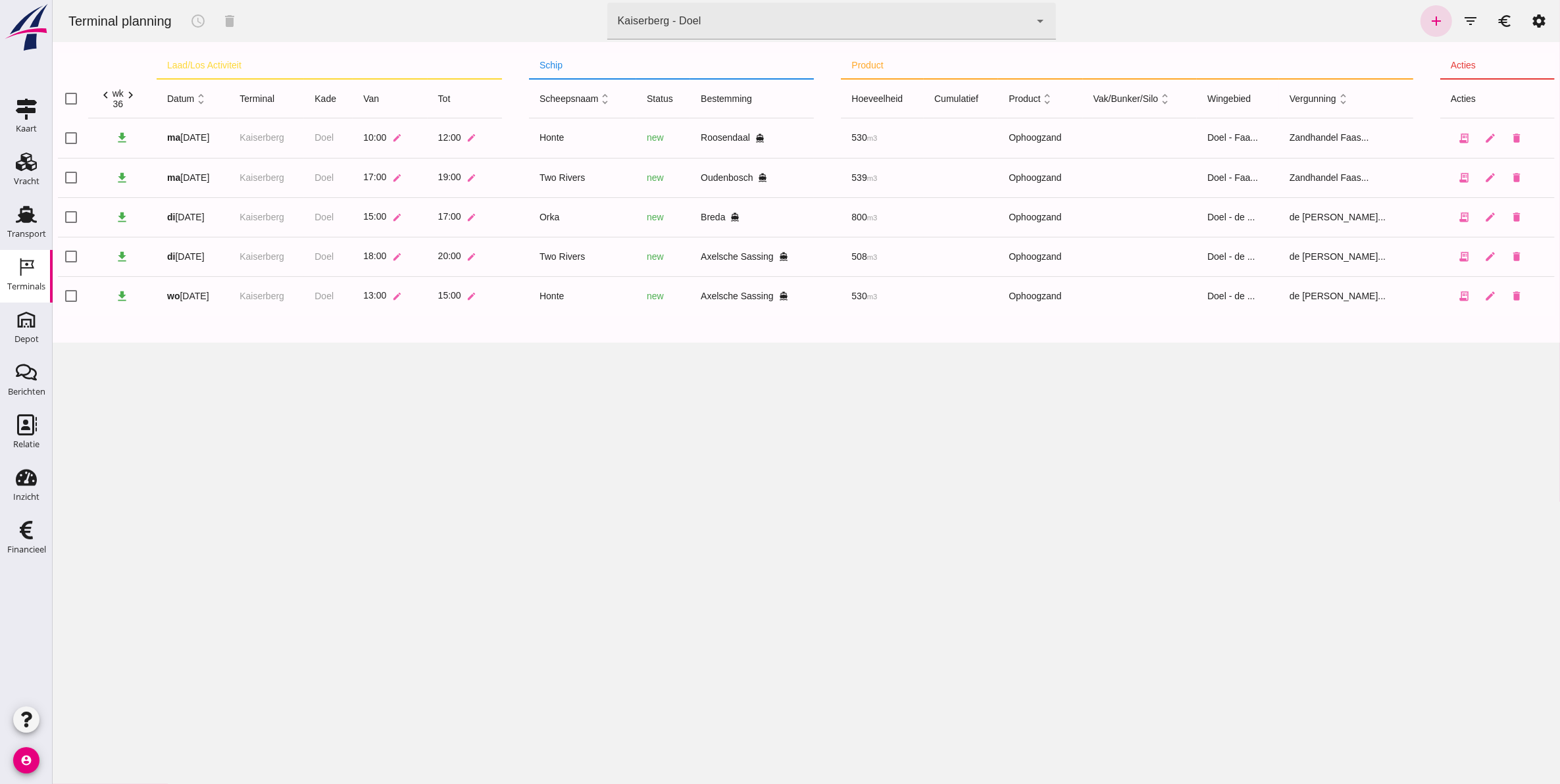
click div "Kaiserberg - Doel"
drag, startPoint x: 718, startPoint y: 604, endPoint x: 687, endPoint y: 709, distance: 109.5
click at [720, 604] on div "Terminal planning schedule delete terminal Kaiserberg - Doel 7f603609-51ae-4e75…" at bounding box center [805, 392] width 1508 height 784
click at [1428, 20] on icon "add" at bounding box center [1436, 21] width 16 height 16
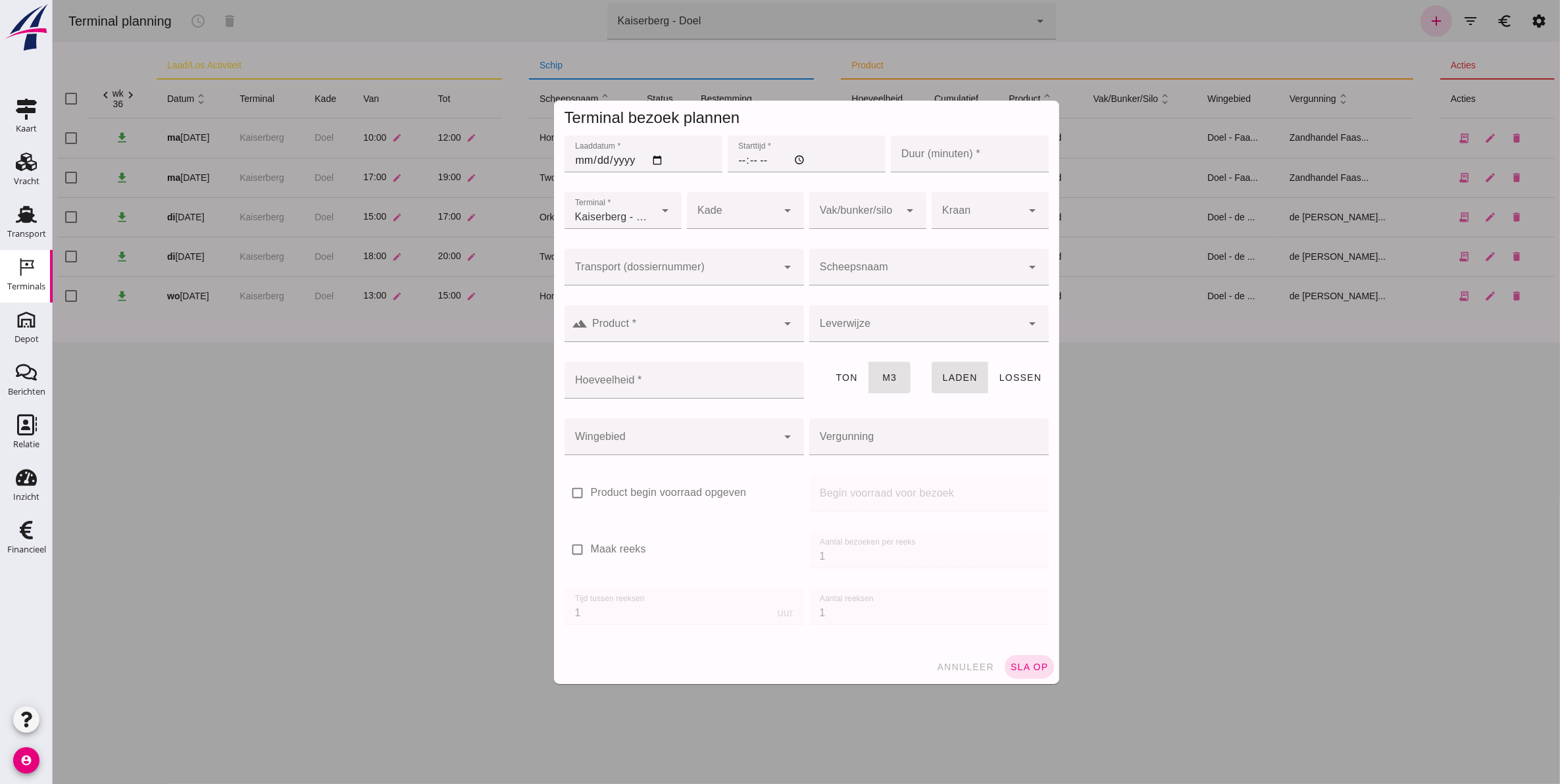
type input "Zandhandel Faasse B.V."
drag, startPoint x: 649, startPoint y: 161, endPoint x: 654, endPoint y: 155, distance: 7.8
click input "Laaddatum *"
click span "annuleer"
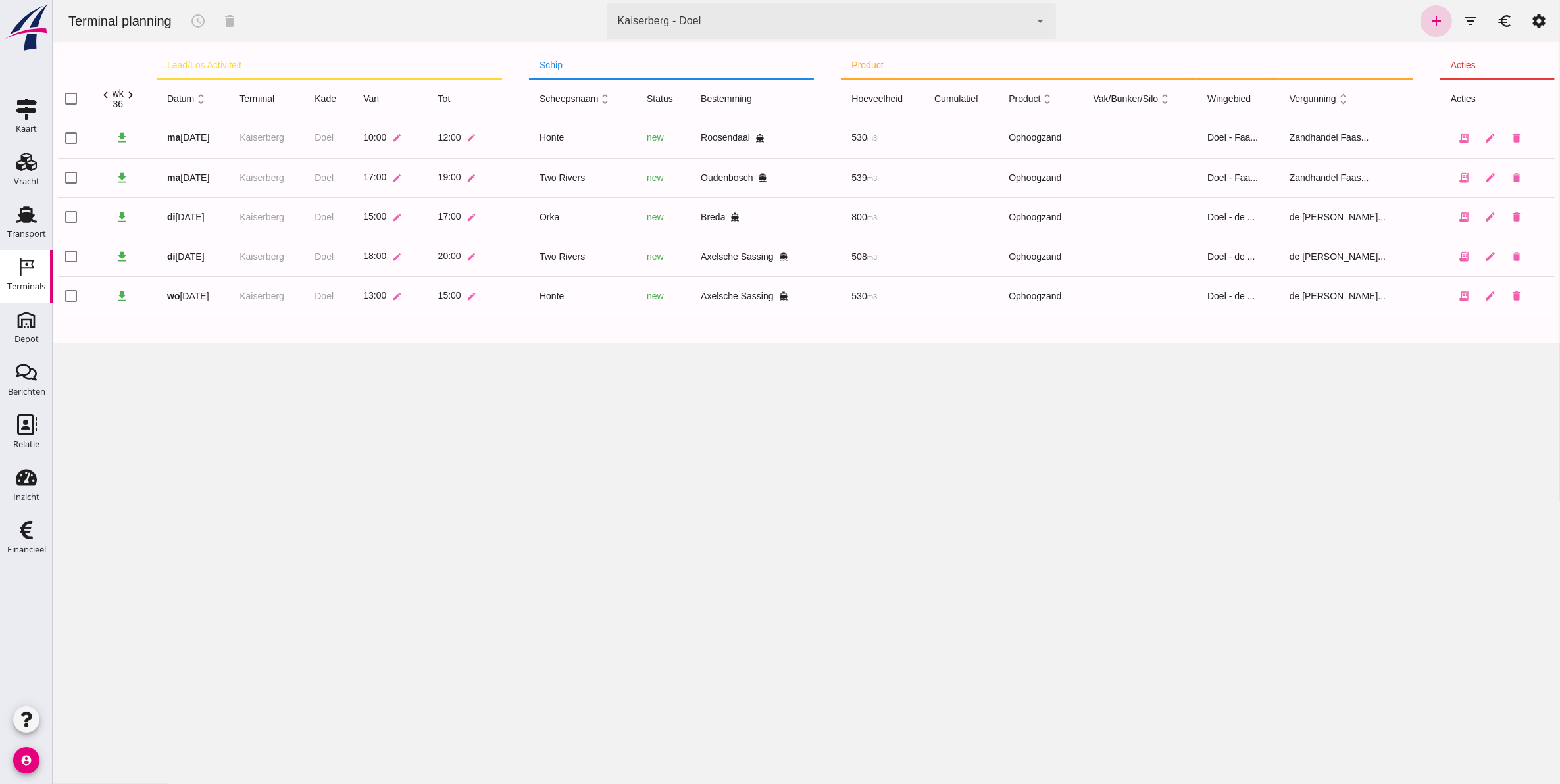
click link "add"
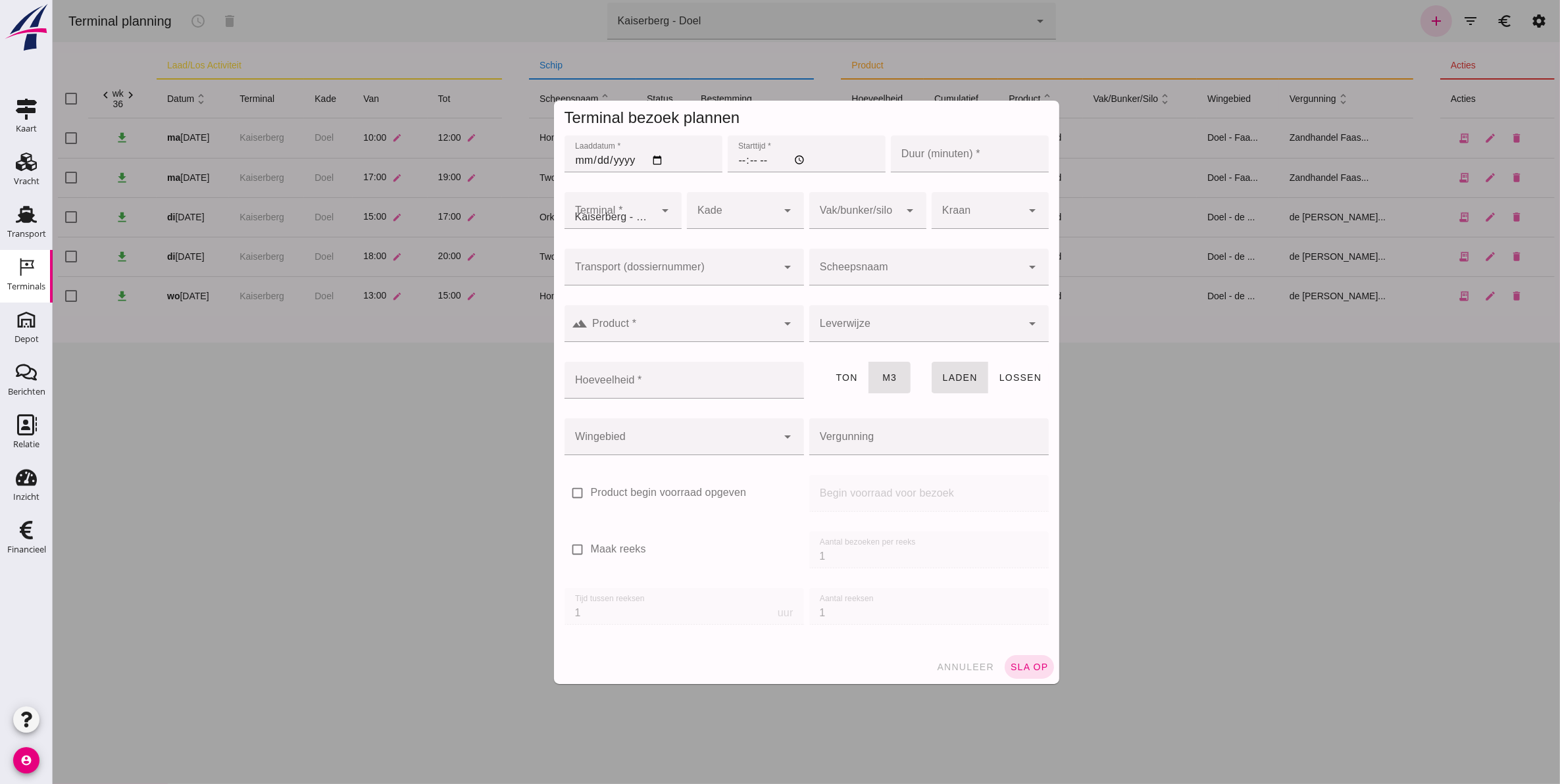
type input "Zandhandel Faasse B.V."
click input "Laaddatum *"
type input "[DATE]"
click input "Starttijd *"
type input "13:00"
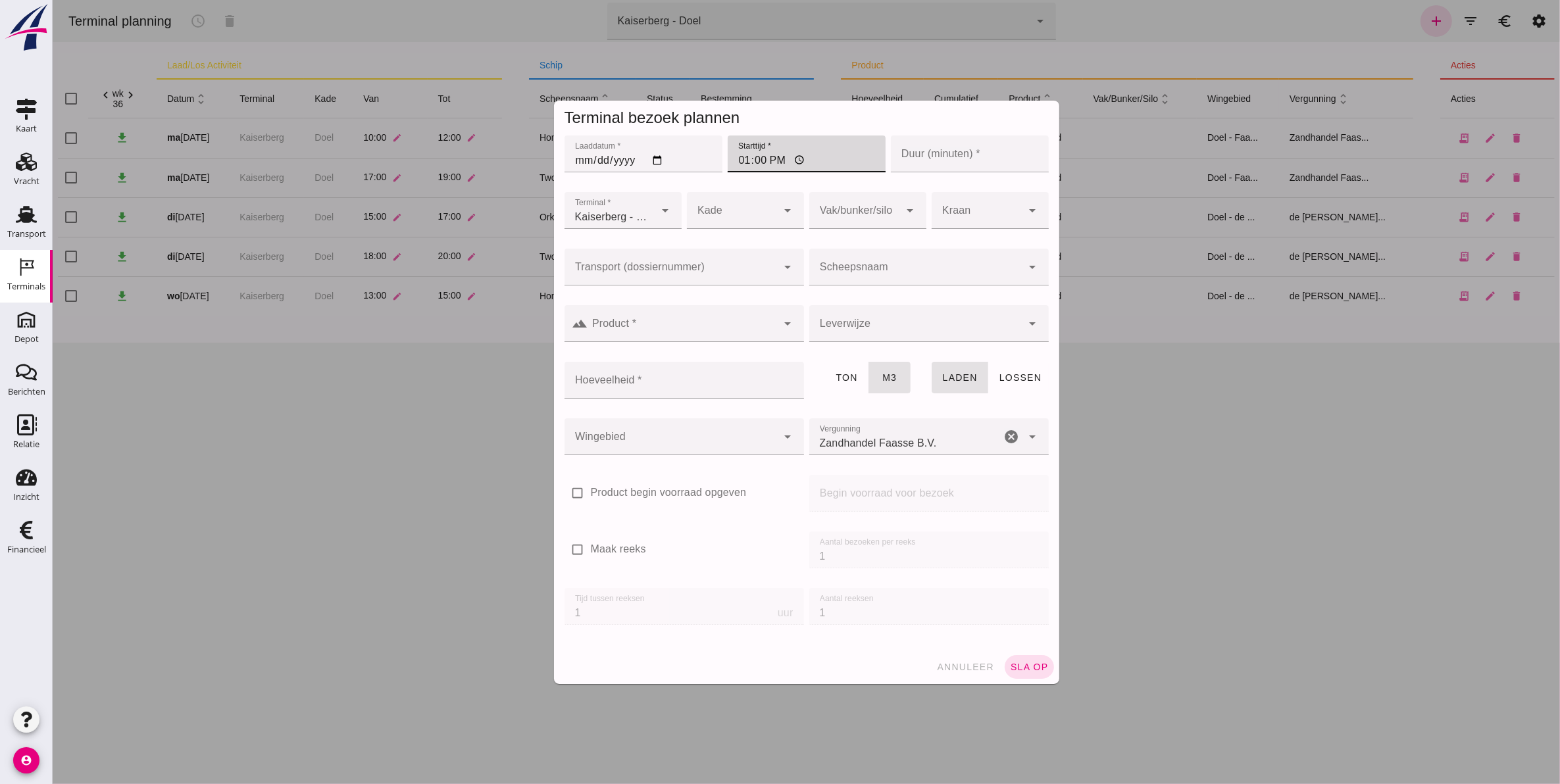
click input "Duur (minuten) *"
type input "120"
click div
click at [728, 248] on div "Doel" at bounding box center [738, 250] width 96 height 16
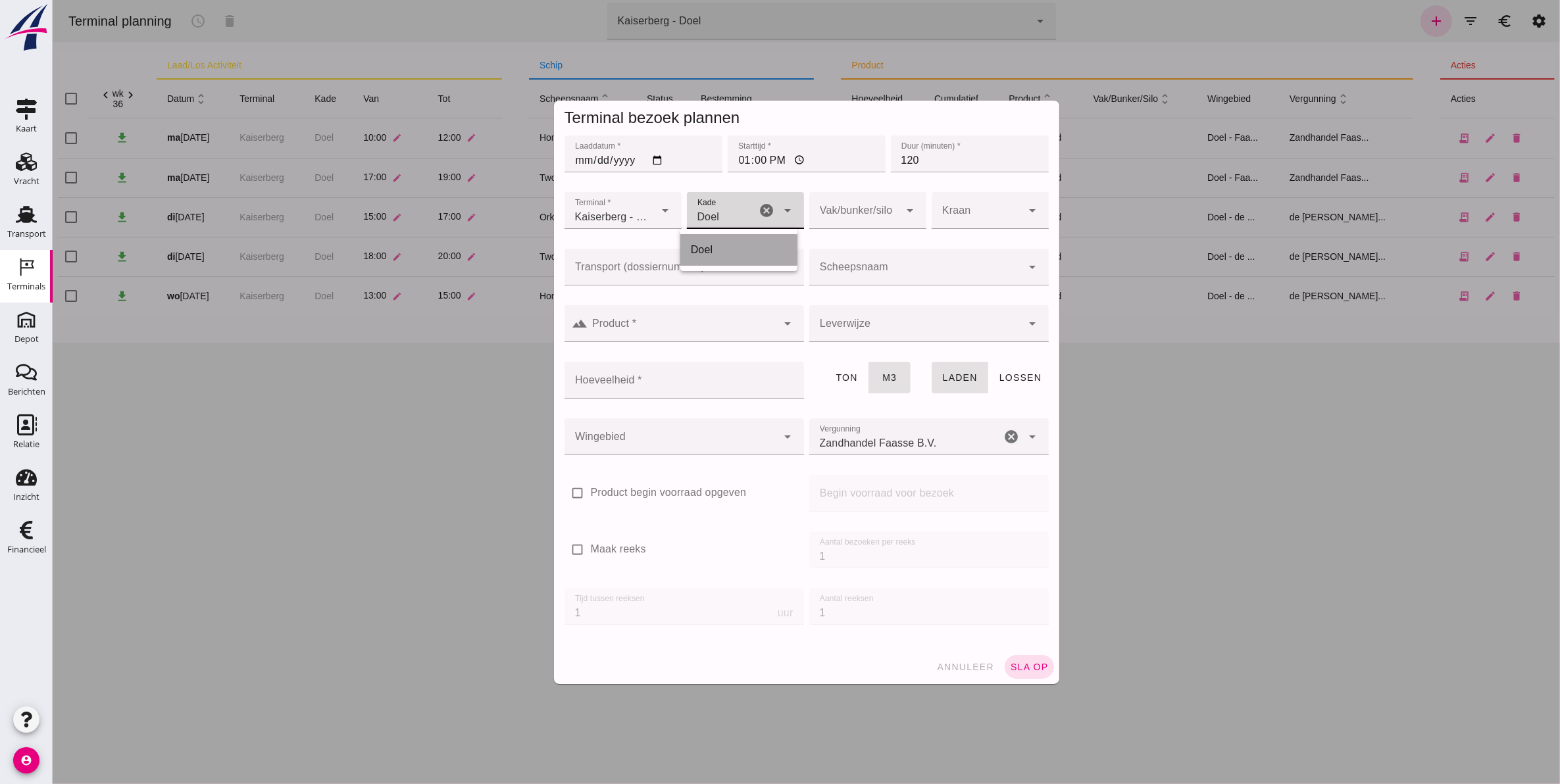
type input "11"
click div
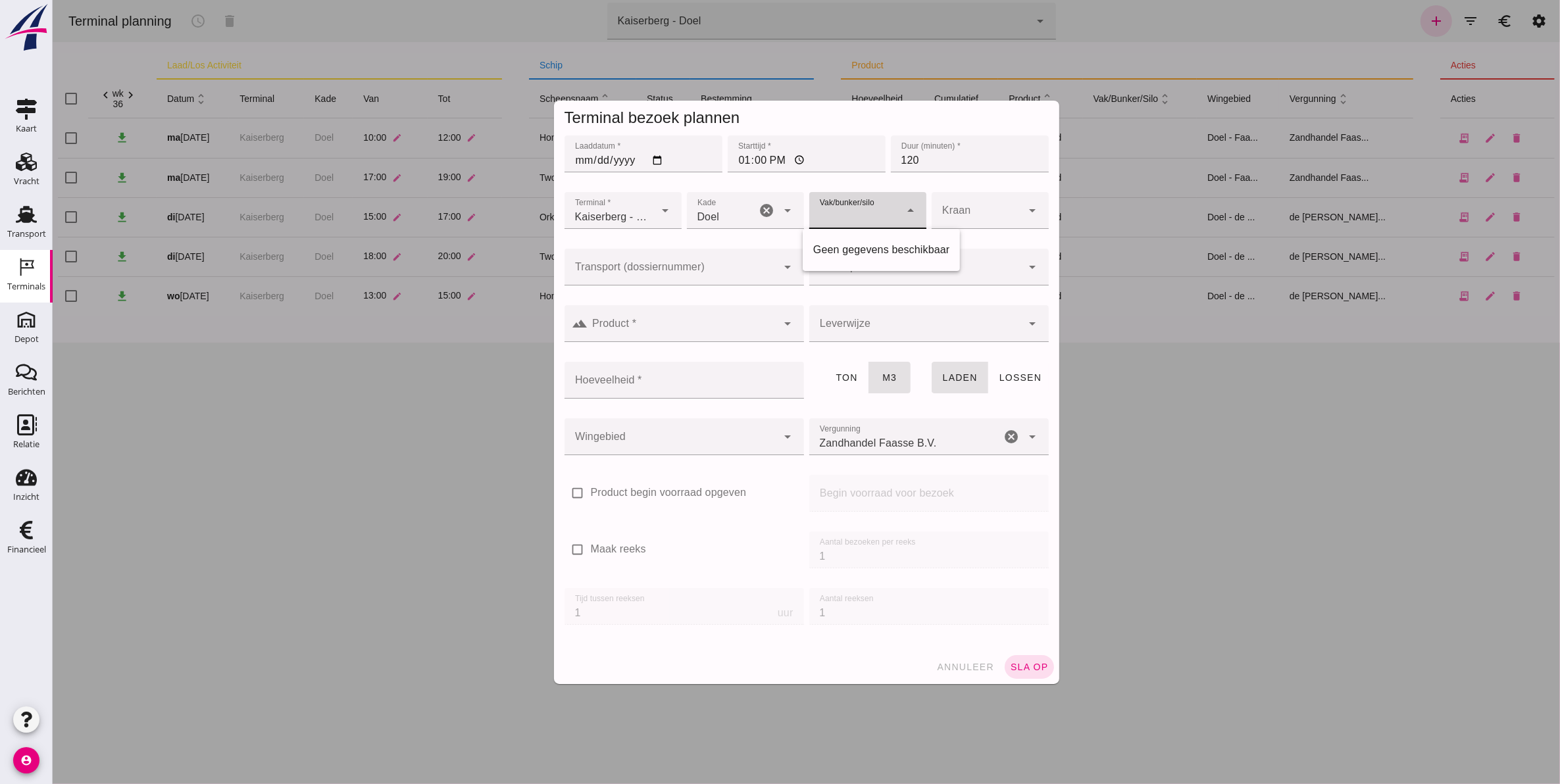
click div
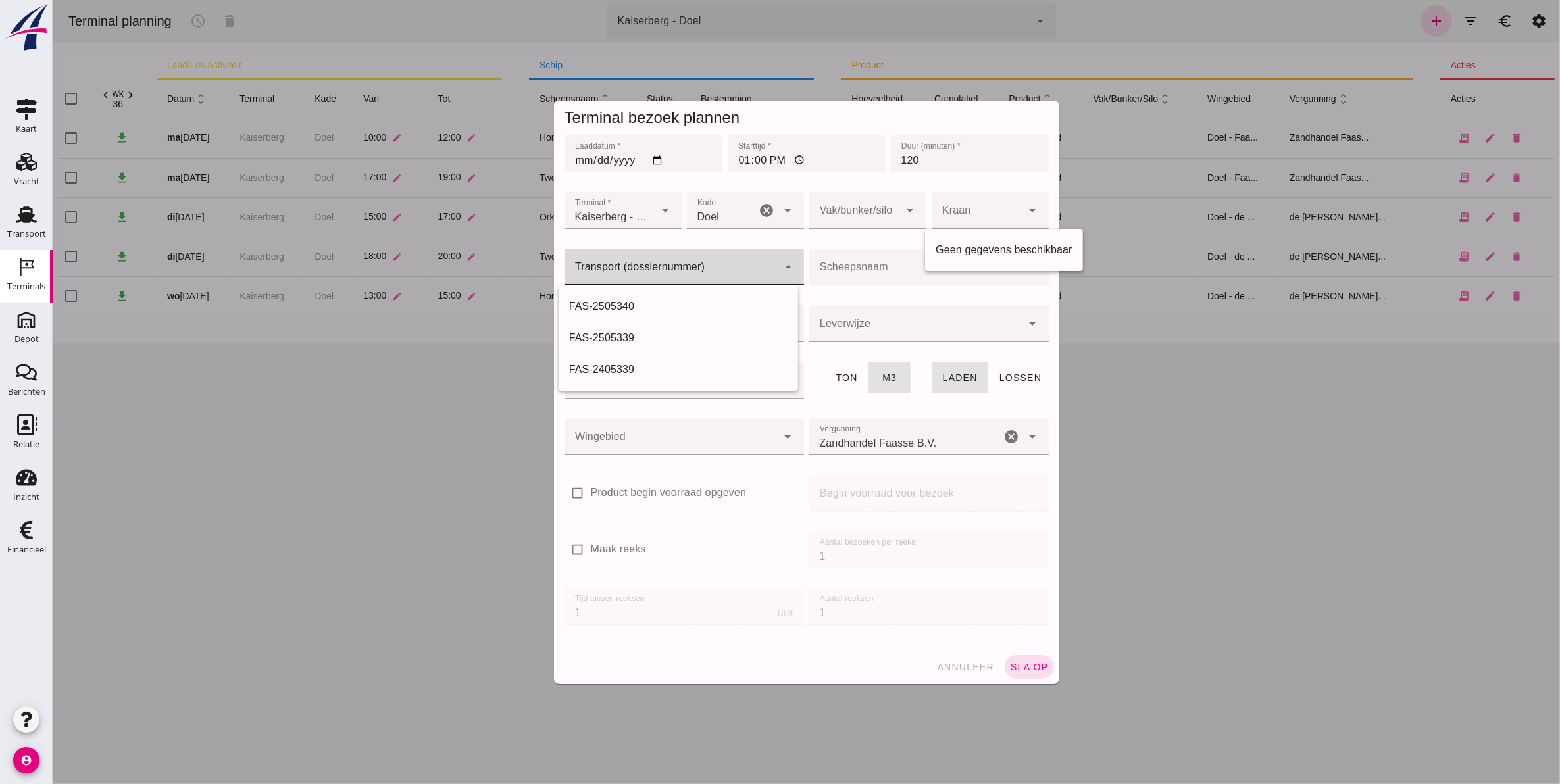
click input "Transport (dossiernummer)"
type input "5343"
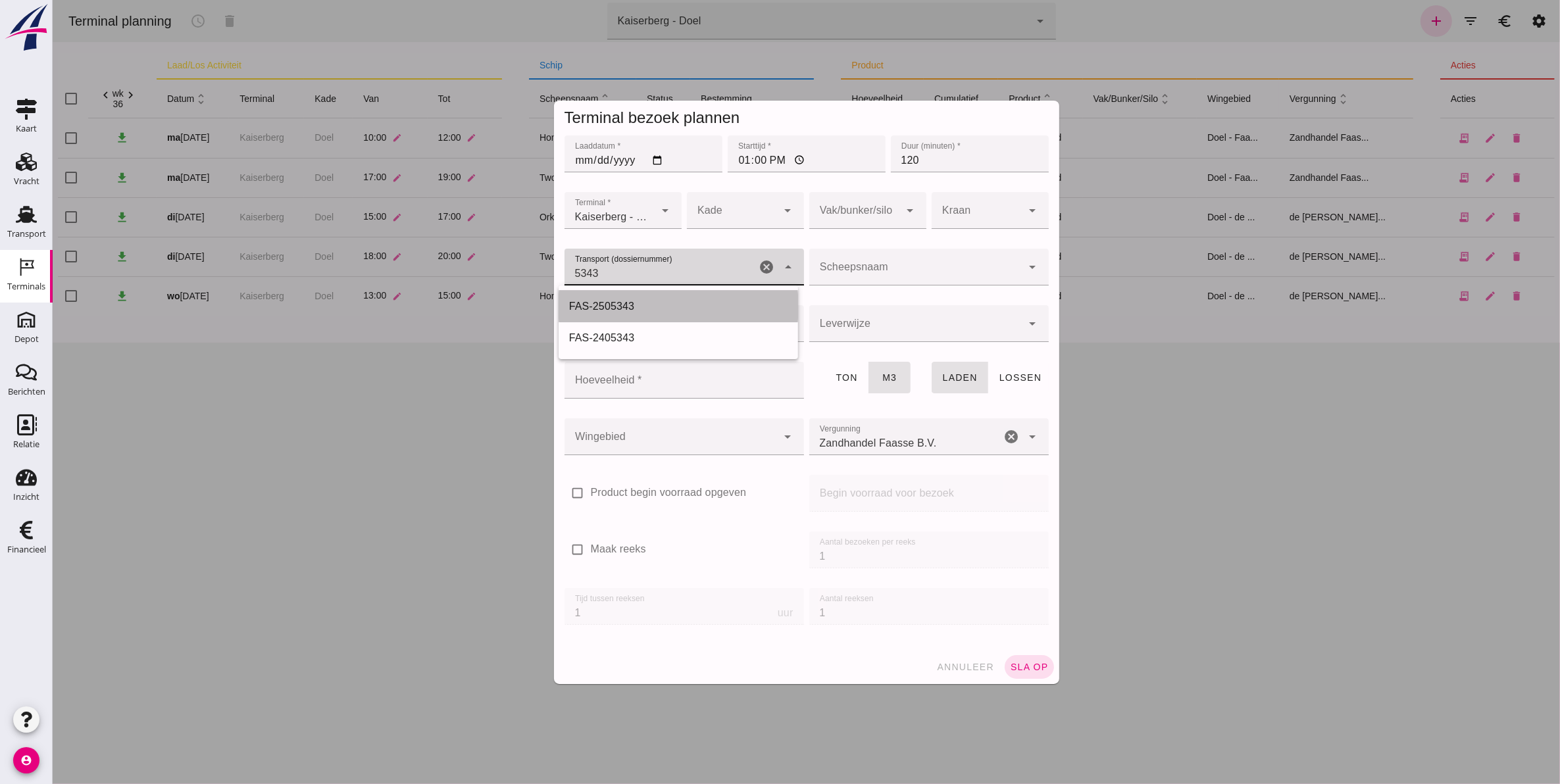
click at [638, 307] on div "FAS-2505343" at bounding box center [678, 306] width 218 height 16
type input "FAS-2505343"
type input "franco_on_shore"
type input "560"
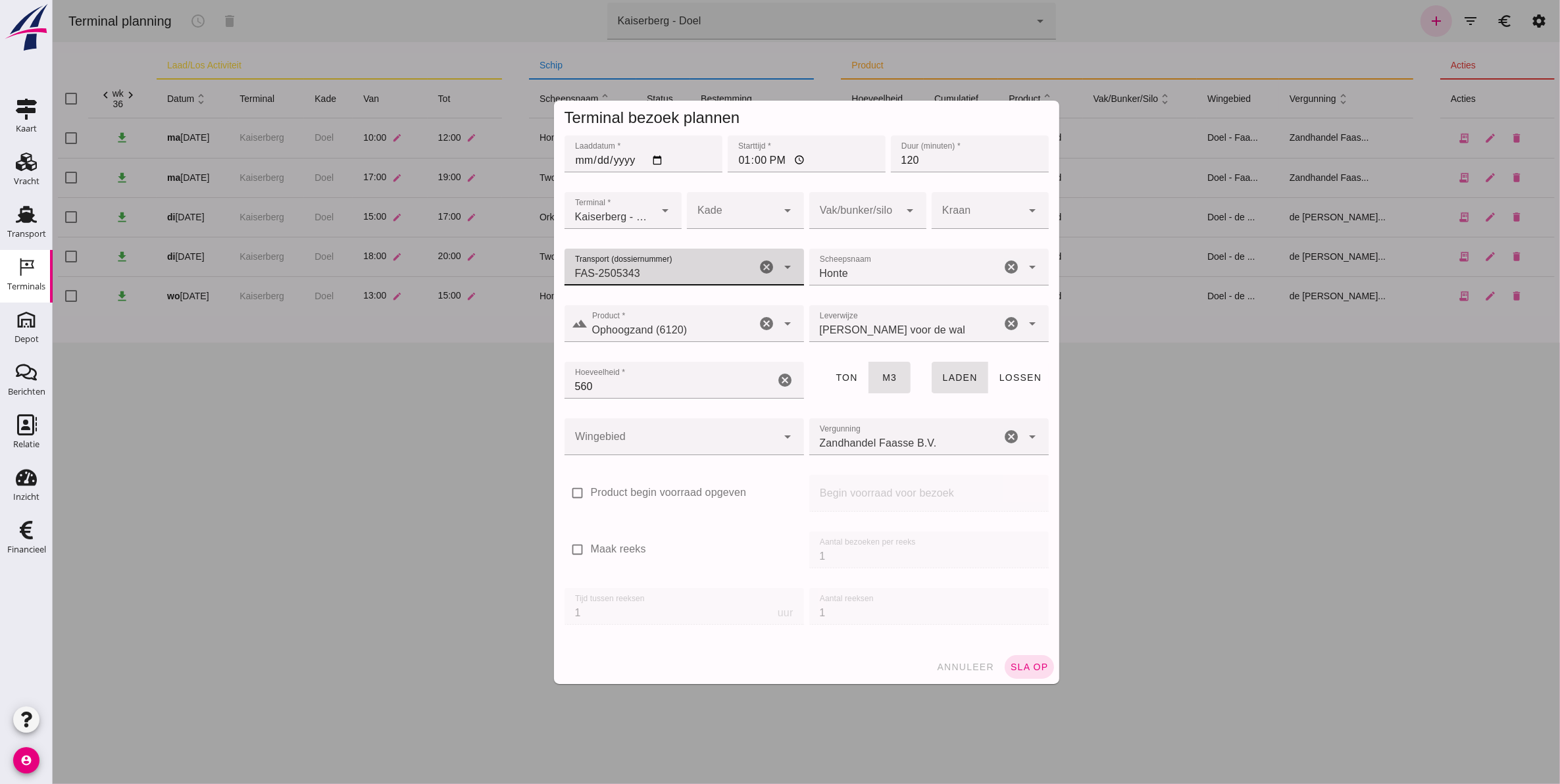
type input "FAS-2505343"
click div
click at [736, 242] on div "Doel" at bounding box center [738, 250] width 96 height 16
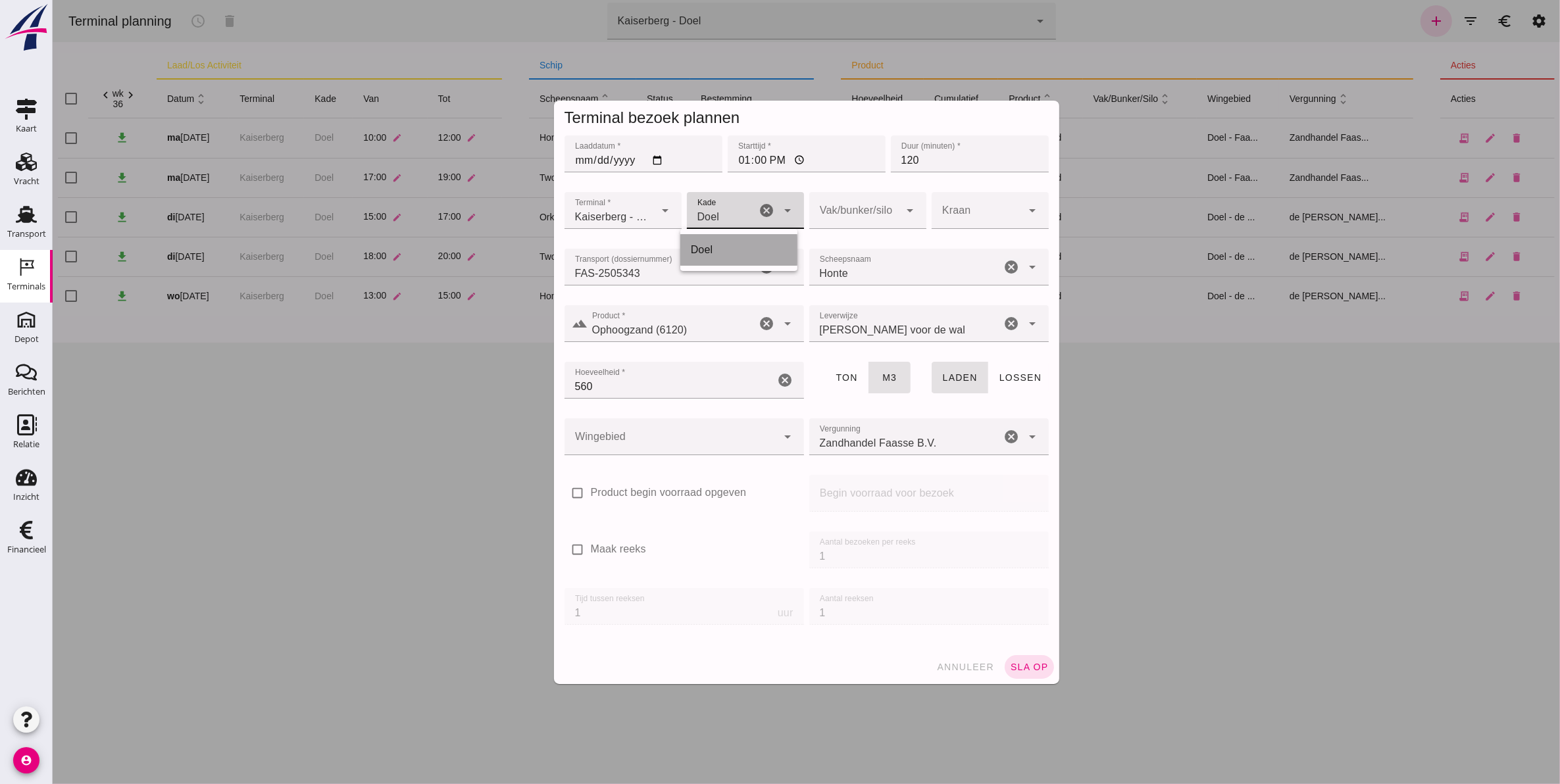
type input "11"
click div
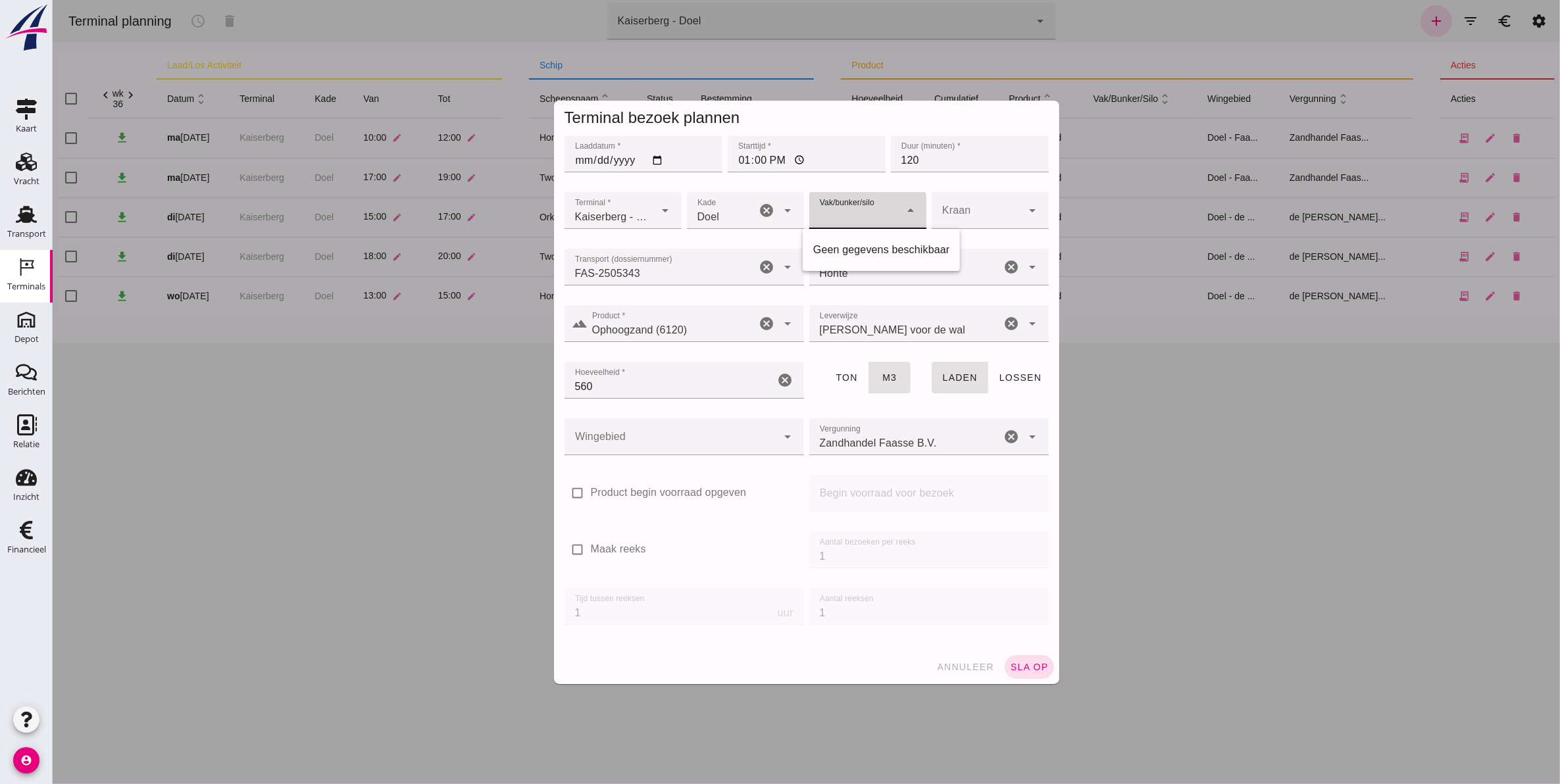
click div
click at [905, 290] on div at bounding box center [928, 295] width 218 height 9
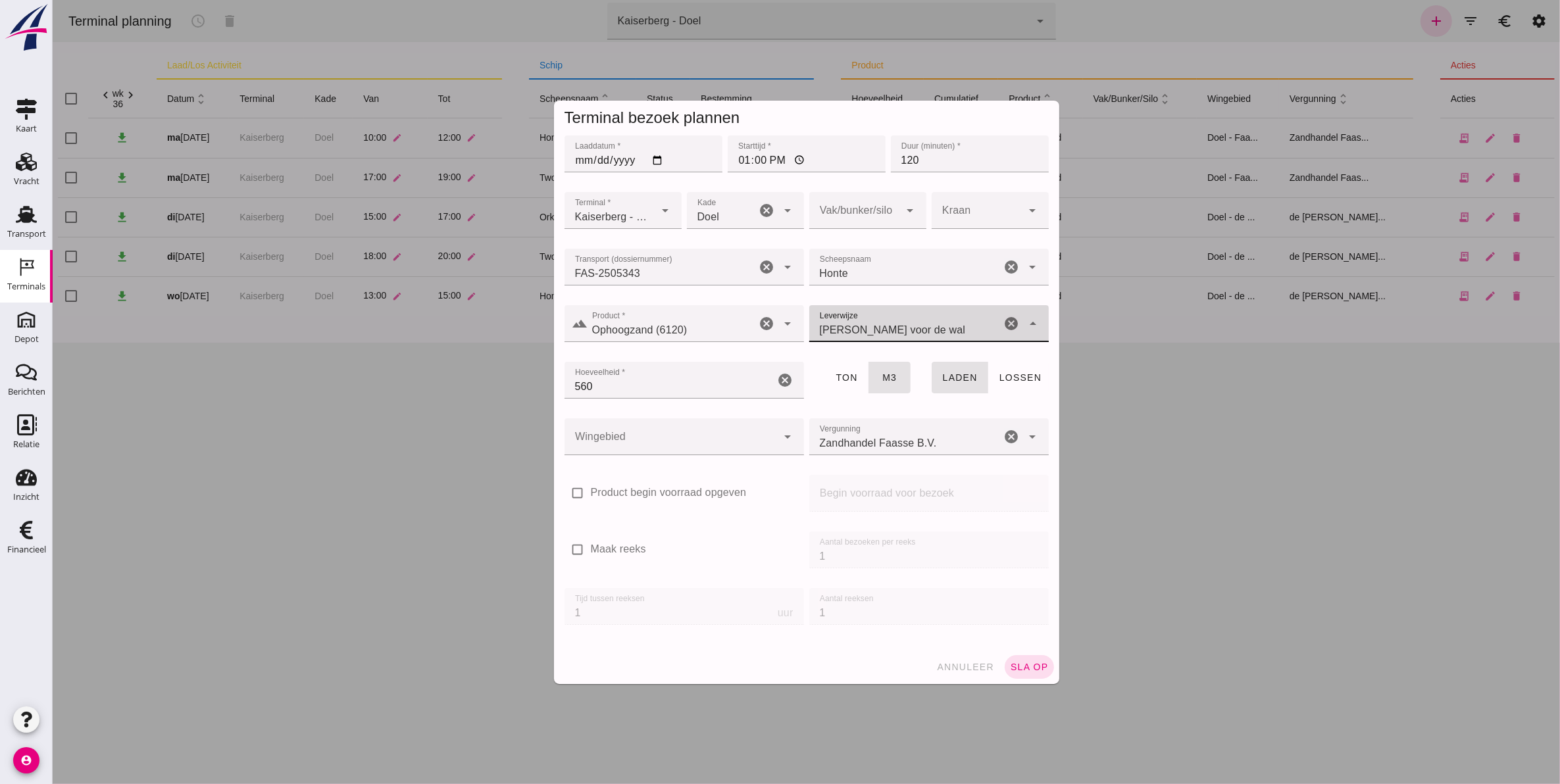
click div "[PERSON_NAME] voor de wal franco_on_shore"
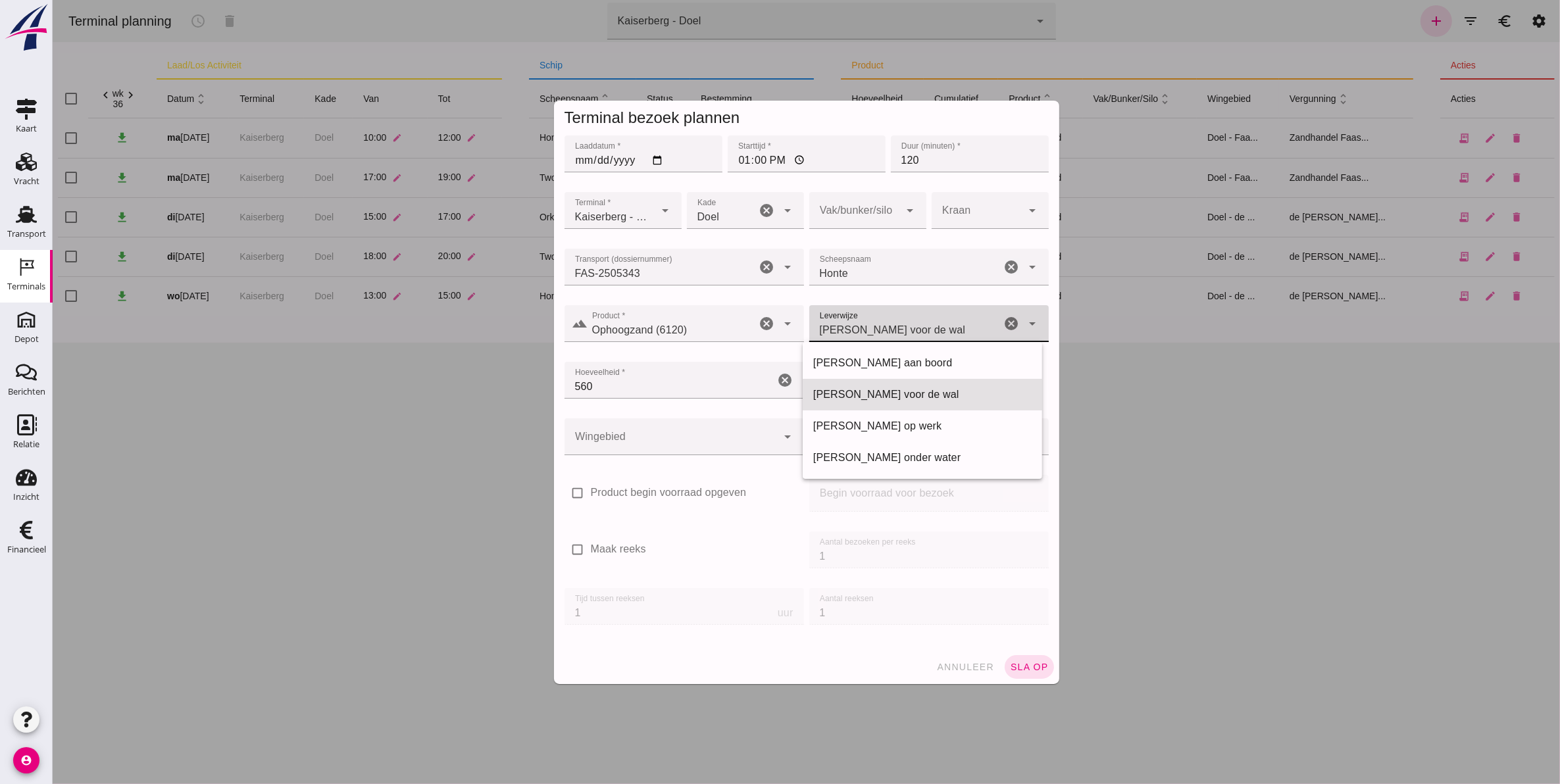
click div "[PERSON_NAME] voor de wal franco_on_shore"
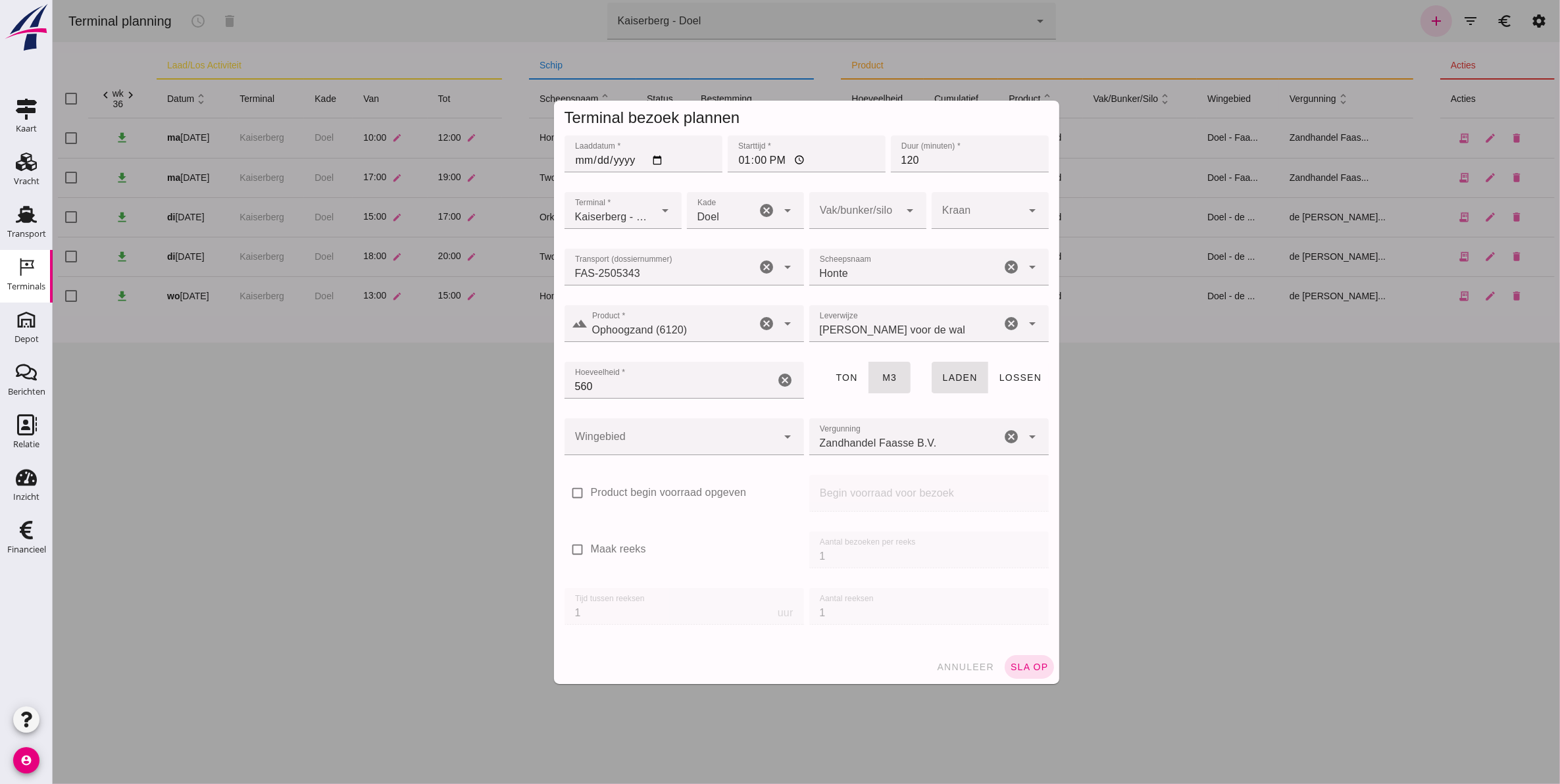
click div
click div "Doel 11"
click div
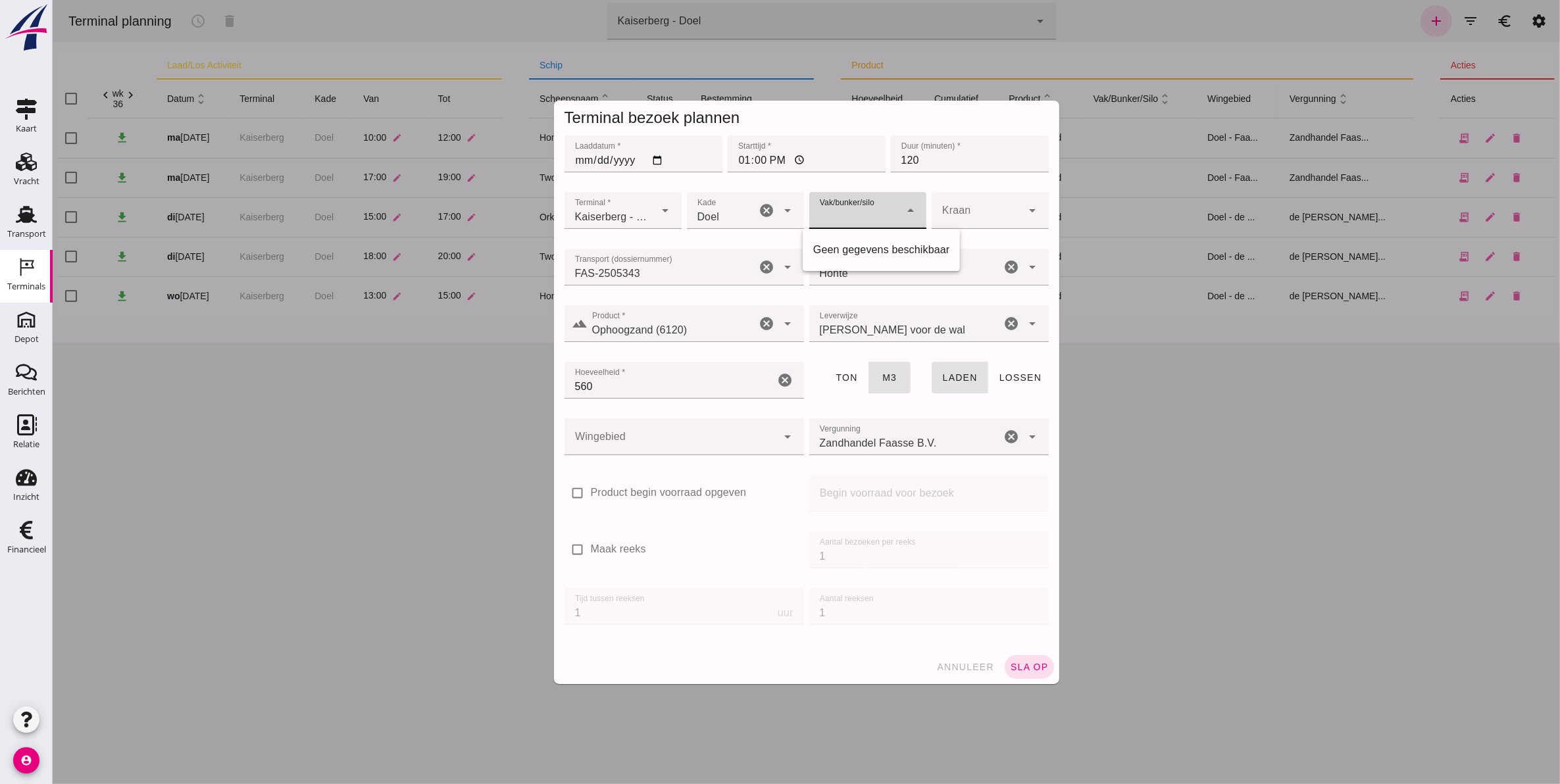
drag, startPoint x: 858, startPoint y: 207, endPoint x: 876, endPoint y: 204, distance: 18.2
click div
click div "Doel 11"
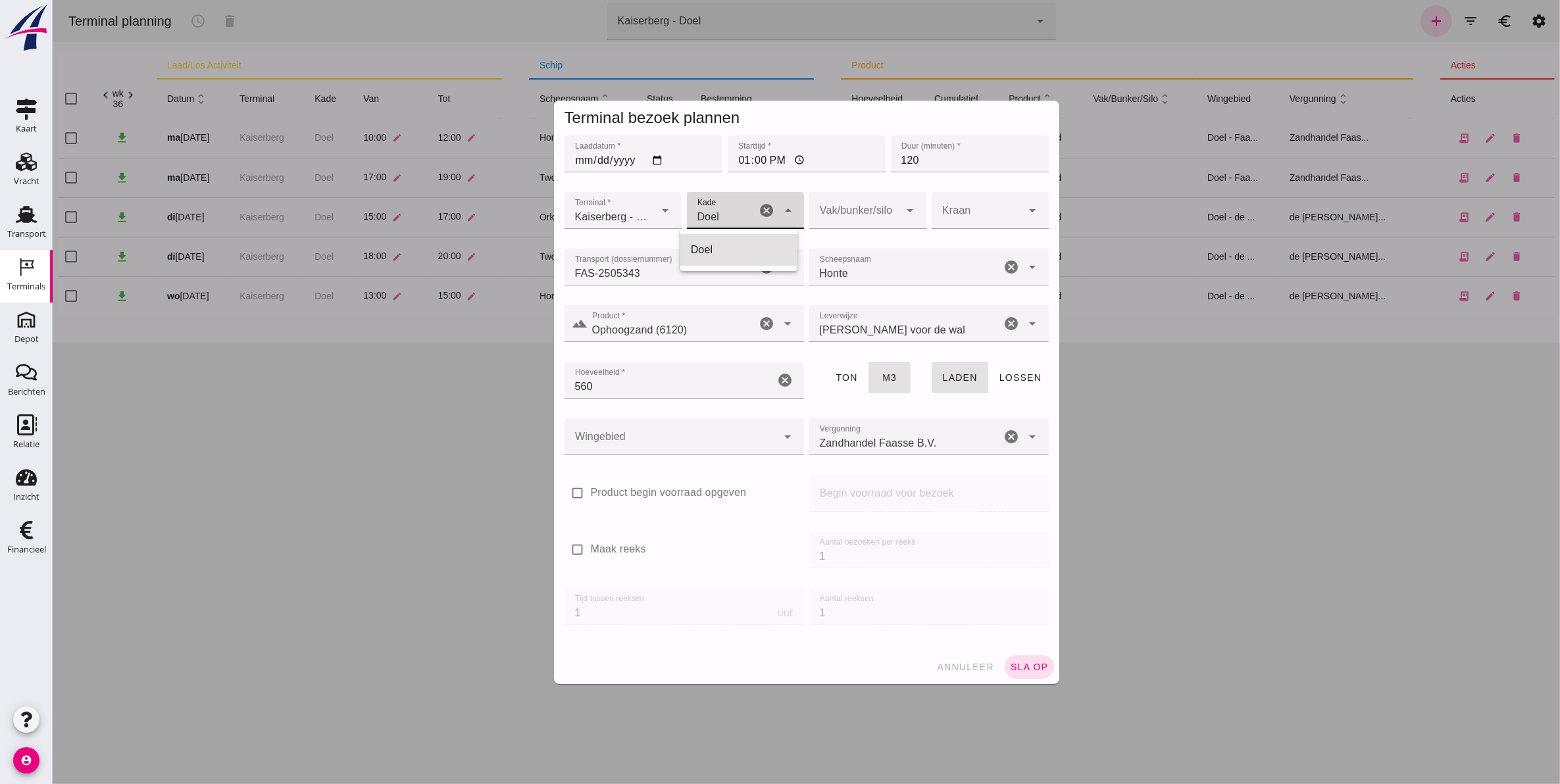
click div "Doel 11"
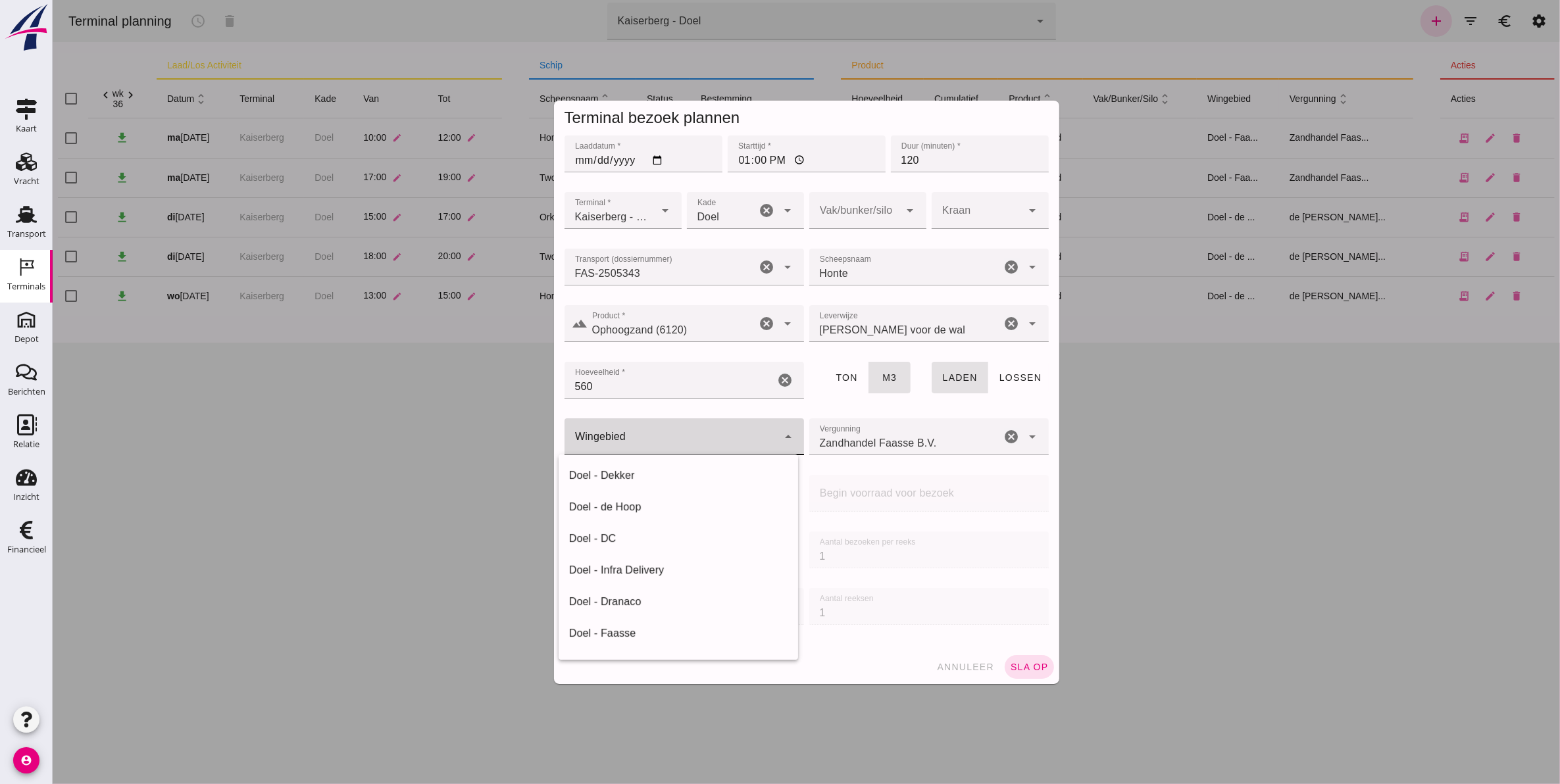
click div
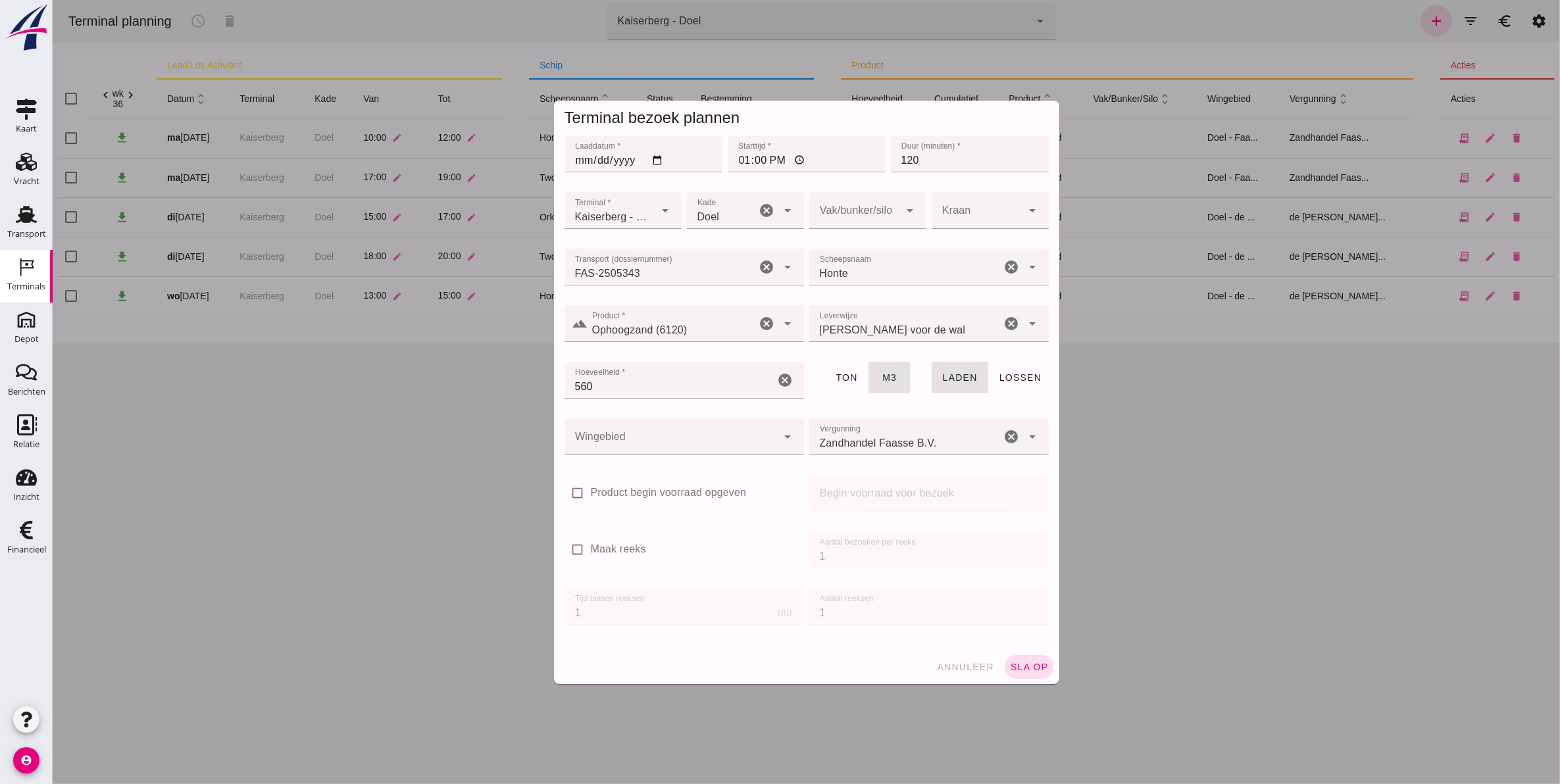
click div "[PERSON_NAME] voor de wal franco_on_shore"
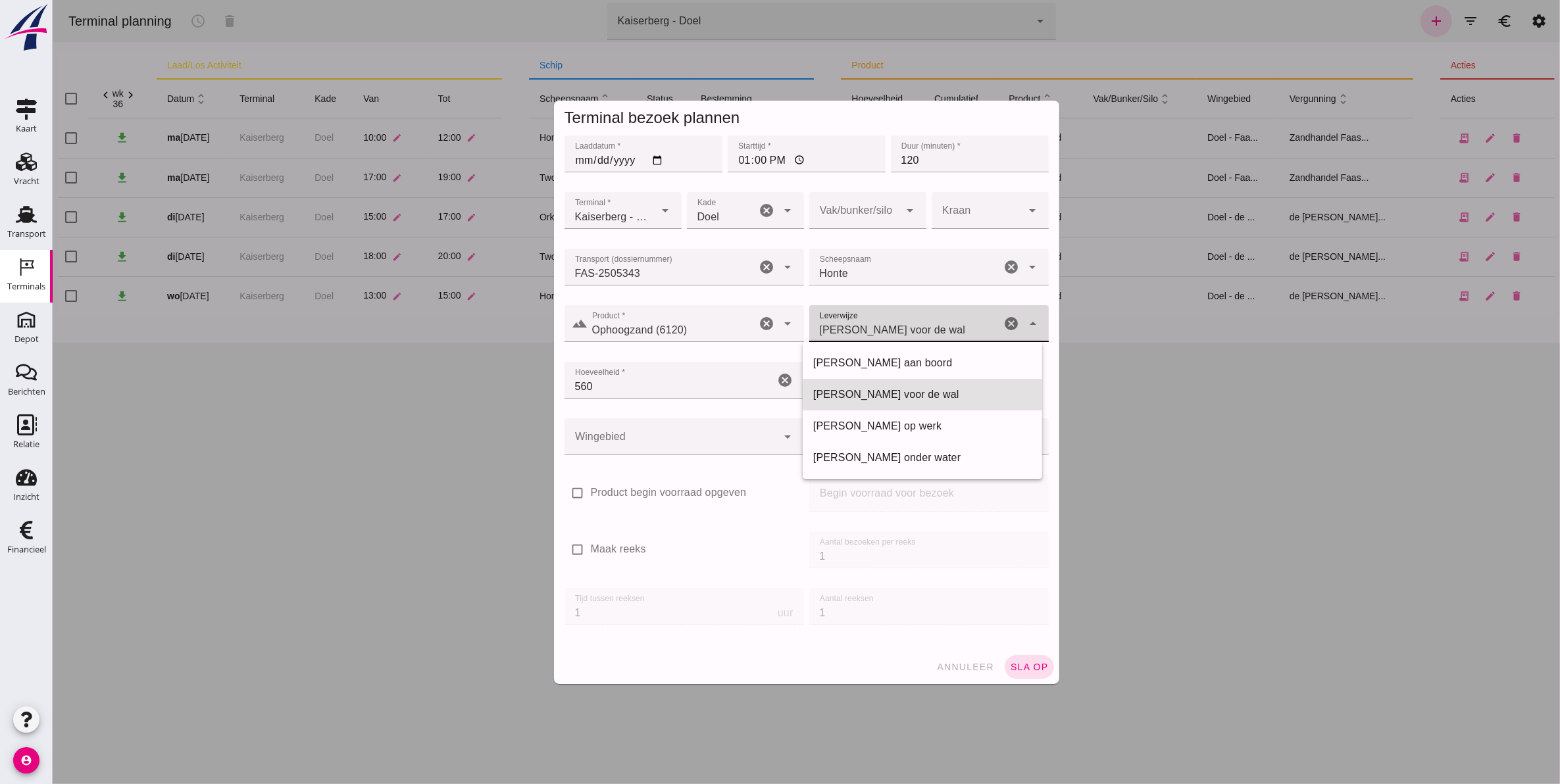
click div "[PERSON_NAME] voor de wal franco_on_shore"
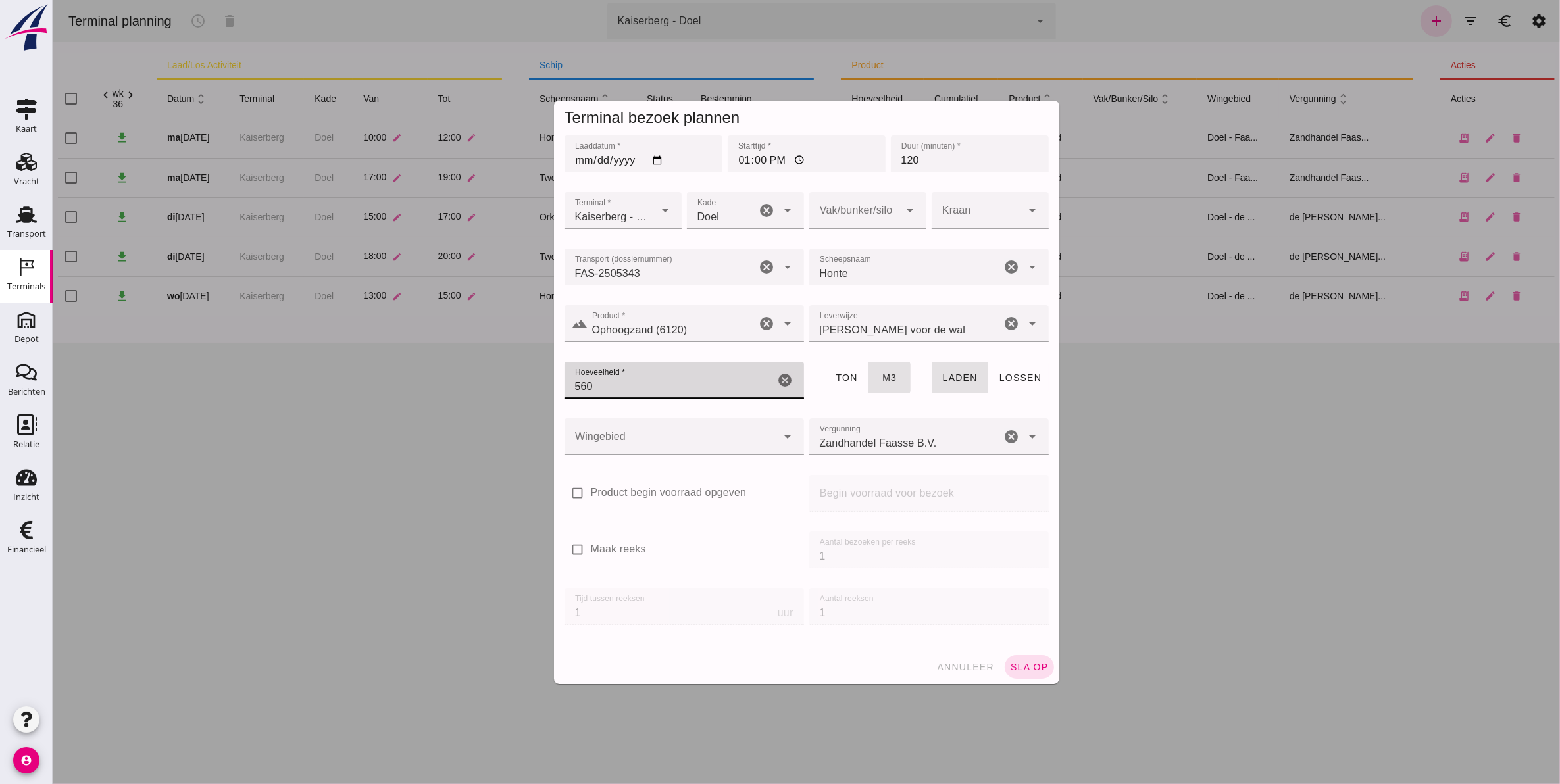
click input "560"
type input "530"
click div
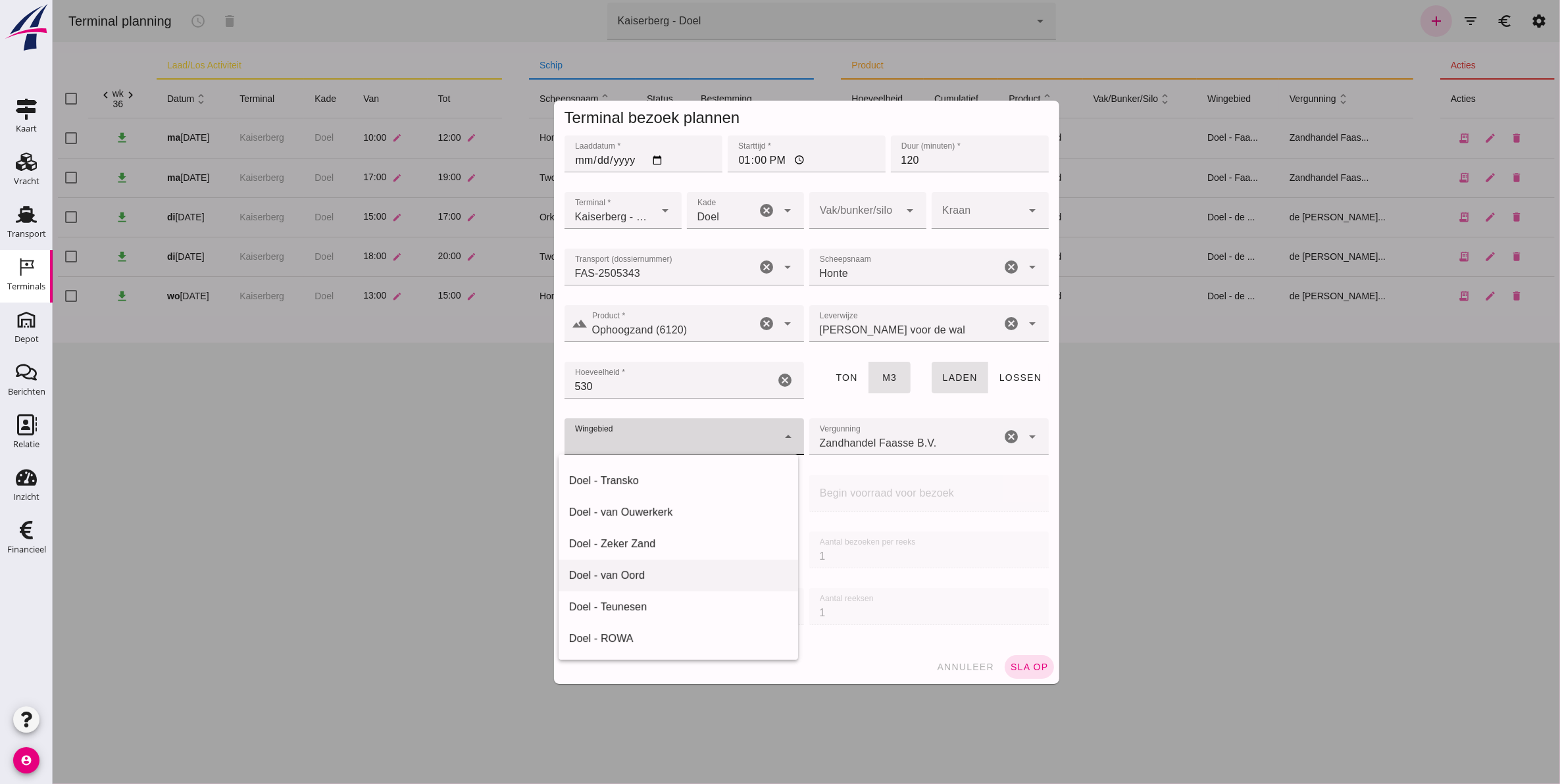
scroll to position [102, 0]
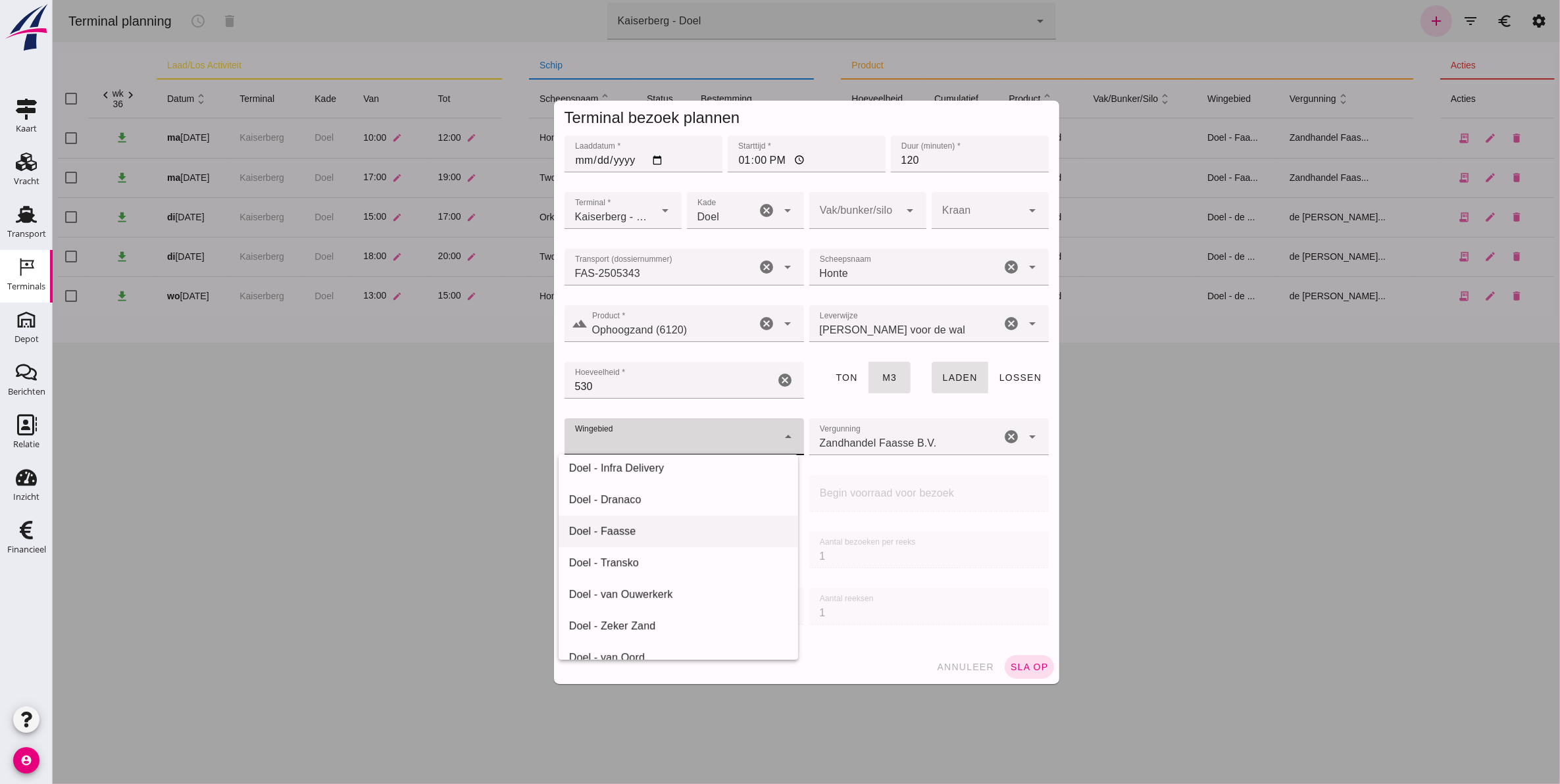
click div "Doel - Faasse"
type input "197"
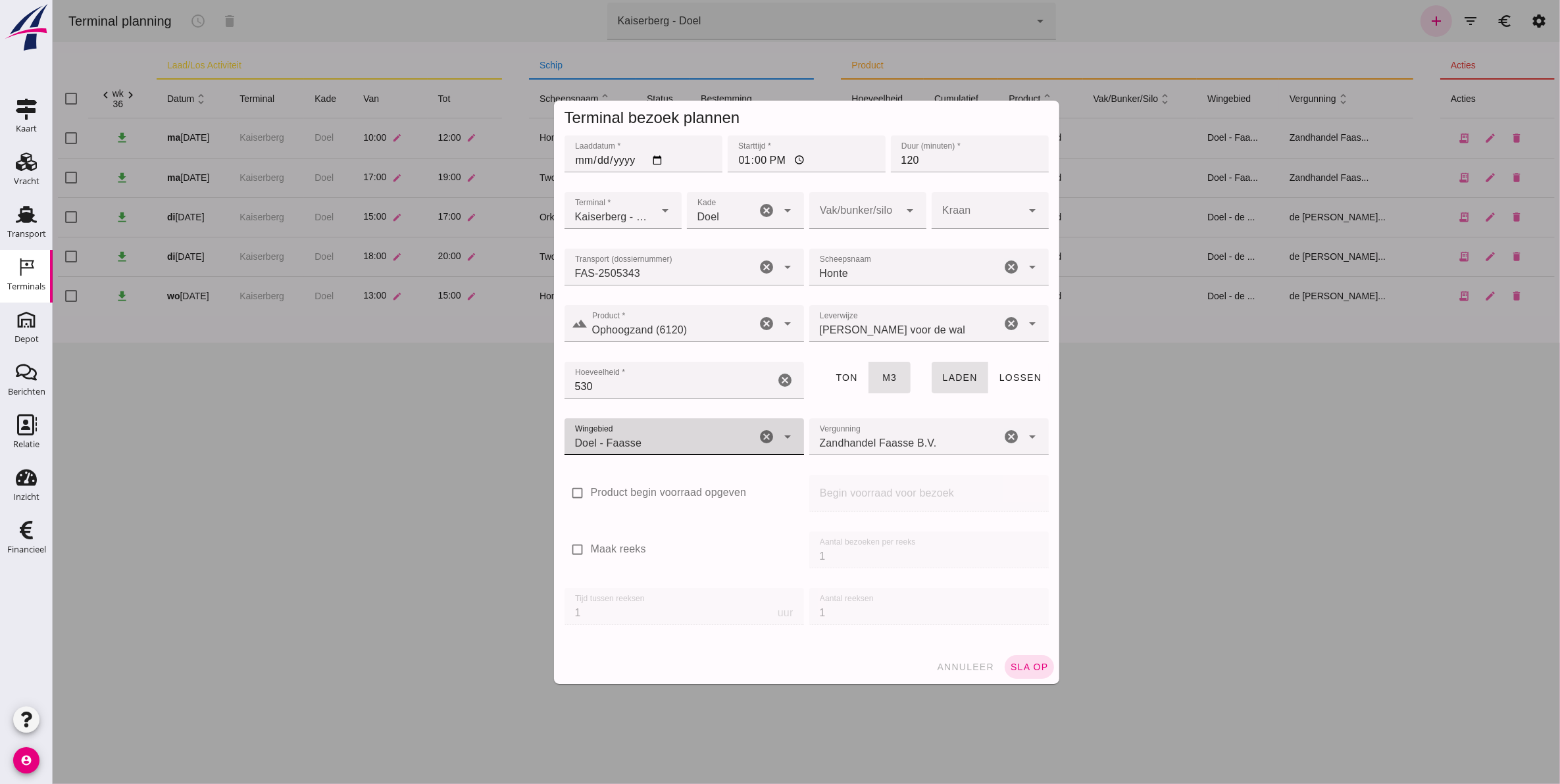
click div "[PERSON_NAME] voor de wal franco_on_shore"
click div "Leverwijze Leverwijze [PERSON_NAME] voor de wal franco_on_shore cancel arrow_dr…"
click div "[PERSON_NAME] voor de wal franco_on_shore"
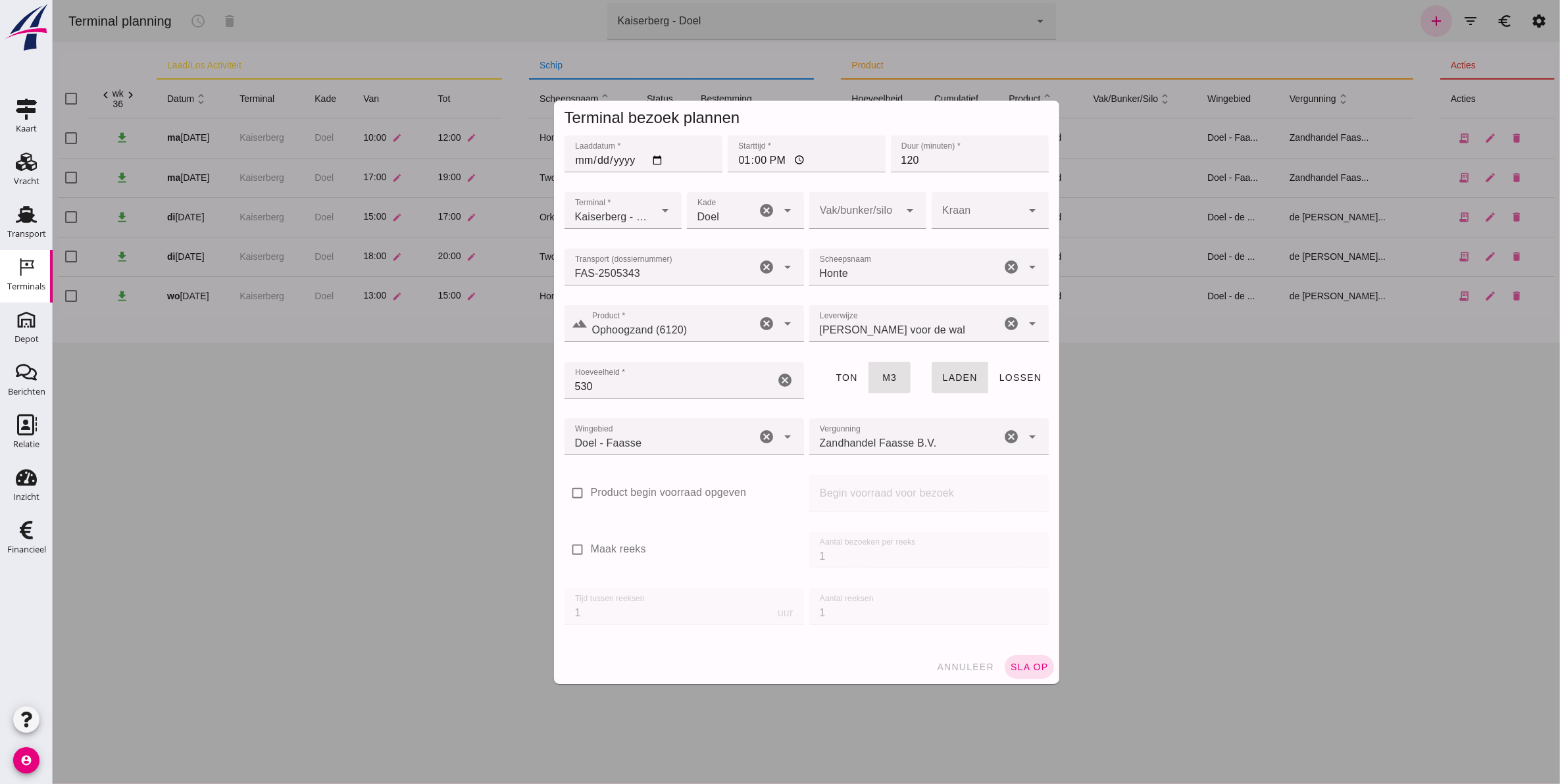
click div "[PERSON_NAME] voor de wal franco_on_shore"
click icon "cancel"
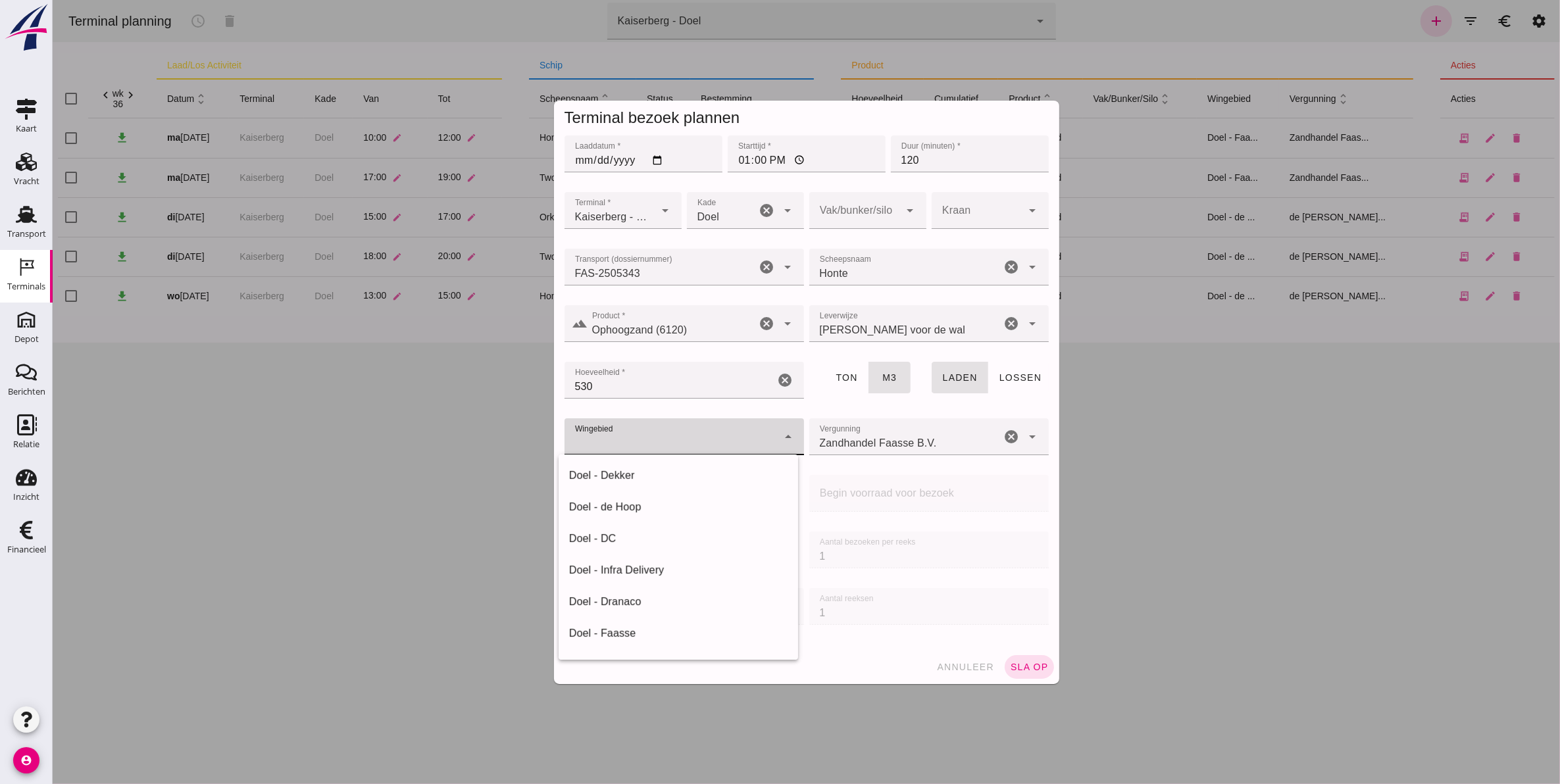
click div
click at [652, 550] on div "Doel - Faasse" at bounding box center [678, 552] width 218 height 16
type input "197"
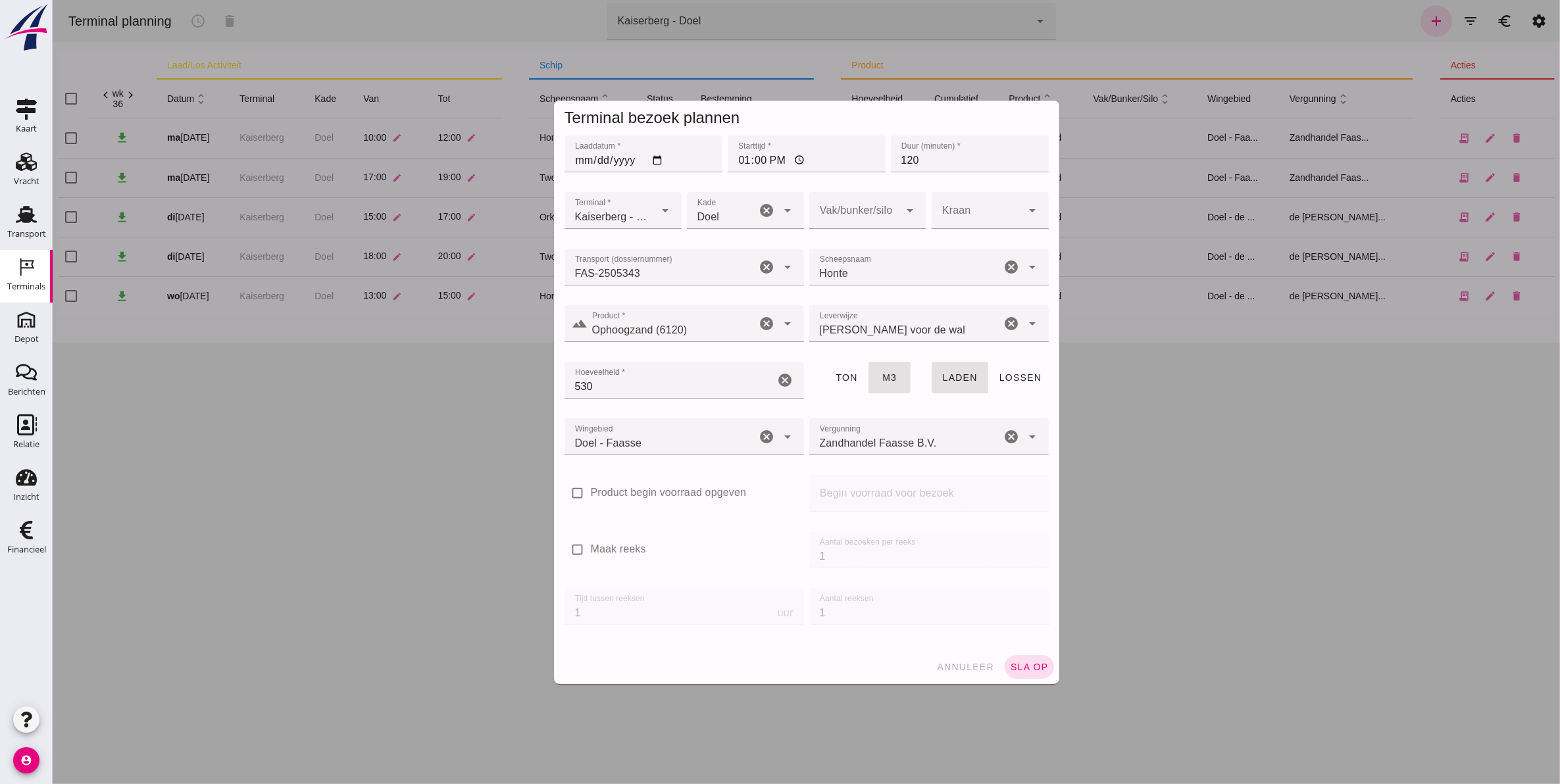
click div "Doel - Faasse 197"
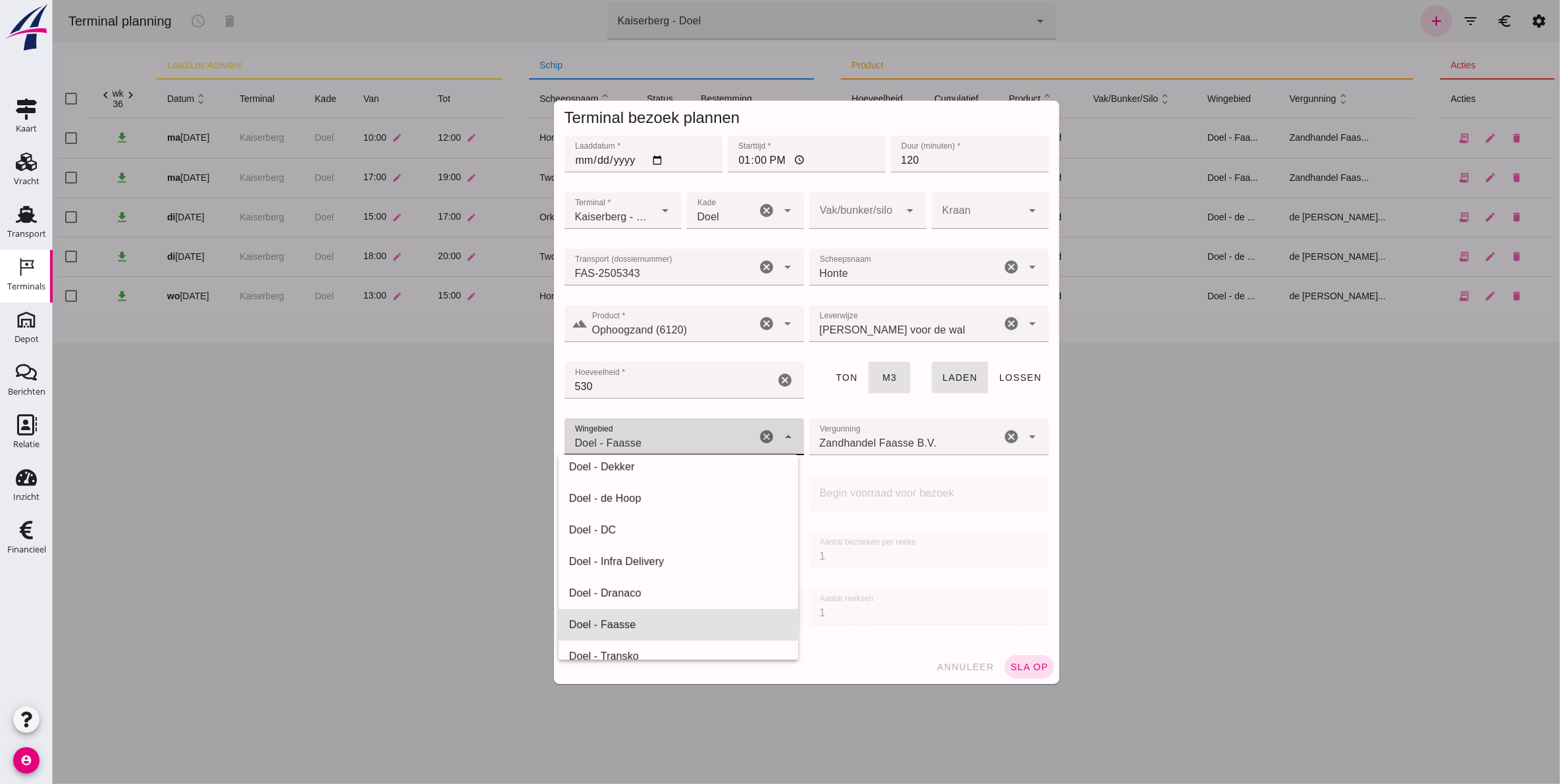
scroll to position [0, 0]
click at [345, 451] on div at bounding box center [805, 392] width 1508 height 784
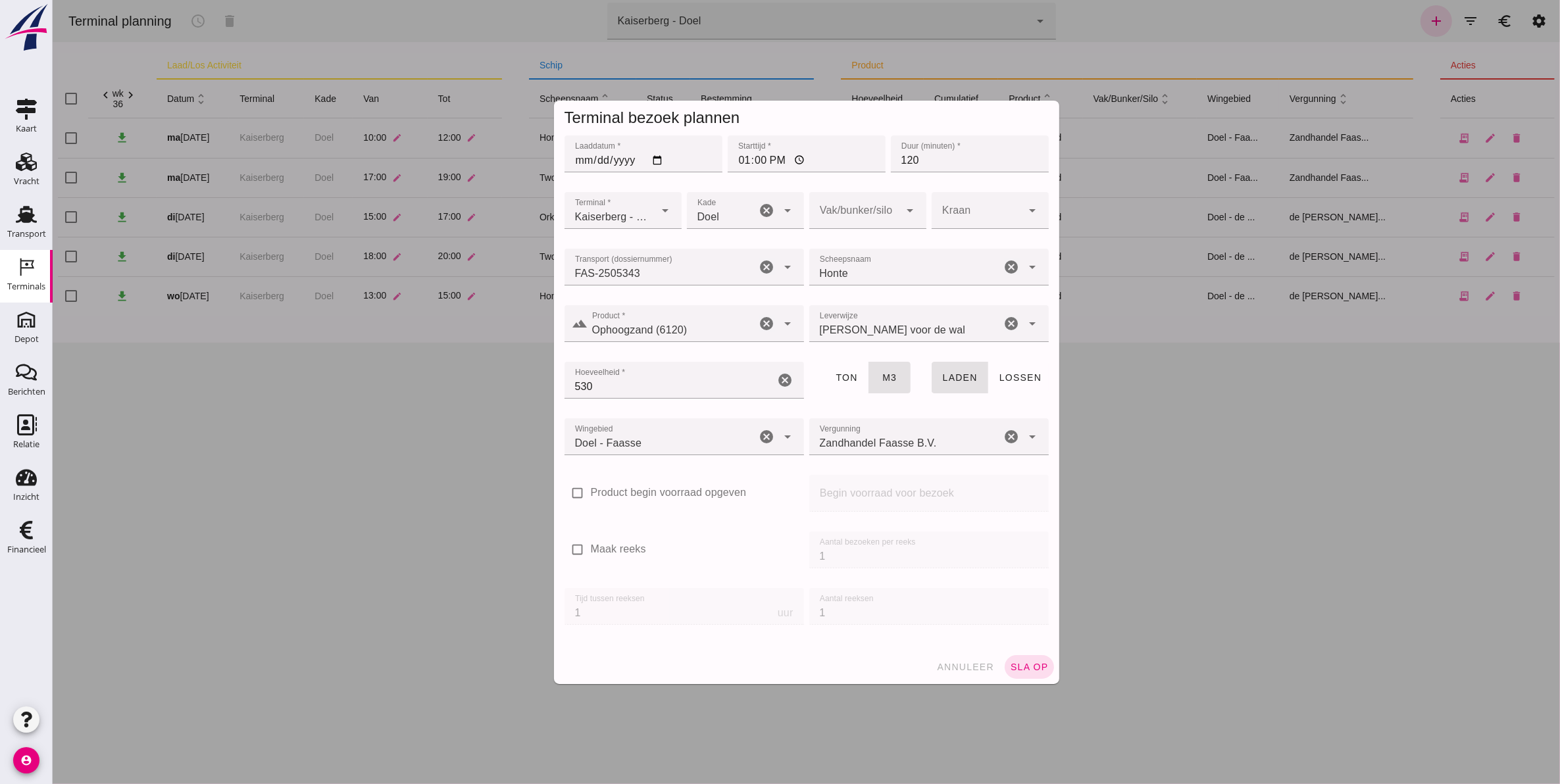
click div
click icon "arrow_drop_down"
drag, startPoint x: 965, startPoint y: 204, endPoint x: 933, endPoint y: 219, distance: 35.3
click div
drag, startPoint x: 1020, startPoint y: 665, endPoint x: 2111, endPoint y: 457, distance: 1110.7
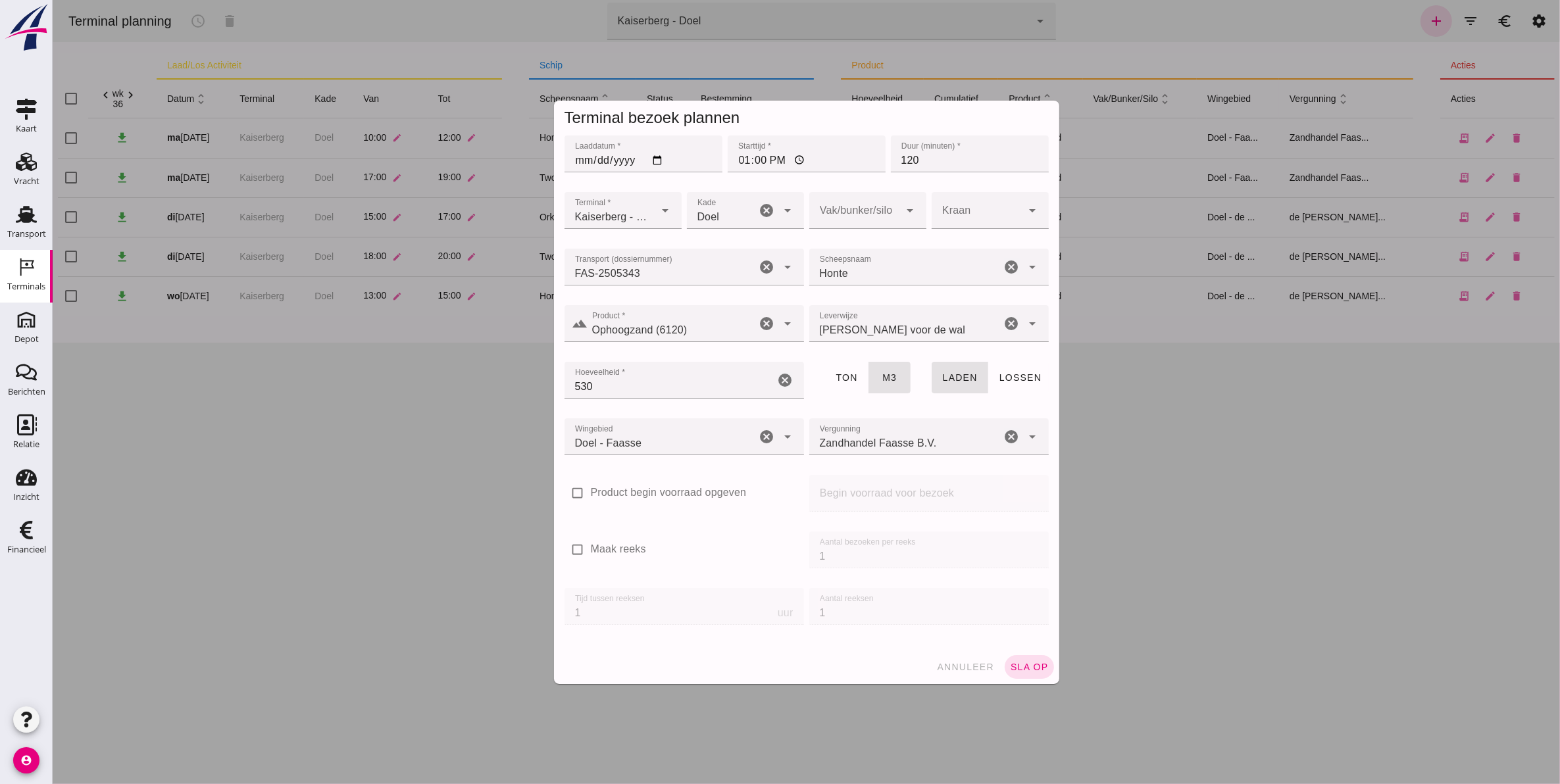
click at [1559, 457] on html "Terminal planning schedule delete terminal Kaiserberg - Doel 7f603609-51ae-4e75…" at bounding box center [805, 392] width 1508 height 784
click span "sla op"
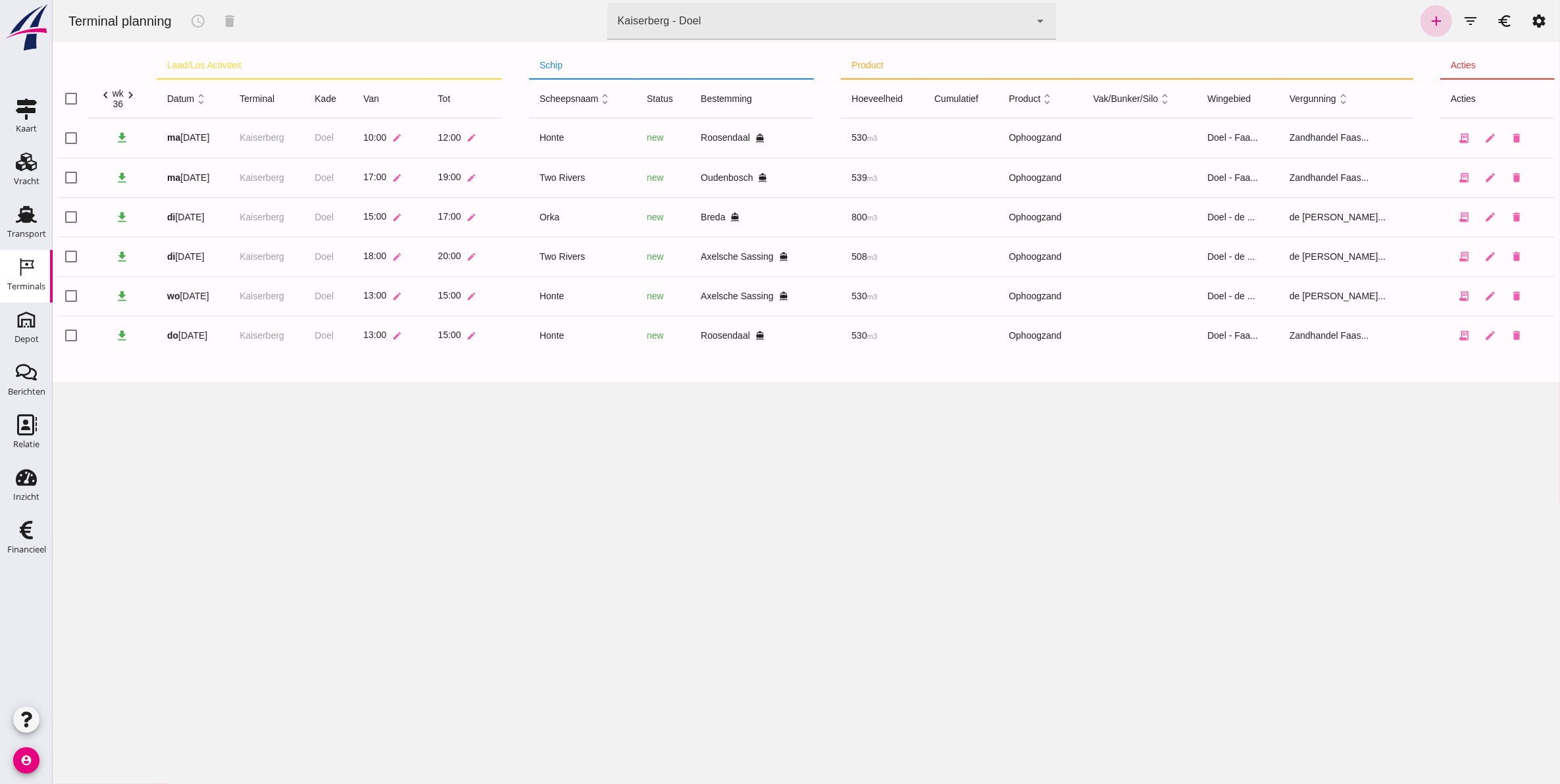
click link "add"
type input "Zandhandel Faasse B.V."
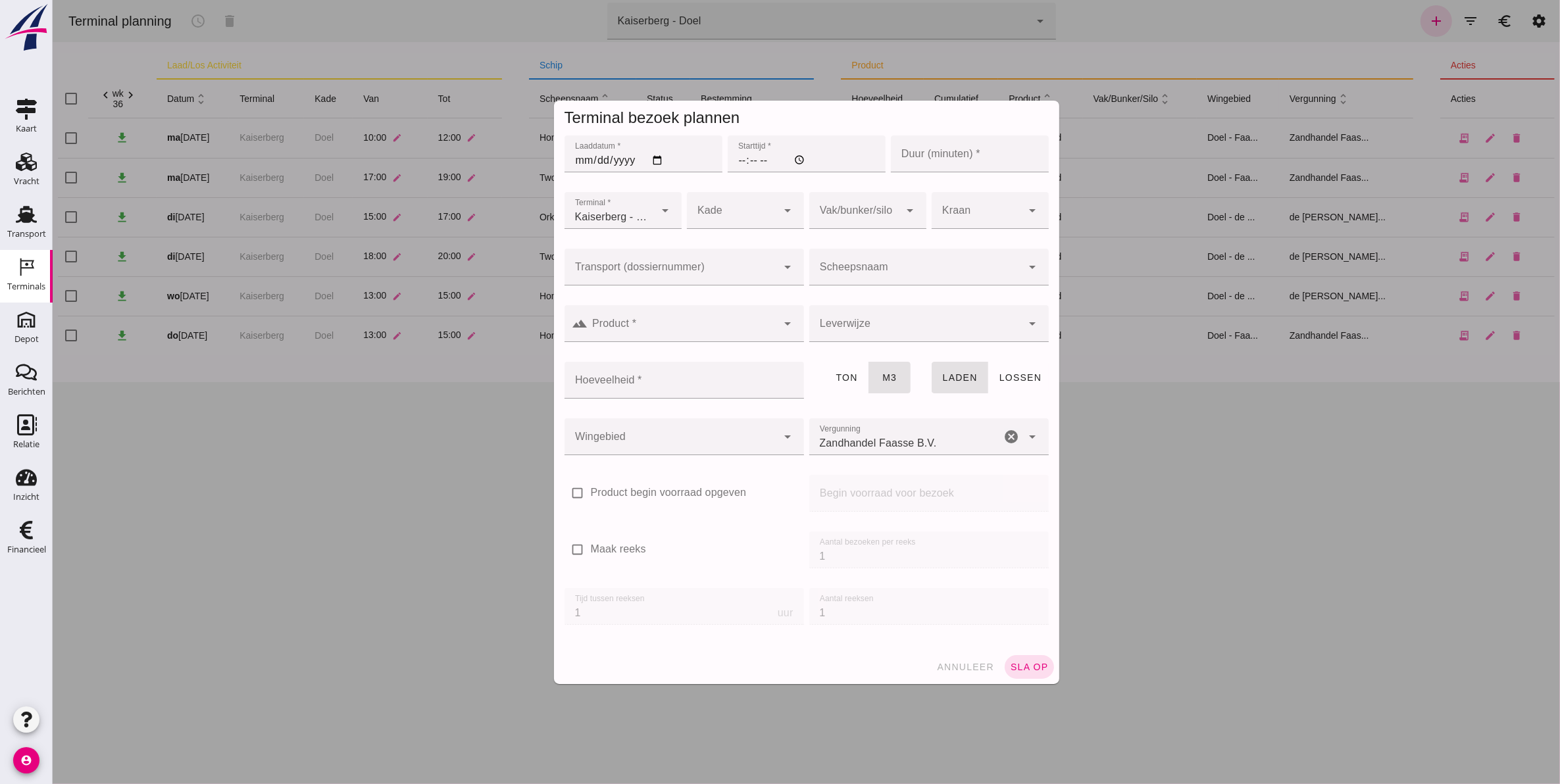
click div
click at [648, 309] on div "FAS-2505344" at bounding box center [678, 306] width 218 height 16
type input "FAS-2505344"
type input "franco_on_shore"
type input "539"
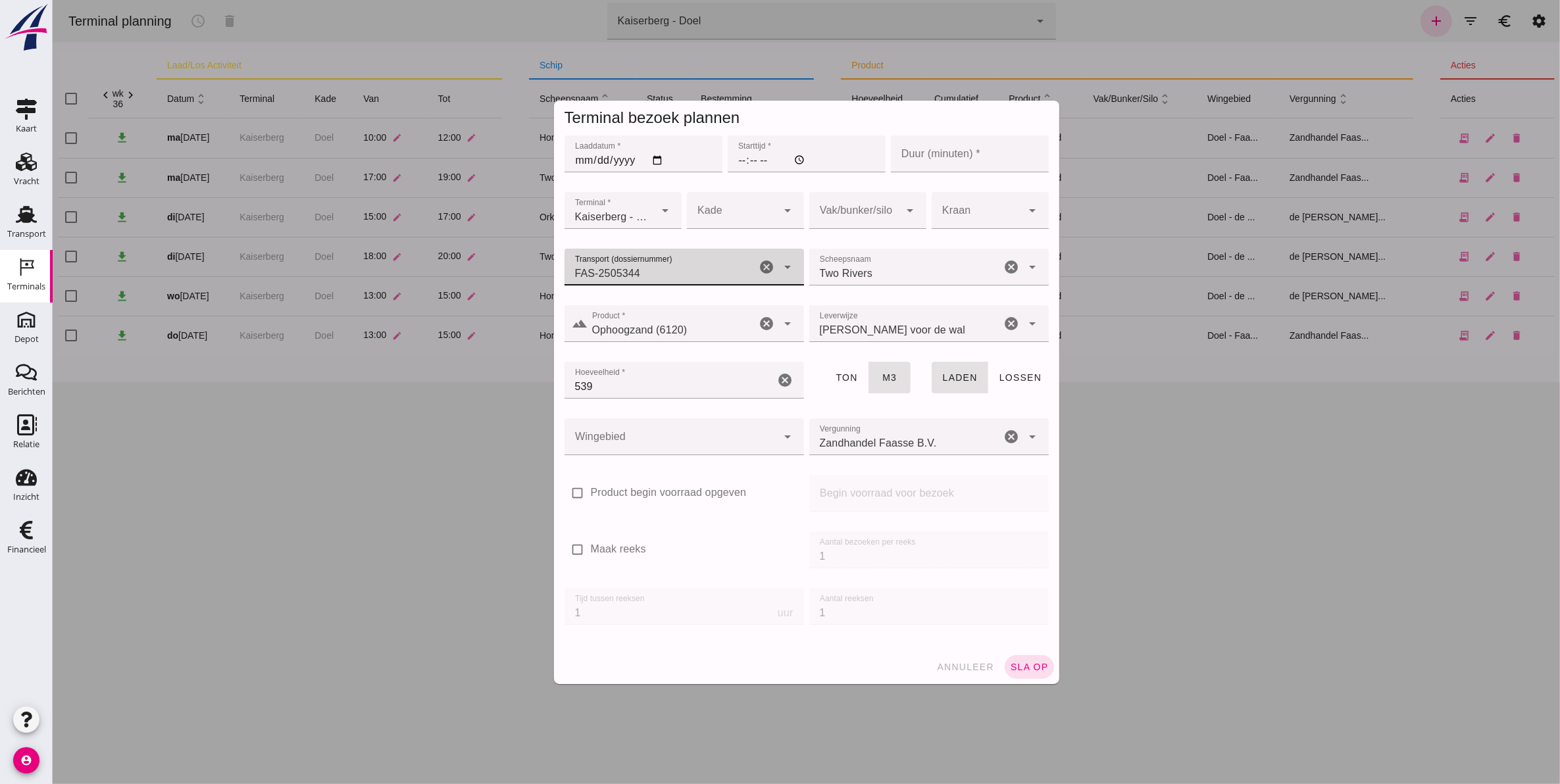
type input "FAS-2505344"
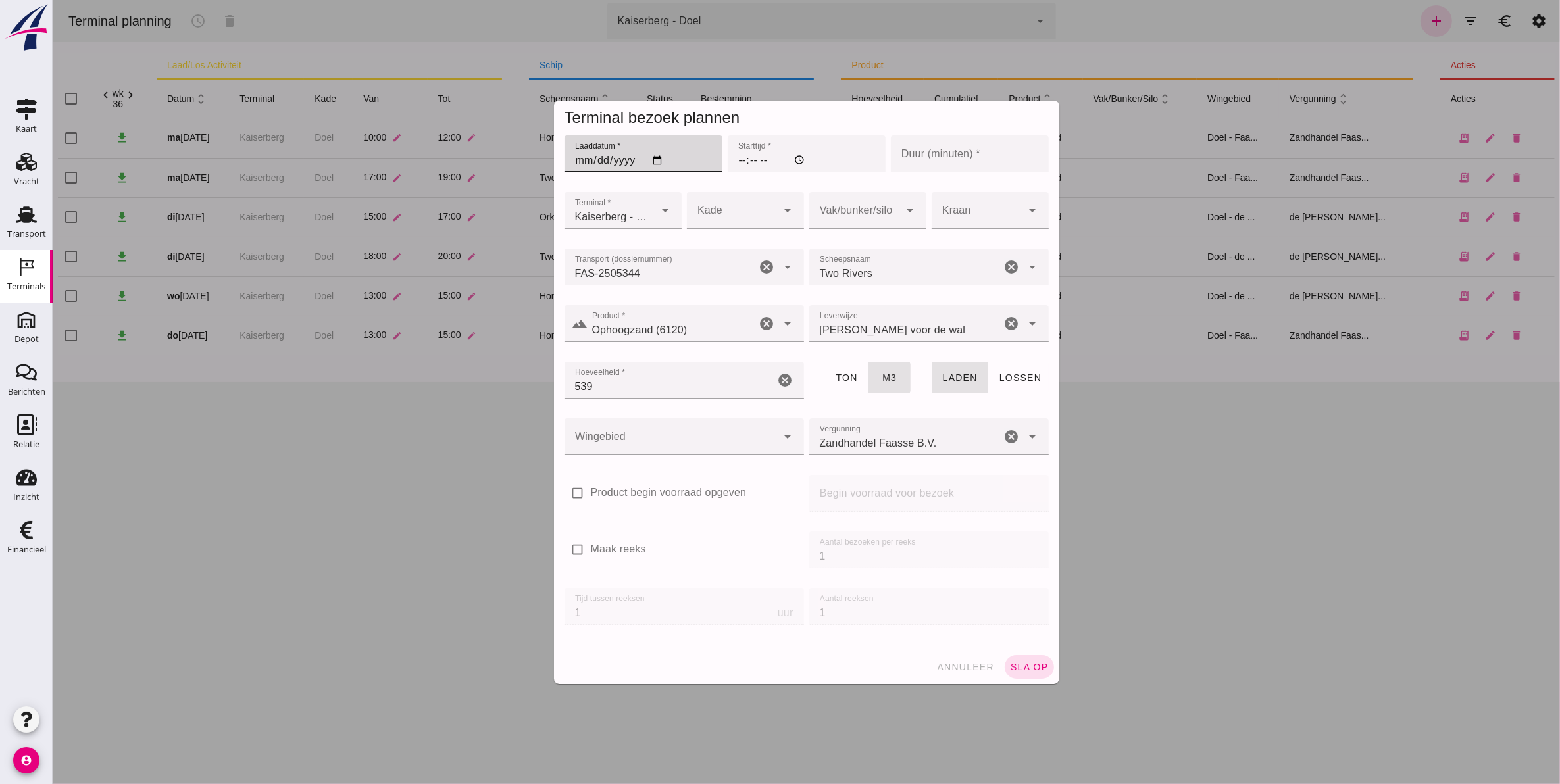
click input "Laaddatum *"
type input "[DATE]"
click input "Starttijd *"
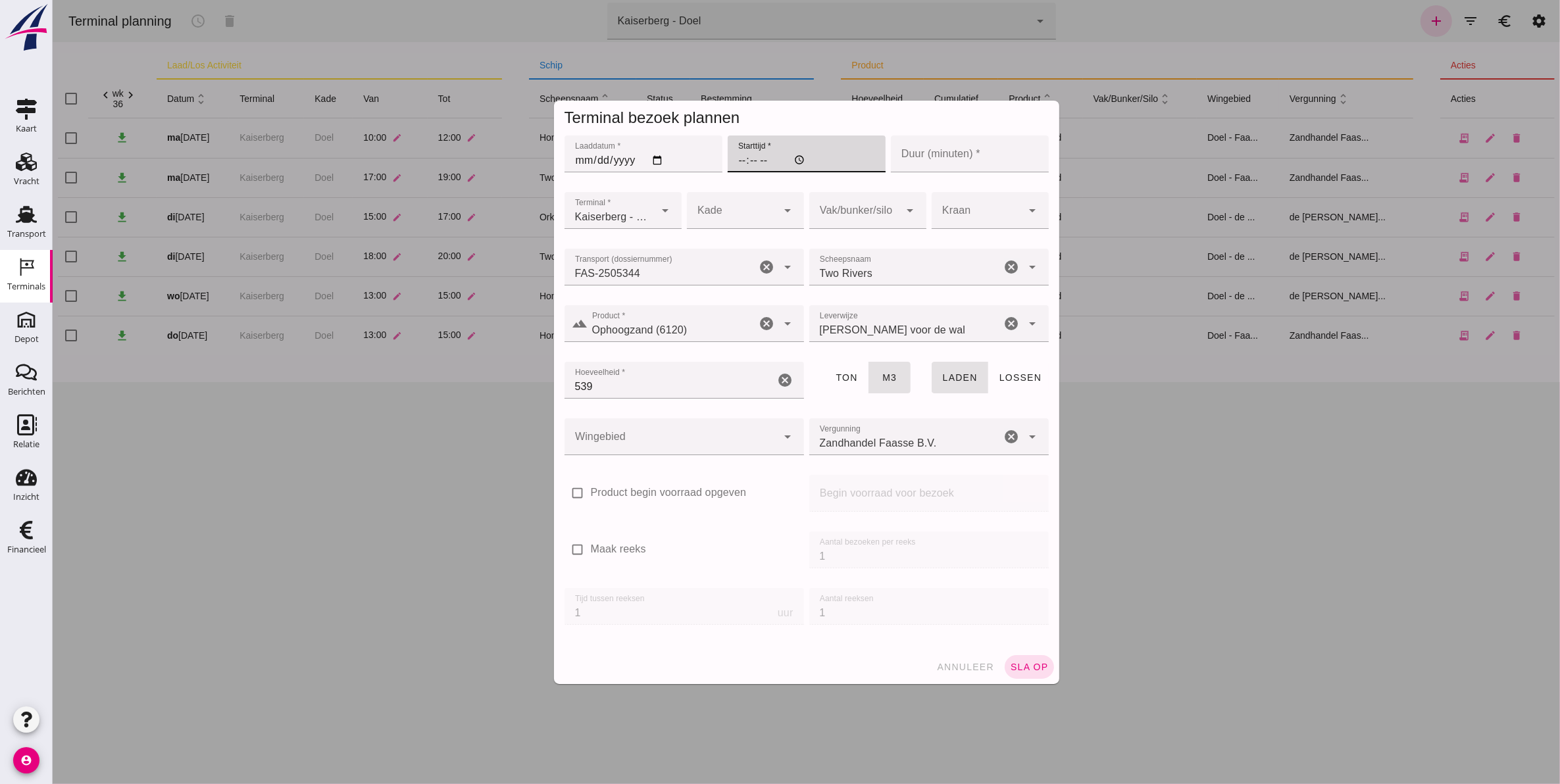
type input "15:00"
click input "Duur (minuten) *"
type input "120"
click div
click div "Doel"
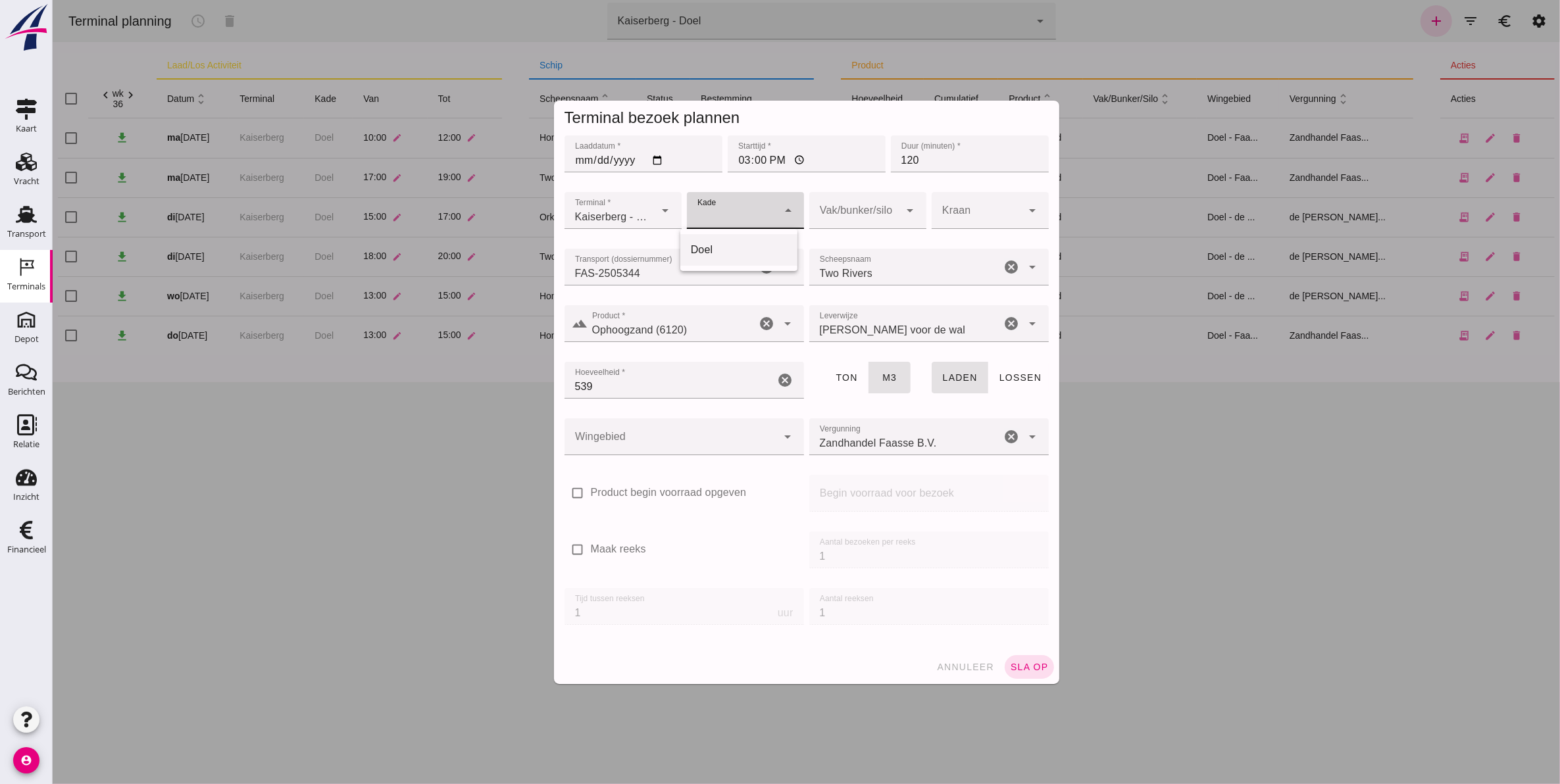
type input "11"
click div
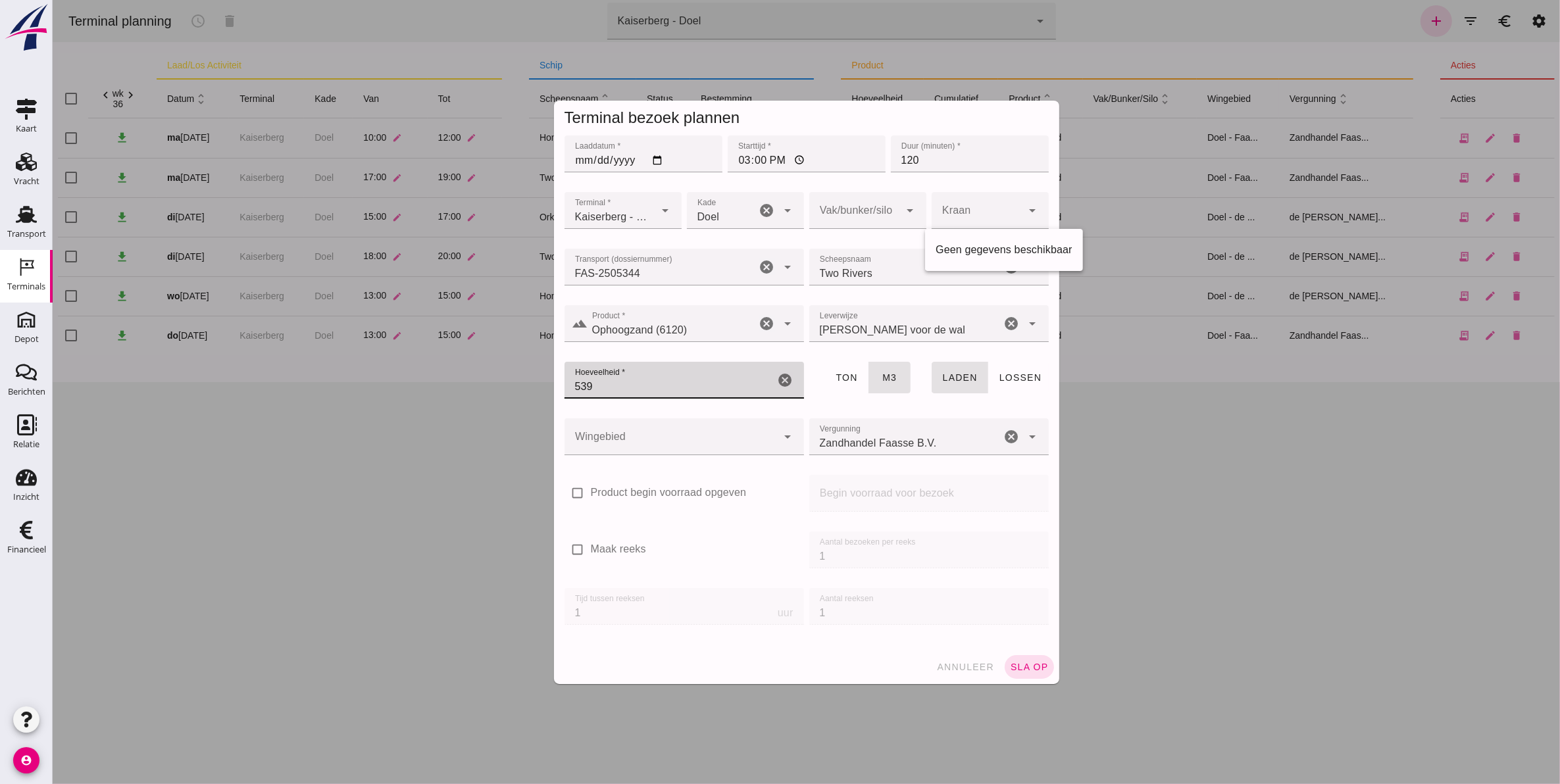
click input "539"
type input "508"
click div
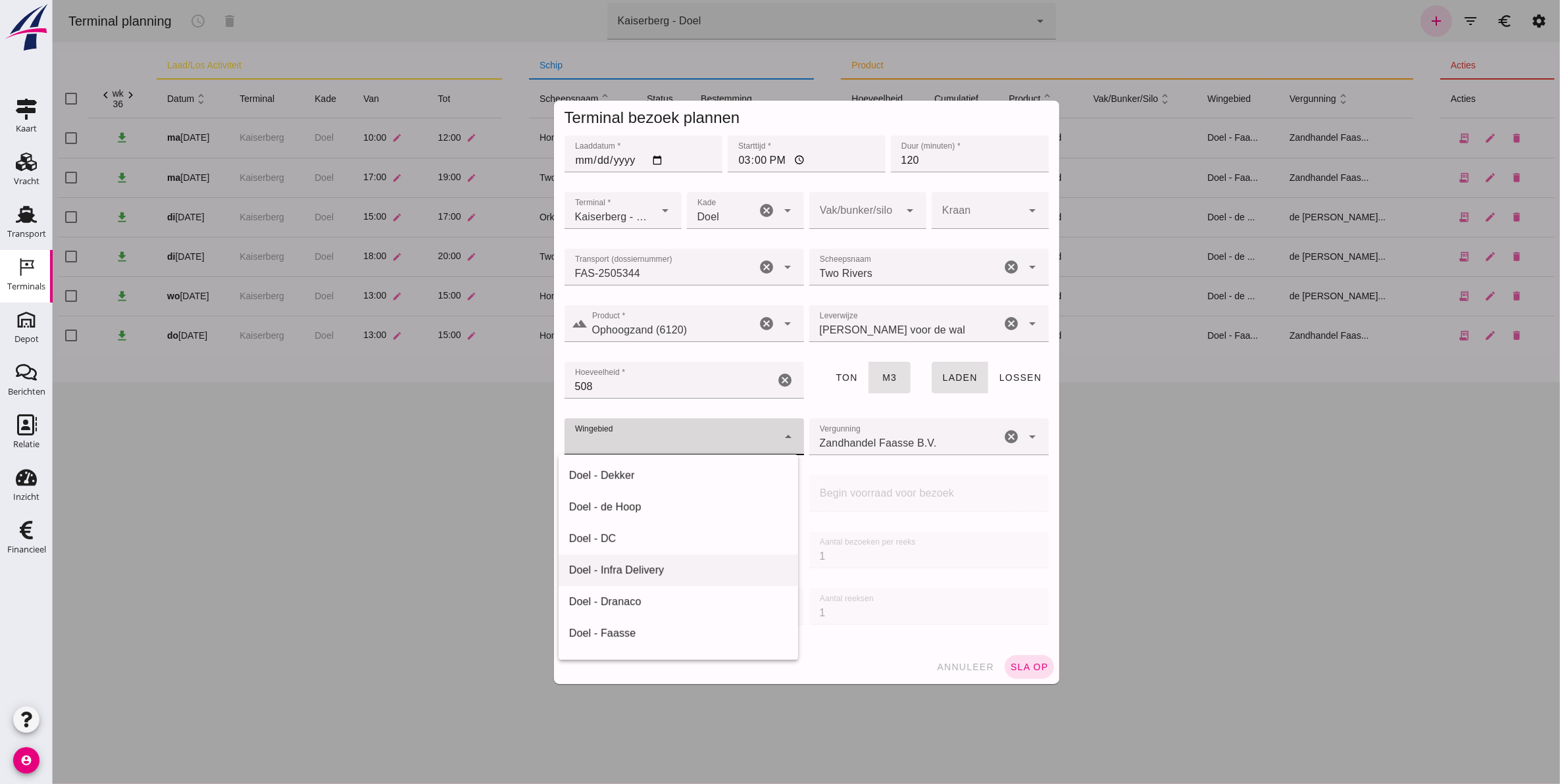
scroll to position [165, 0]
click at [652, 472] on div "Doel - Faasse" at bounding box center [678, 470] width 218 height 16
type input "197"
click div "Doel - Faasse 197"
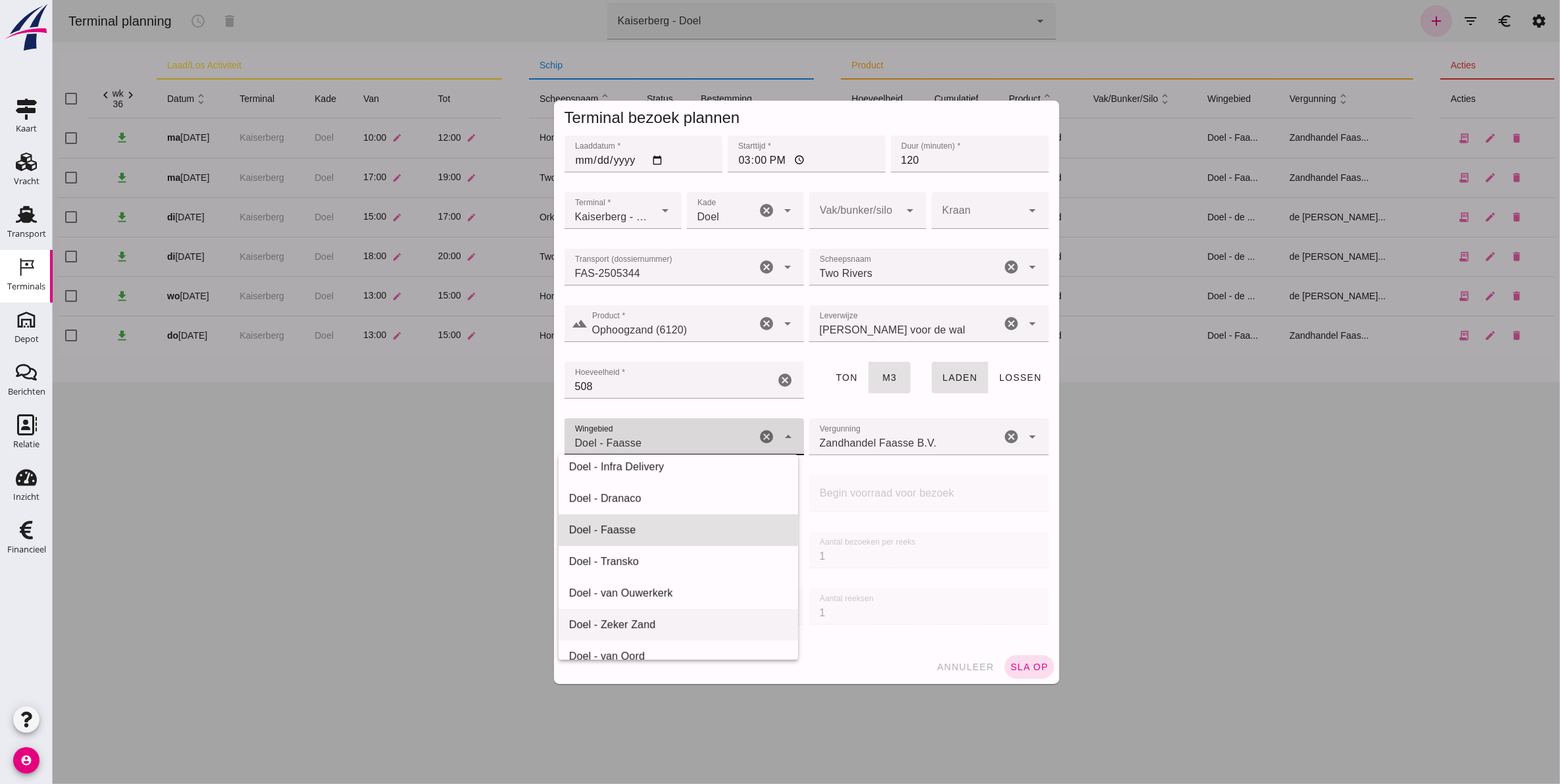
scroll to position [102, 0]
click at [665, 534] on div "Doel - Faasse" at bounding box center [678, 531] width 218 height 16
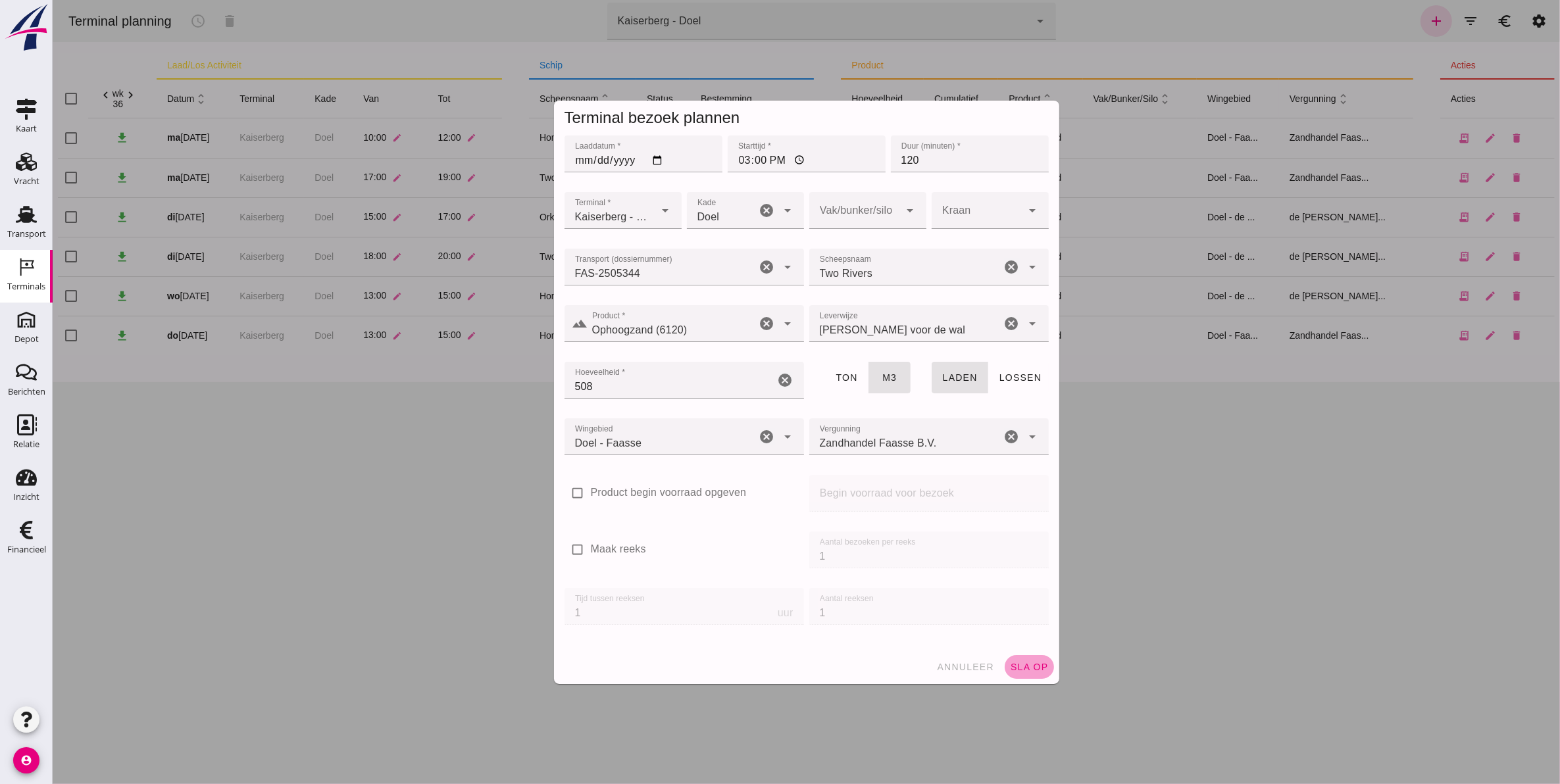
click span "sla op"
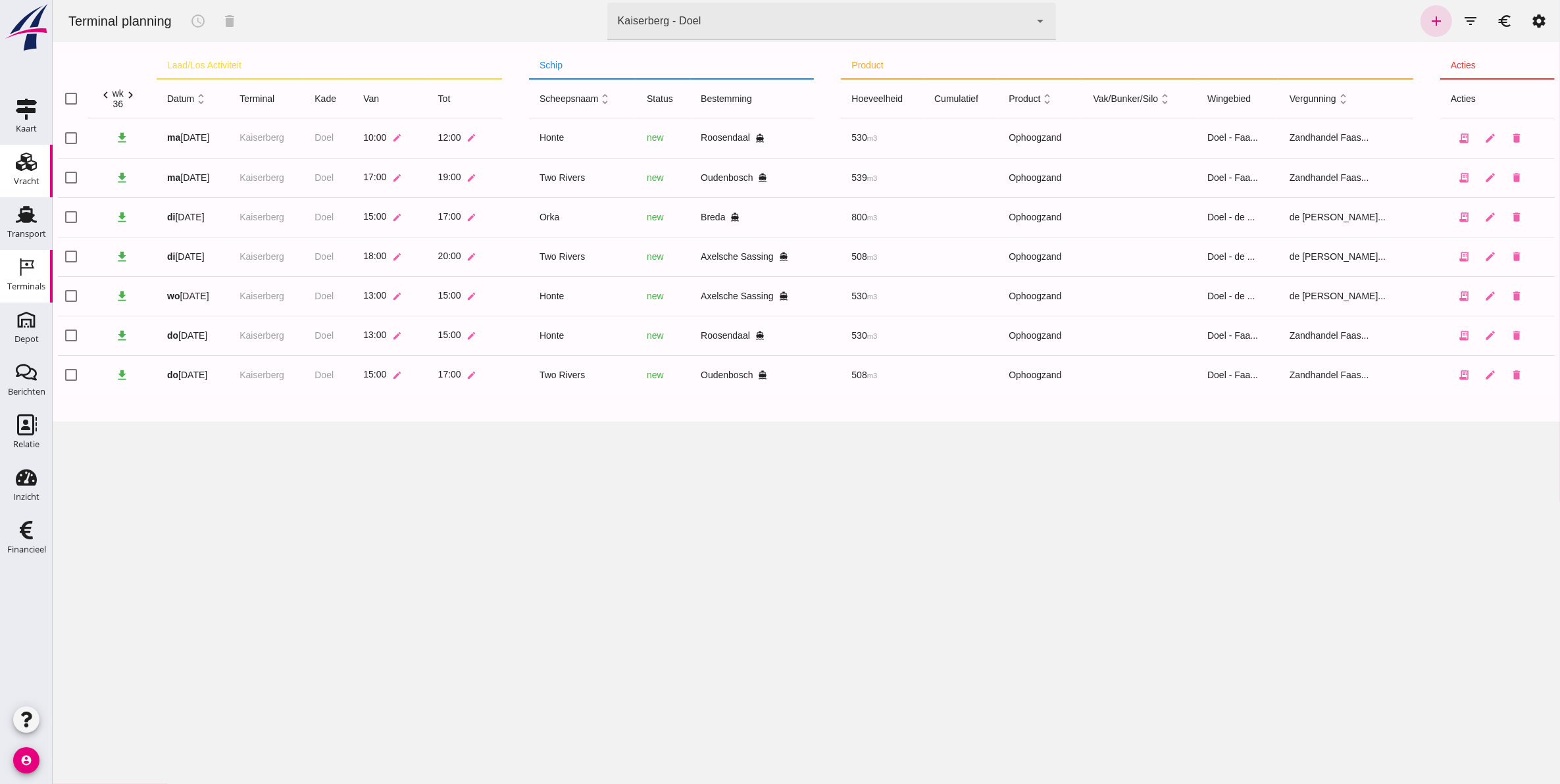
click at [17, 146] on link "Vracht Vracht" at bounding box center [26, 171] width 52 height 52
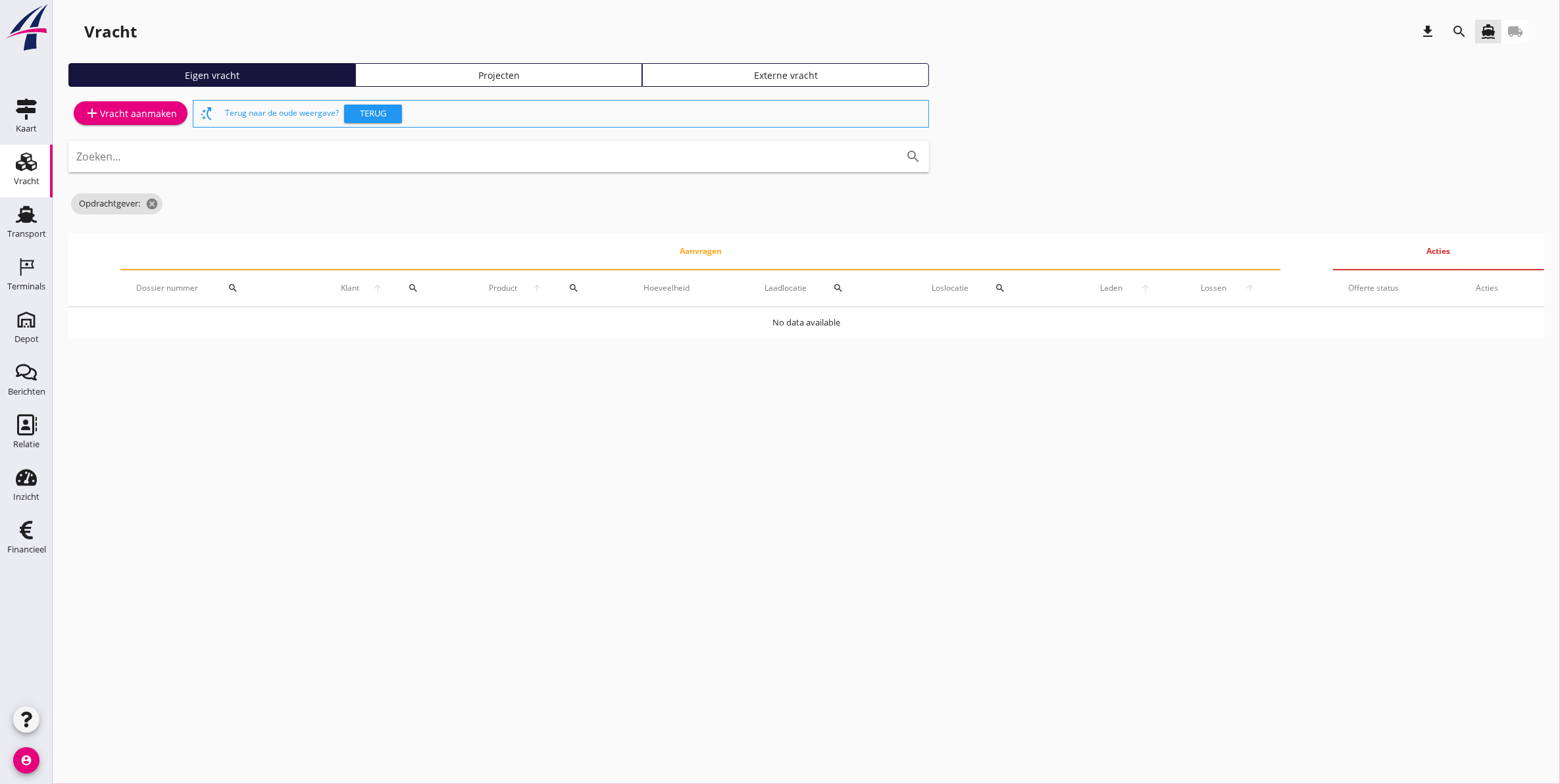
click at [477, 71] on div "Projecten" at bounding box center [499, 75] width 275 height 14
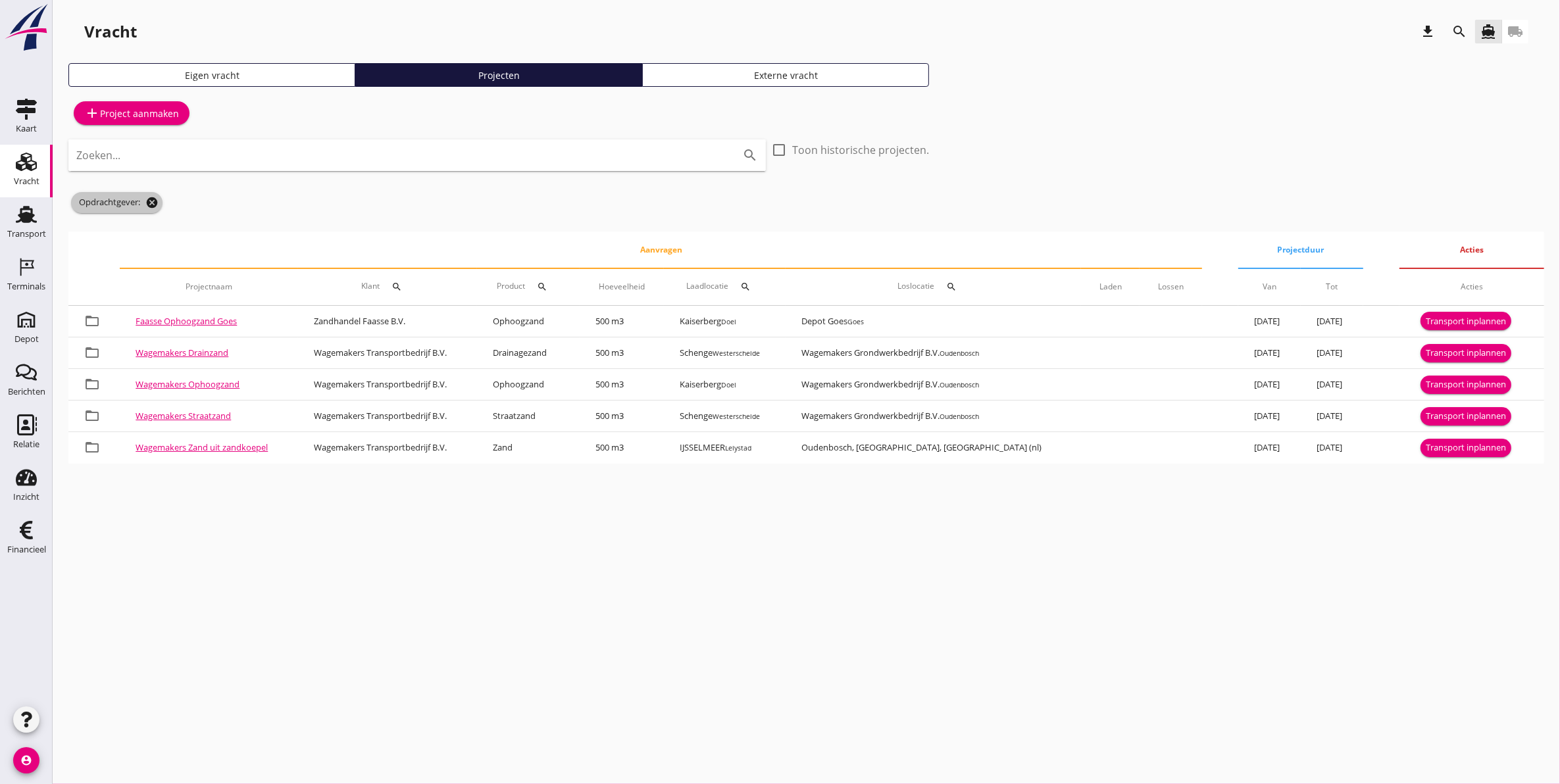
click at [154, 204] on icon "cancel" at bounding box center [152, 202] width 13 height 13
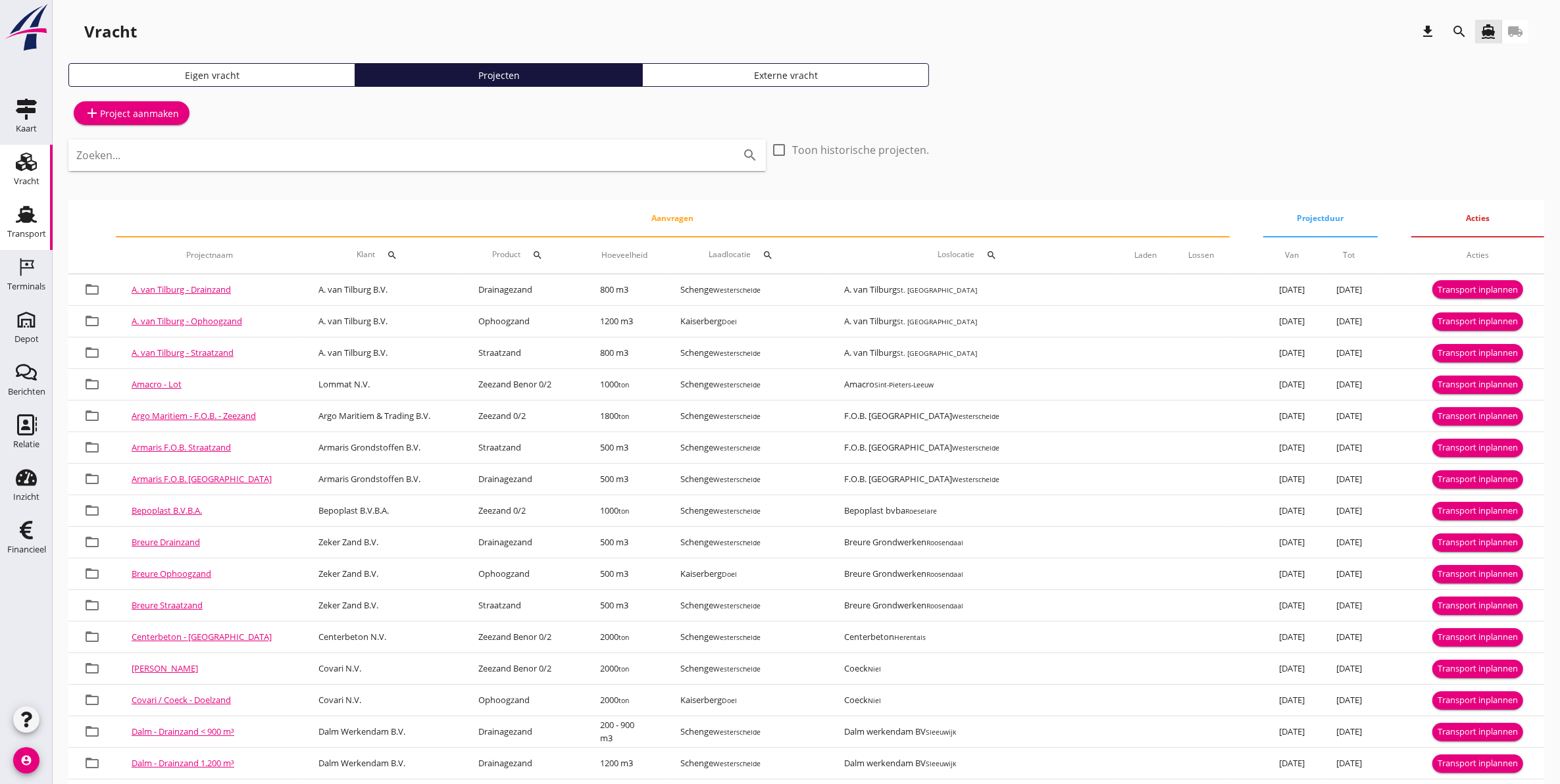
click at [9, 221] on link "Transport Transport" at bounding box center [26, 223] width 52 height 52
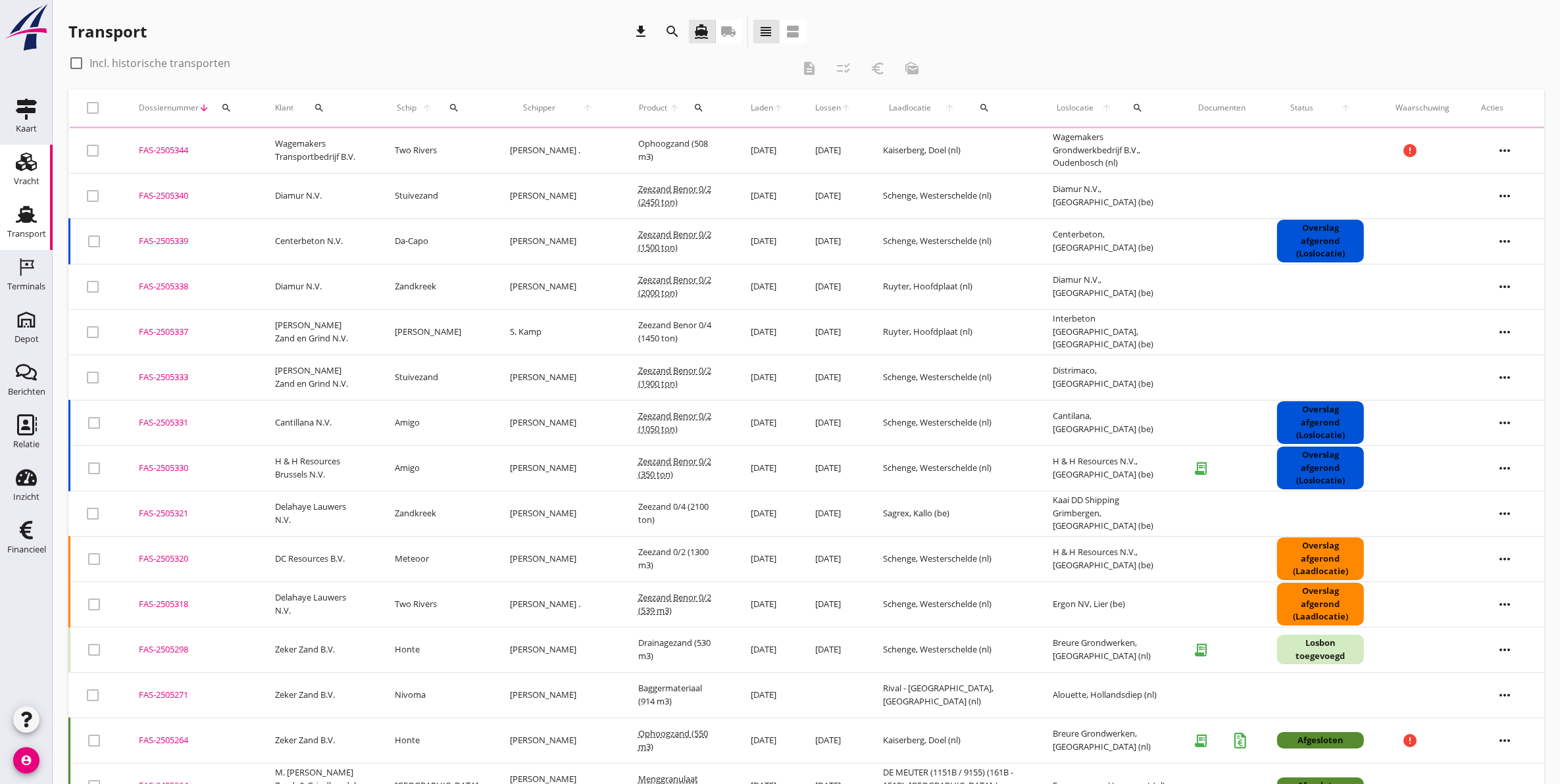
click at [30, 170] on use at bounding box center [26, 162] width 21 height 18
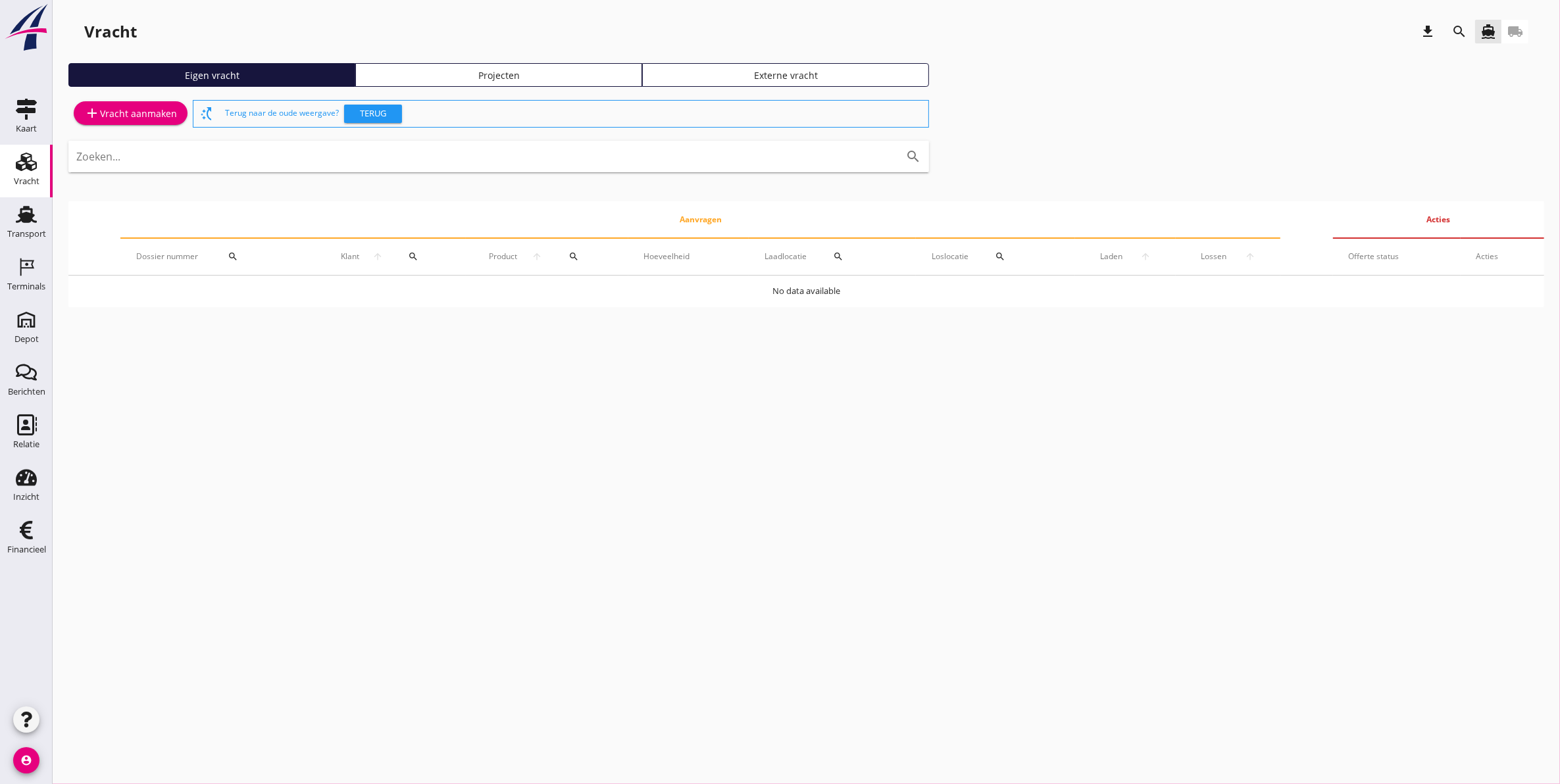
click at [539, 60] on div "Vracht download search directions_boat local_shipping Eigen vracht Projecten Ex…" at bounding box center [806, 167] width 1508 height 333
drag, startPoint x: 538, startPoint y: 66, endPoint x: 512, endPoint y: 77, distance: 28.2
click at [540, 66] on link "Projecten" at bounding box center [499, 75] width 287 height 24
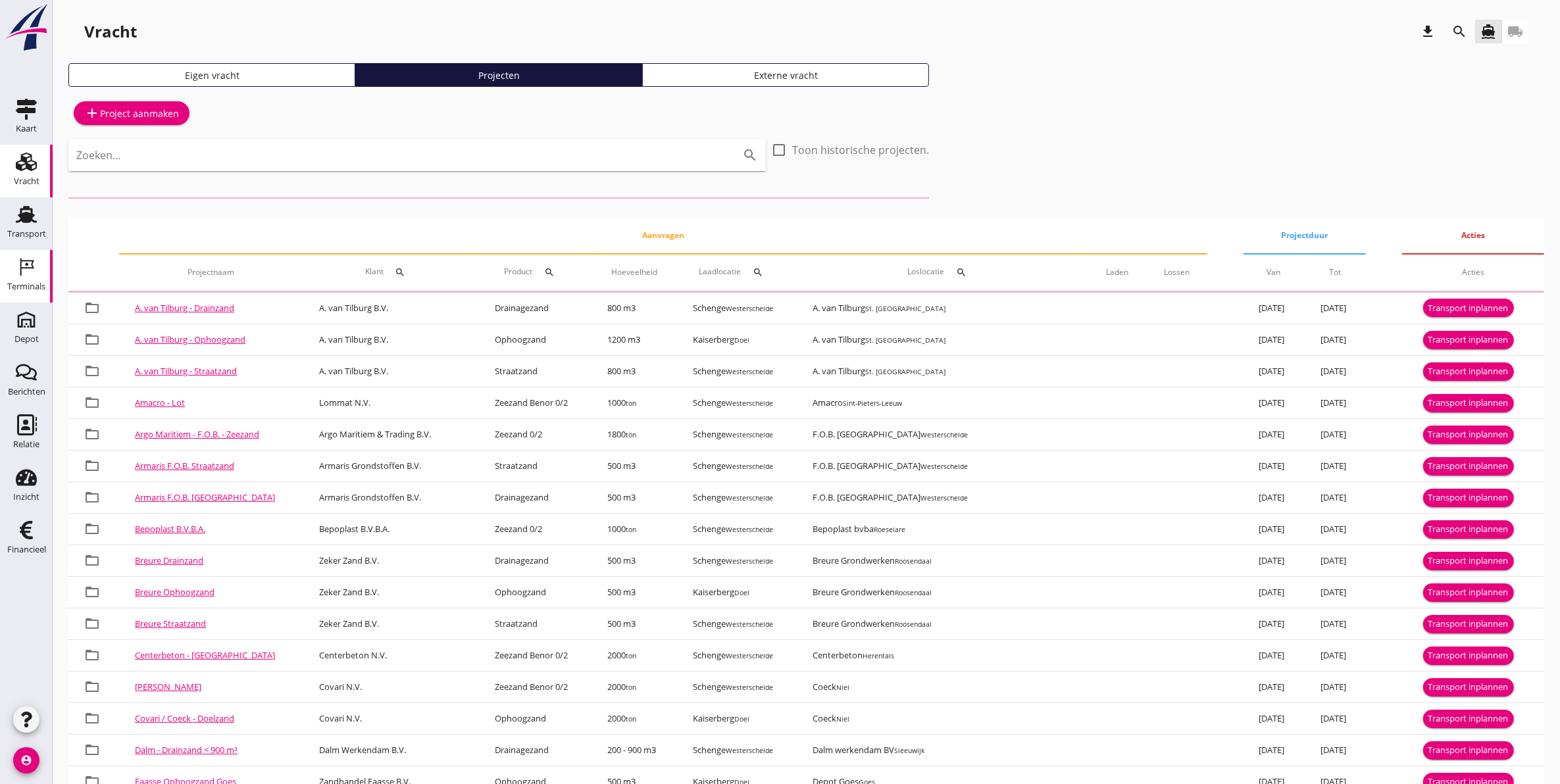
click at [39, 285] on div "Terminals" at bounding box center [26, 287] width 38 height 9
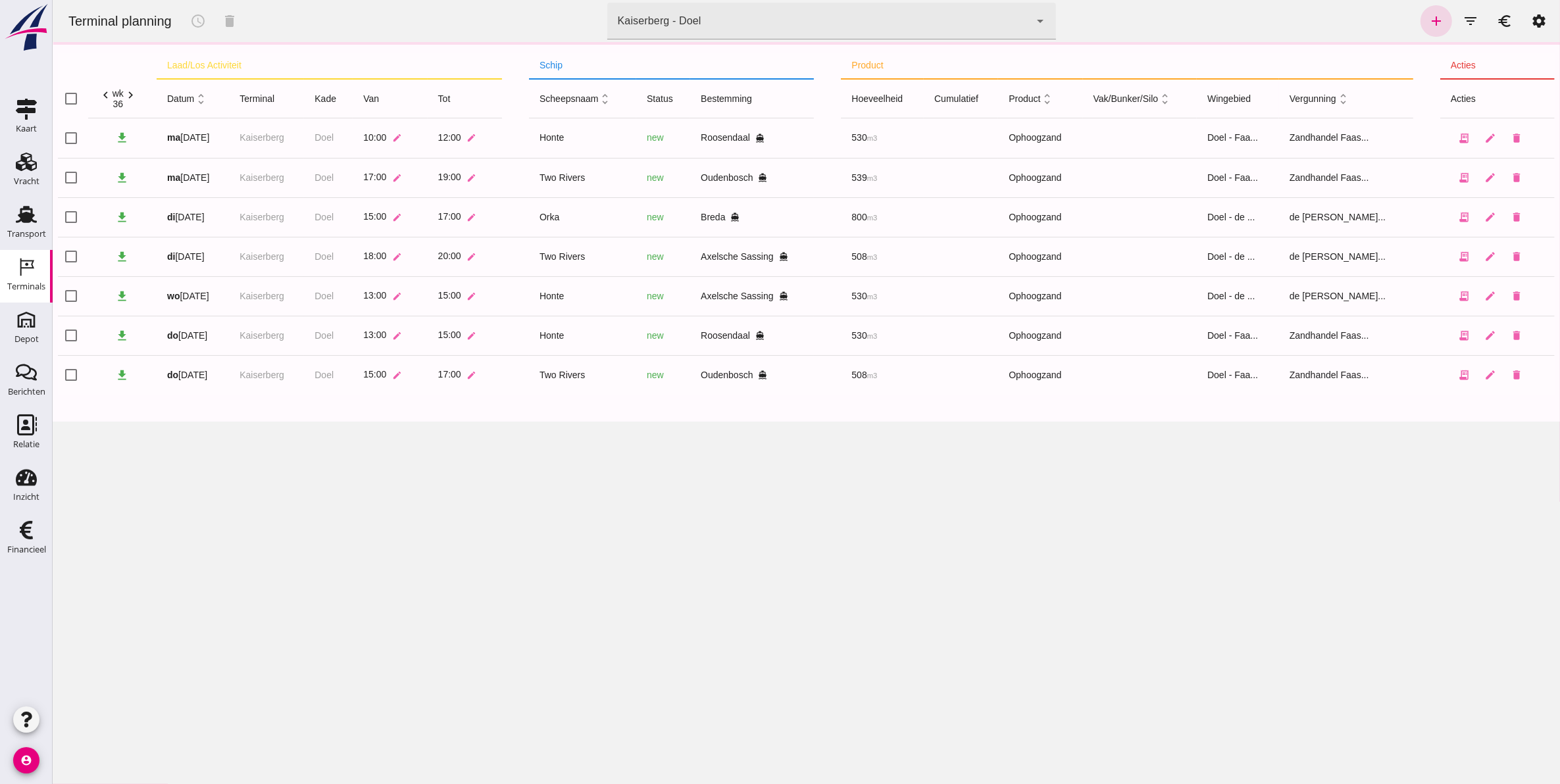
click div "Kaiserberg - Doel 7f603609-51ae-4e75-986b-c9057e559465"
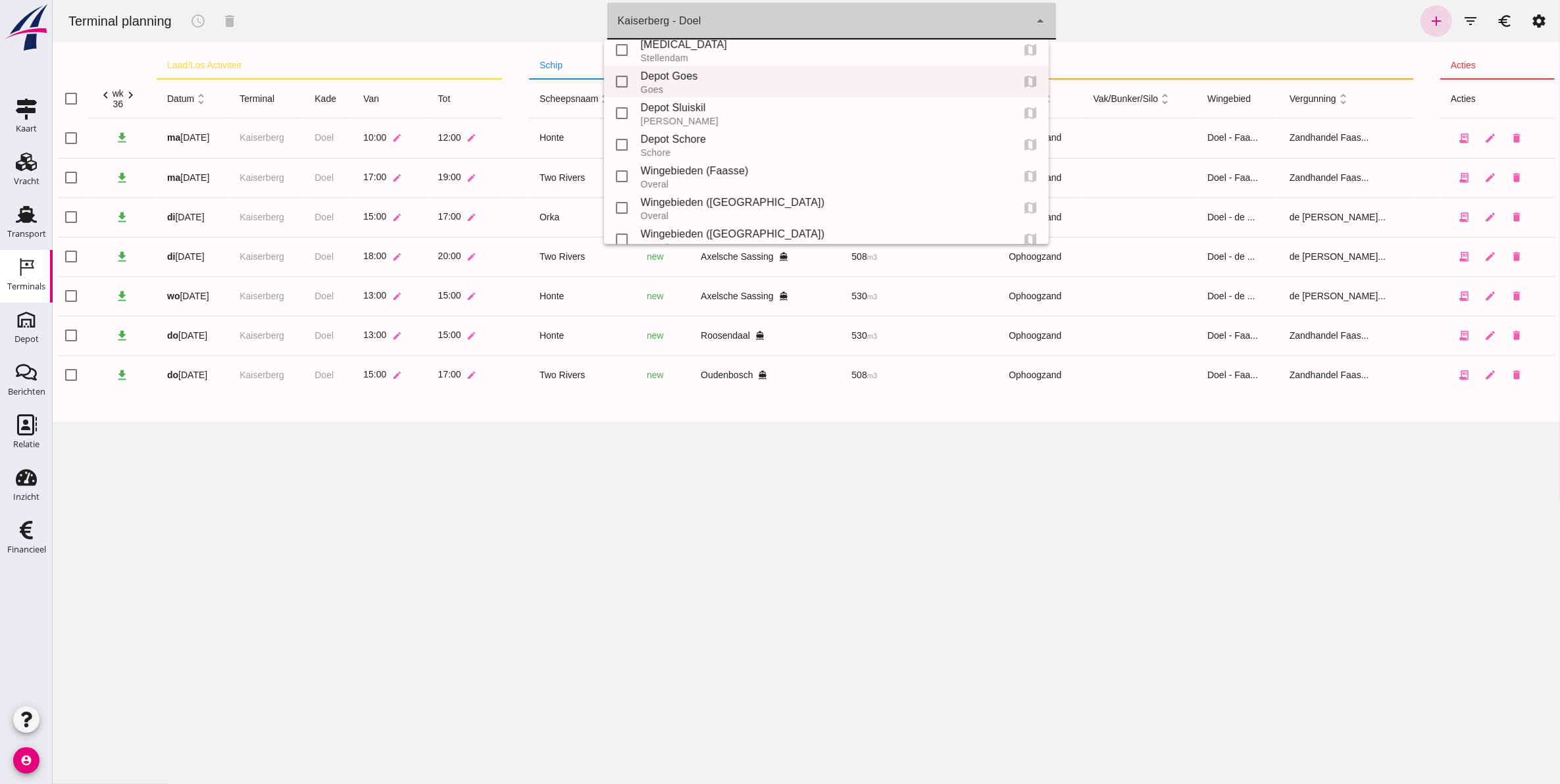
scroll to position [31, 0]
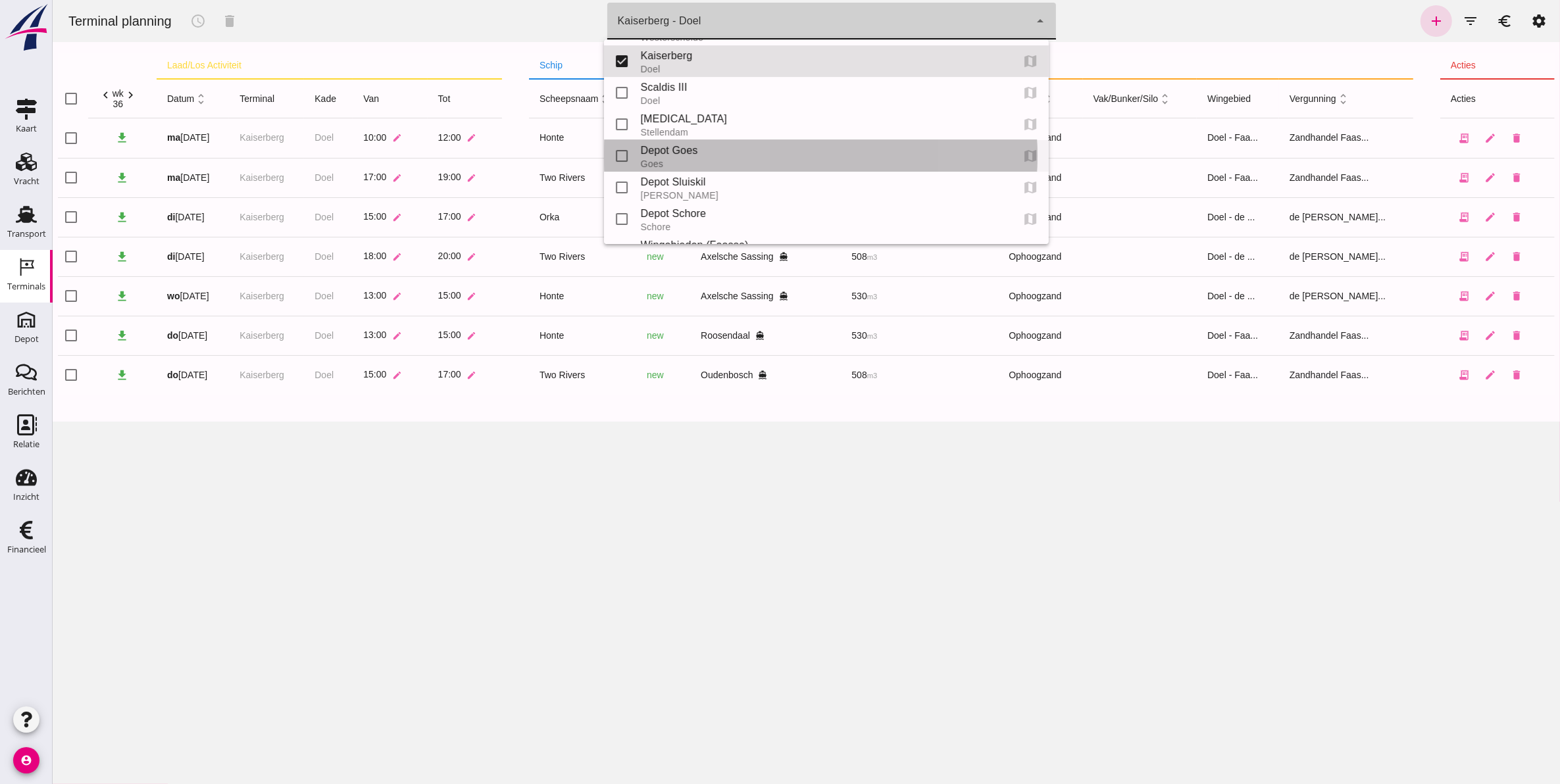
click at [676, 152] on div "Depot Goes" at bounding box center [820, 151] width 361 height 16
type input "8d49d884-38cb-411c-a66c-fafb858bb749"
checkbox input "false"
checkbox input "true"
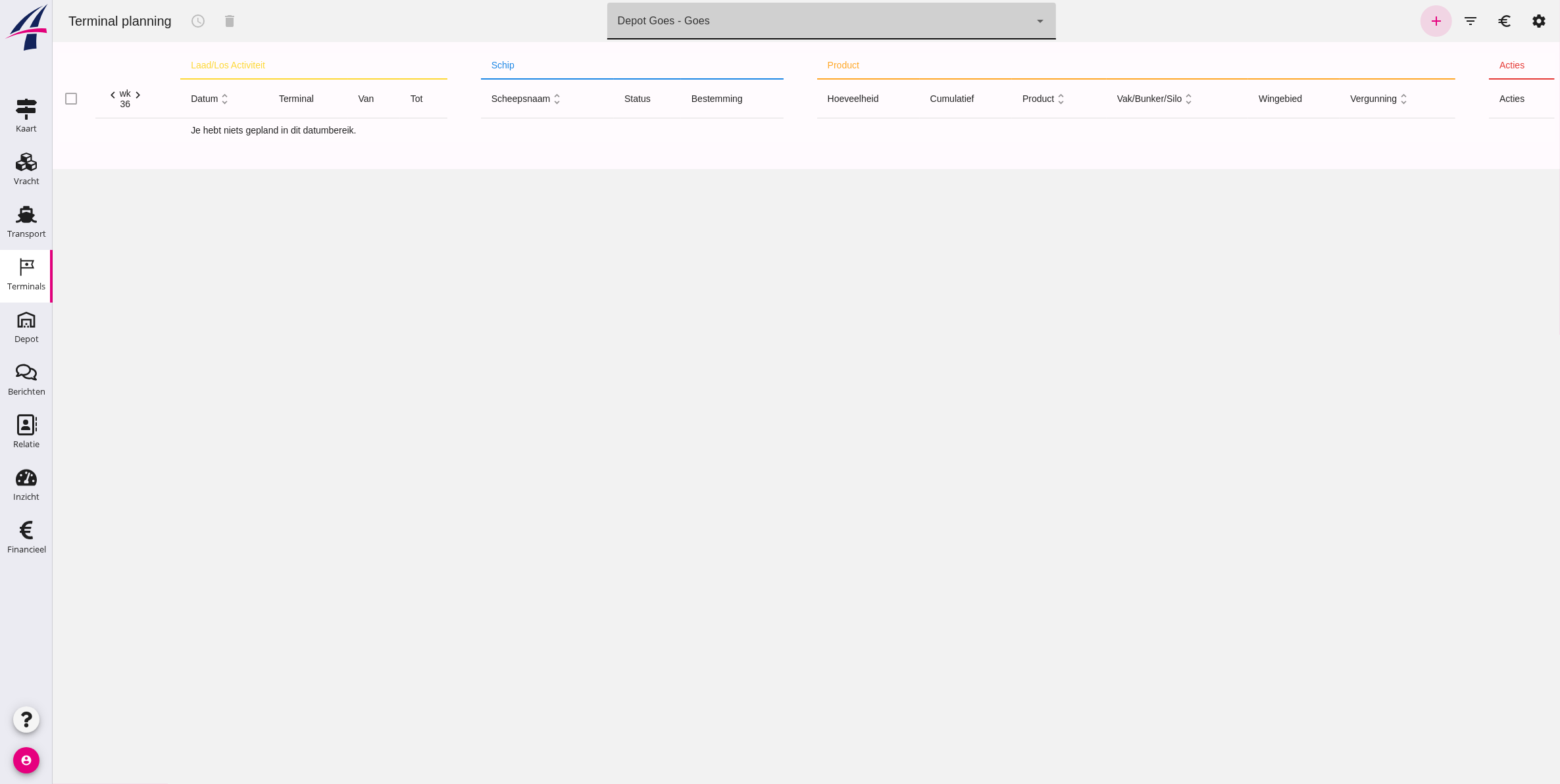
click div "Depot Goes - Goes 8d49d884-38cb-411c-a66c-fafb858bb749"
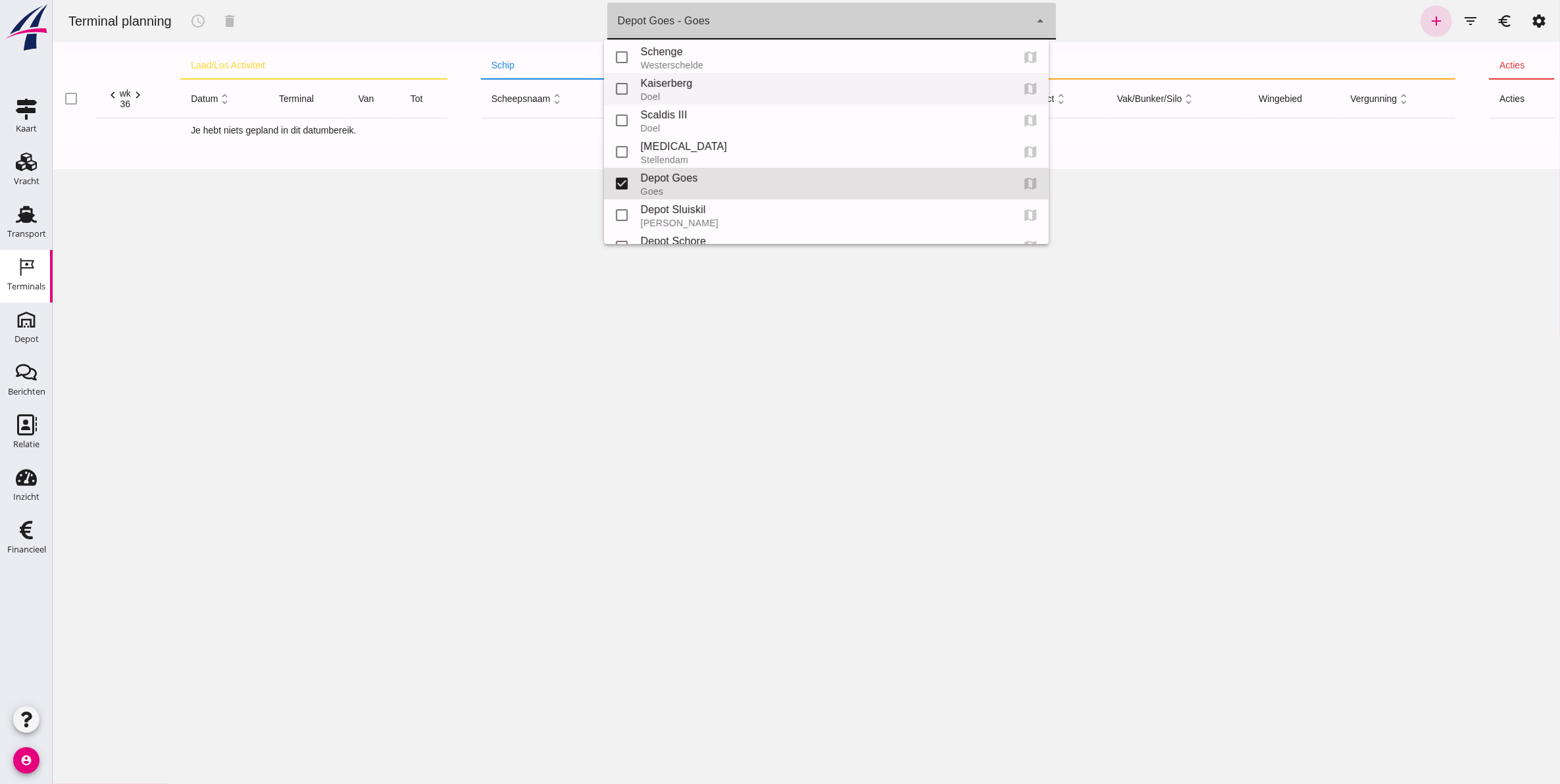
scroll to position [0, 0]
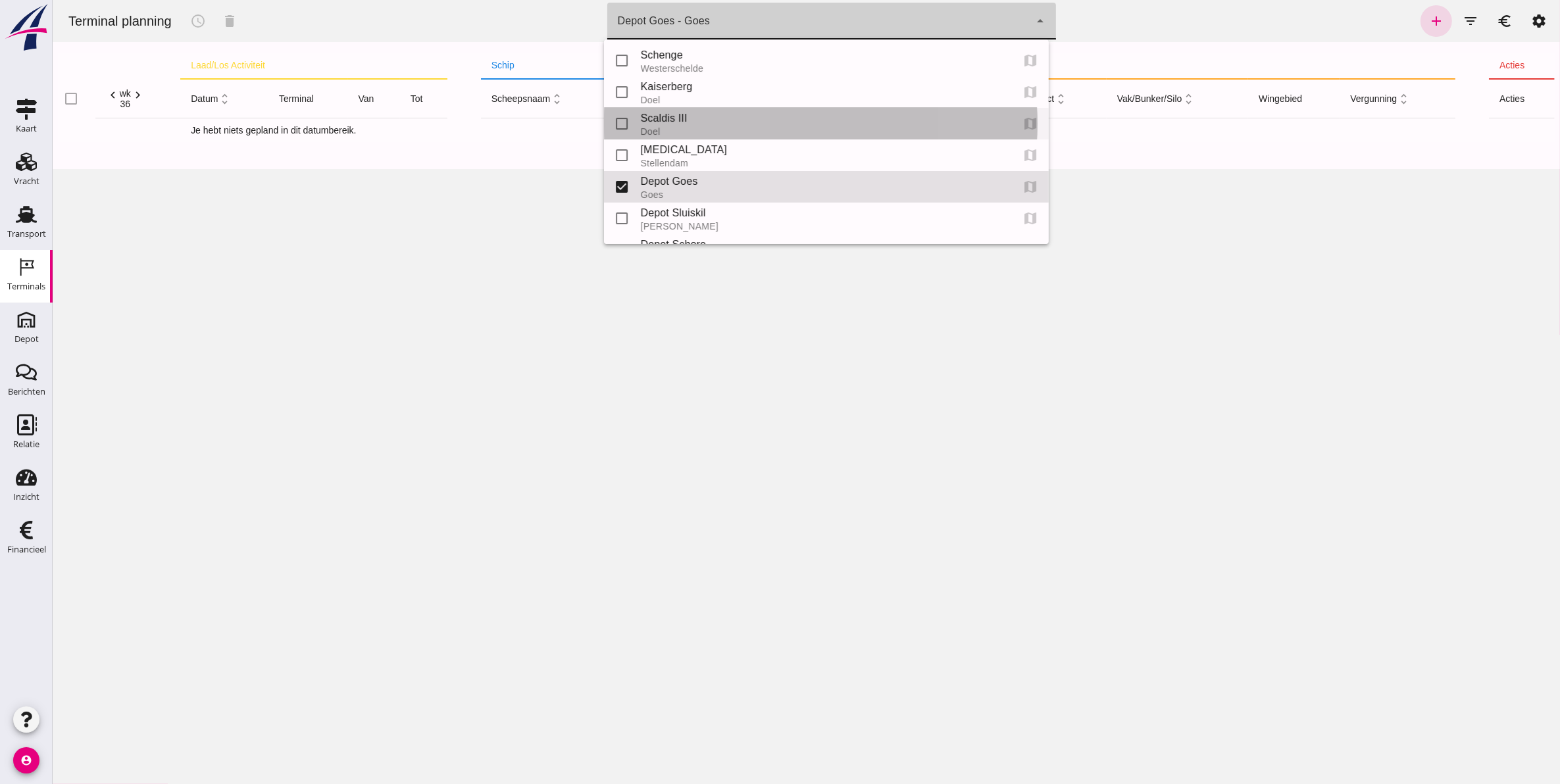
click at [710, 122] on div "Scaldis III" at bounding box center [820, 119] width 361 height 16
type input "7305cfe2-780e-40ac-a71f-d21325deea4d"
checkbox input "true"
checkbox input "false"
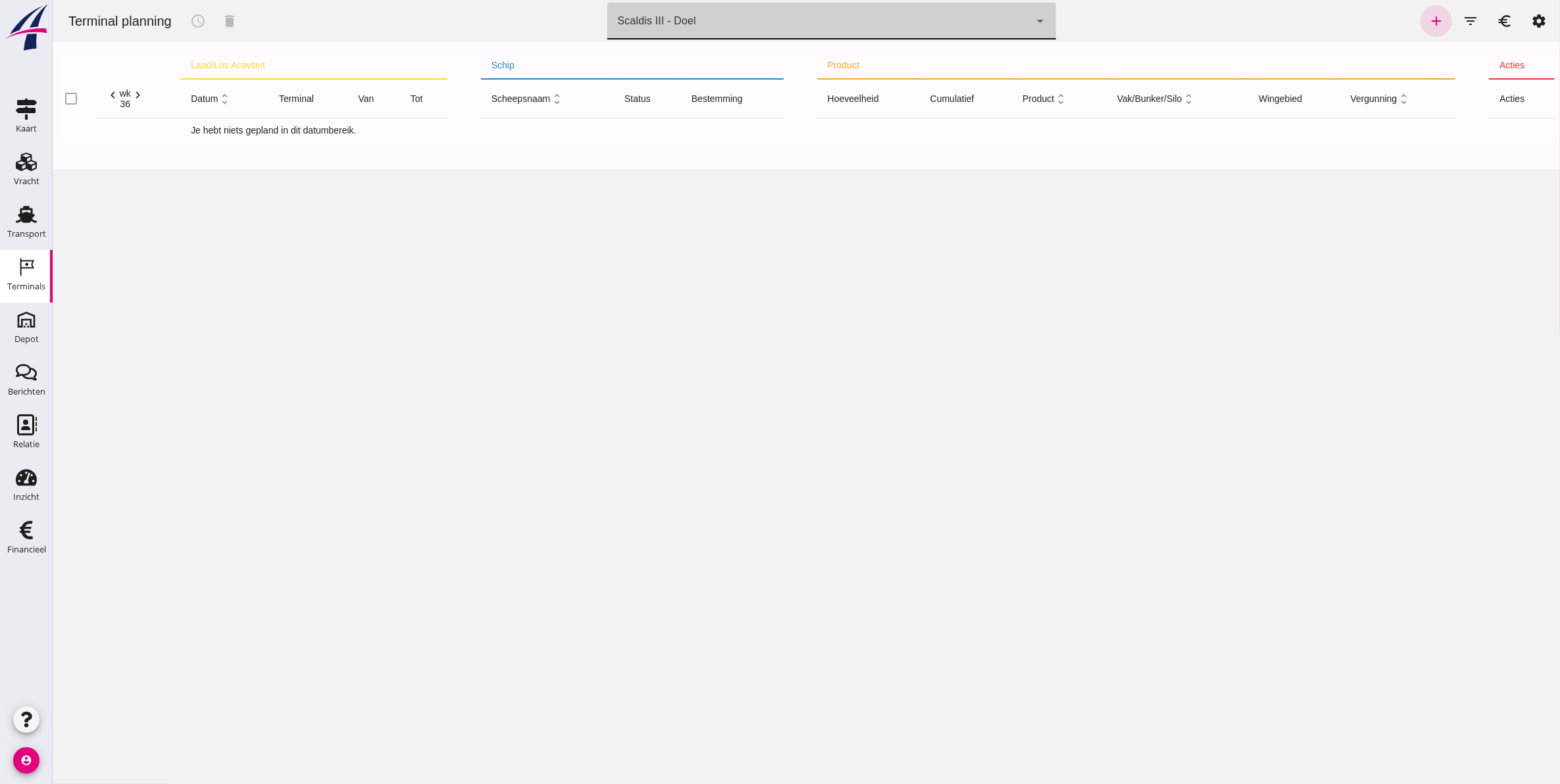
click div "Scaldis III - Doel"
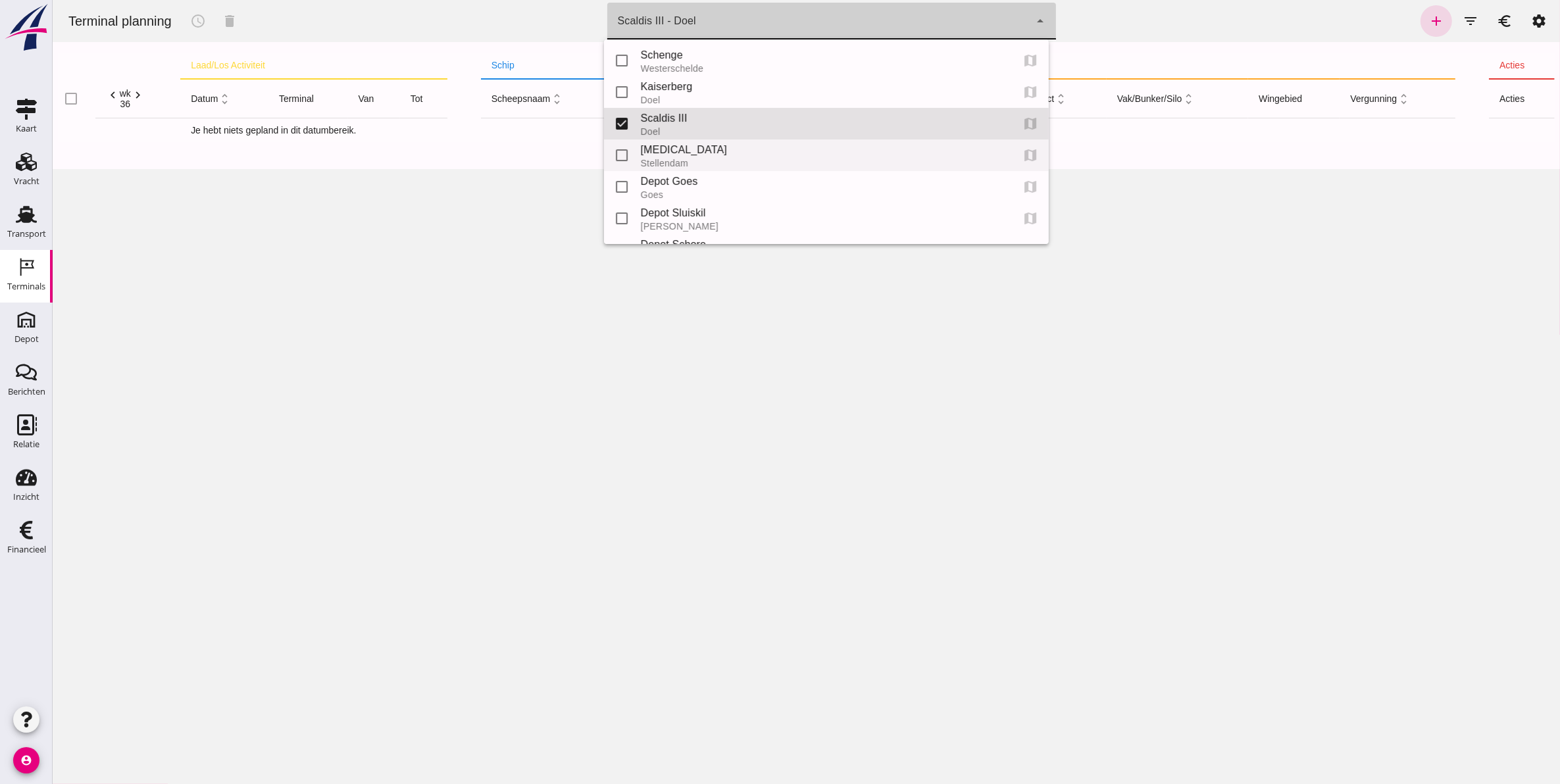
click at [702, 158] on div "Stellendam" at bounding box center [820, 163] width 361 height 10
type input "5a323315-5a61-4bc4-b5ab-90df3c3ec537"
checkbox input "false"
checkbox input "true"
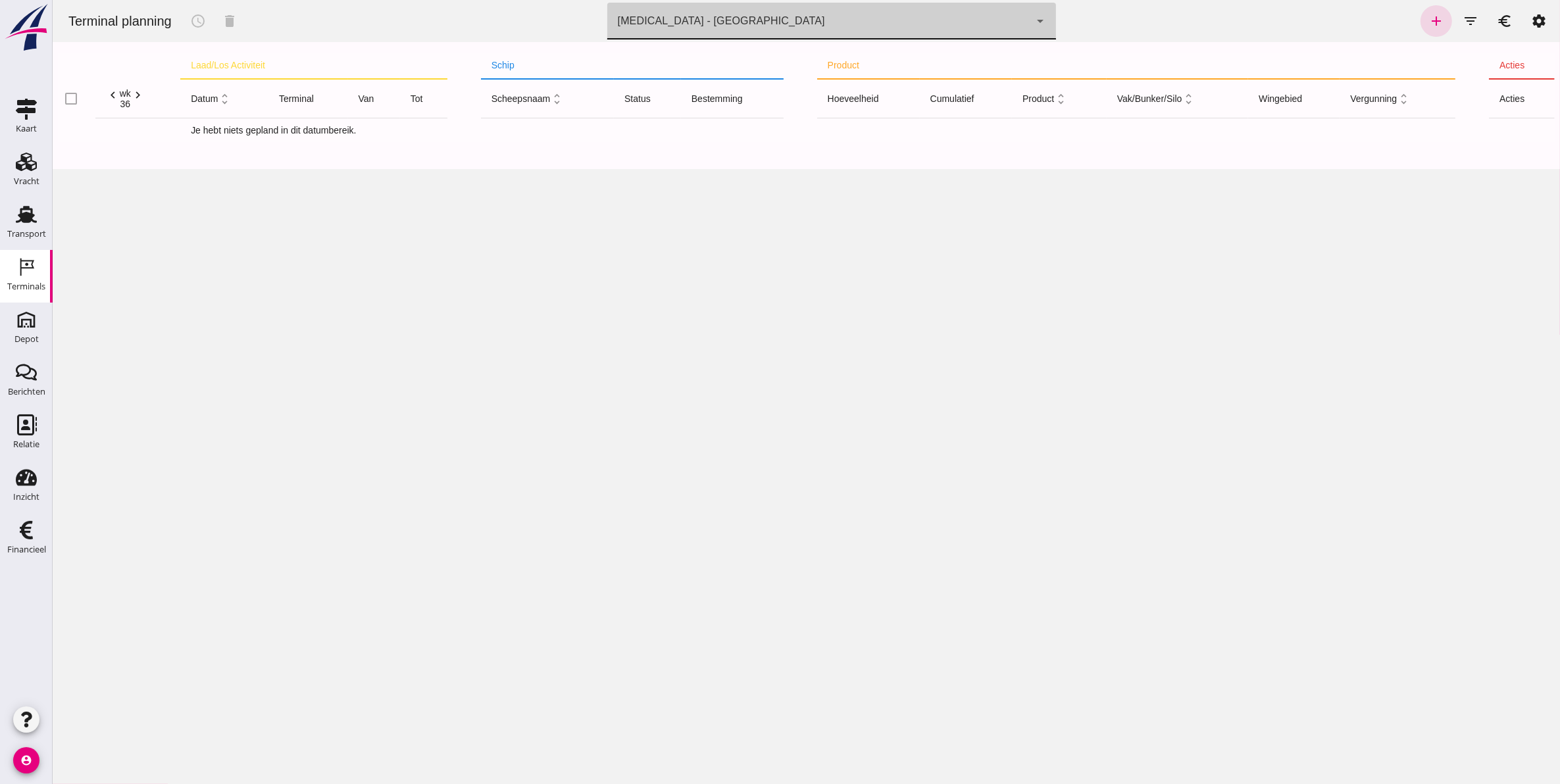
click div "[MEDICAL_DATA] - [GEOGRAPHIC_DATA]"
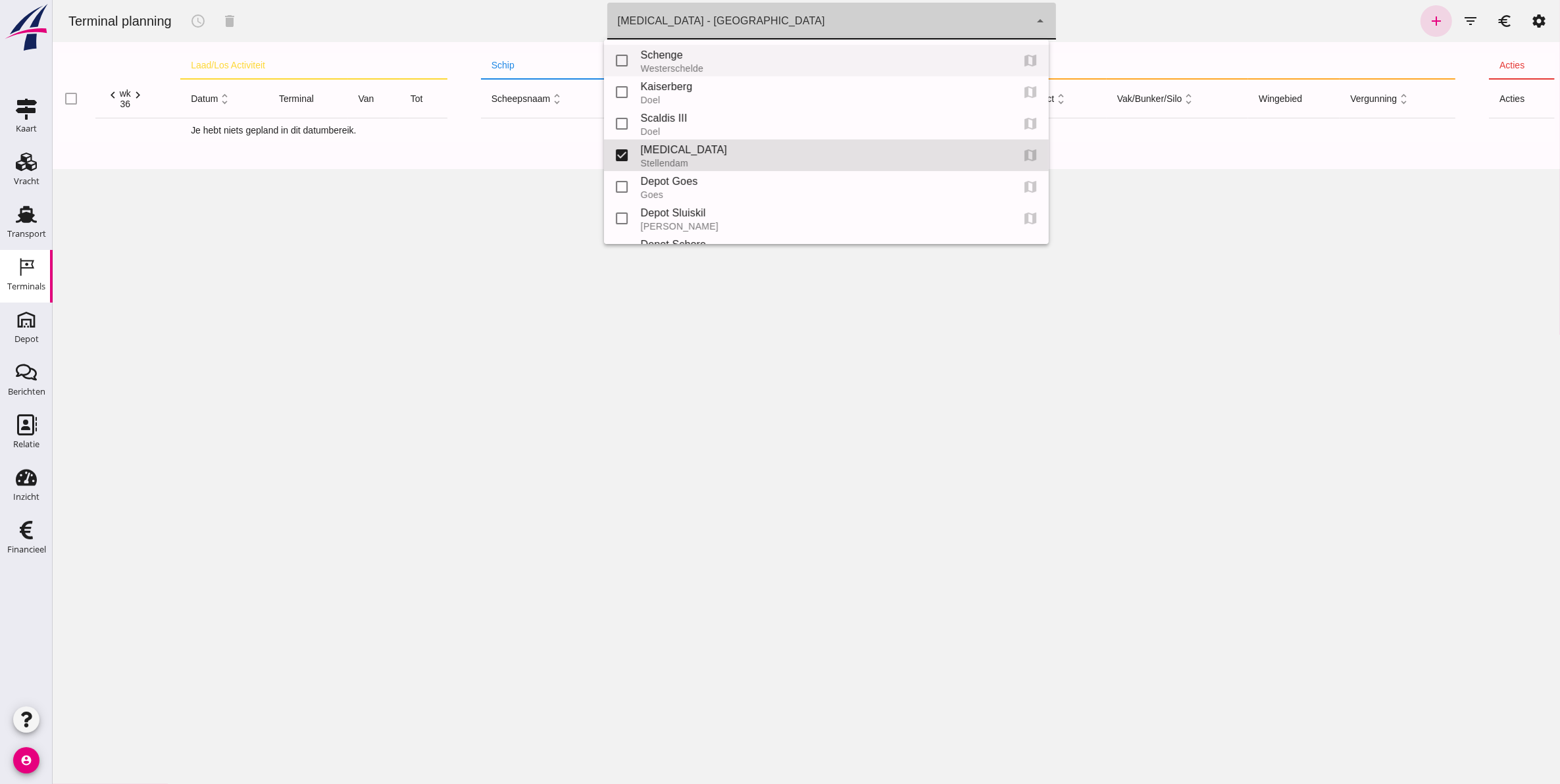
click at [711, 59] on div "Schenge" at bounding box center [820, 55] width 361 height 16
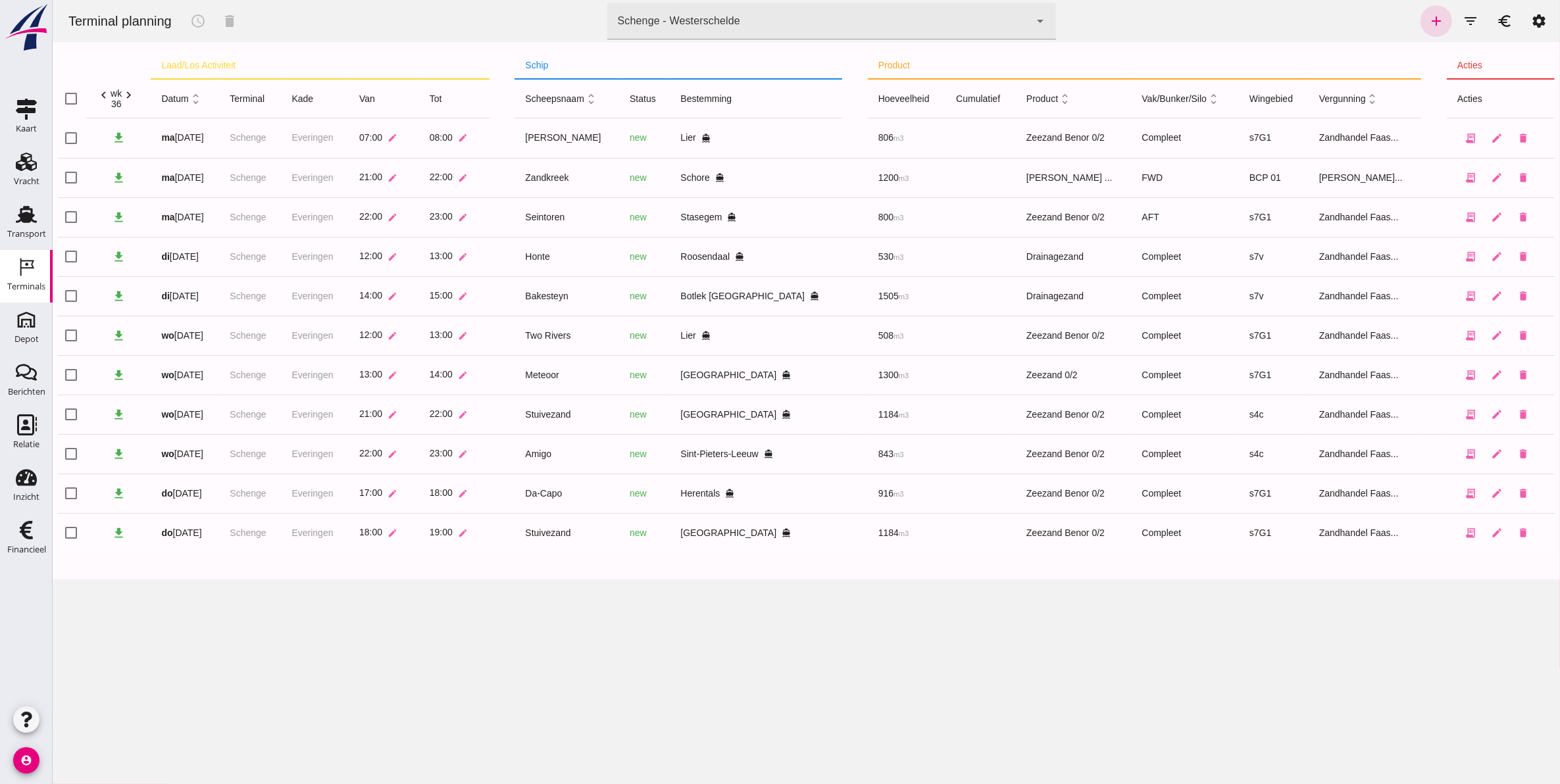
click div "Schenge - Westerschelde 9c876888-926f-4f5f-969d-c779b766b815"
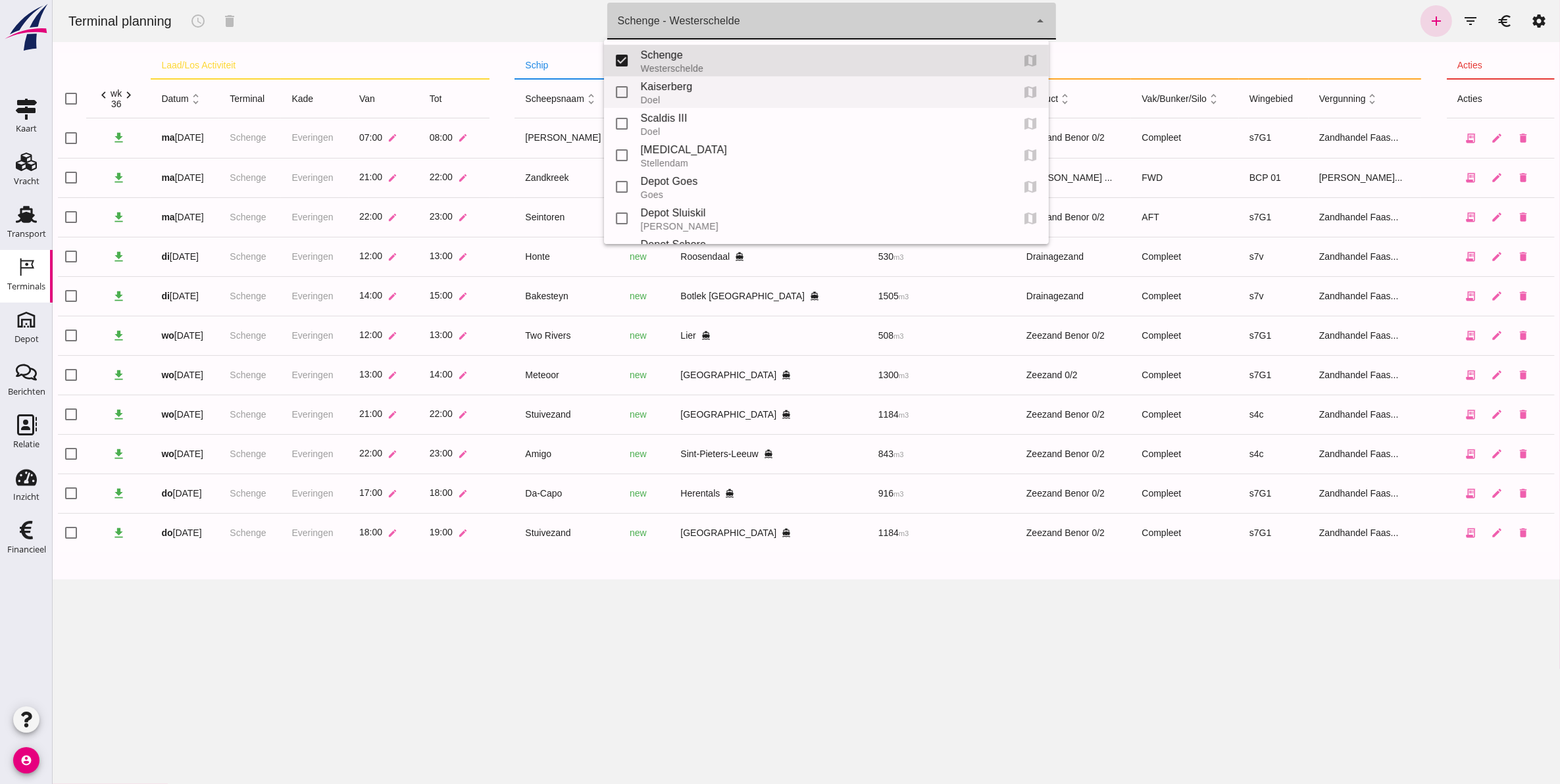
click at [716, 85] on div "Kaiserberg" at bounding box center [820, 87] width 361 height 16
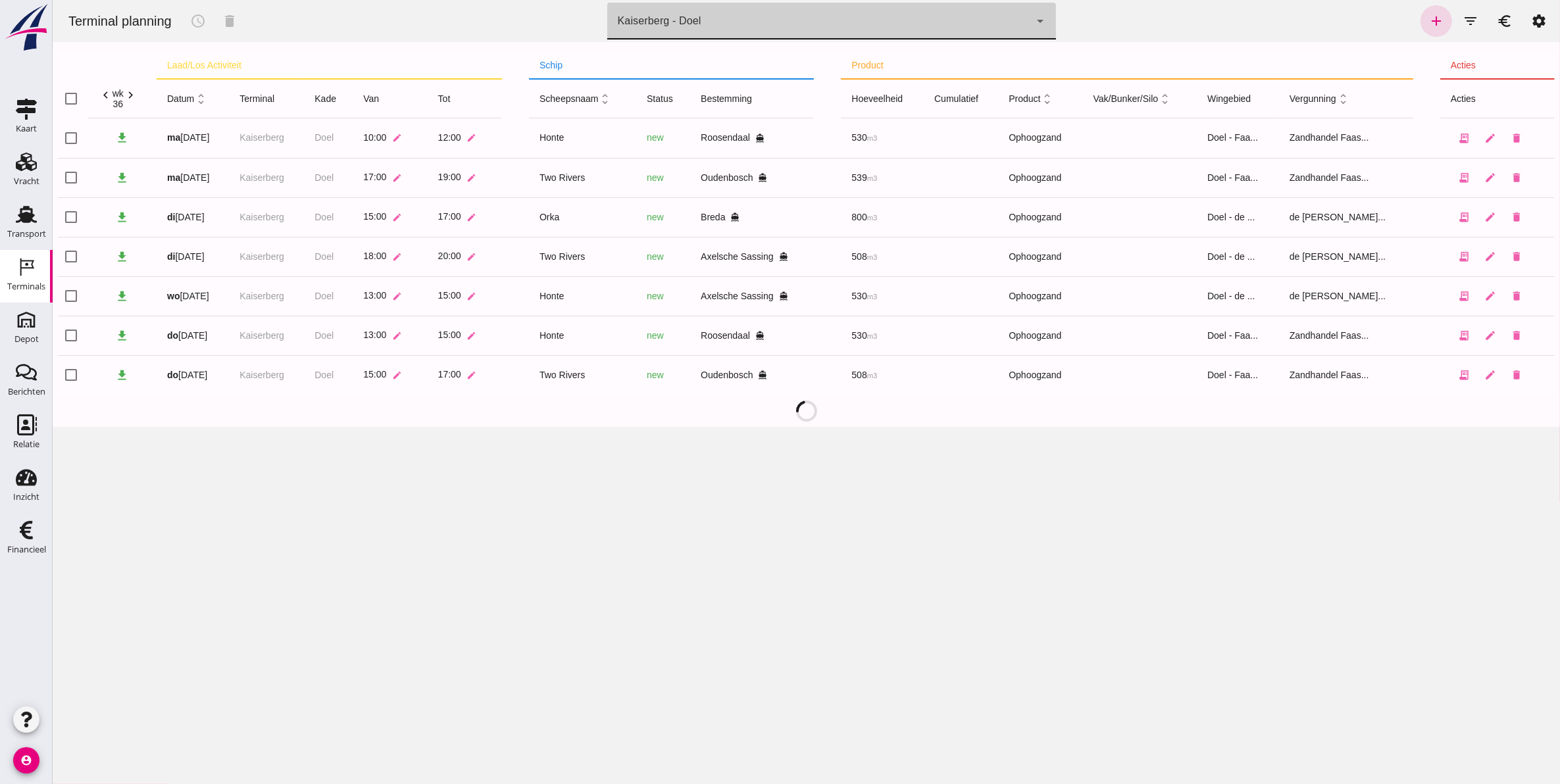
type input "7f603609-51ae-4e75-986b-c9057e559465"
